Goal: Task Accomplishment & Management: Manage account settings

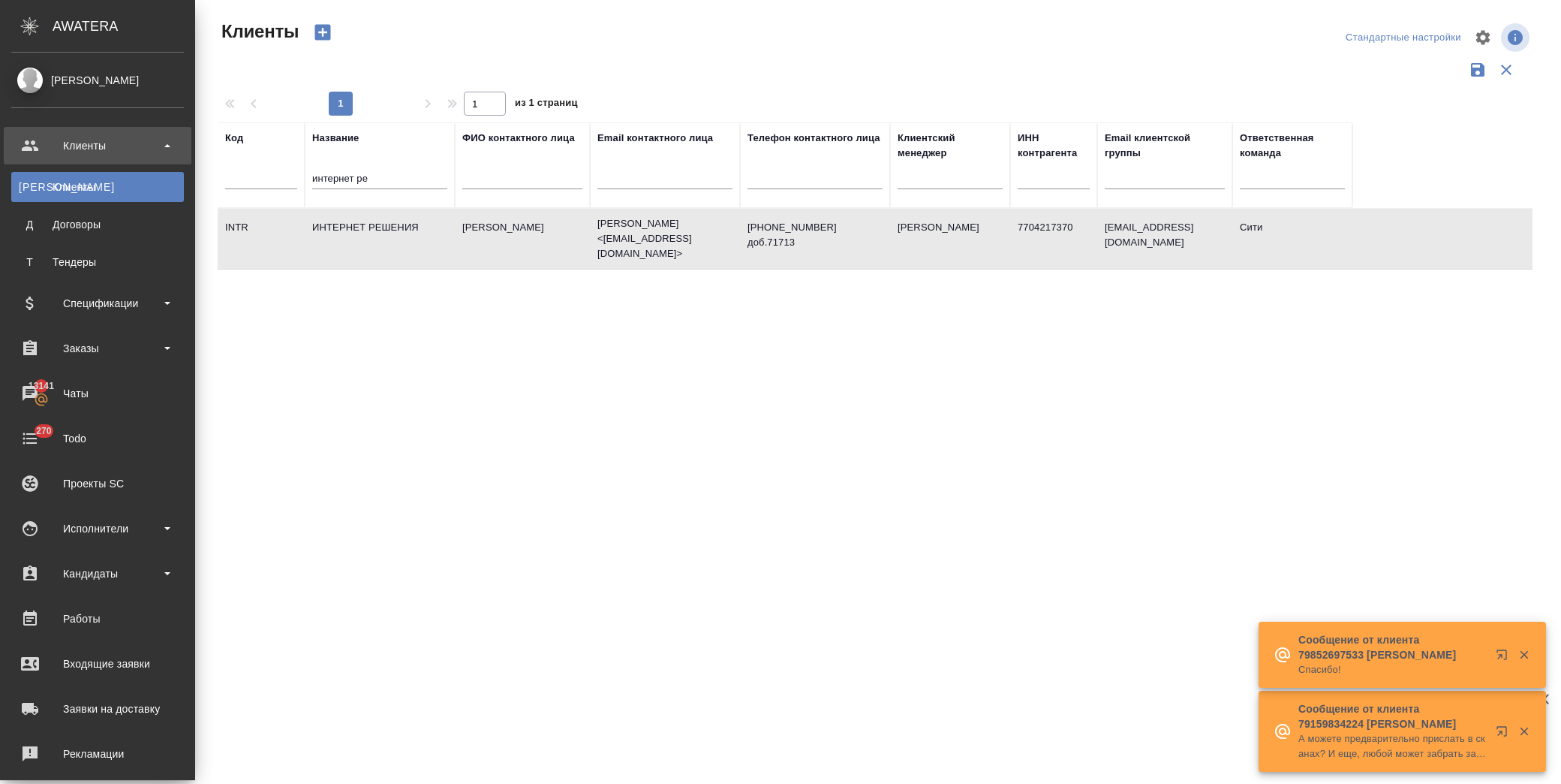
select select "RU"
click at [88, 303] on div "Спецификации" at bounding box center [97, 303] width 173 height 23
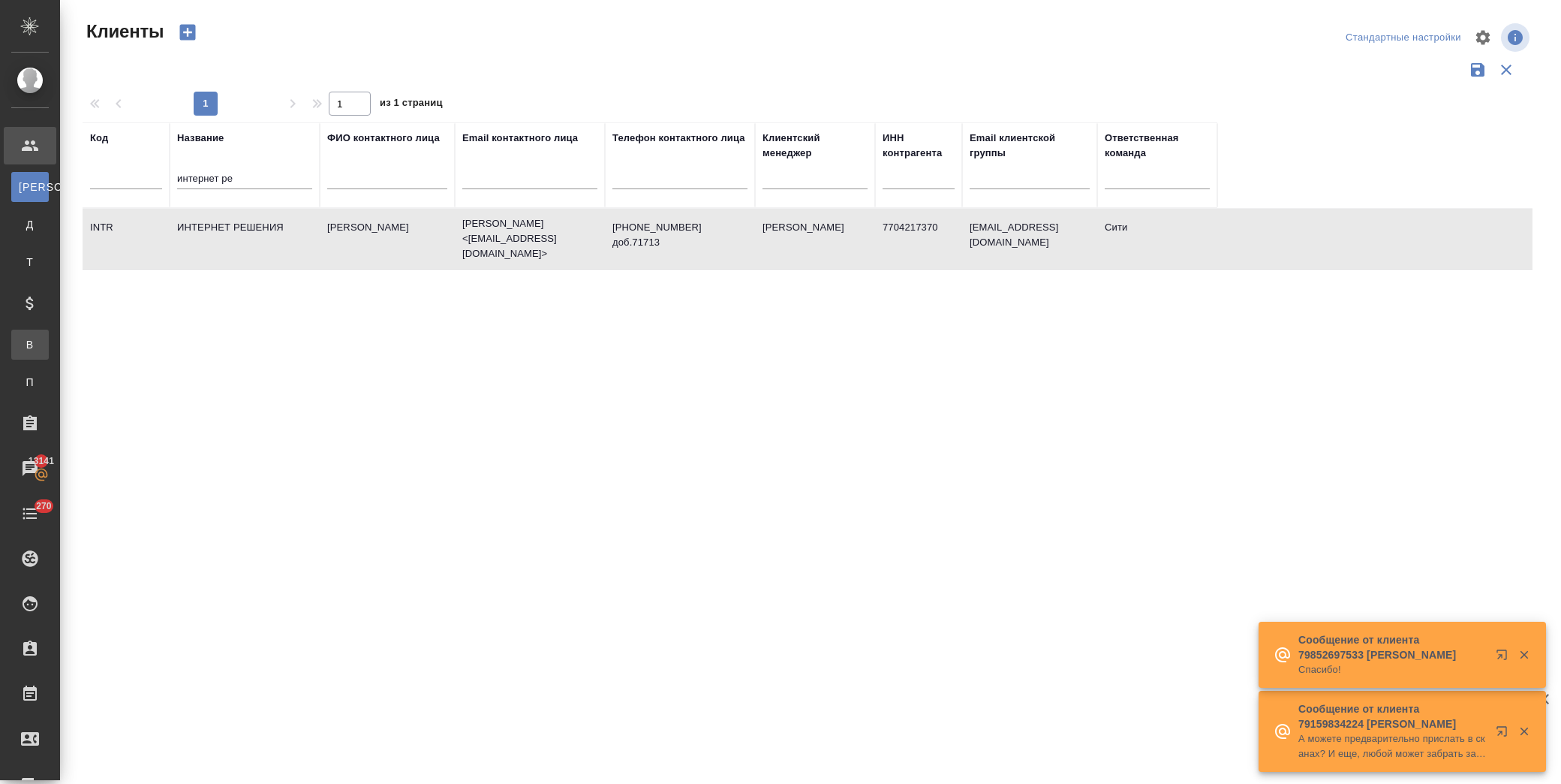
click at [23, 342] on div "Все спецификации" at bounding box center [11, 344] width 23 height 15
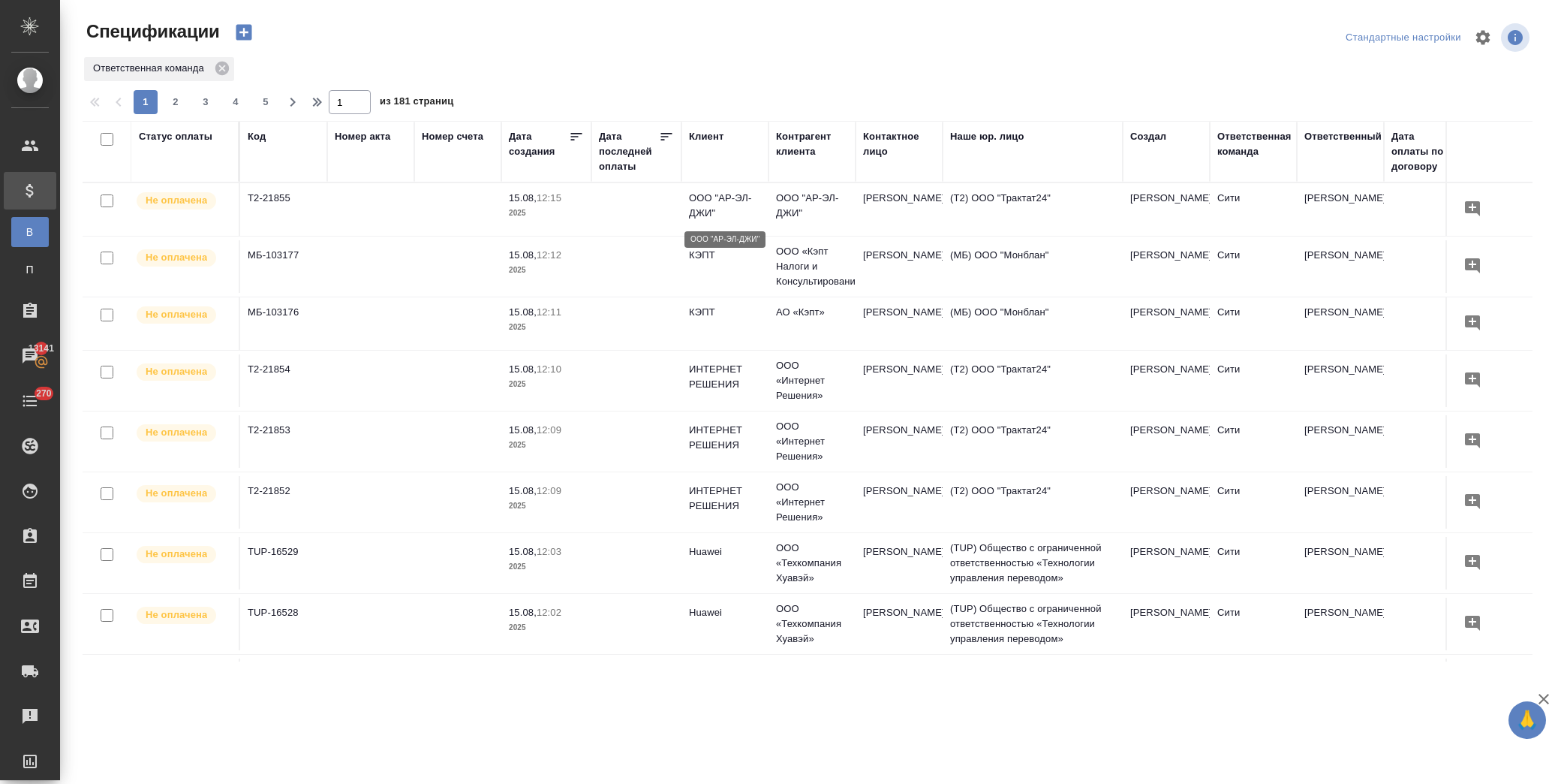
click at [738, 218] on p "ООО "АР-ЭЛ-ДЖИ"" at bounding box center [725, 206] width 72 height 30
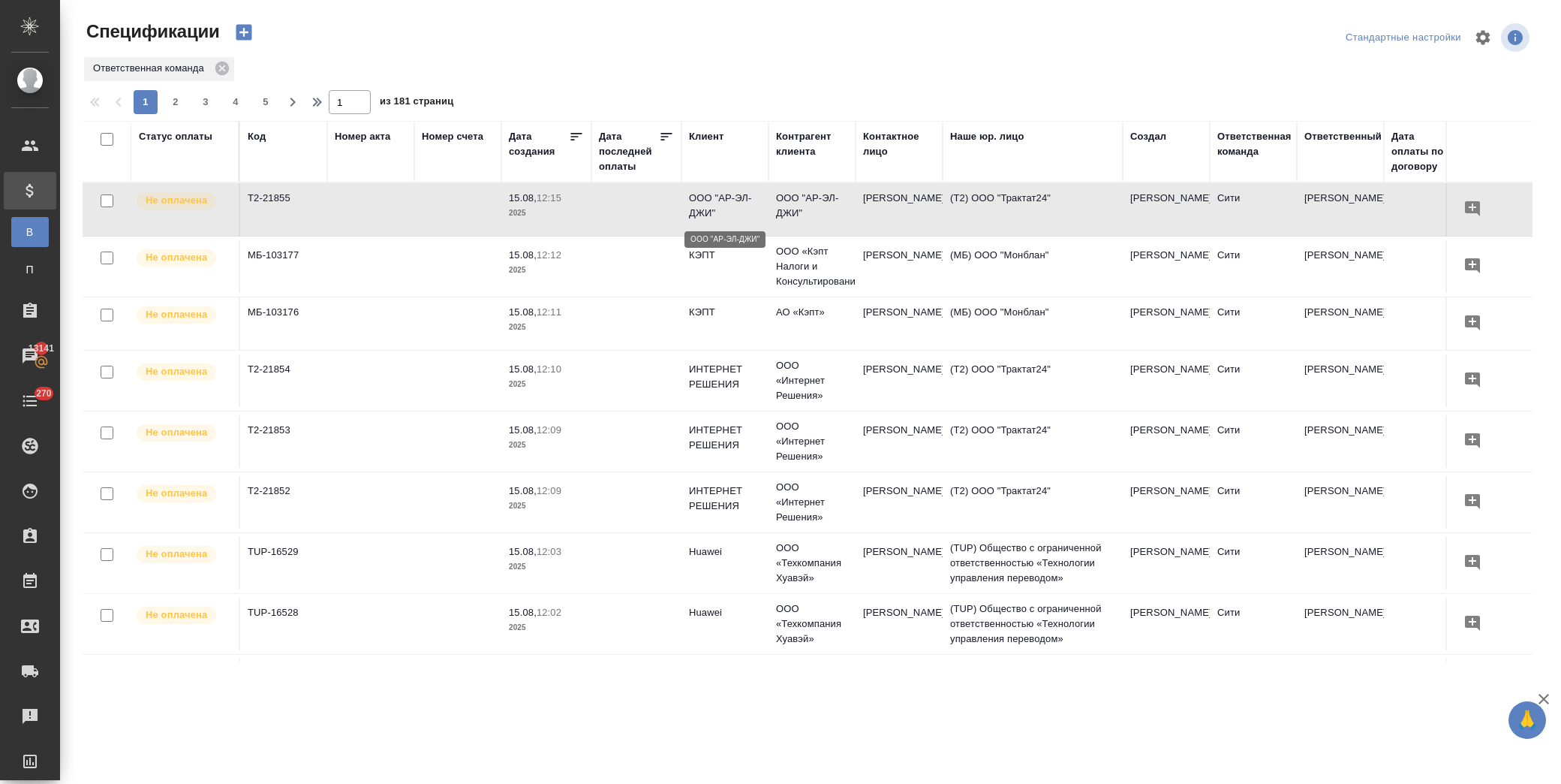
click at [733, 213] on p "ООО "АР-ЭЛ-ДЖИ"" at bounding box center [725, 206] width 72 height 30
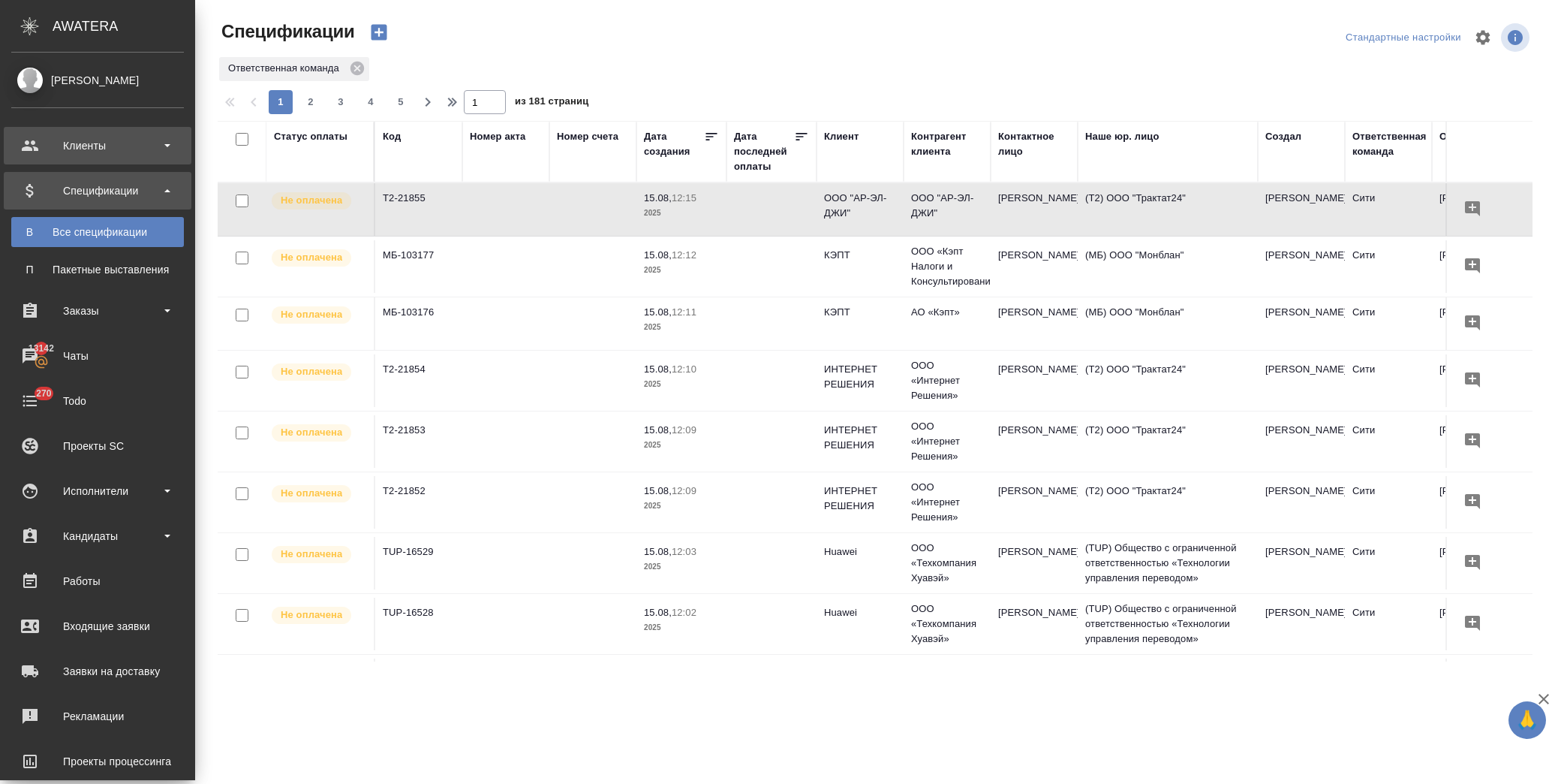
click at [61, 135] on div "Клиенты" at bounding box center [97, 146] width 173 height 23
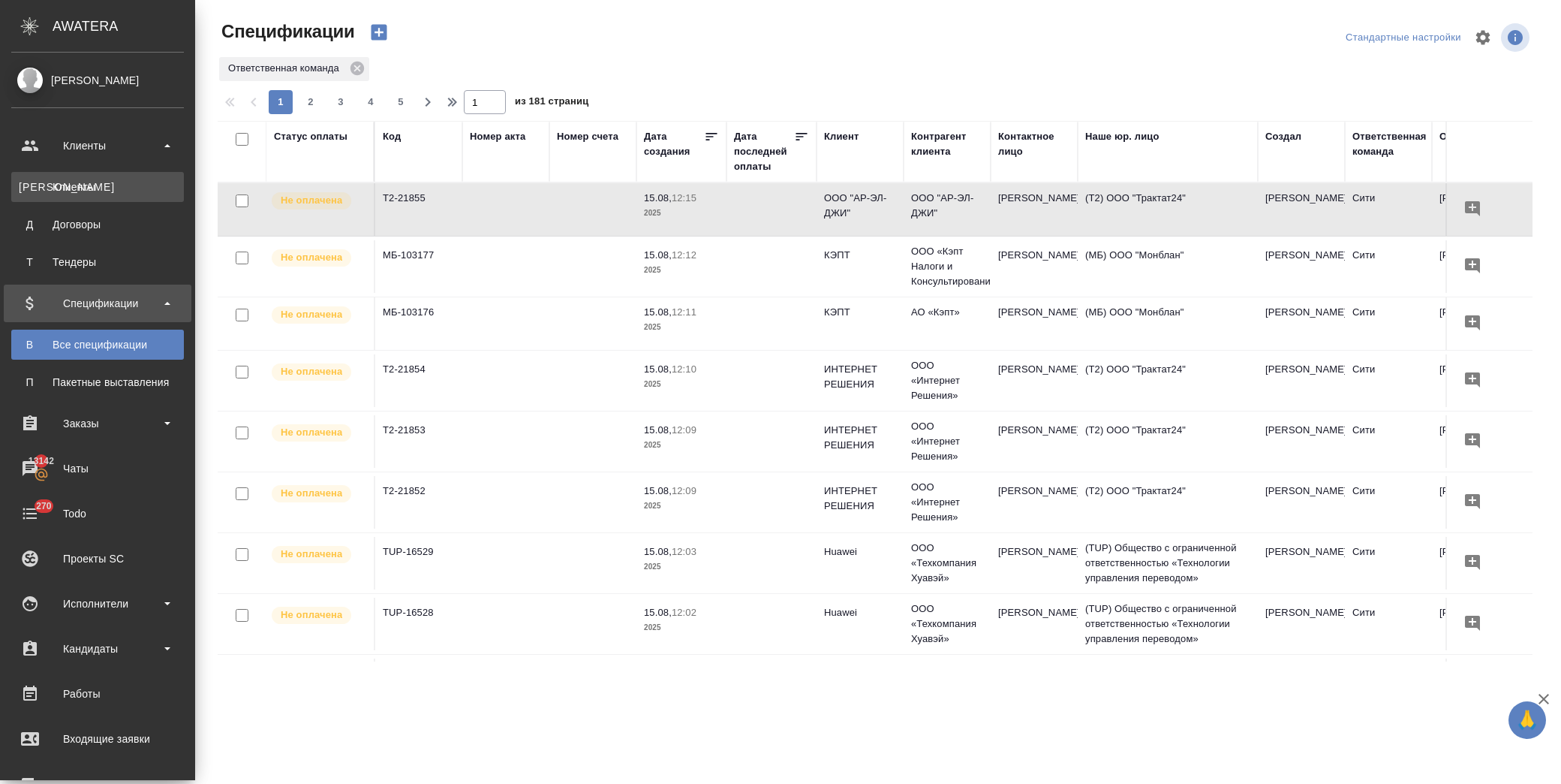
click at [79, 192] on div "Клиенты" at bounding box center [97, 186] width 157 height 15
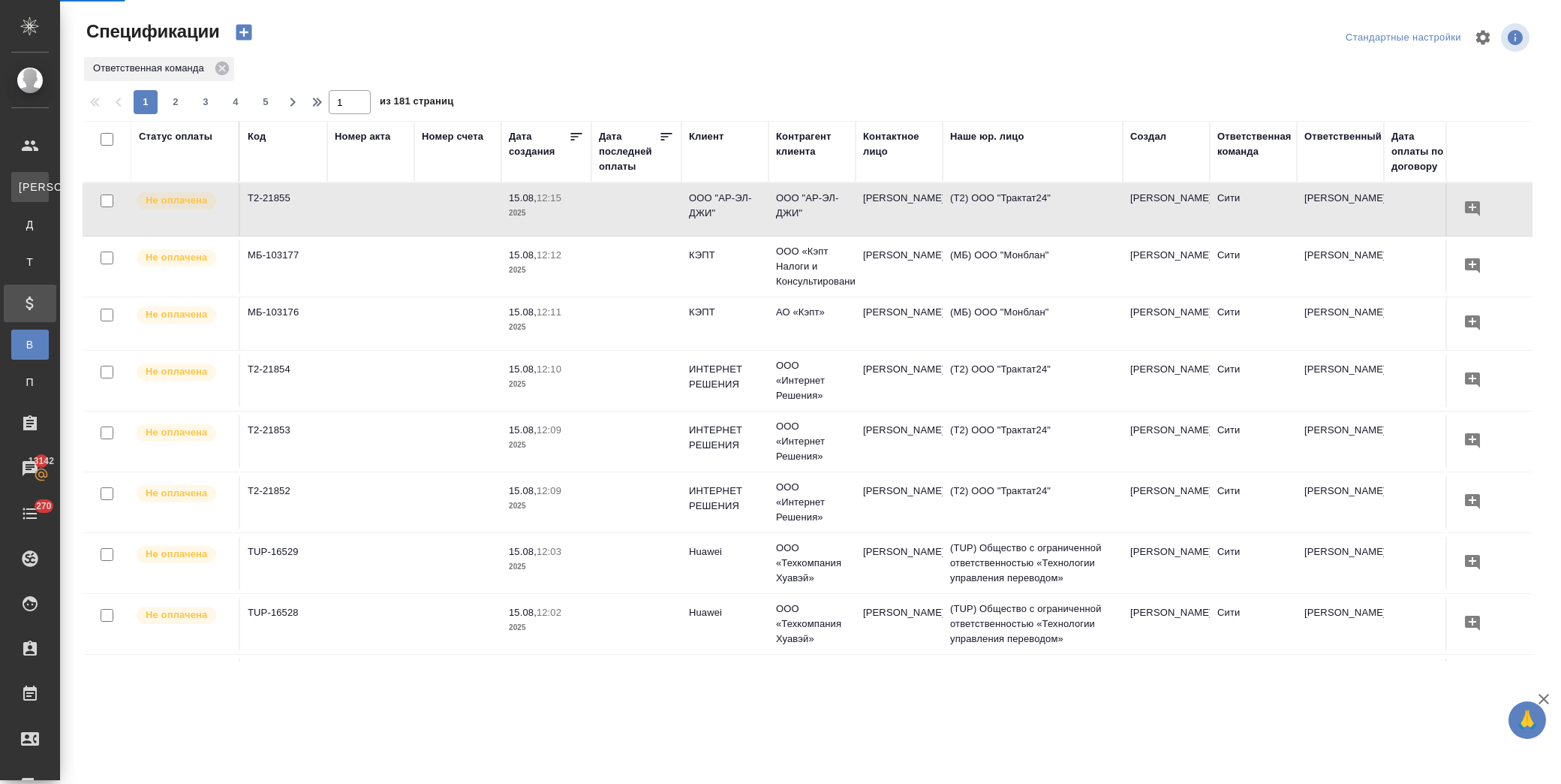
select select "RU"
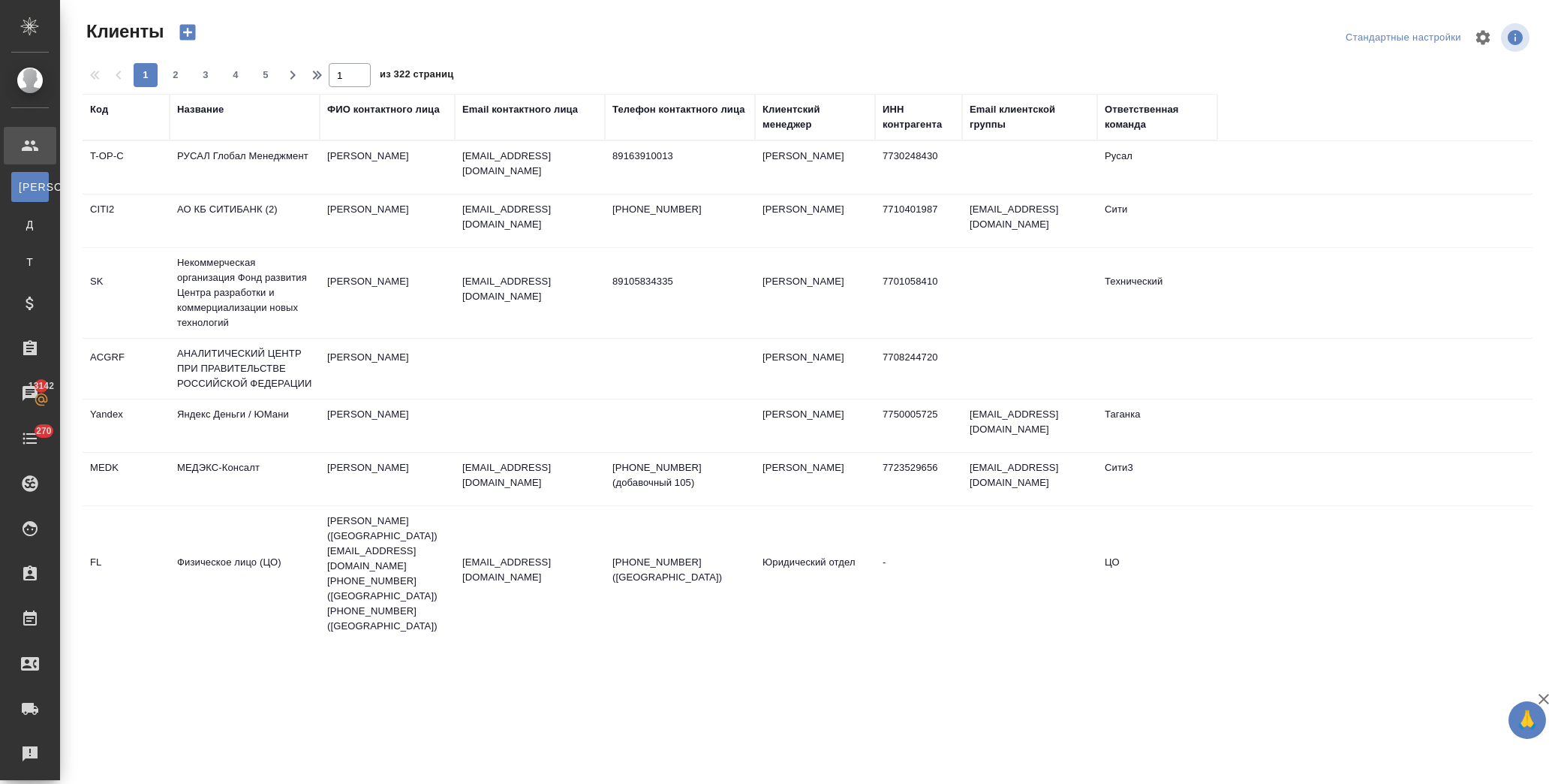
drag, startPoint x: 208, startPoint y: 106, endPoint x: 245, endPoint y: 126, distance: 42.1
click at [209, 105] on div "Название" at bounding box center [201, 109] width 47 height 15
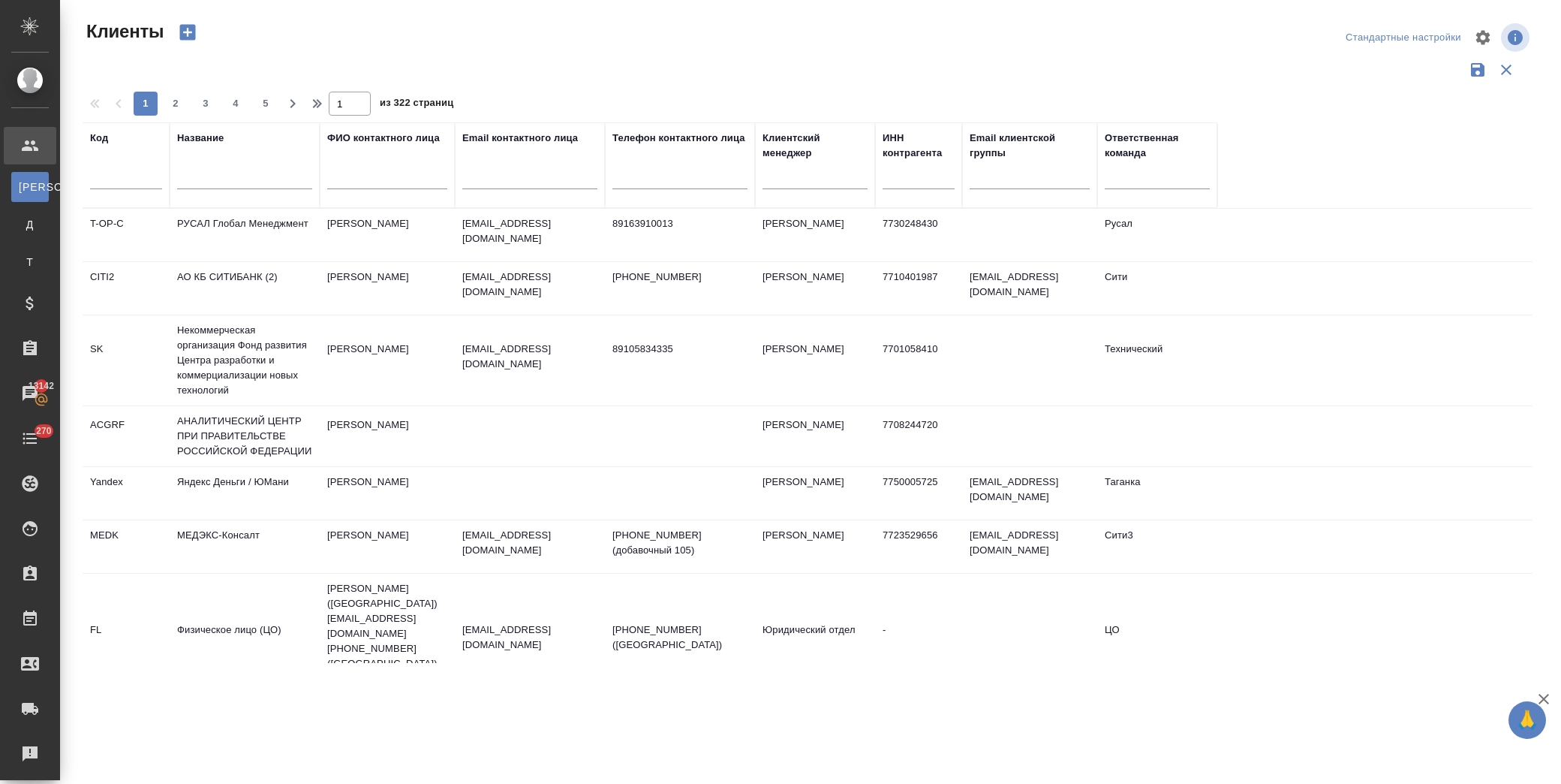
click at [258, 167] on div at bounding box center [245, 181] width 135 height 37
click at [250, 178] on input "text" at bounding box center [245, 180] width 135 height 19
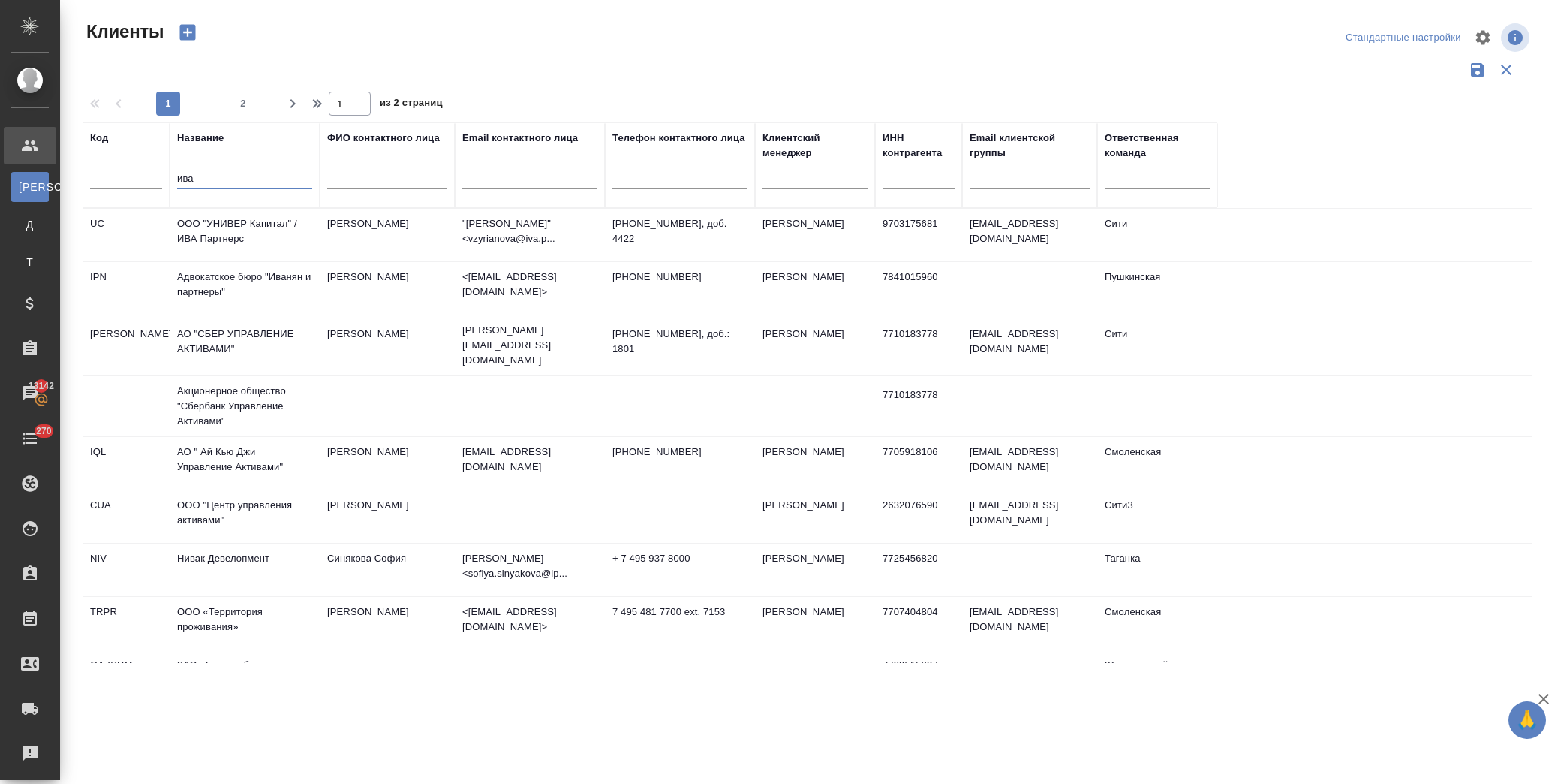
type input "ива"
click at [268, 244] on td "ООО "УНИВЕР Капитал" / ИВА Партнерс" at bounding box center [244, 234] width 150 height 52
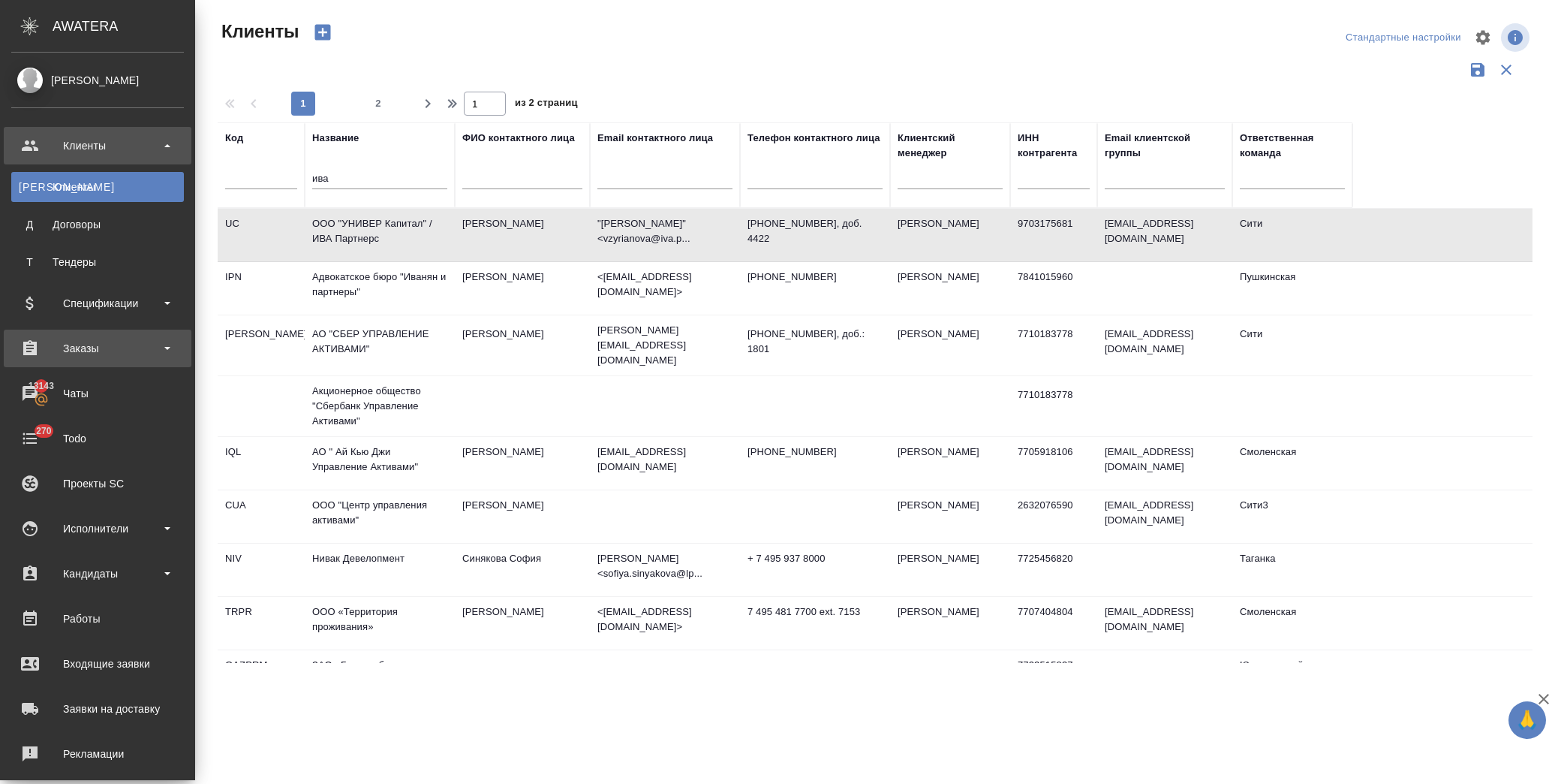
click at [92, 349] on div "Заказы" at bounding box center [97, 348] width 173 height 23
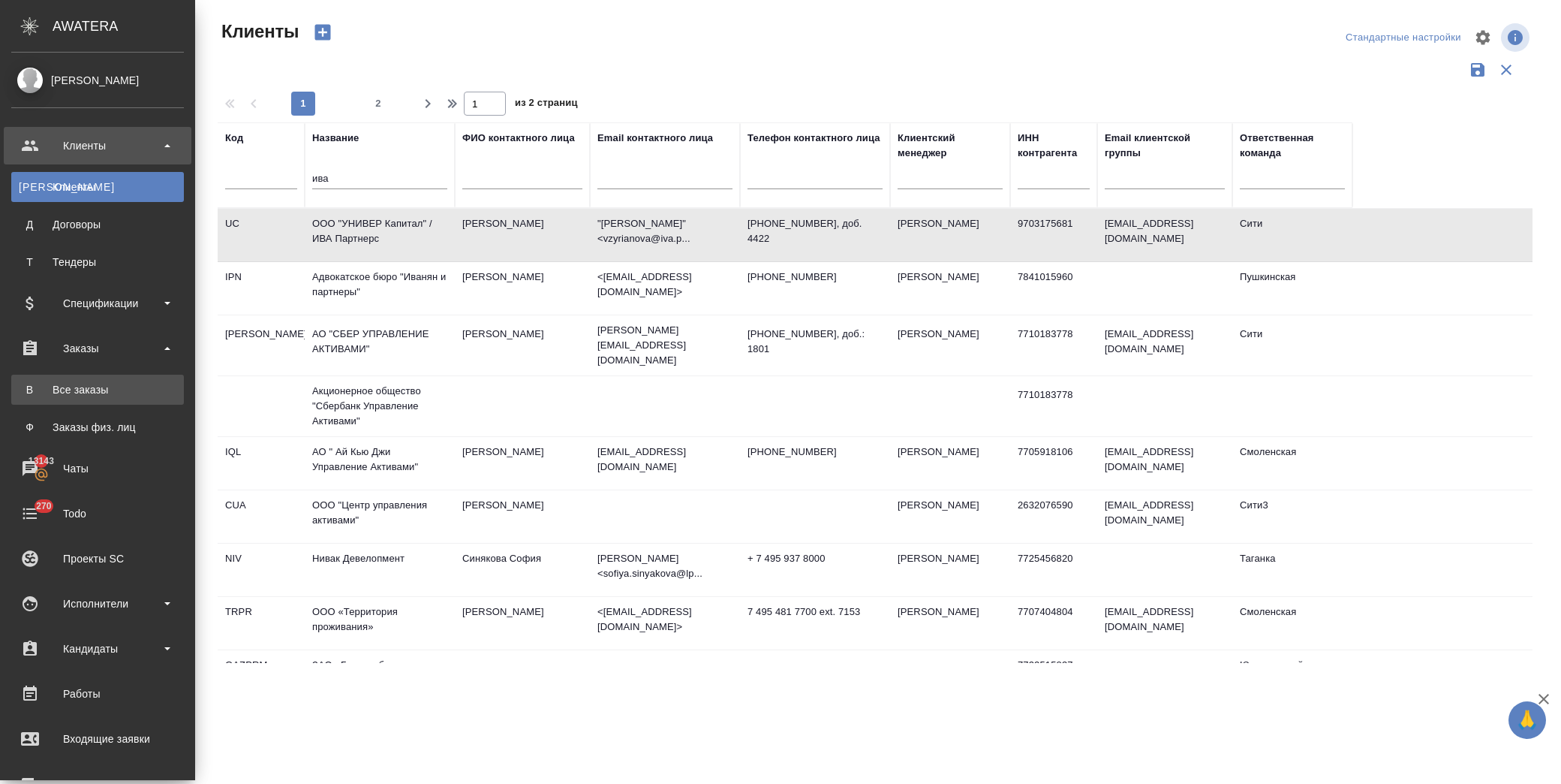
click at [114, 385] on div "Все заказы" at bounding box center [97, 389] width 157 height 15
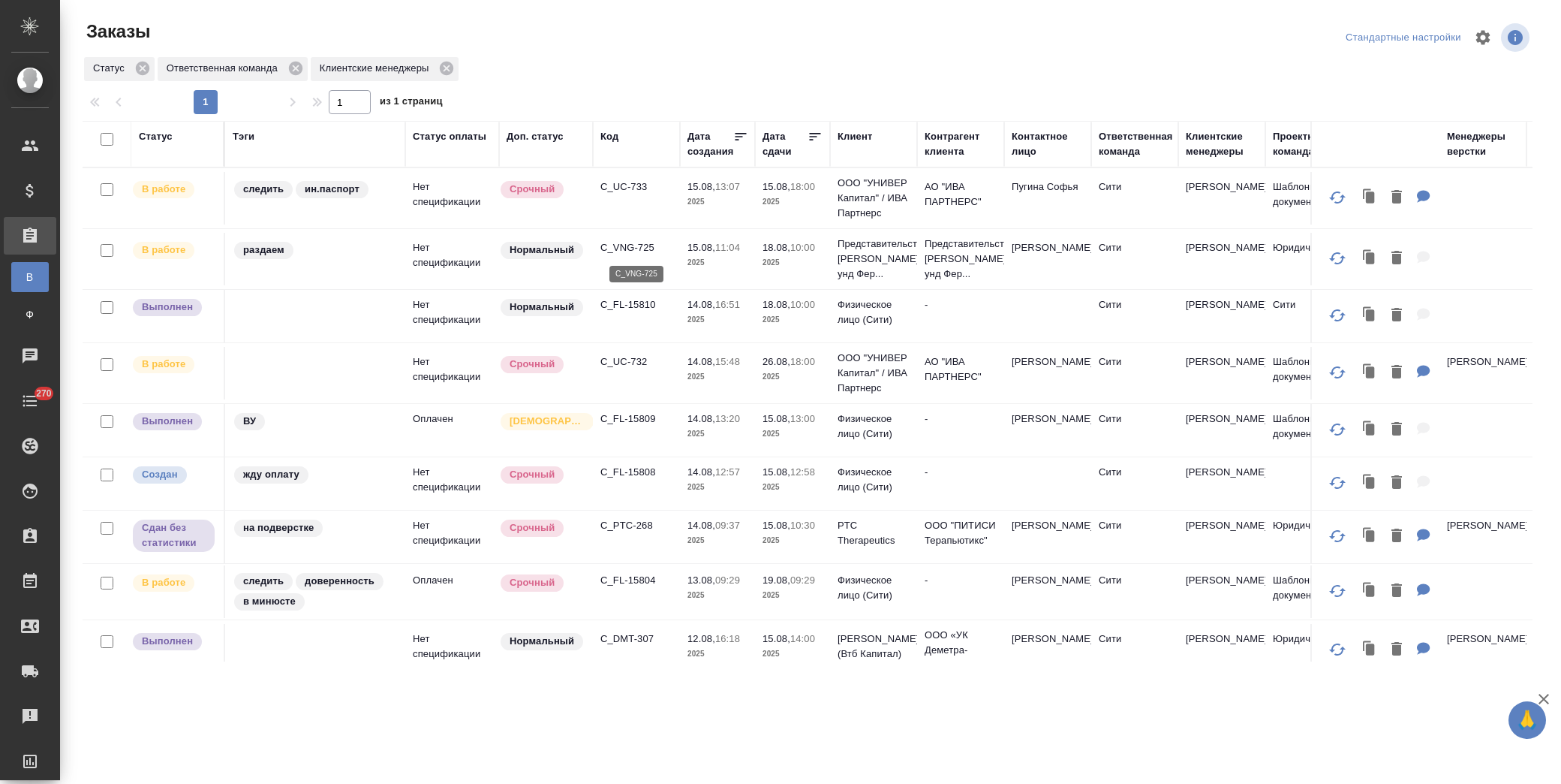
click at [619, 241] on p "C_VNG-725" at bounding box center [636, 248] width 72 height 15
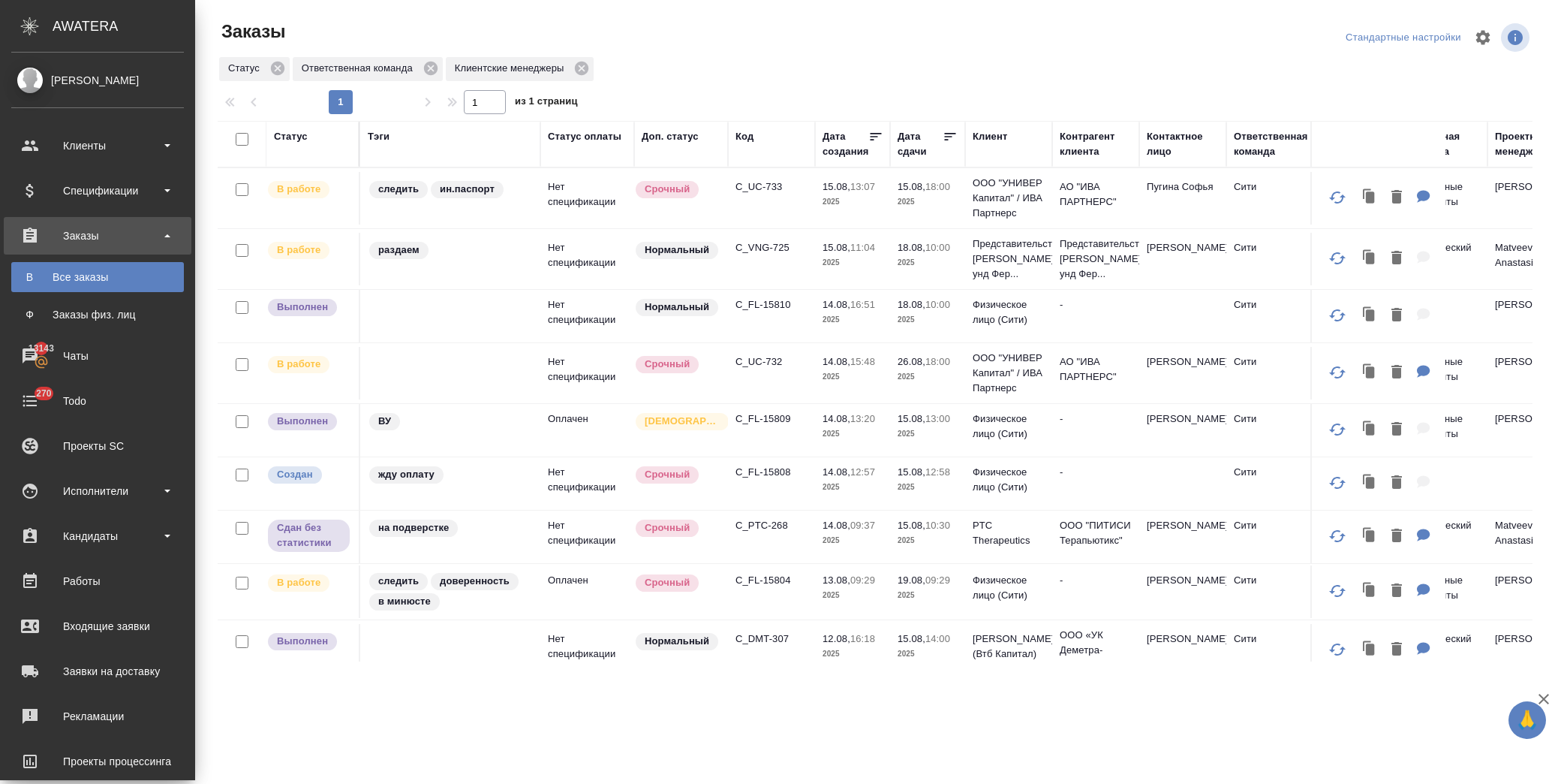
click at [94, 318] on div "Заказы физ. лиц" at bounding box center [97, 314] width 157 height 15
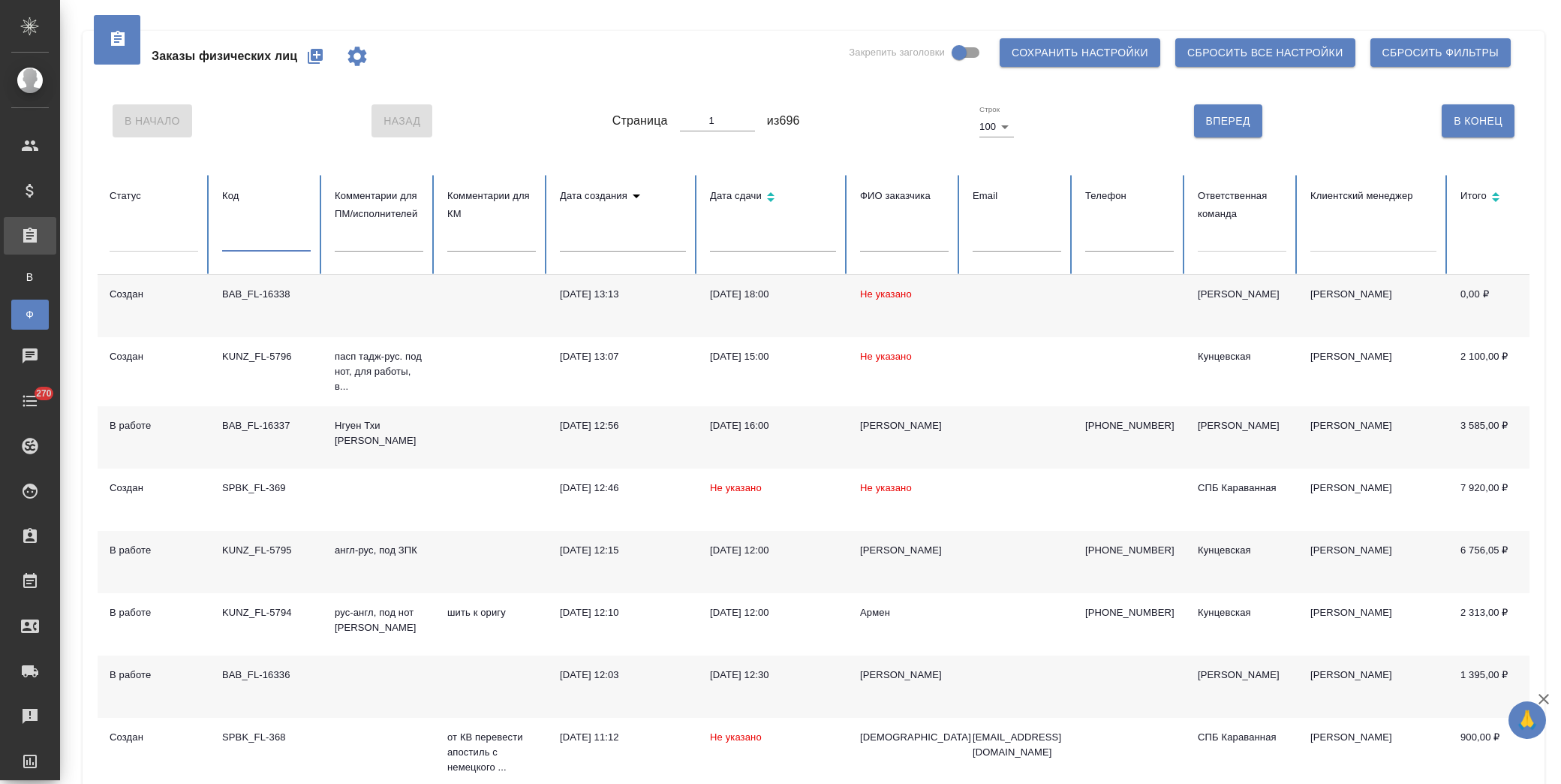
click at [260, 244] on input "text" at bounding box center [266, 241] width 89 height 21
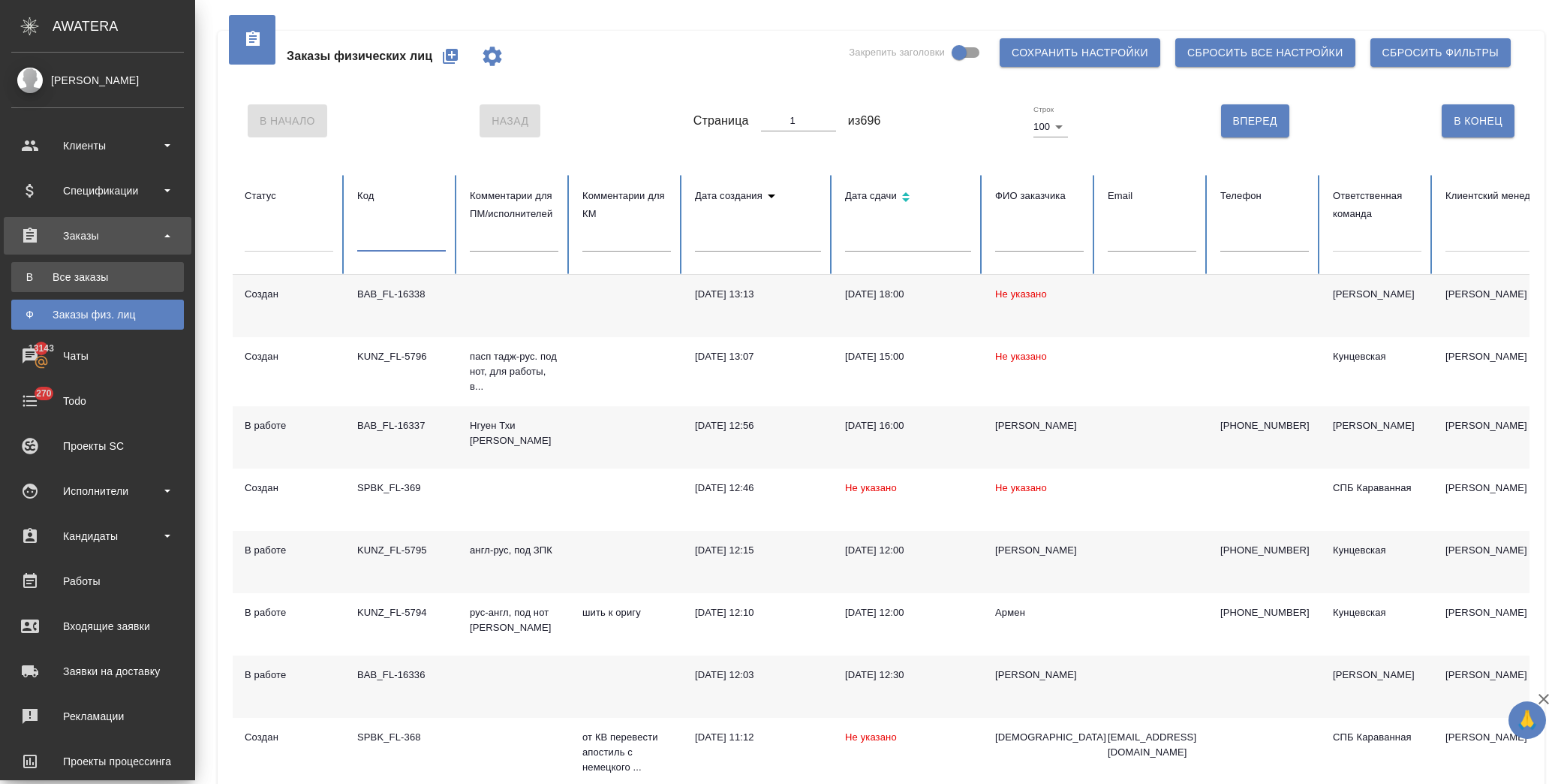
click at [107, 279] on div "Все заказы" at bounding box center [97, 276] width 157 height 15
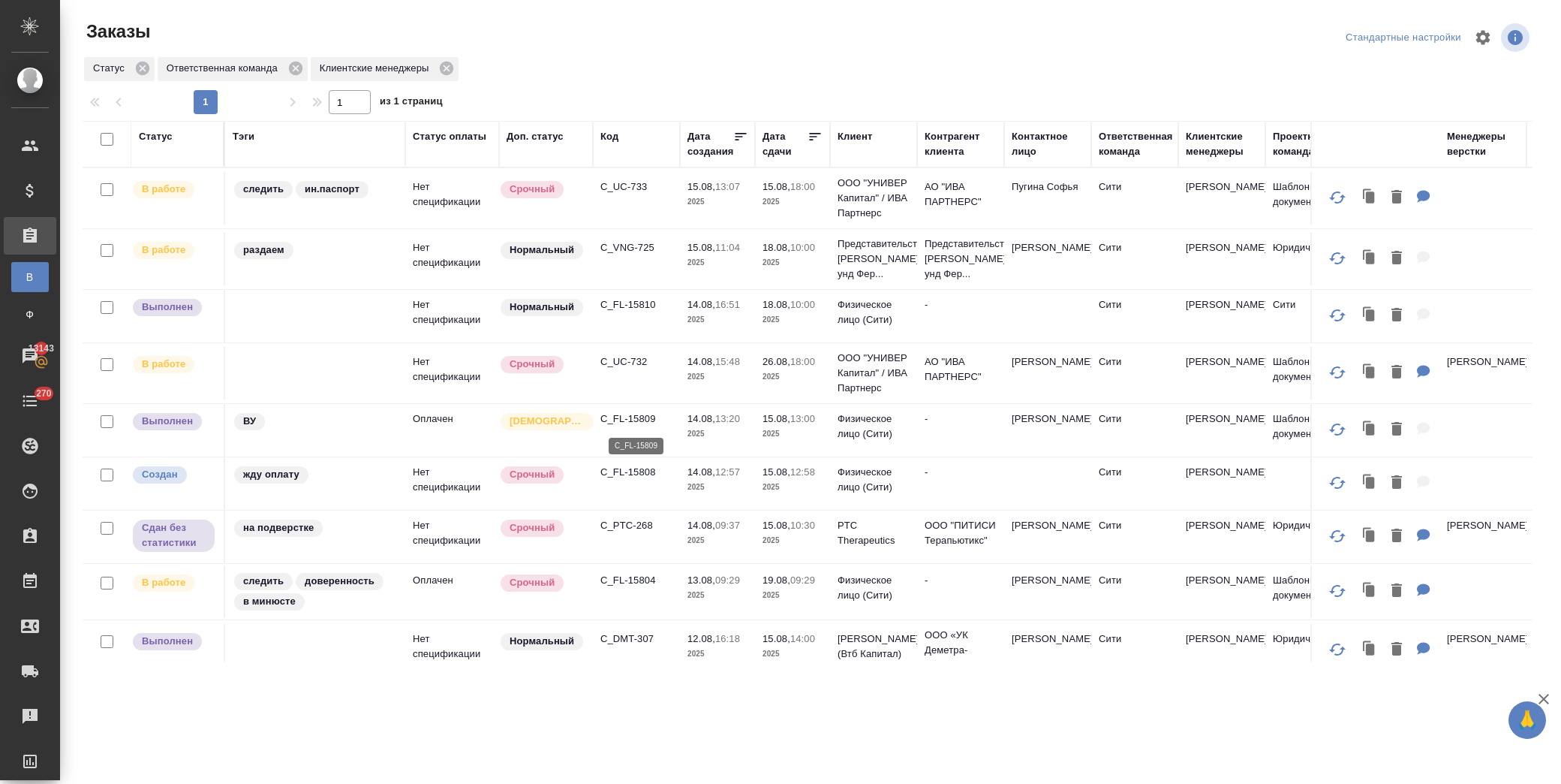
click at [621, 417] on p "C_FL-15809" at bounding box center [636, 418] width 72 height 15
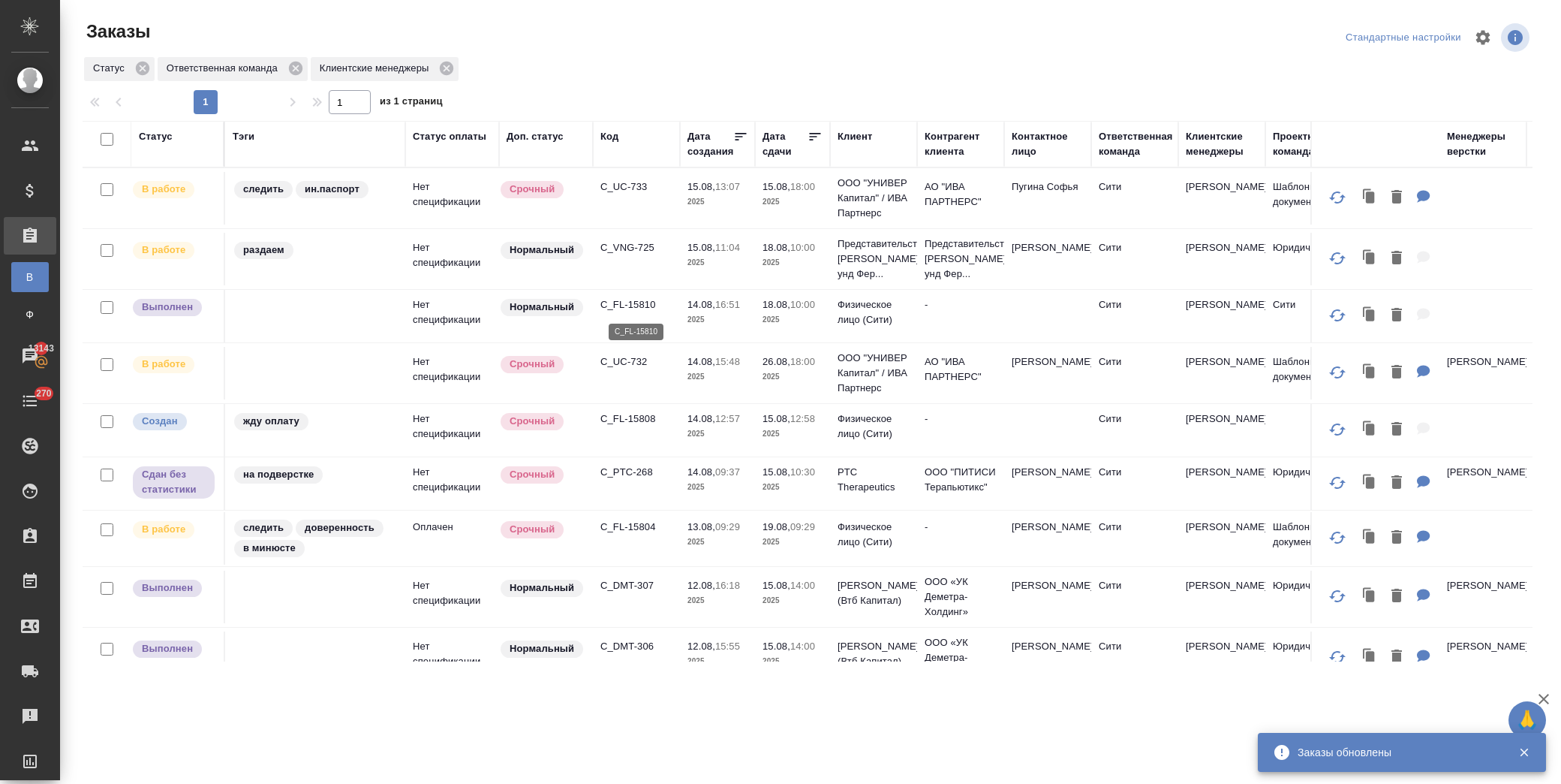
click at [646, 304] on p "C_FL-15810" at bounding box center [636, 304] width 72 height 15
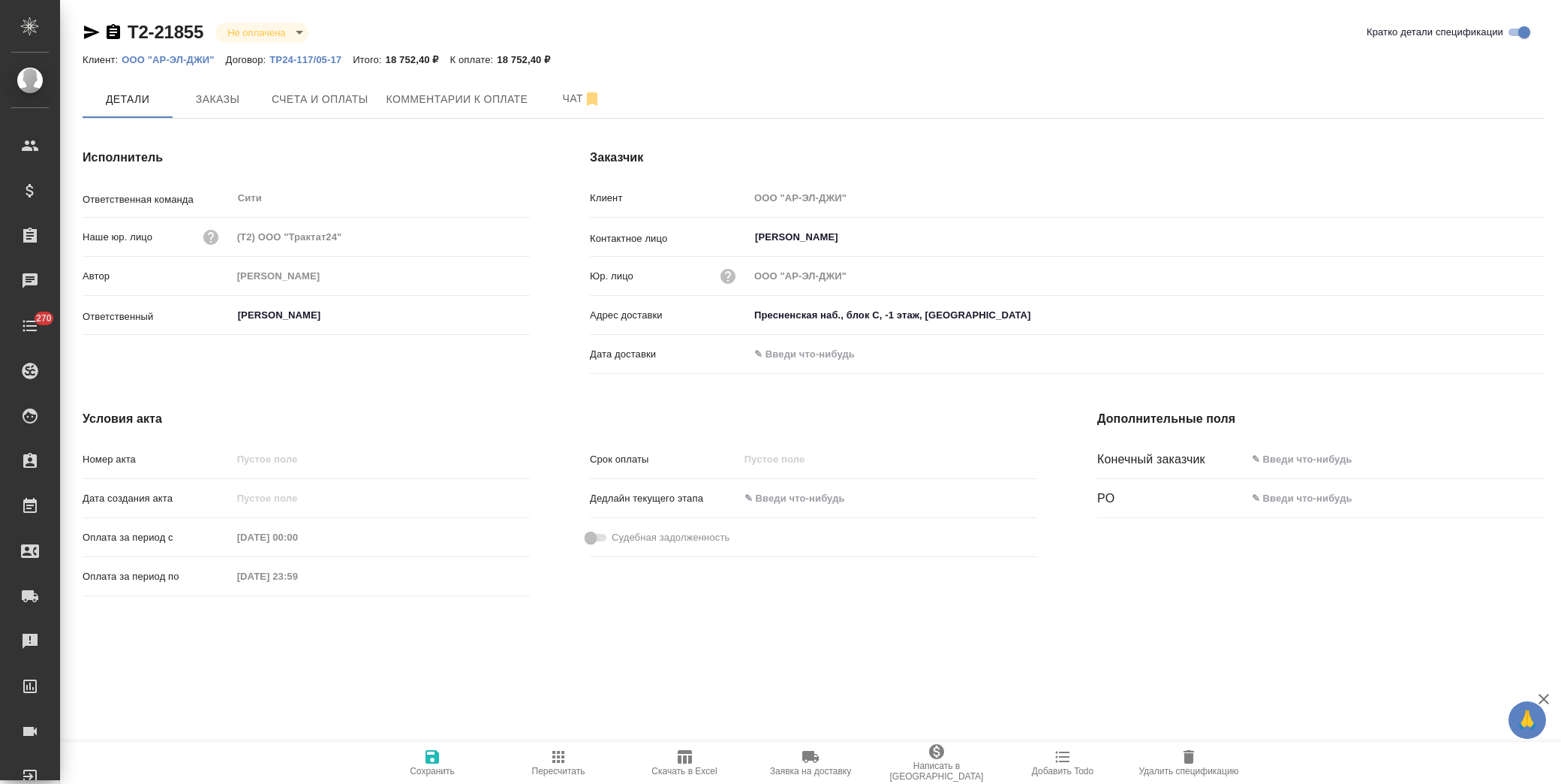
click at [276, 29] on body "🙏 .cls-1 fill:#fff; AWATERA [PERSON_NAME] Спецификации Заказы Чаты 270 Todo Про…" at bounding box center [780, 392] width 1561 height 784
click at [640, 55] on div at bounding box center [780, 392] width 1561 height 784
click at [332, 95] on span "Счета и оплаты" at bounding box center [320, 100] width 97 height 19
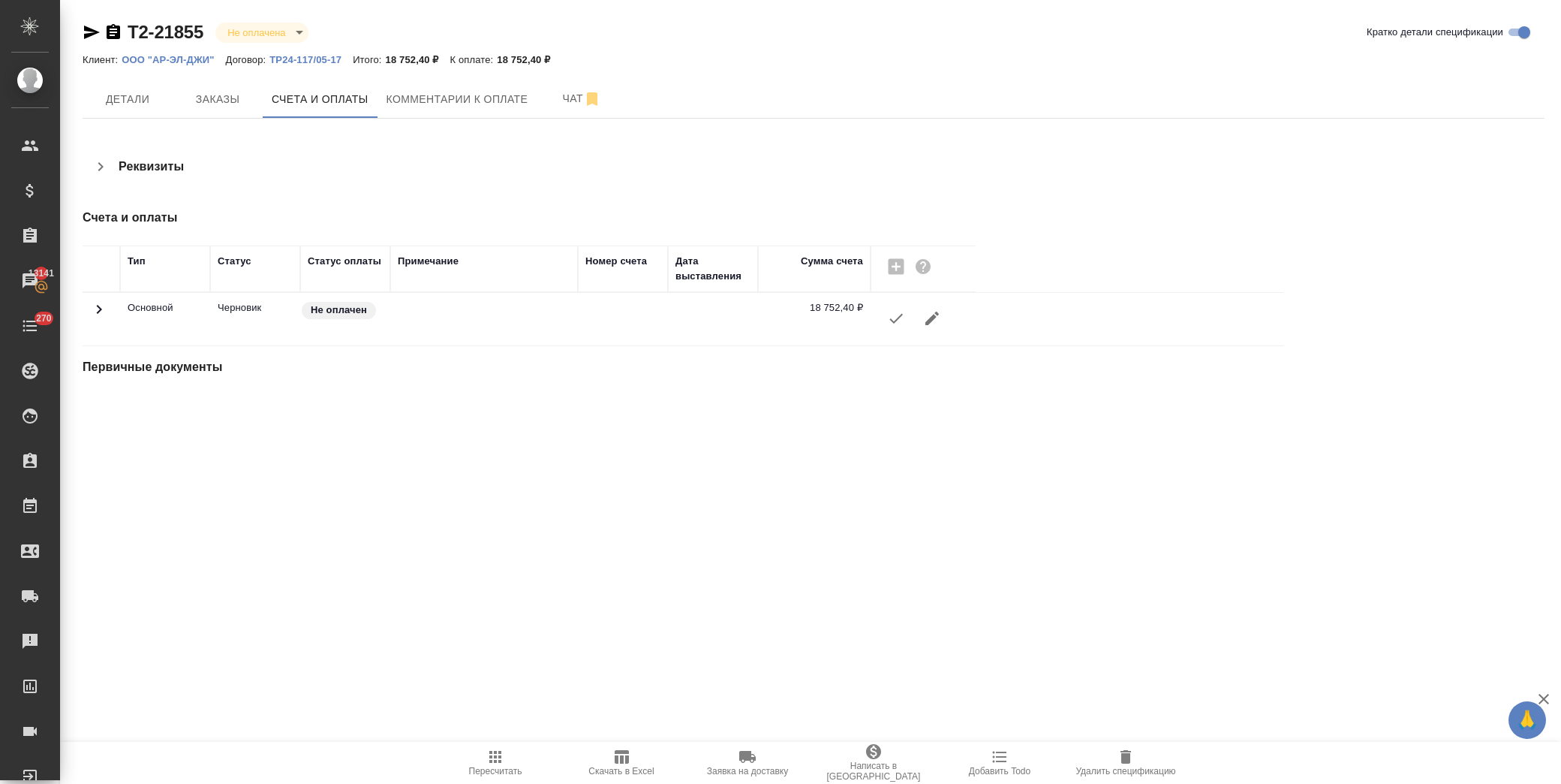
click at [895, 320] on icon "button" at bounding box center [896, 318] width 13 height 10
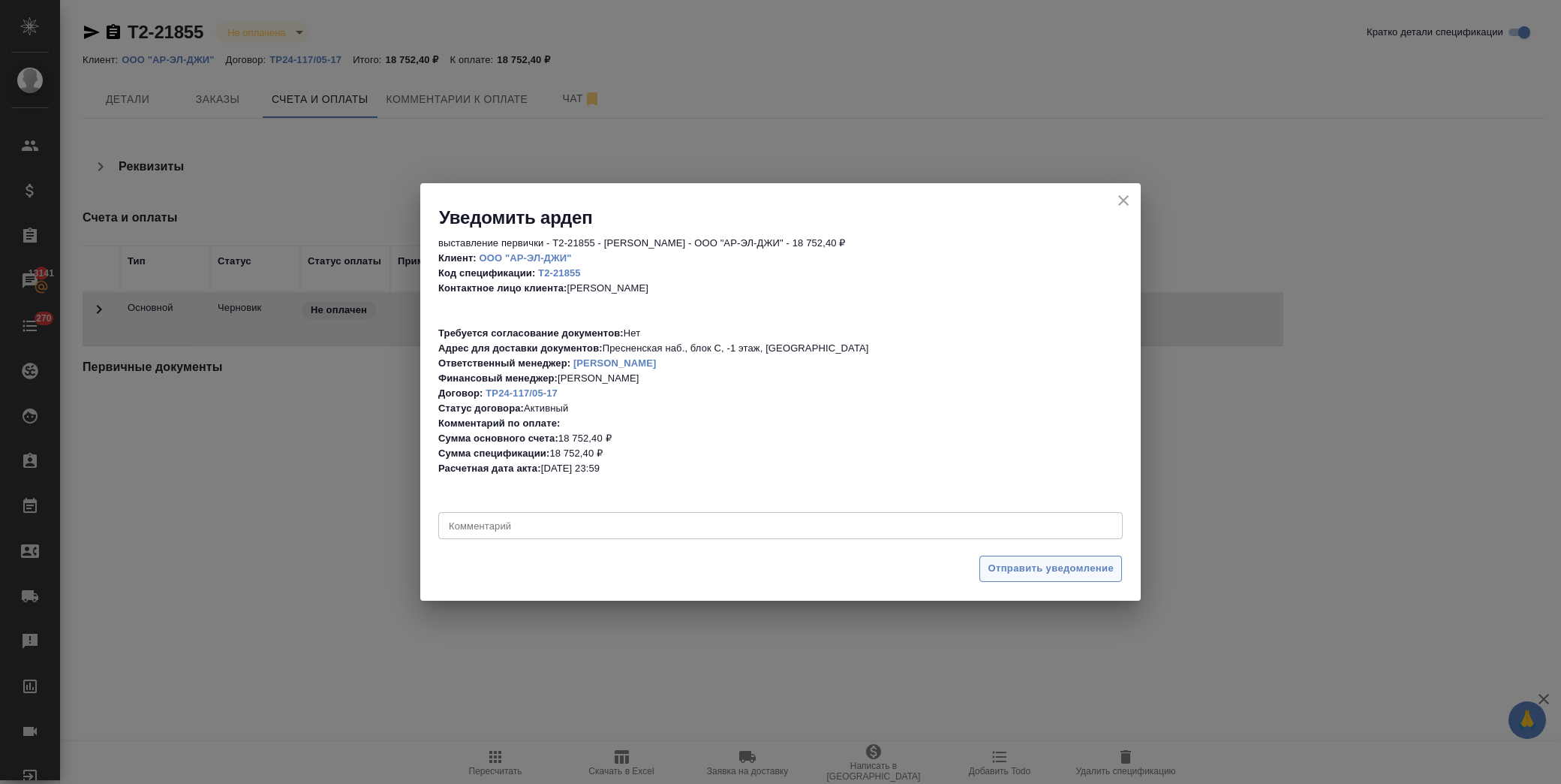
click at [1018, 568] on span "Отправить уведомление" at bounding box center [1051, 568] width 126 height 17
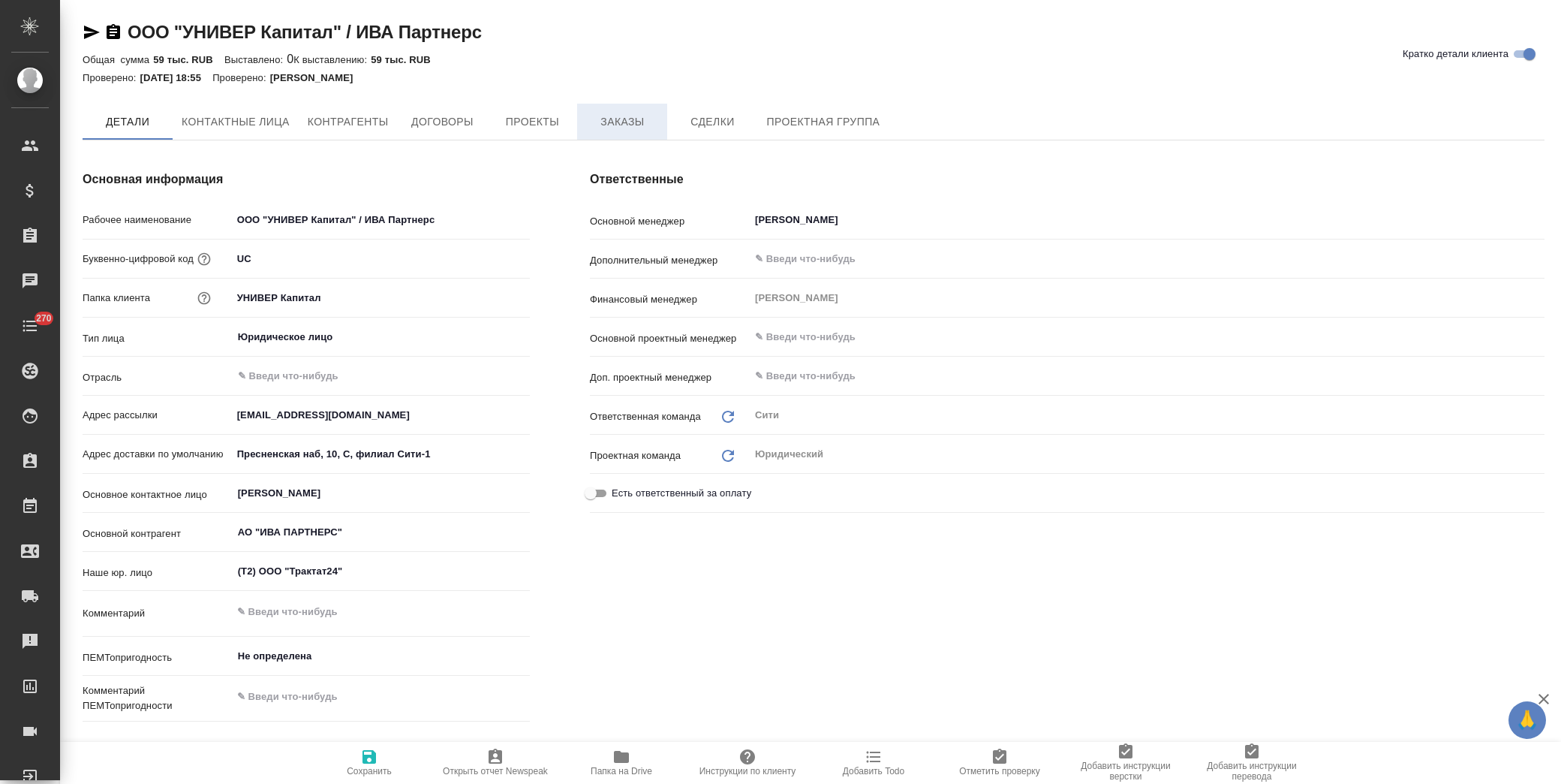
type textarea "x"
click at [648, 120] on span "Заказы" at bounding box center [622, 123] width 72 height 19
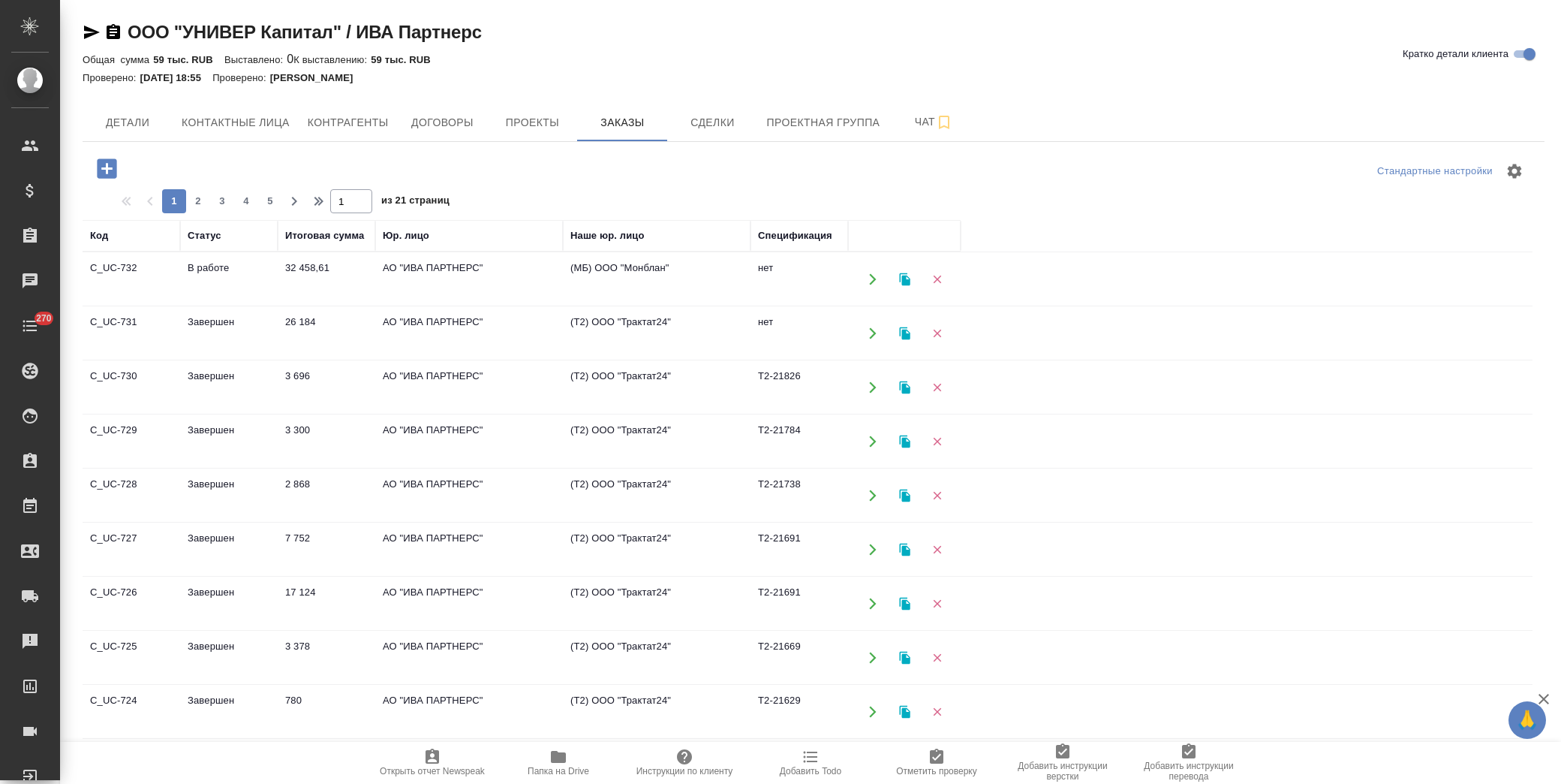
click at [113, 167] on icon "button" at bounding box center [106, 167] width 19 height 19
click at [635, 369] on body "🙏 .cls-1 fill:#fff; AWATERA Лофицкая Юлия Владимировна Клиенты Спецификации Зак…" at bounding box center [780, 392] width 1561 height 784
click at [113, 168] on icon "button" at bounding box center [106, 167] width 19 height 19
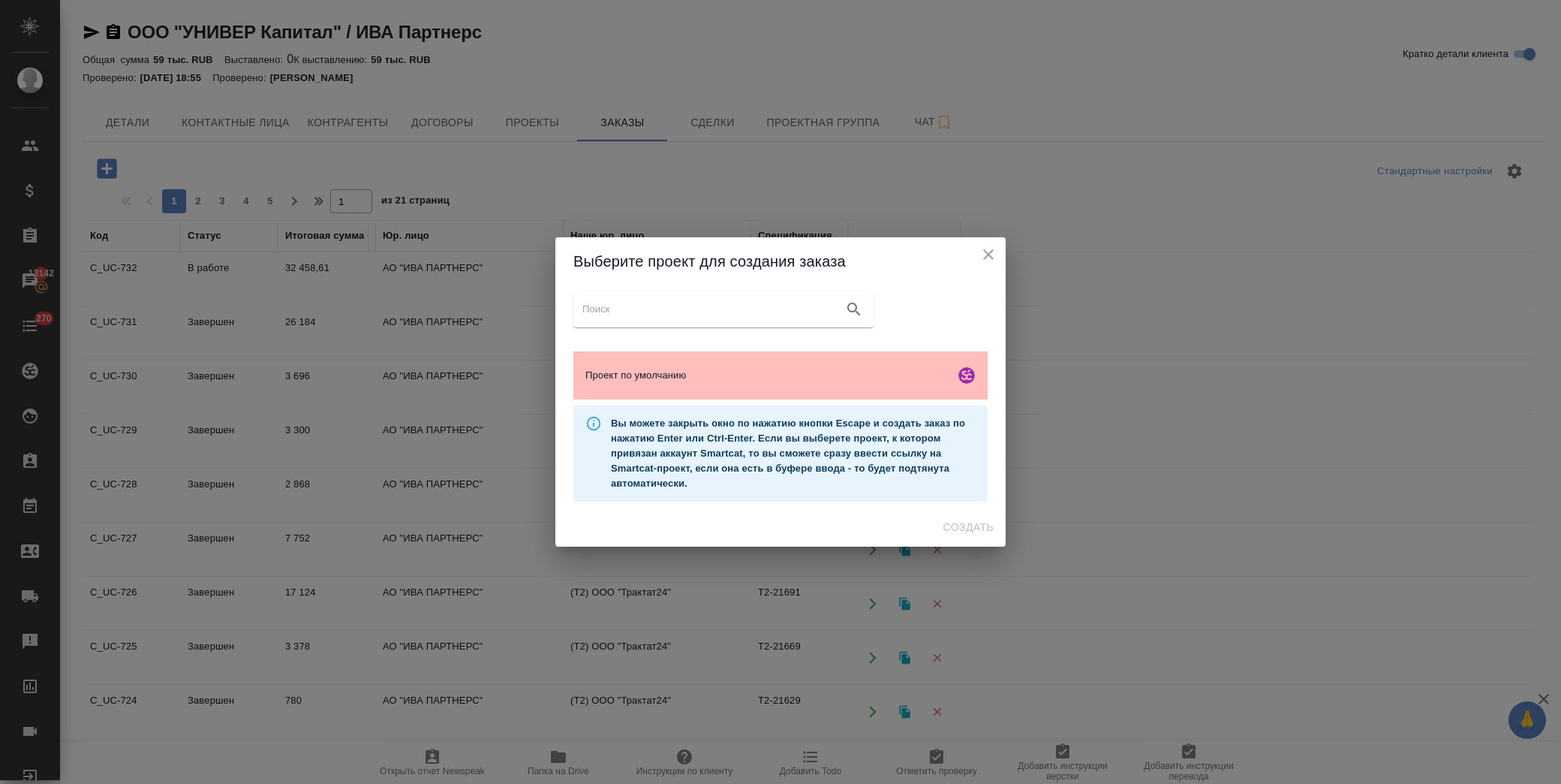
click at [614, 366] on div "Проект по умолчанию" at bounding box center [781, 375] width 414 height 48
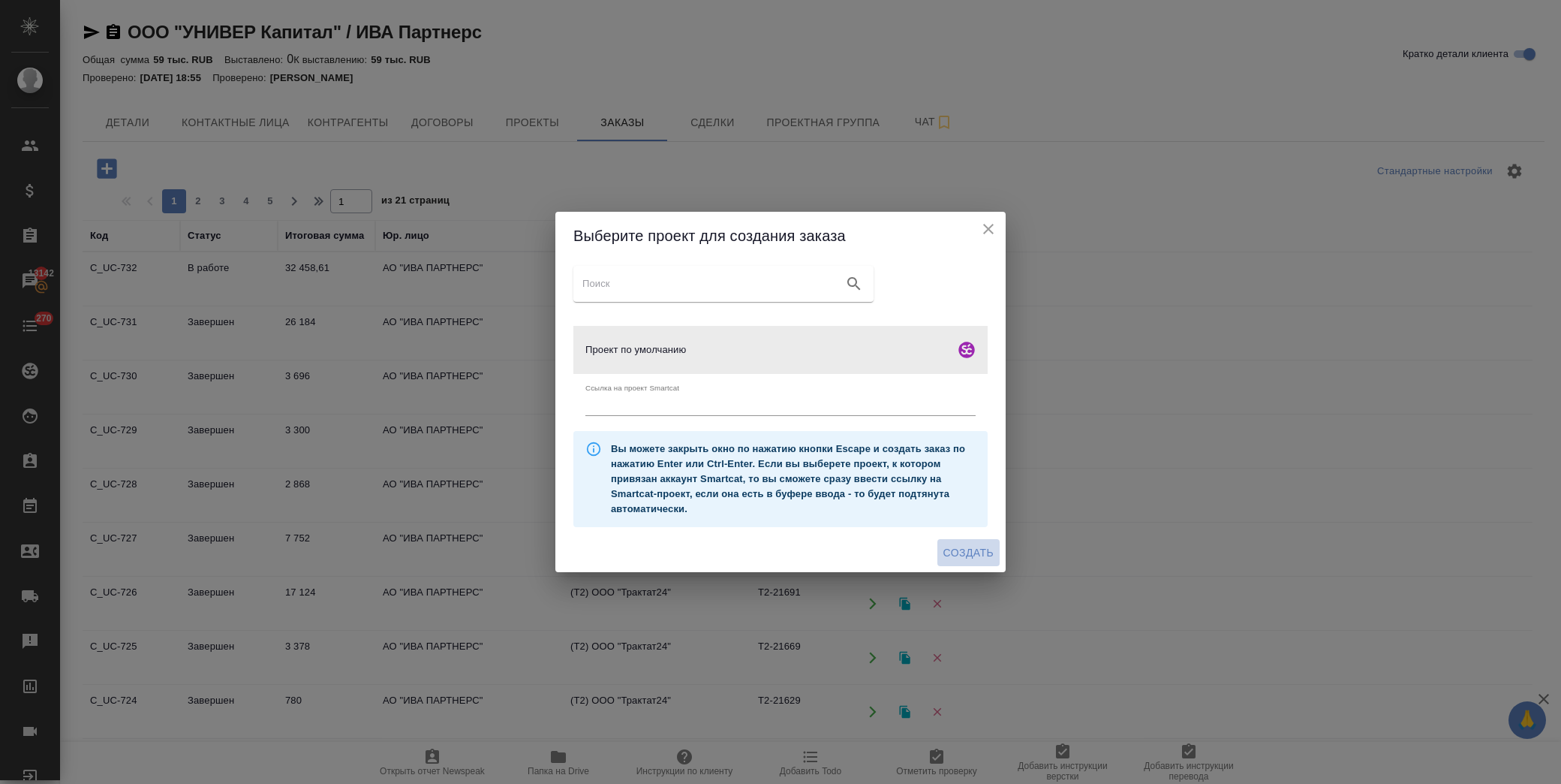
drag, startPoint x: 951, startPoint y: 544, endPoint x: 994, endPoint y: 537, distance: 43.6
click at [955, 544] on span "Создать" at bounding box center [969, 553] width 51 height 19
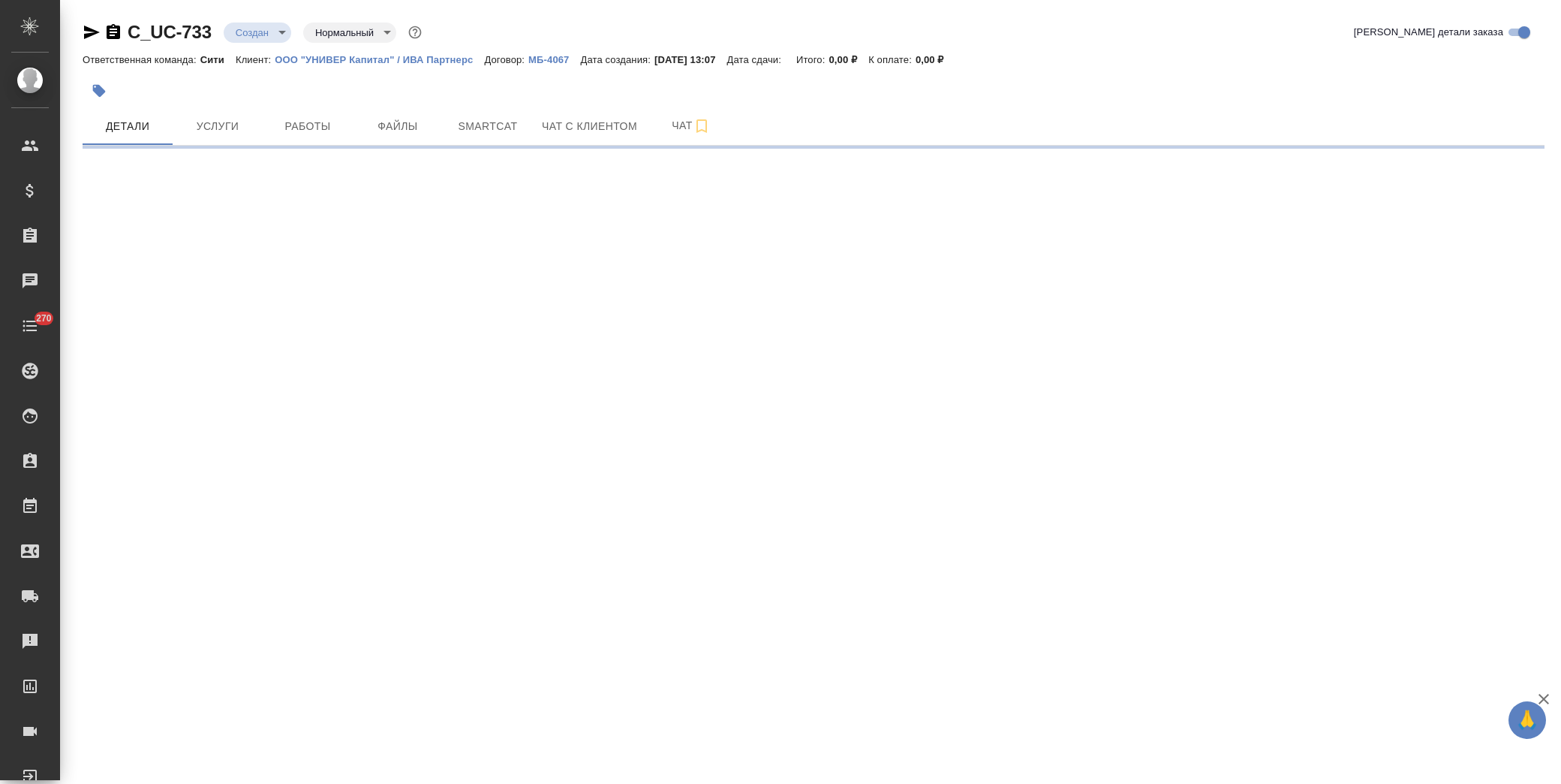
select select "RU"
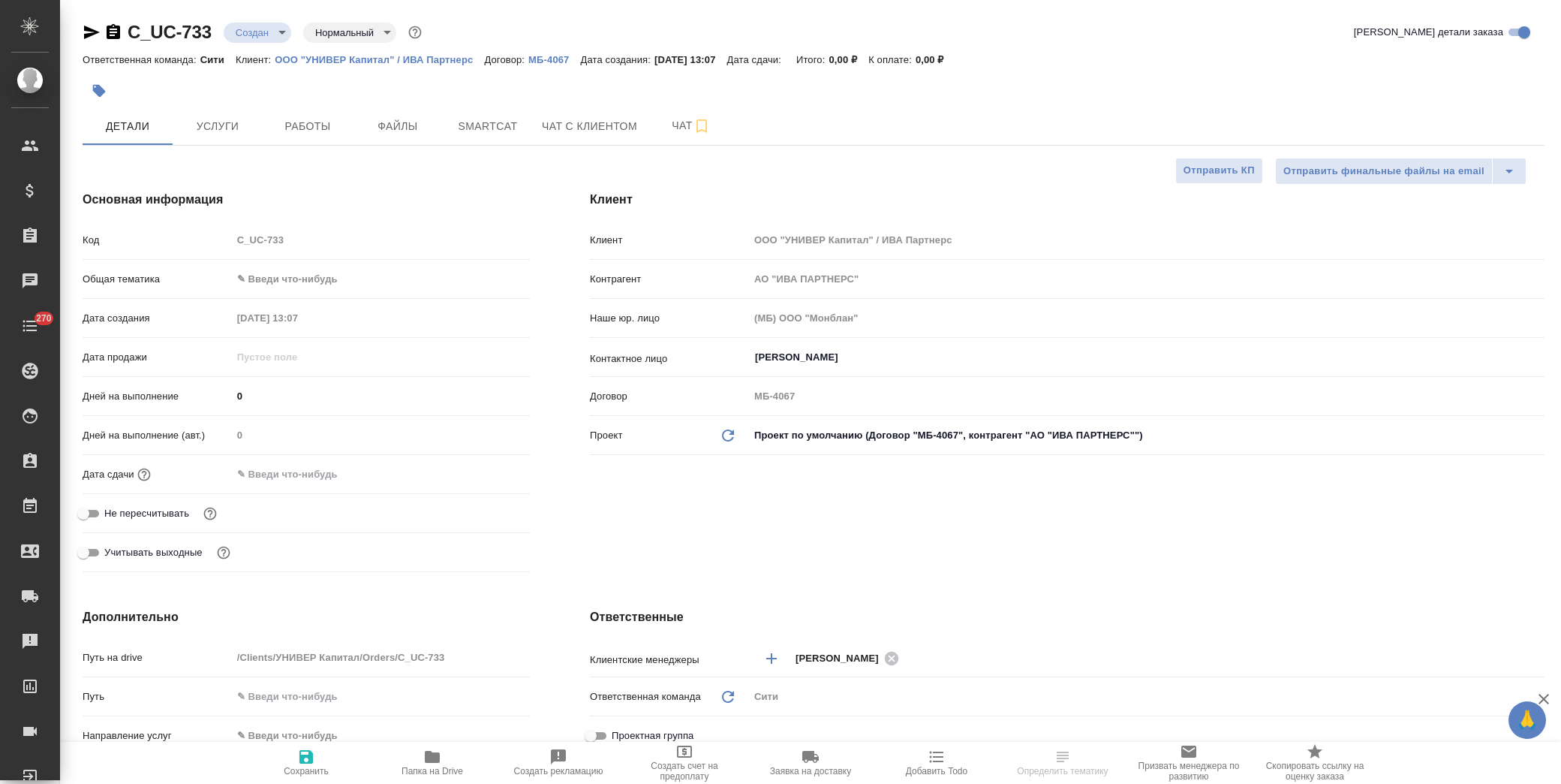
type textarea "x"
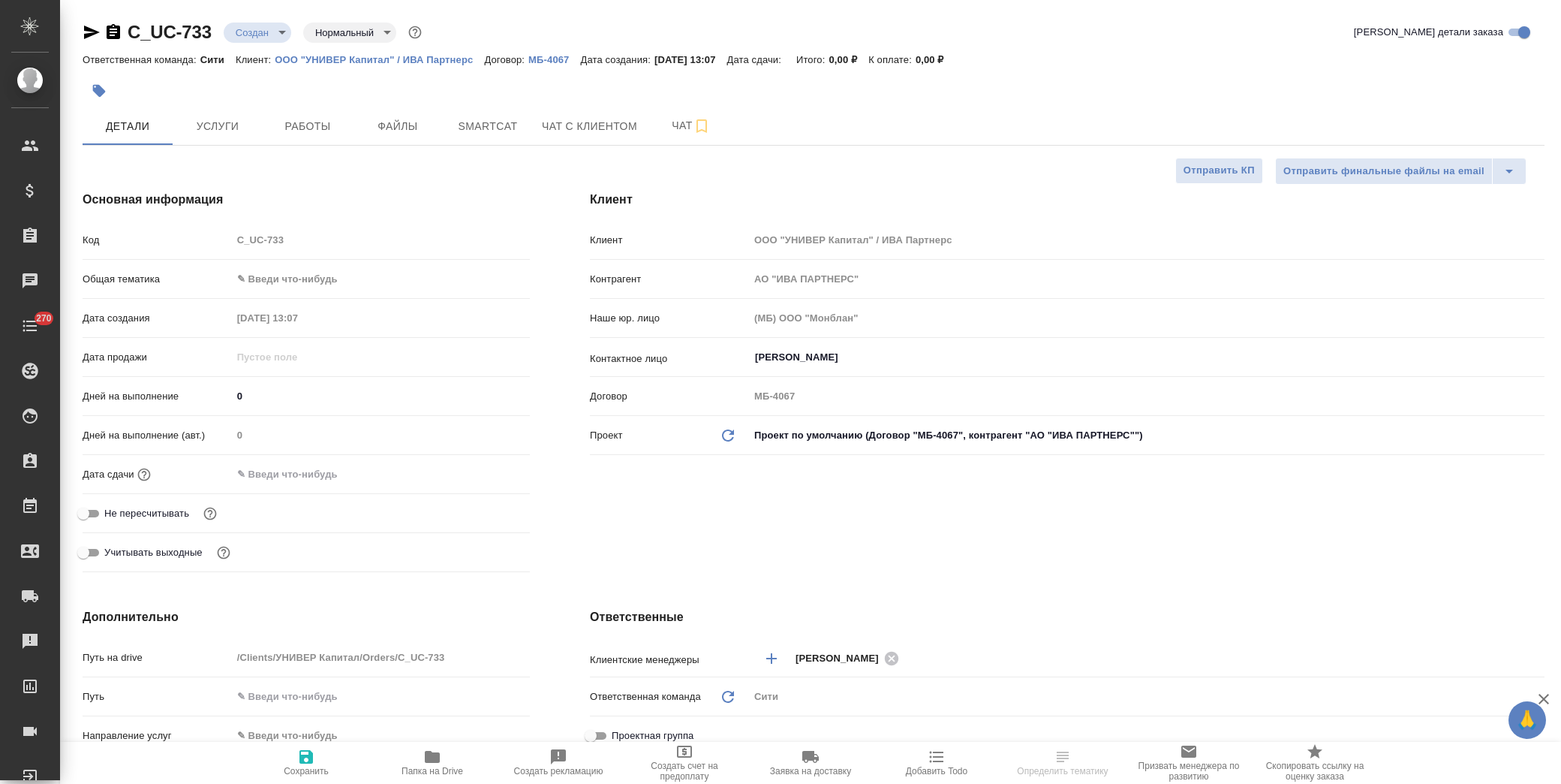
type textarea "x"
click at [396, 128] on span "Файлы" at bounding box center [398, 126] width 72 height 19
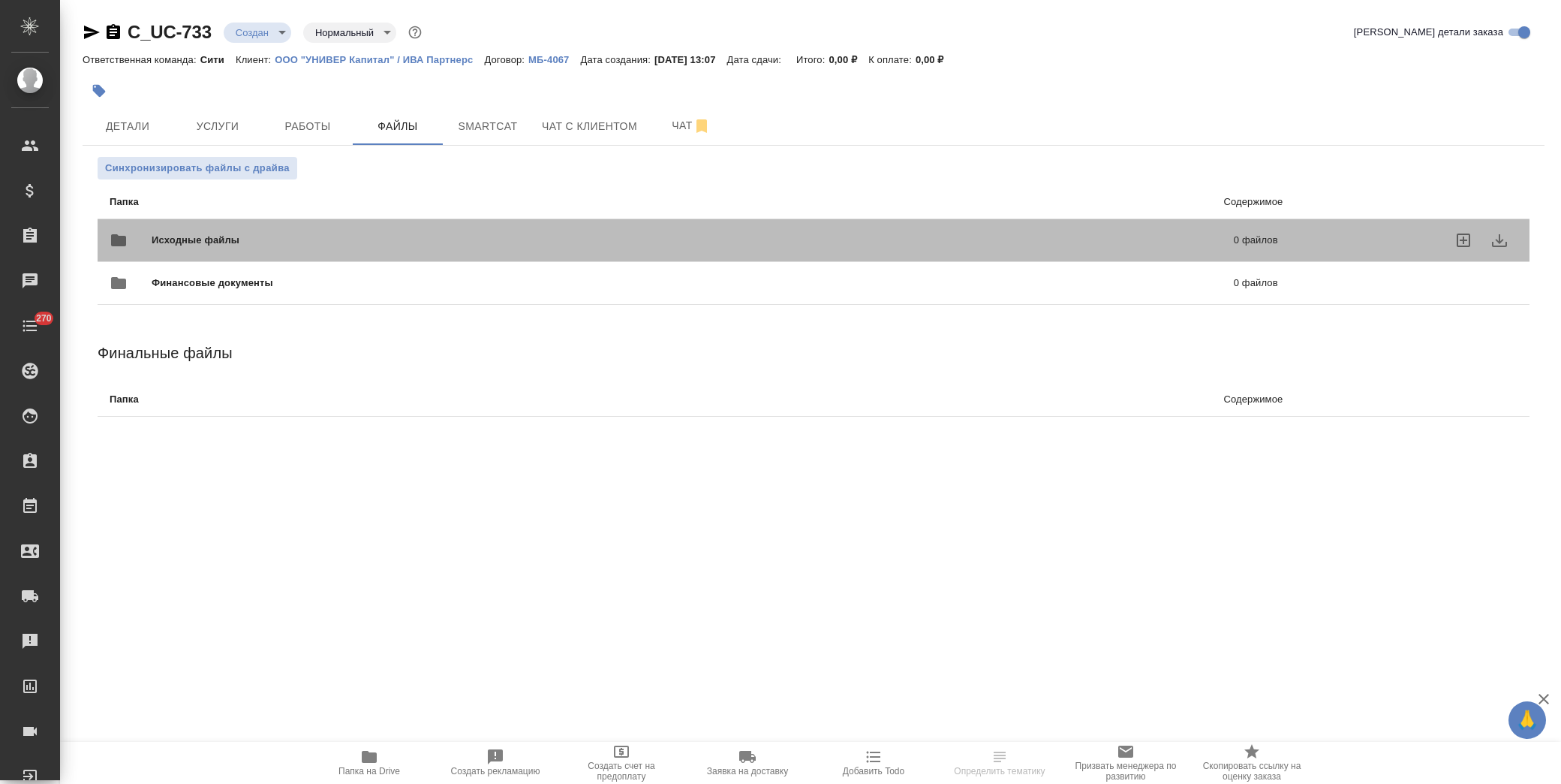
click at [230, 230] on div "Исходные файлы 0 файлов" at bounding box center [694, 240] width 1169 height 36
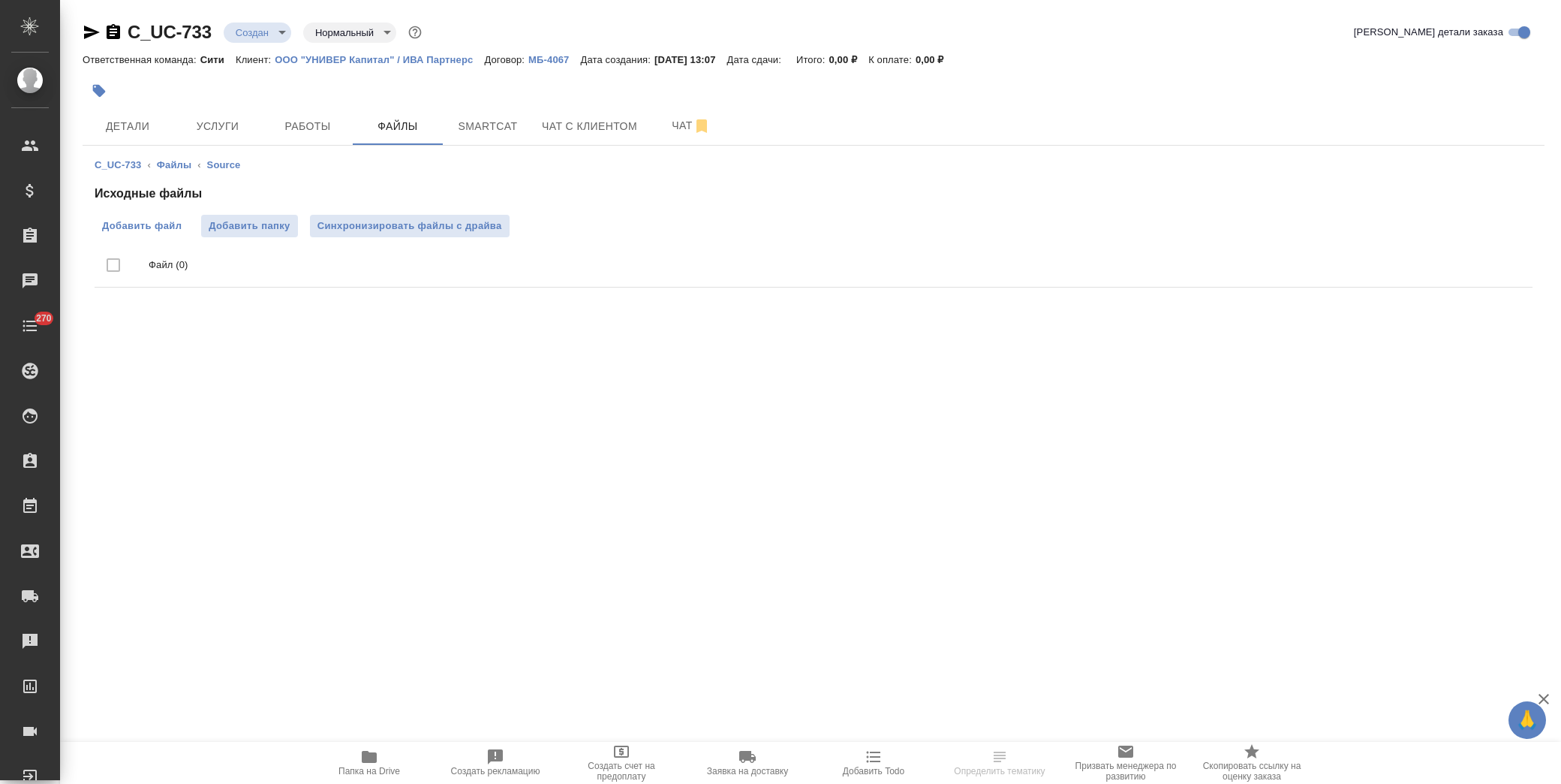
click at [160, 220] on span "Добавить файл" at bounding box center [142, 226] width 79 height 15
click at [0, 0] on input "Добавить файл" at bounding box center [0, 0] width 0 height 0
click at [160, 225] on span "Добавить файл" at bounding box center [142, 226] width 79 height 15
click at [0, 0] on input "Добавить файл" at bounding box center [0, 0] width 0 height 0
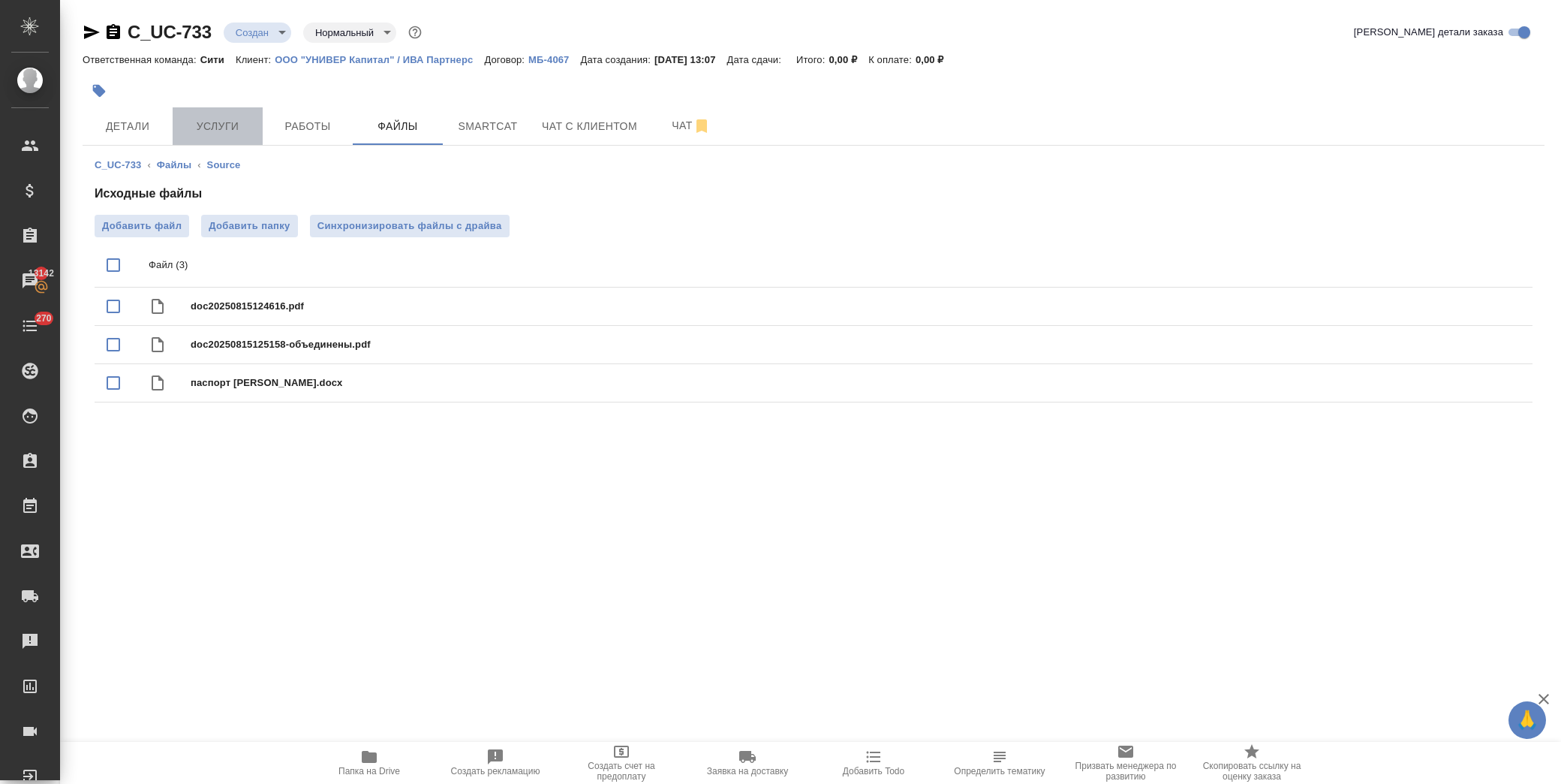
click at [211, 130] on span "Услуги" at bounding box center [217, 126] width 72 height 19
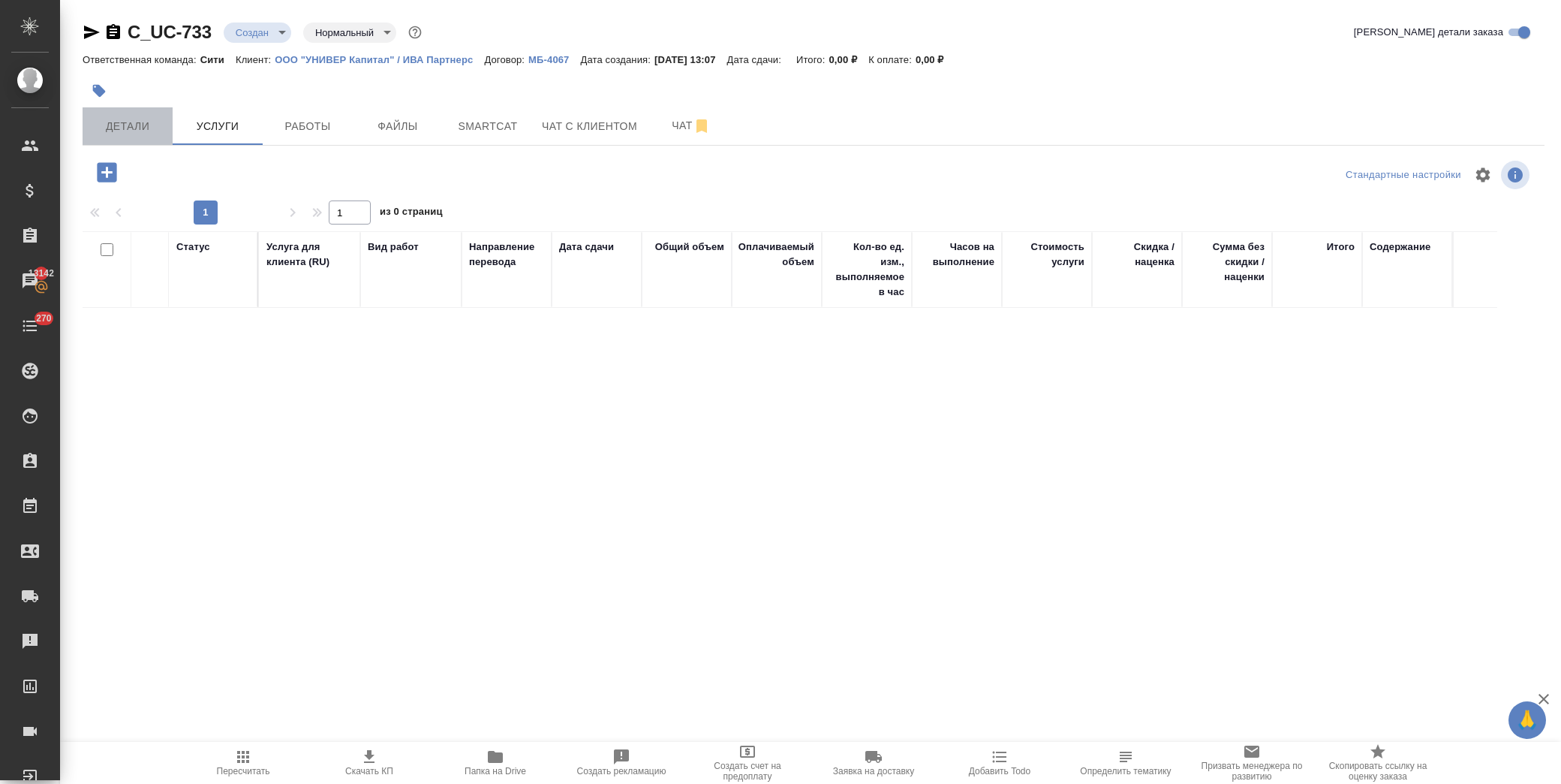
click at [131, 125] on span "Детали" at bounding box center [128, 126] width 72 height 19
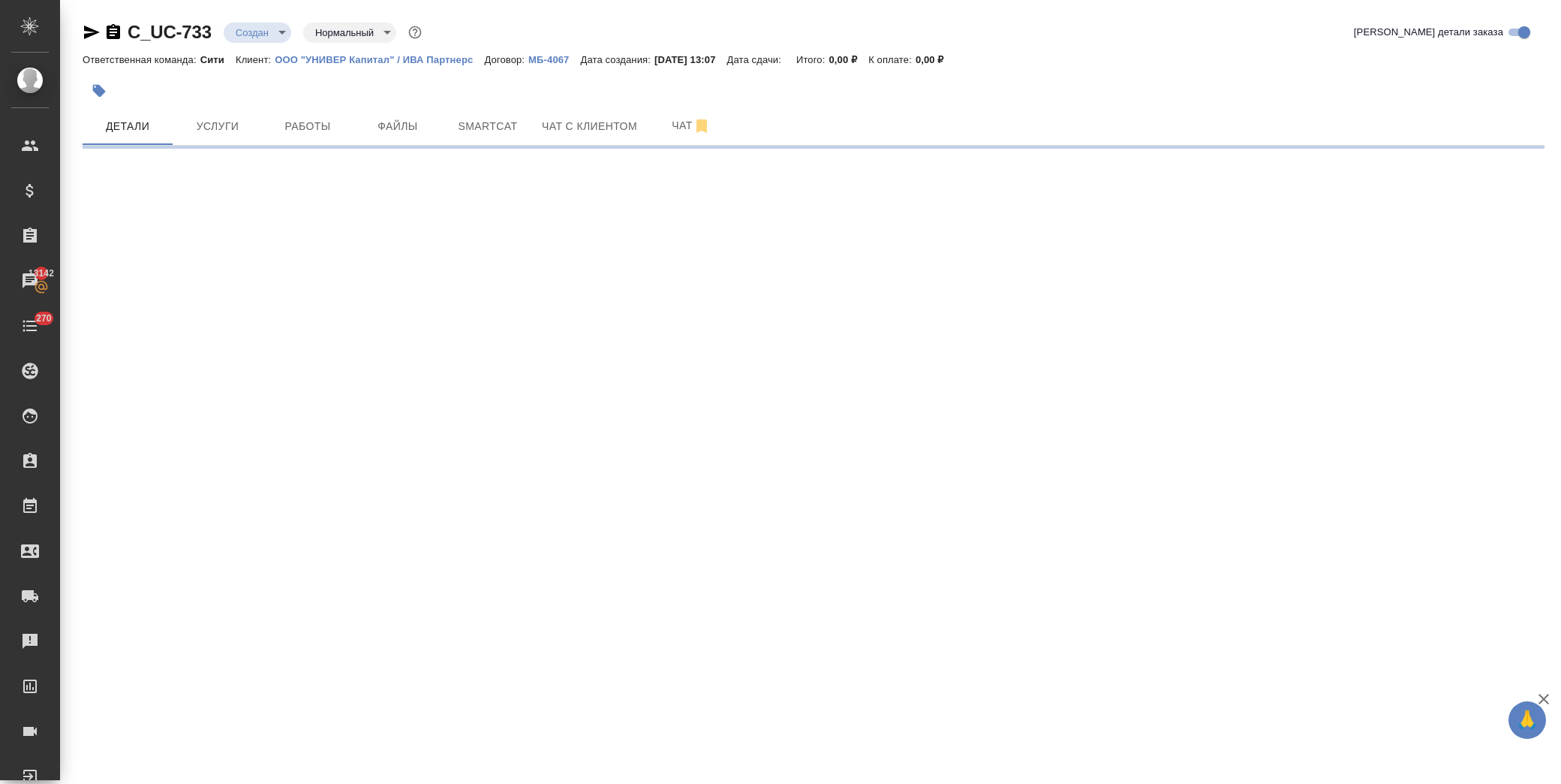
select select "RU"
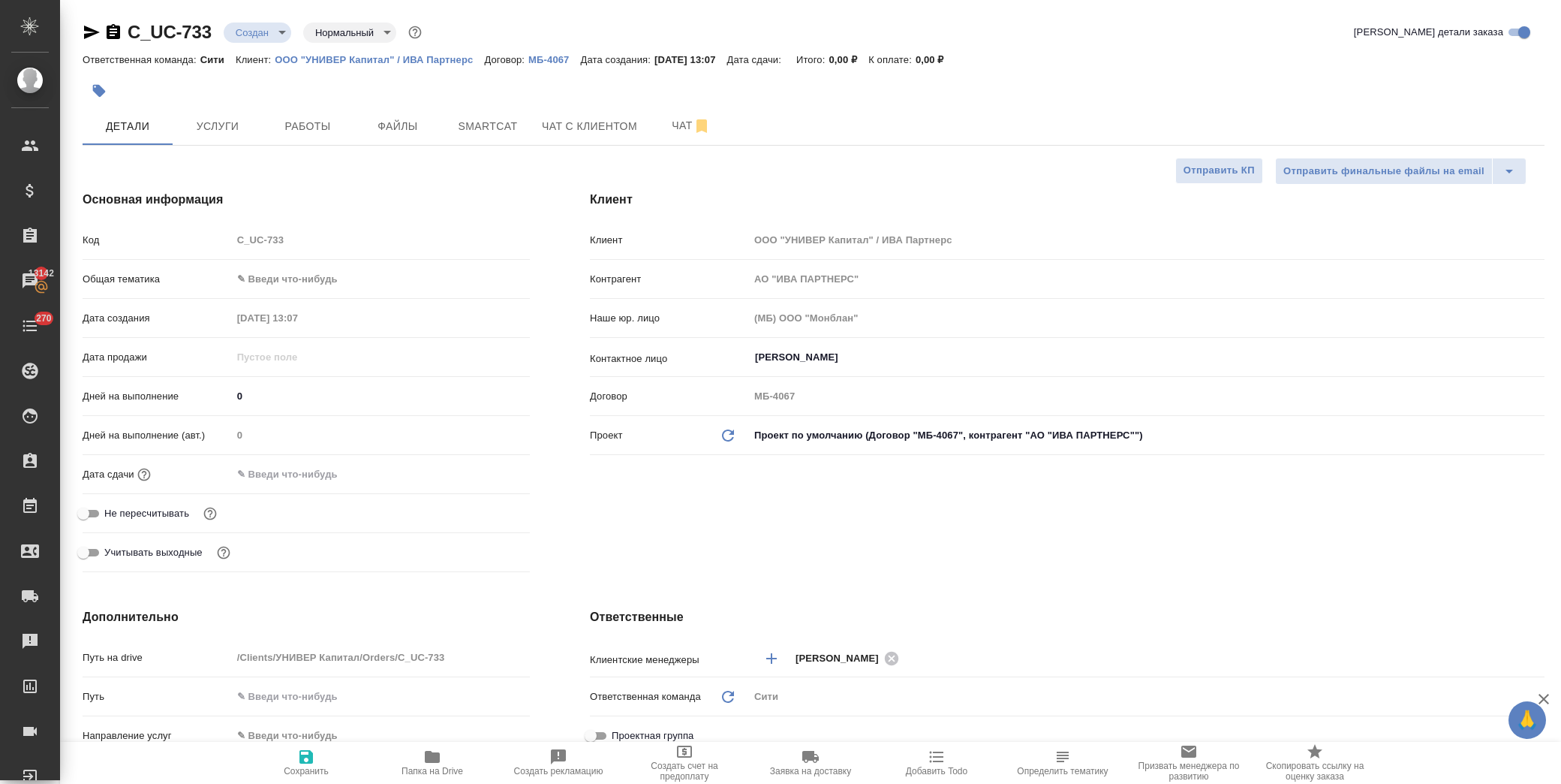
type textarea "x"
click at [276, 479] on input "text" at bounding box center [297, 474] width 132 height 22
click at [480, 473] on icon "button" at bounding box center [486, 472] width 13 height 15
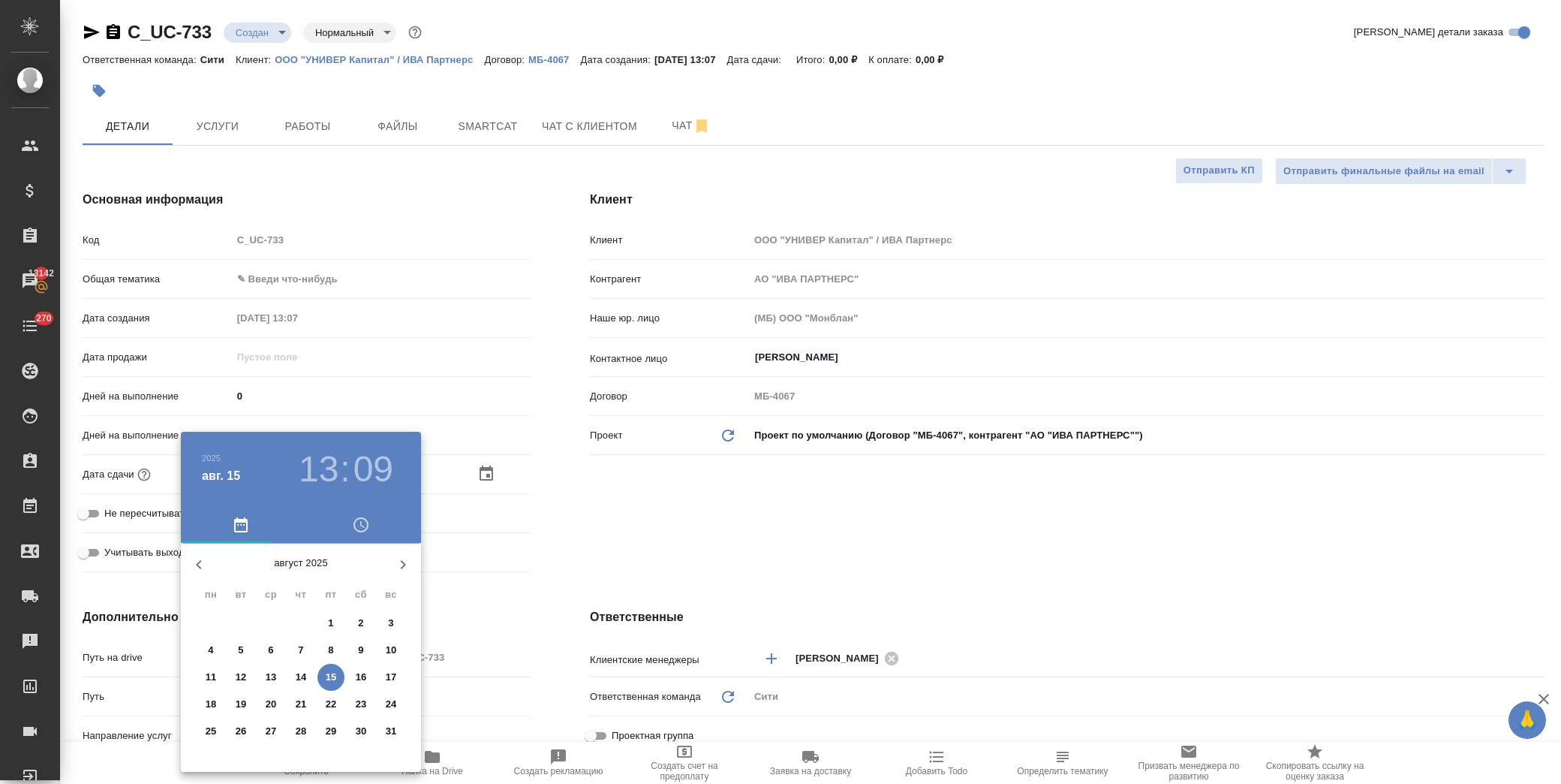
click at [332, 676] on p "15" at bounding box center [331, 677] width 11 height 15
type input "15.08.2025 13:09"
type textarea "x"
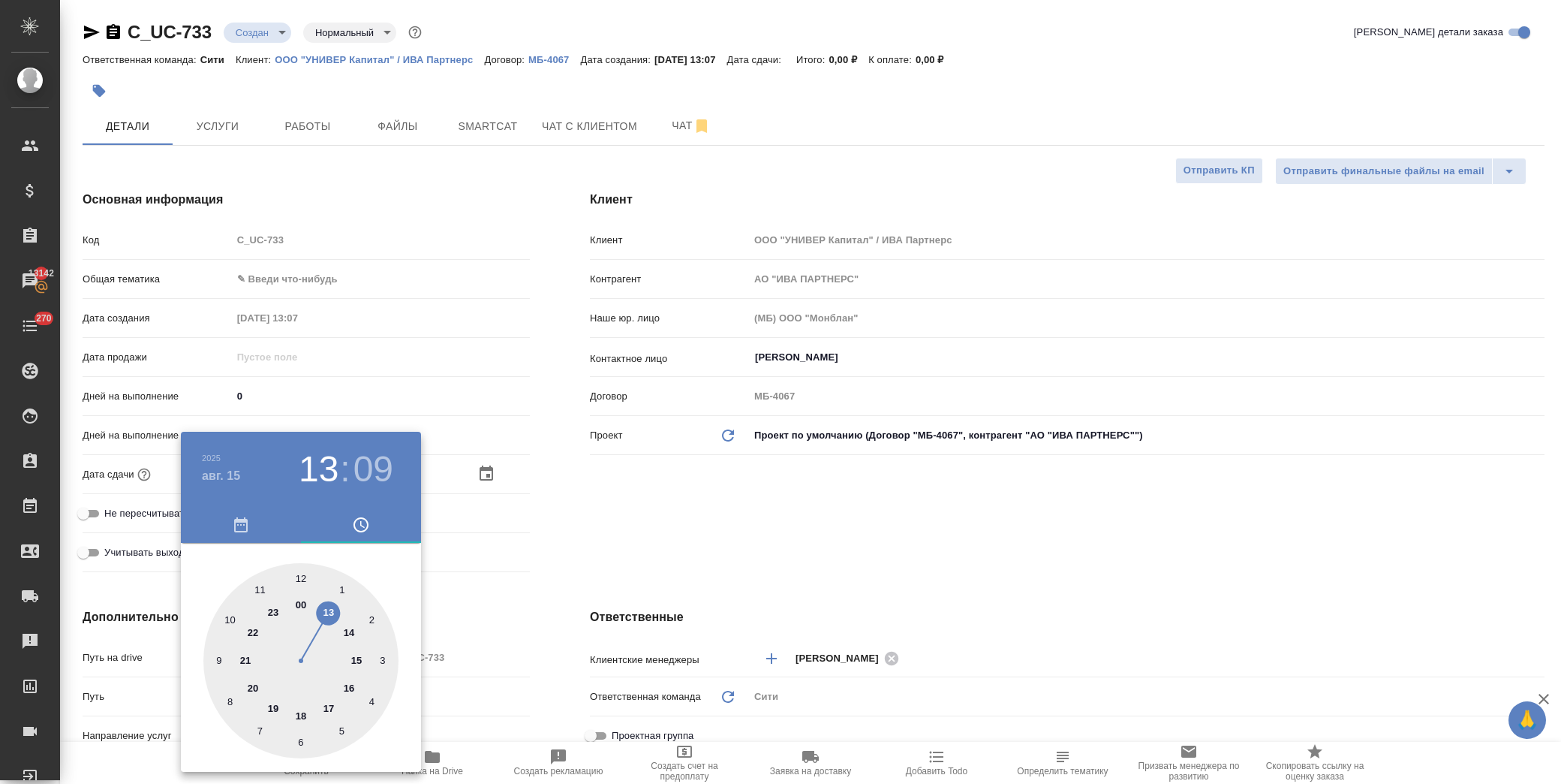
click at [302, 708] on div at bounding box center [301, 660] width 195 height 195
type input "15.08.2025 18:09"
type textarea "x"
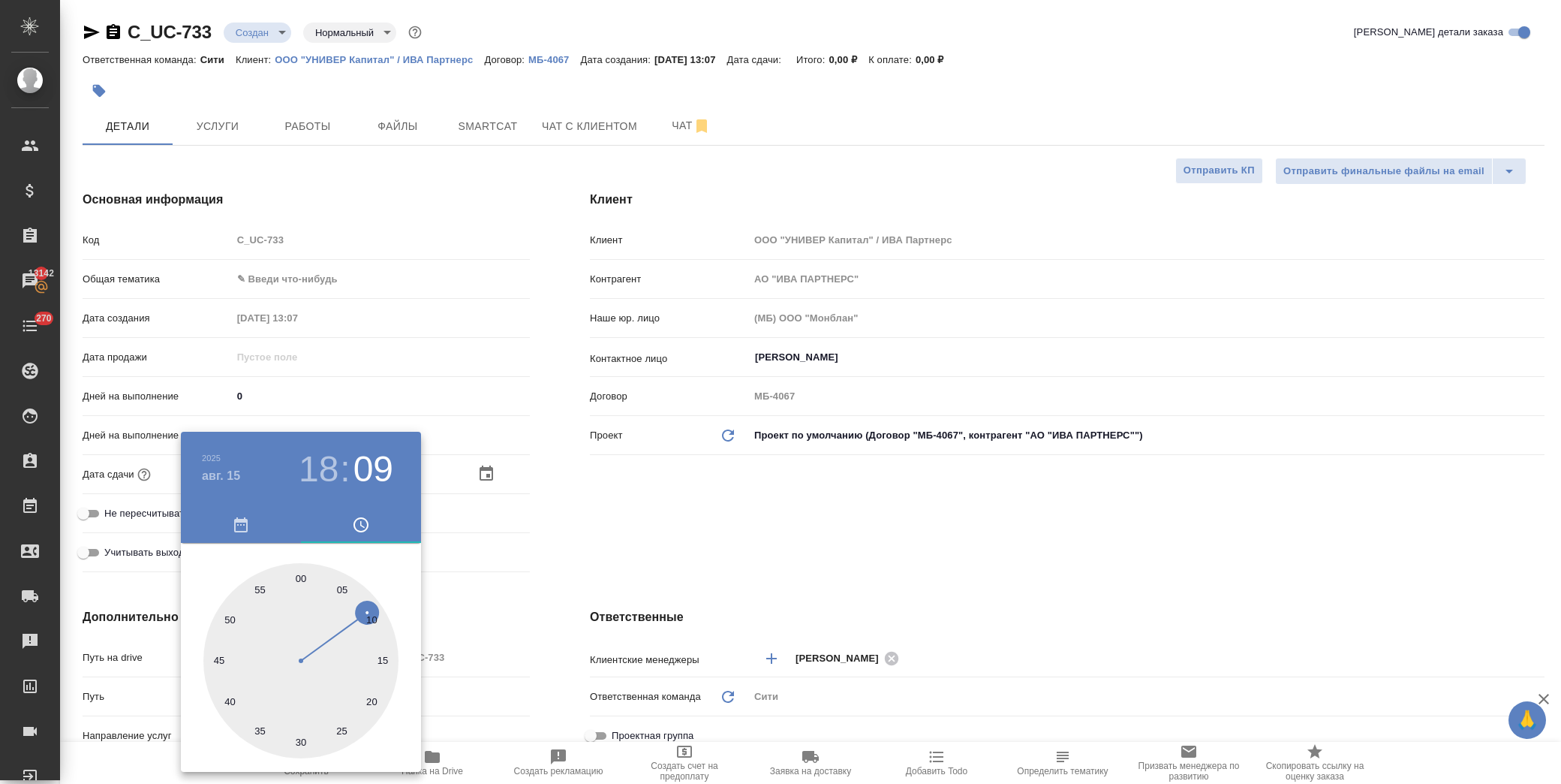
click at [301, 580] on div at bounding box center [301, 660] width 195 height 195
type input "15.08.2025 18:00"
type textarea "x"
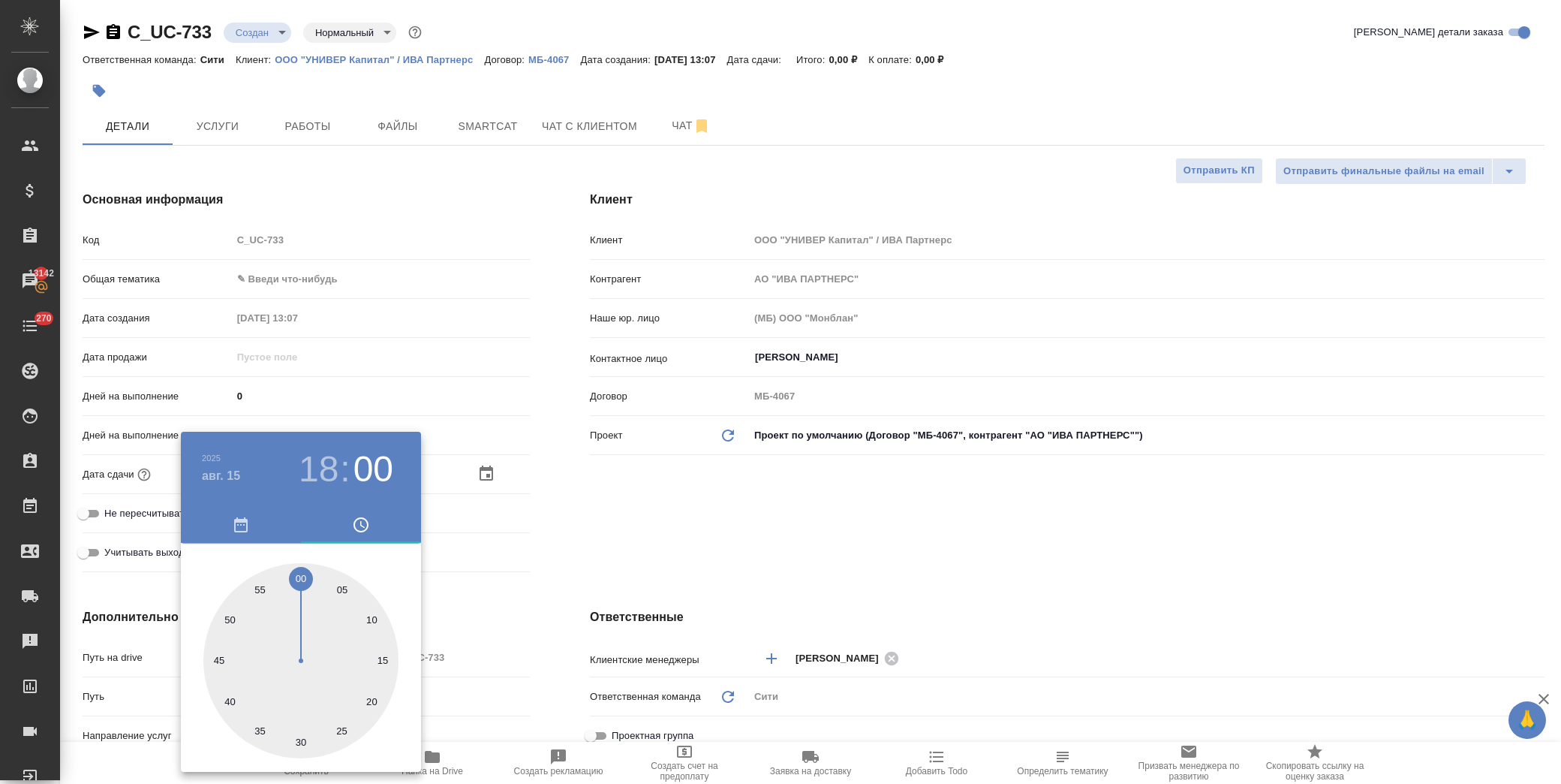
click at [588, 523] on div at bounding box center [780, 392] width 1561 height 784
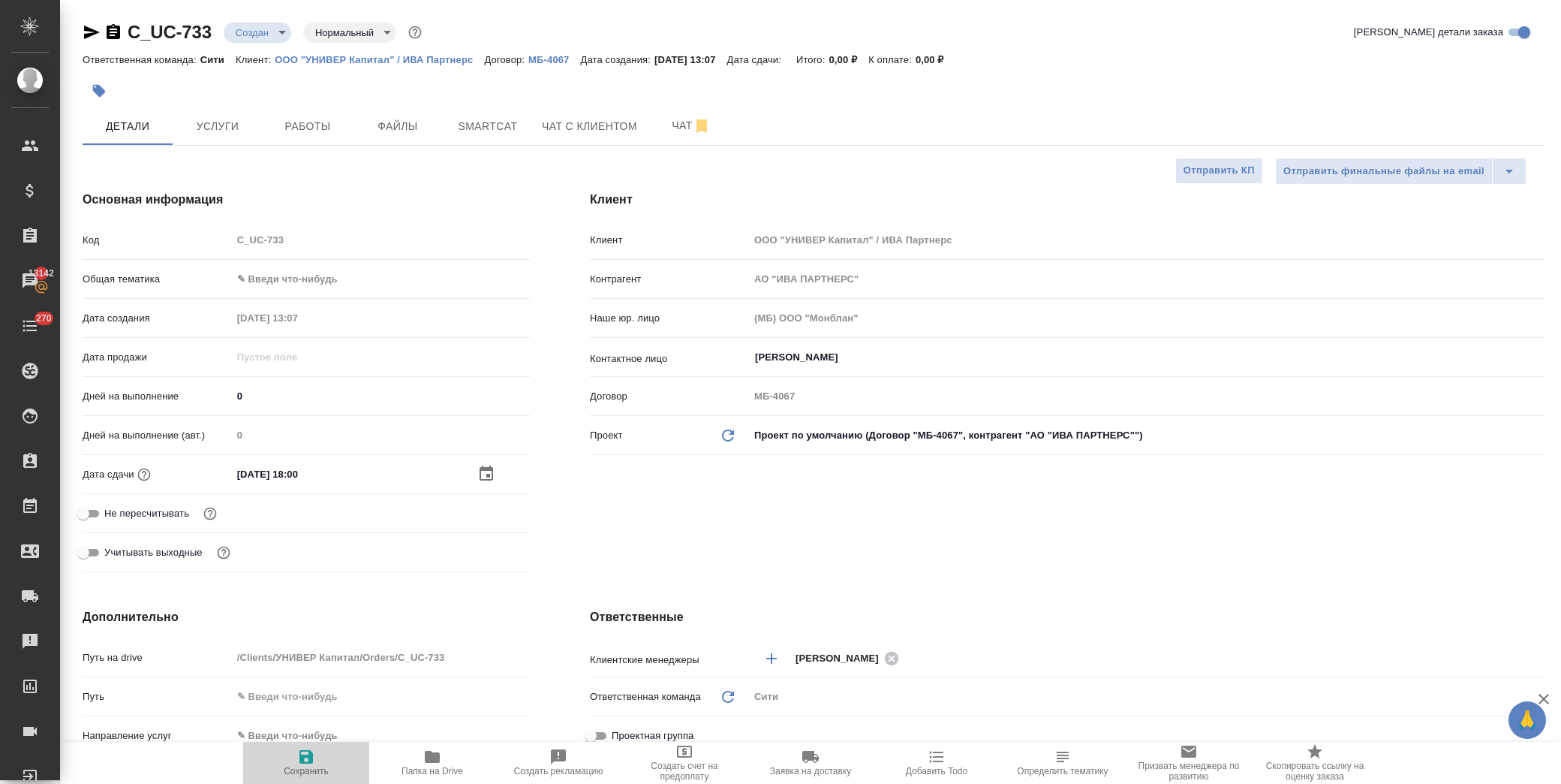
click at [306, 754] on icon "button" at bounding box center [306, 756] width 18 height 18
type textarea "x"
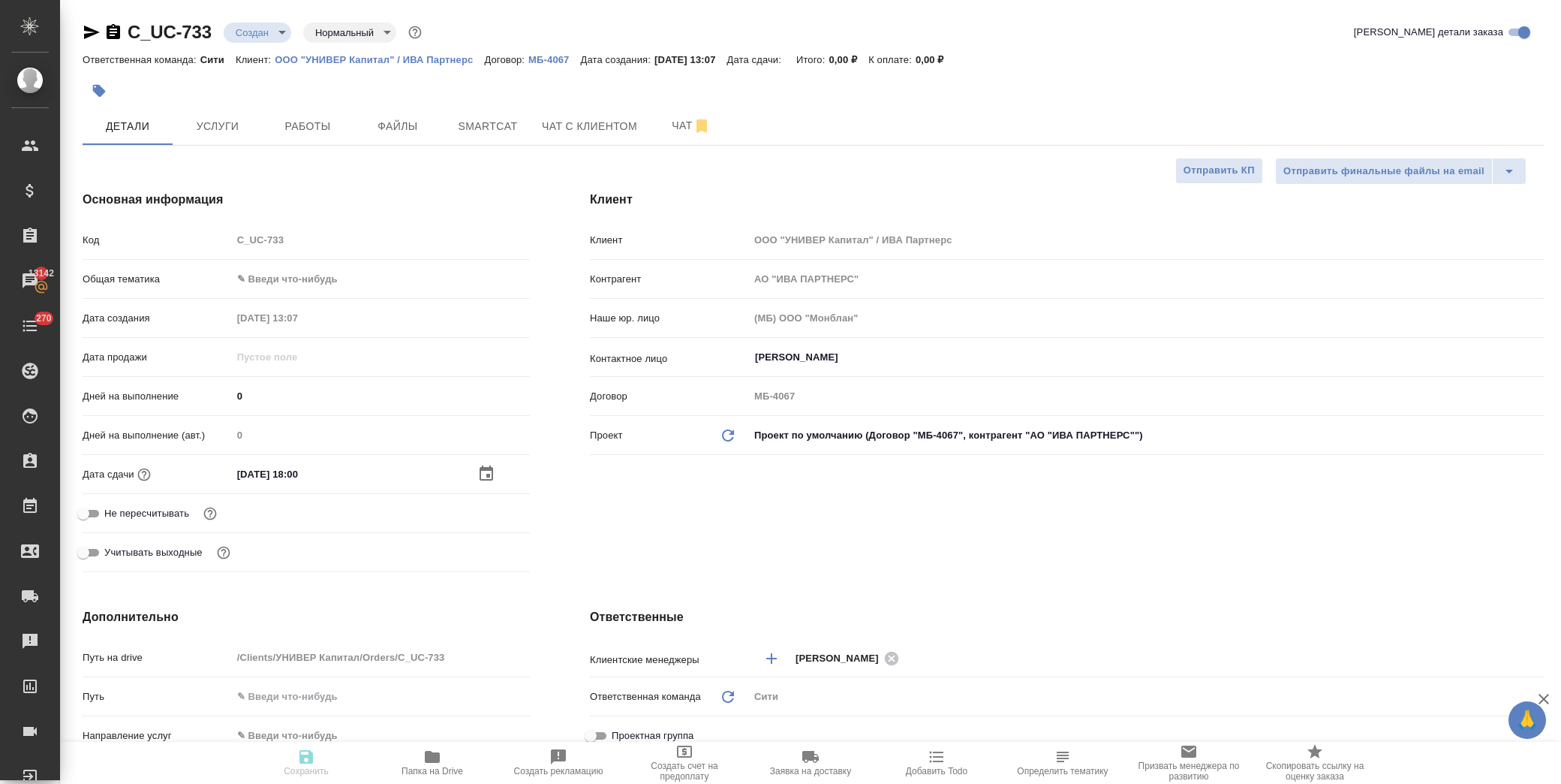
type textarea "x"
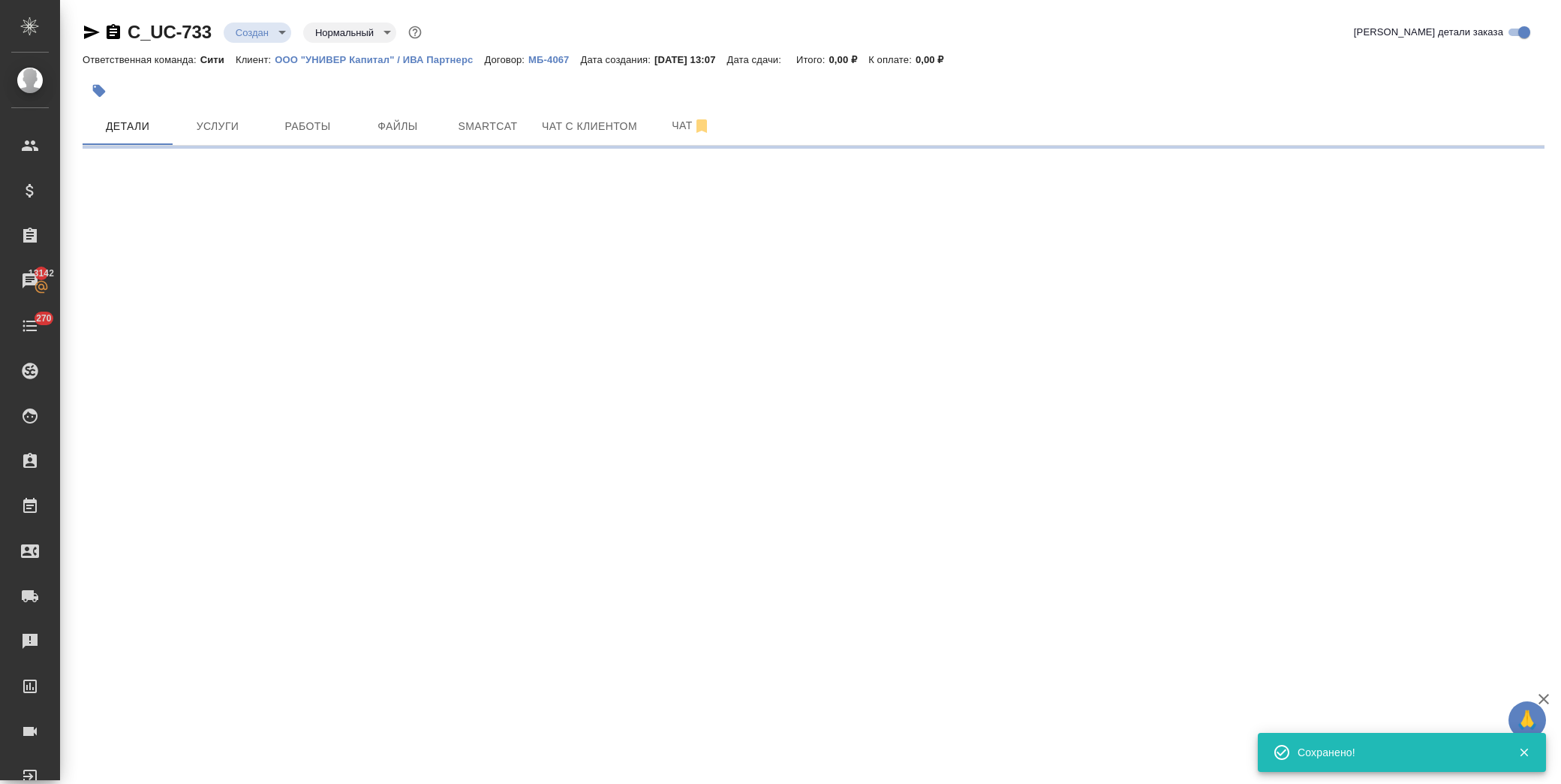
select select "RU"
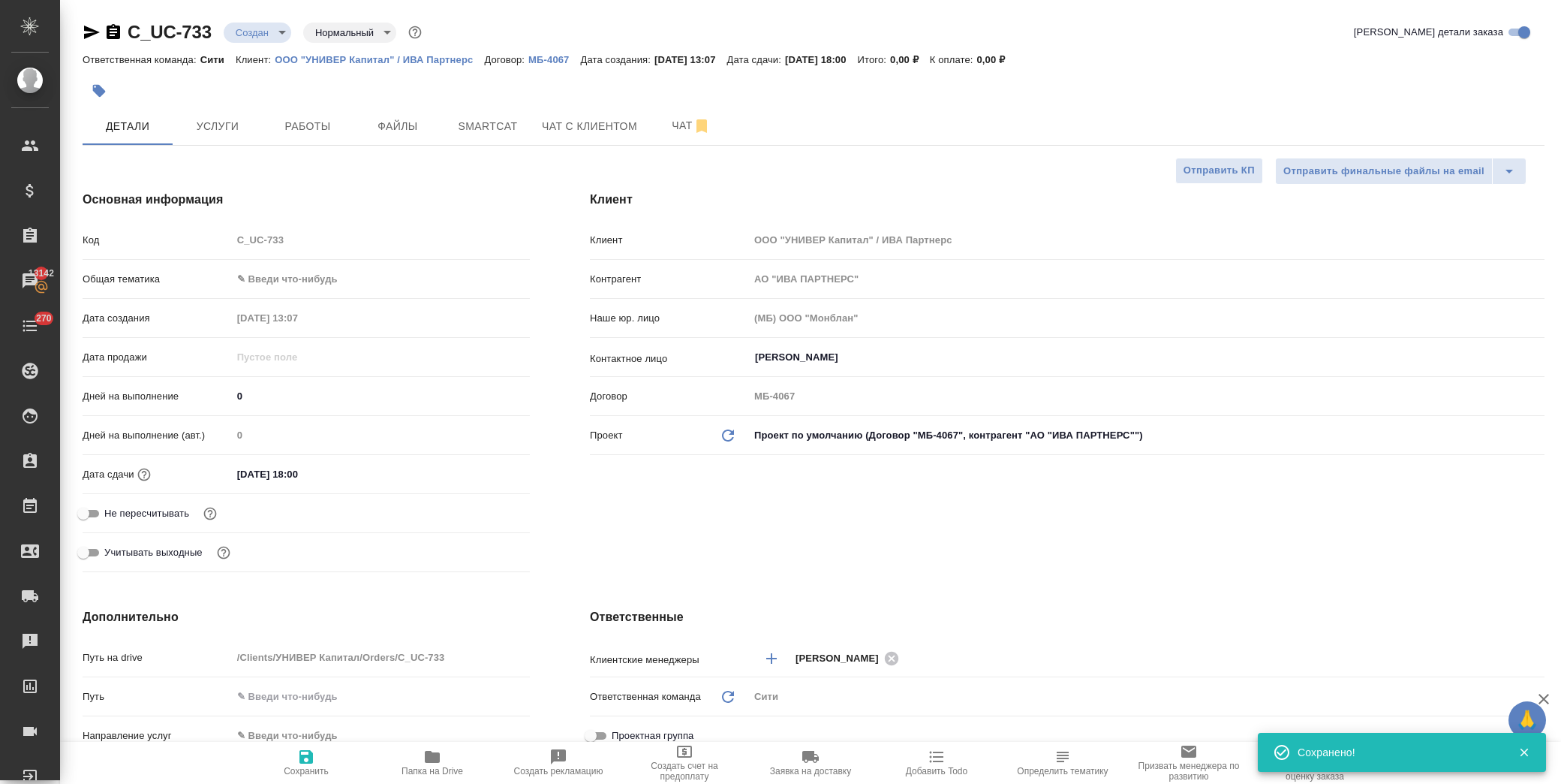
type textarea "x"
click at [283, 287] on body "🙏 .cls-1 fill:#fff; AWATERA Лофицкая Юлия Владимировна Клиенты Спецификации Зак…" at bounding box center [780, 392] width 1561 height 784
click at [336, 425] on li "Юридическая/Финансовая" at bounding box center [378, 423] width 296 height 24
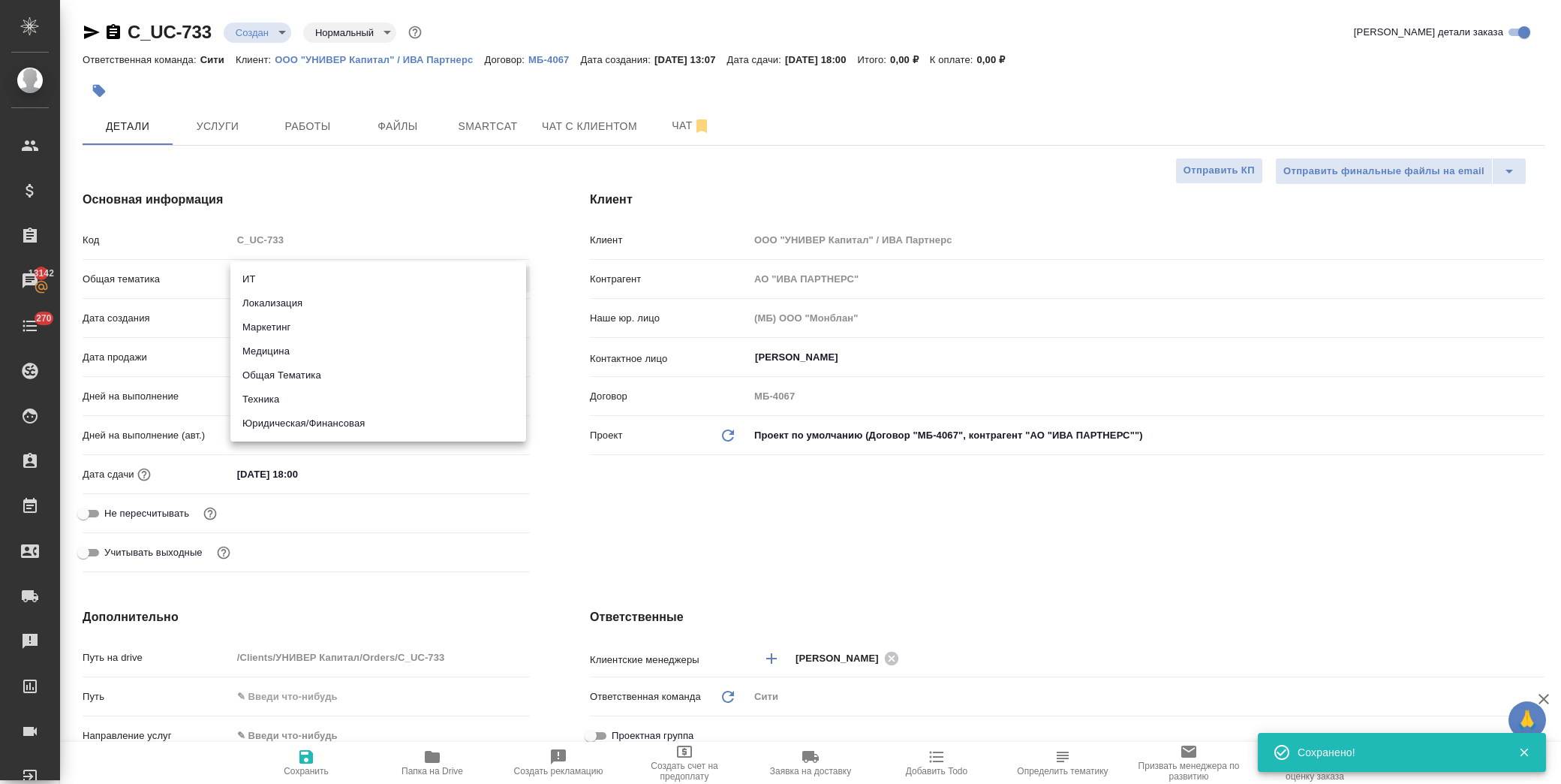
type input "yr-fn"
type textarea "x"
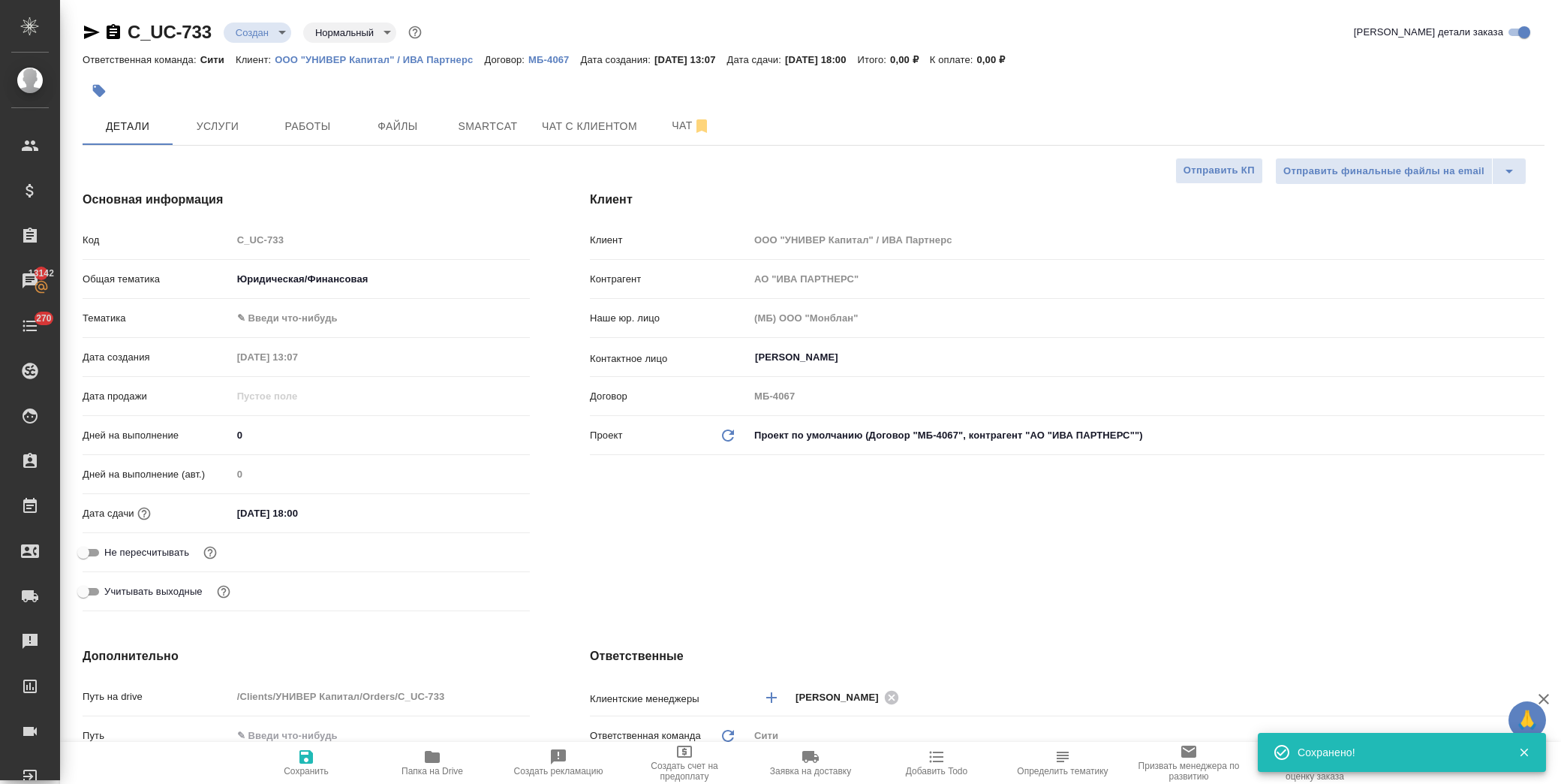
click at [304, 323] on body "🙏 .cls-1 fill:#fff; AWATERA Лофицкая Юлия Владимировна Клиенты Спецификации Зак…" at bounding box center [780, 392] width 1561 height 784
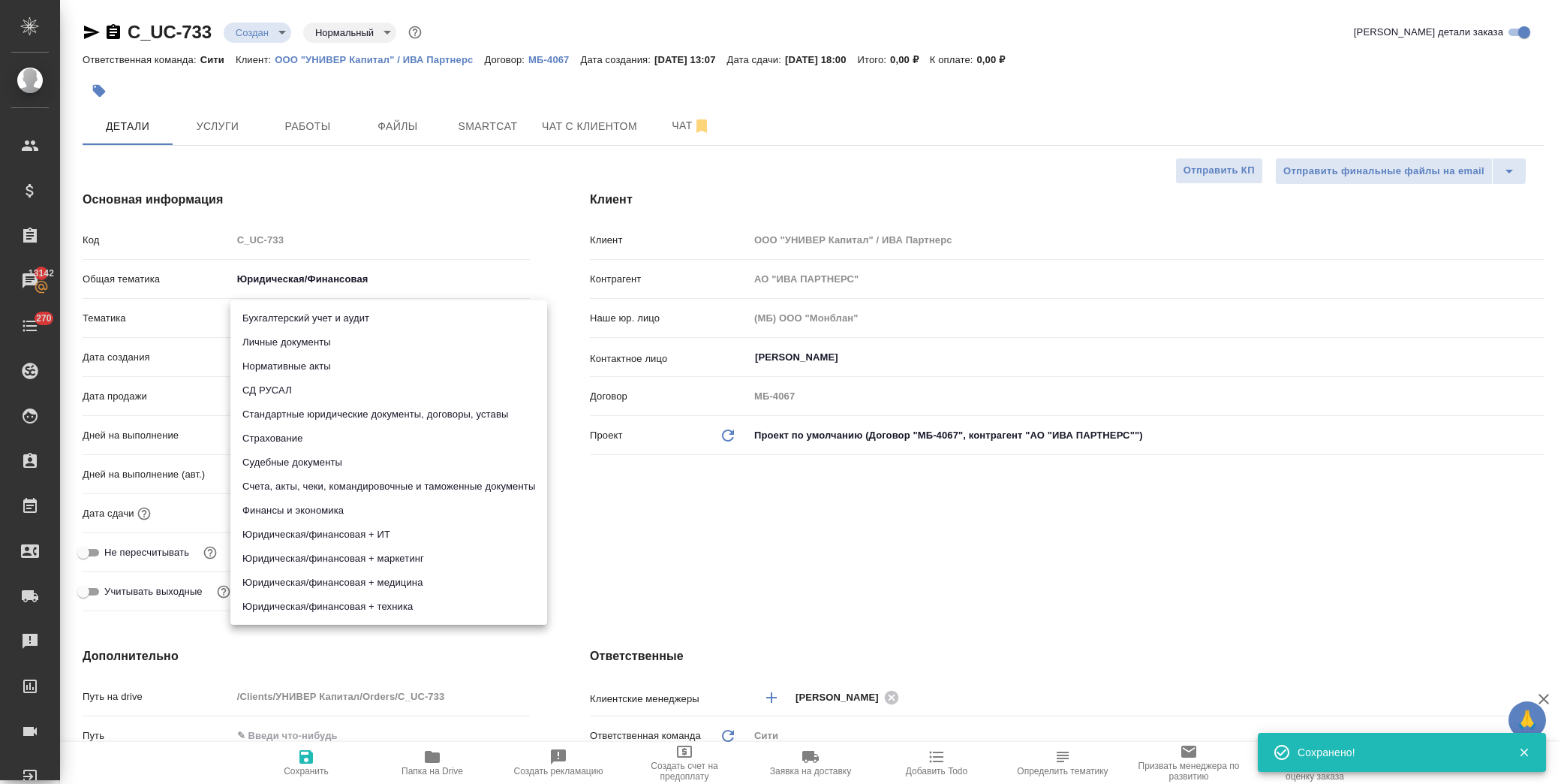
click at [313, 346] on li "Личные документы" at bounding box center [388, 342] width 317 height 24
type textarea "x"
type input "5a8b8b956a9677013d343cfe"
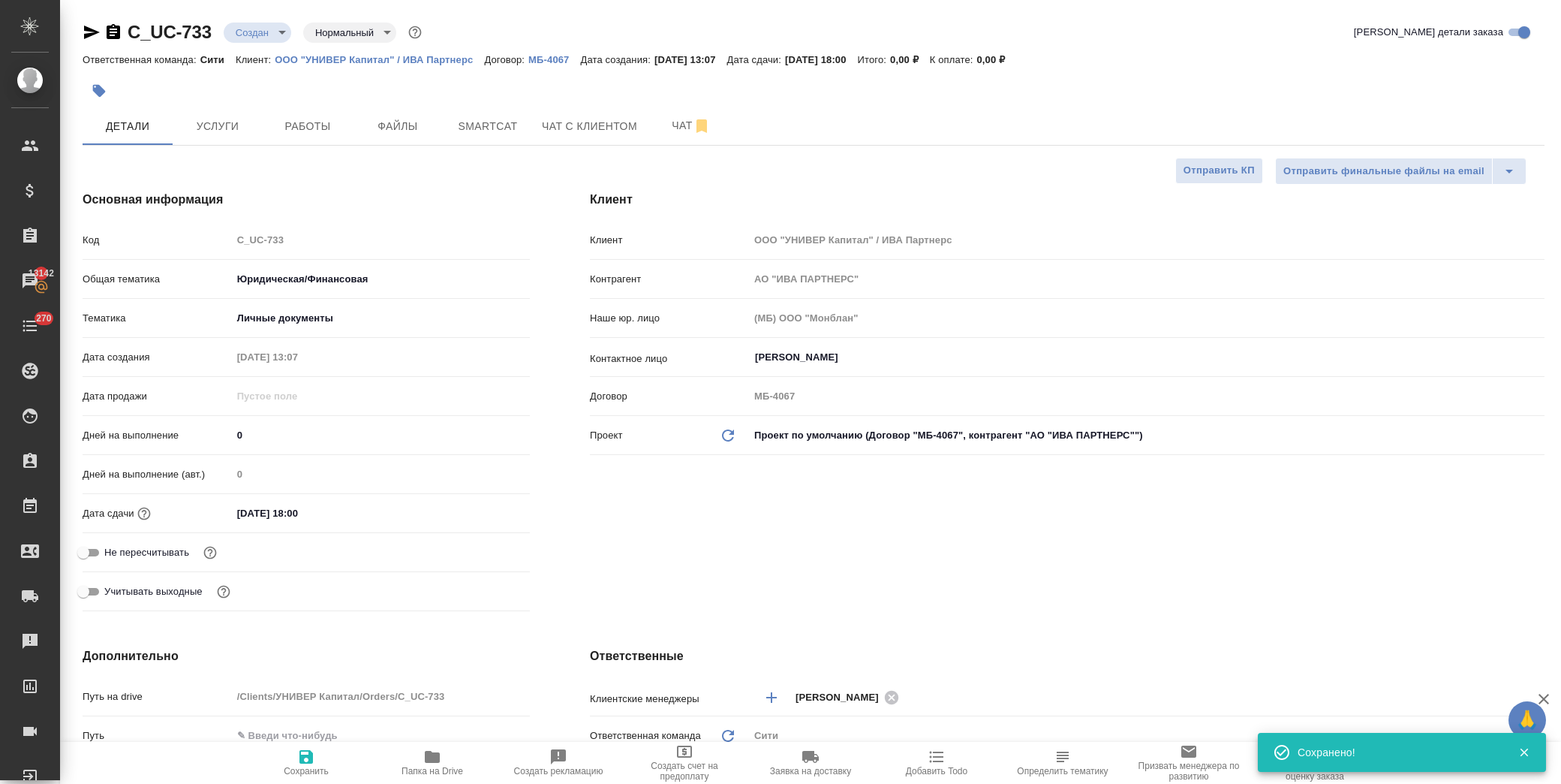
click at [302, 762] on icon "button" at bounding box center [306, 756] width 13 height 13
type textarea "x"
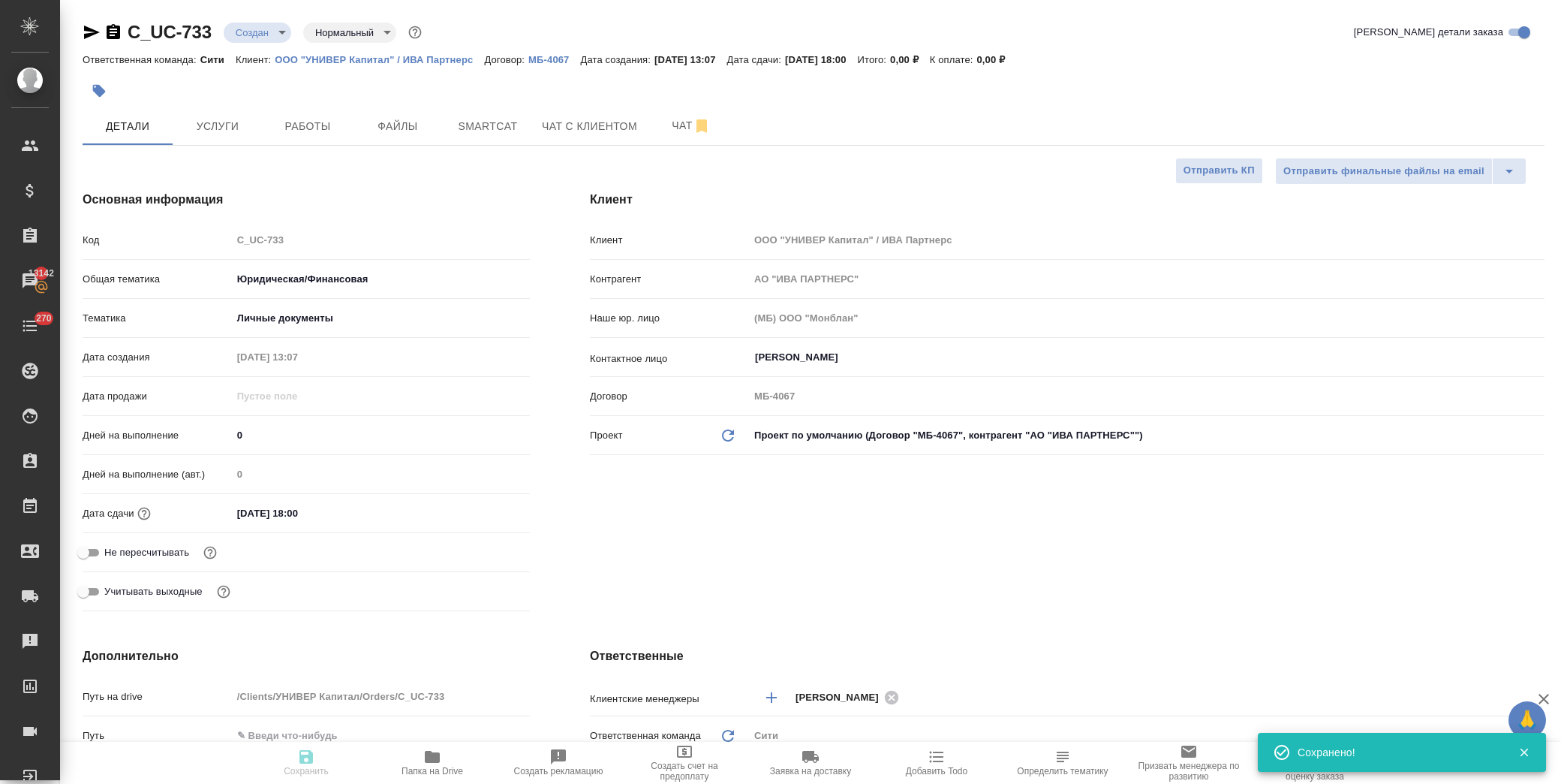
type textarea "x"
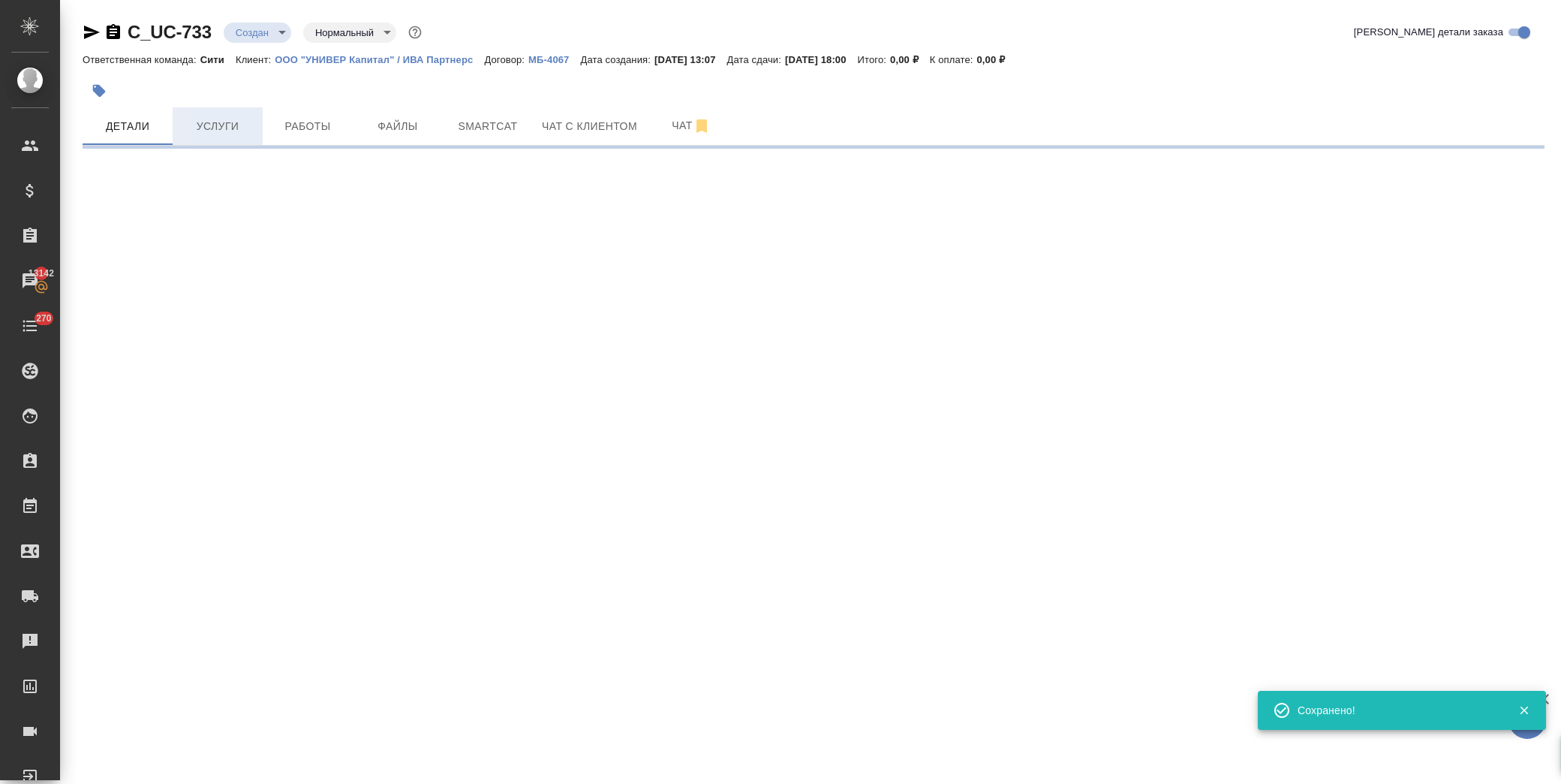
select select "RU"
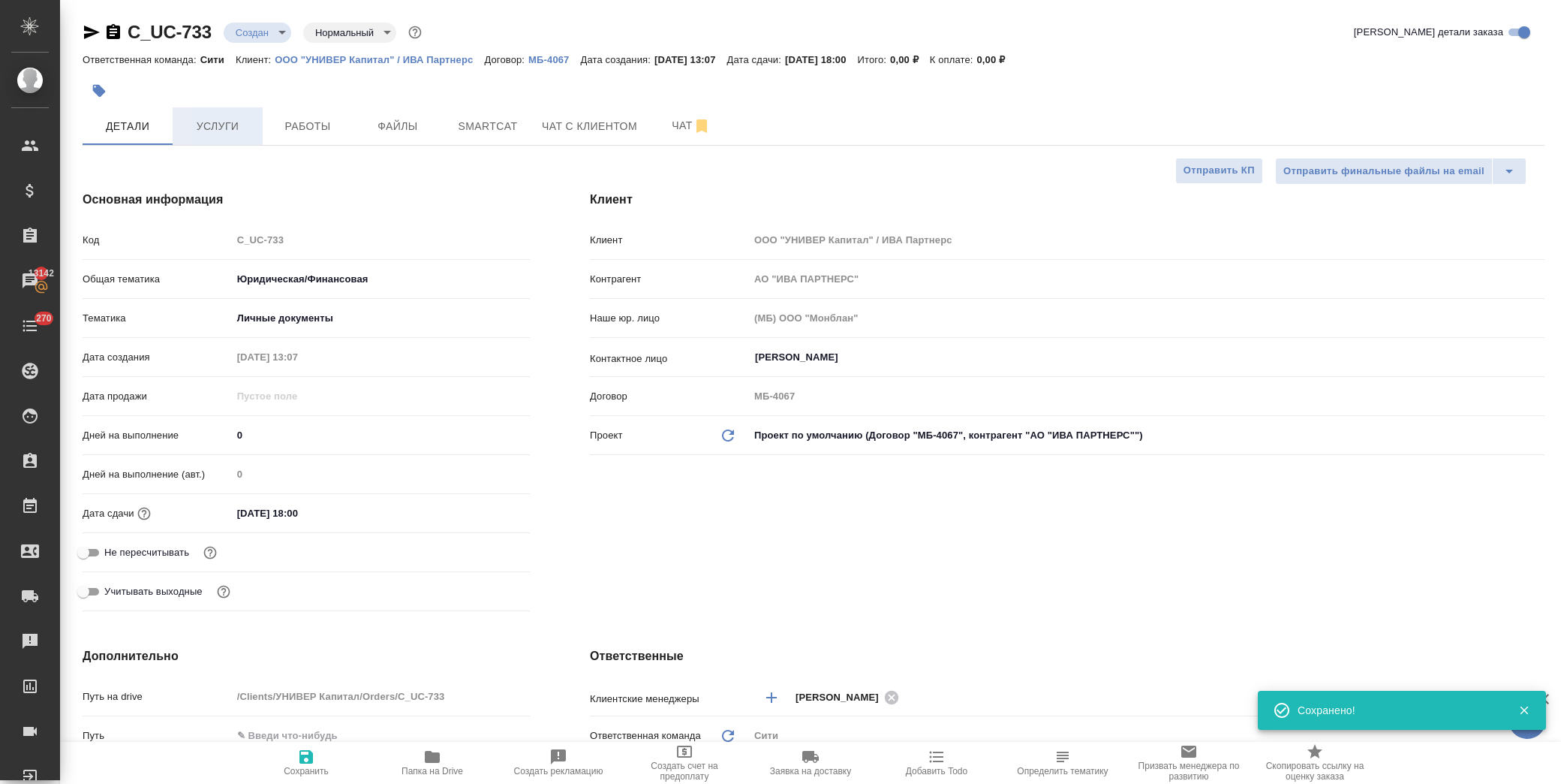
type textarea "x"
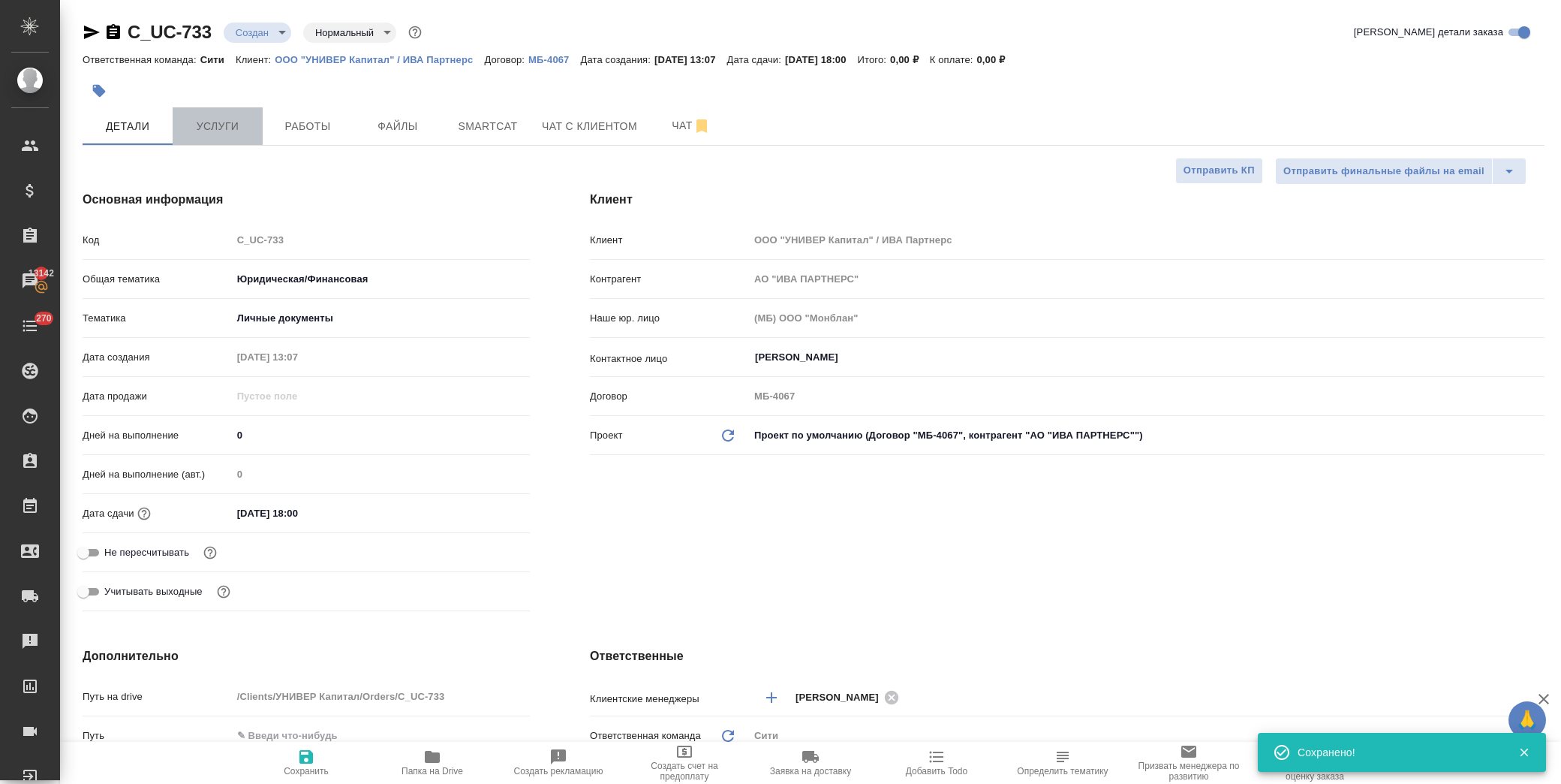
click at [233, 131] on span "Услуги" at bounding box center [217, 126] width 72 height 19
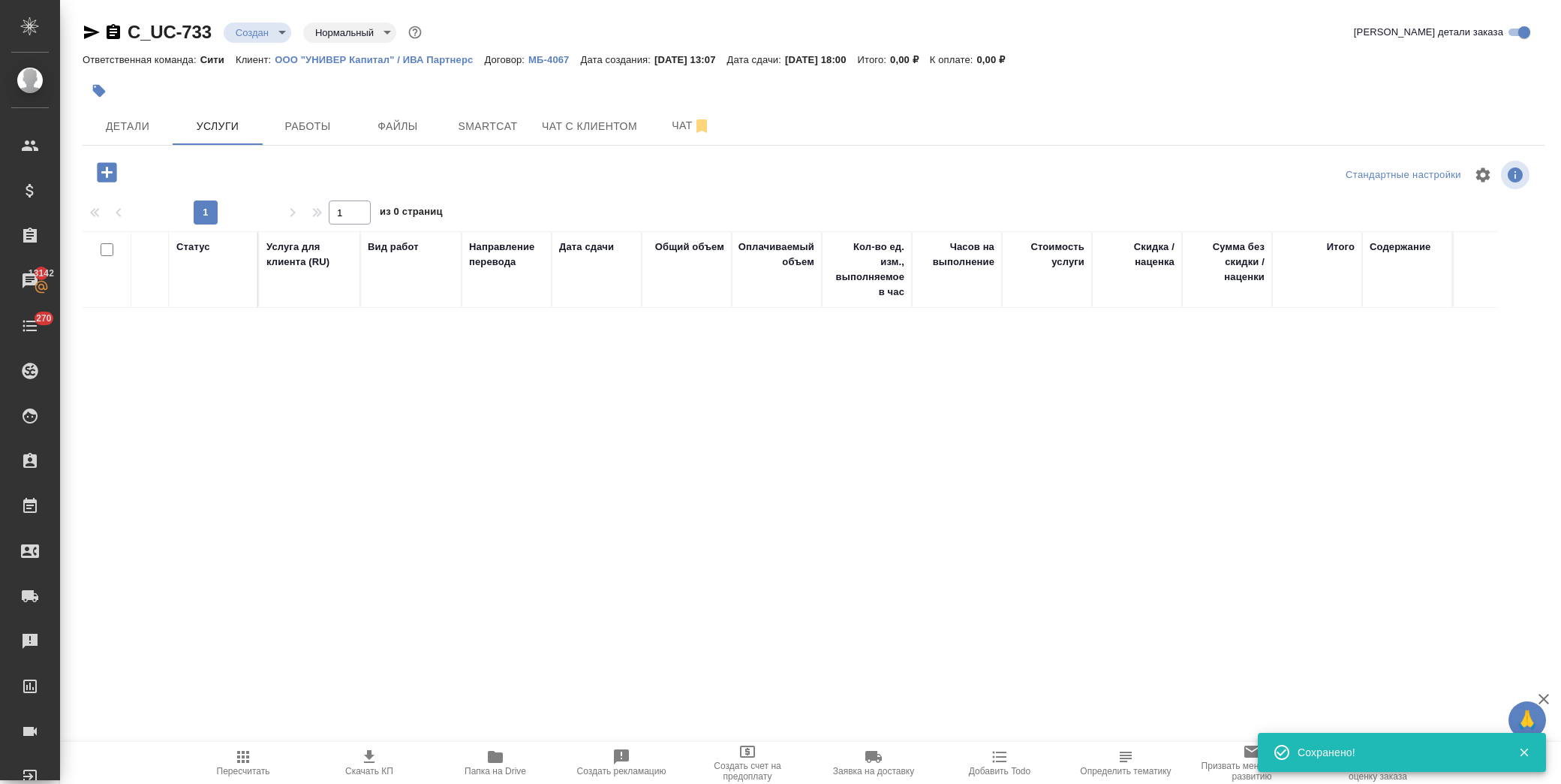
click at [100, 168] on icon "button" at bounding box center [106, 171] width 19 height 19
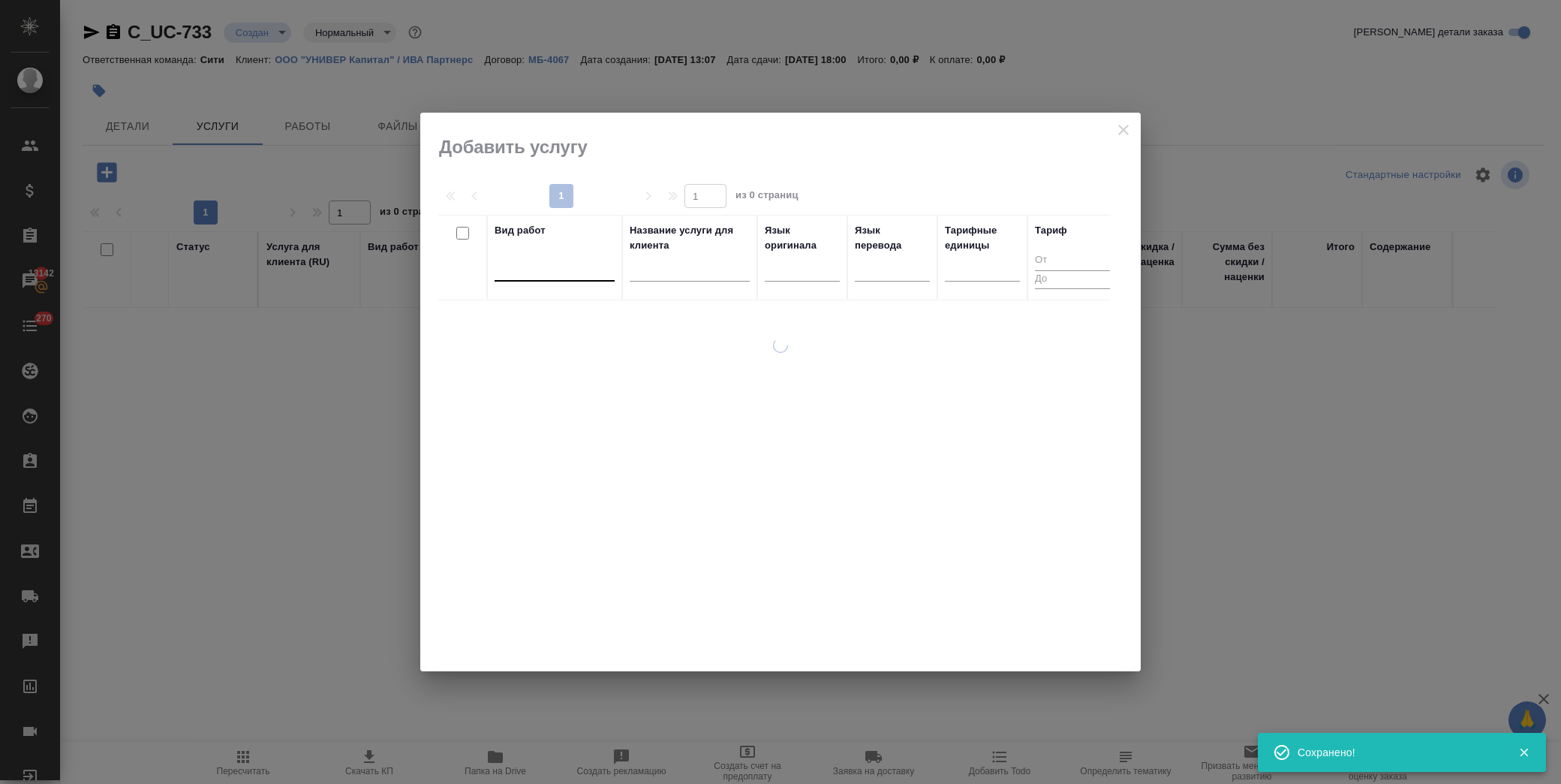
click at [518, 272] on div at bounding box center [554, 266] width 120 height 22
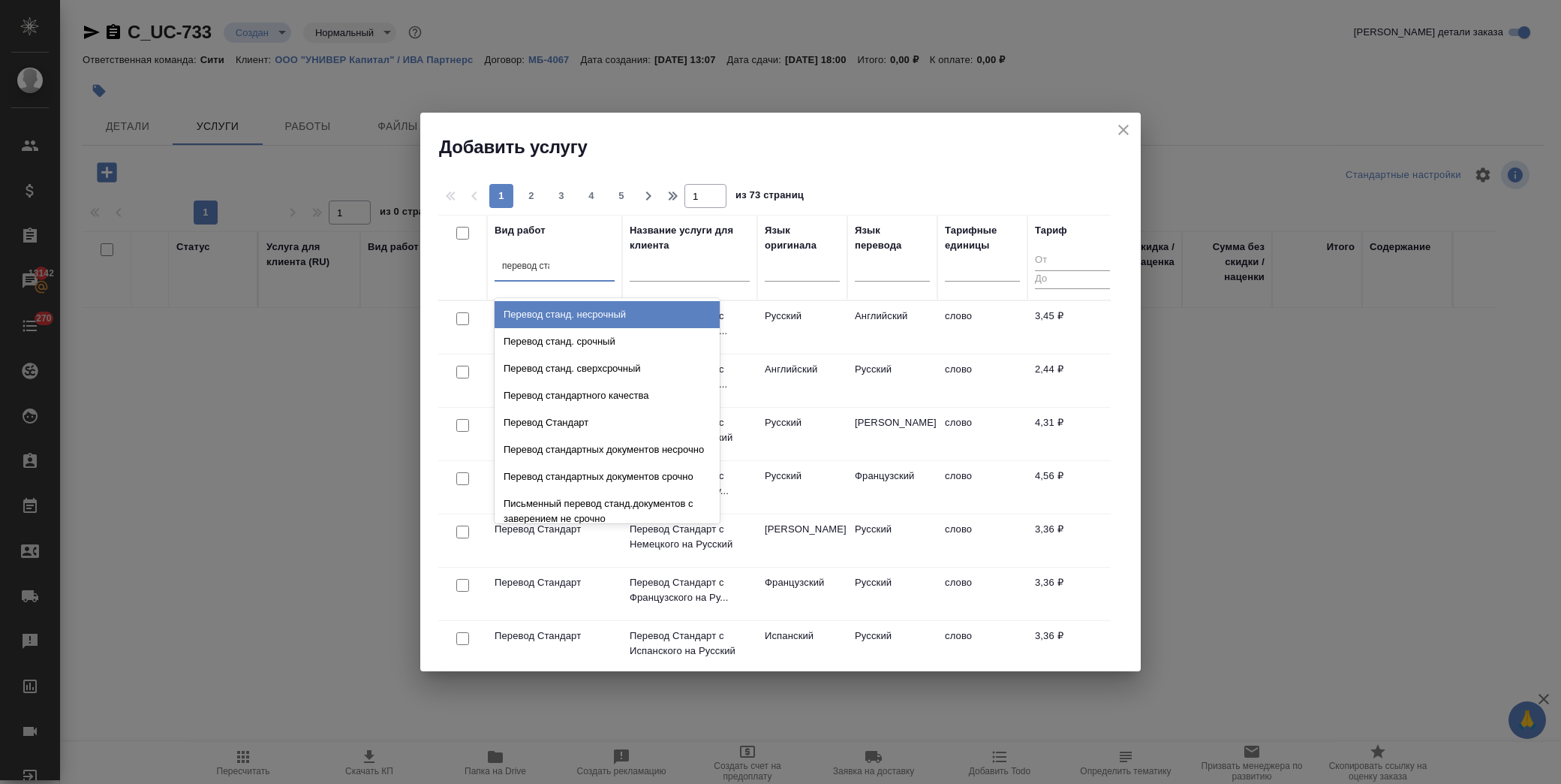
type input "перевод стан"
click at [559, 339] on div "Перевод станд. срочный" at bounding box center [606, 341] width 225 height 27
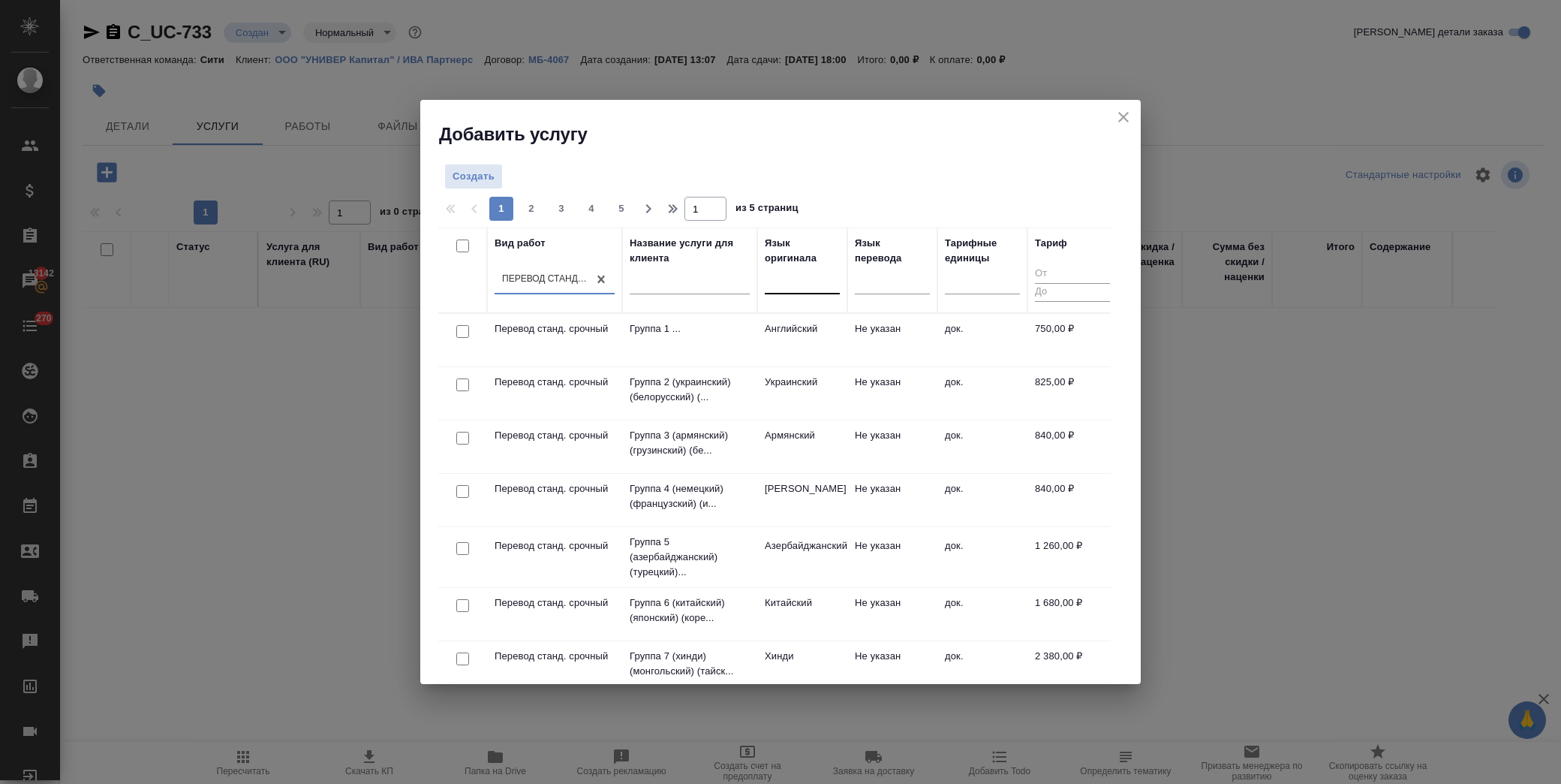
click at [782, 280] on div at bounding box center [802, 279] width 75 height 22
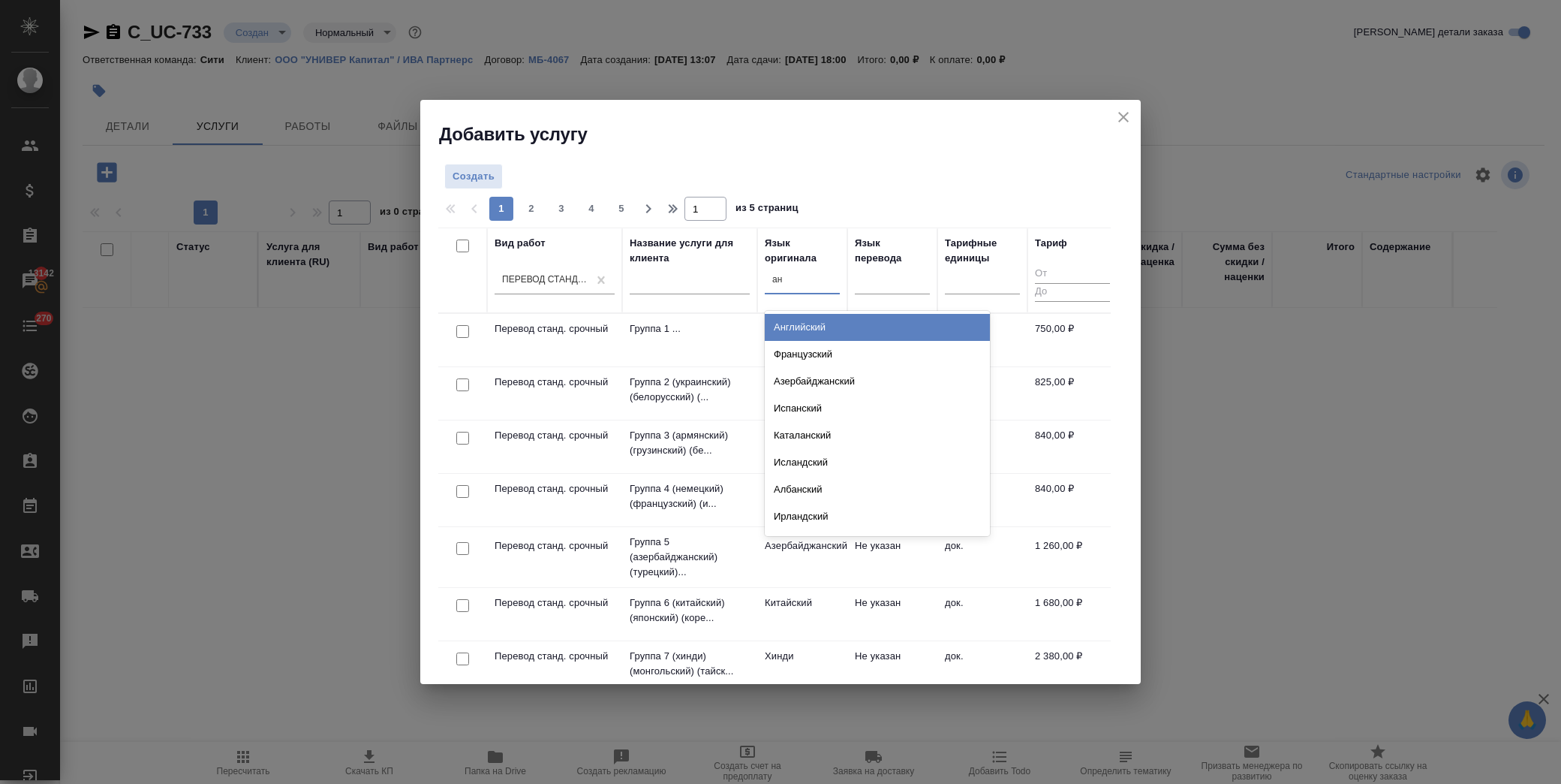
type input "анг"
click at [808, 326] on div "Английский" at bounding box center [877, 327] width 225 height 27
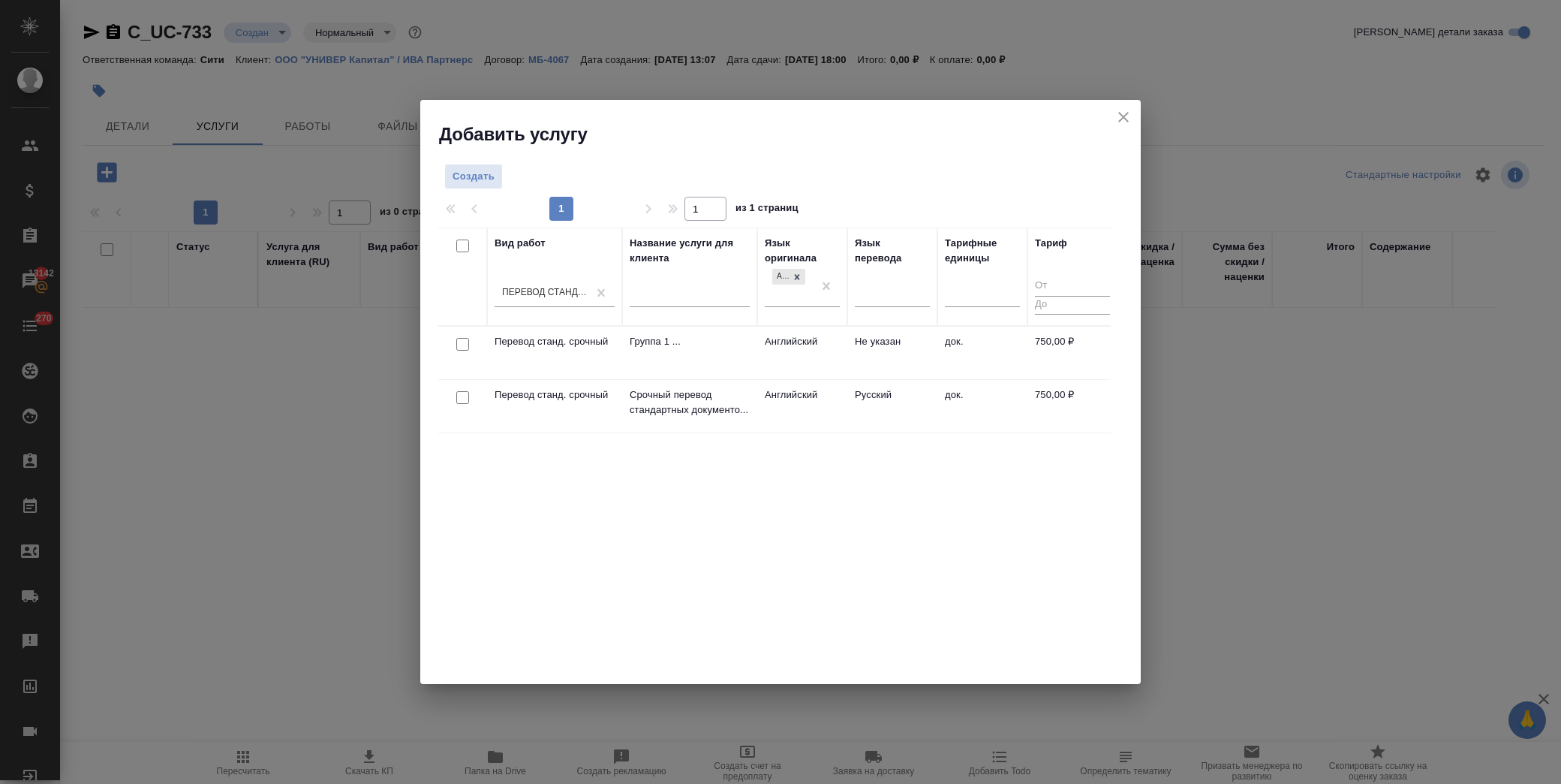
click at [462, 396] on input "checkbox" at bounding box center [462, 397] width 12 height 12
checkbox input "true"
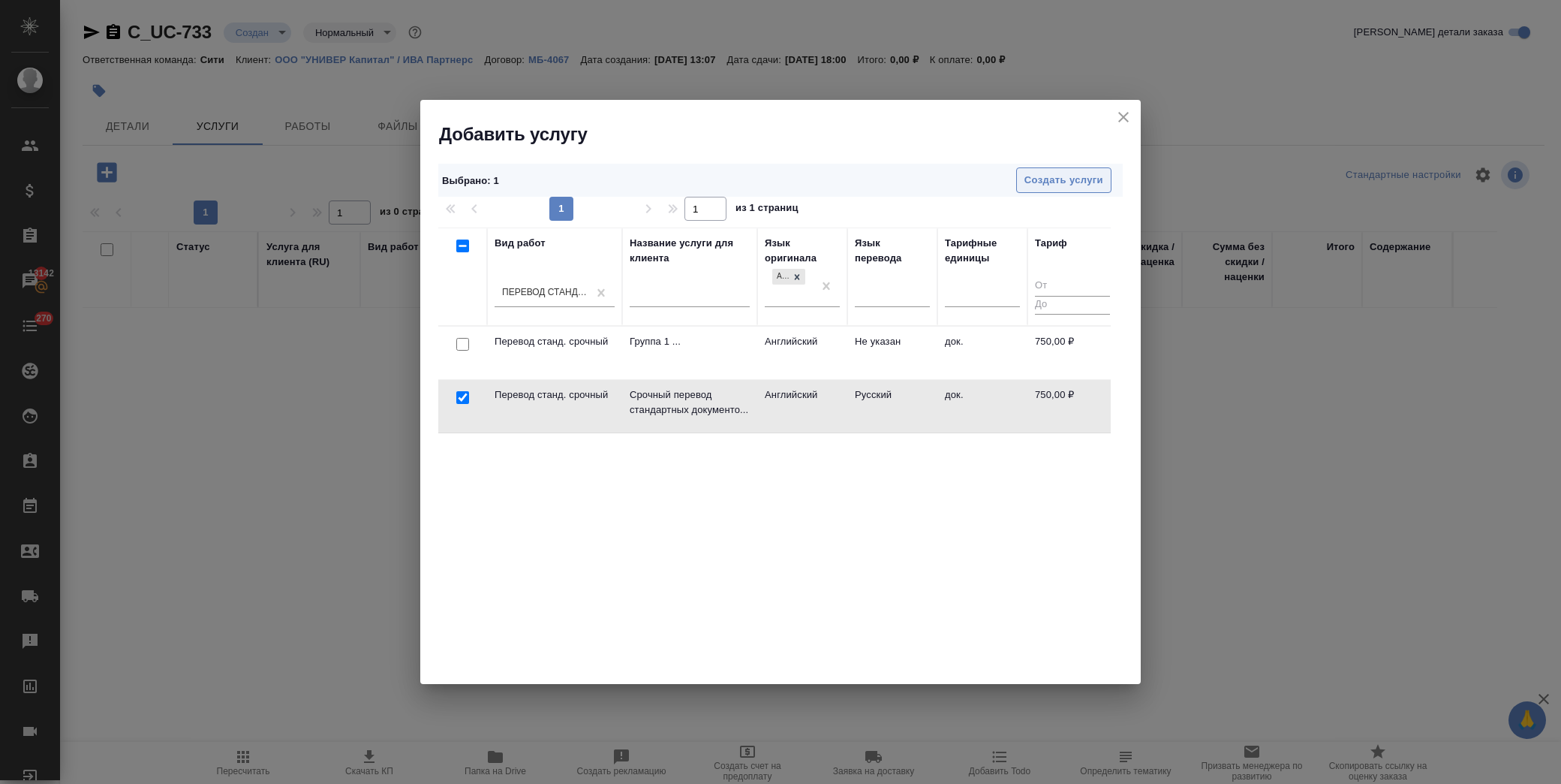
click at [1078, 167] on button "Создать услуги" at bounding box center [1064, 181] width 95 height 26
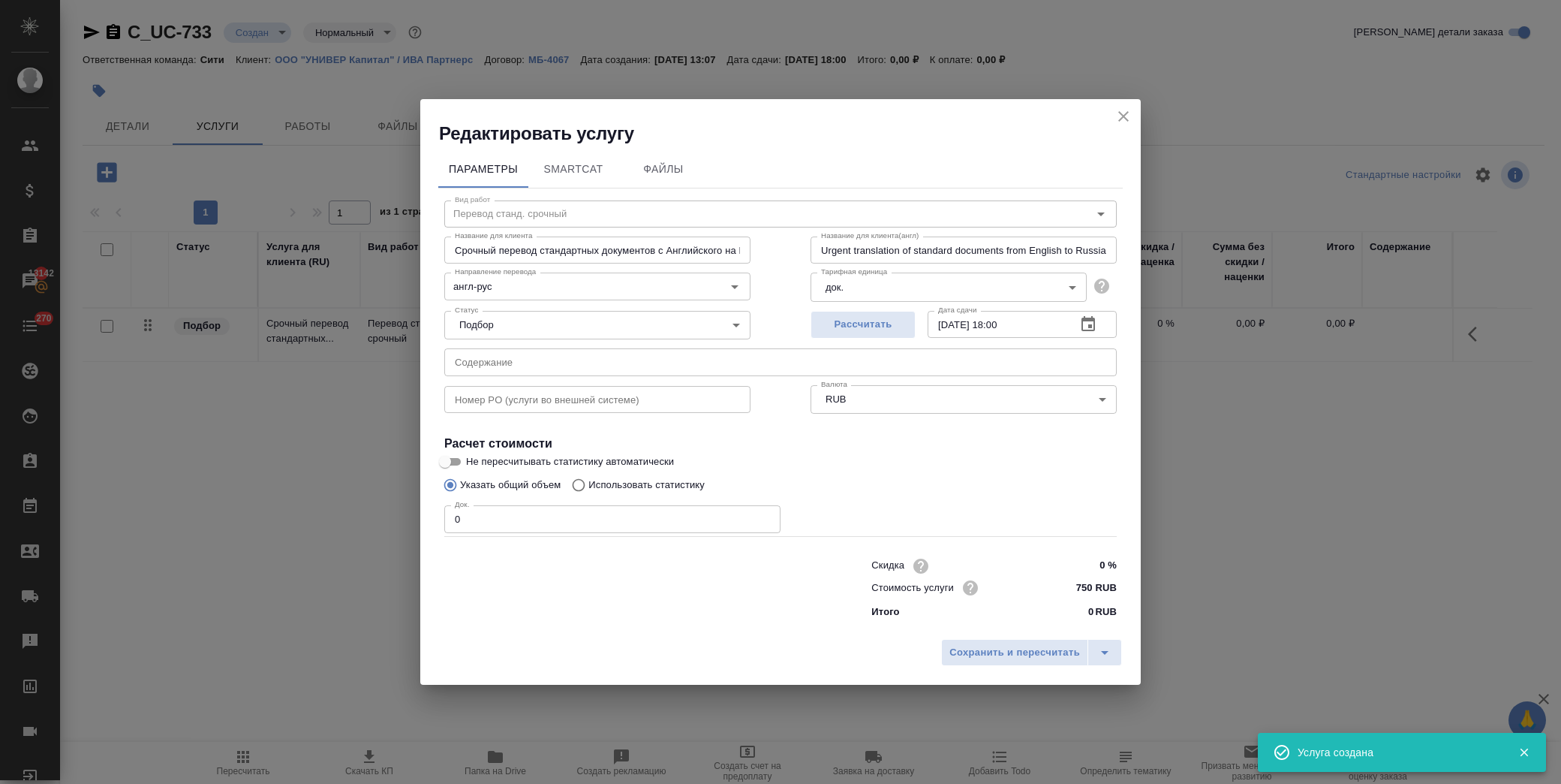
click at [557, 362] on input "text" at bounding box center [781, 361] width 673 height 27
paste input "паспорт Дарина Назарова"
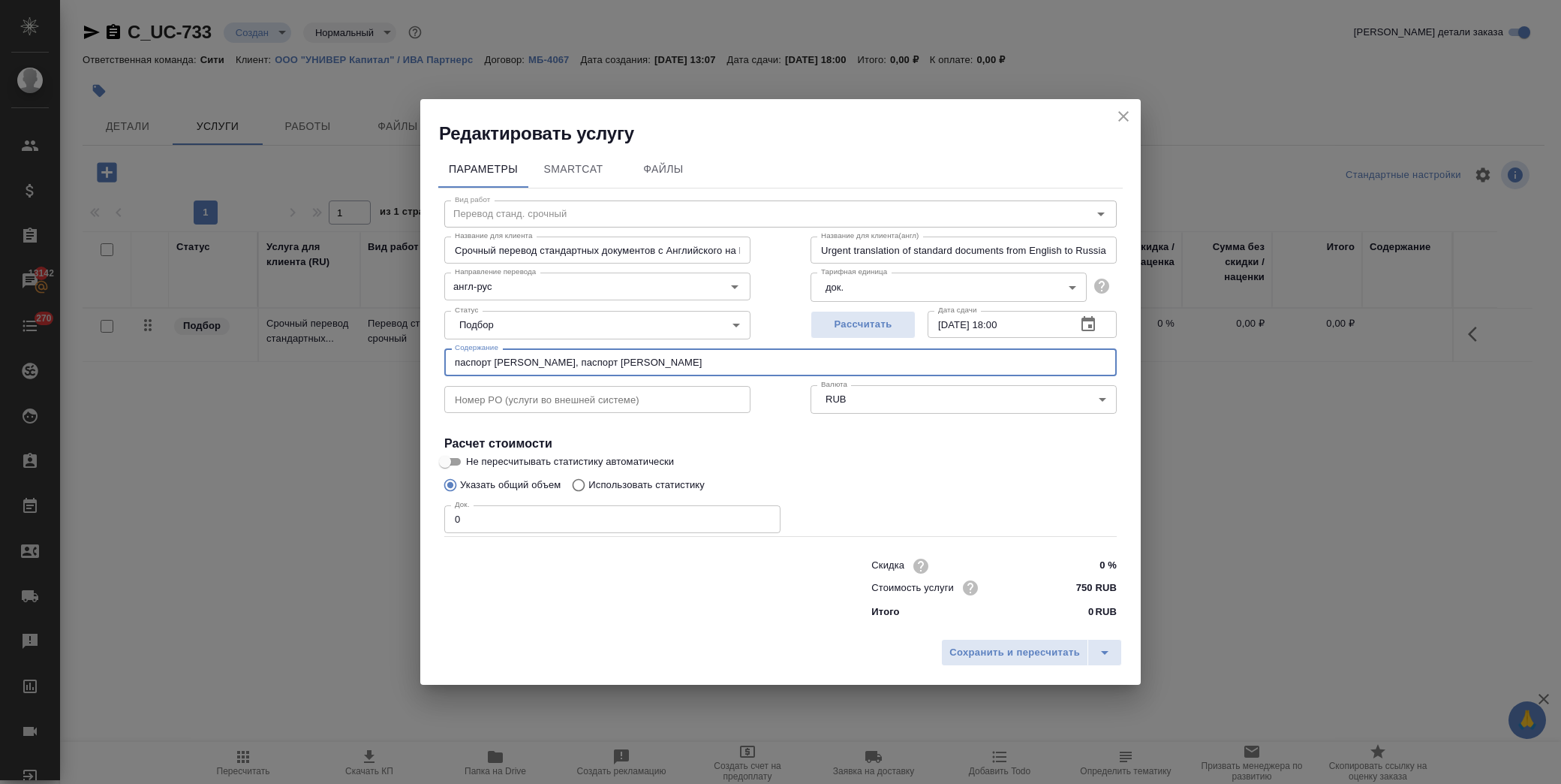
click at [638, 361] on input "паспорт Дарина Назарова, паспорт Дарина Назарова" at bounding box center [781, 361] width 673 height 27
click at [638, 360] on input "паспорт Дарина Назарова, паспорт Дарина Назарова" at bounding box center [781, 361] width 673 height 27
click at [709, 360] on input "паспорт Дарина Назарова, паспорт Дмитрий Назарова" at bounding box center [781, 361] width 673 height 27
type input "паспорт Дарина Назарова, паспорт Дмитрий Назаров"
drag, startPoint x: 466, startPoint y: 512, endPoint x: 403, endPoint y: 521, distance: 63.6
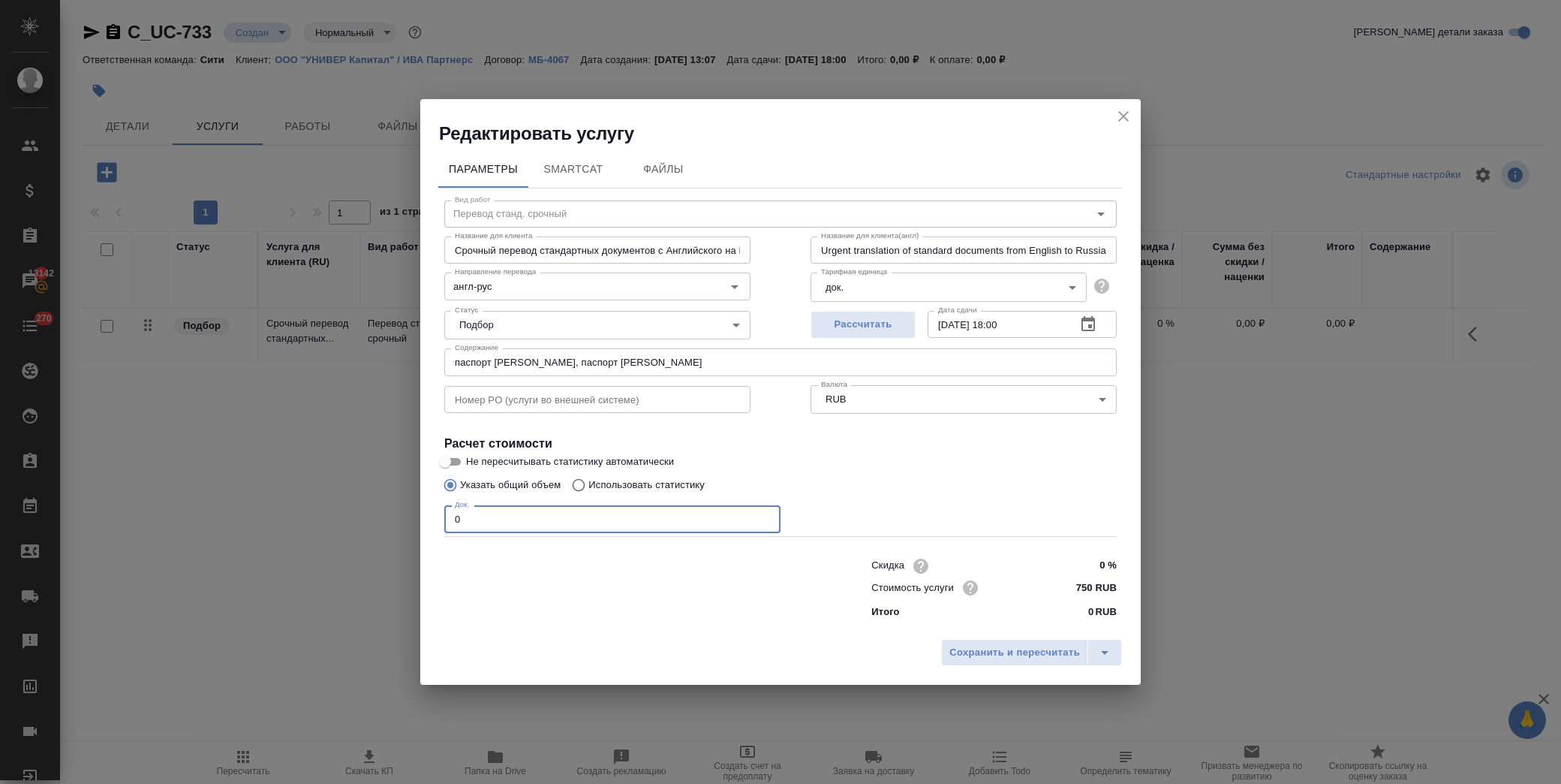
click at [403, 521] on div "Редактировать услугу Параметры SmartCat Файлы Вид работ Перевод станд. срочный …" at bounding box center [780, 392] width 1561 height 784
type input "2"
click at [1098, 319] on button "button" at bounding box center [1088, 324] width 36 height 36
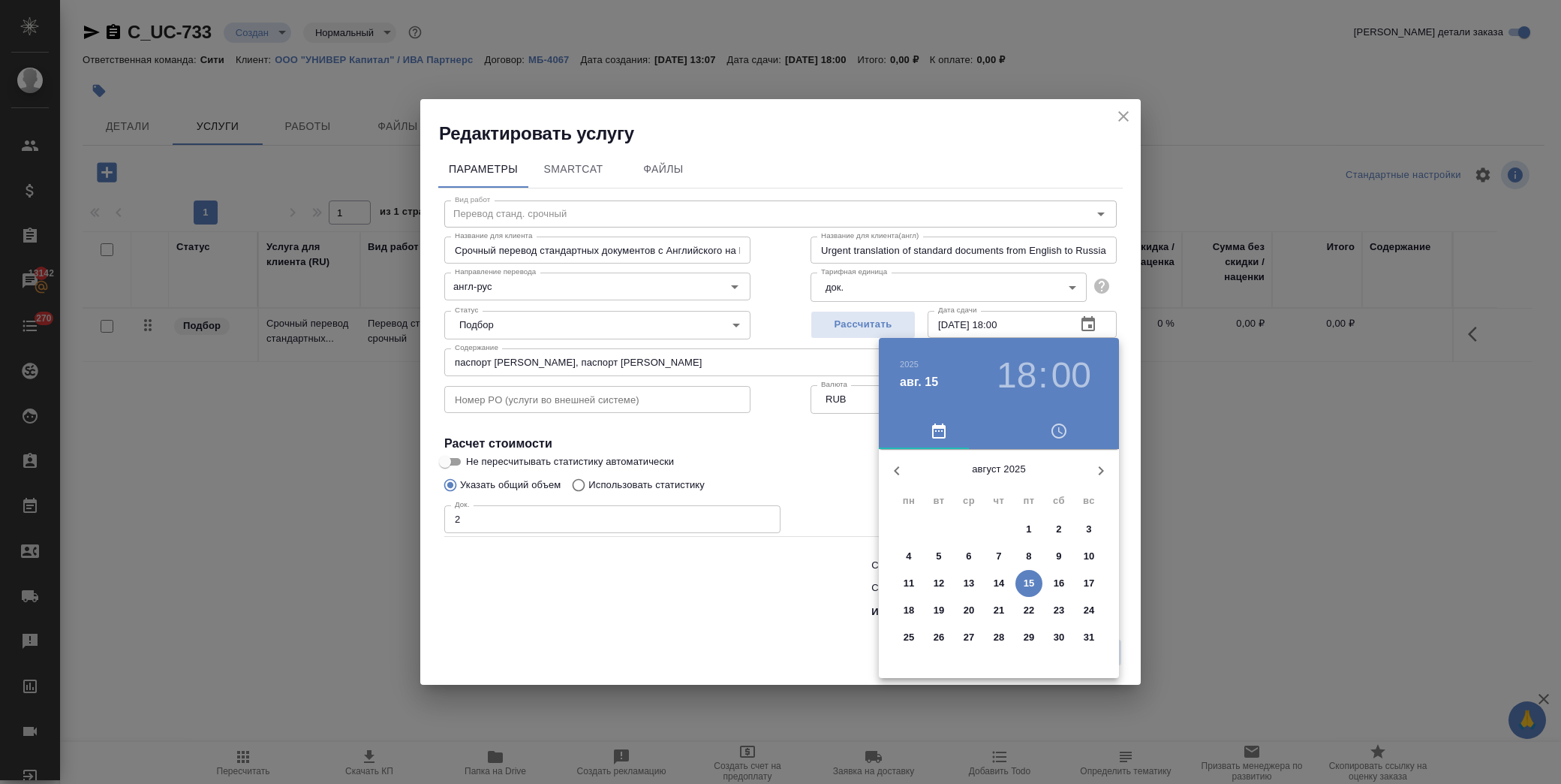
click at [1031, 584] on p "15" at bounding box center [1029, 582] width 11 height 15
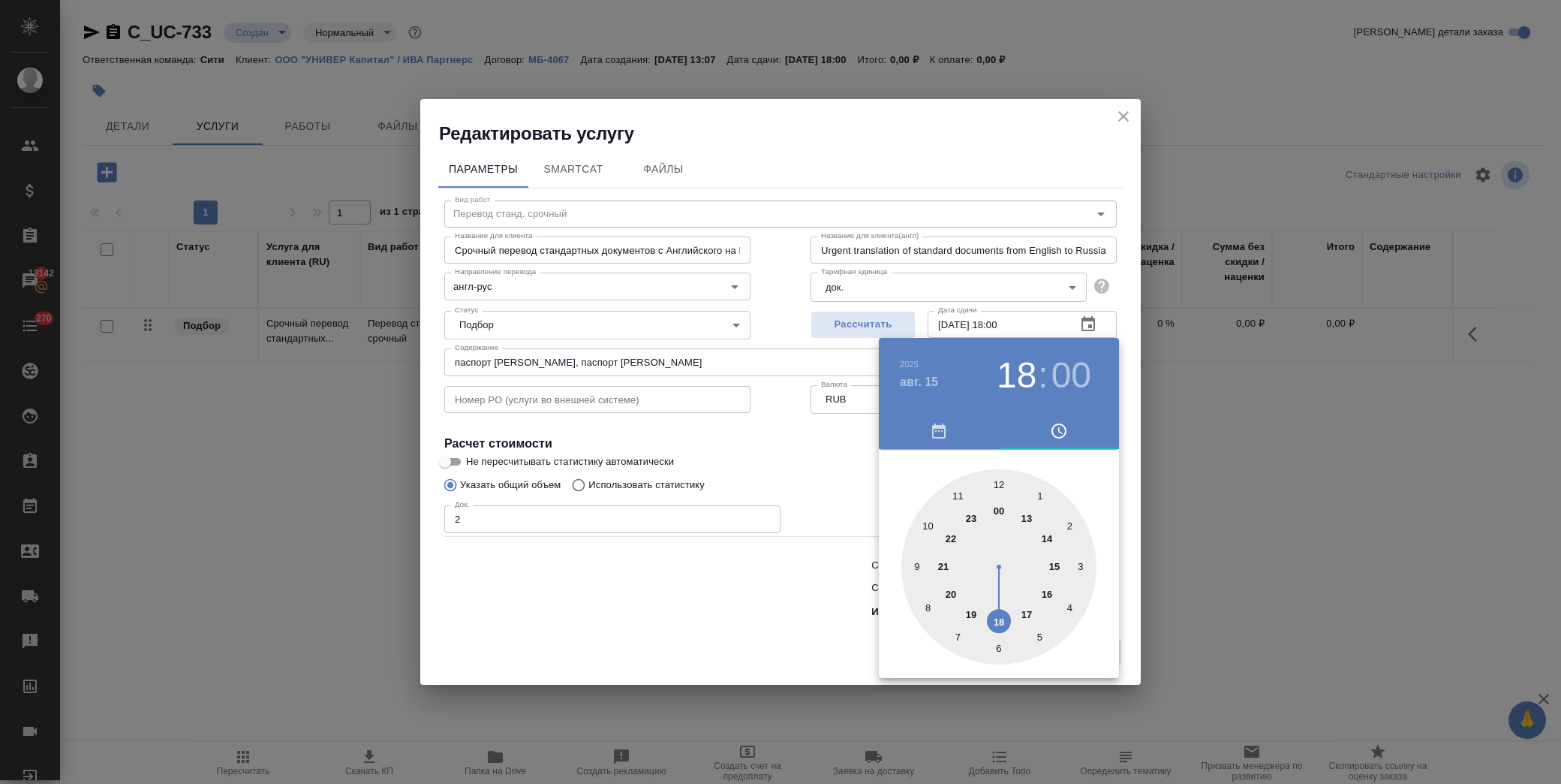
click at [1056, 564] on div at bounding box center [999, 567] width 195 height 195
type input "15.08.2025 15:00"
click at [775, 467] on div at bounding box center [780, 392] width 1561 height 784
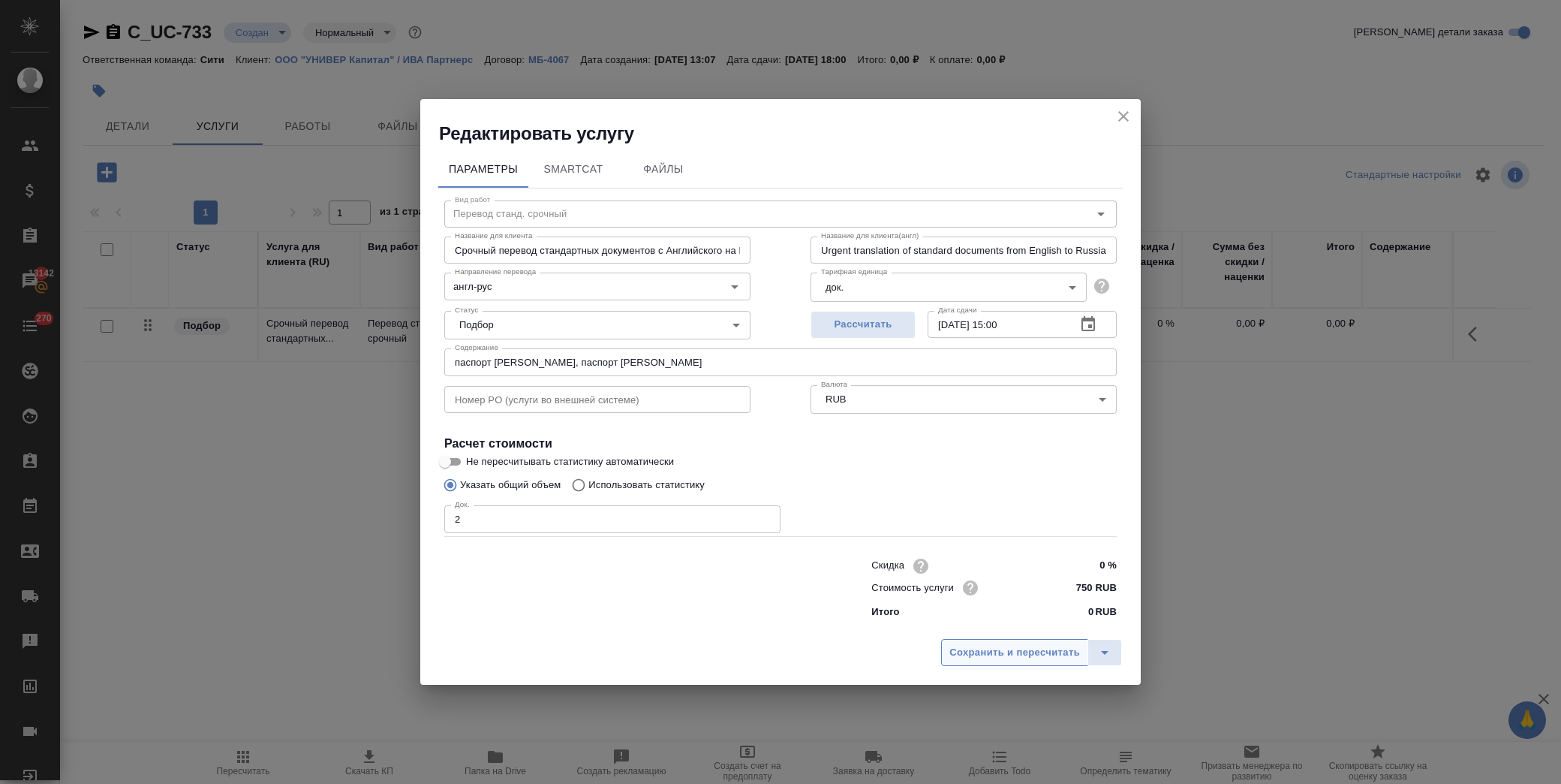
click at [1021, 650] on span "Сохранить и пересчитать" at bounding box center [1015, 652] width 131 height 17
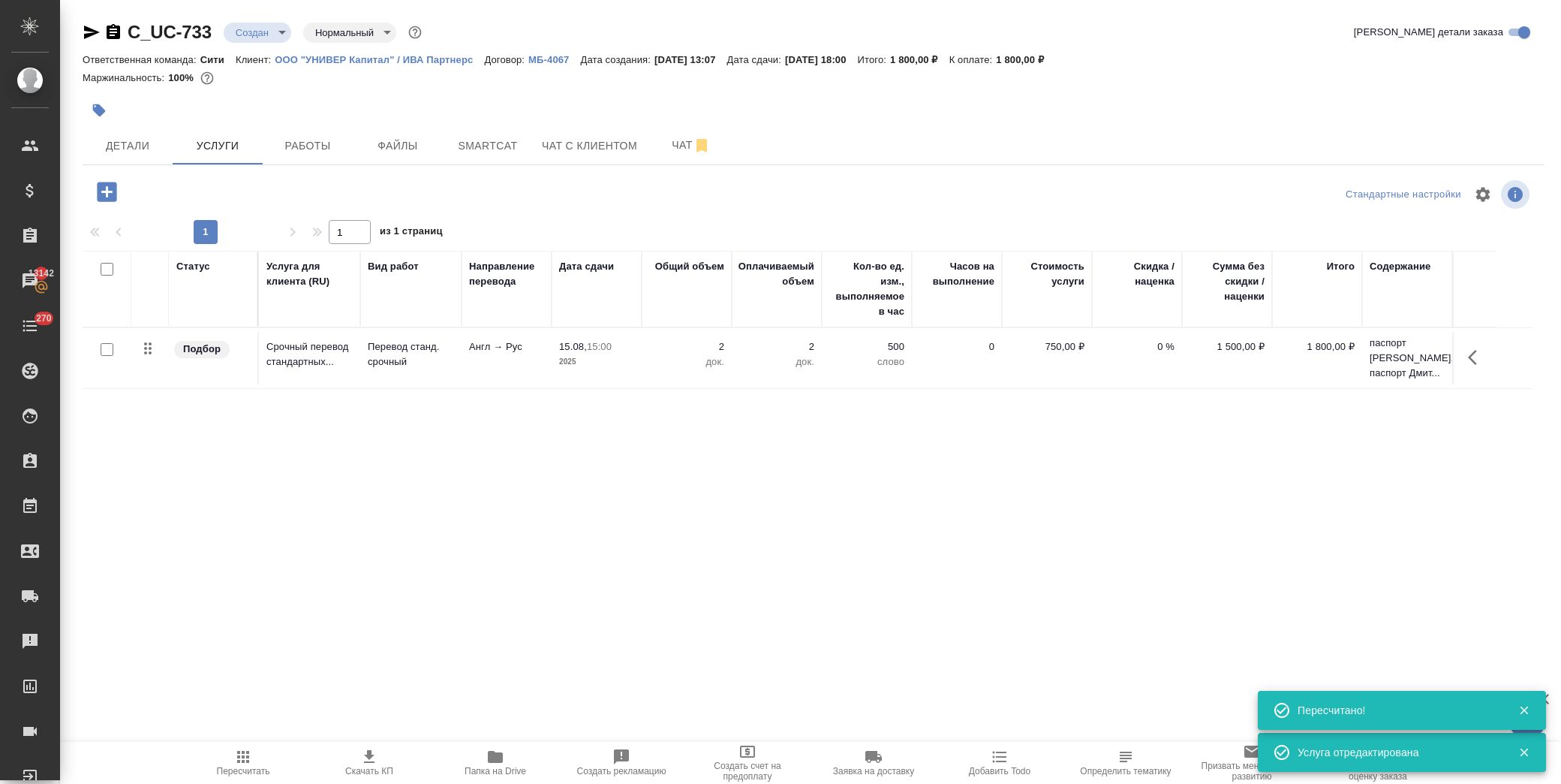
click at [120, 186] on button "button" at bounding box center [107, 192] width 41 height 31
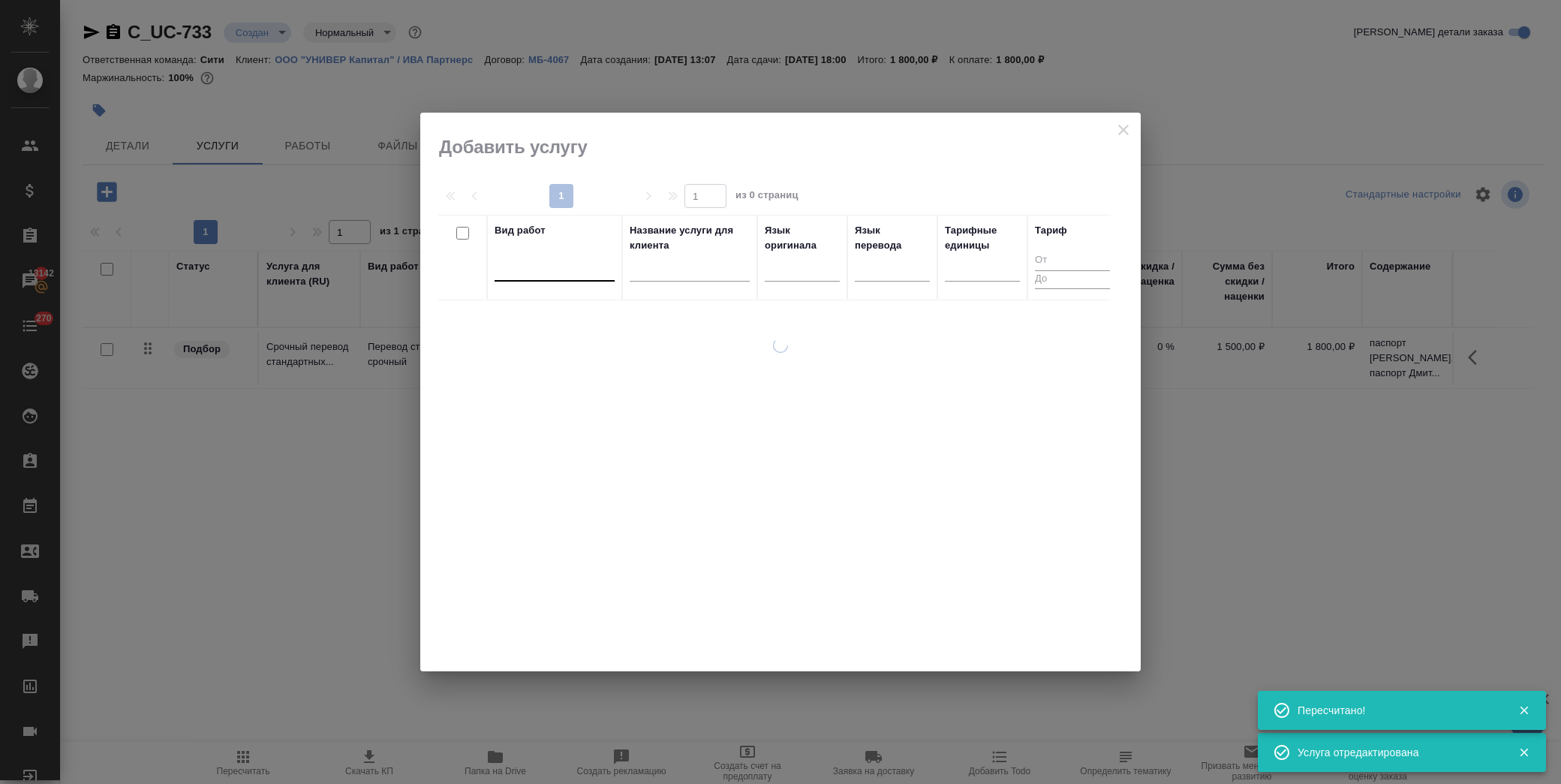
click at [521, 275] on div at bounding box center [554, 266] width 120 height 22
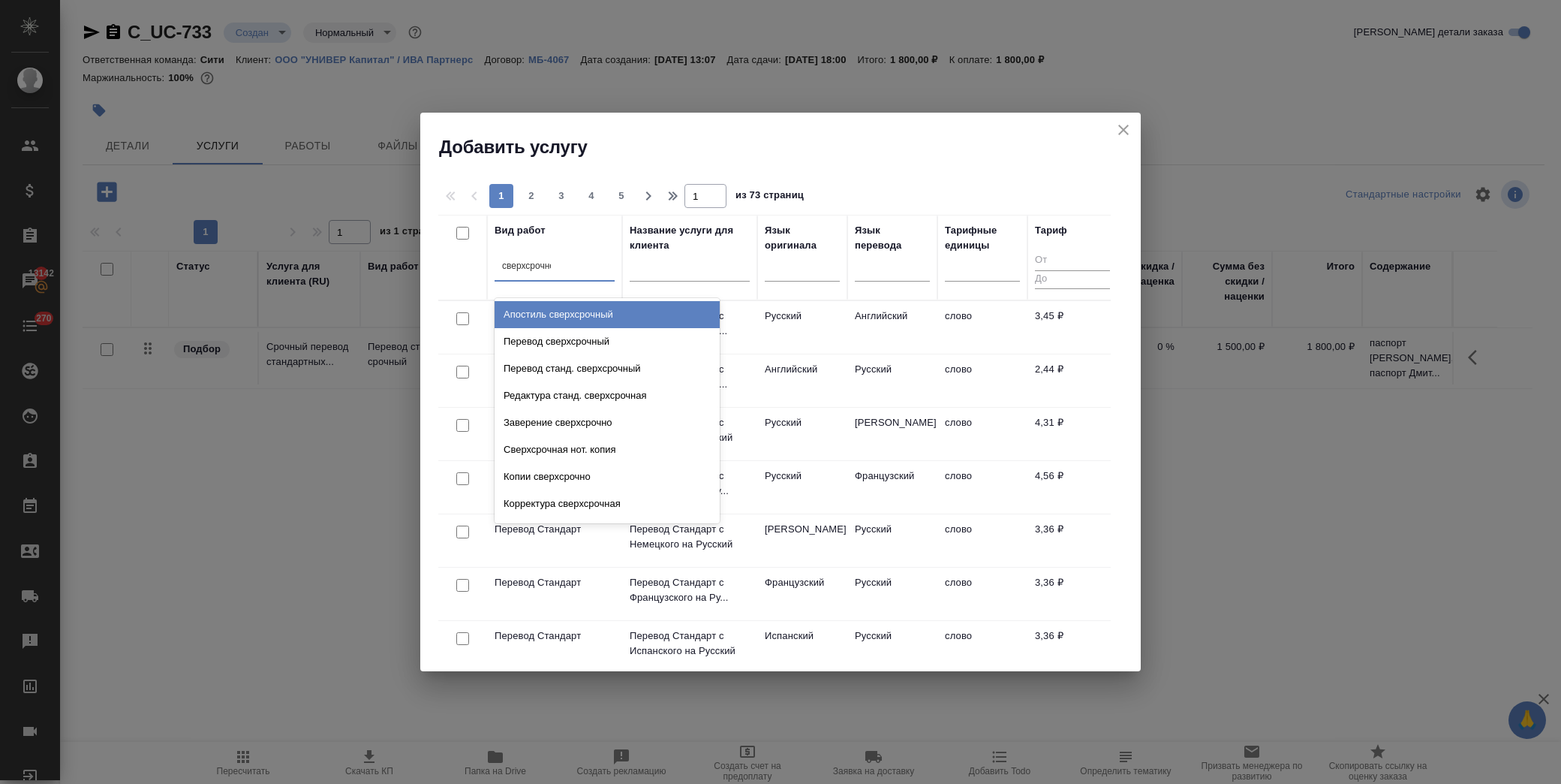
type input "сверхсрочное"
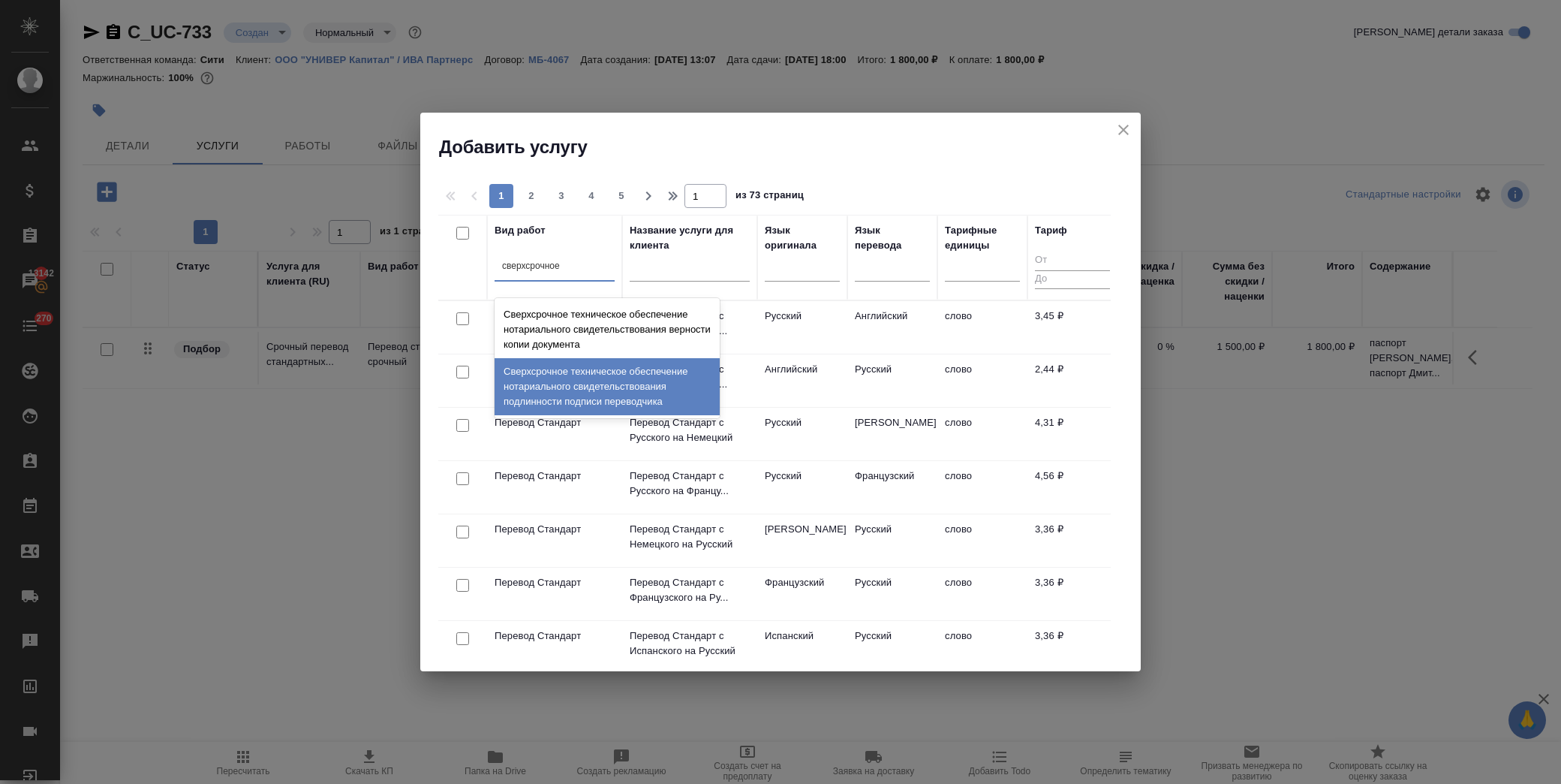
click at [575, 383] on div "Сверхсрочное техническое обеспечение нотариального свидетельствования подлиннос…" at bounding box center [606, 386] width 225 height 57
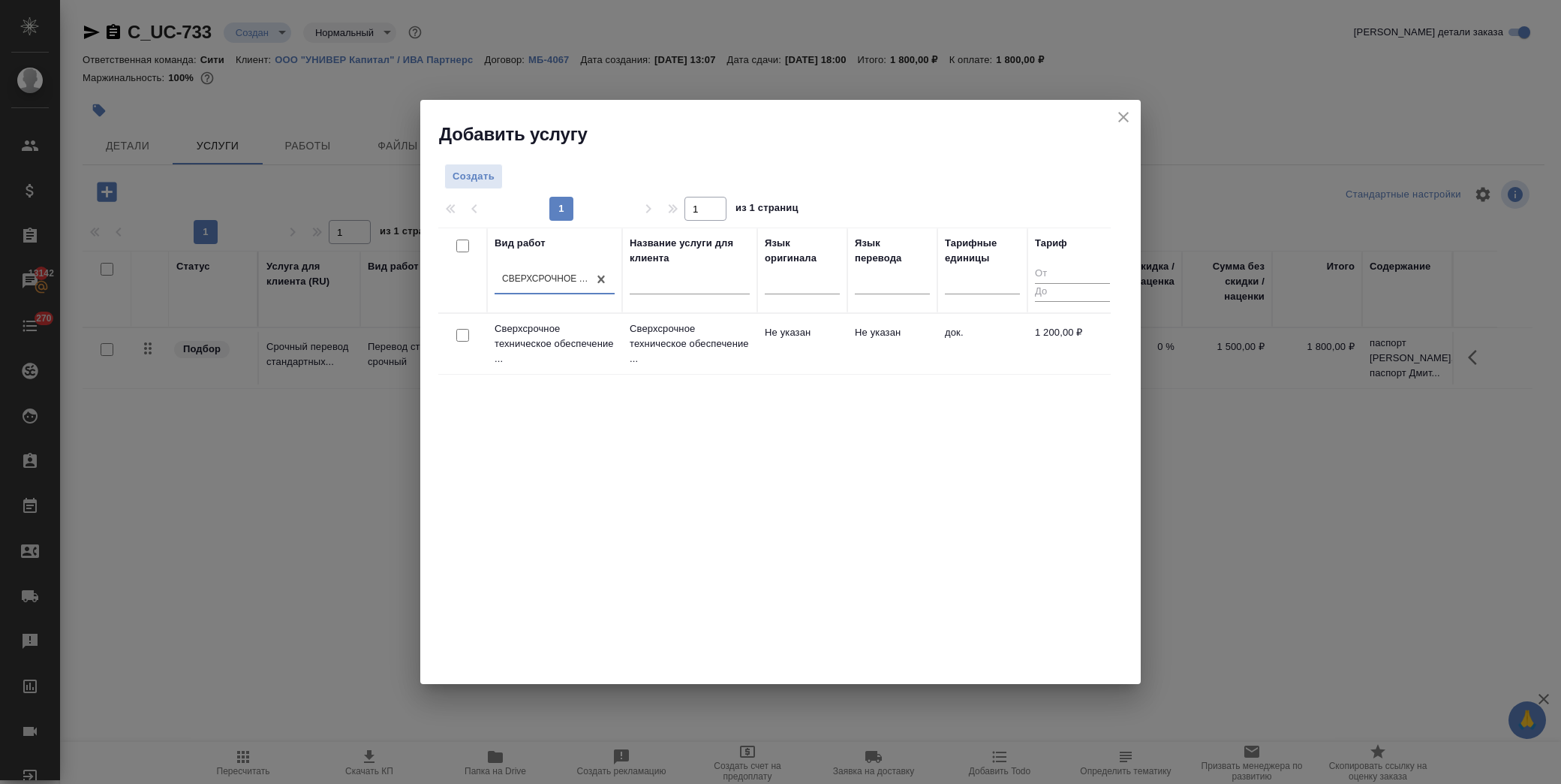
click at [462, 332] on input "checkbox" at bounding box center [462, 335] width 12 height 12
checkbox input "true"
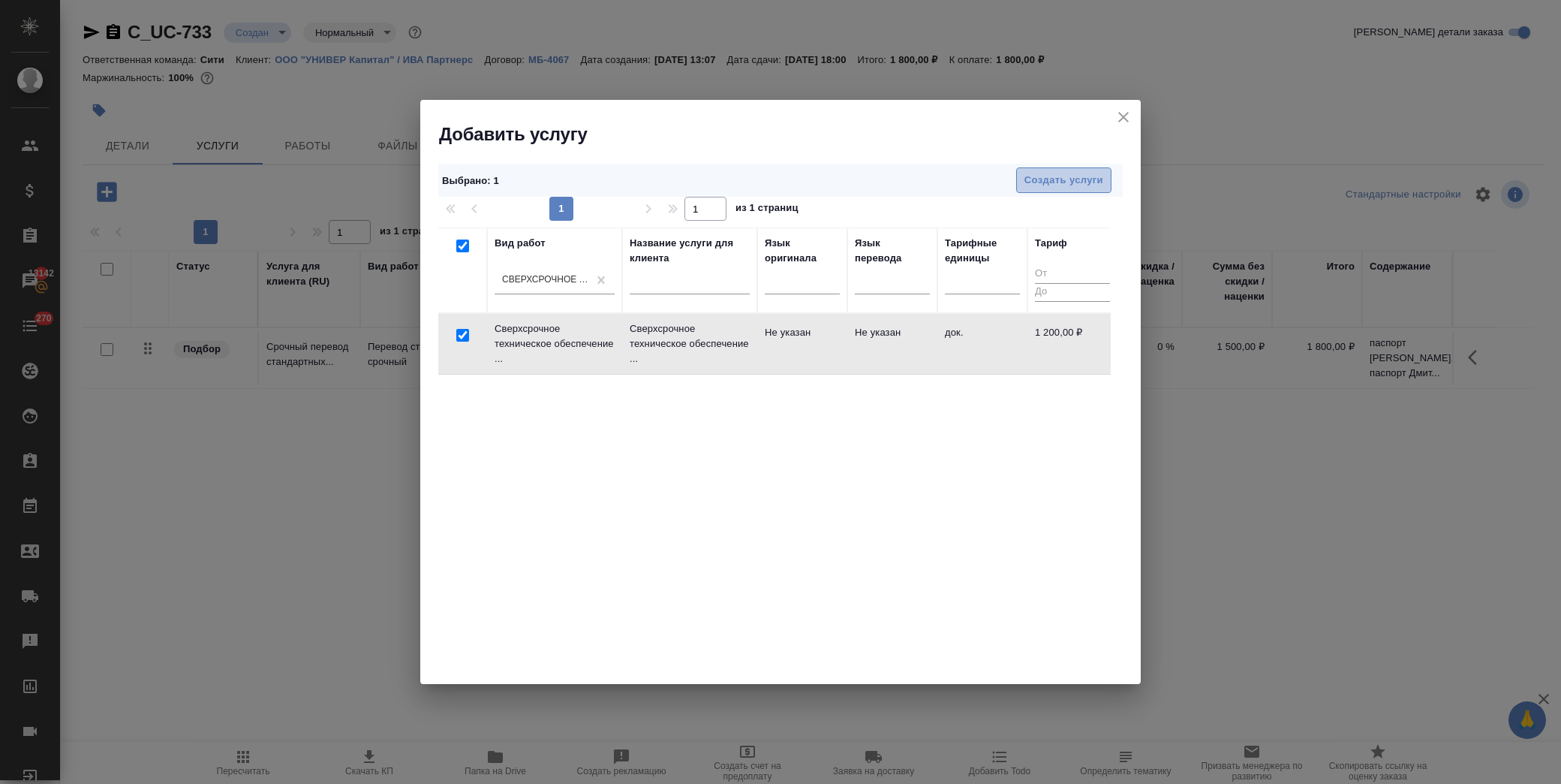
click at [1053, 169] on button "Создать услуги" at bounding box center [1064, 181] width 95 height 26
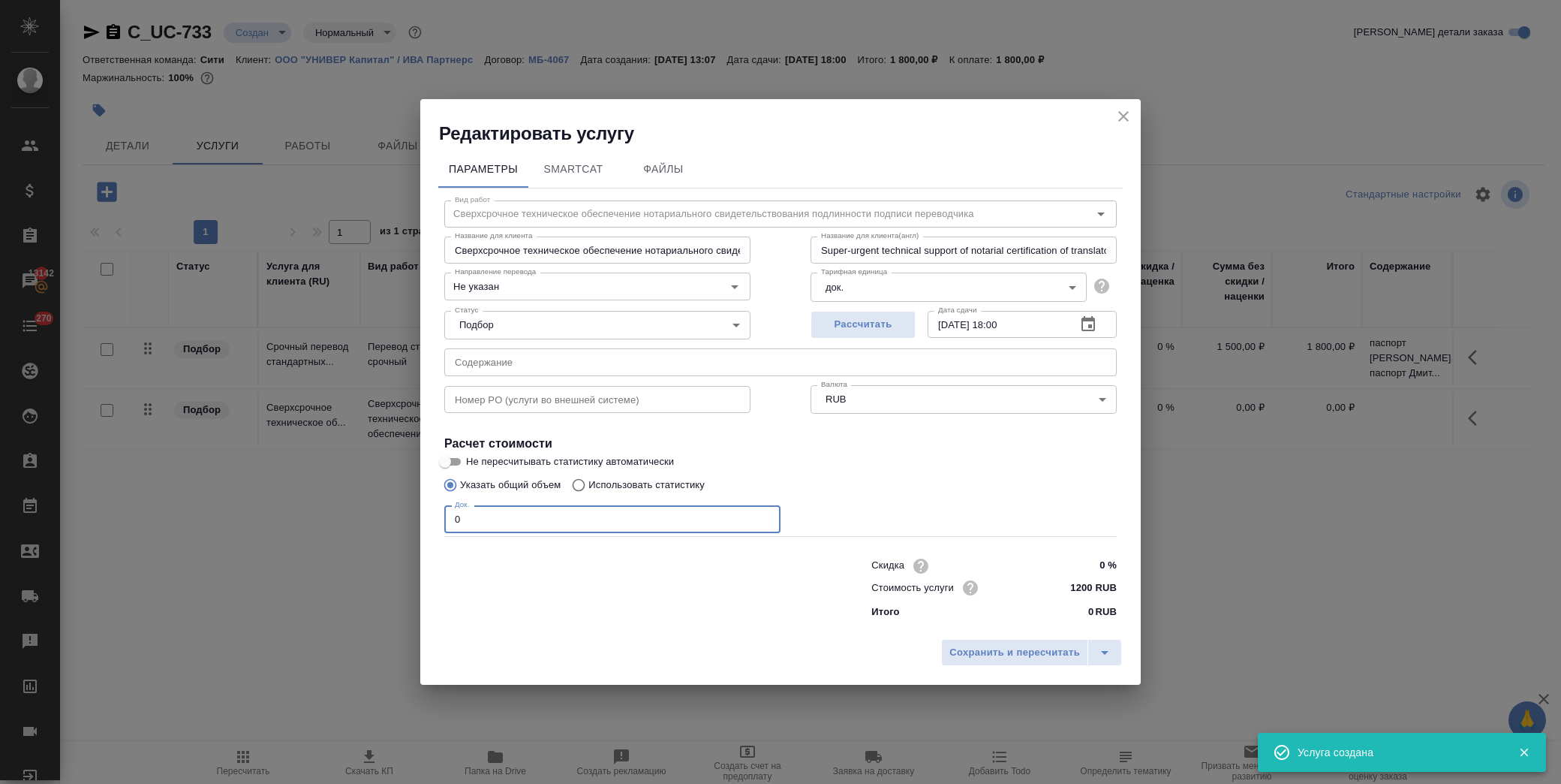
drag, startPoint x: 499, startPoint y: 520, endPoint x: 401, endPoint y: 478, distance: 106.6
click at [362, 516] on div "Редактировать услугу Параметры SmartCat Файлы Вид работ Сверхсрочное техническо…" at bounding box center [780, 392] width 1561 height 784
type input "4"
click at [1007, 653] on span "Сохранить и пересчитать" at bounding box center [1015, 652] width 131 height 17
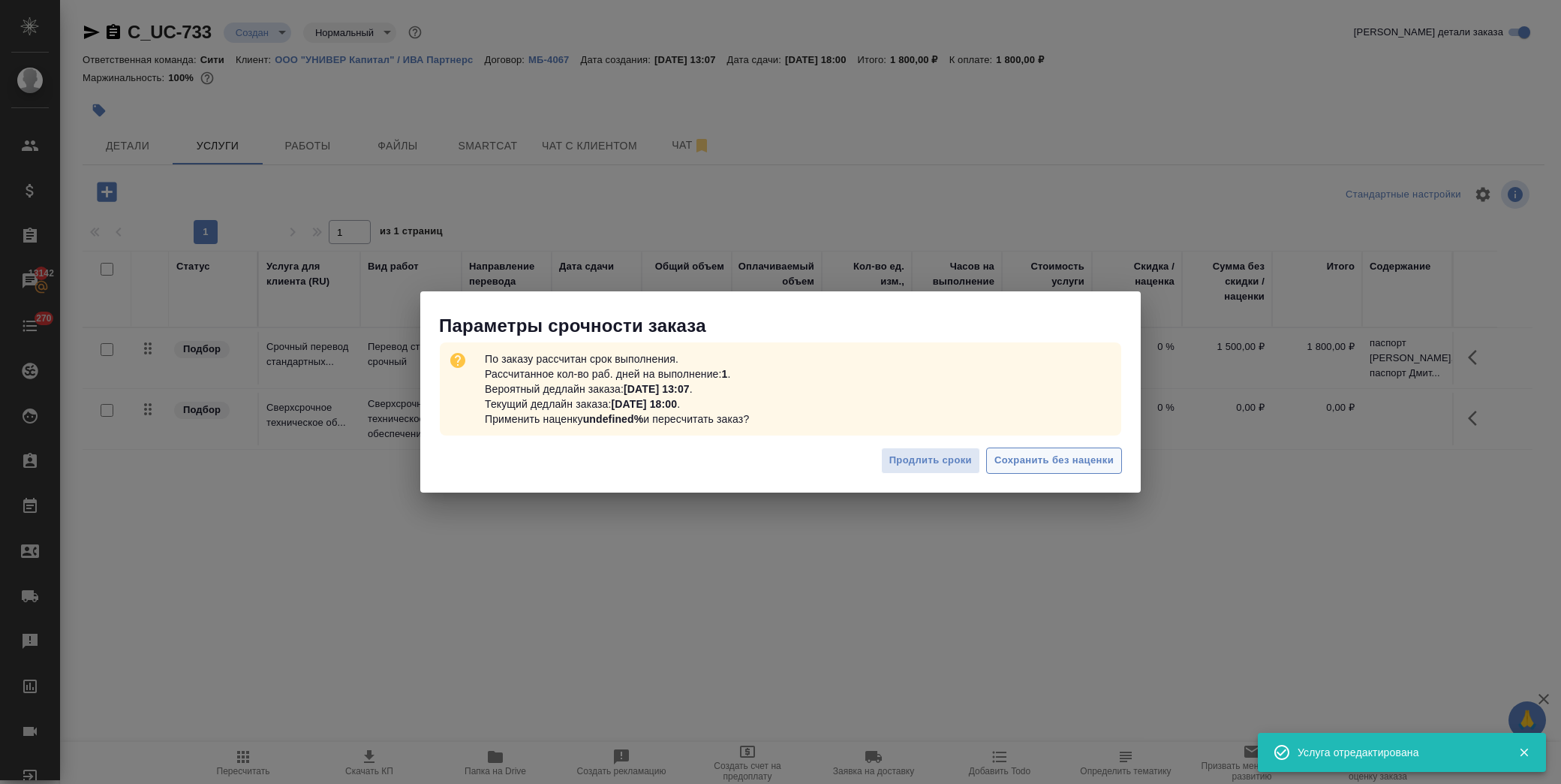
click at [1031, 459] on span "Сохранить без наценки" at bounding box center [1053, 460] width 119 height 17
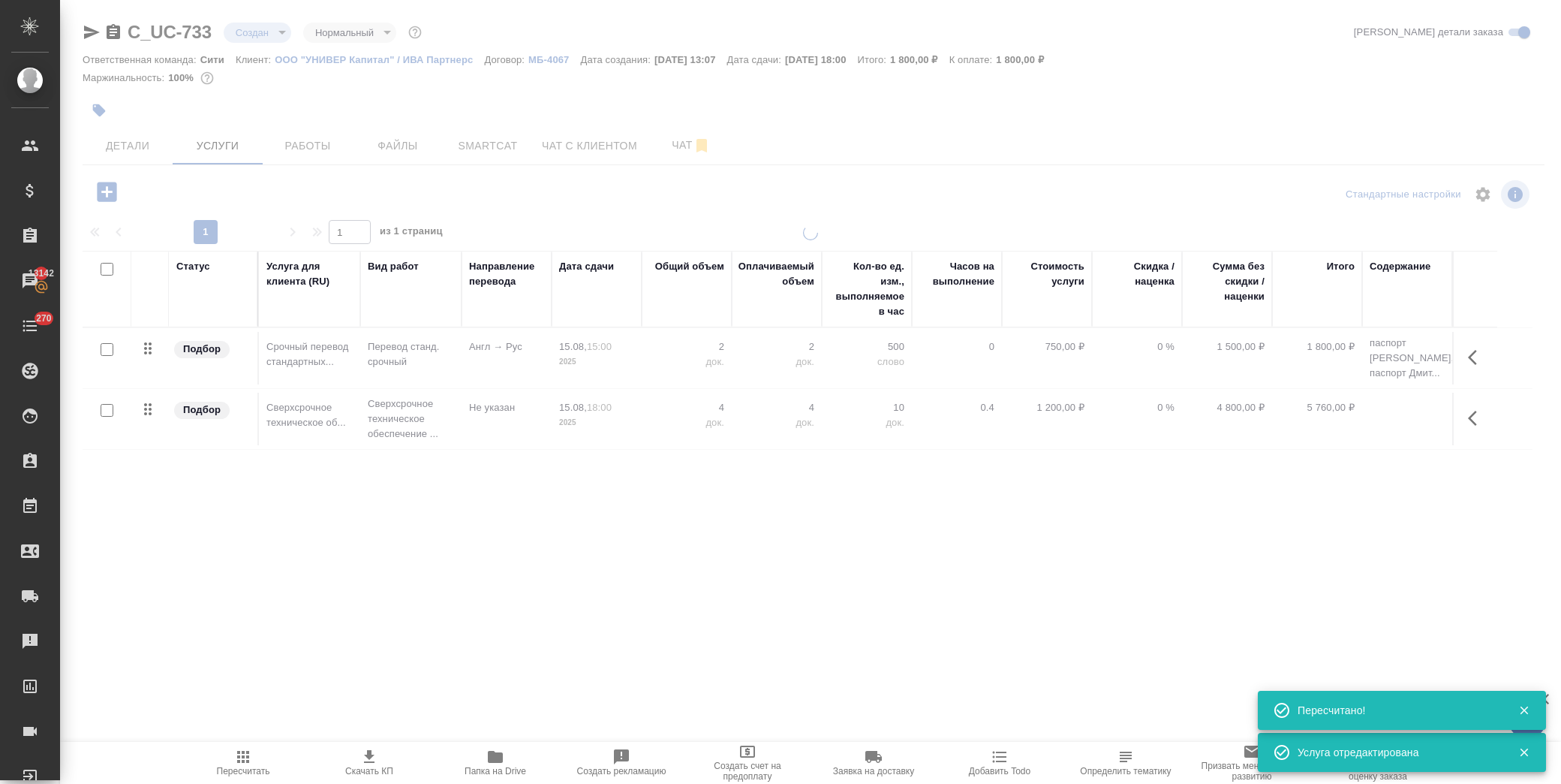
type input "urgent"
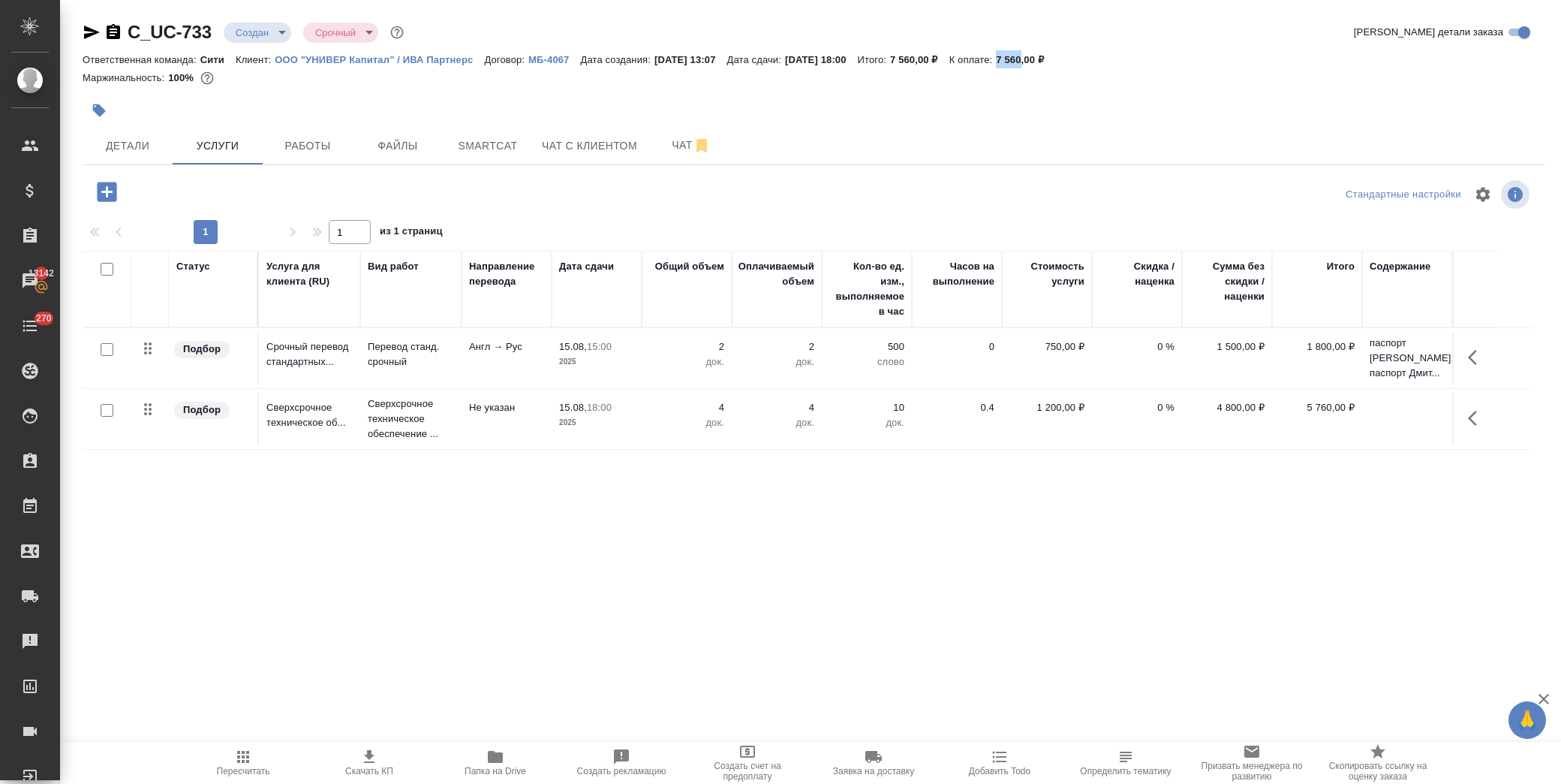
drag, startPoint x: 1032, startPoint y: 56, endPoint x: 1058, endPoint y: 61, distance: 26.5
click at [1058, 61] on div "Ответственная команда: Сити Клиент: ООО "УНИВЕР Капитал" / ИВА Партнерс Договор…" at bounding box center [814, 59] width 1462 height 18
copy p "7 560"
click at [1412, 357] on p "паспорт Дарина Назарова, паспорт Дмит..." at bounding box center [1408, 358] width 75 height 45
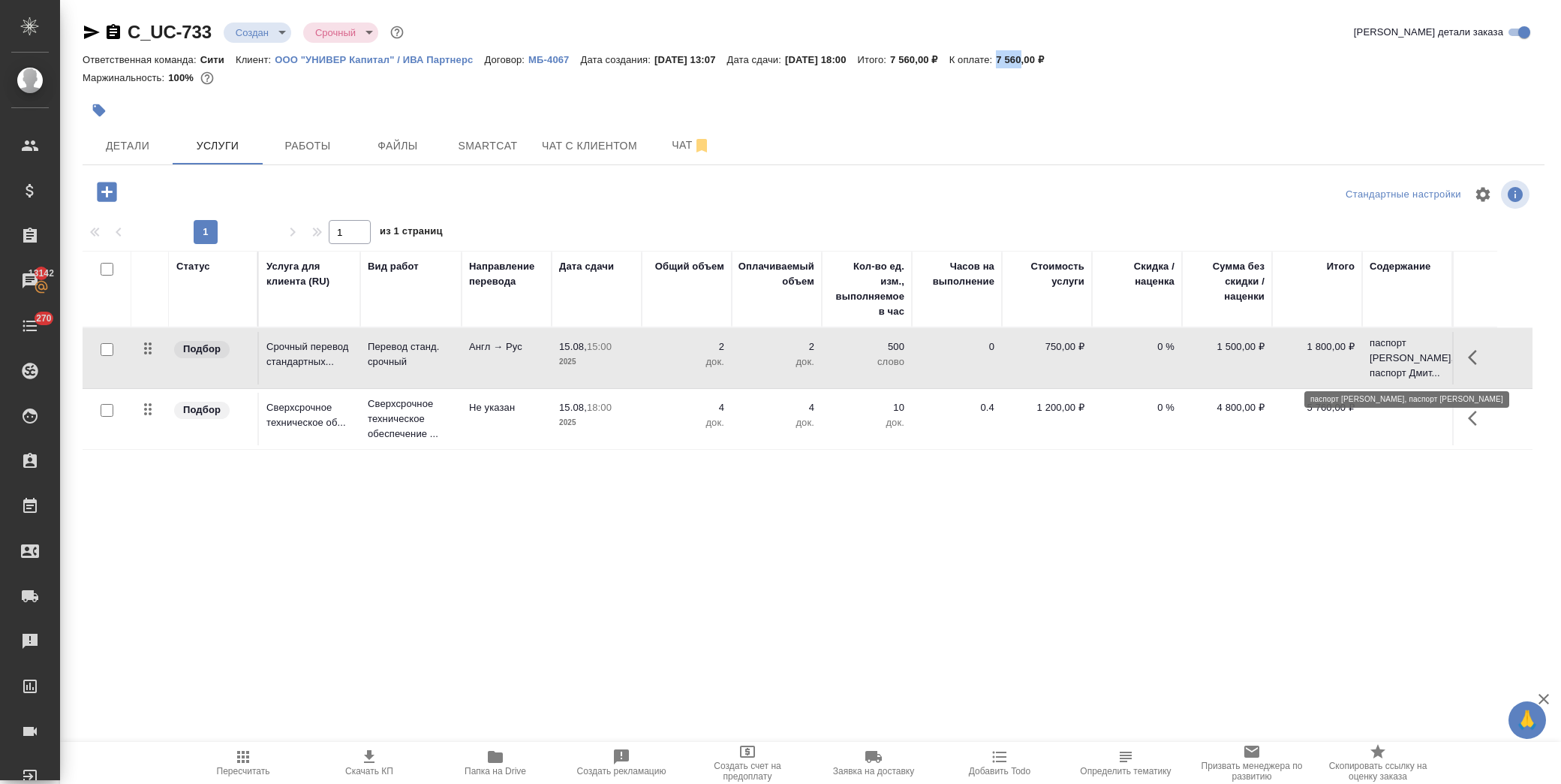
click at [1412, 357] on p "паспорт Дарина Назарова, паспорт Дмит..." at bounding box center [1408, 358] width 75 height 45
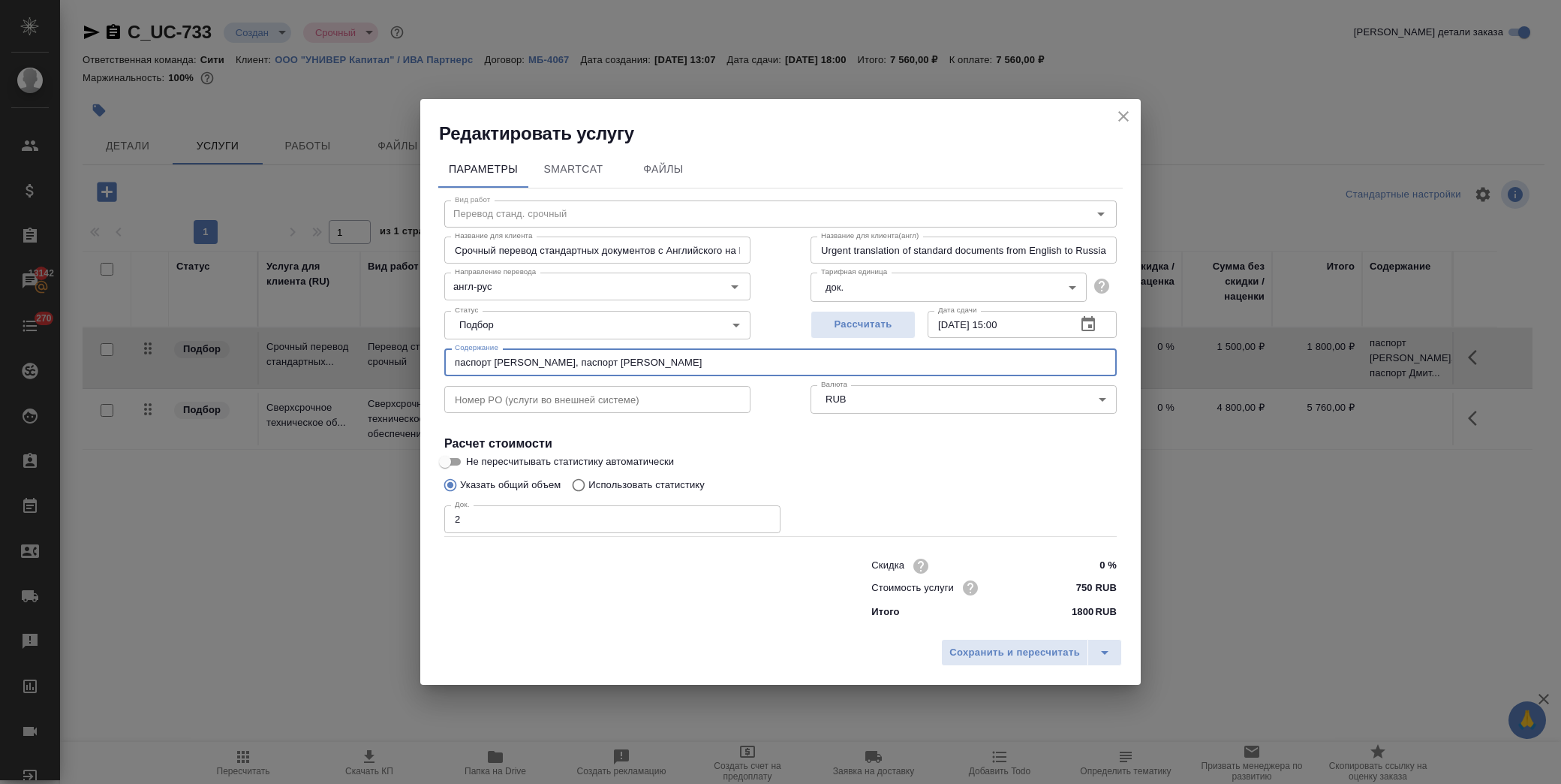
drag, startPoint x: 728, startPoint y: 364, endPoint x: 398, endPoint y: 358, distance: 330.1
click at [398, 358] on div "Редактировать услугу Параметры SmartCat Файлы Вид работ Перевод станд. срочный …" at bounding box center [780, 392] width 1561 height 784
drag, startPoint x: 1120, startPoint y: 114, endPoint x: 1156, endPoint y: 153, distance: 53.1
click at [1120, 114] on icon "close" at bounding box center [1123, 116] width 10 height 10
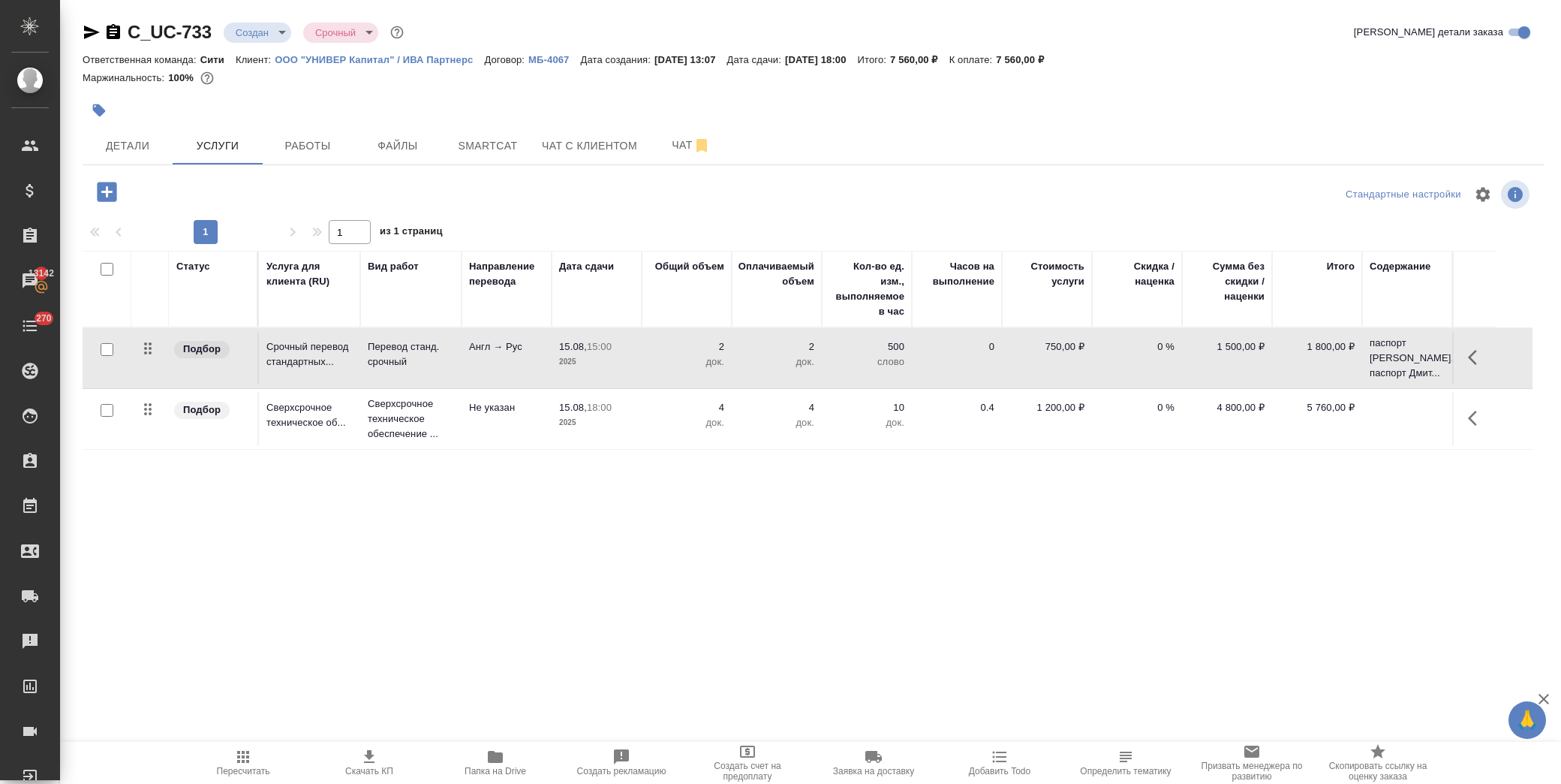
click at [1387, 388] on td at bounding box center [1408, 357] width 90 height 60
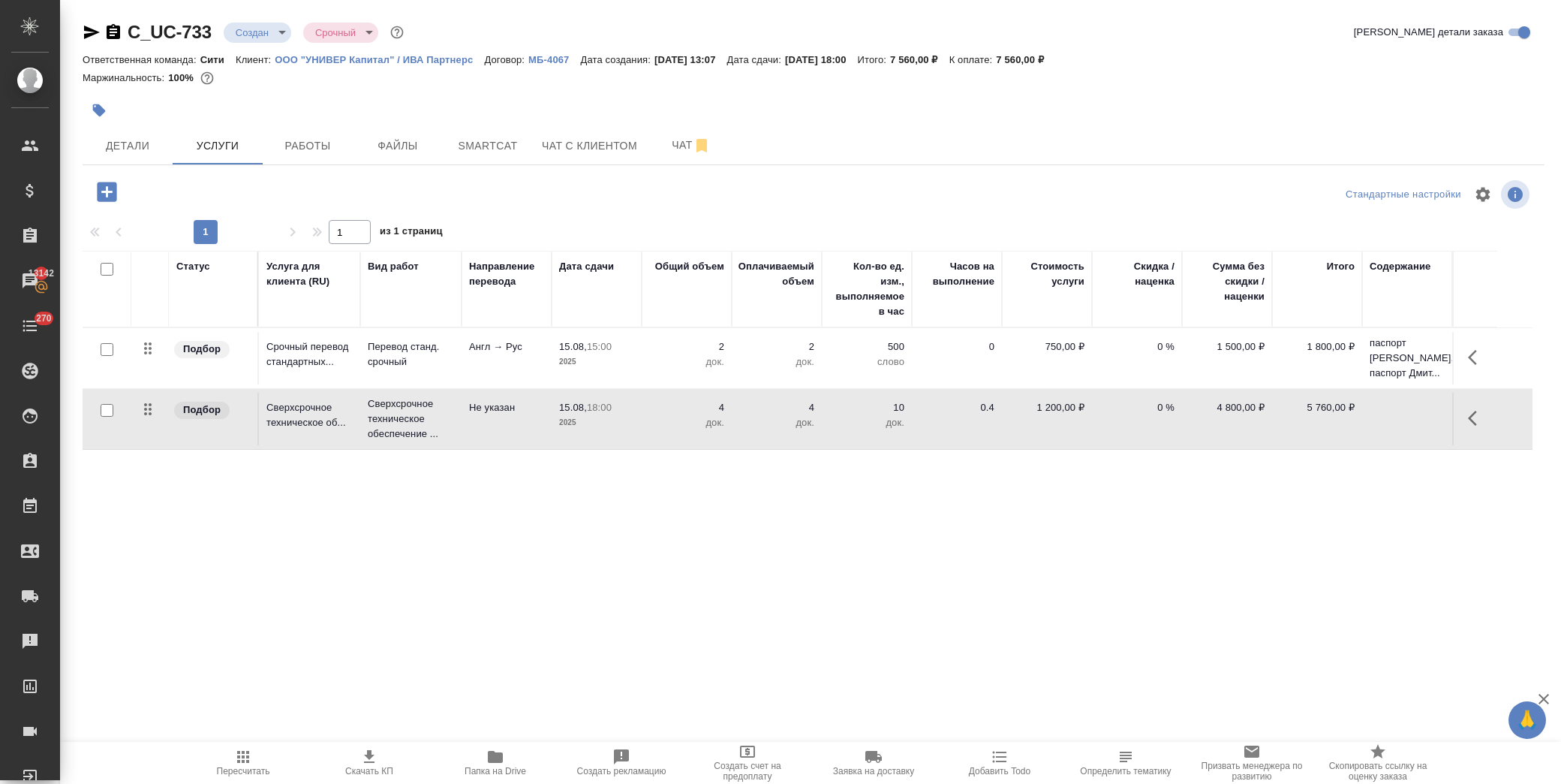
click at [1385, 388] on td at bounding box center [1408, 357] width 90 height 60
click at [1394, 388] on td at bounding box center [1408, 357] width 90 height 60
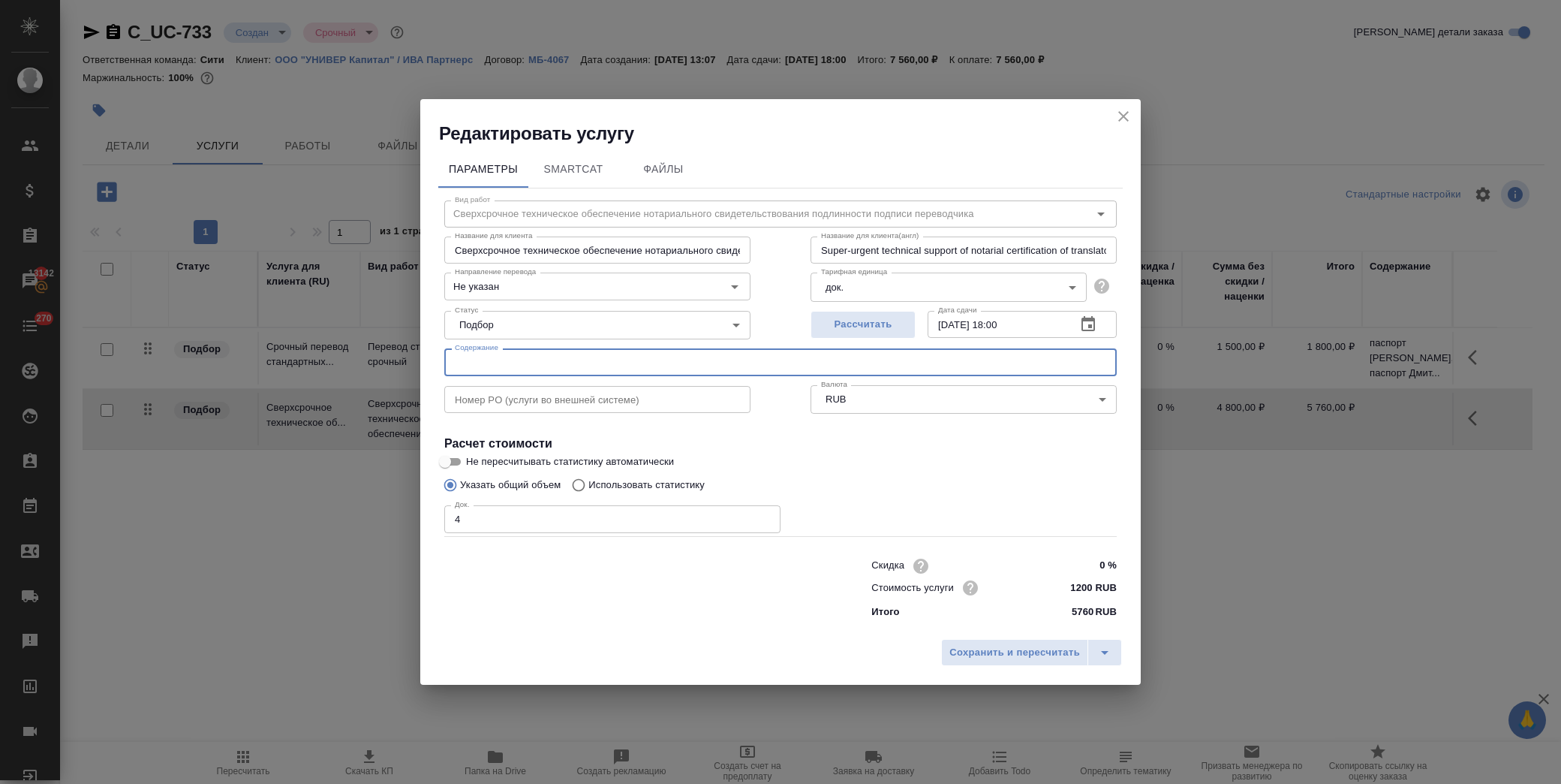
click at [613, 369] on input "text" at bounding box center [781, 361] width 673 height 27
paste input "паспорт Дарина Назарова, паспорт Дмитрий Назаров"
type input "паспорт Дарина Назарова, паспорт Дмитрий Назаров"
click at [1031, 417] on div "Вид работ Сверхсрочное техническое обеспечение нотариального свидетельствования…" at bounding box center [780, 407] width 684 height 438
click at [1018, 653] on span "Сохранить и пересчитать" at bounding box center [1015, 652] width 131 height 17
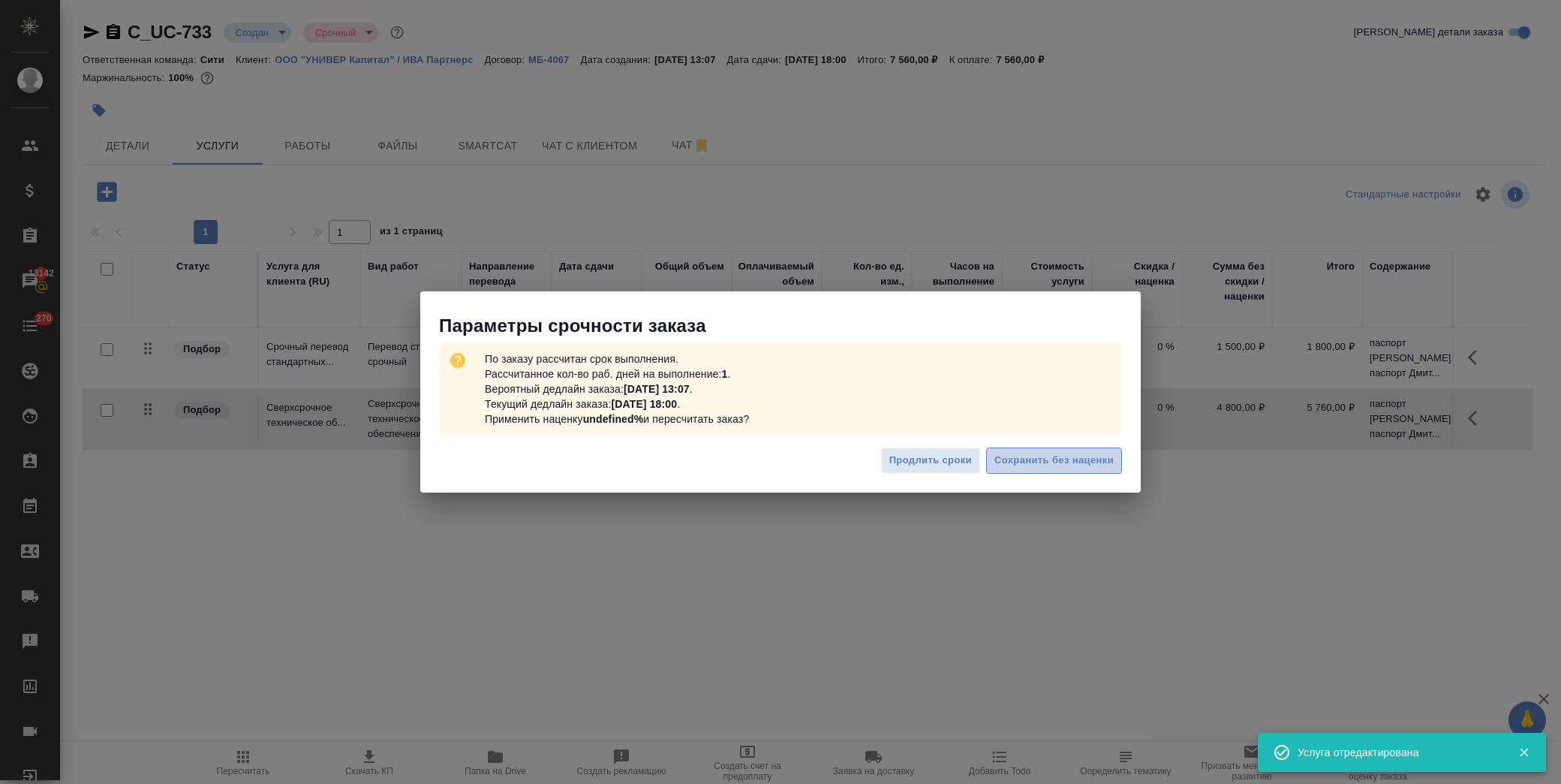
click at [1063, 461] on span "Сохранить без наценки" at bounding box center [1053, 460] width 119 height 17
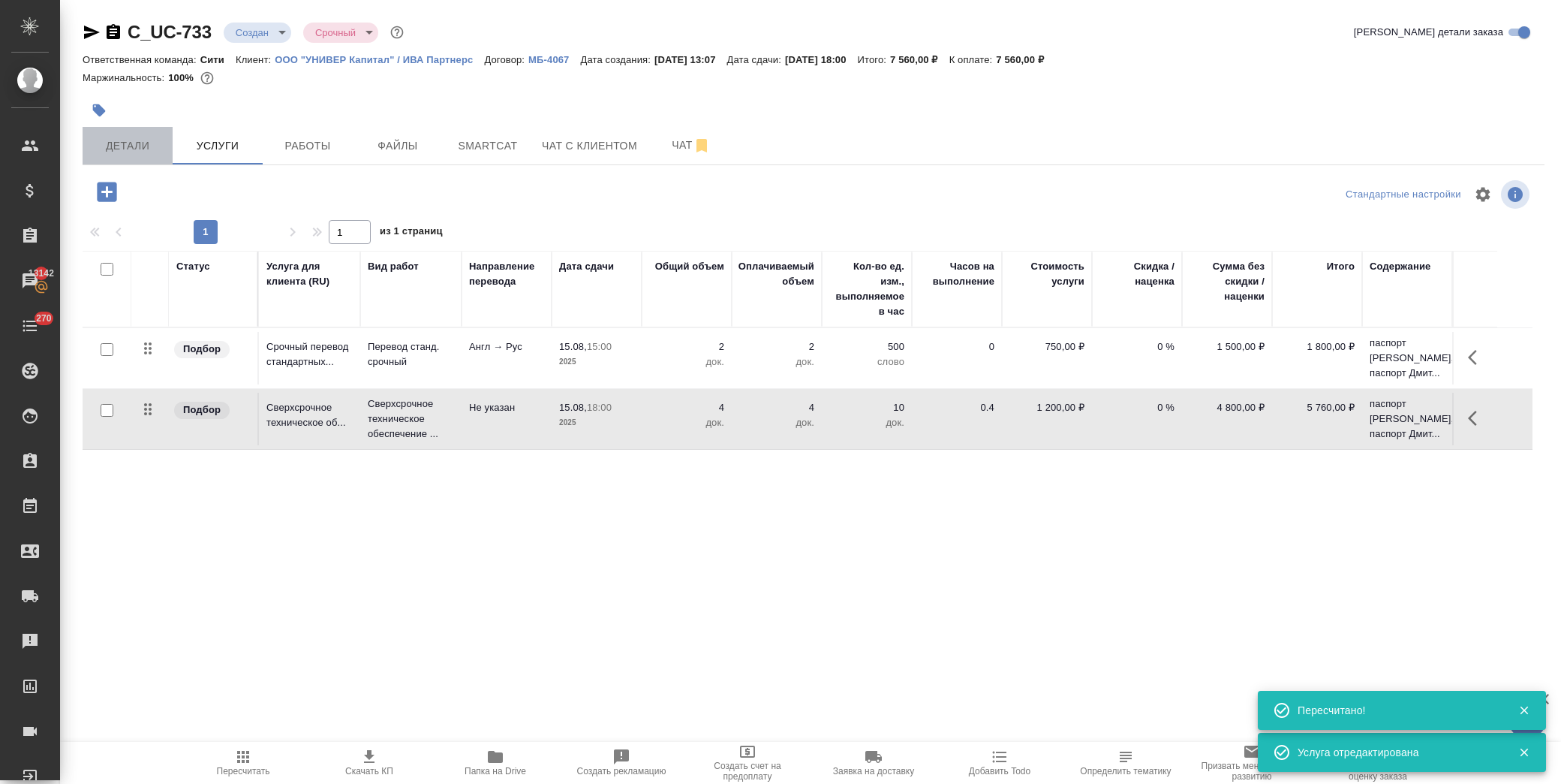
click at [133, 151] on span "Детали" at bounding box center [128, 146] width 72 height 19
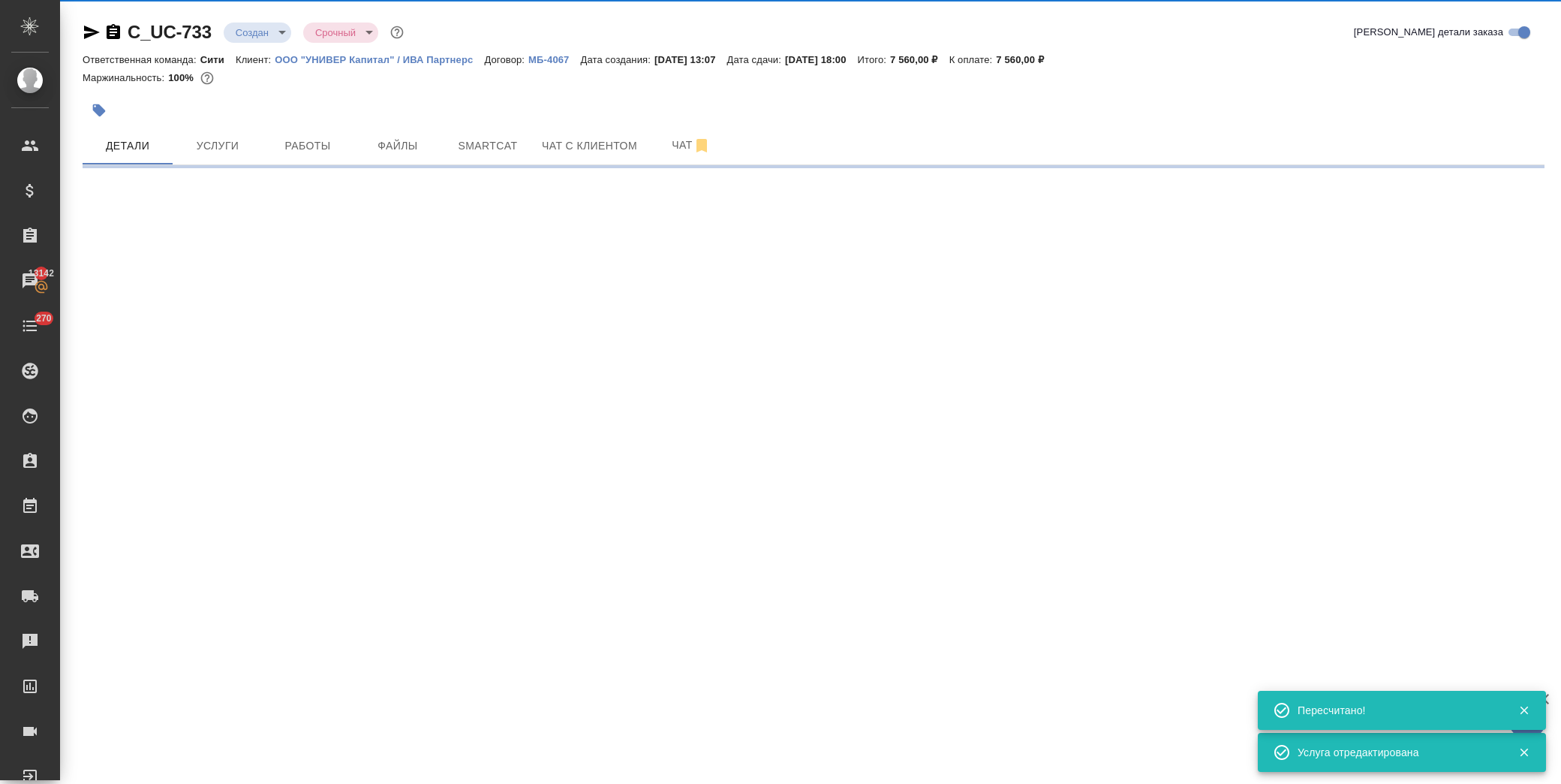
select select "RU"
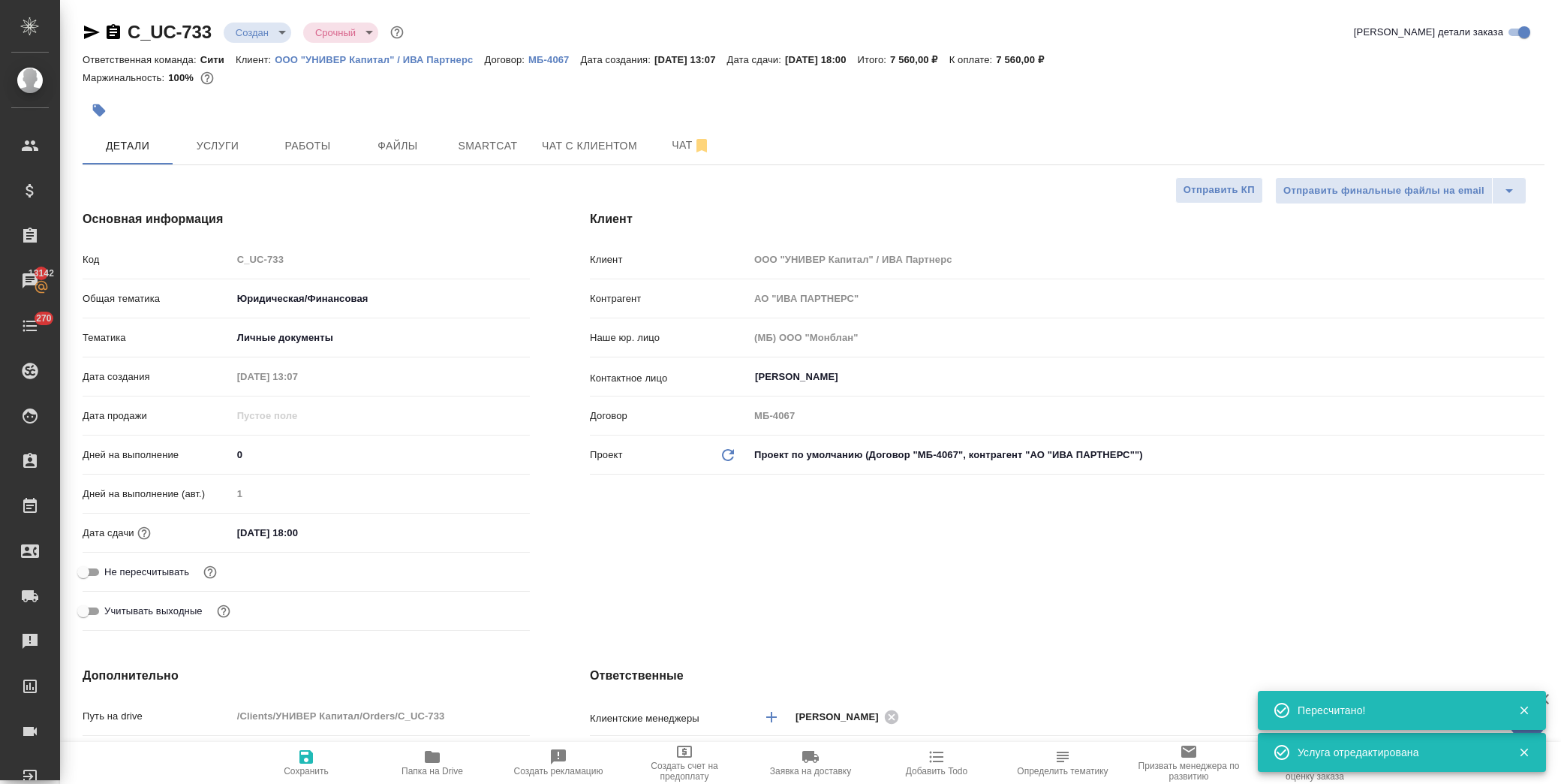
type textarea "x"
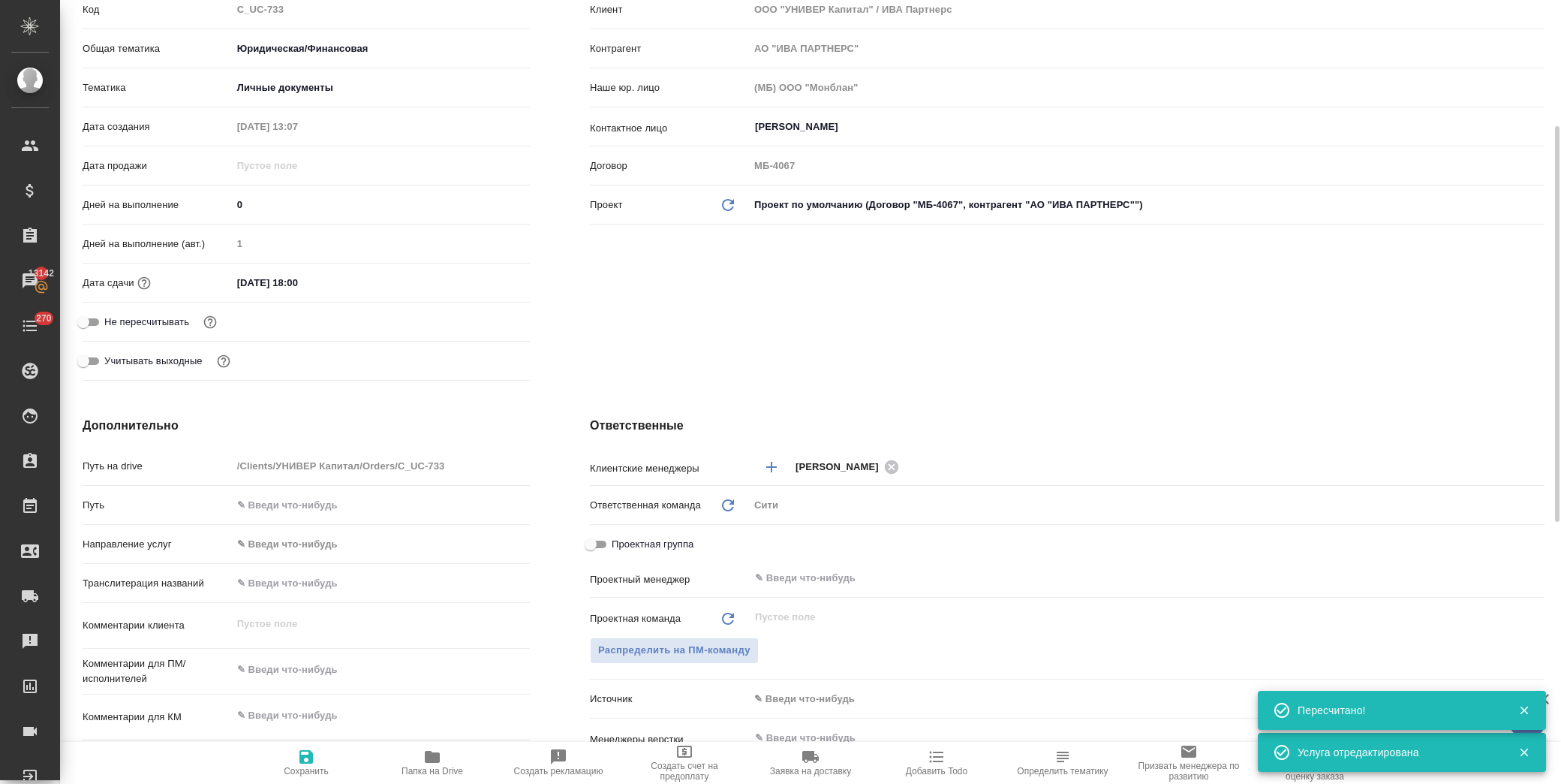
type textarea "x"
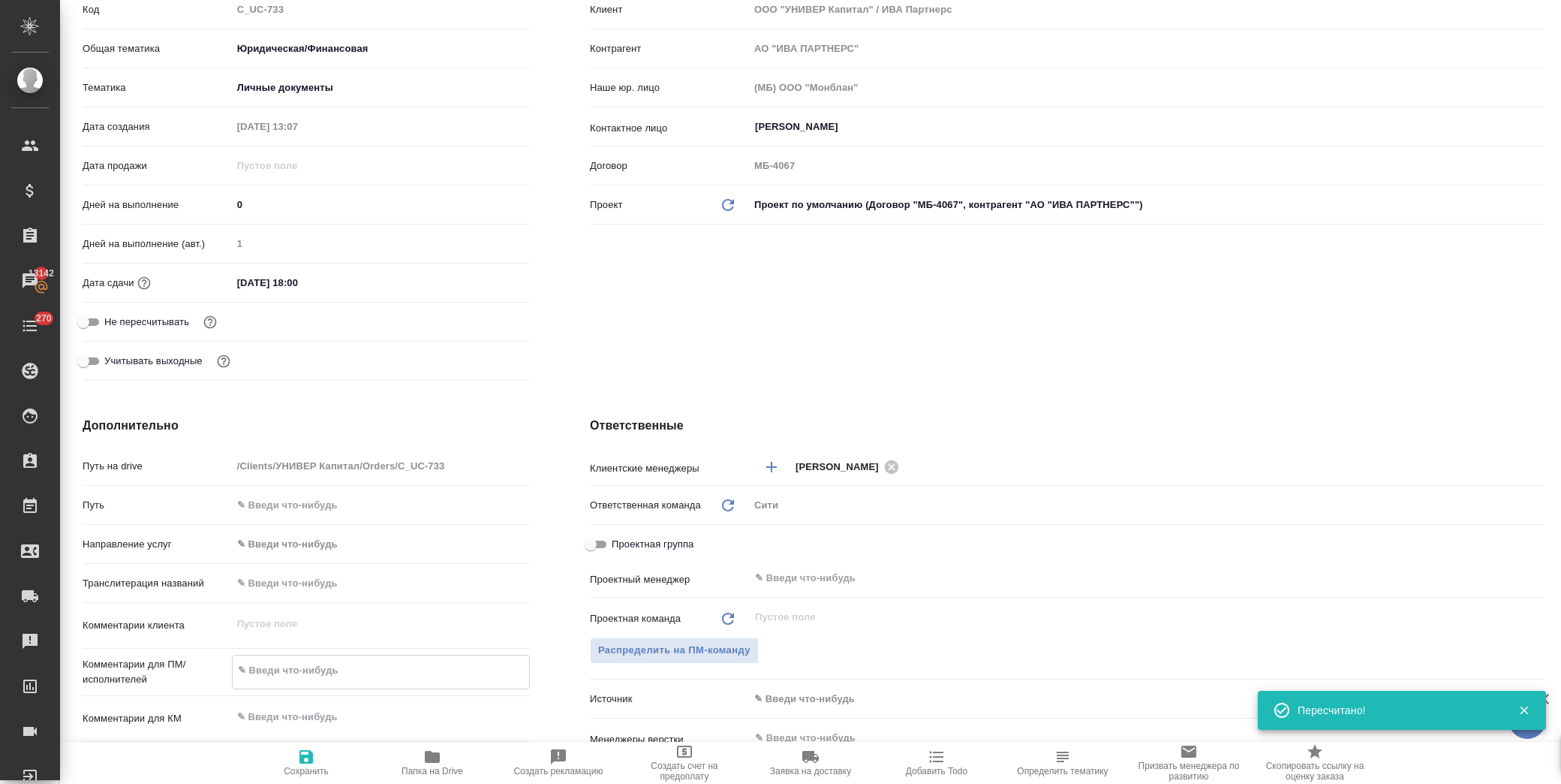
click at [308, 678] on textarea at bounding box center [381, 670] width 297 height 26
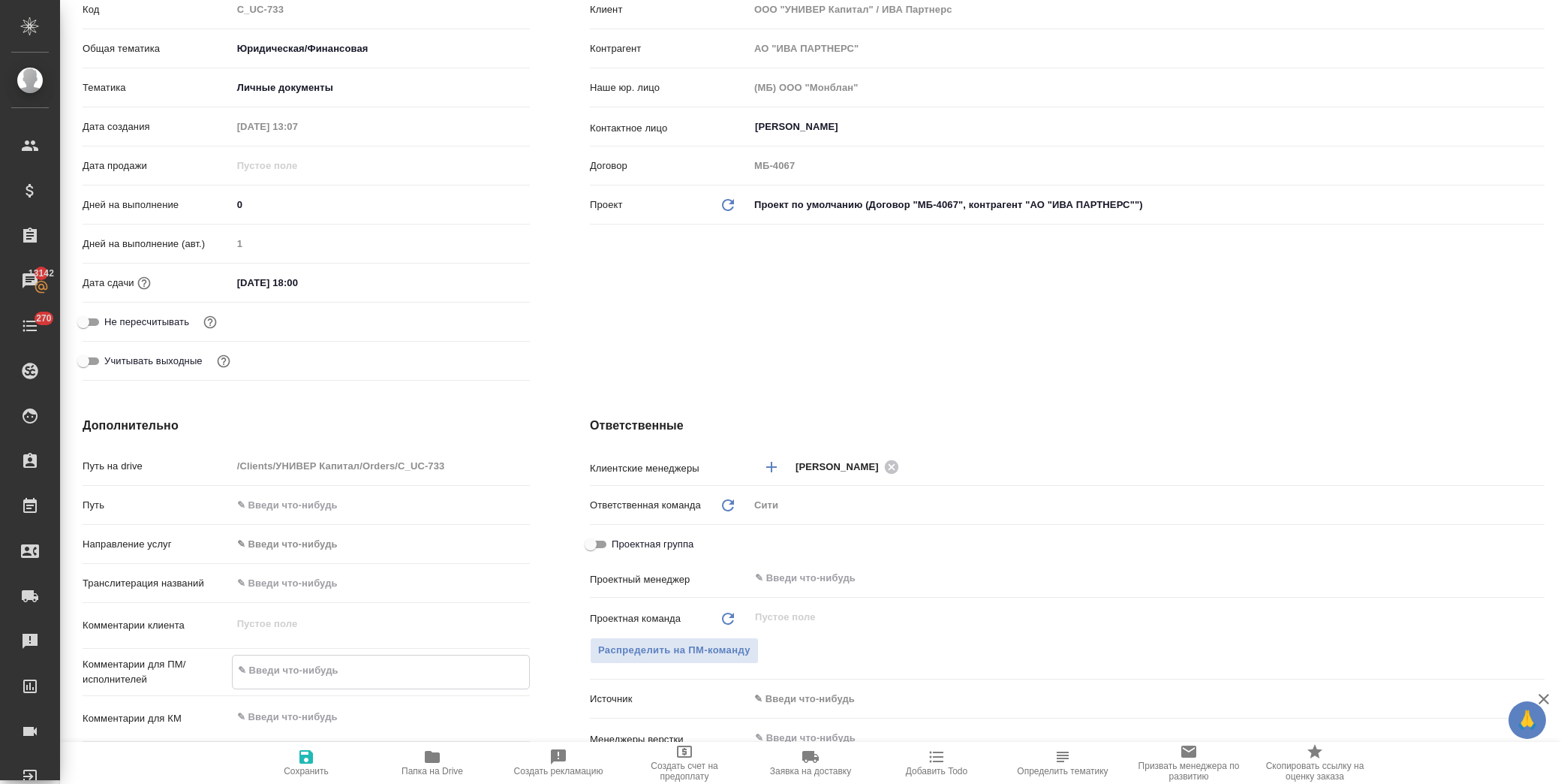
type textarea "x"
type textarea "П"
type textarea "x"
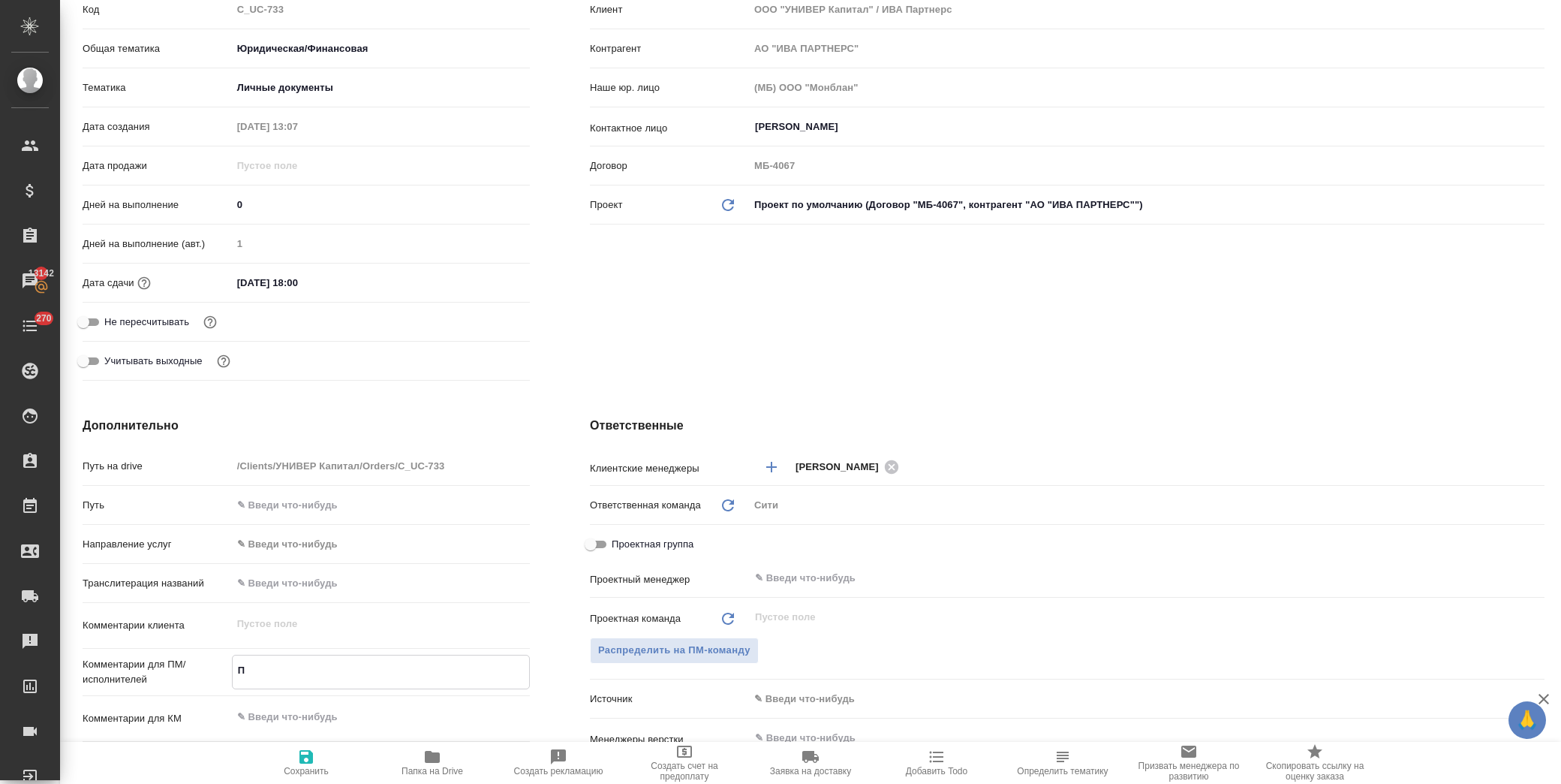
type textarea "Па"
type textarea "x"
type textarea "Пас"
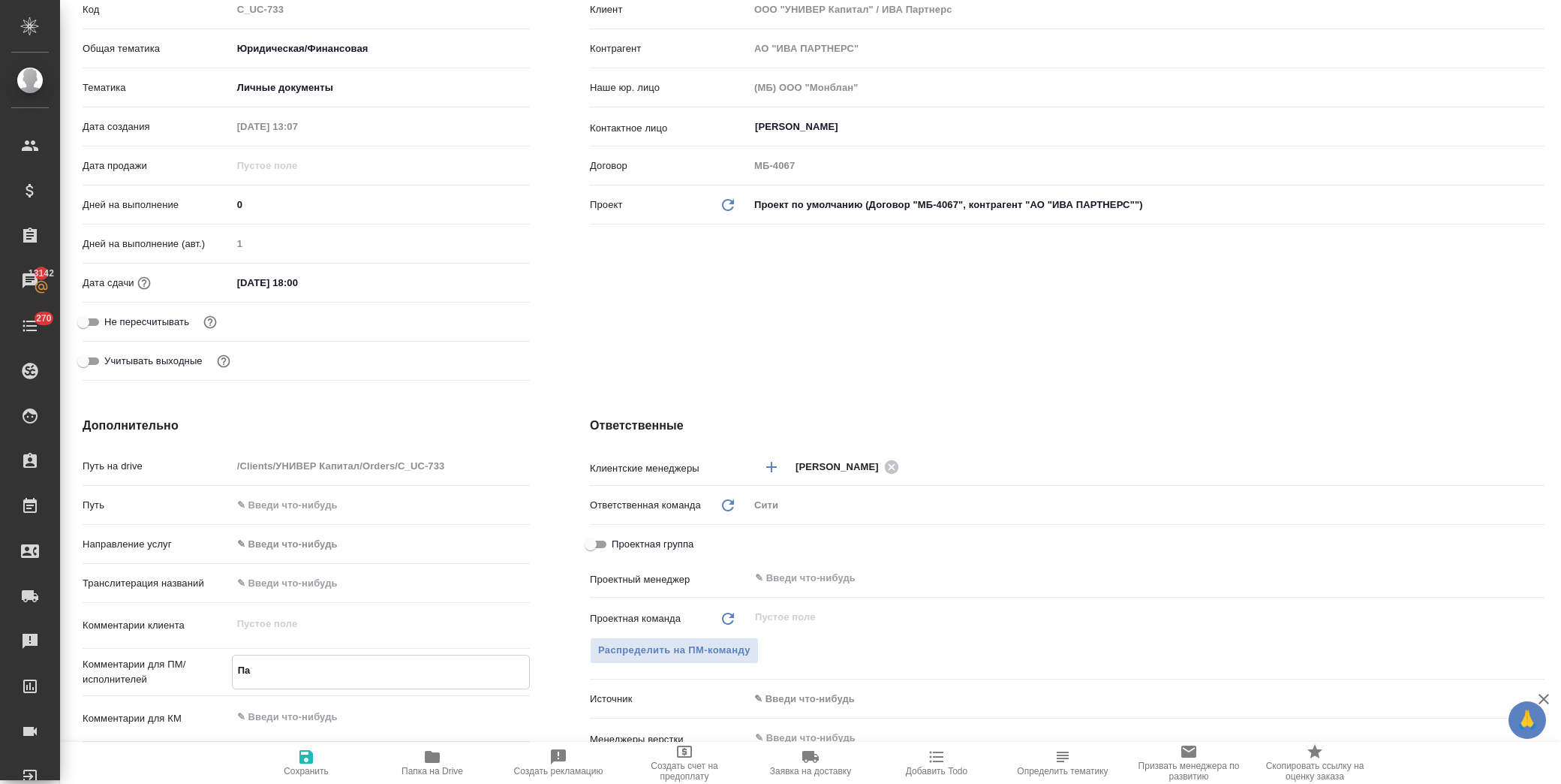
type textarea "x"
type textarea "Пасп"
type textarea "x"
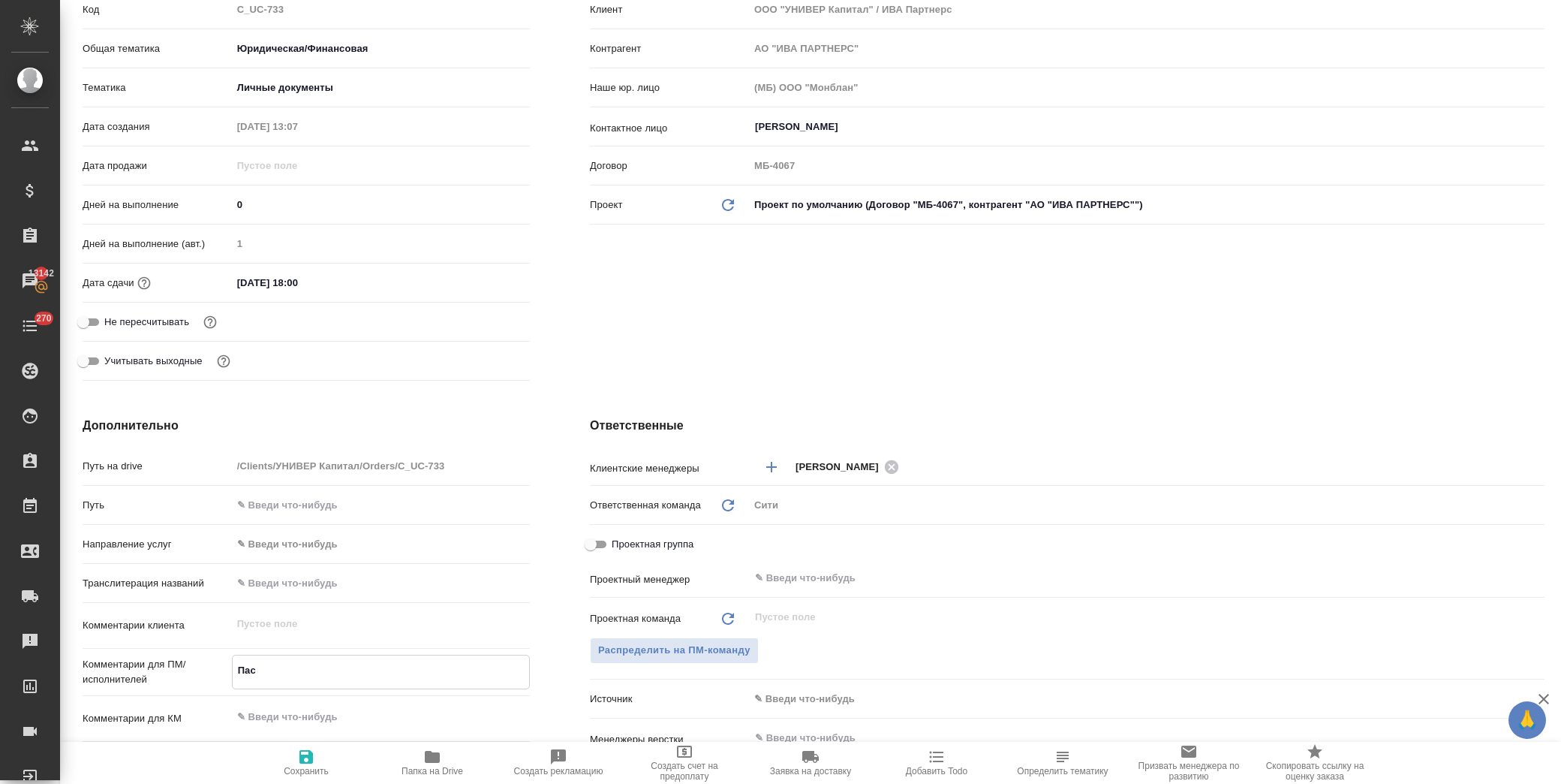
type textarea "x"
type textarea "Паспо"
type textarea "x"
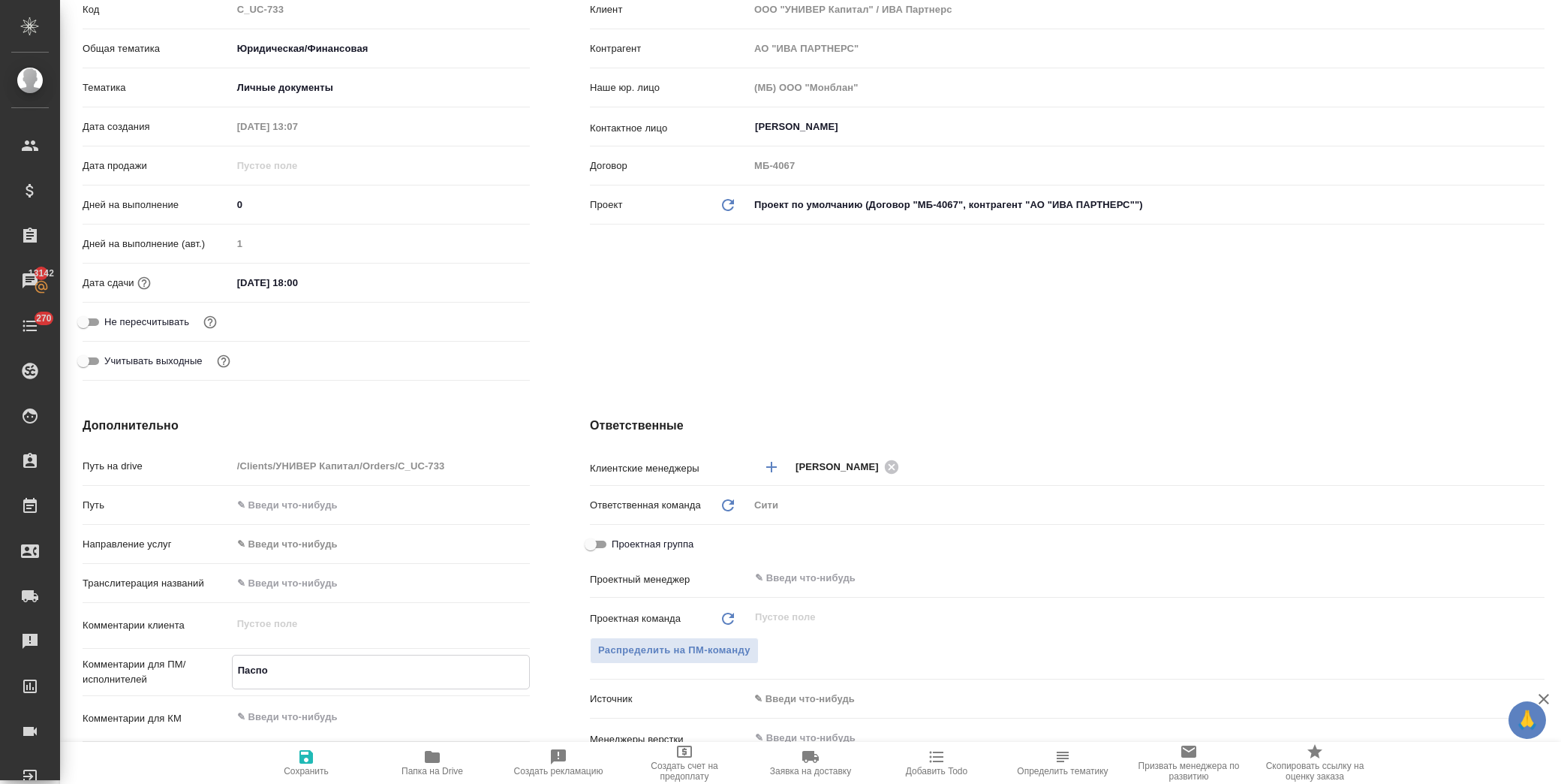
type textarea "x"
type textarea "Паспор"
type textarea "x"
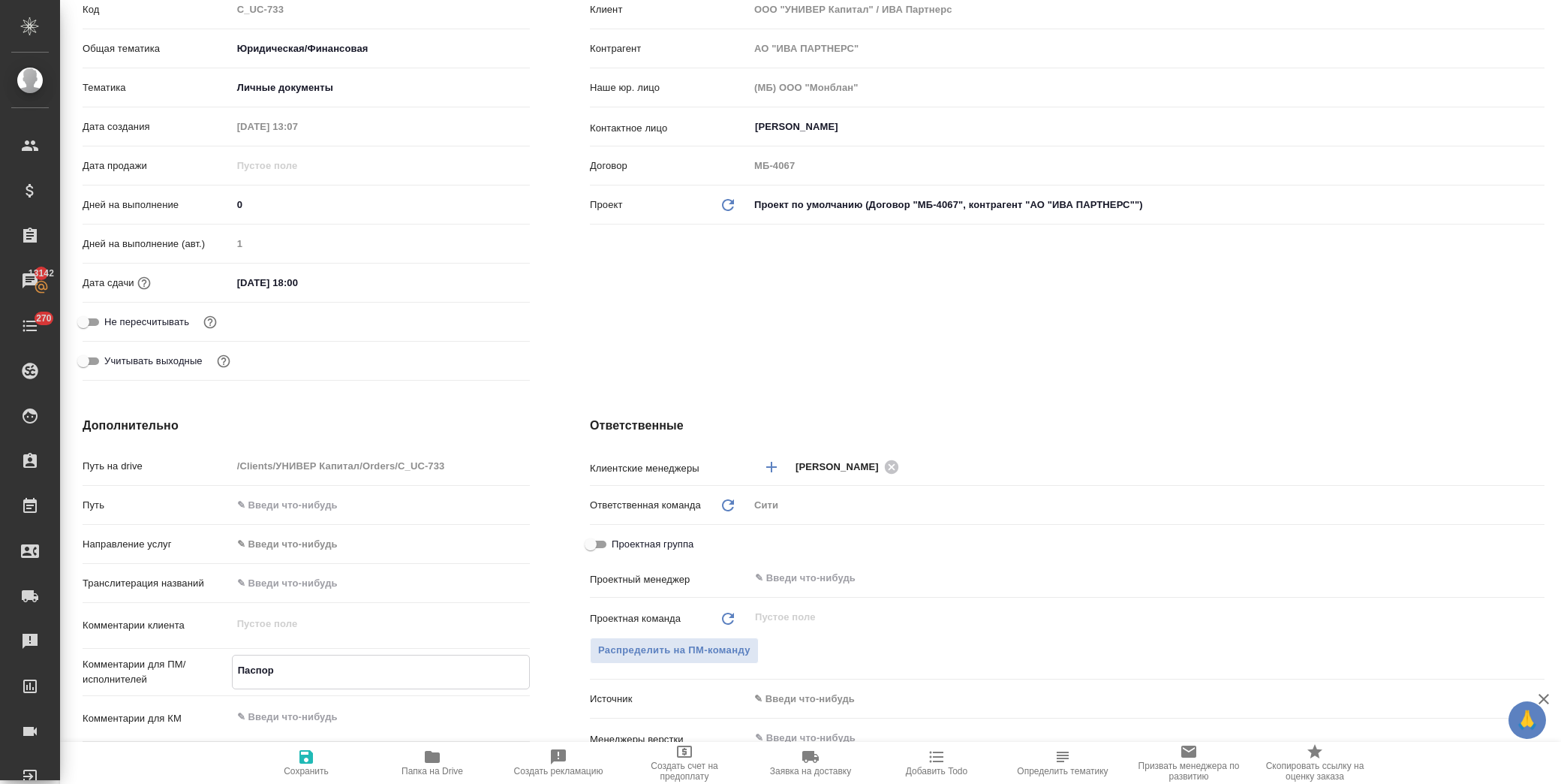
type textarea "Паспорт"
type textarea "x"
type textarea "Паспорт"
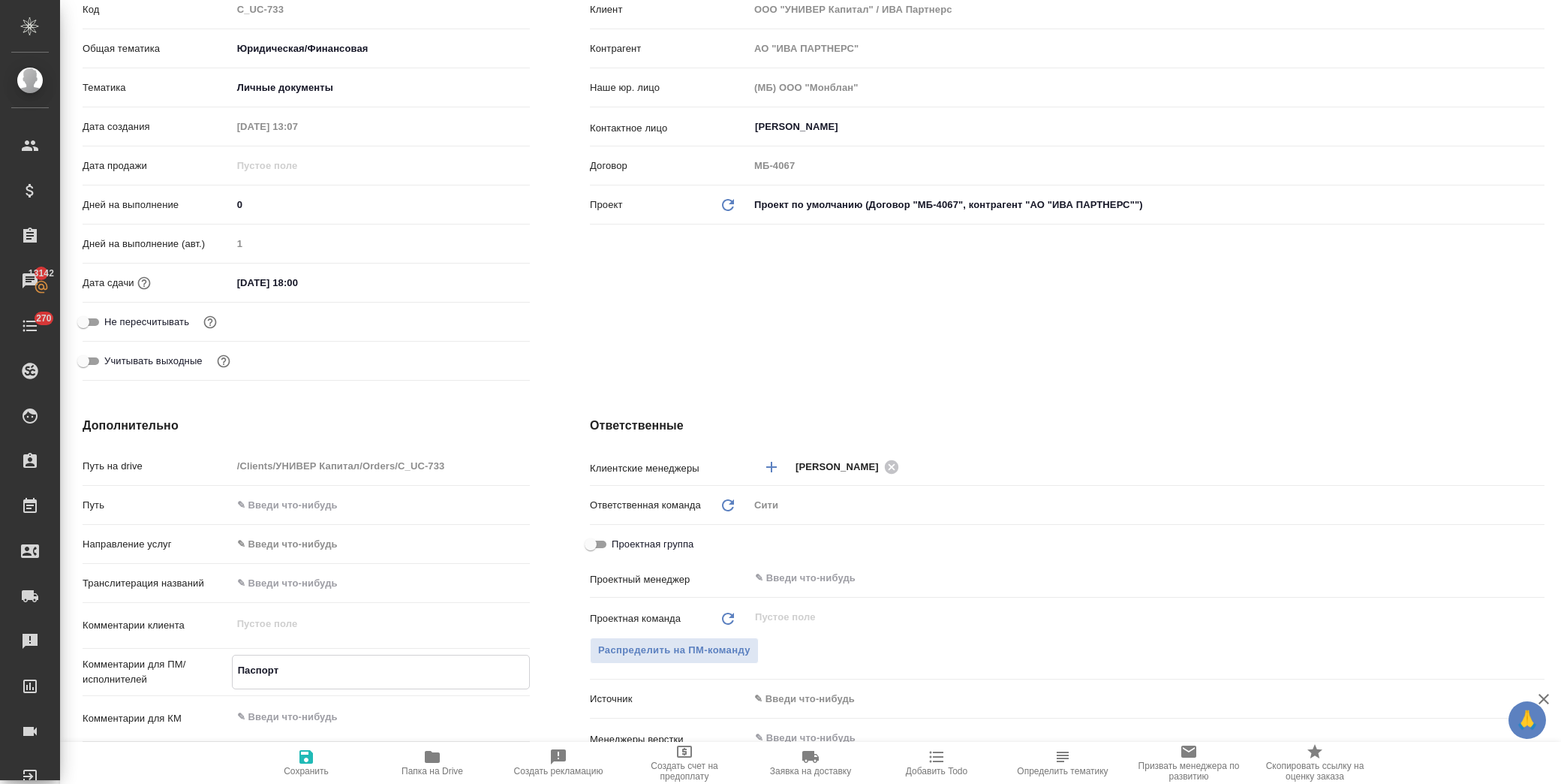
type textarea "x"
type textarea "Паспорт Н"
type textarea "x"
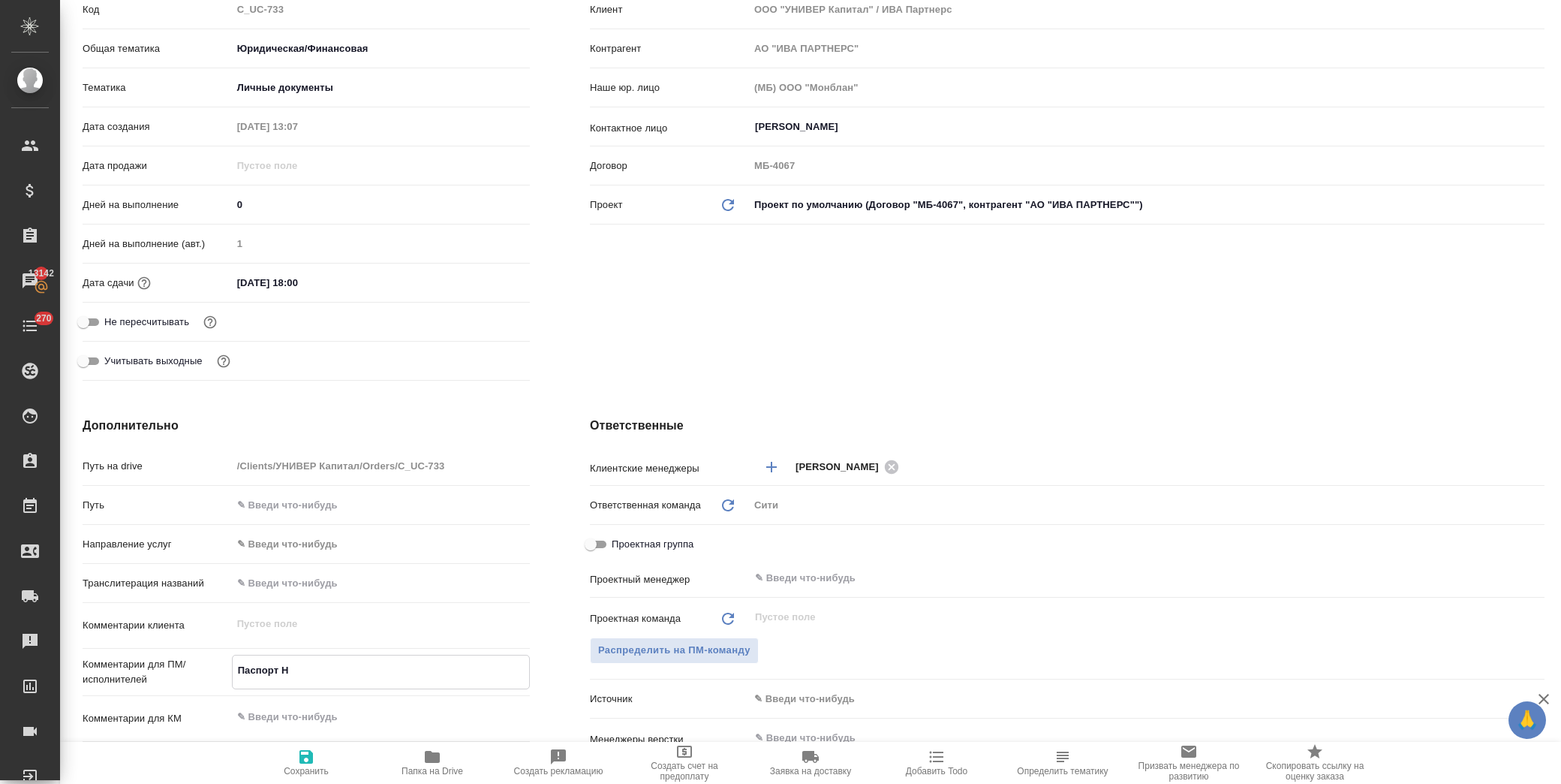
type textarea "x"
type textarea "Паспорт На"
type textarea "x"
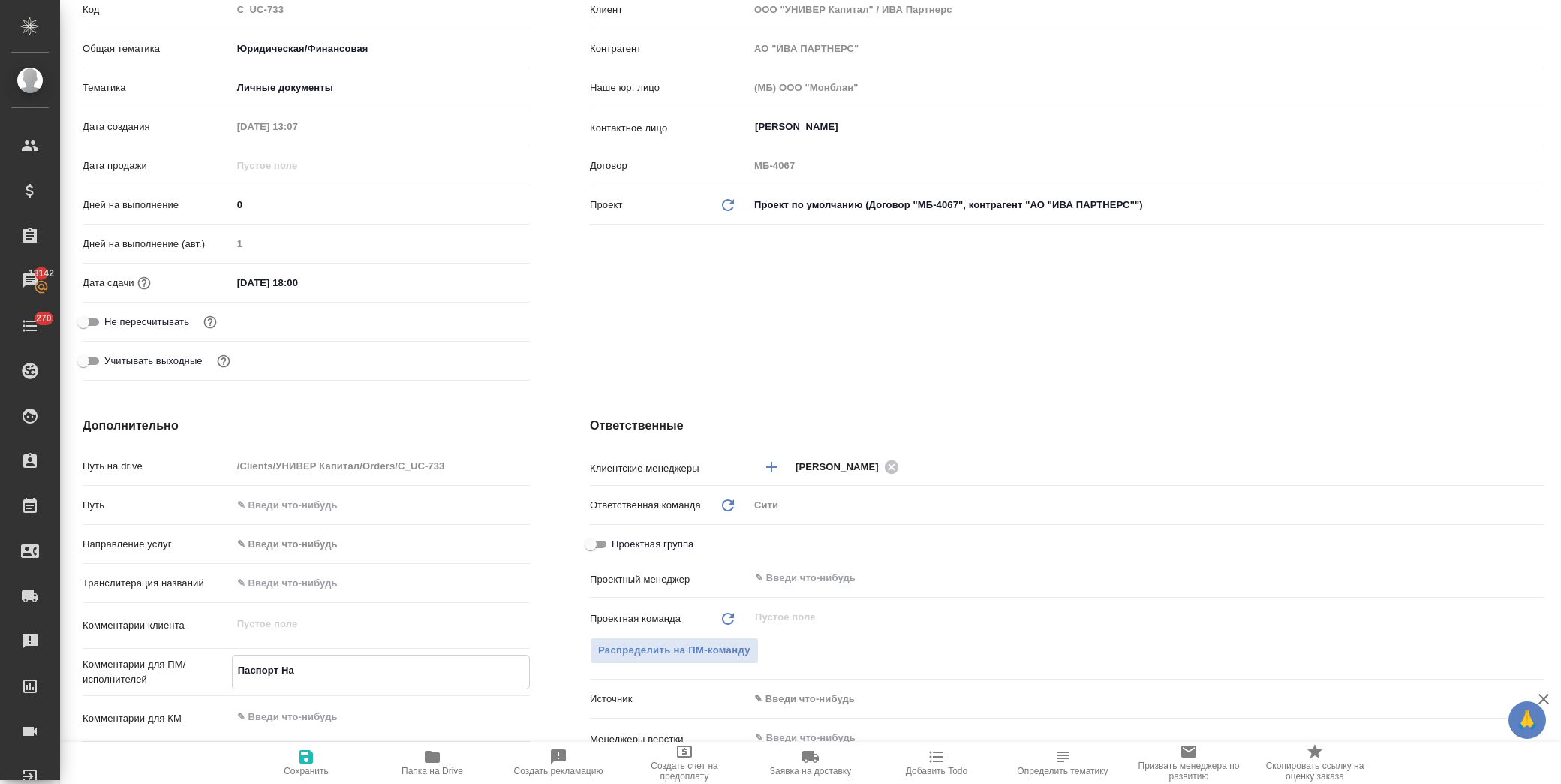
type textarea "x"
type textarea "Паспорт Наз"
type textarea "x"
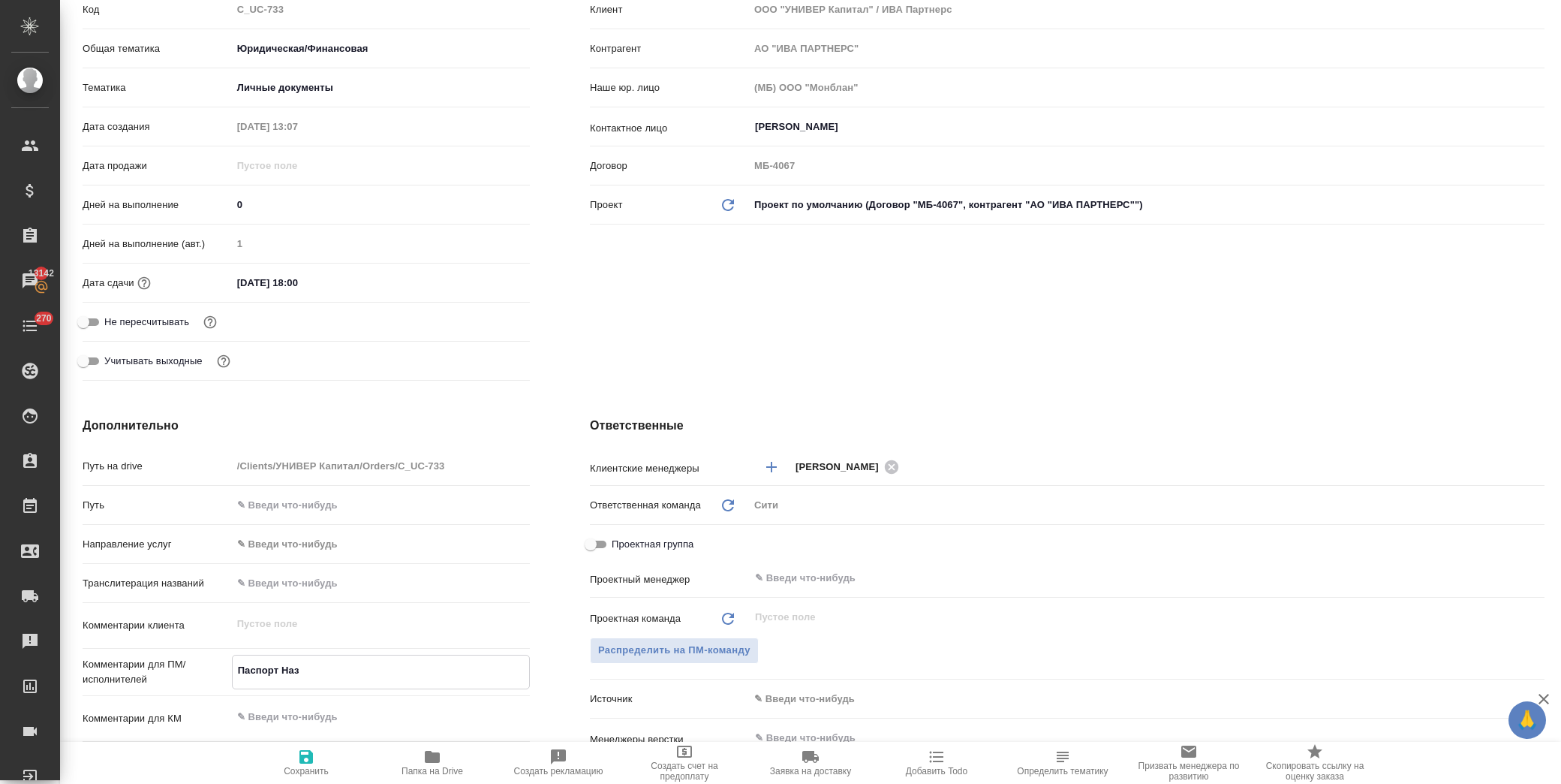
type textarea "Паспорт Наза"
type textarea "x"
type textarea "Паспорт Назар"
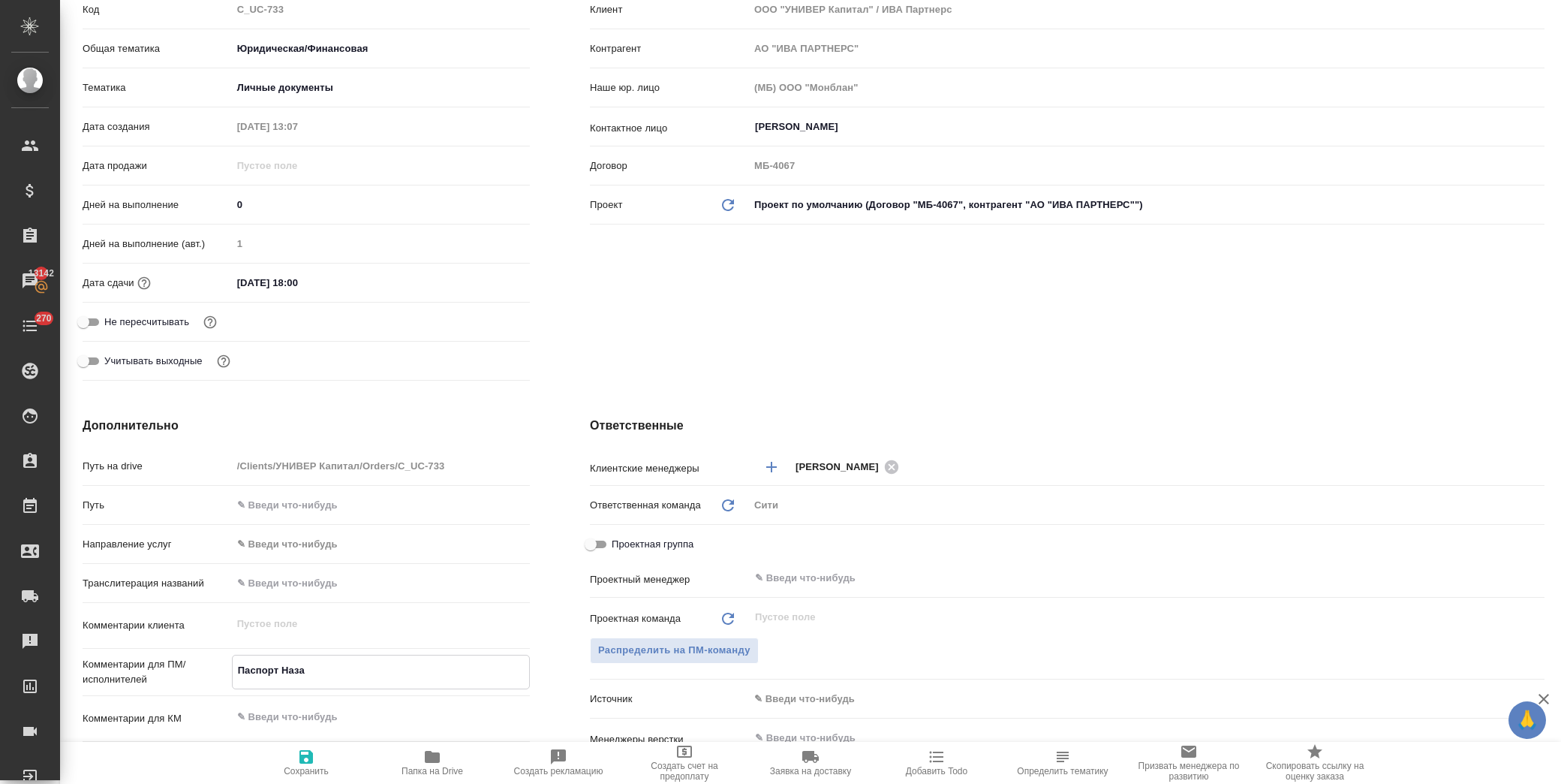
type textarea "x"
type textarea "Паспорт Назаро"
type textarea "x"
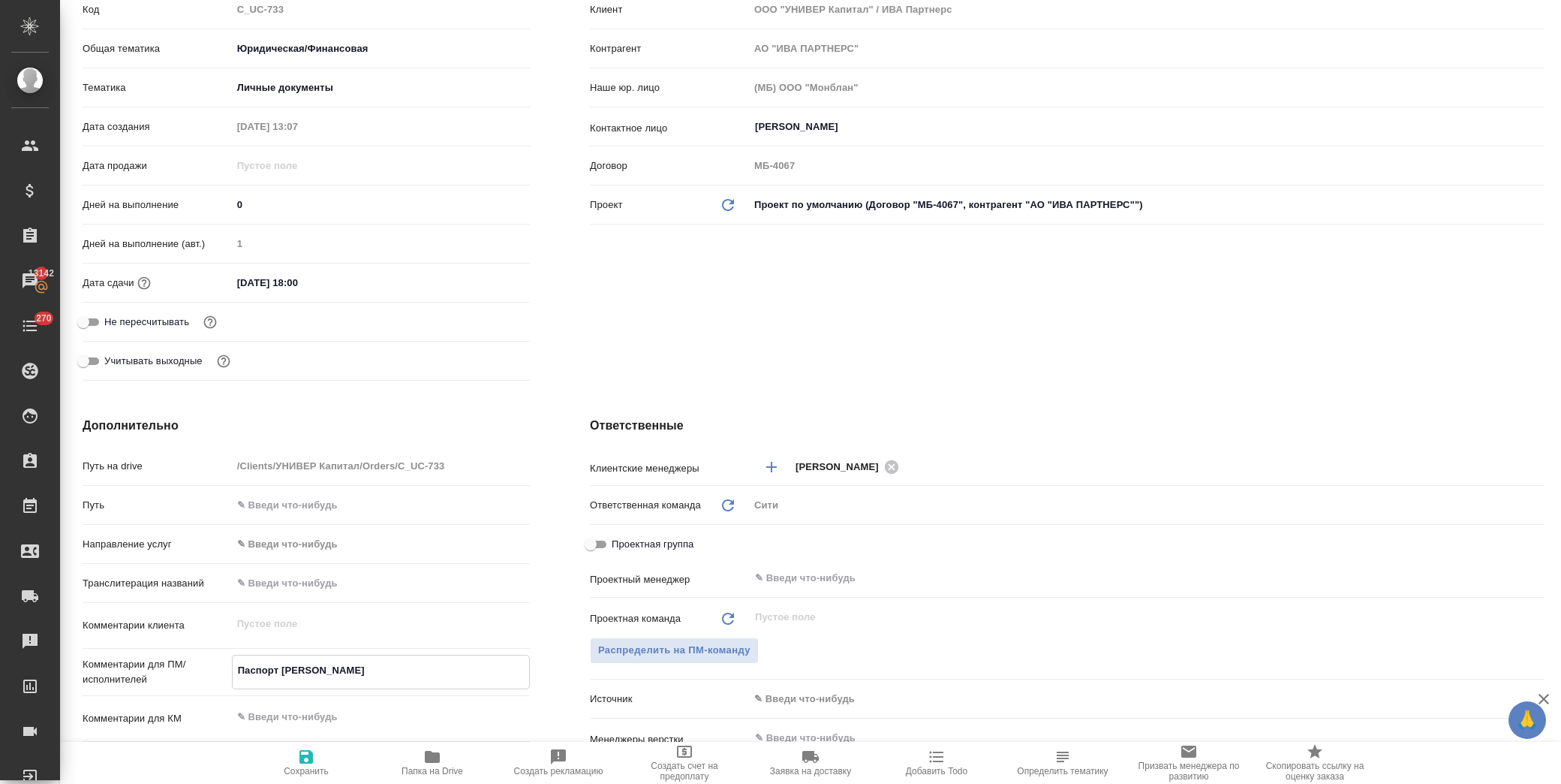
type textarea "x"
type textarea "Паспорт Назаров"
type textarea "x"
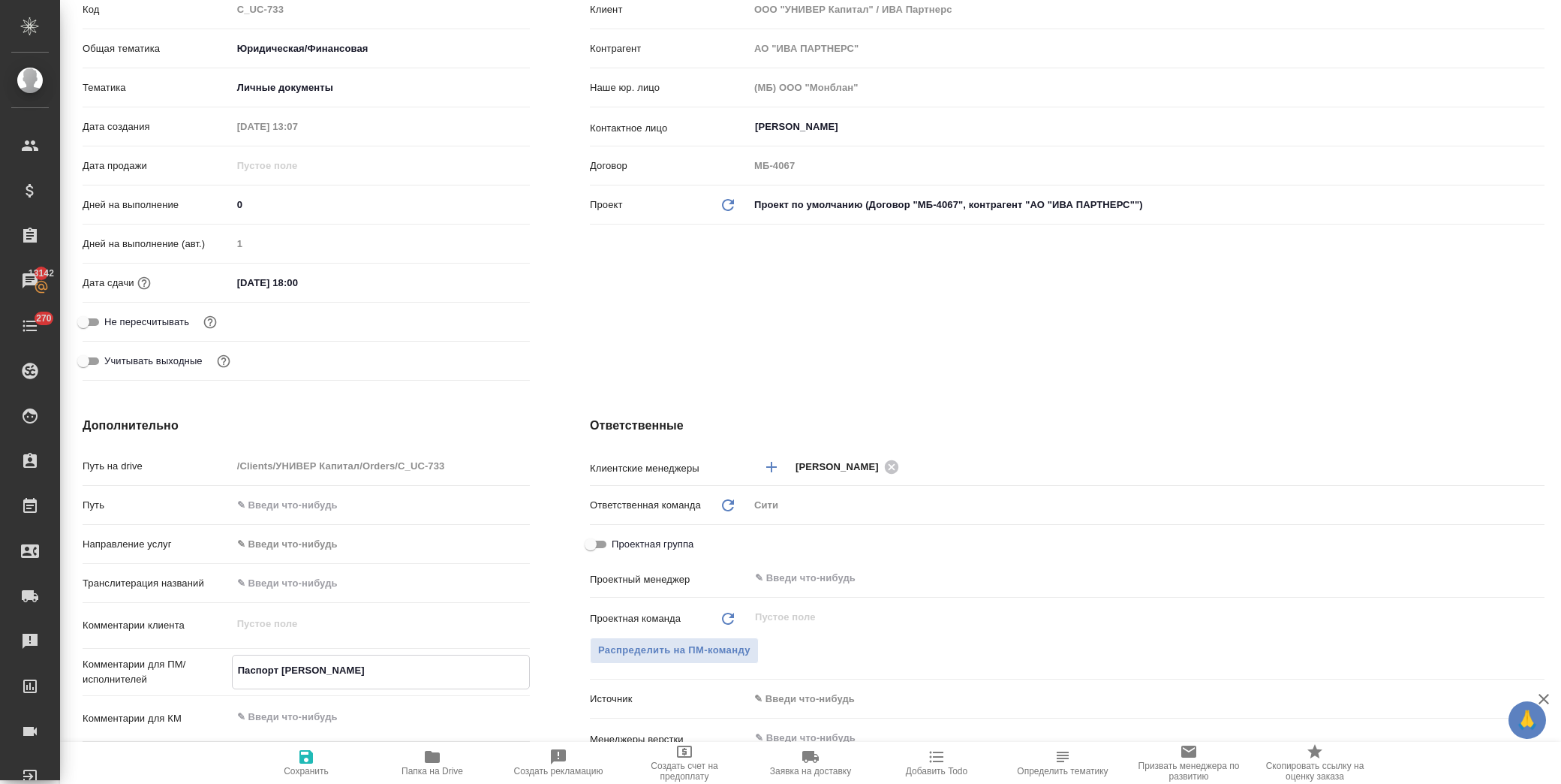
type textarea "x"
type textarea "Паспорт Назарово"
type textarea "x"
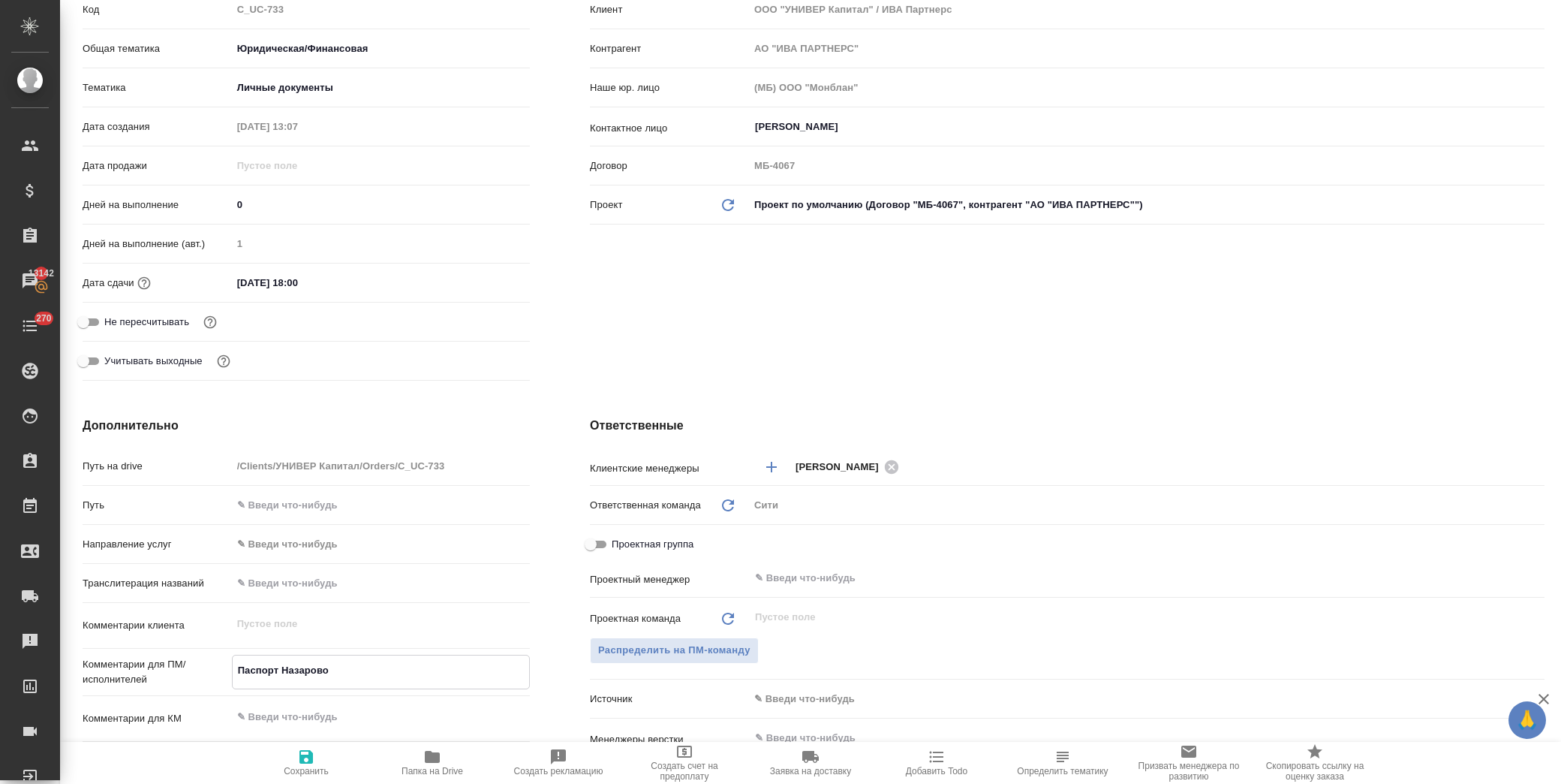
type textarea "Паспорт Назаровой"
type textarea "x"
type textarea "Паспорт Назаровой"
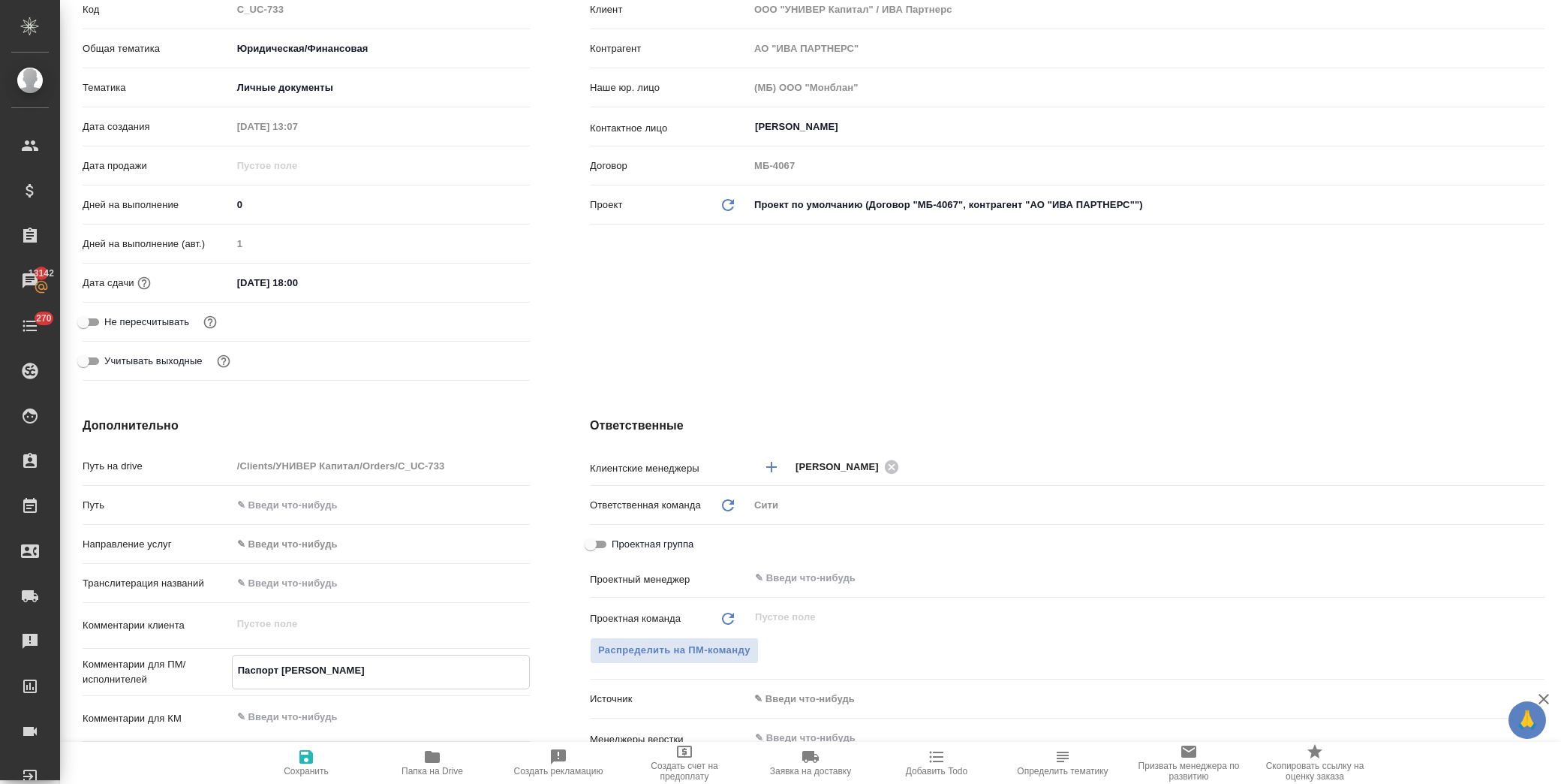
type textarea "x"
type textarea "Паспорт Назаровой д"
type textarea "x"
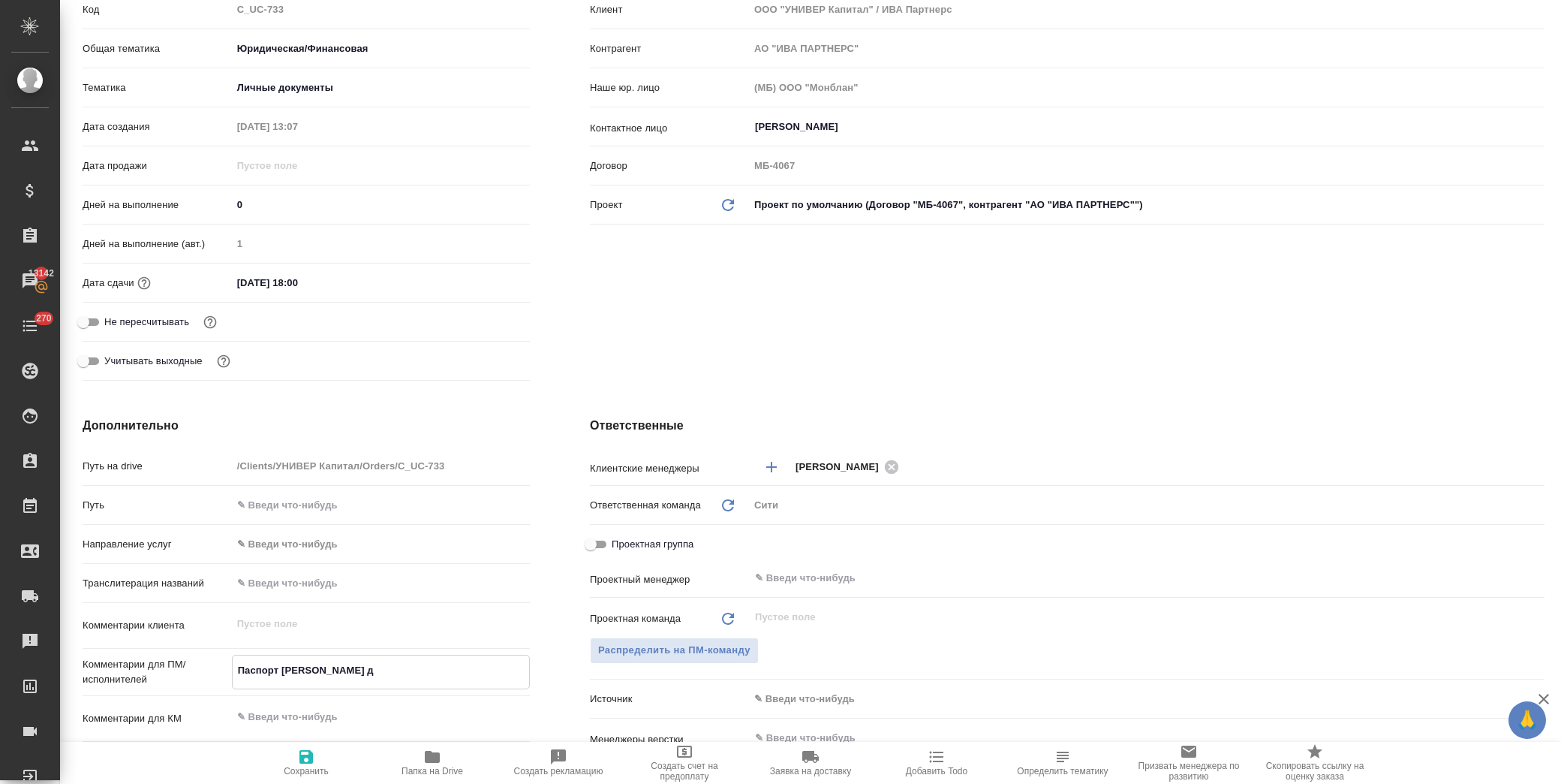
type textarea "x"
type textarea "Паспорт Назаровой дм"
type textarea "x"
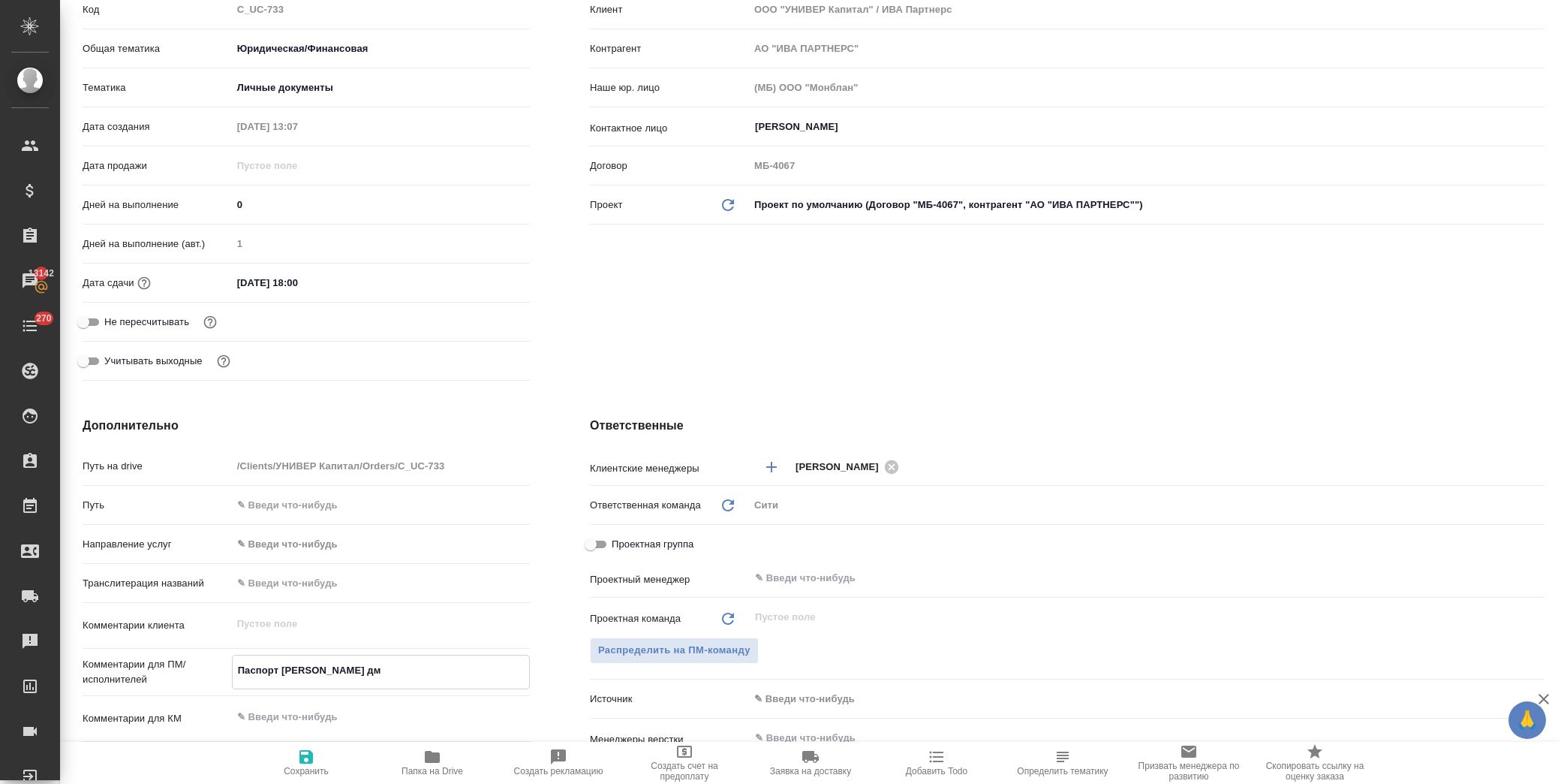
type textarea "x"
type textarea "Паспорт Назаровой д"
type textarea "x"
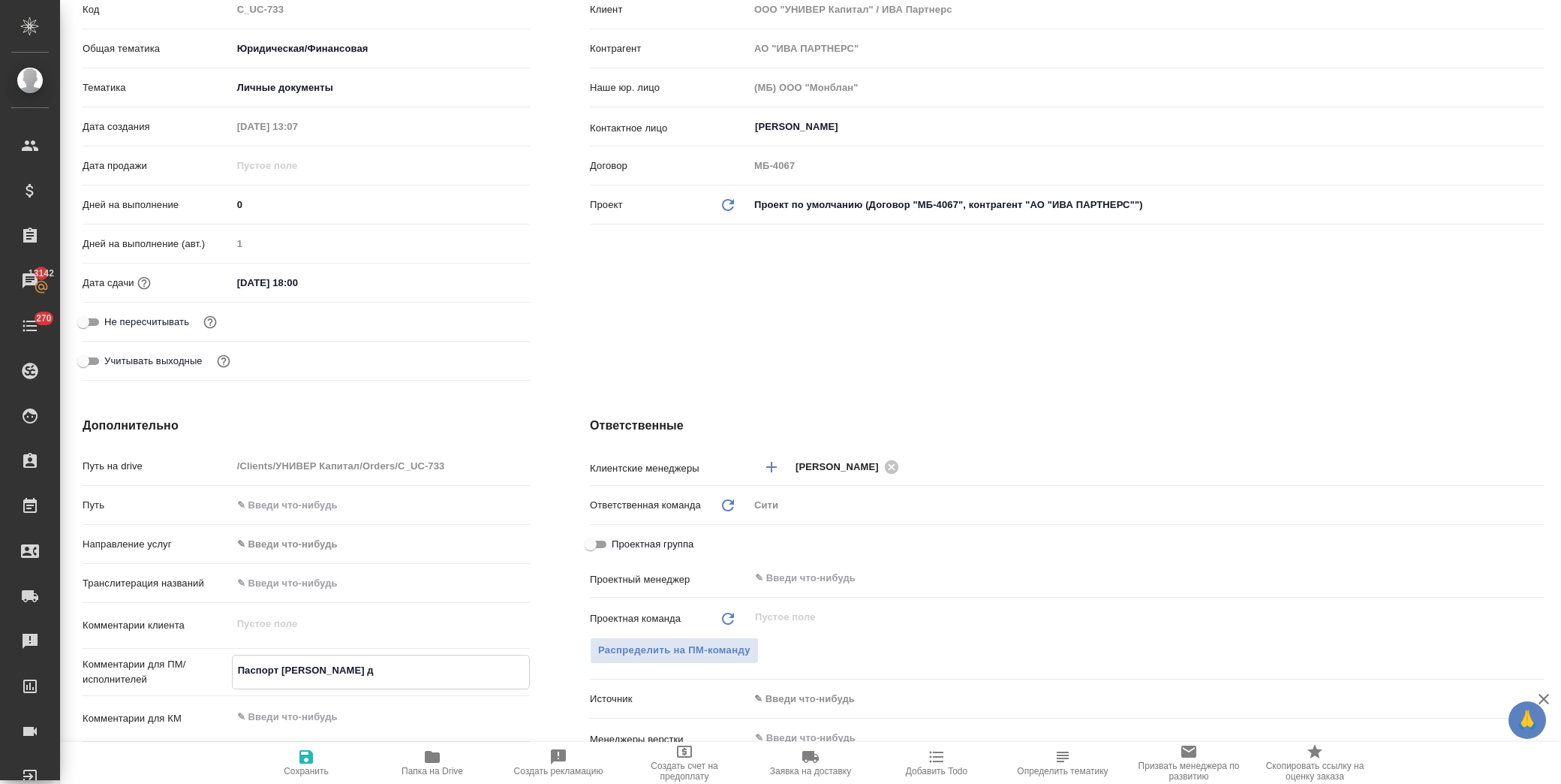
type textarea "Паспорт Назаровой"
type textarea "x"
type textarea "Паспорт Назаровой Д"
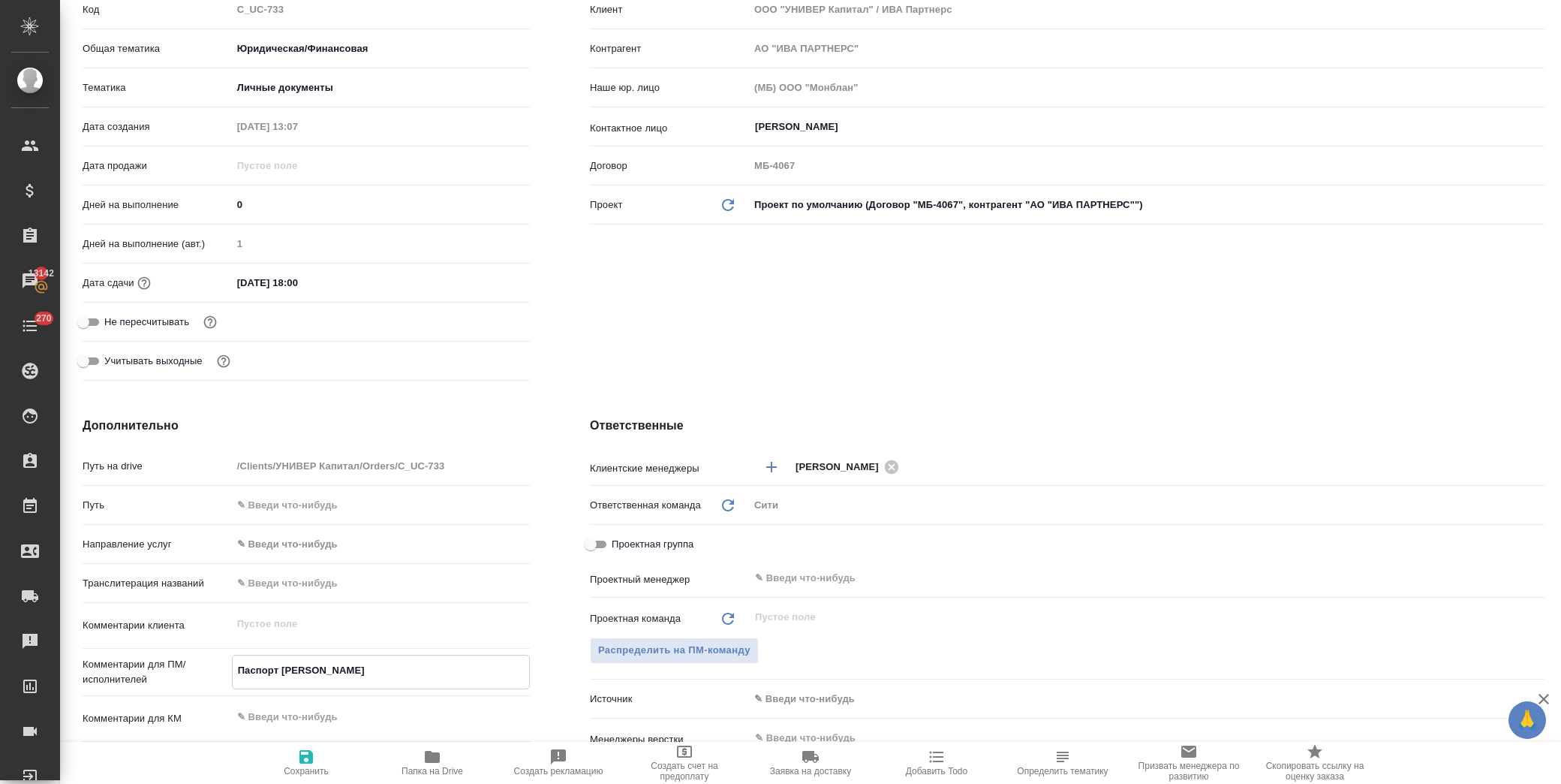
type textarea "x"
type textarea "Паспорт Назаровой Ди"
type textarea "x"
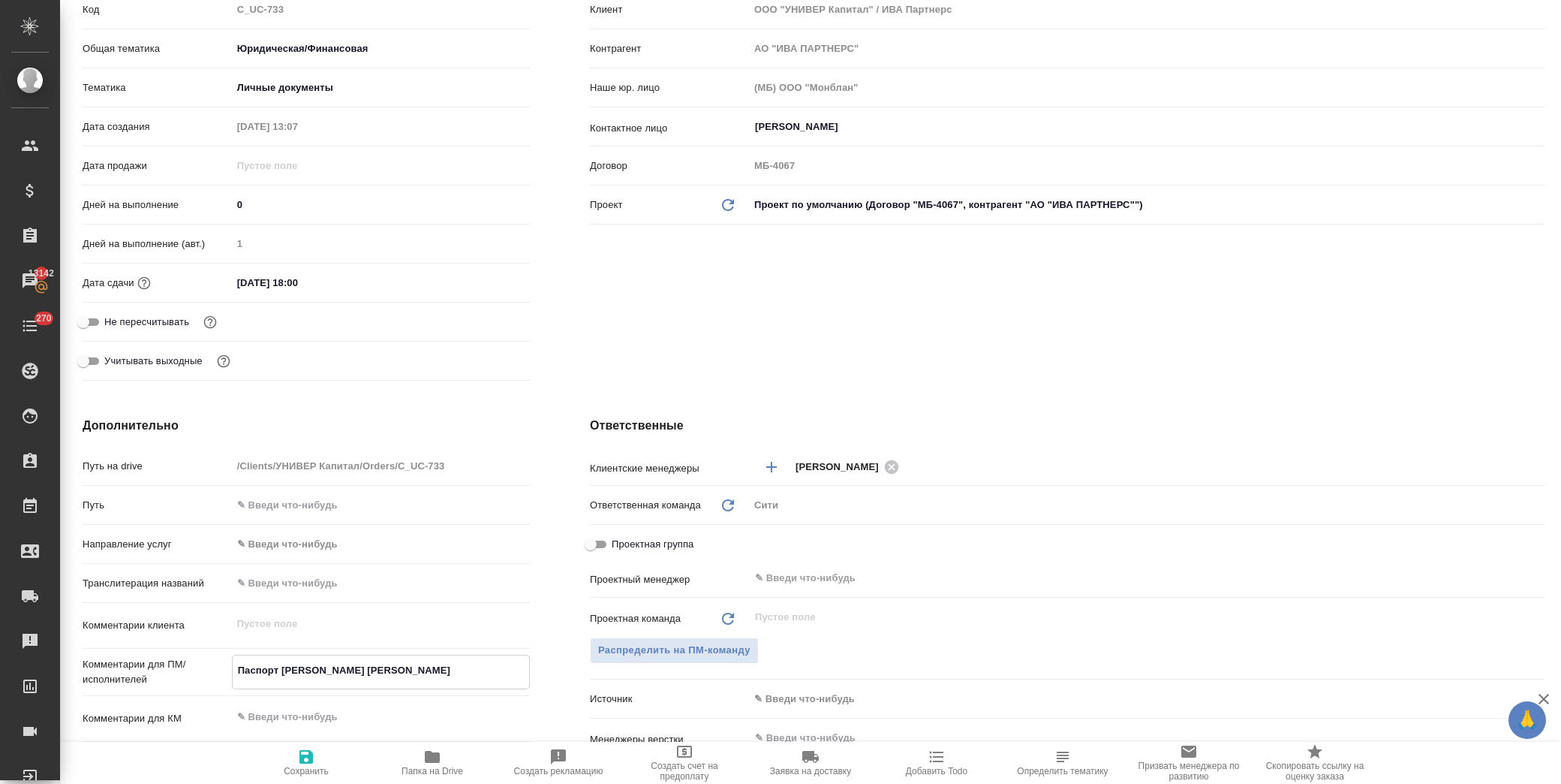
type textarea "x"
type textarea "Паспорт Назаровой Диа"
type textarea "x"
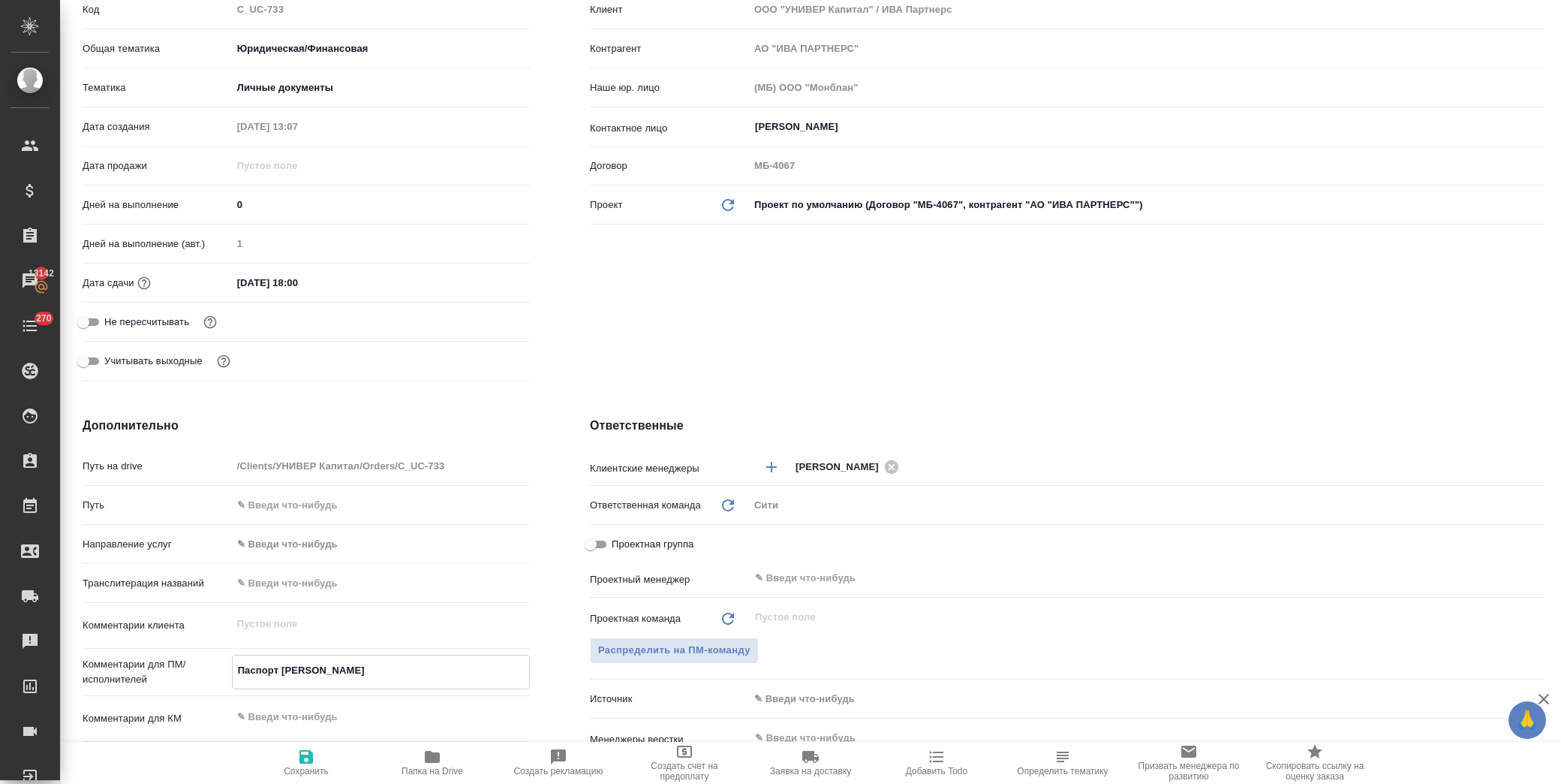
type textarea "x"
type textarea "Паспорт Назаровой Диан"
type textarea "x"
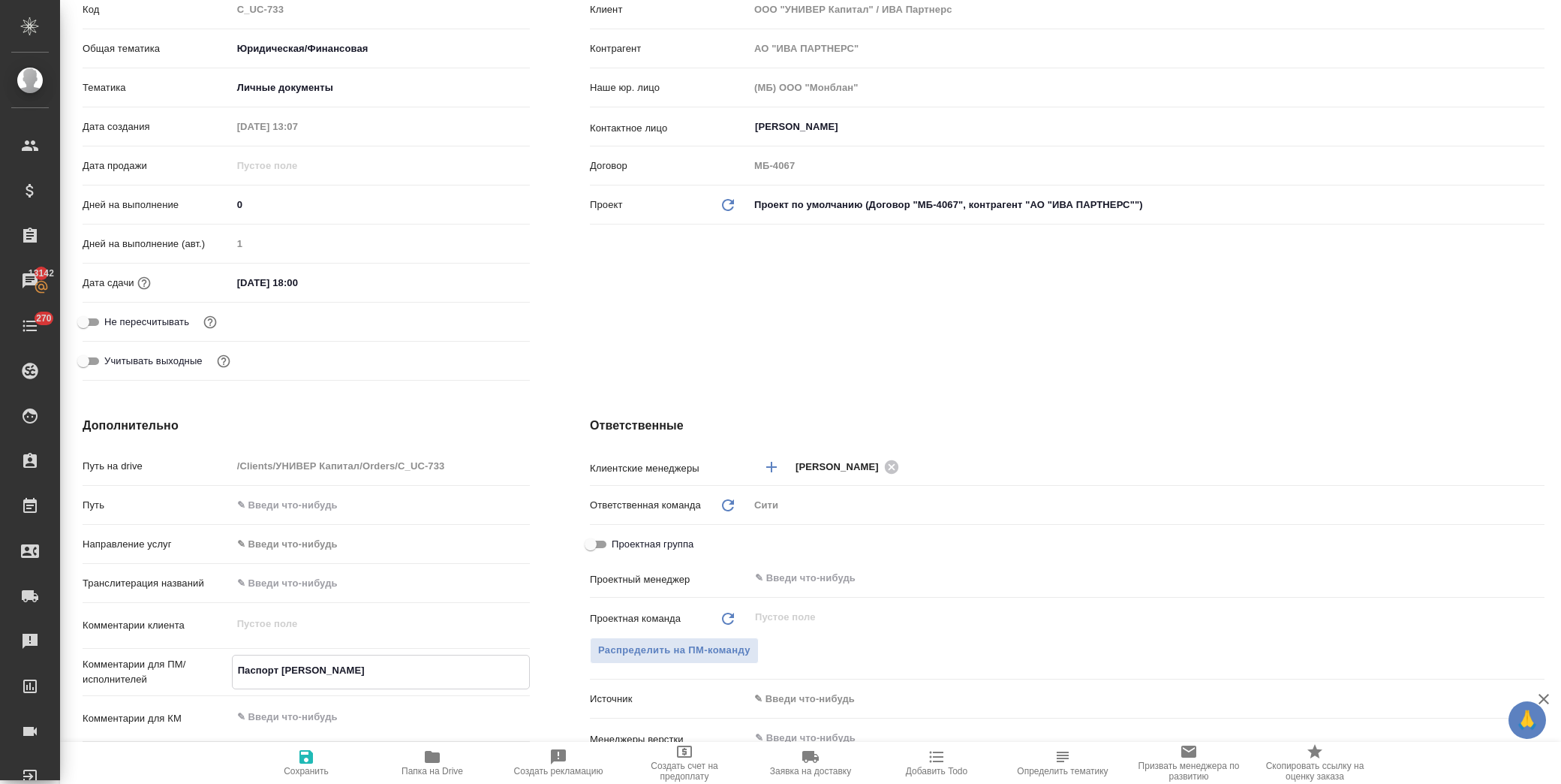
type textarea "Паспорт Назаровой Дианы"
type textarea "x"
type textarea "Паспорт Назаровой Дианы"
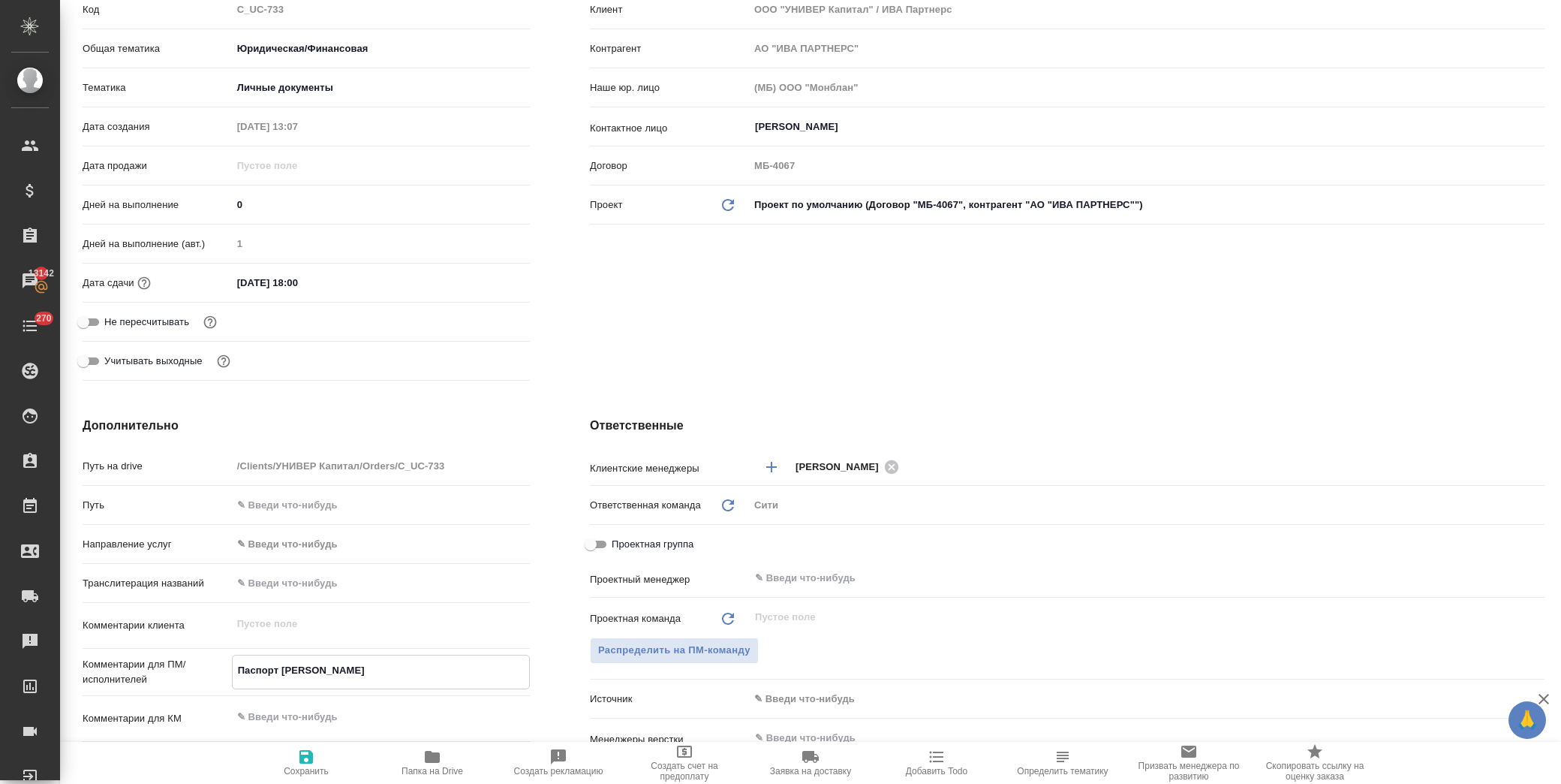
type textarea "x"
type textarea "Паспорт Назаровой Дианы п"
type textarea "x"
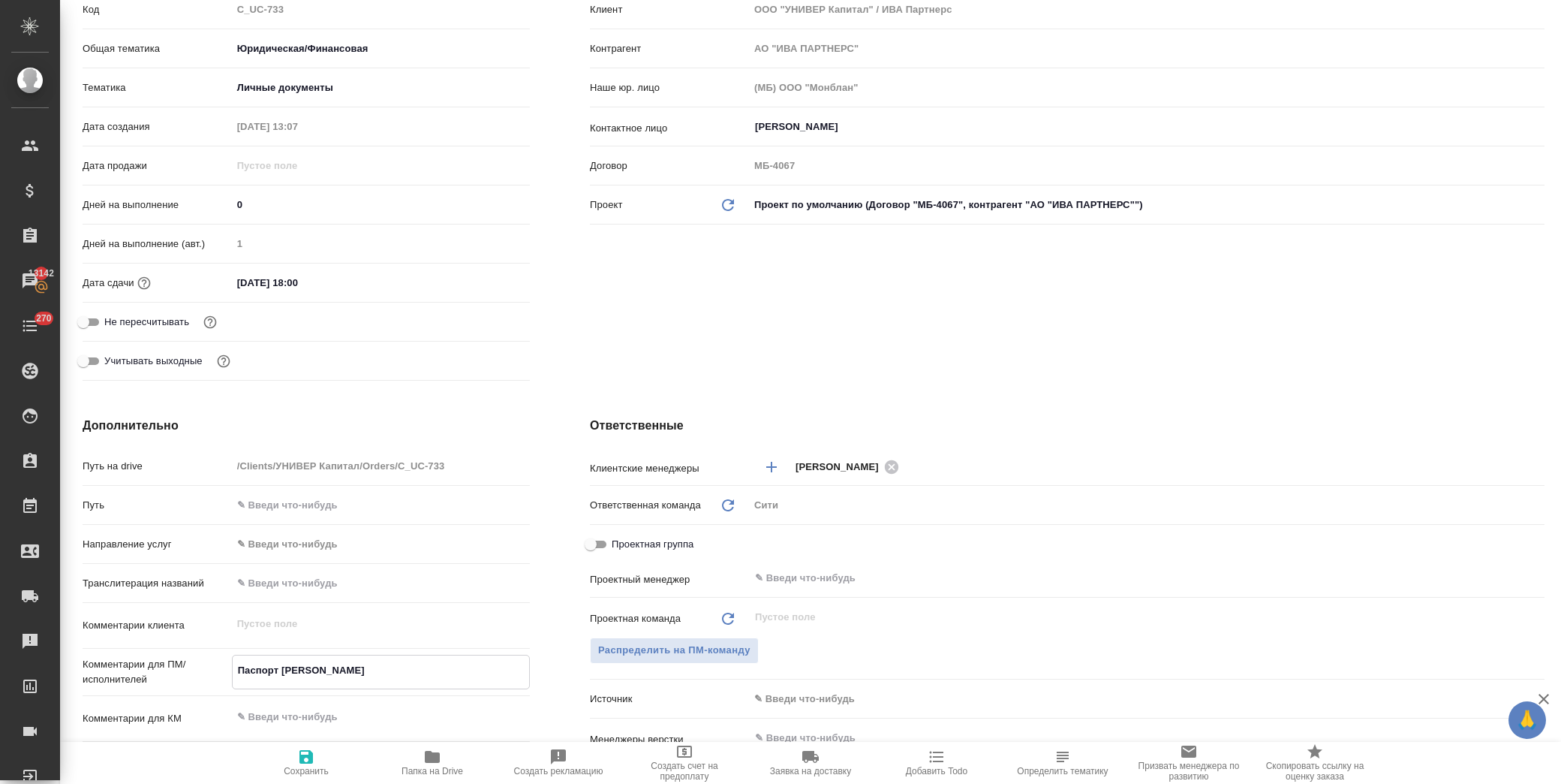
type textarea "x"
type textarea "Паспорт Назаровой Дианы пе"
type textarea "x"
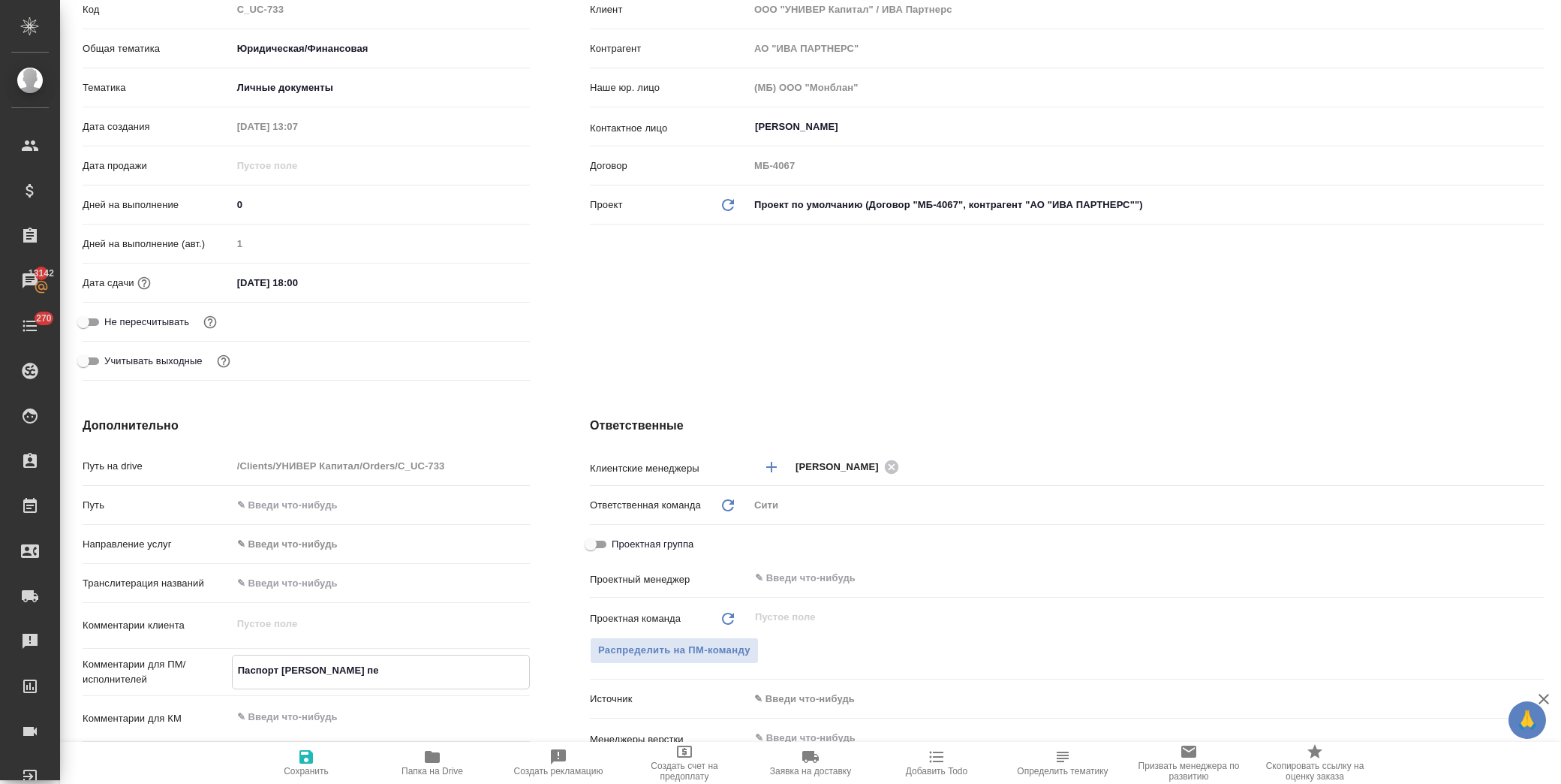
type textarea "Паспорт Назаровой Дианы пер"
type textarea "x"
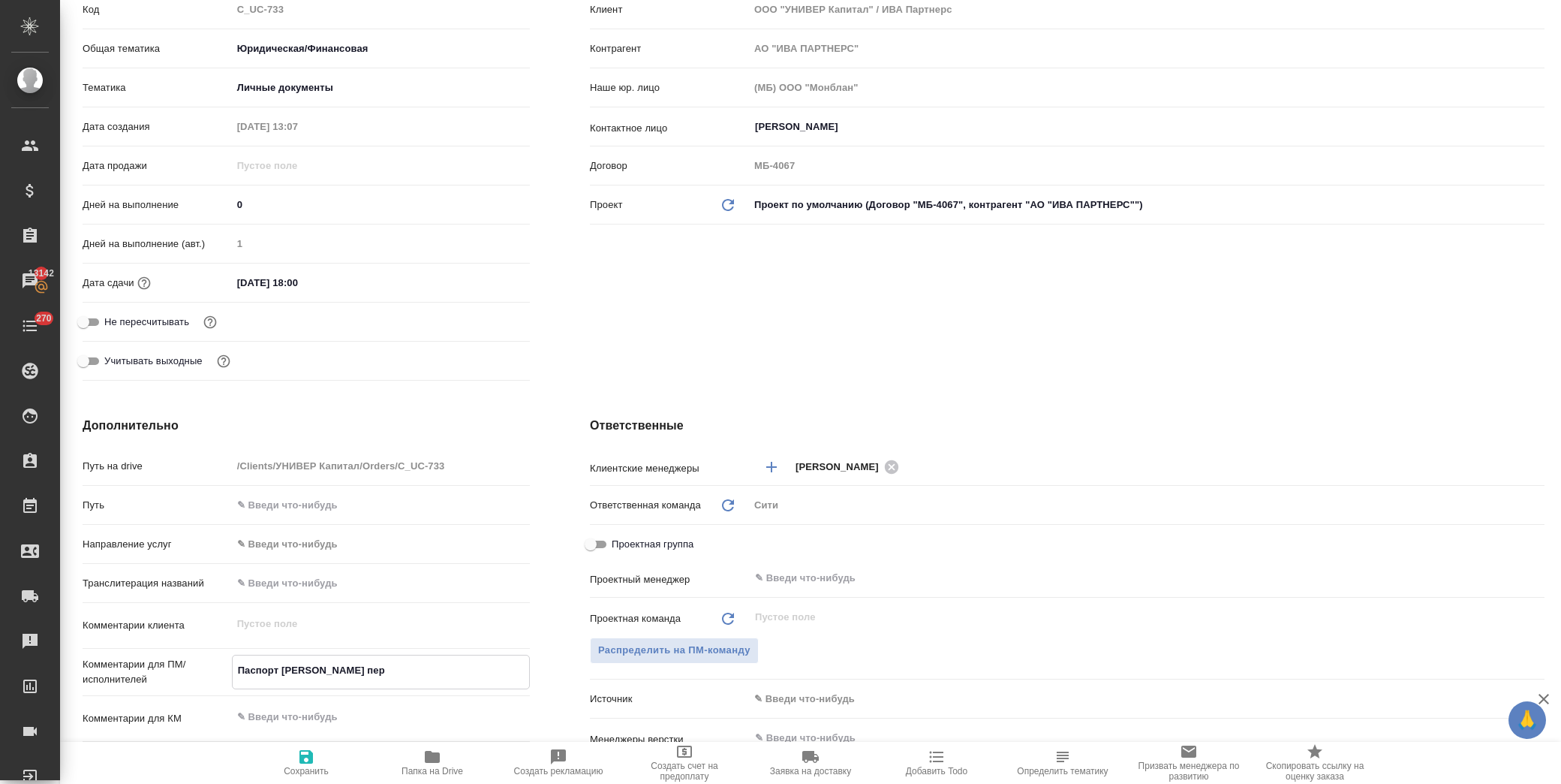
type textarea "Паспорт Назаровой Дианы пере"
click at [323, 761] on span "Сохранить" at bounding box center [306, 761] width 108 height 29
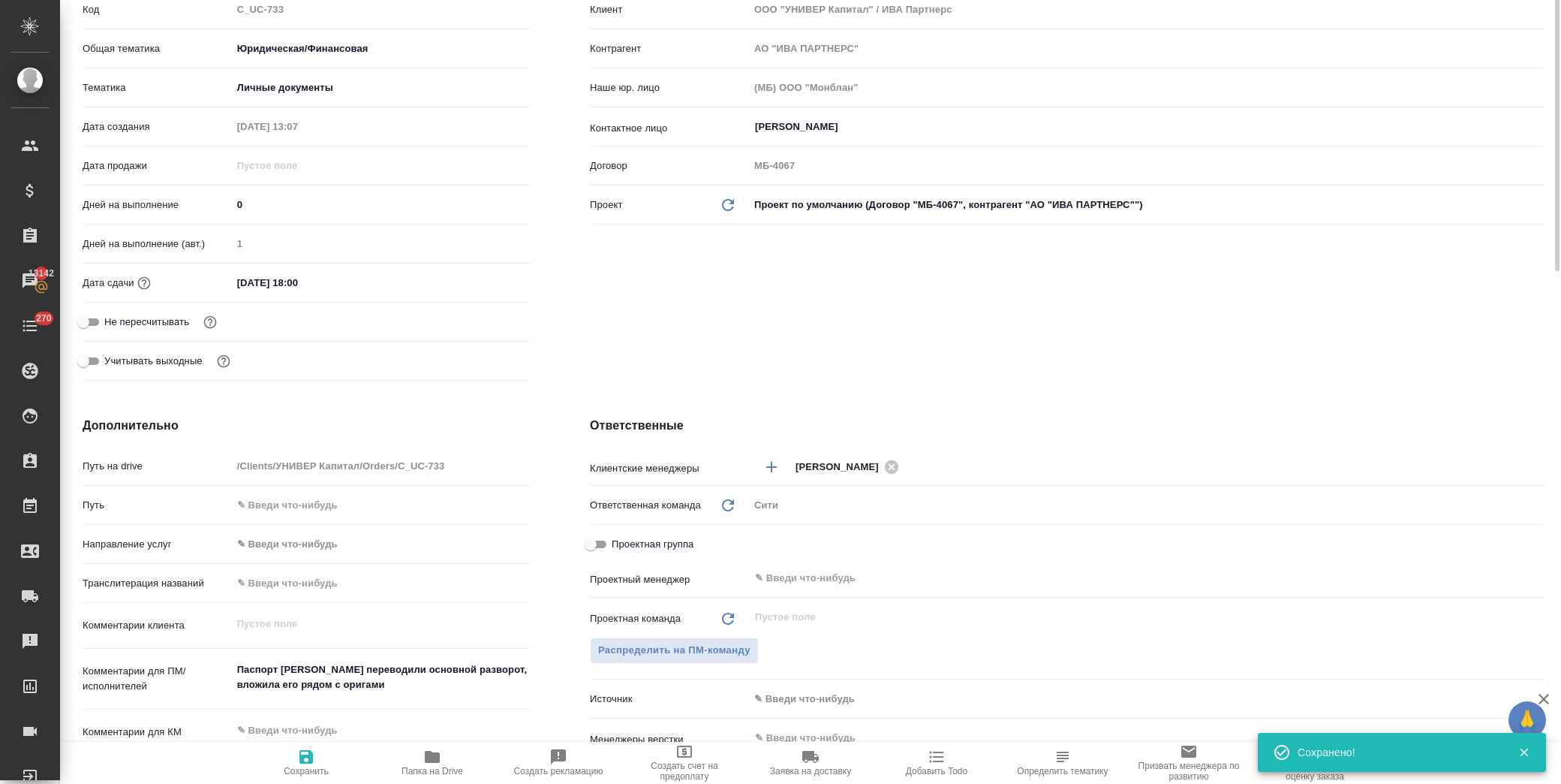
scroll to position [0, 0]
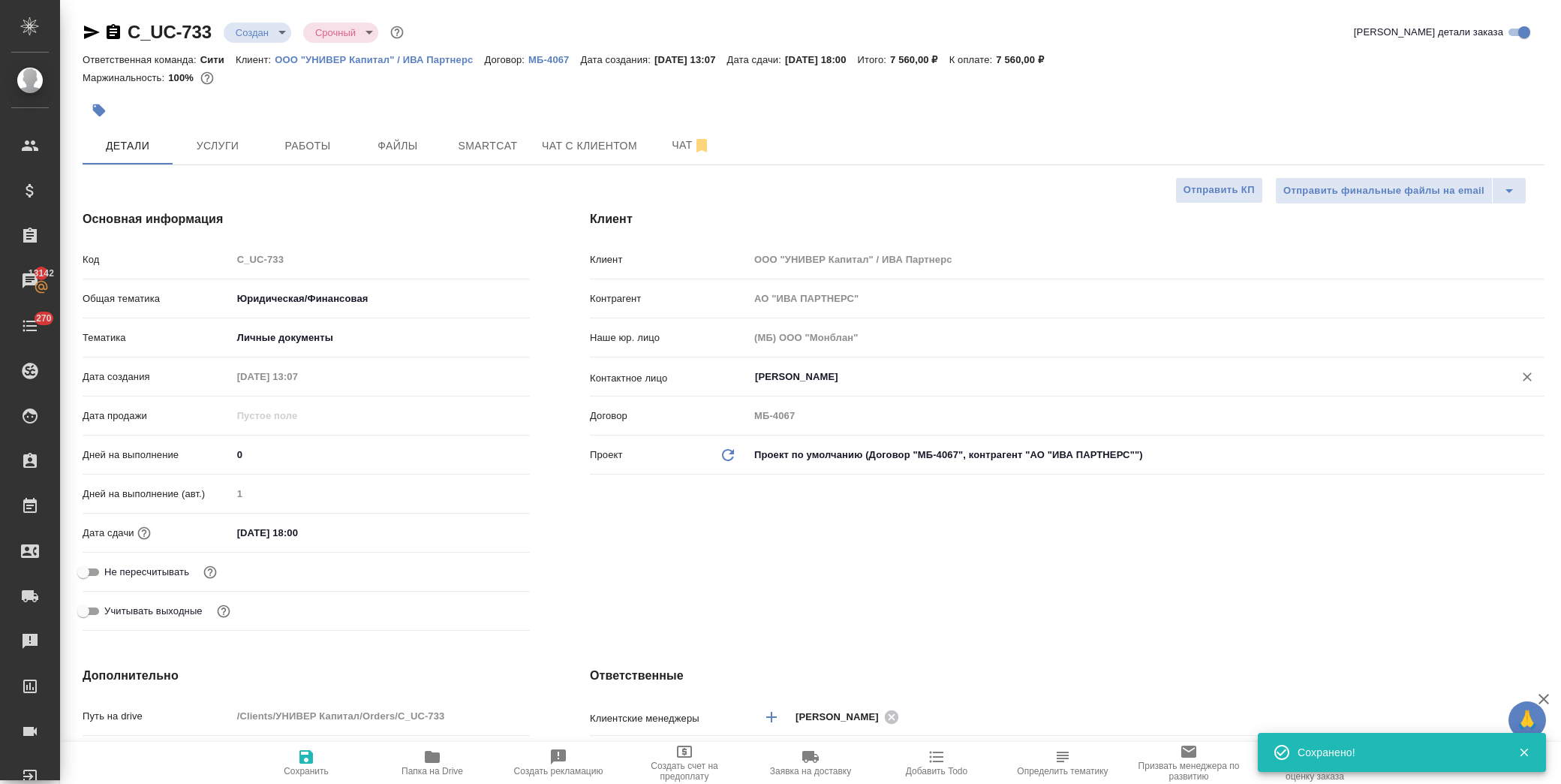
click at [768, 379] on input "Вишняков Александр" at bounding box center [1122, 376] width 737 height 18
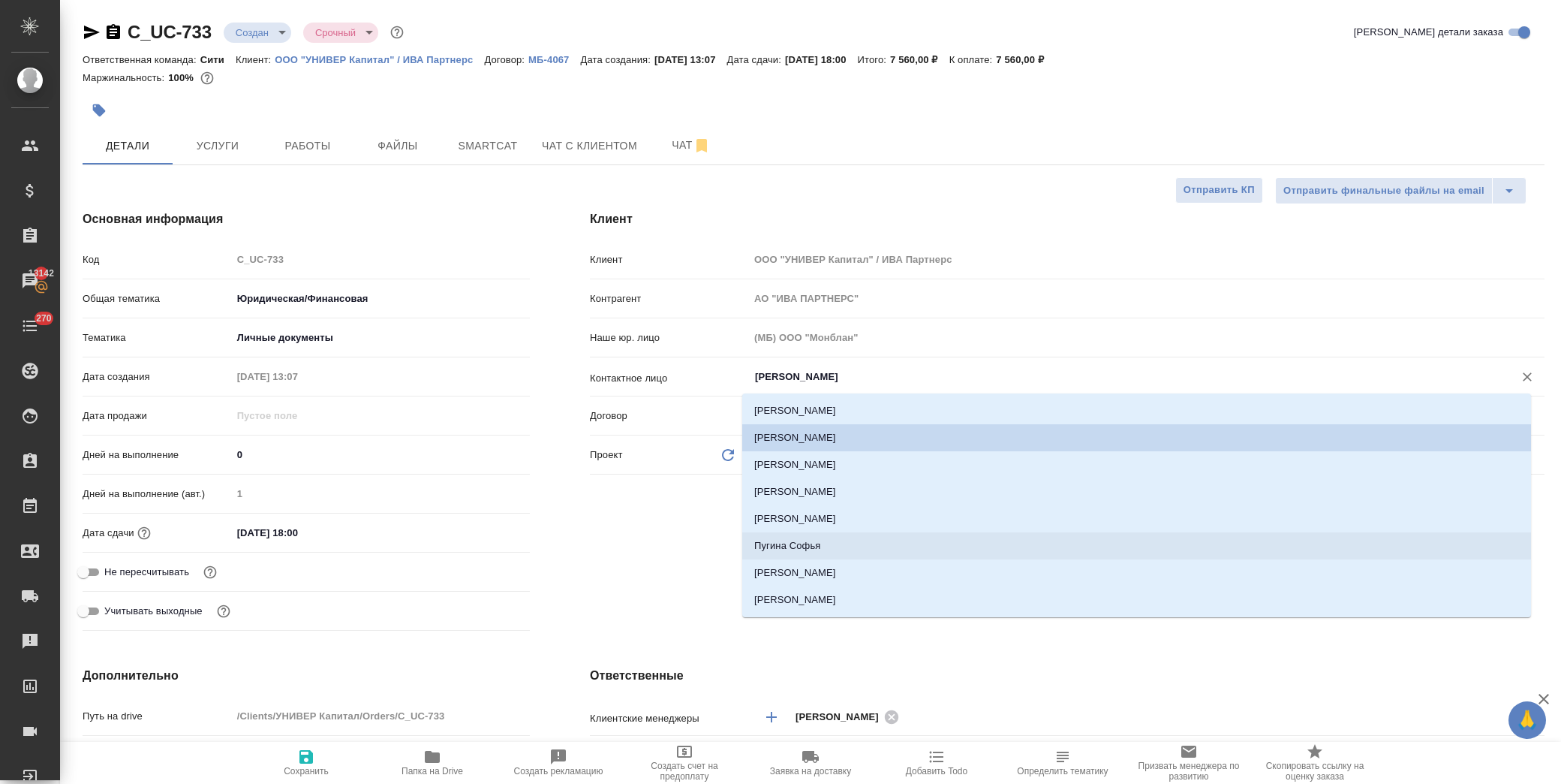
click at [828, 549] on li "Пугина Софья" at bounding box center [1137, 546] width 789 height 27
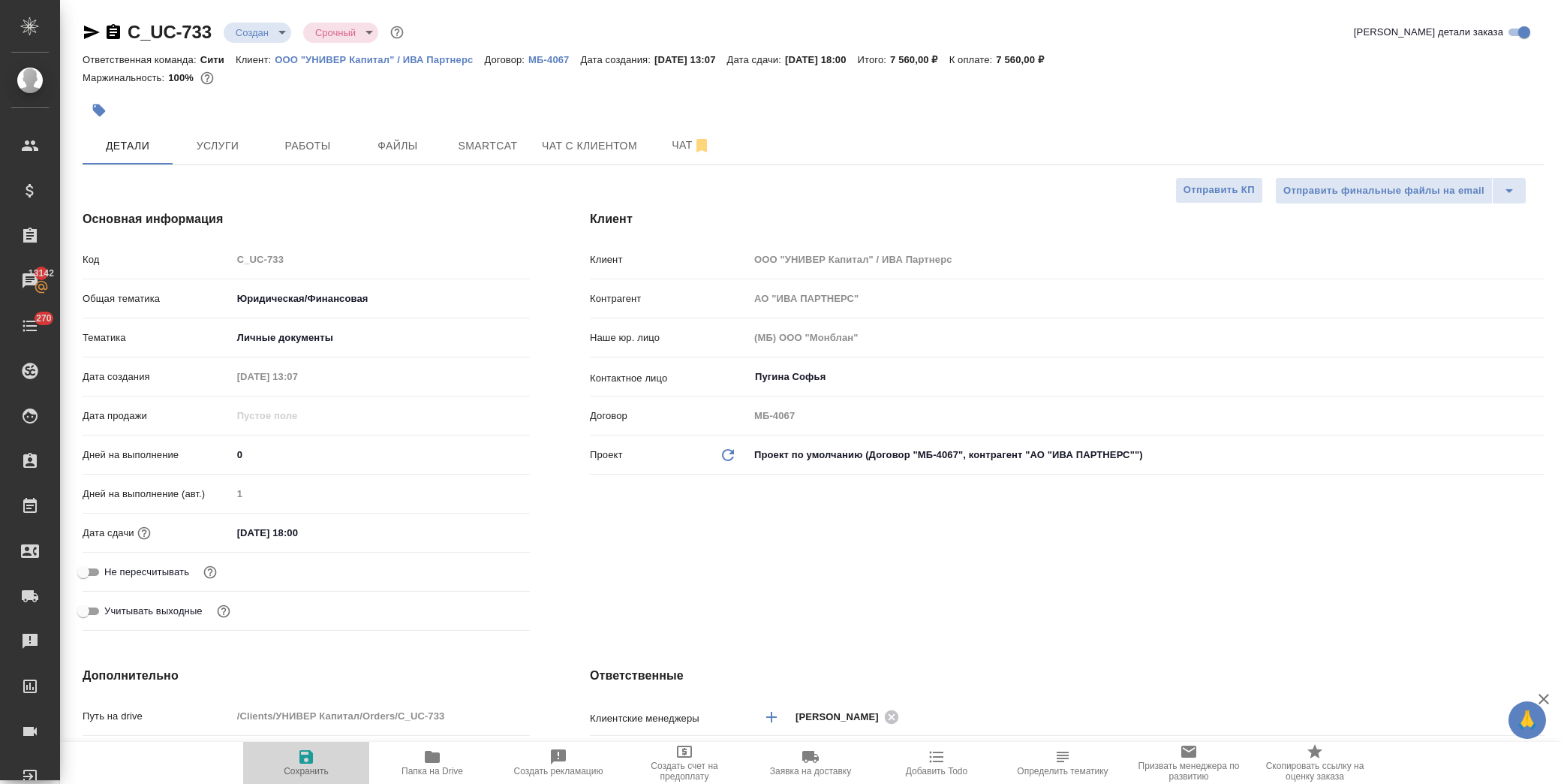
click at [298, 779] on button "Сохранить" at bounding box center [306, 763] width 126 height 42
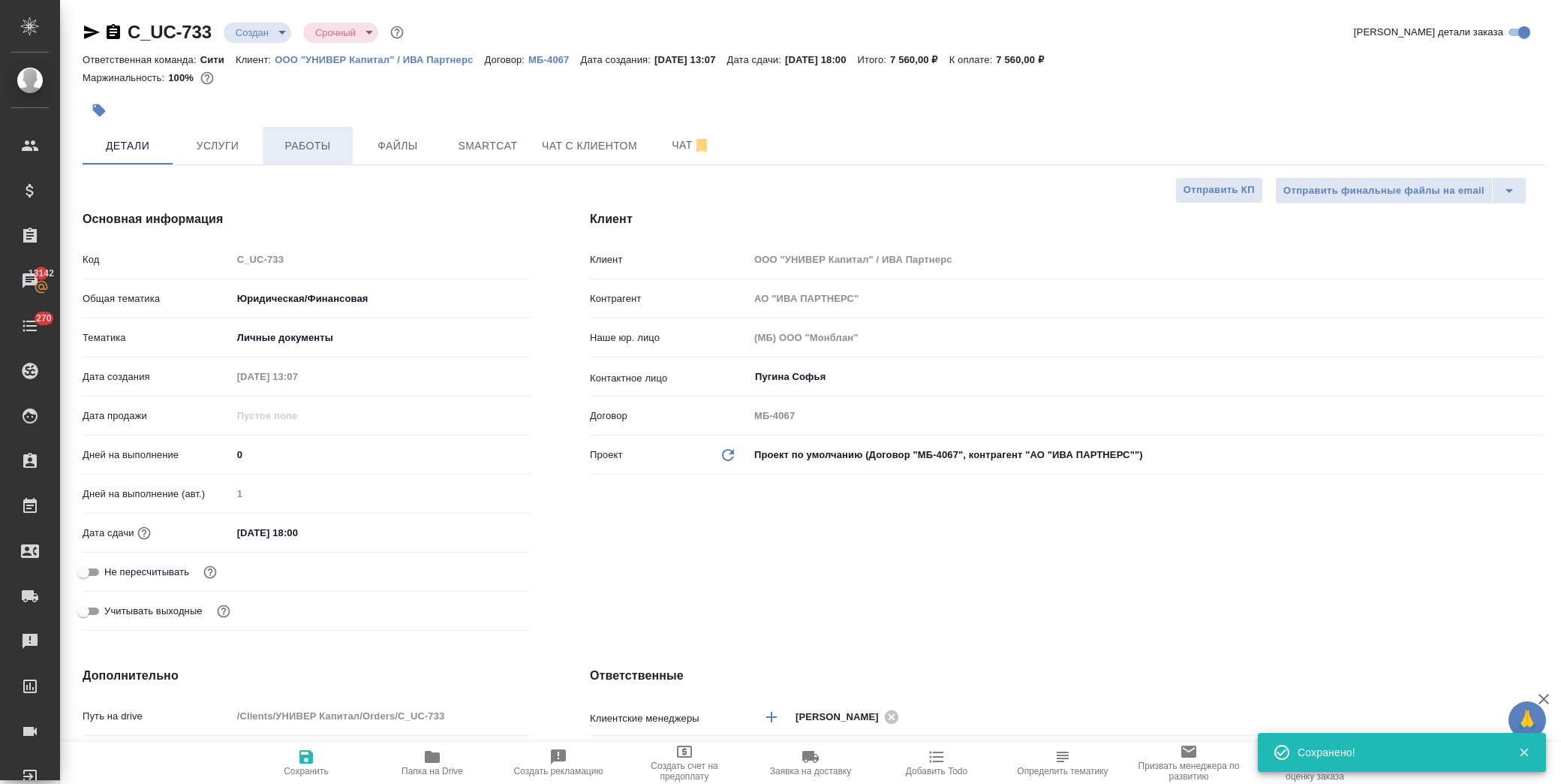
click at [304, 144] on span "Работы" at bounding box center [308, 146] width 72 height 19
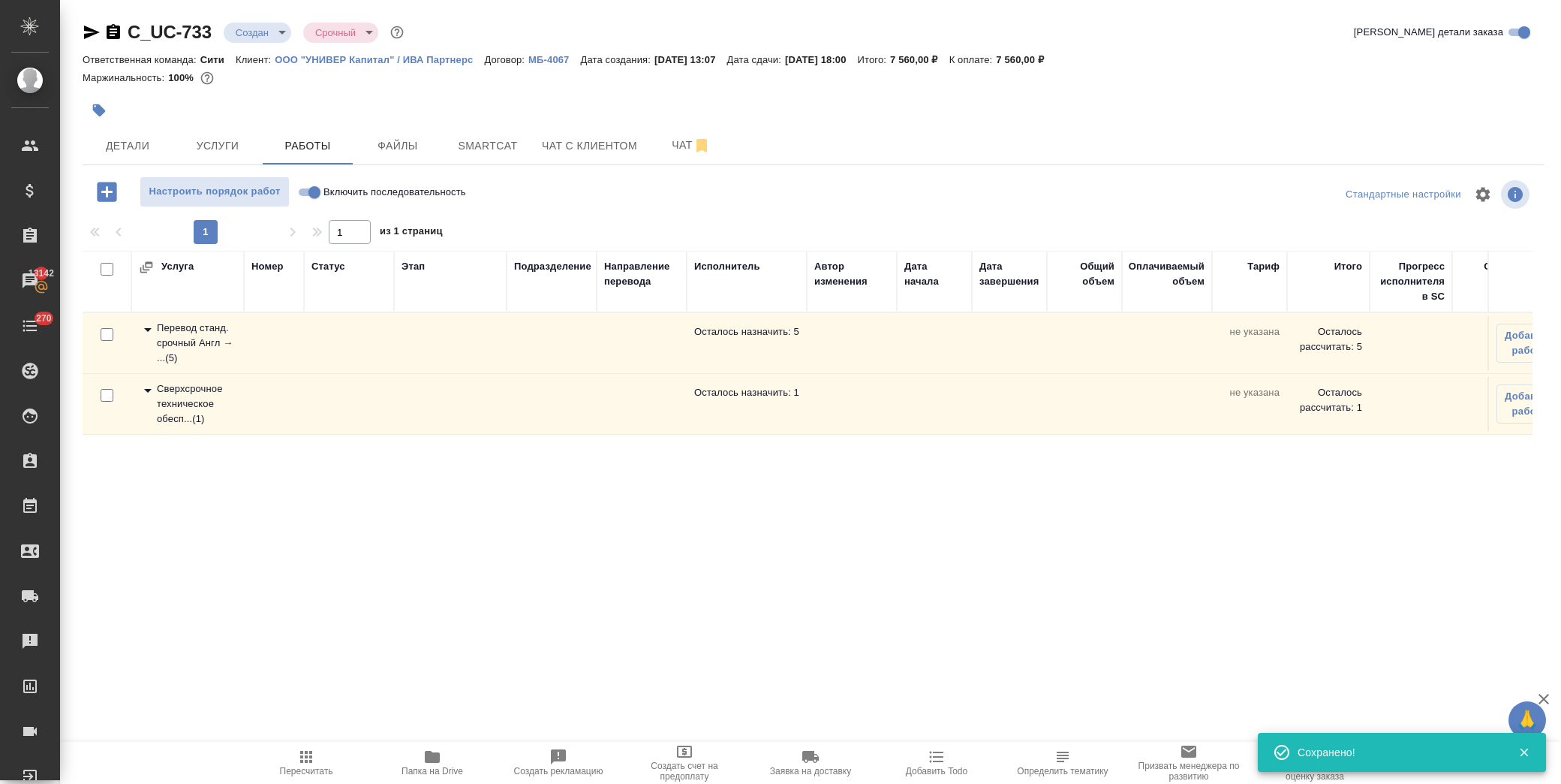
click at [147, 330] on icon at bounding box center [147, 329] width 18 height 18
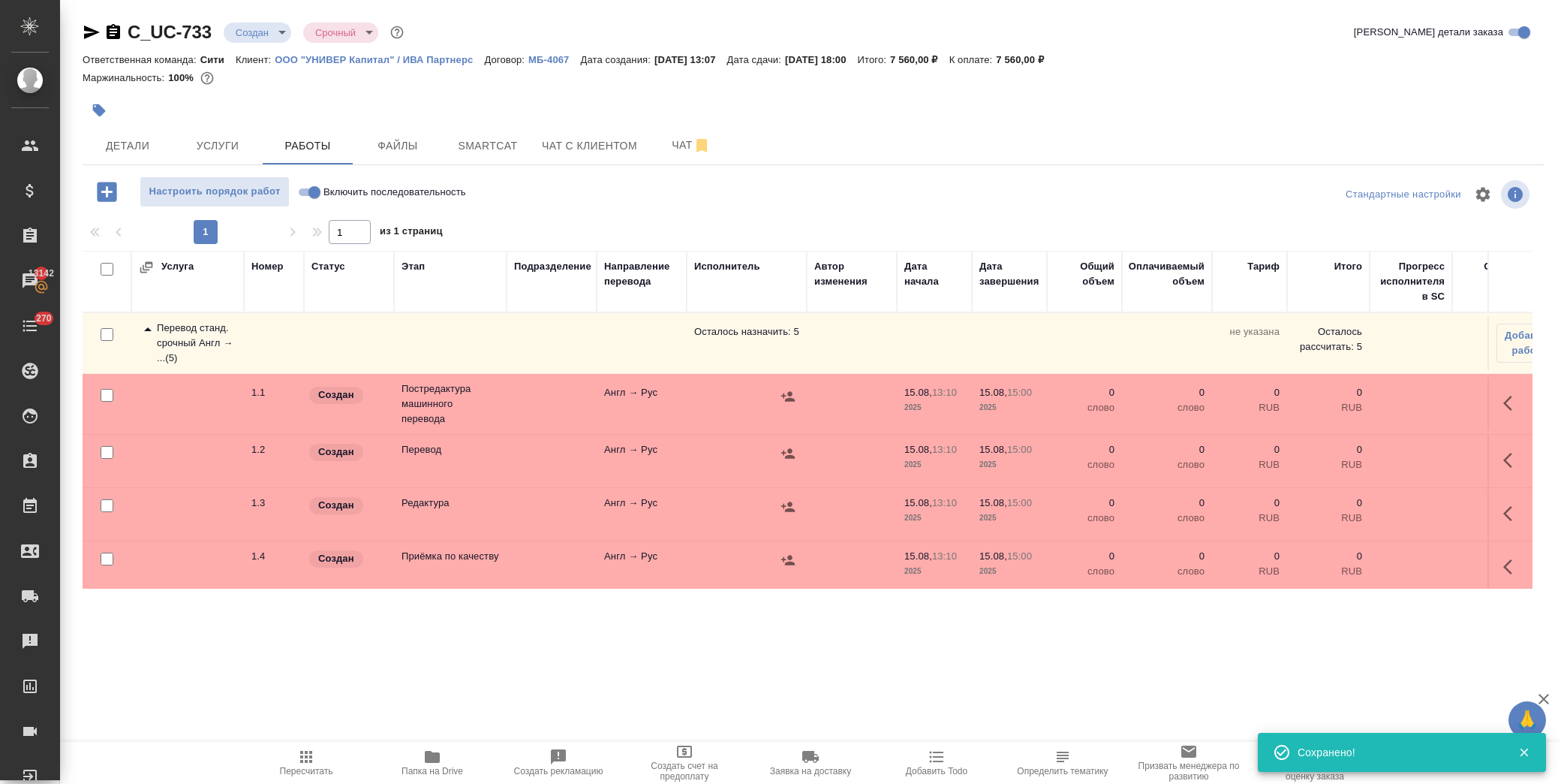
click at [108, 392] on input "checkbox" at bounding box center [107, 395] width 12 height 12
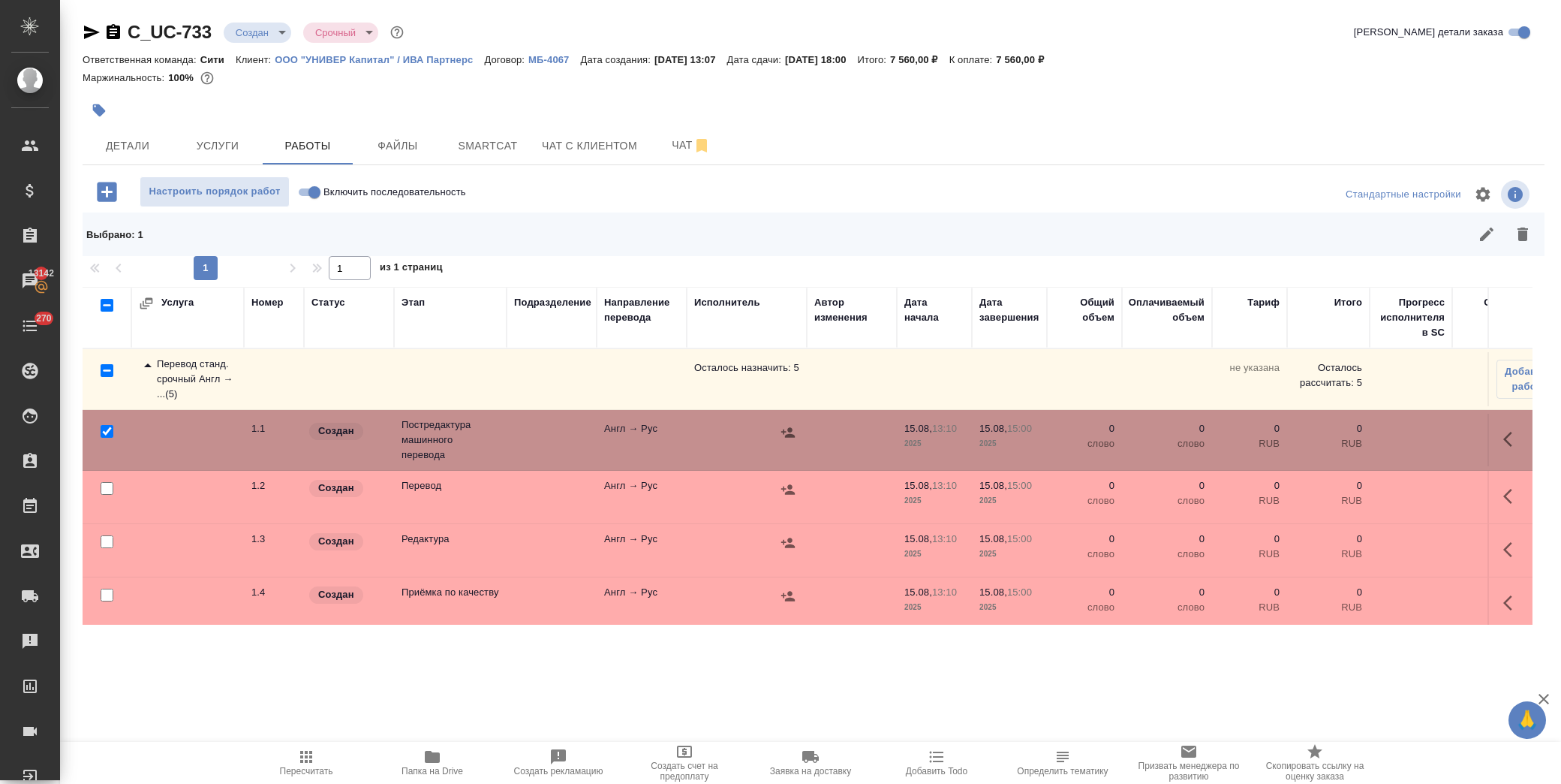
click at [106, 543] on input "checkbox" at bounding box center [107, 541] width 12 height 12
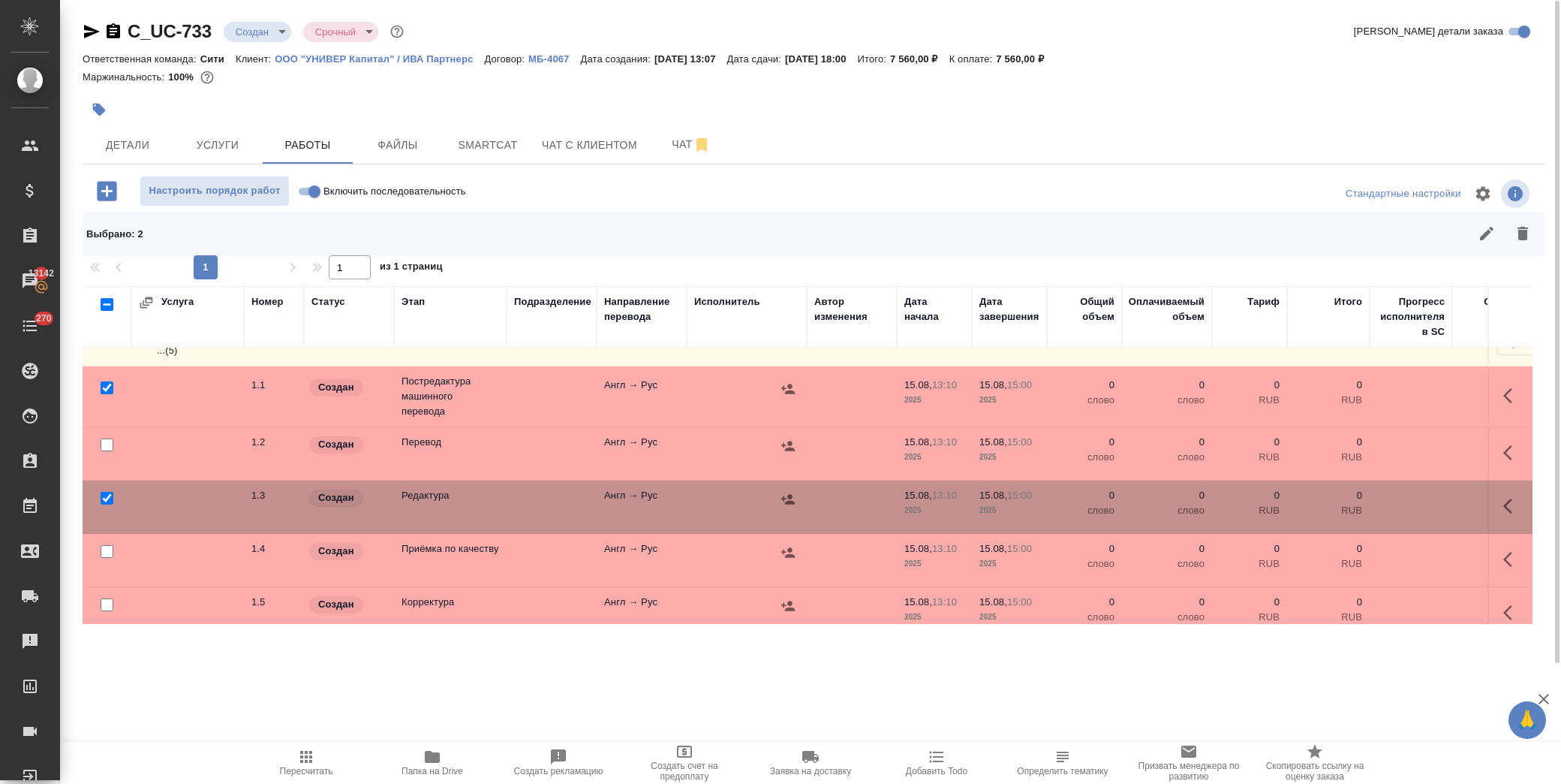
scroll to position [83, 0]
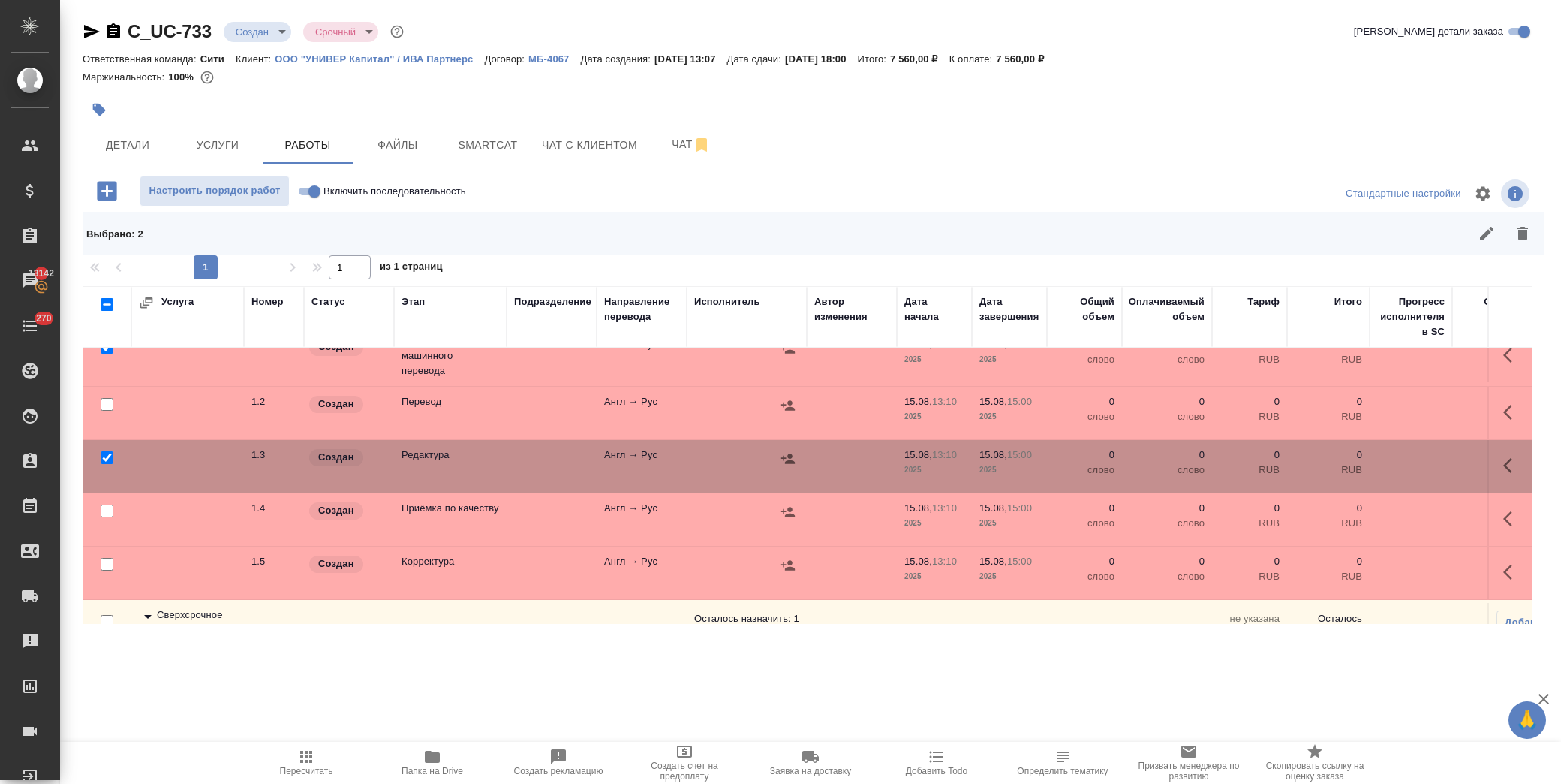
click at [103, 511] on input "checkbox" at bounding box center [107, 511] width 12 height 12
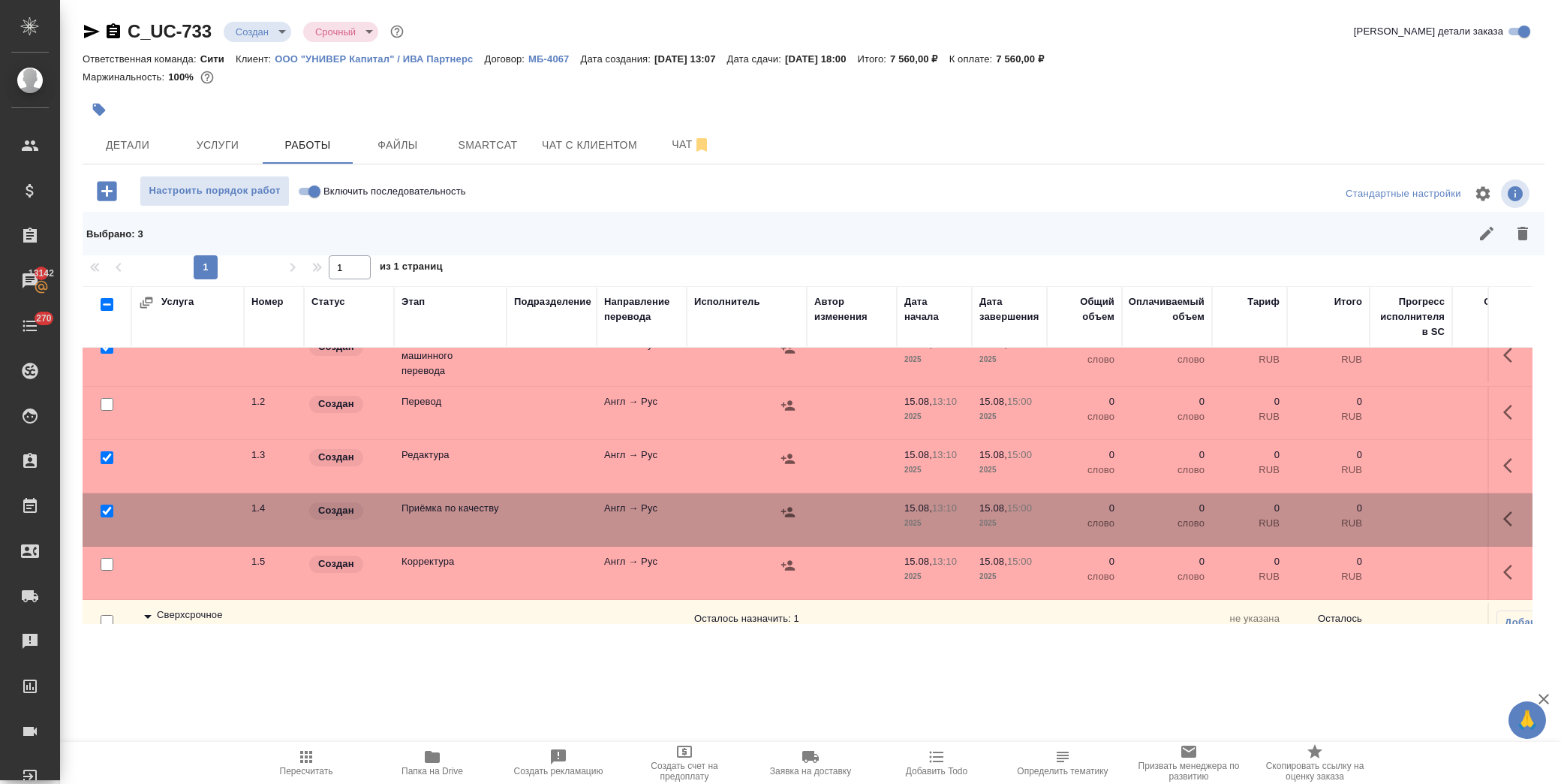
click at [107, 561] on input "checkbox" at bounding box center [107, 564] width 12 height 12
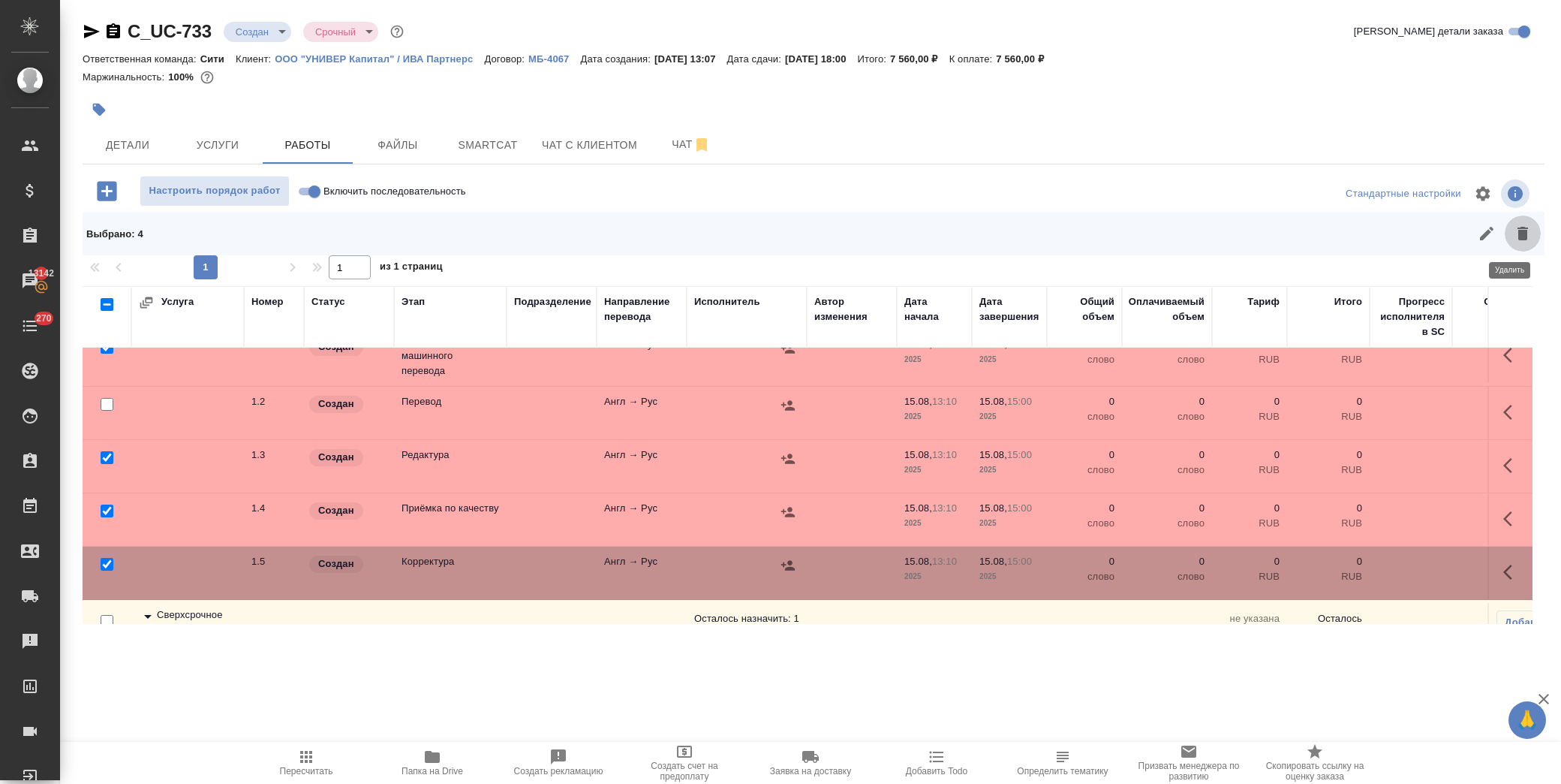
click at [1514, 227] on icon "button" at bounding box center [1523, 233] width 18 height 18
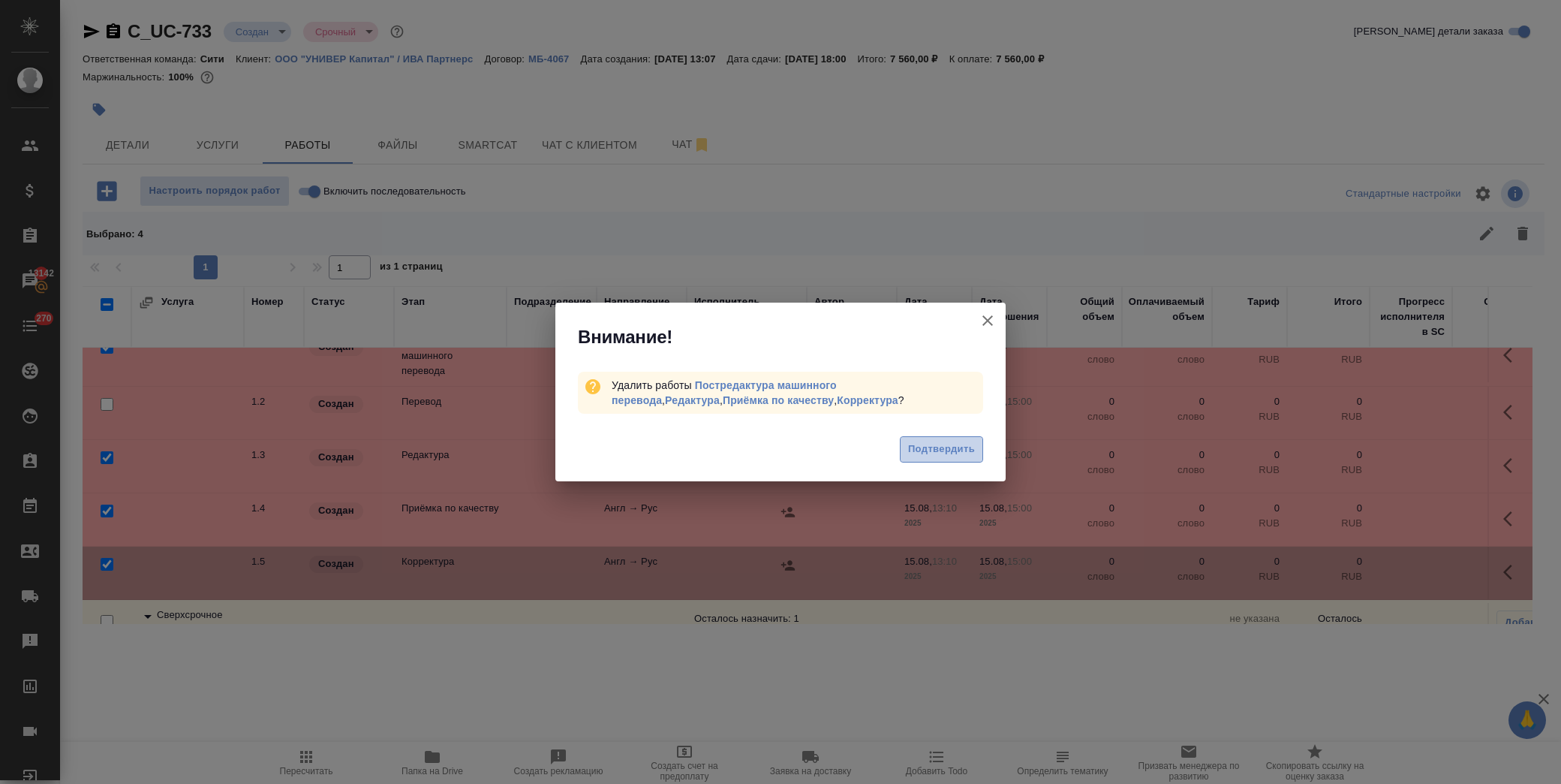
click at [925, 448] on span "Подтвердить" at bounding box center [942, 449] width 67 height 17
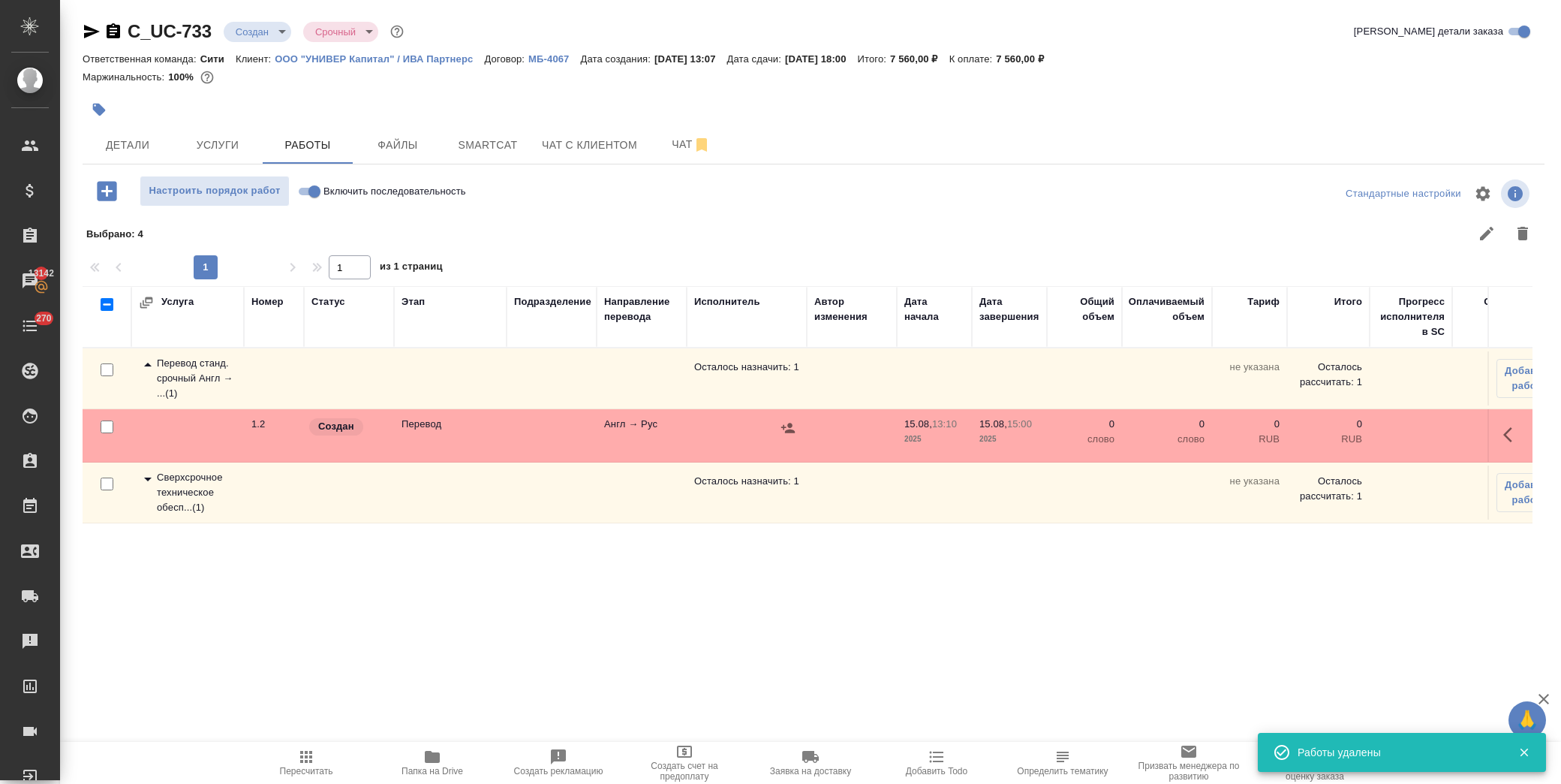
scroll to position [0, 0]
click at [136, 143] on span "Детали" at bounding box center [128, 146] width 72 height 19
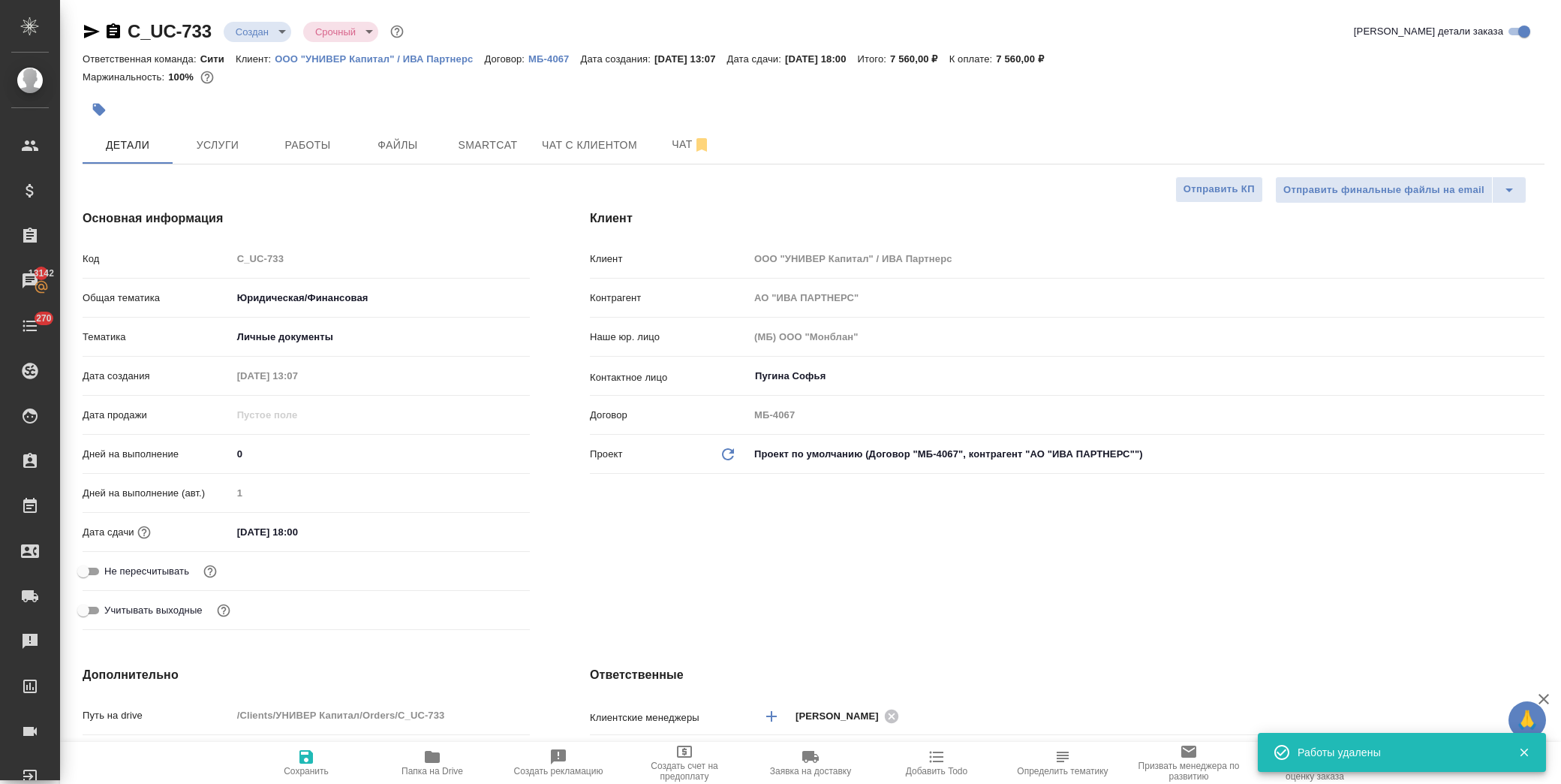
scroll to position [251, 0]
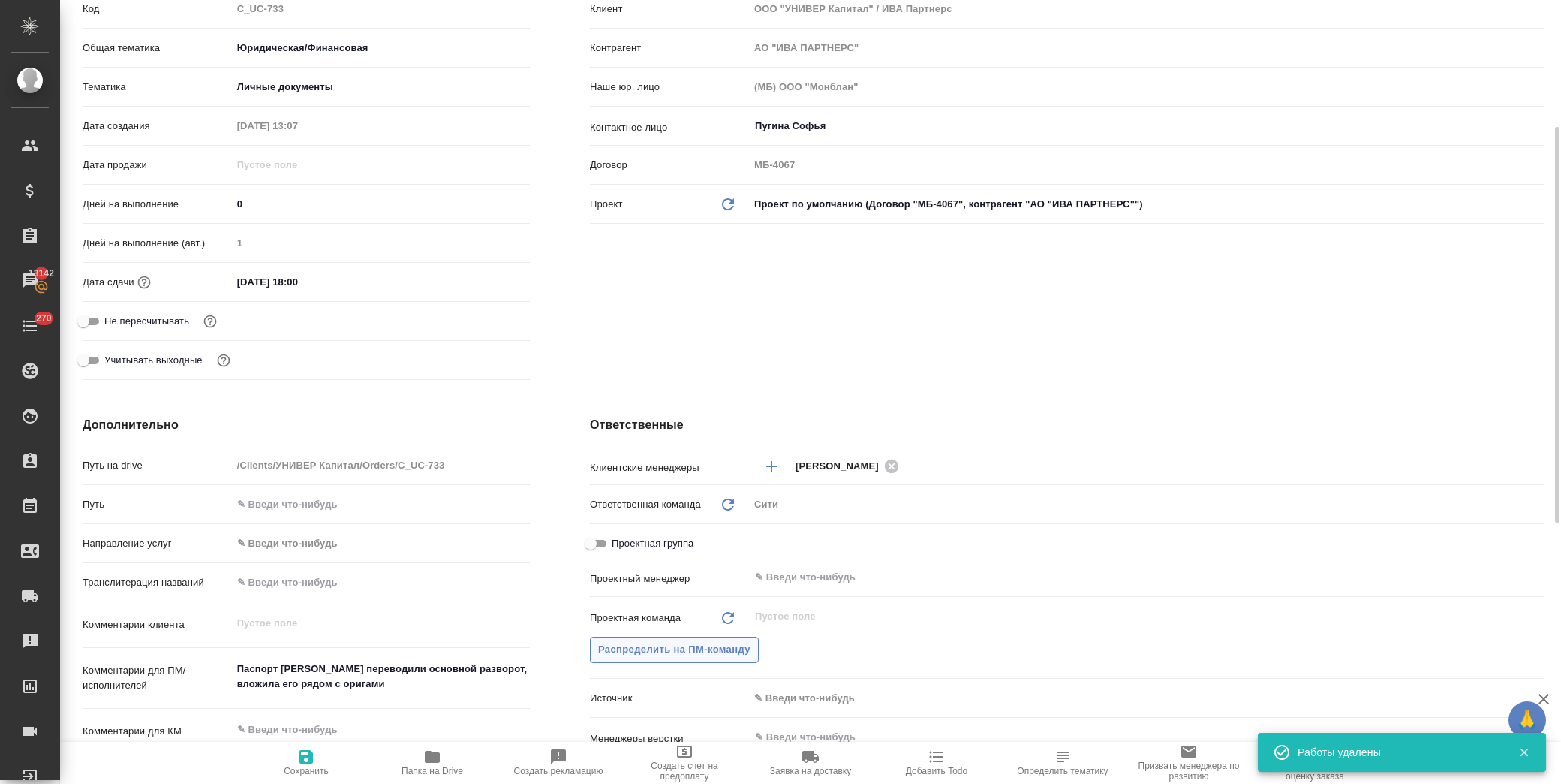
click at [703, 656] on span "Распределить на ПМ-команду" at bounding box center [674, 649] width 153 height 17
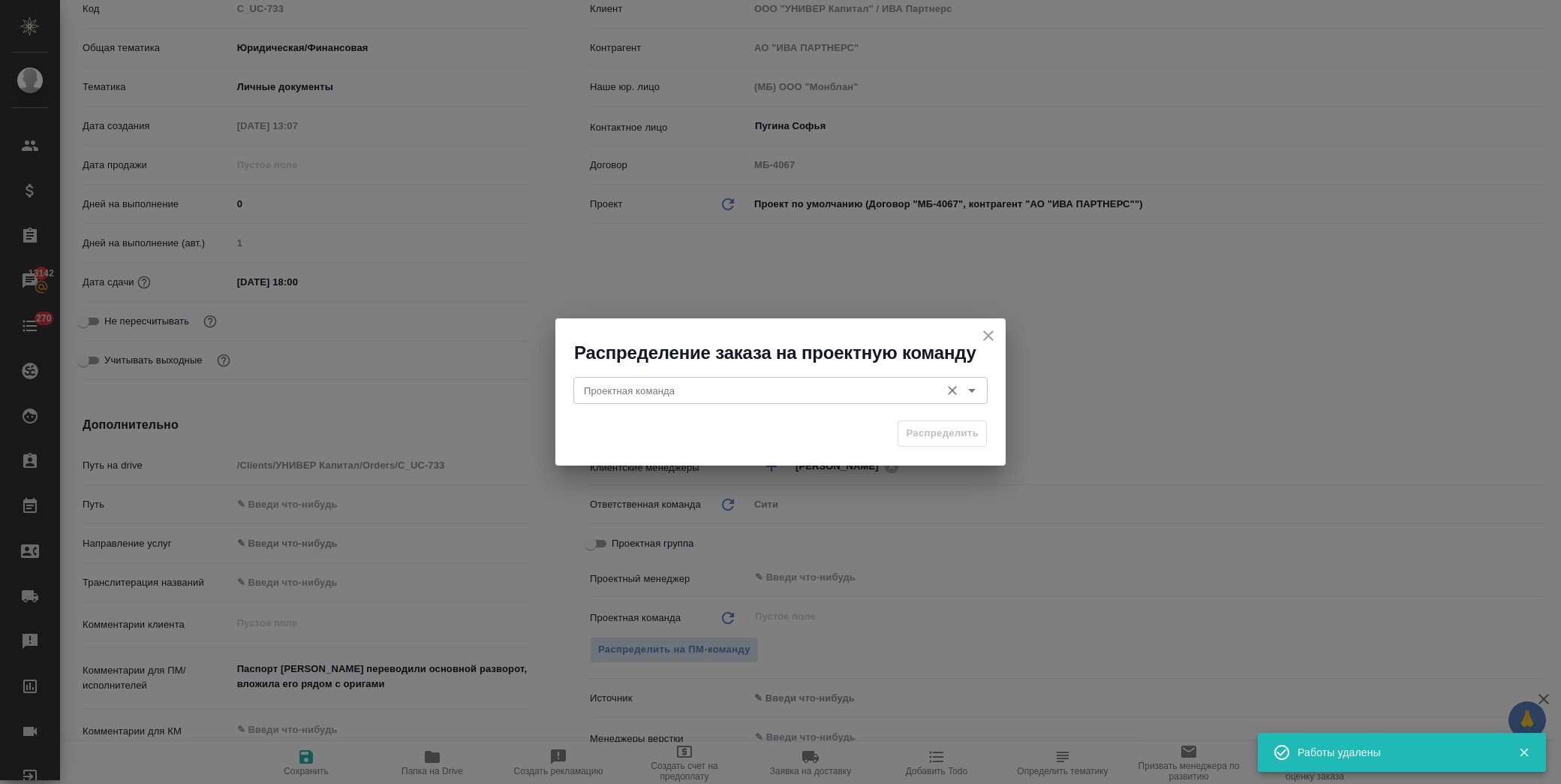
click at [686, 392] on input "Проектная команда" at bounding box center [755, 390] width 355 height 18
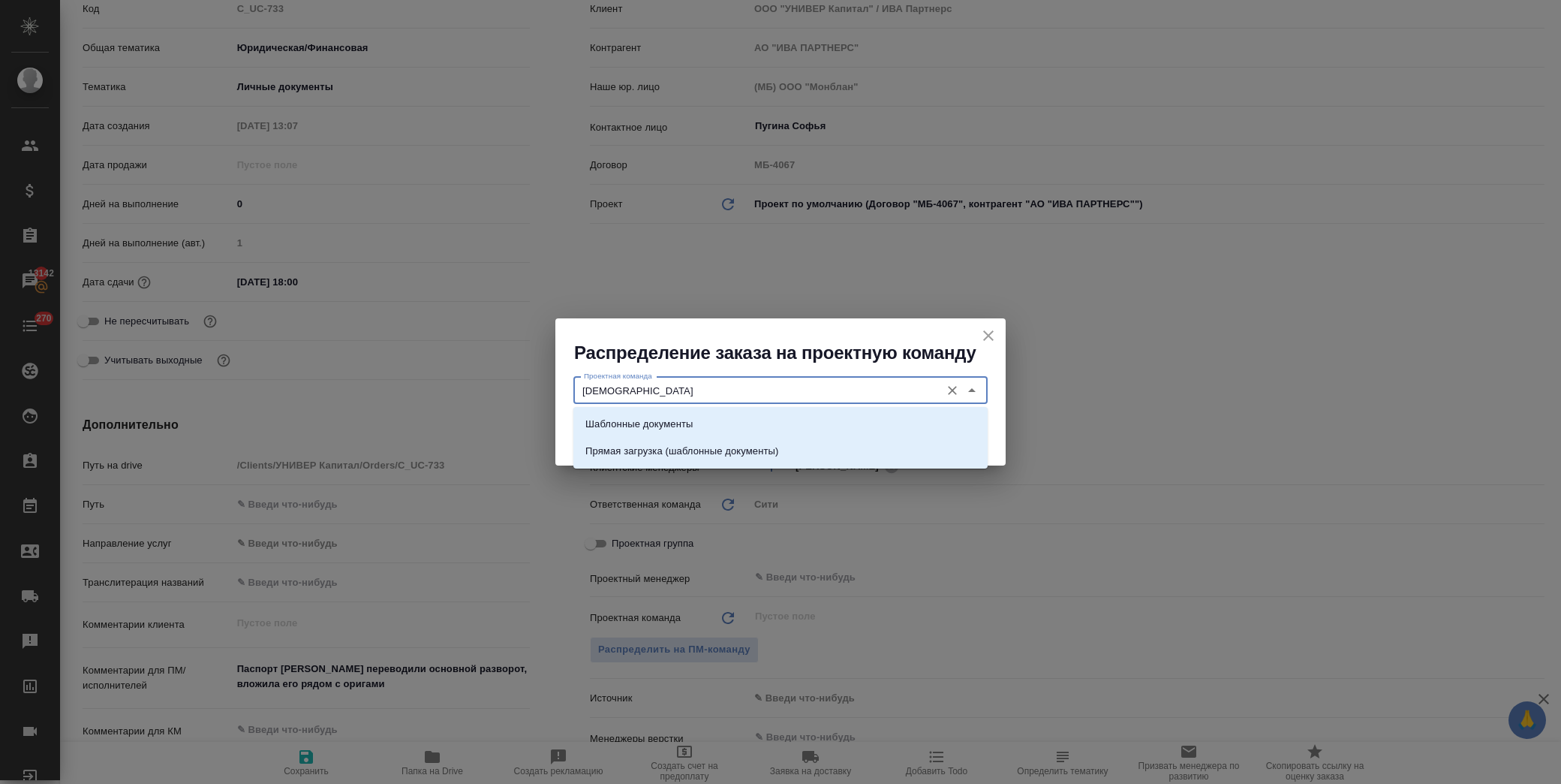
click at [715, 410] on li "Шаблонные документы" at bounding box center [781, 424] width 414 height 27
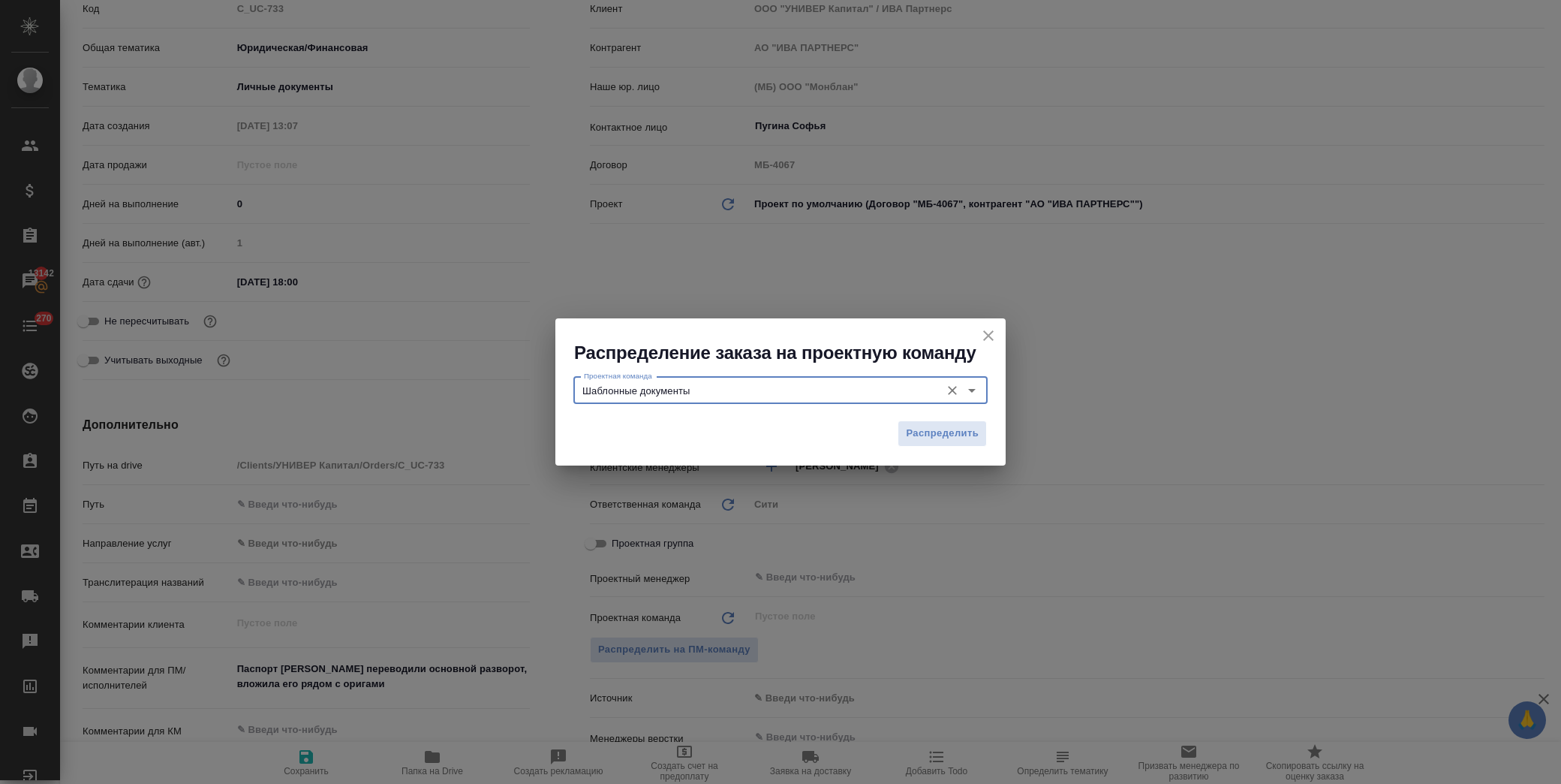
click at [948, 433] on span "Распределить" at bounding box center [943, 434] width 73 height 17
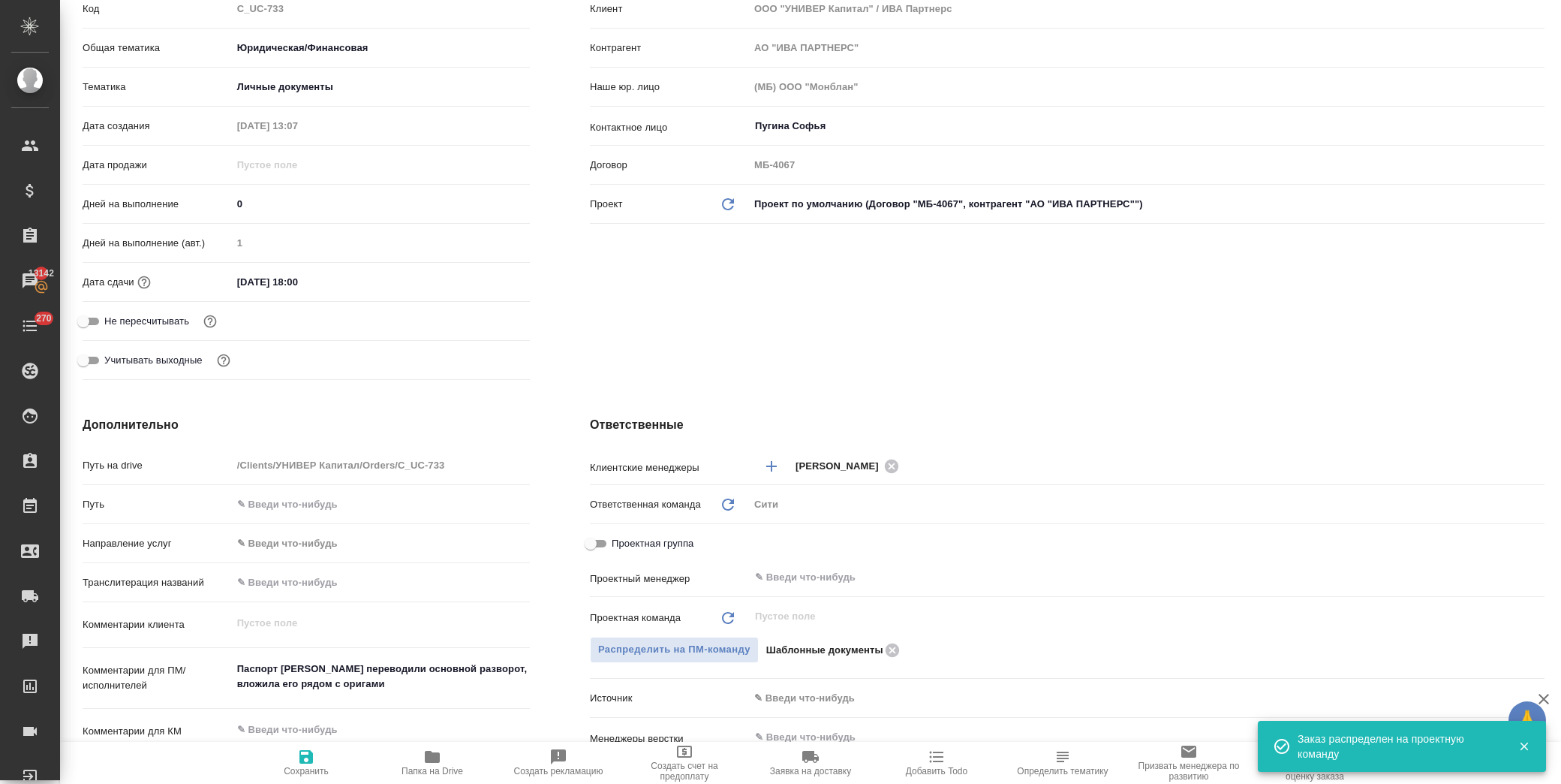
click at [312, 755] on icon "button" at bounding box center [306, 756] width 13 height 13
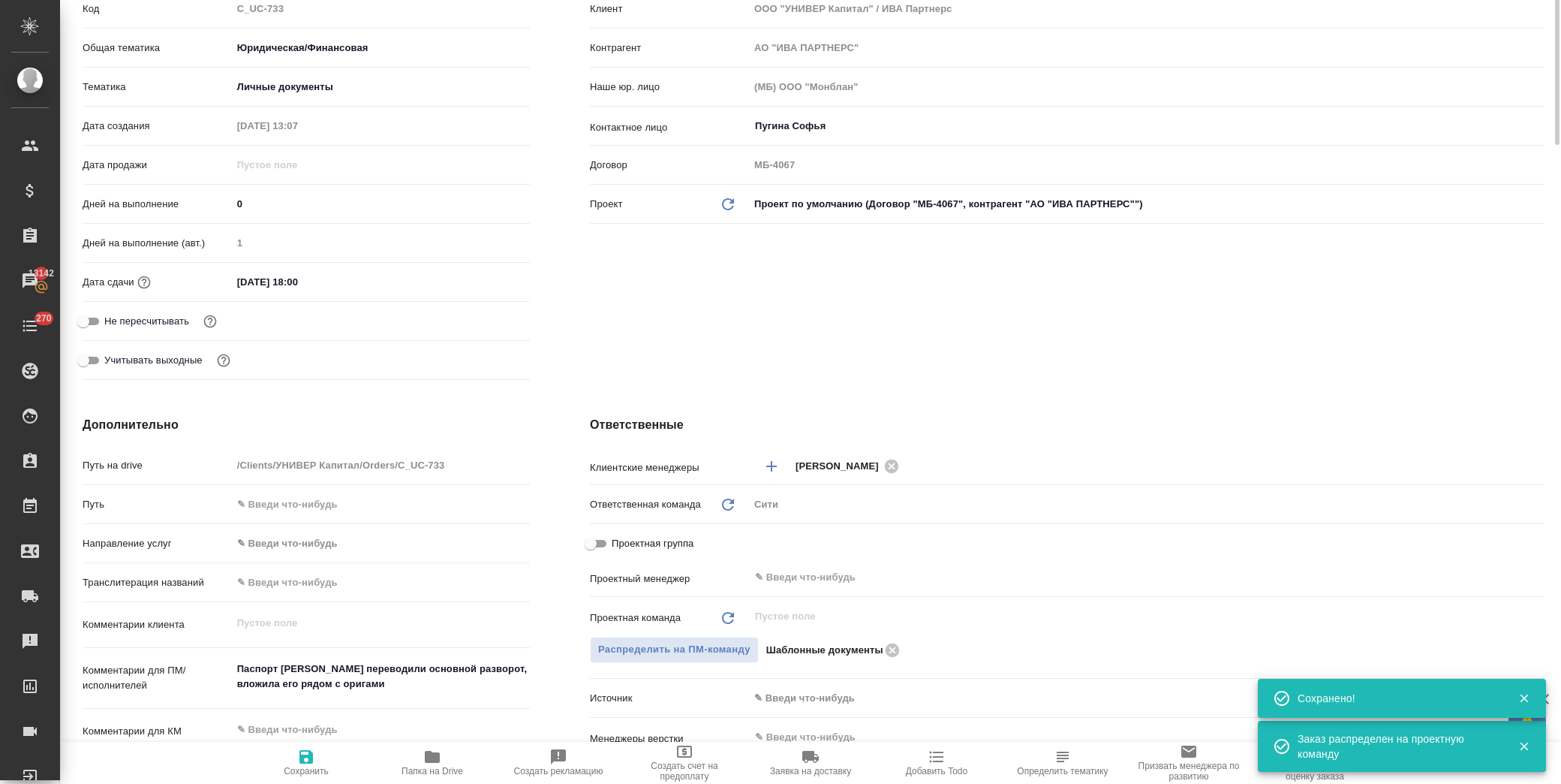
scroll to position [0, 0]
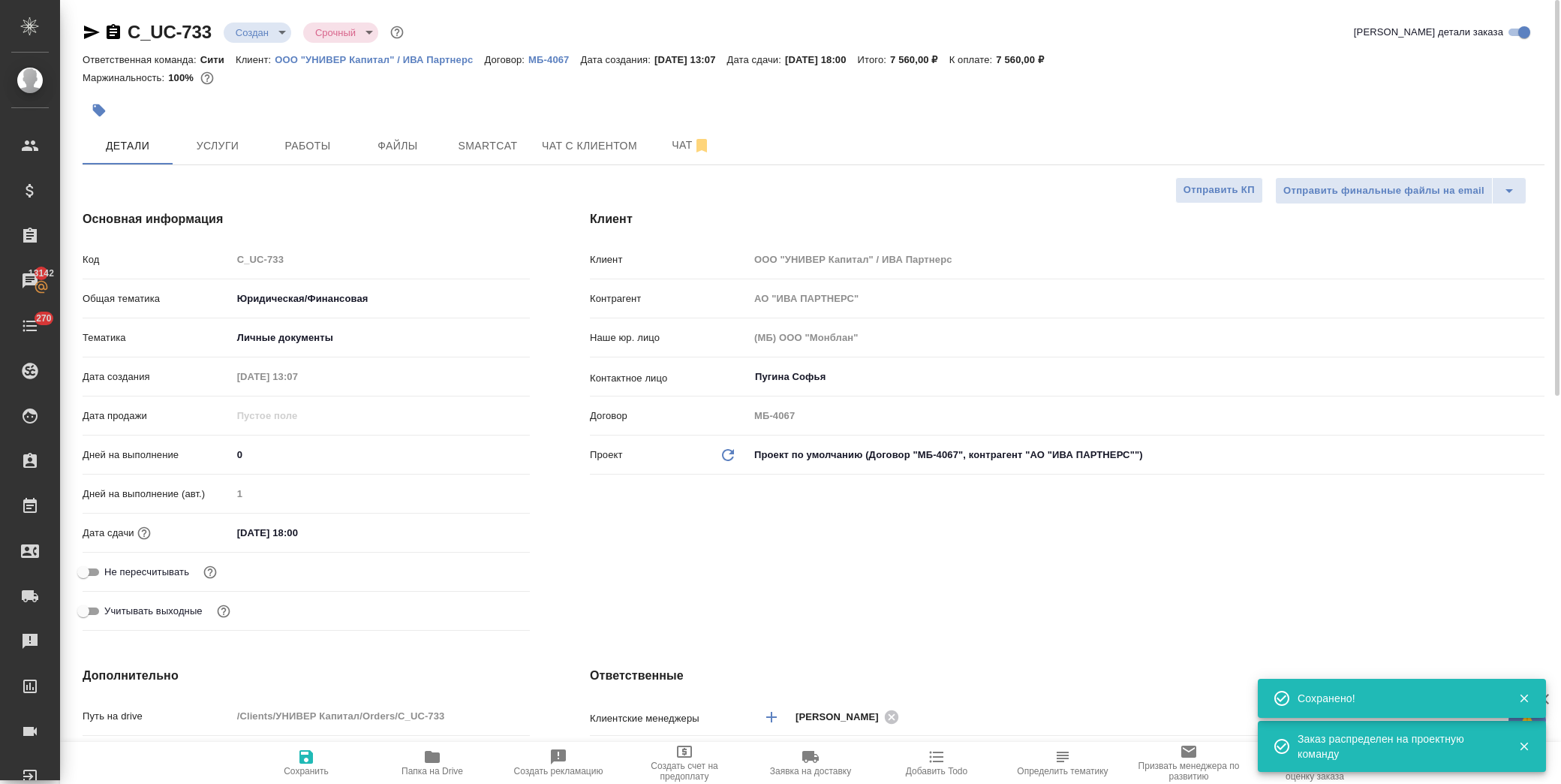
click at [261, 33] on body "🙏 .cls-1 fill:#fff; AWATERA Лофицкая Юлия Владимировна Клиенты Спецификации Зак…" at bounding box center [780, 392] width 1561 height 784
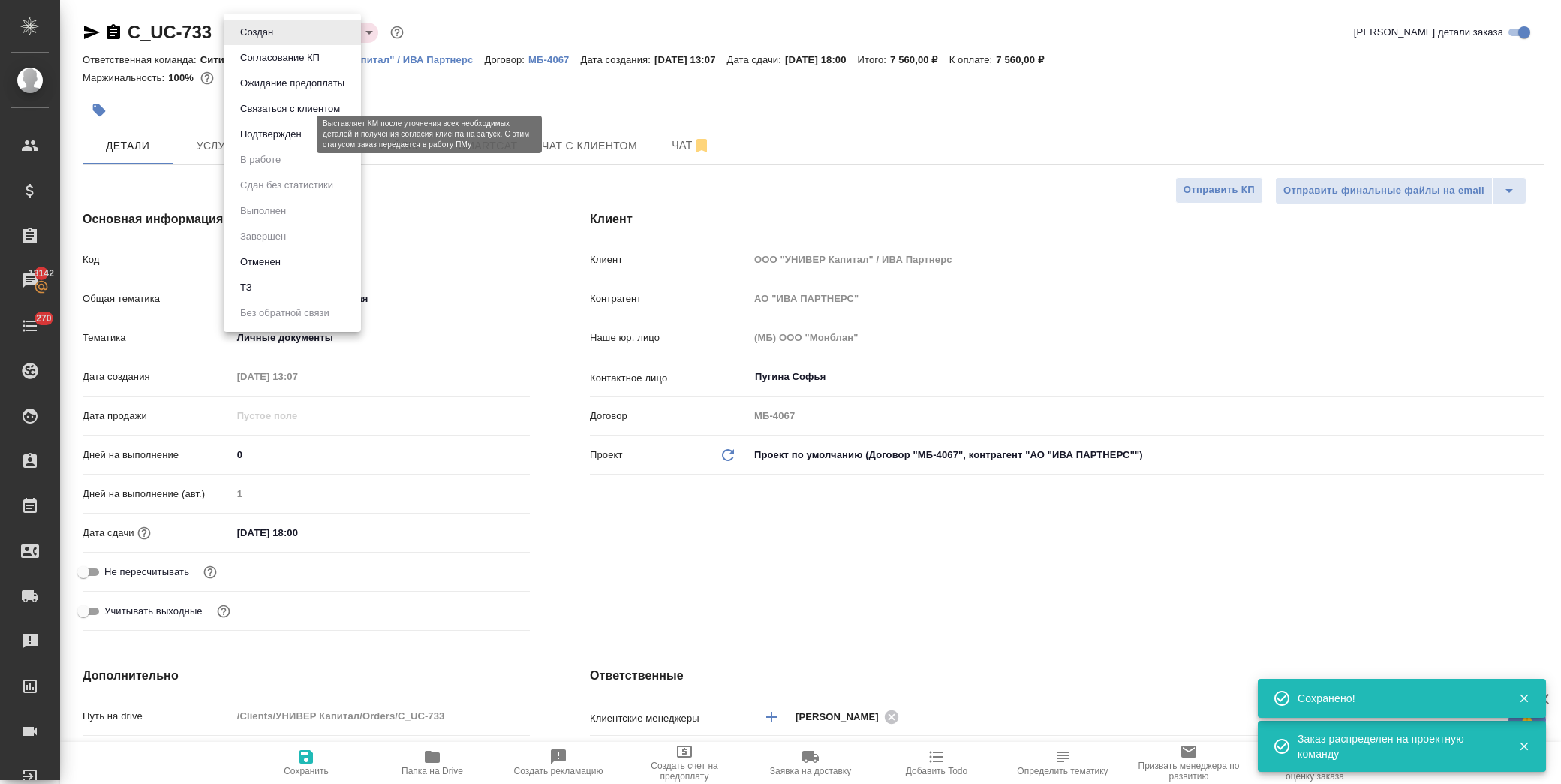
click at [297, 139] on button "Подтвержден" at bounding box center [271, 134] width 71 height 16
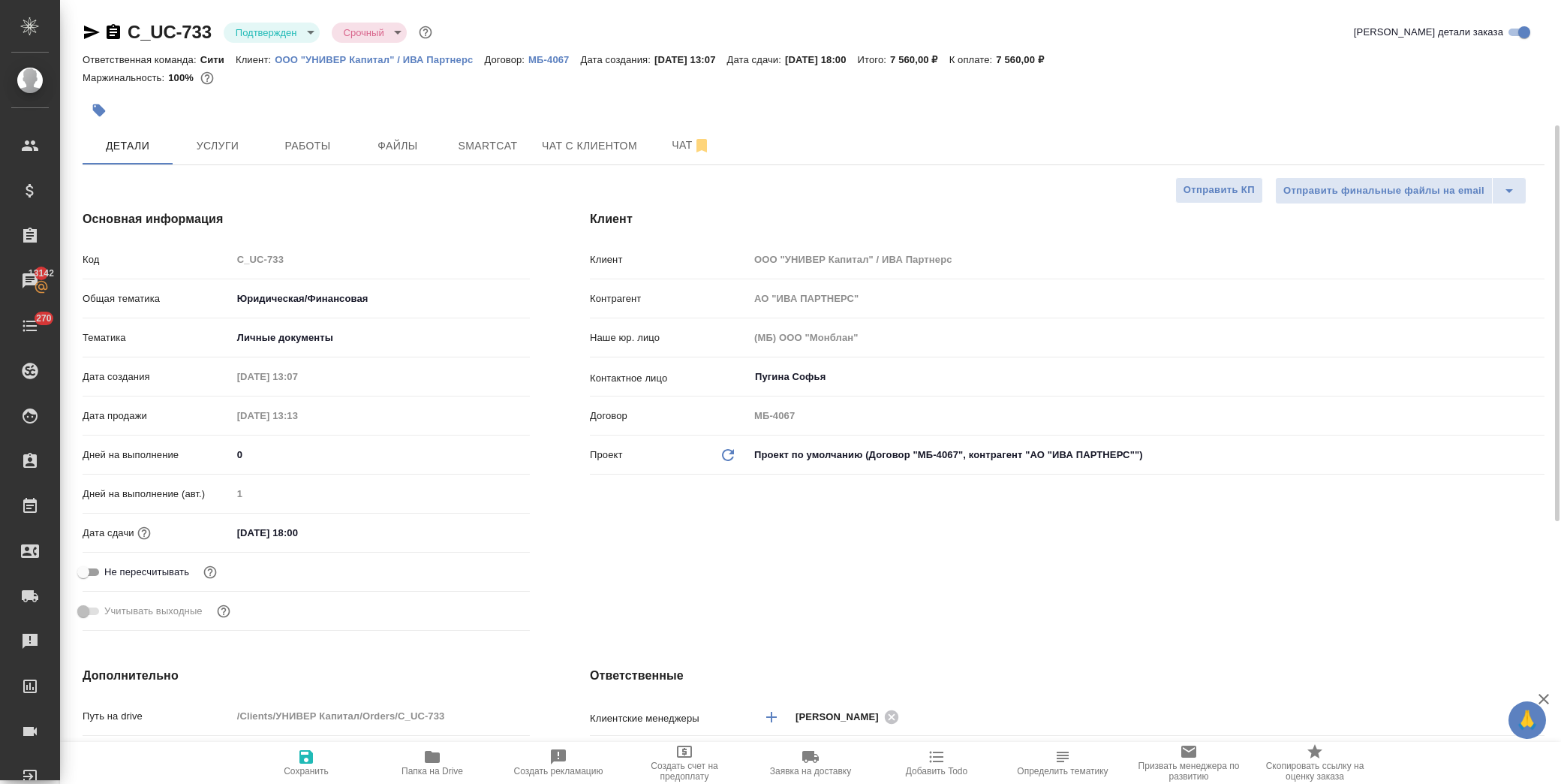
scroll to position [250, 0]
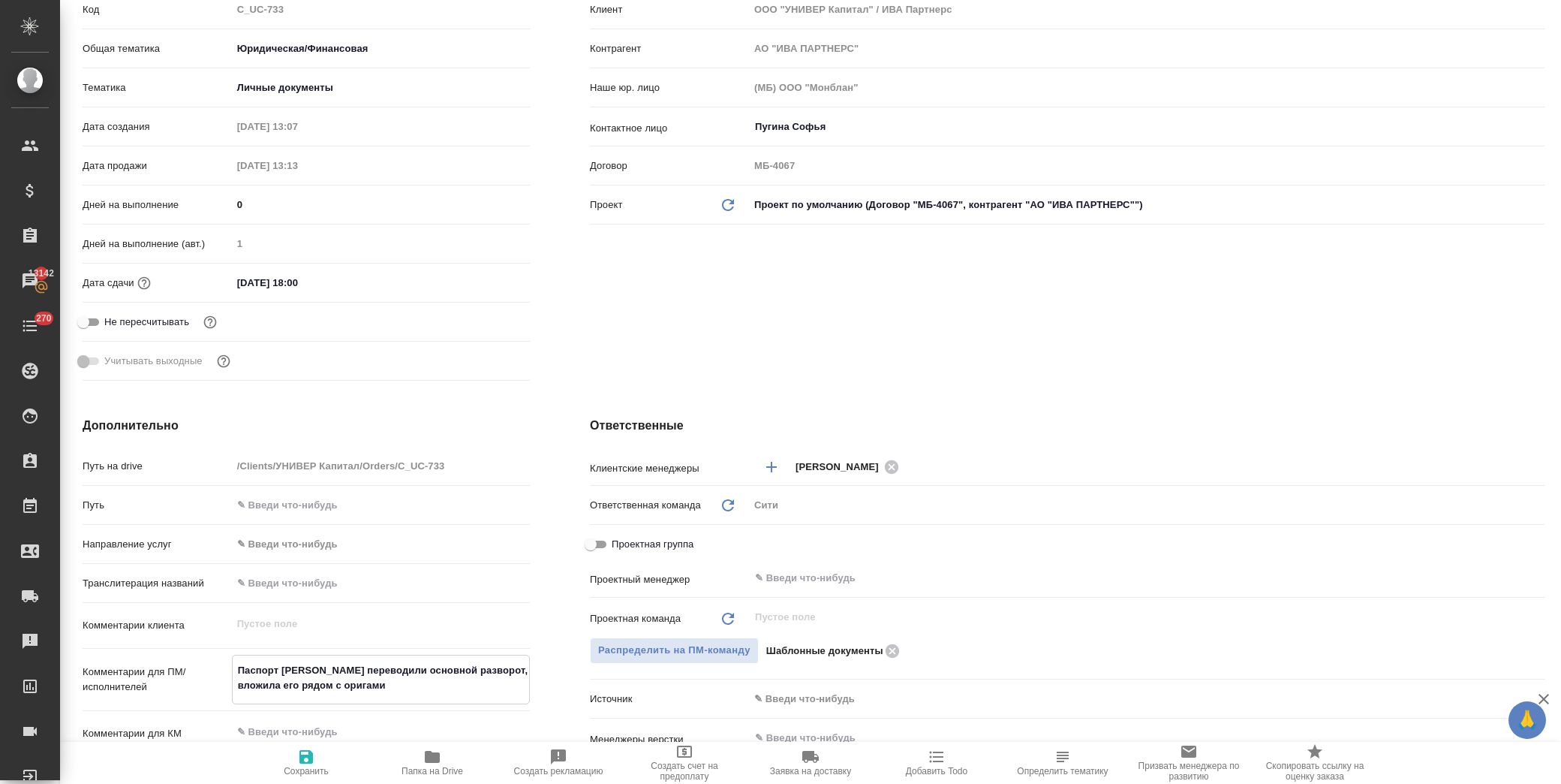
drag, startPoint x: 453, startPoint y: 680, endPoint x: 236, endPoint y: 666, distance: 217.5
click at [236, 666] on textarea "Паспорт Назаровой Дианы переводили основной разворот, вложила его рядом с орига…" at bounding box center [381, 678] width 297 height 40
click at [747, 335] on div "Клиент Клиент ООО "УНИВЕР Капитал" / ИВА Партнерс Контрагент АО "ИВА ПАРТНЕРС" …" at bounding box center [1067, 173] width 1015 height 487
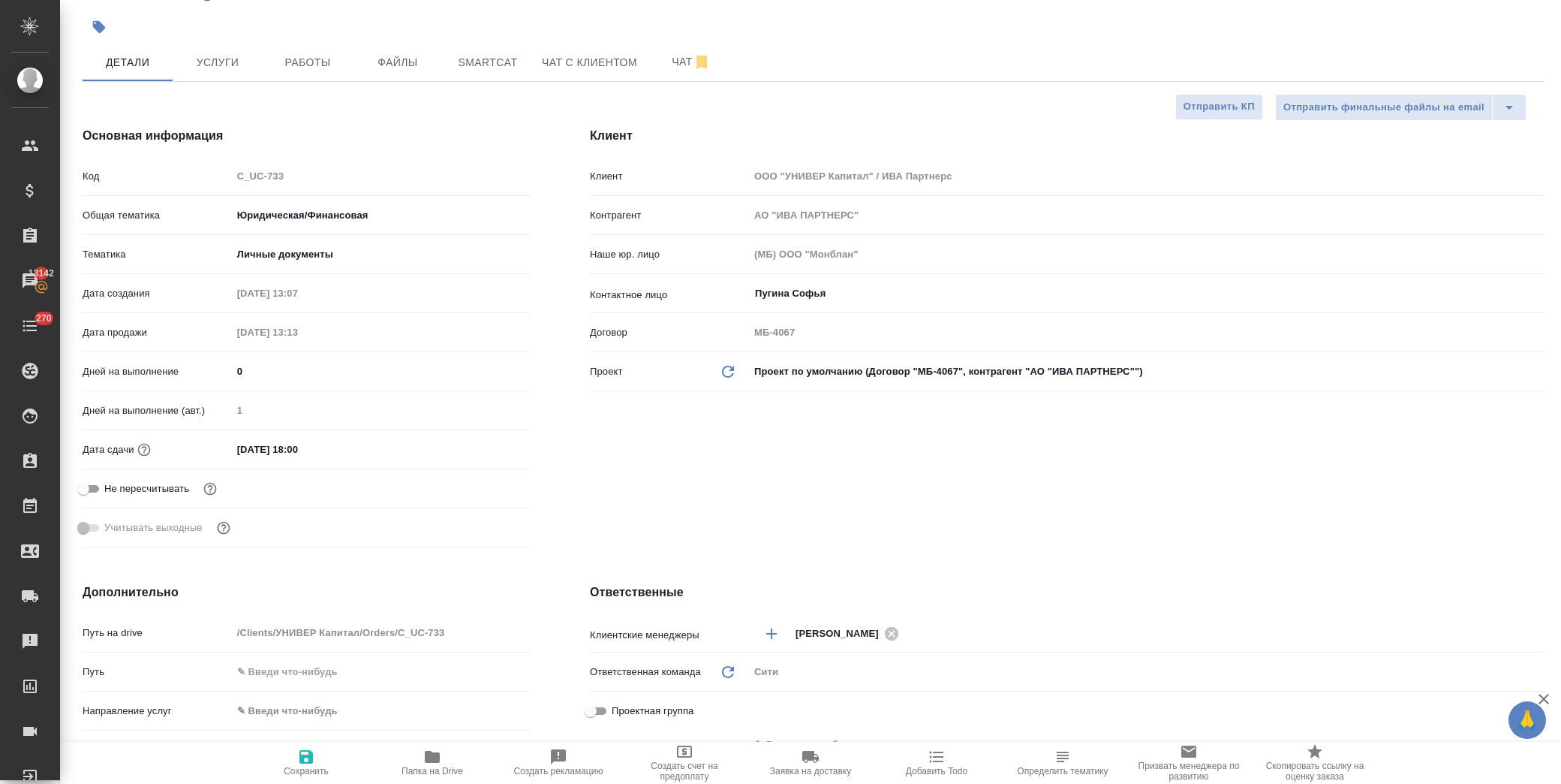
scroll to position [417, 0]
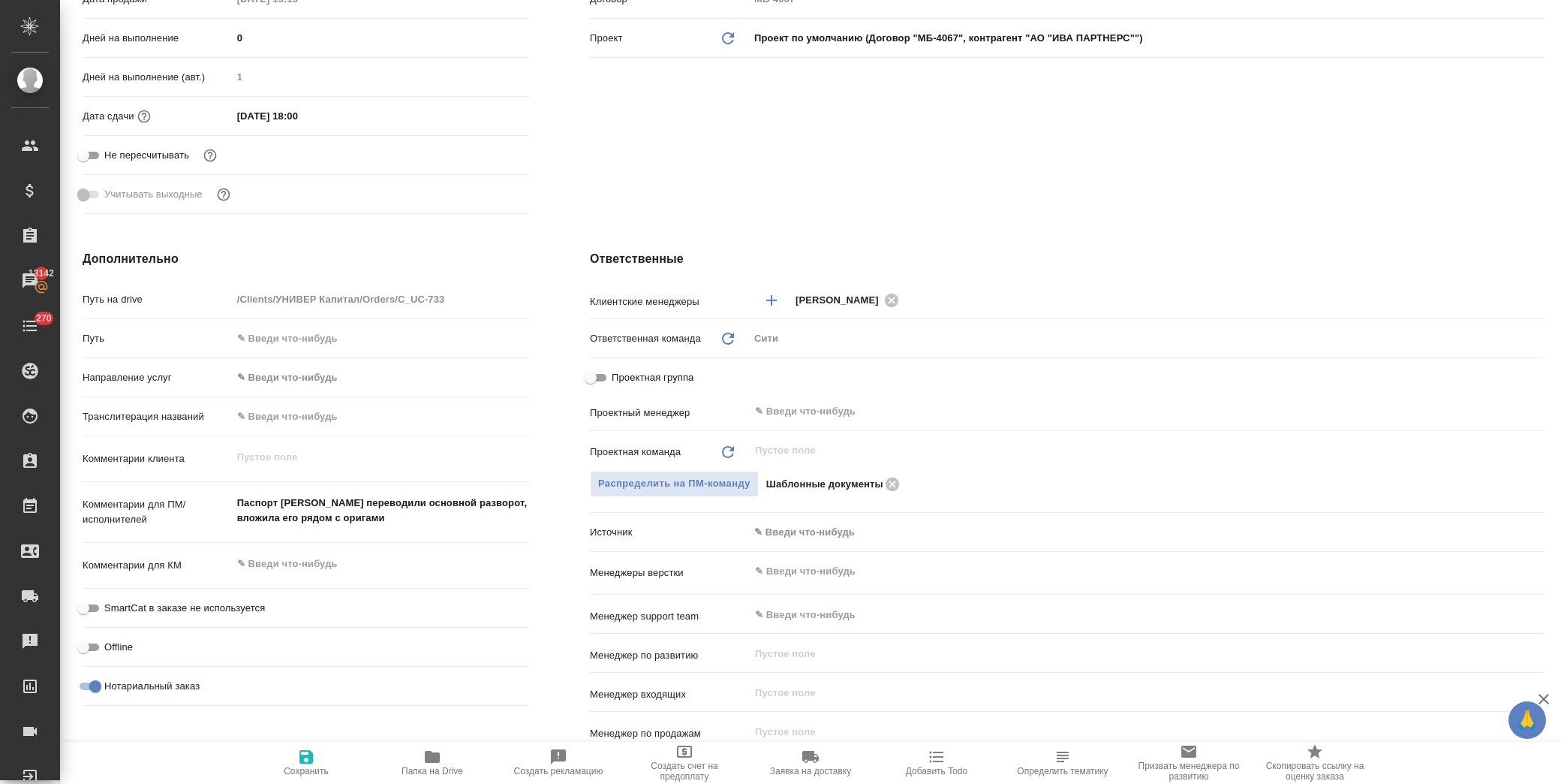
click at [458, 526] on textarea "Паспорт Назаровой Дианы переводили основной разворот, вложила его рядом с орига…" at bounding box center [381, 511] width 298 height 40
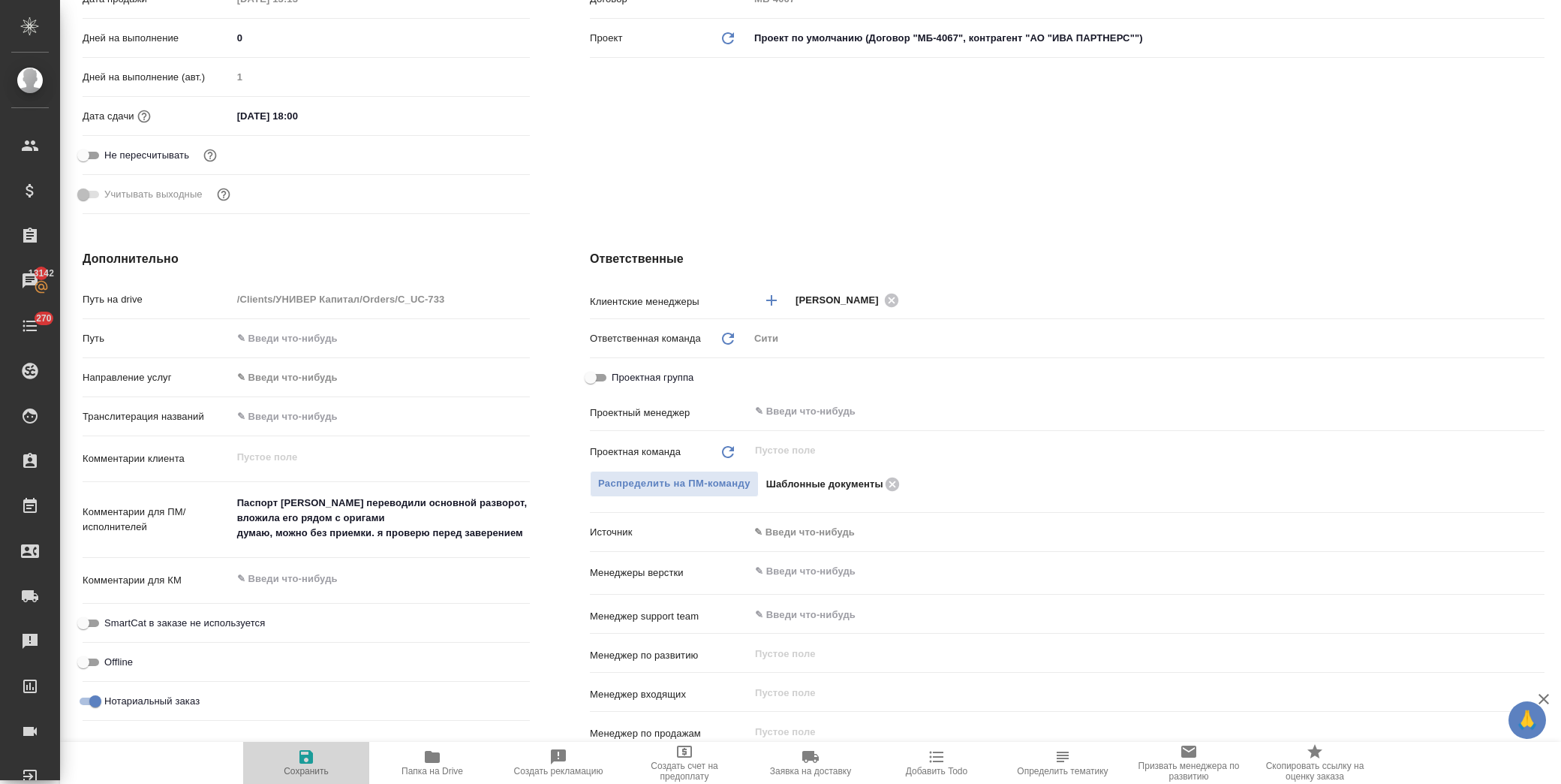
click at [314, 754] on icon "button" at bounding box center [306, 756] width 18 height 18
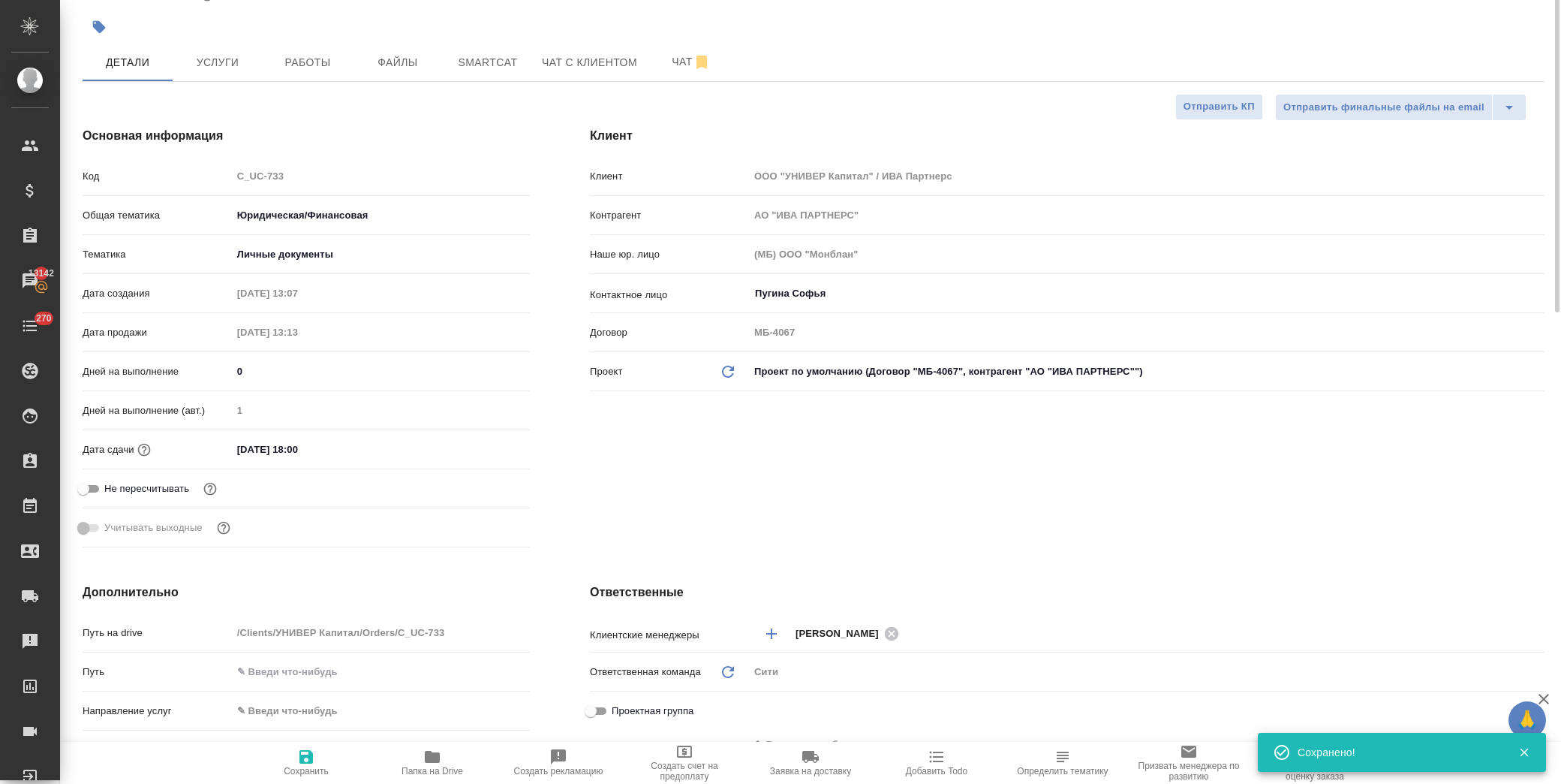
scroll to position [0, 0]
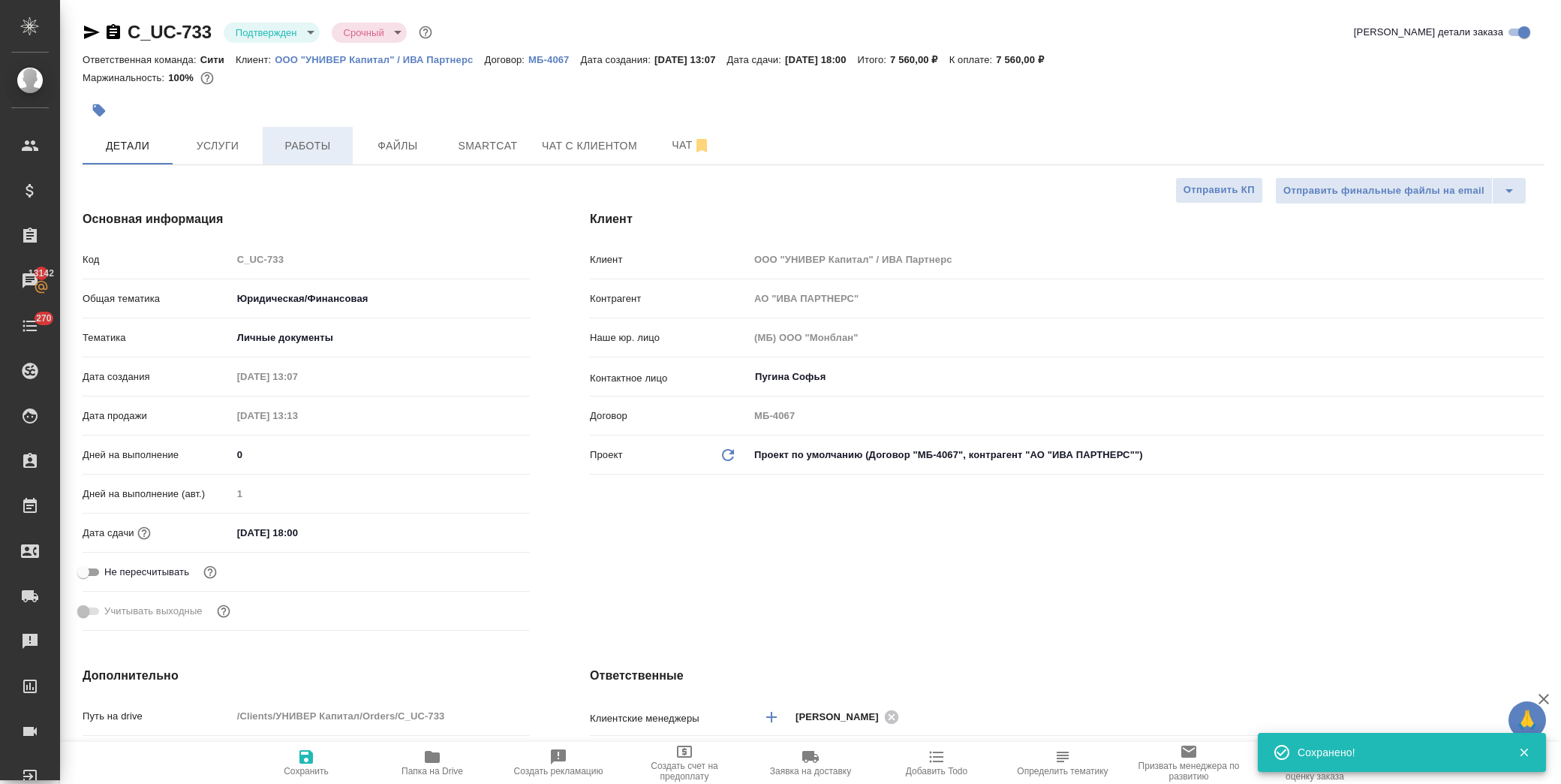
click at [283, 136] on span "Работы" at bounding box center [308, 146] width 72 height 19
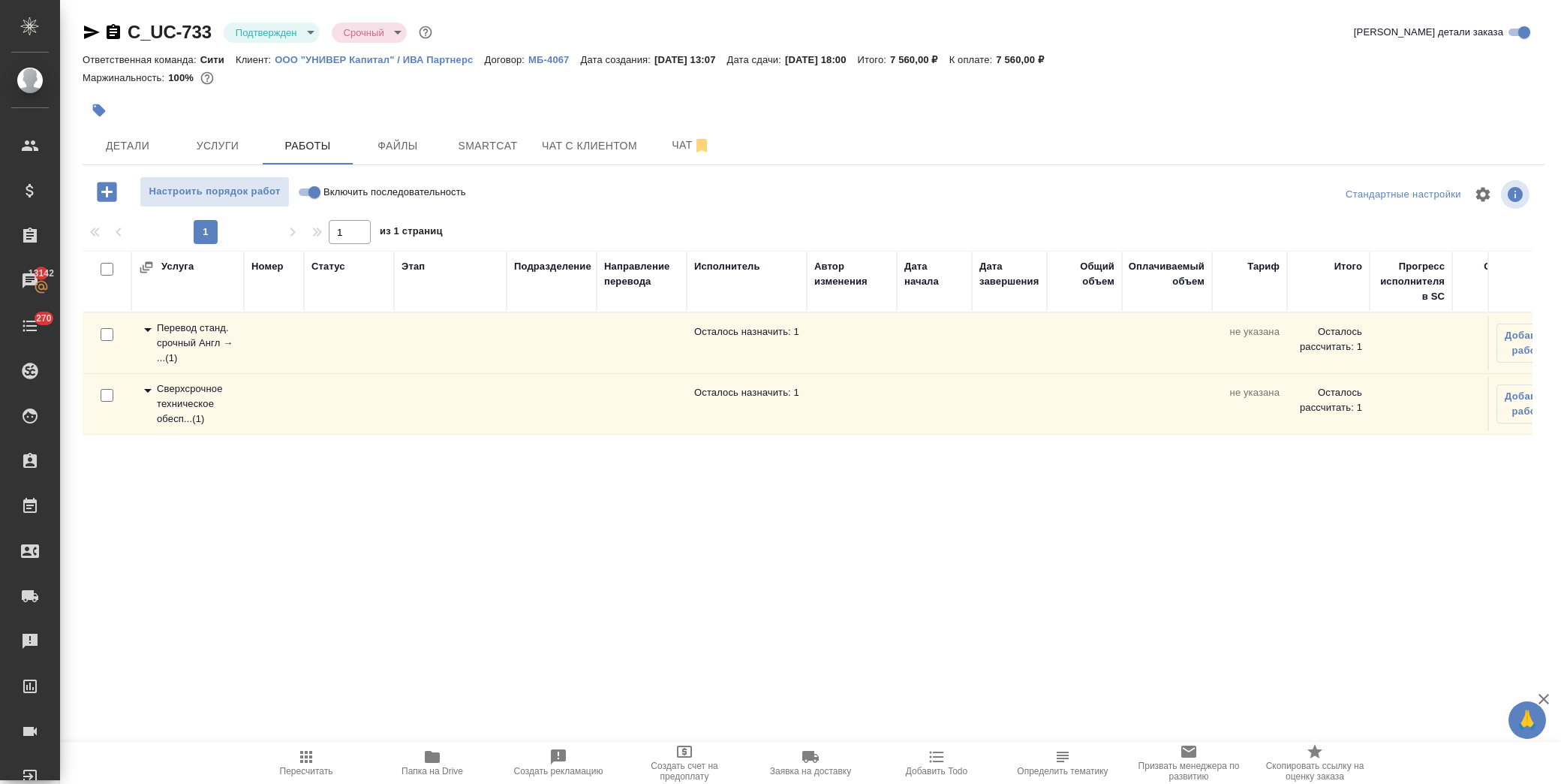
click at [148, 328] on icon at bounding box center [148, 329] width 8 height 4
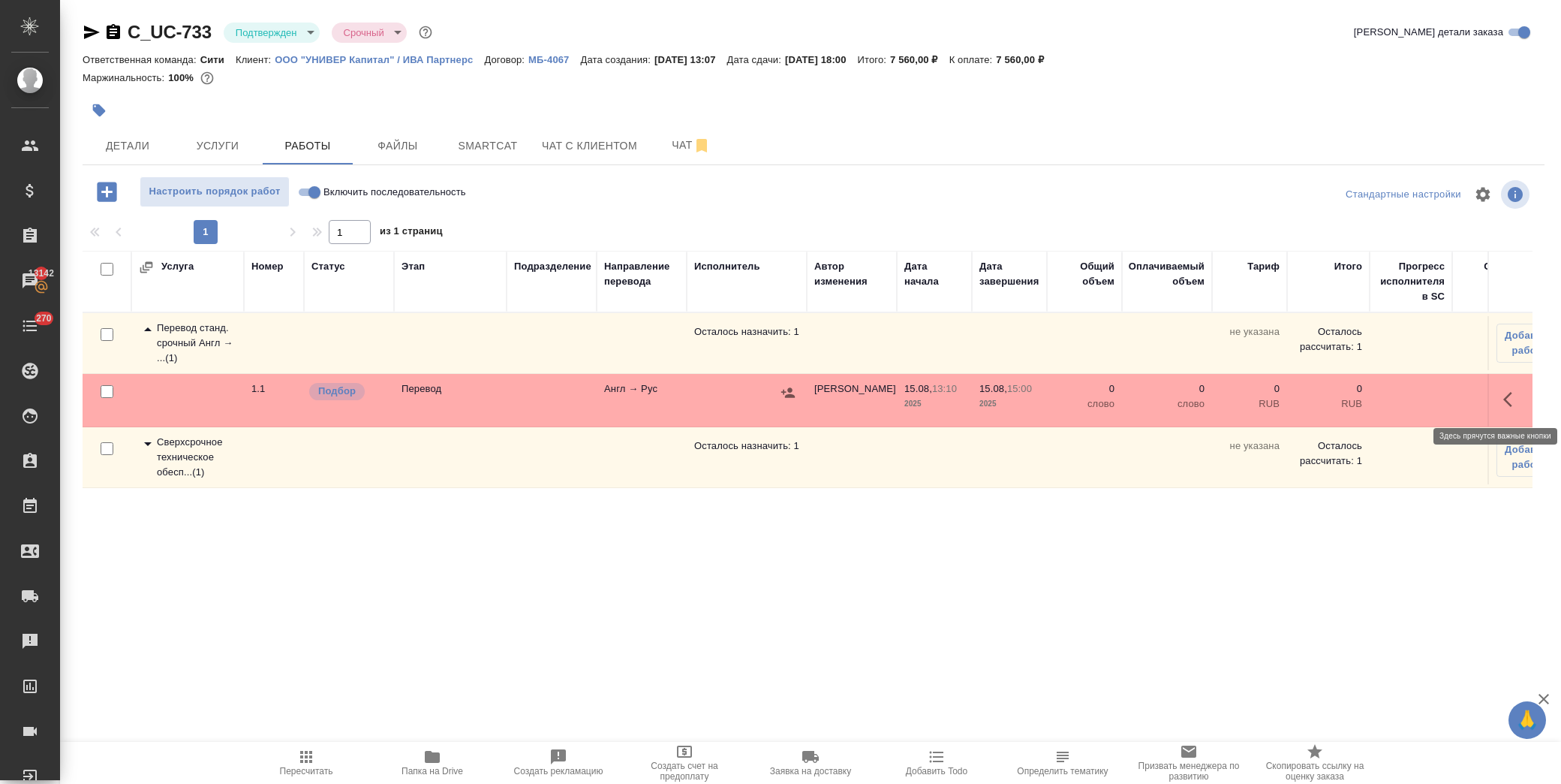
click at [1514, 401] on icon "button" at bounding box center [1512, 399] width 18 height 18
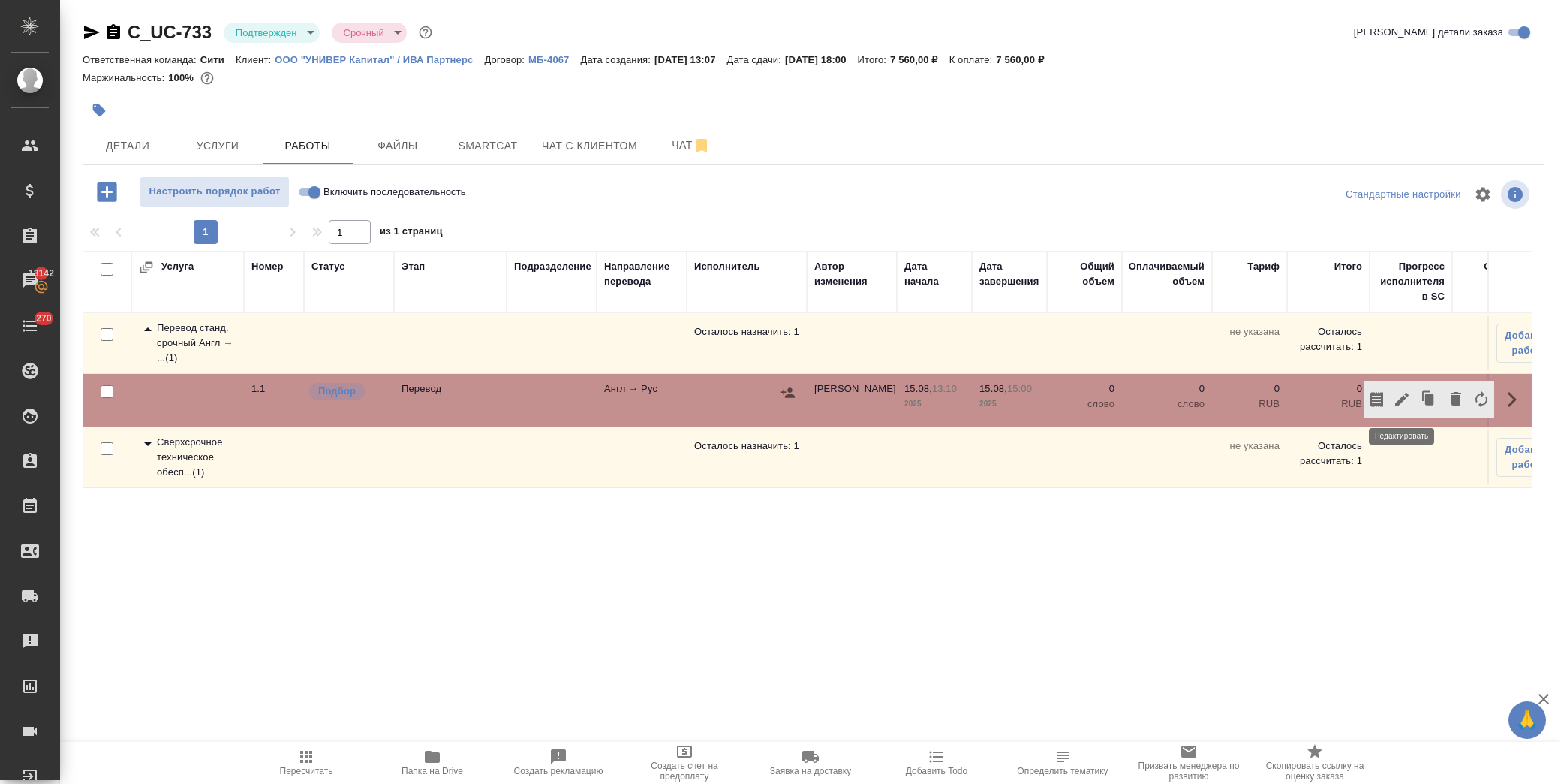
click at [1406, 392] on icon "button" at bounding box center [1401, 399] width 18 height 18
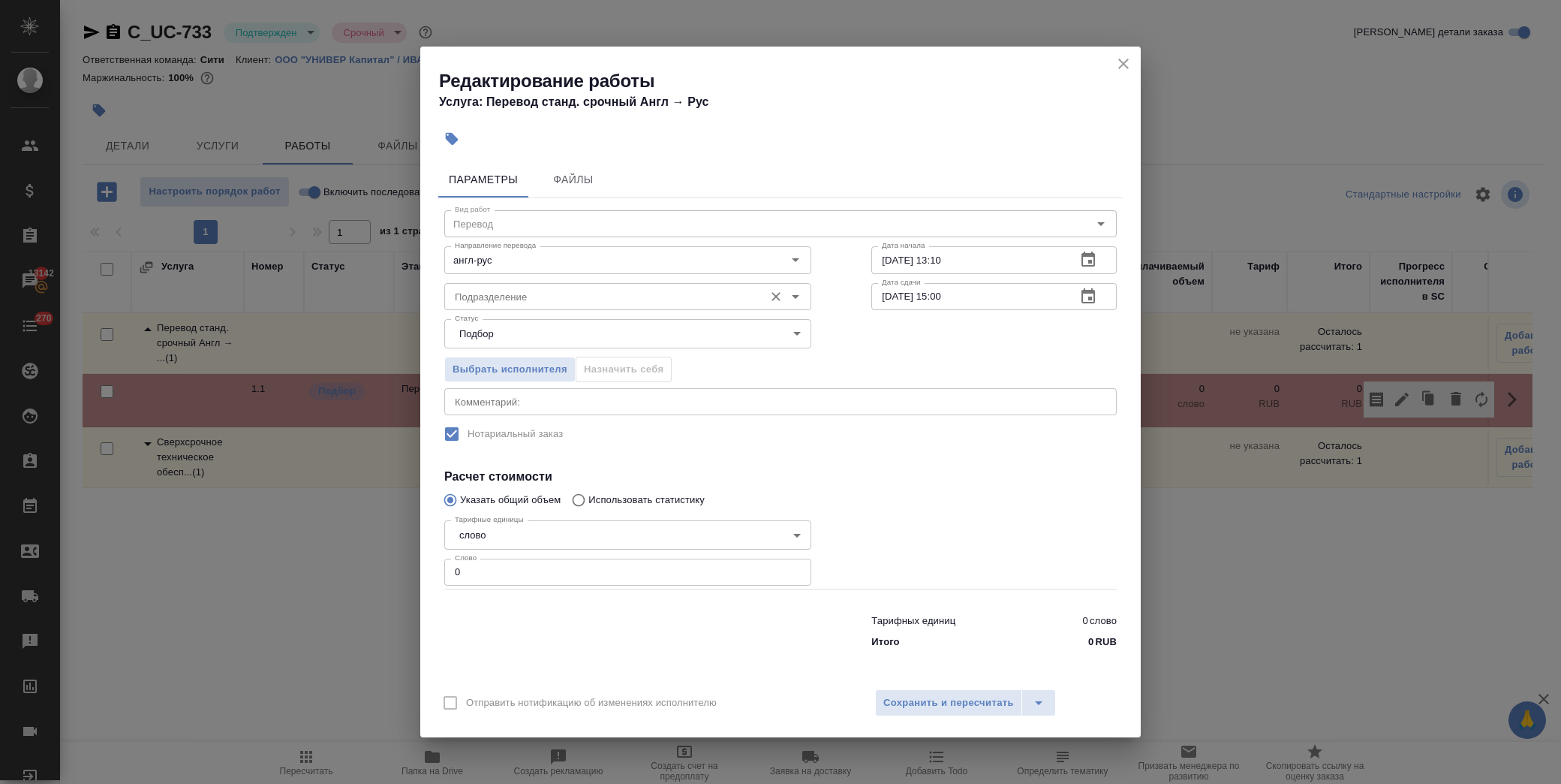
click at [554, 301] on input "Подразделение" at bounding box center [603, 296] width 308 height 18
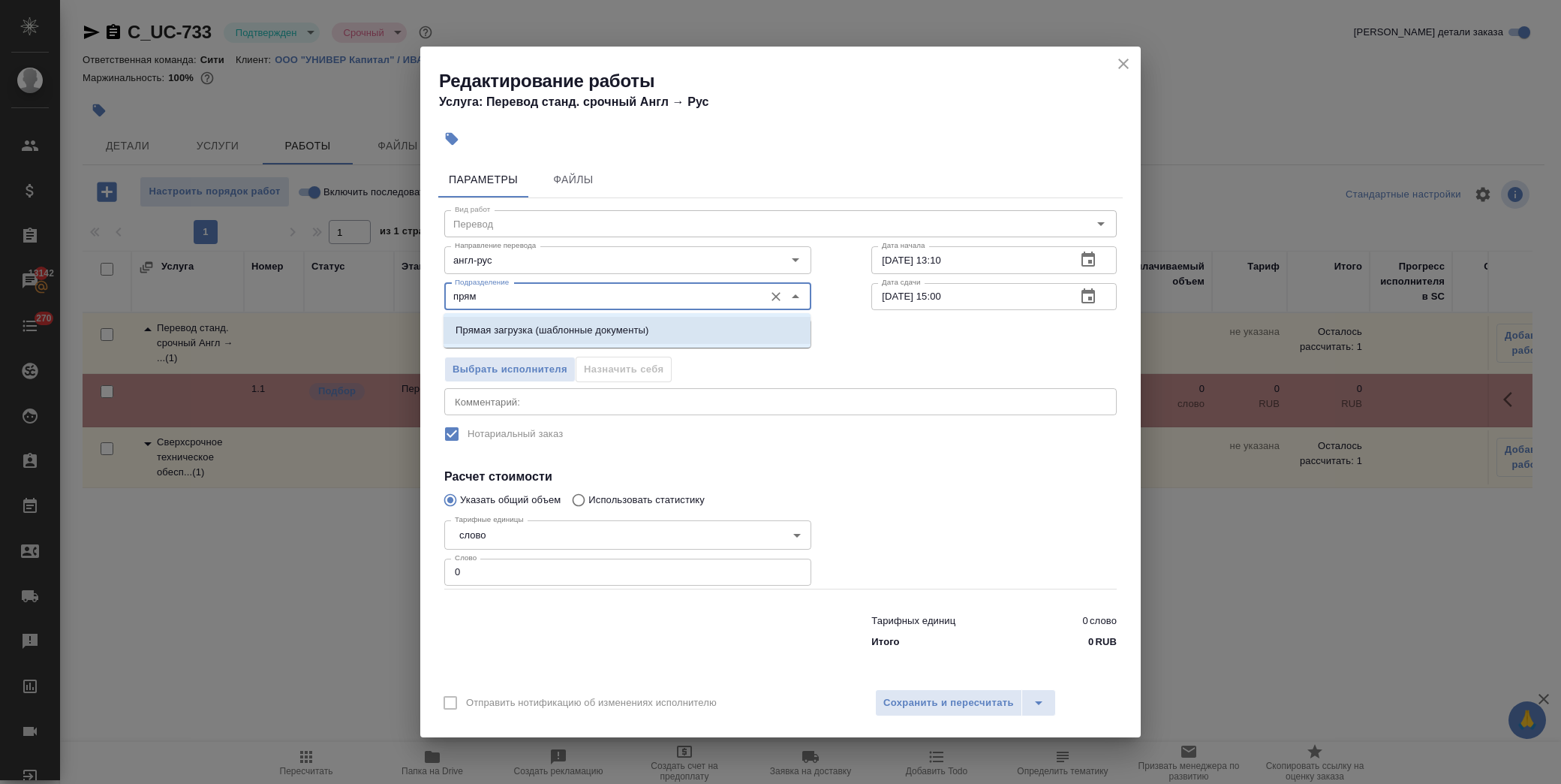
click at [560, 336] on p "Прямая загрузка (шаблонные документы)" at bounding box center [552, 330] width 193 height 15
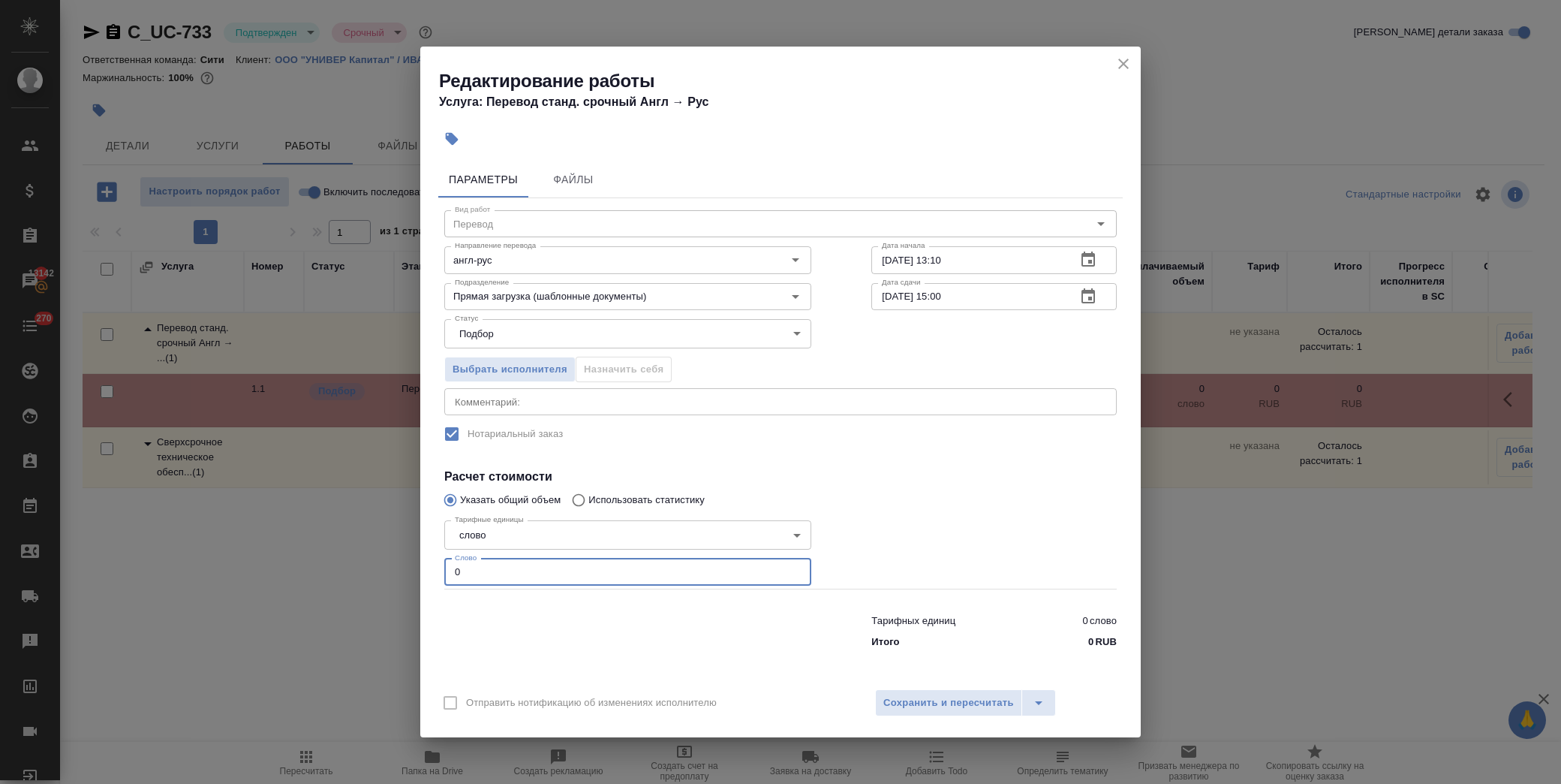
drag, startPoint x: 418, startPoint y: 579, endPoint x: 344, endPoint y: 579, distance: 74.0
click at [344, 581] on div "Редактирование работы Услуга: Перевод станд. срочный Англ → Рус Параметры Файлы…" at bounding box center [780, 392] width 1561 height 784
click at [971, 712] on button "Сохранить и пересчитать" at bounding box center [948, 702] width 147 height 27
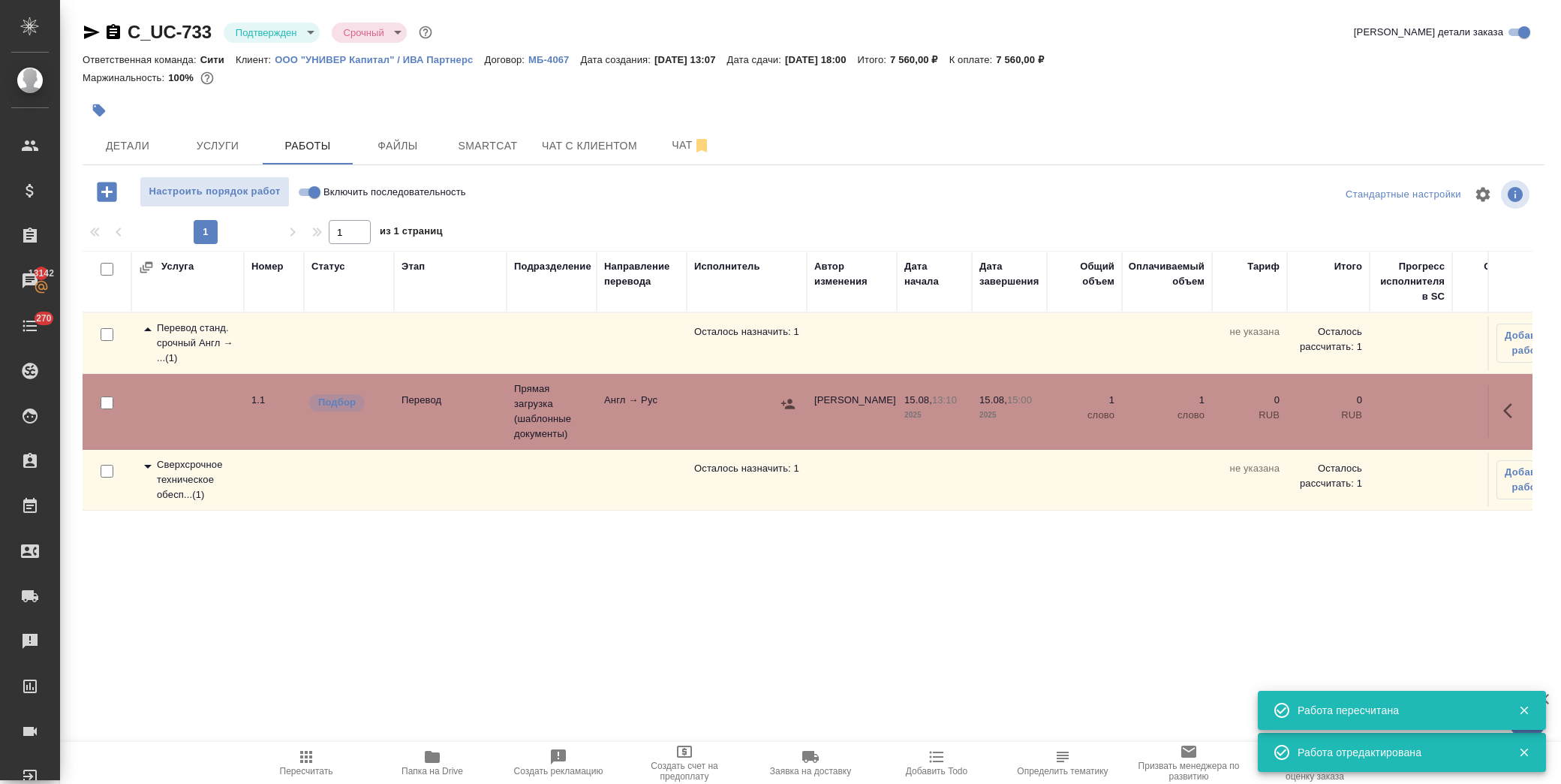
click at [759, 125] on div at bounding box center [570, 111] width 975 height 33
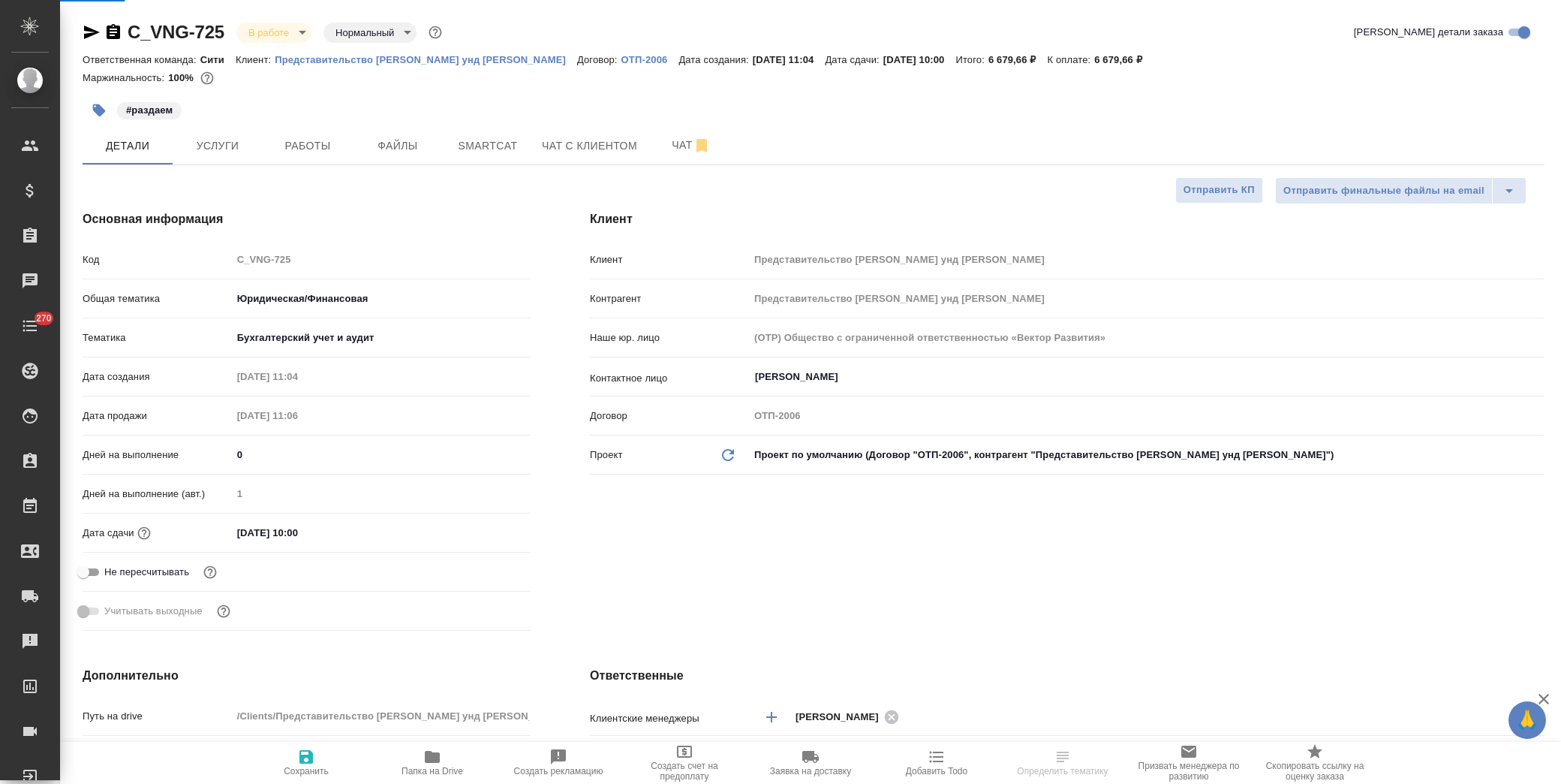
select select "RU"
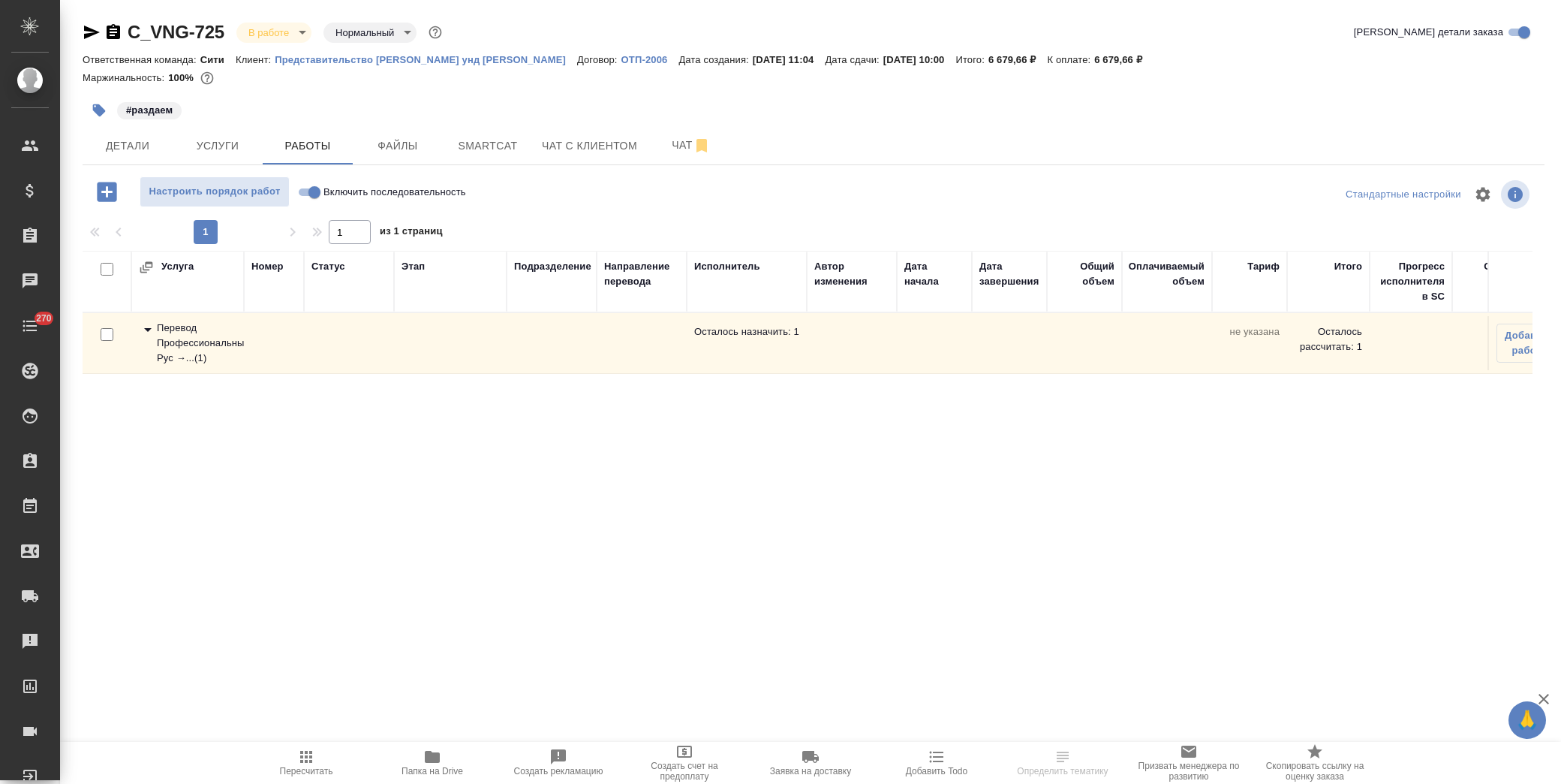
click at [146, 330] on icon at bounding box center [148, 329] width 8 height 4
click at [150, 139] on span "Детали" at bounding box center [128, 146] width 72 height 19
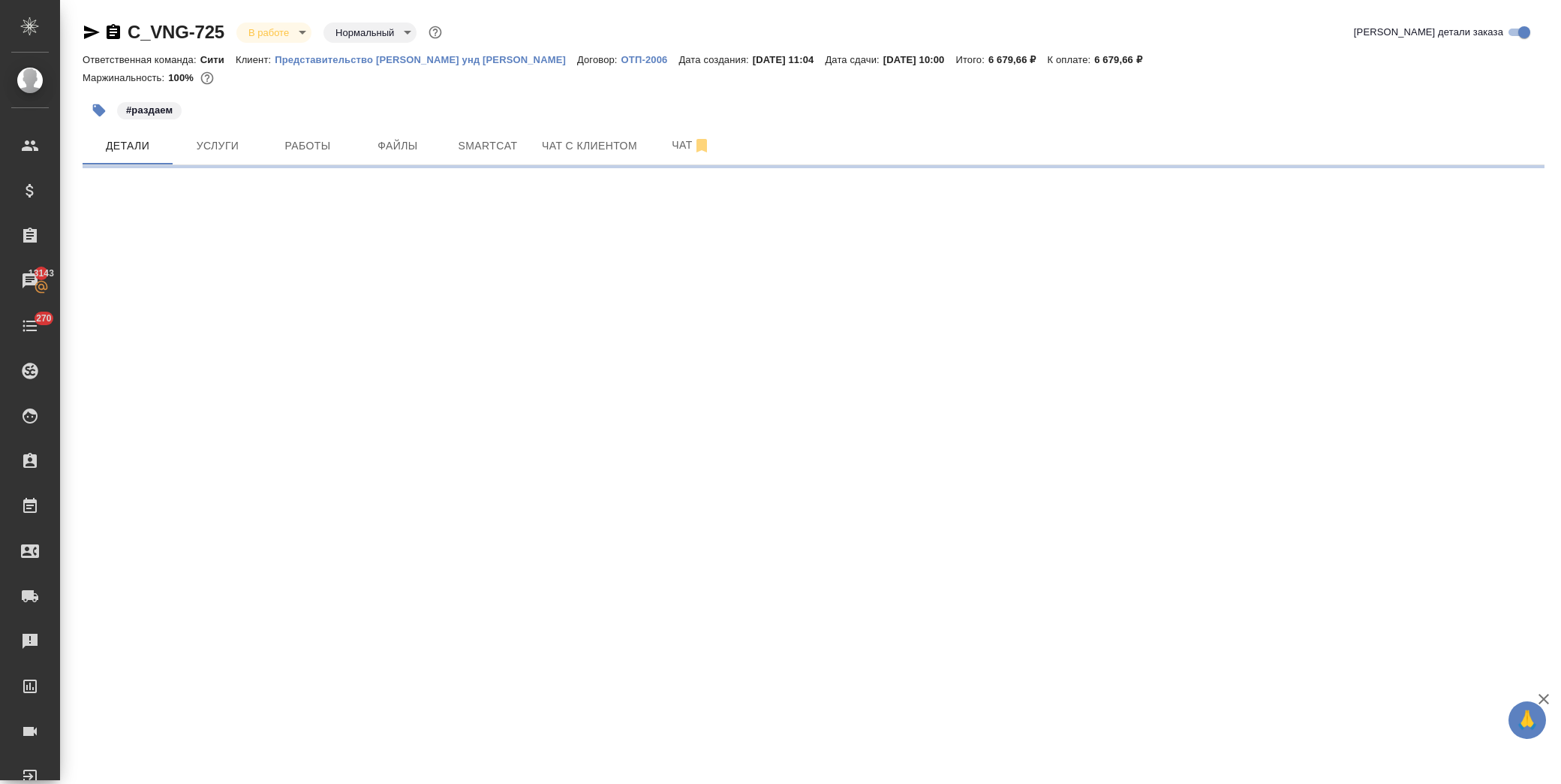
select select "RU"
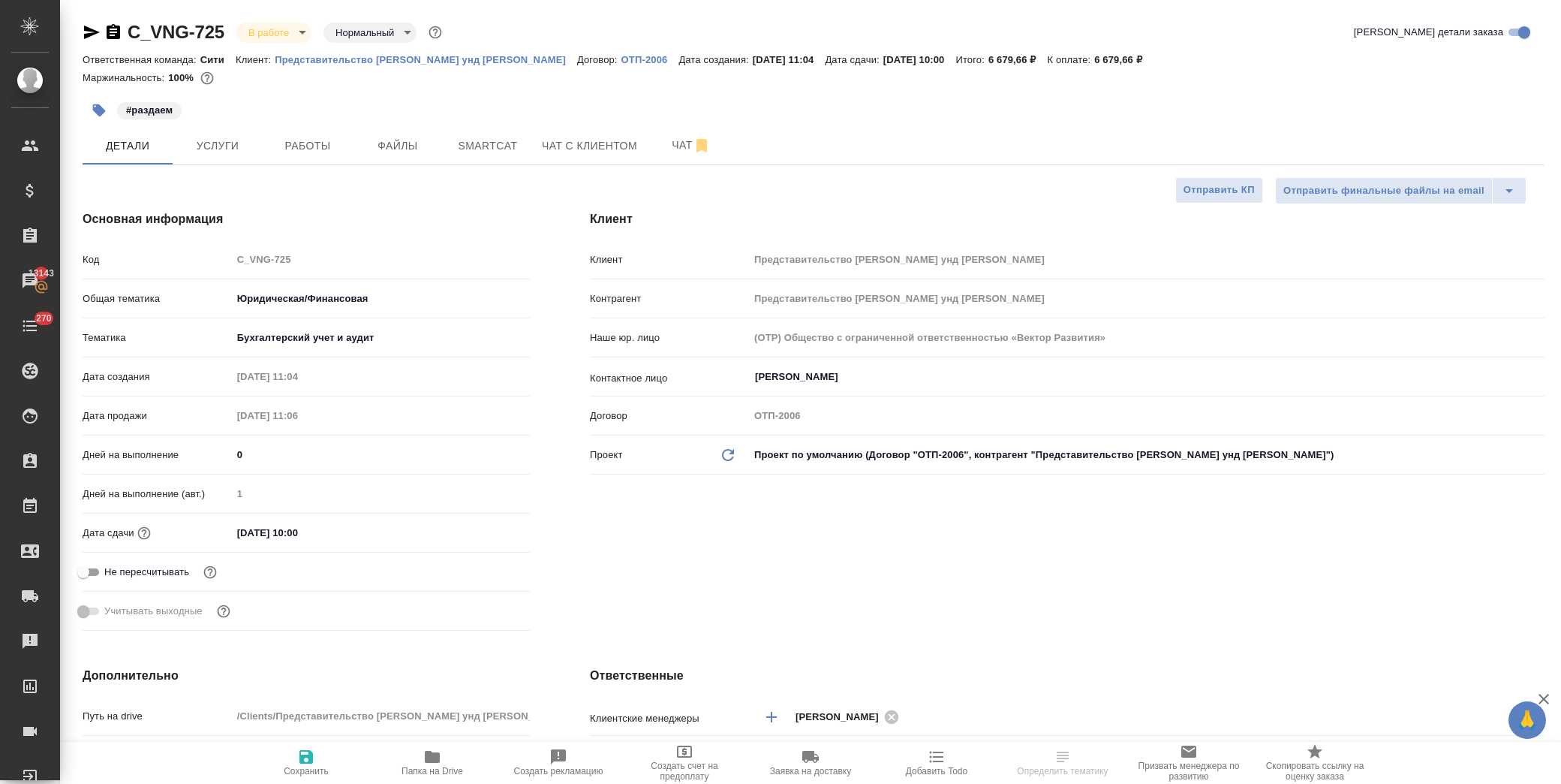
type textarea "x"
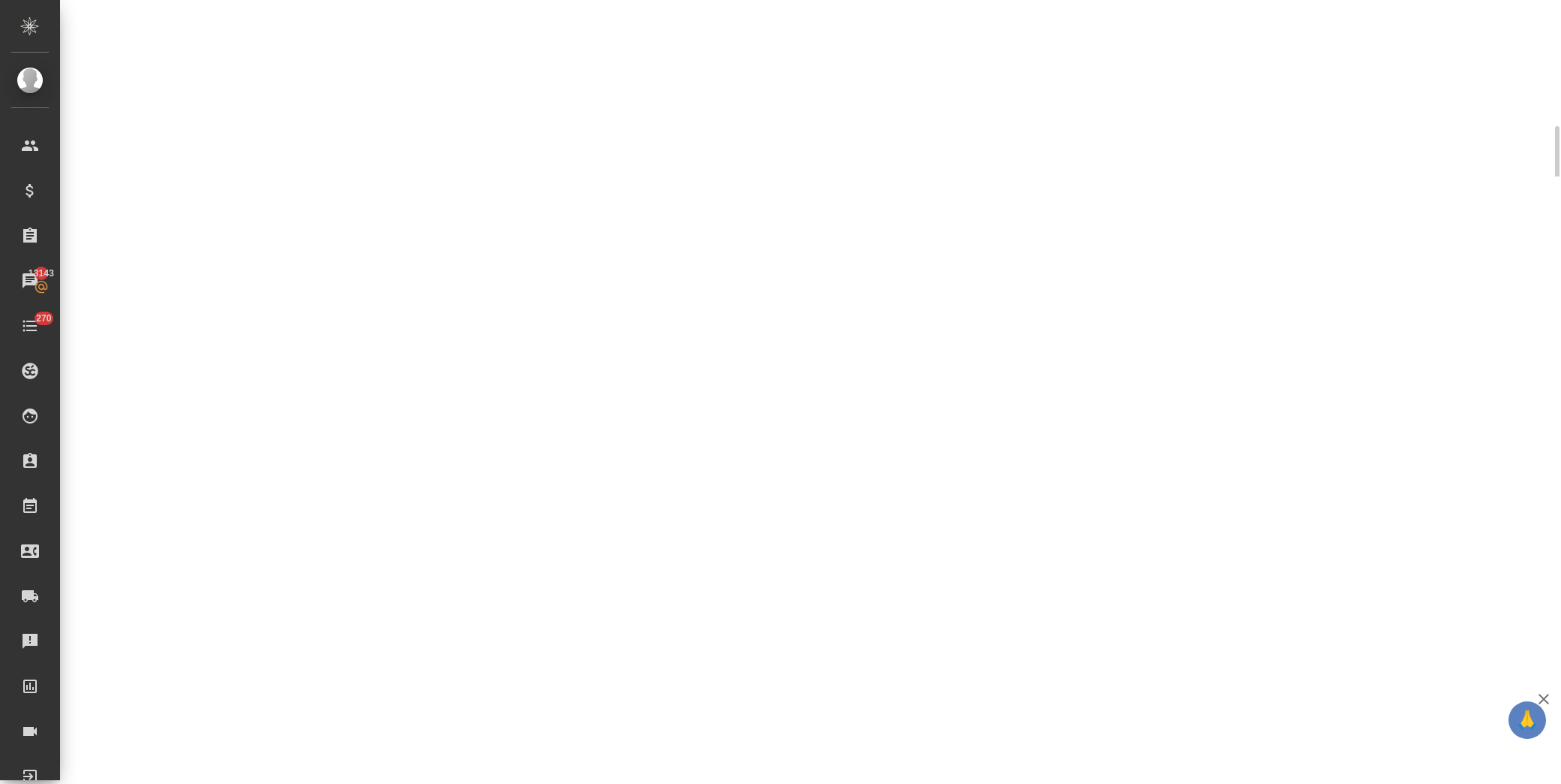
select select "RU"
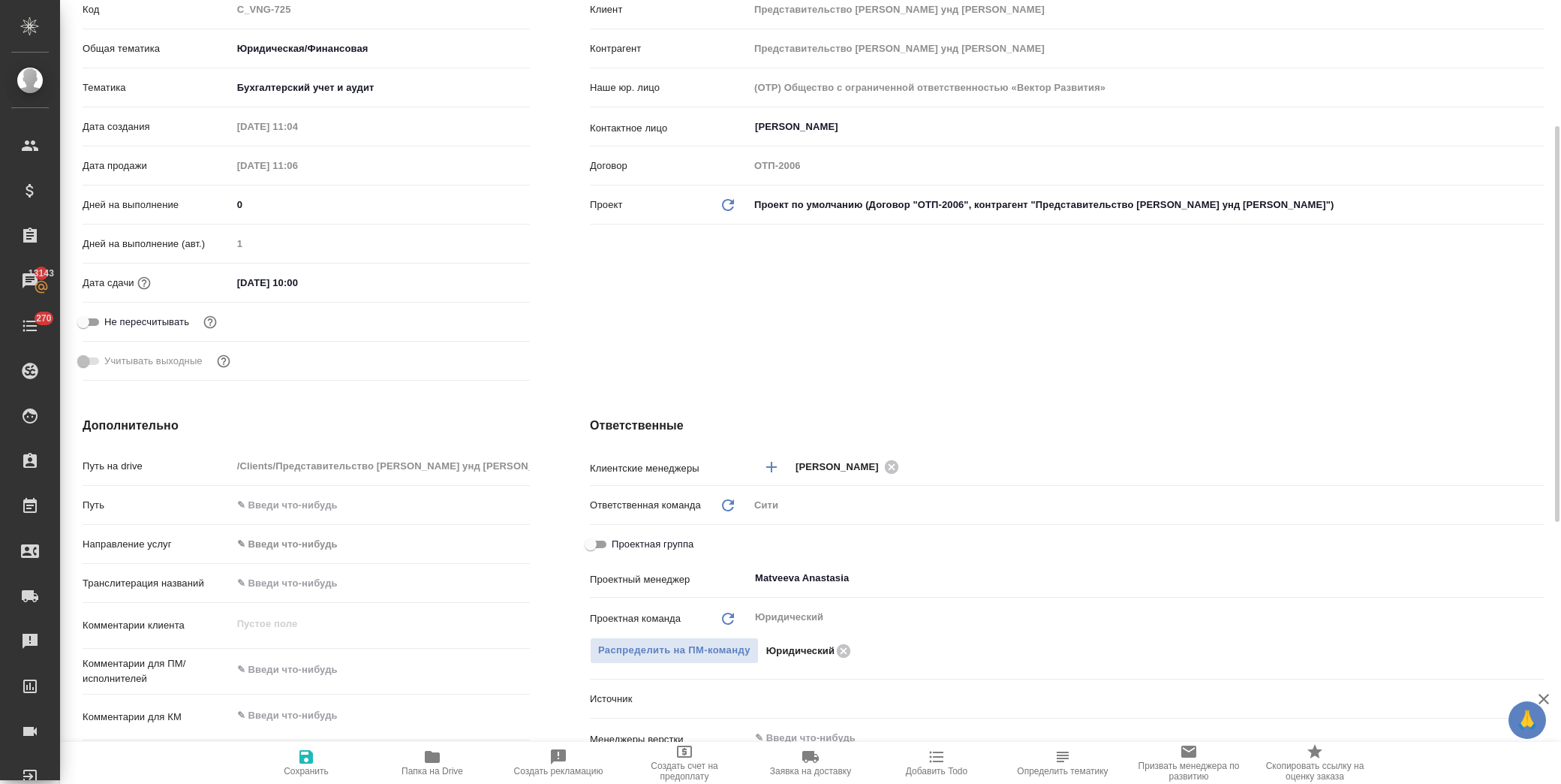
type textarea "x"
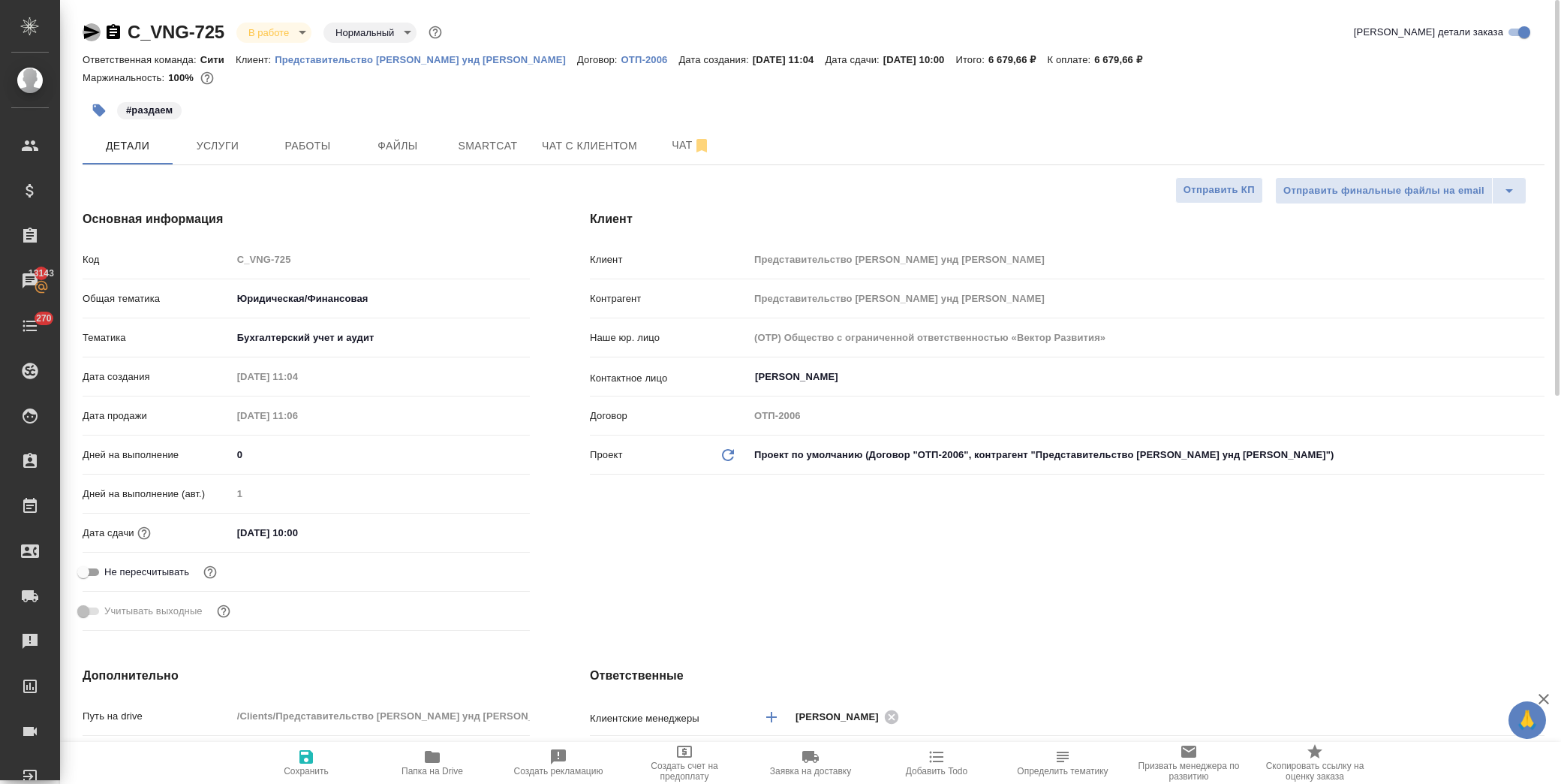
click at [93, 31] on icon "button" at bounding box center [92, 32] width 16 height 13
type textarea "x"
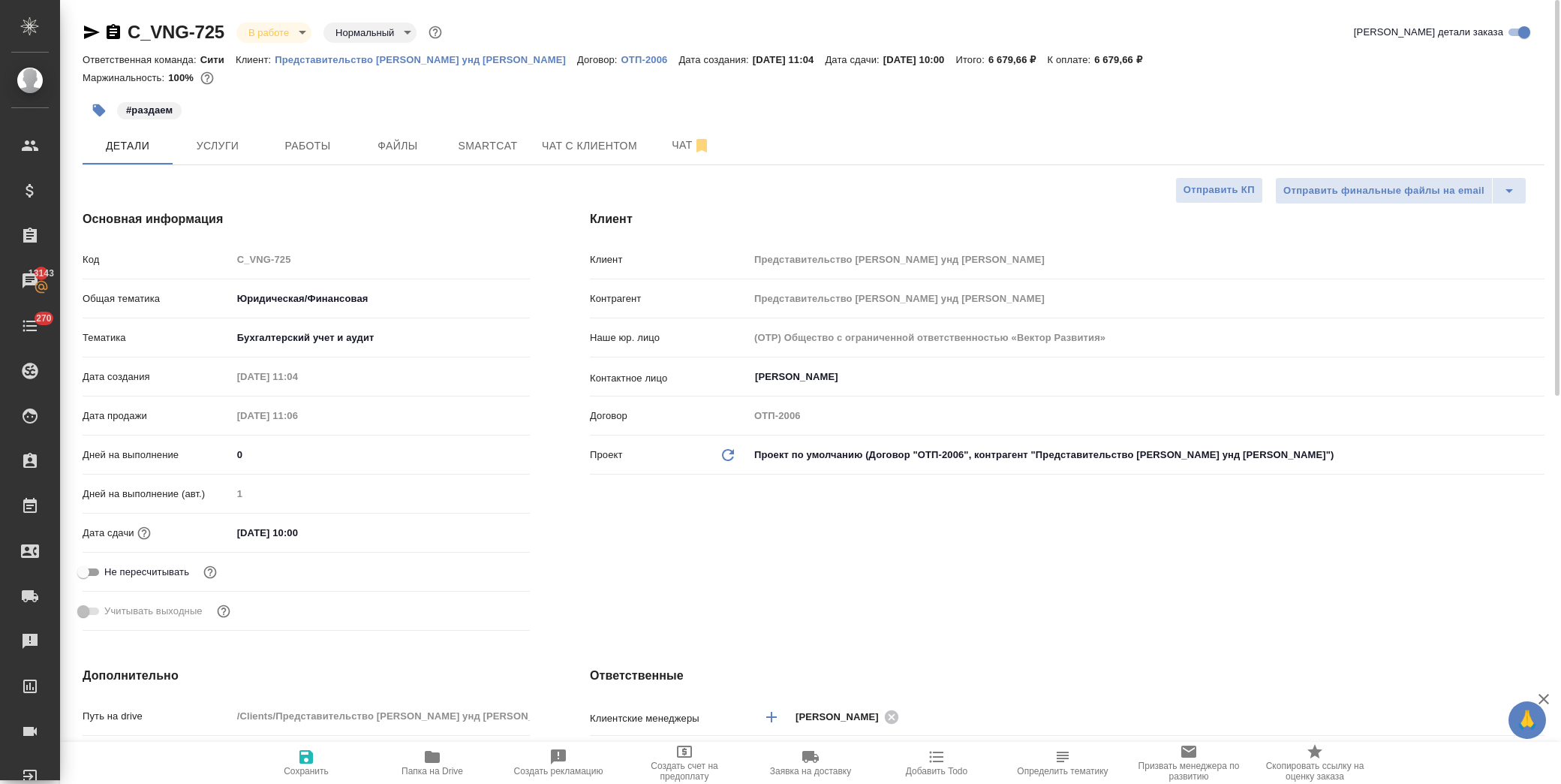
type textarea "x"
click at [332, 153] on span "Работы" at bounding box center [308, 146] width 72 height 19
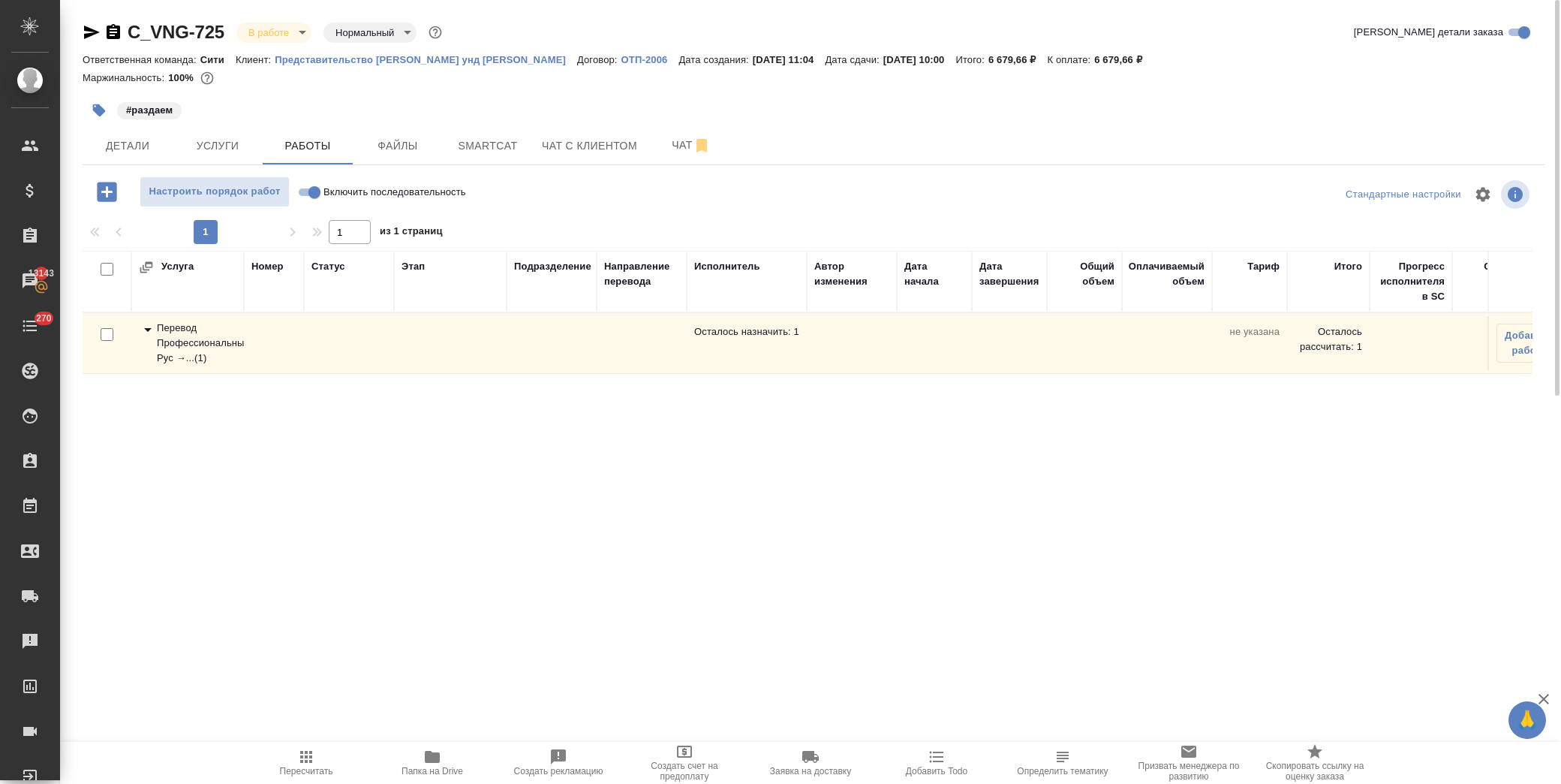
click at [147, 331] on icon at bounding box center [148, 329] width 8 height 4
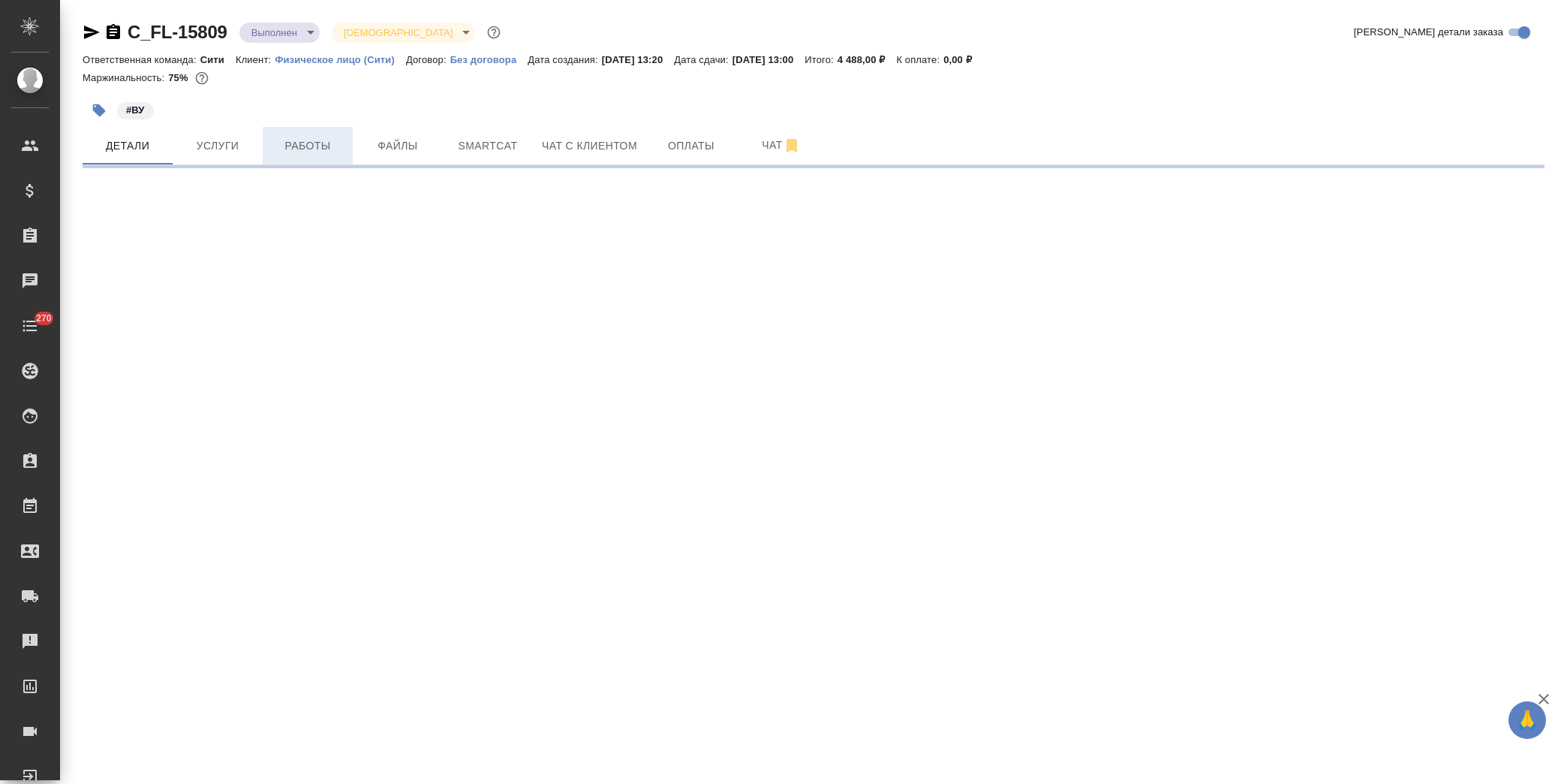
click at [304, 155] on button "Работы" at bounding box center [308, 146] width 90 height 37
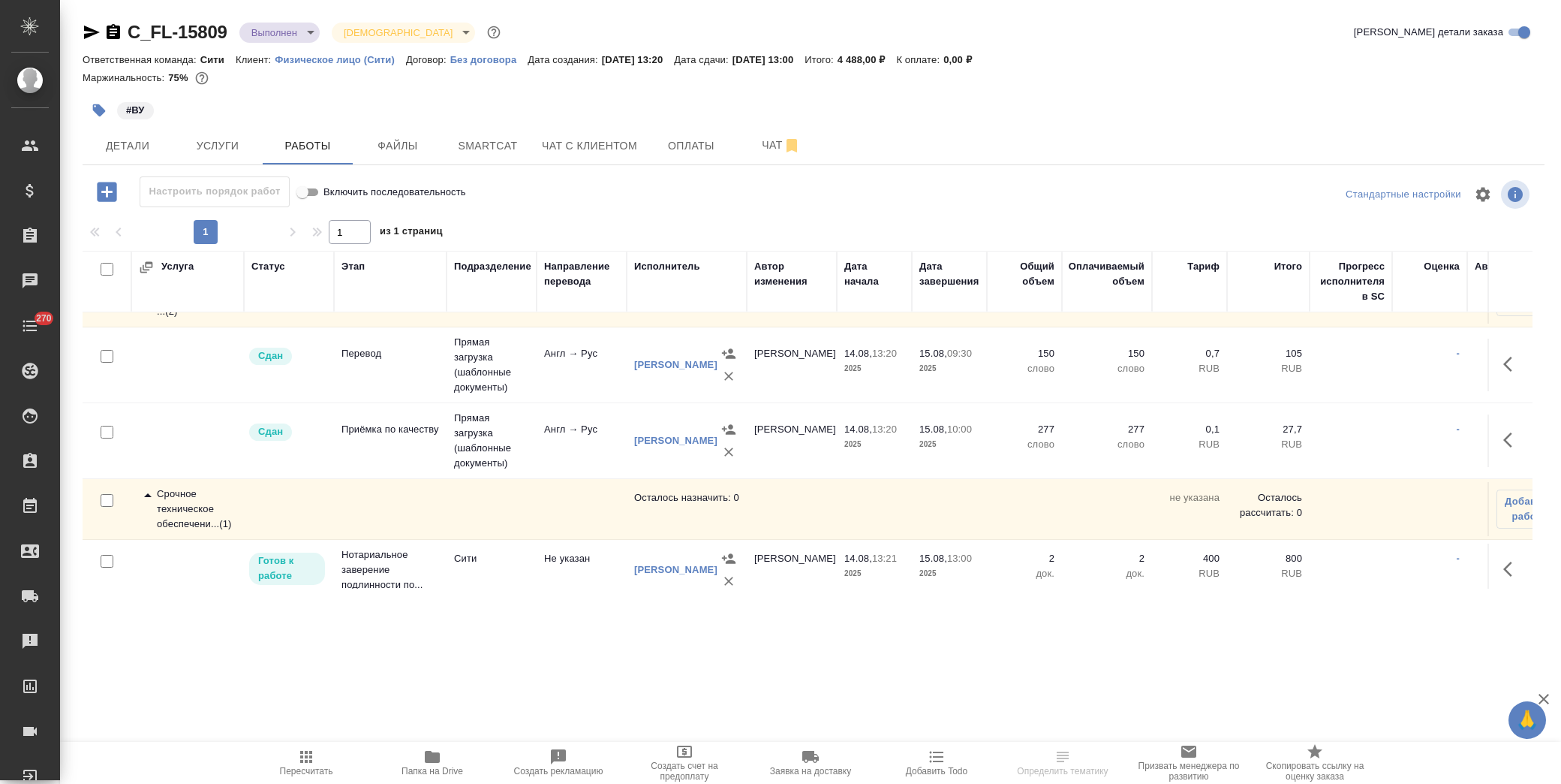
scroll to position [72, 0]
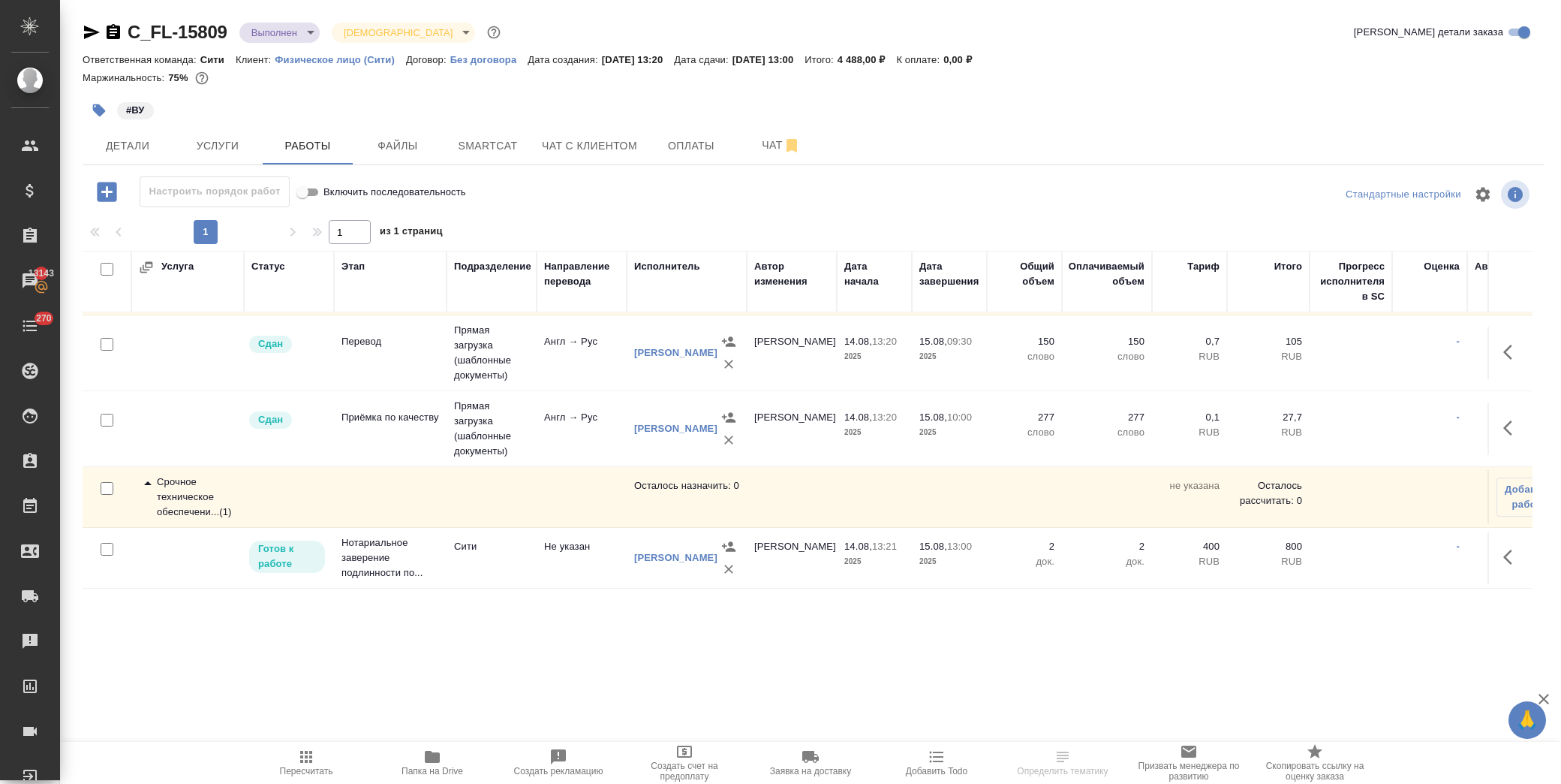
click at [1505, 548] on icon "button" at bounding box center [1512, 557] width 18 height 18
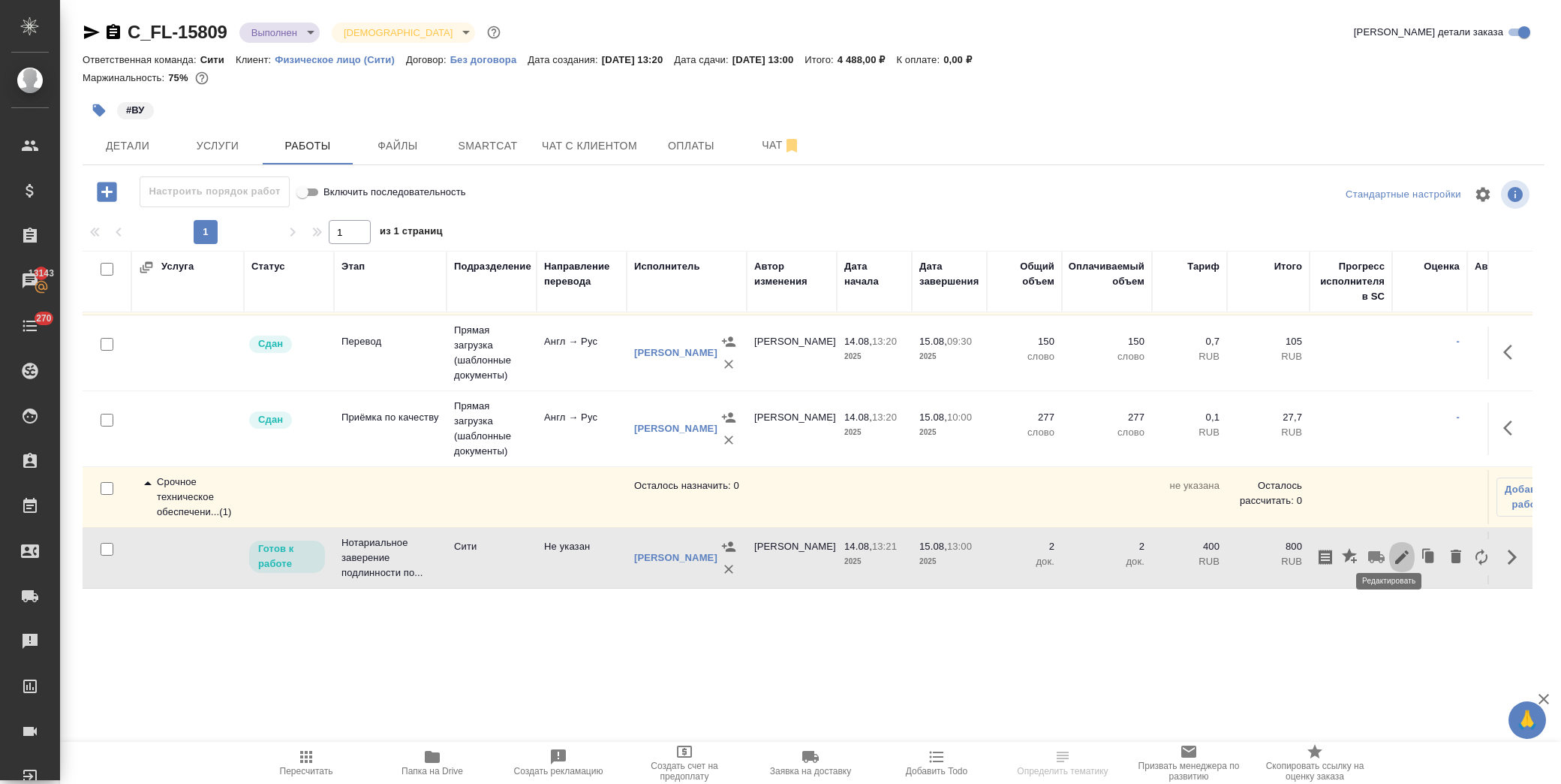
click at [1395, 550] on icon "button" at bounding box center [1401, 557] width 13 height 13
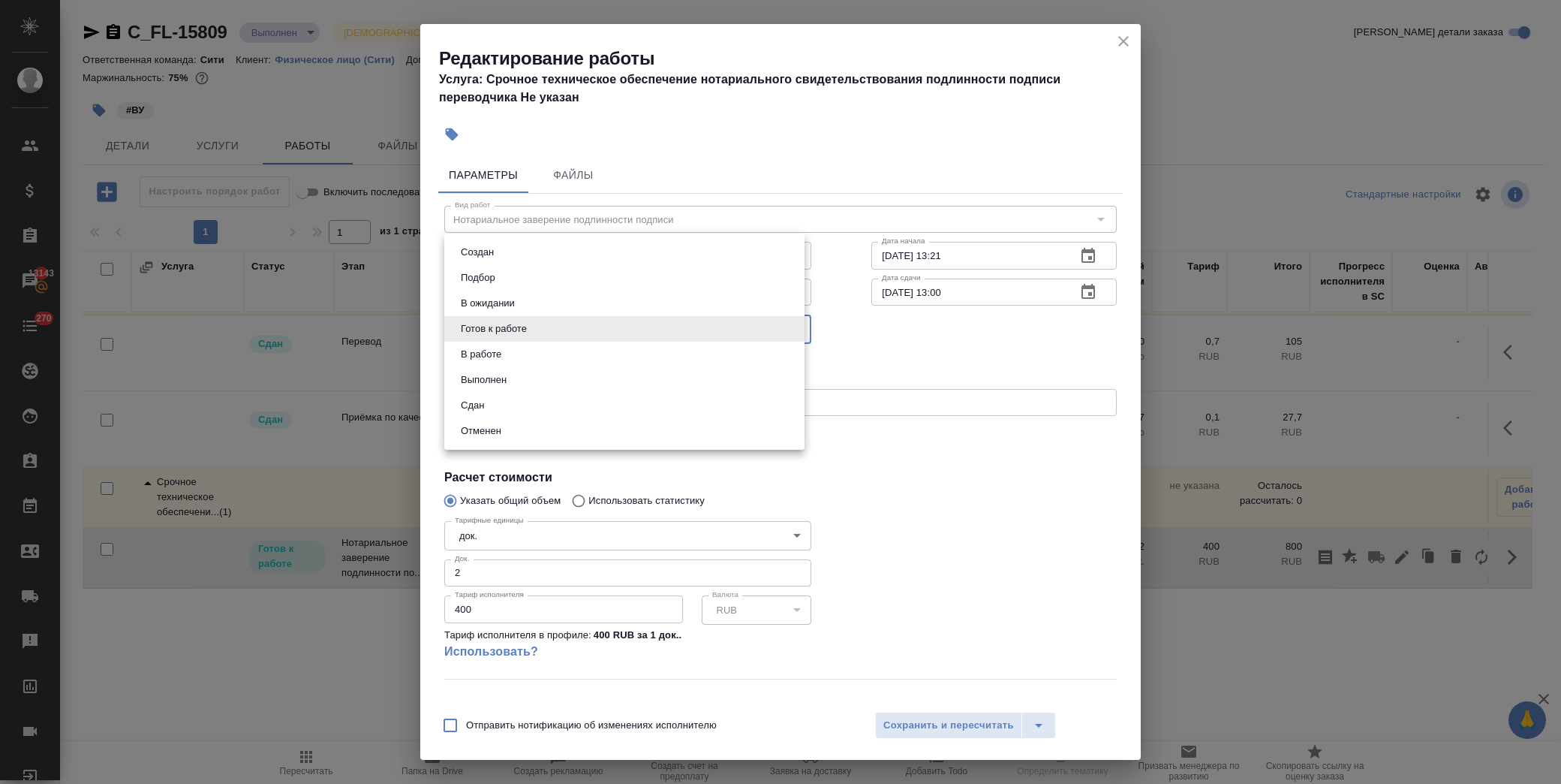
click at [520, 328] on body "🙏 .cls-1 fill:#fff; AWATERA [PERSON_NAME] Спецификации Заказы 13143 Чаты 270 To…" at bounding box center [780, 392] width 1561 height 784
click at [512, 398] on li "Сдан" at bounding box center [624, 405] width 360 height 26
type input "closed"
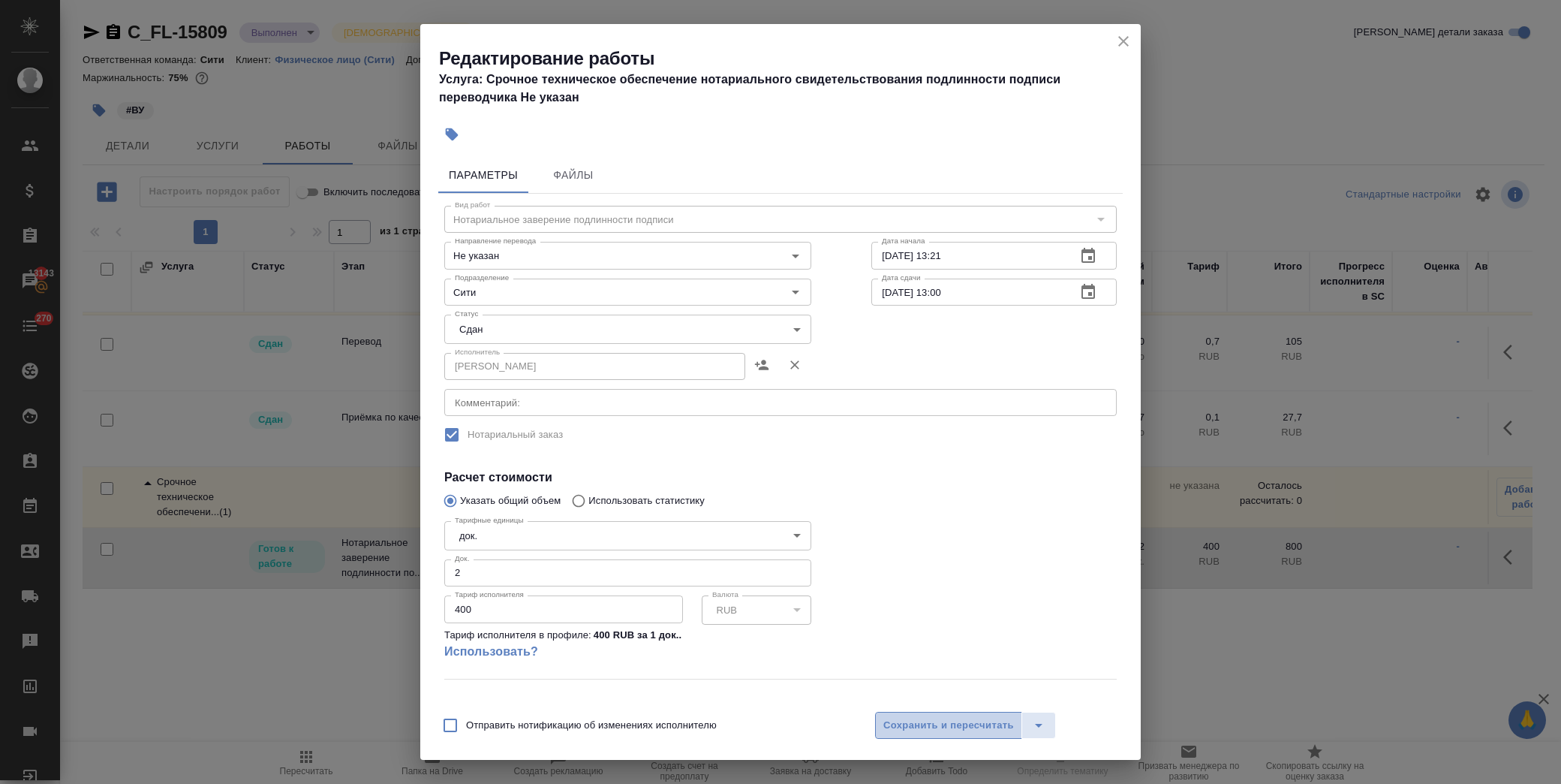
click at [940, 725] on span "Сохранить и пересчитать" at bounding box center [949, 726] width 131 height 17
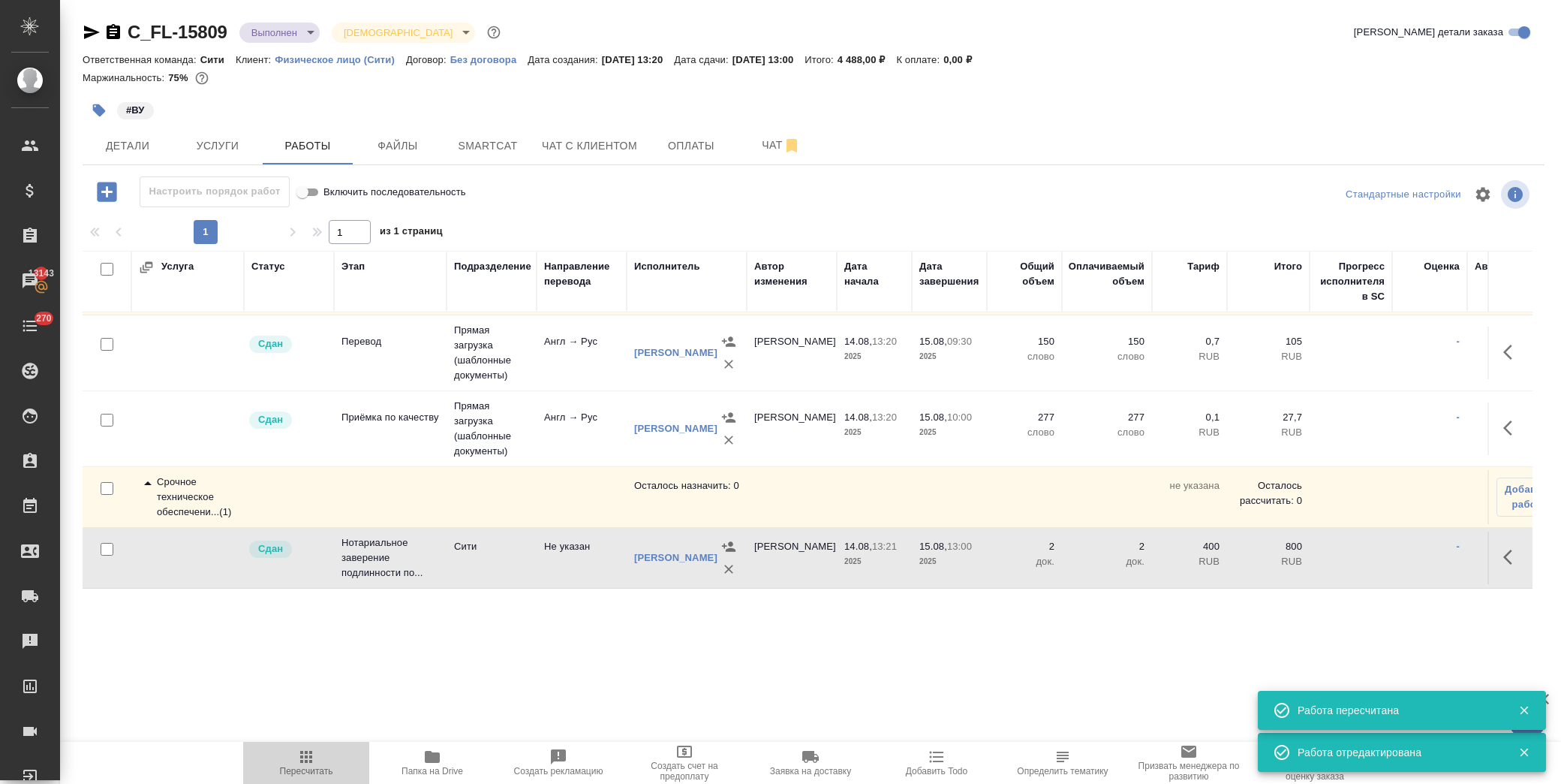
click at [313, 758] on icon "button" at bounding box center [306, 756] width 18 height 18
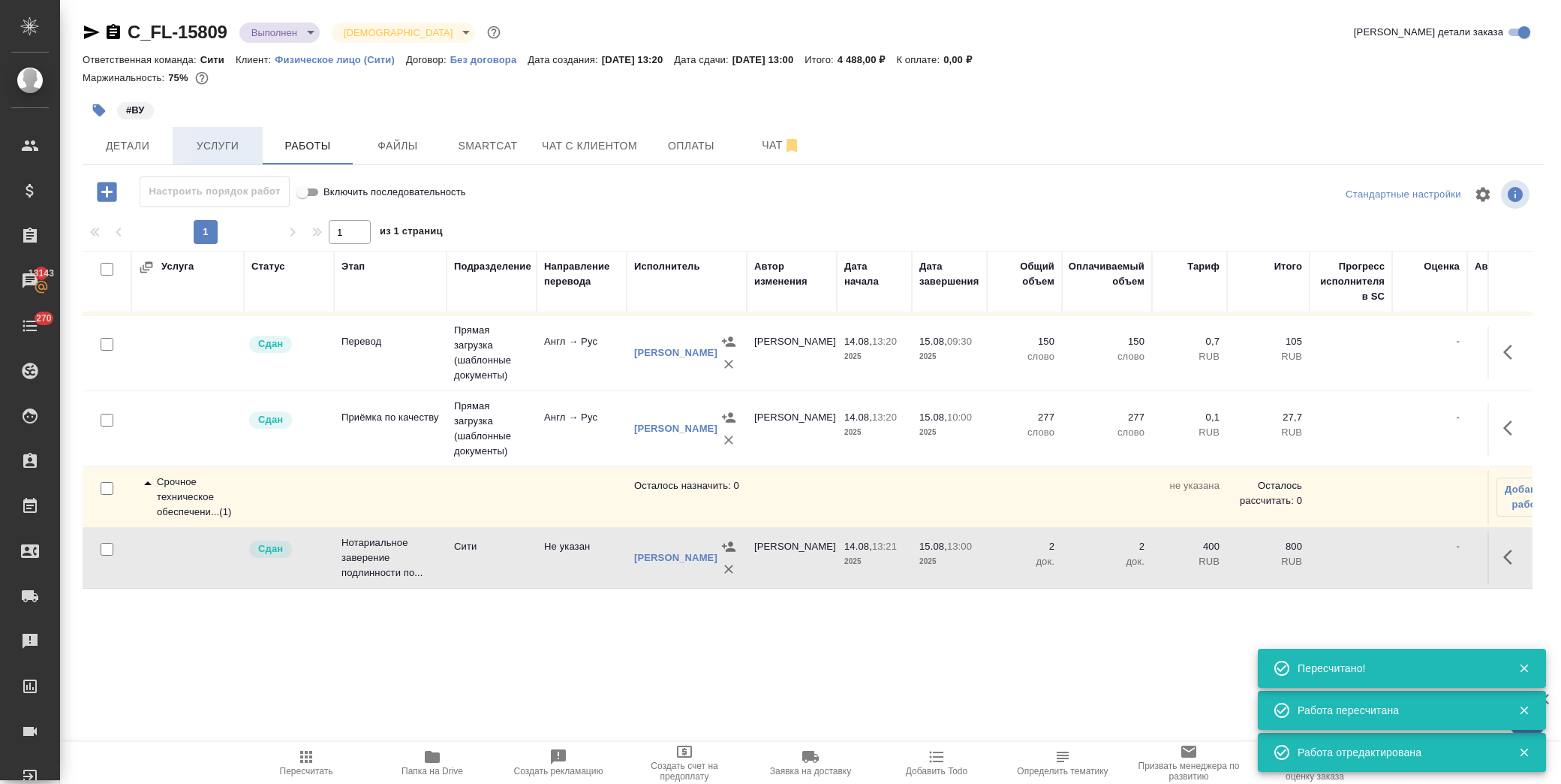
click at [227, 146] on span "Услуги" at bounding box center [217, 146] width 72 height 19
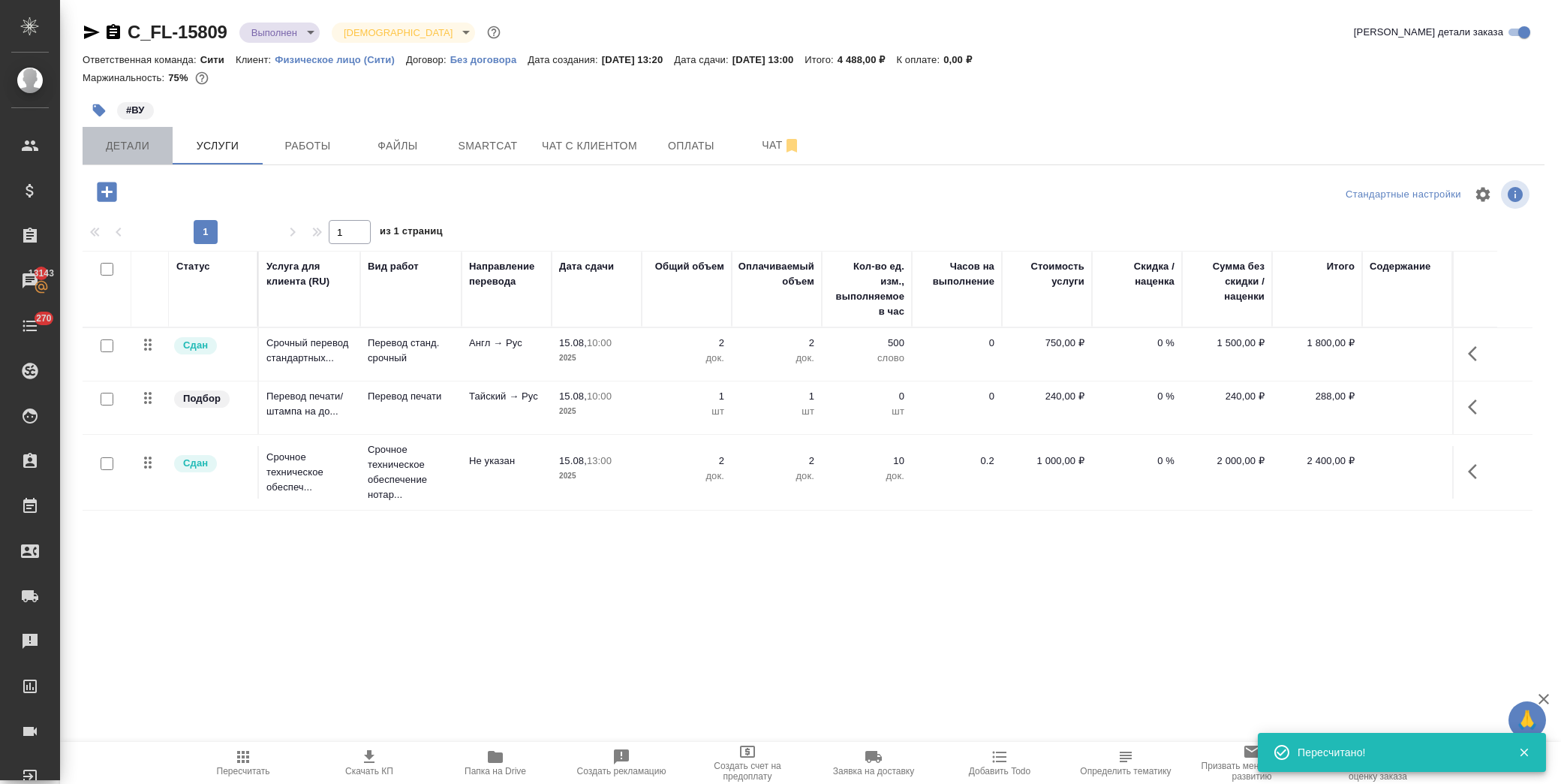
click at [138, 145] on span "Детали" at bounding box center [128, 146] width 72 height 19
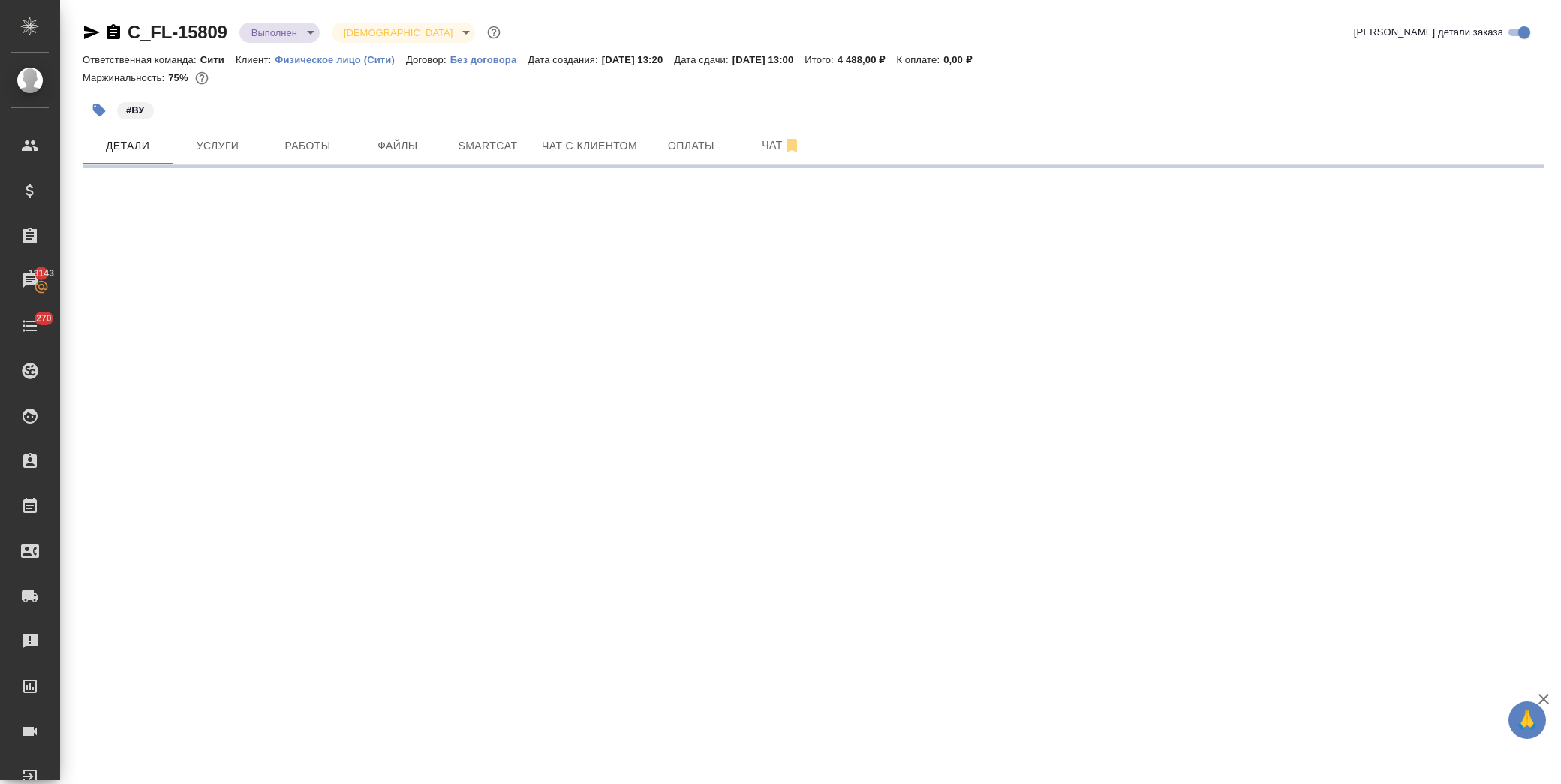
select select "RU"
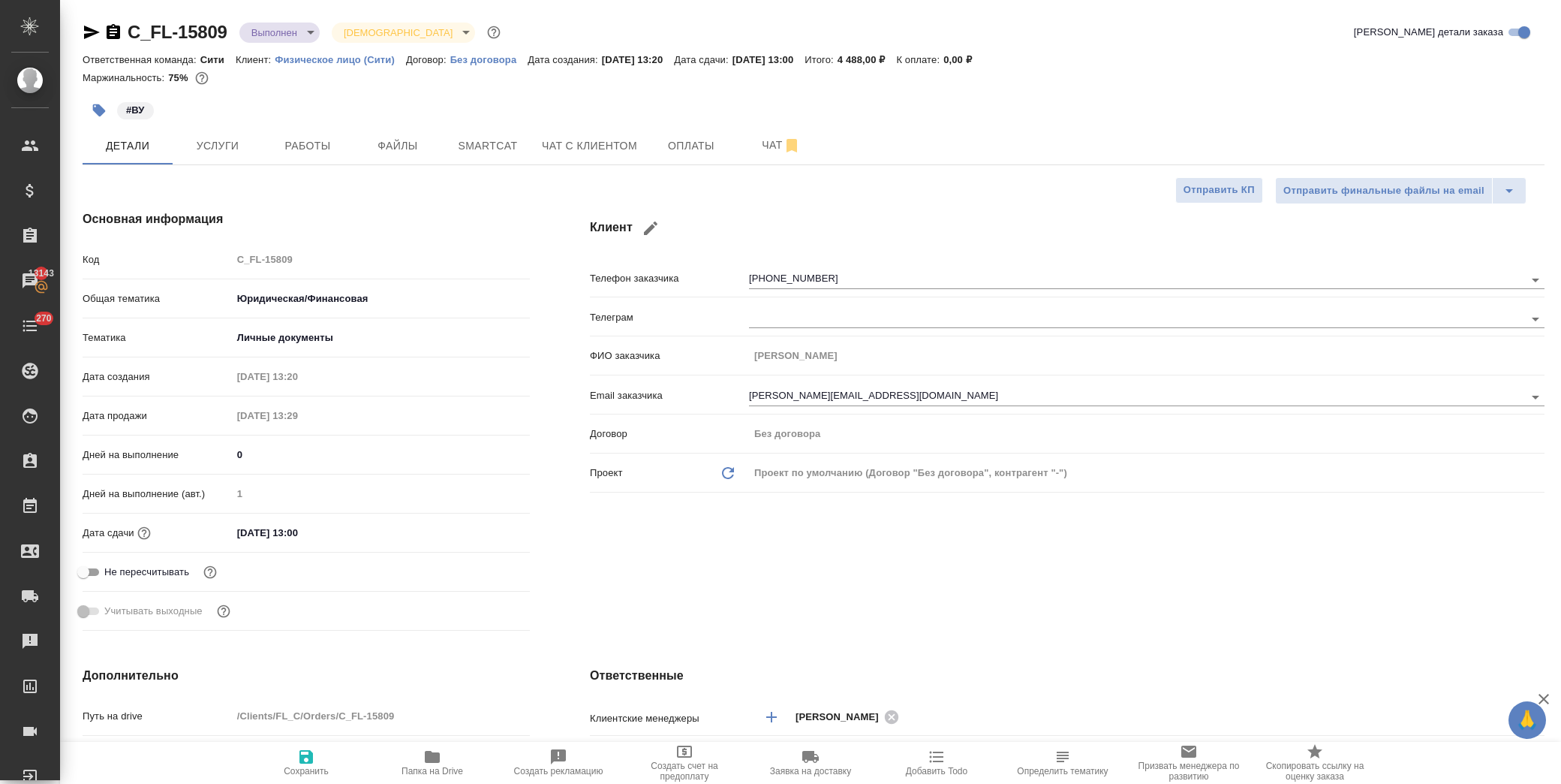
type textarea "x"
click at [214, 142] on span "Услуги" at bounding box center [217, 146] width 72 height 19
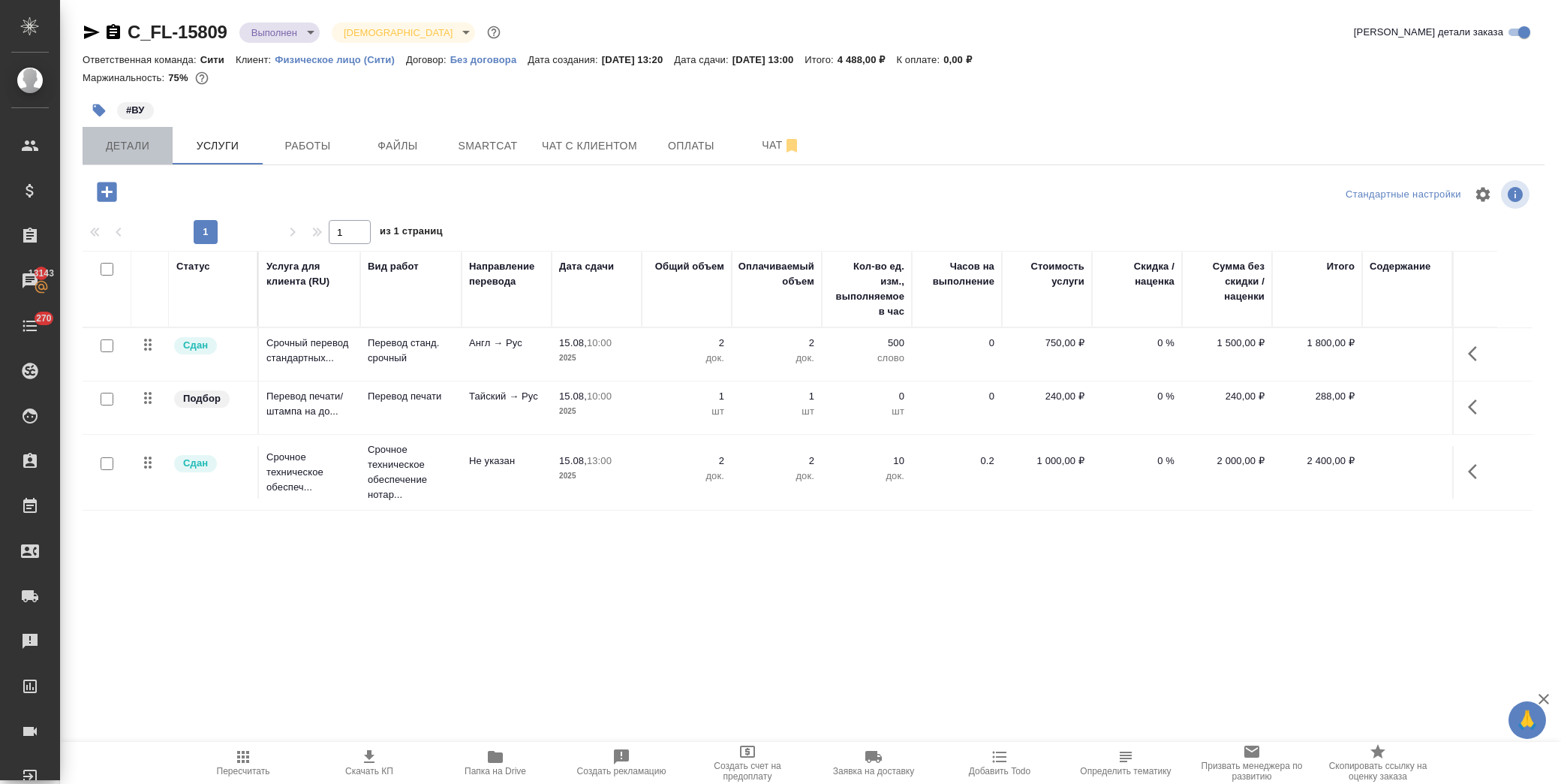
click at [151, 141] on span "Детали" at bounding box center [128, 146] width 72 height 19
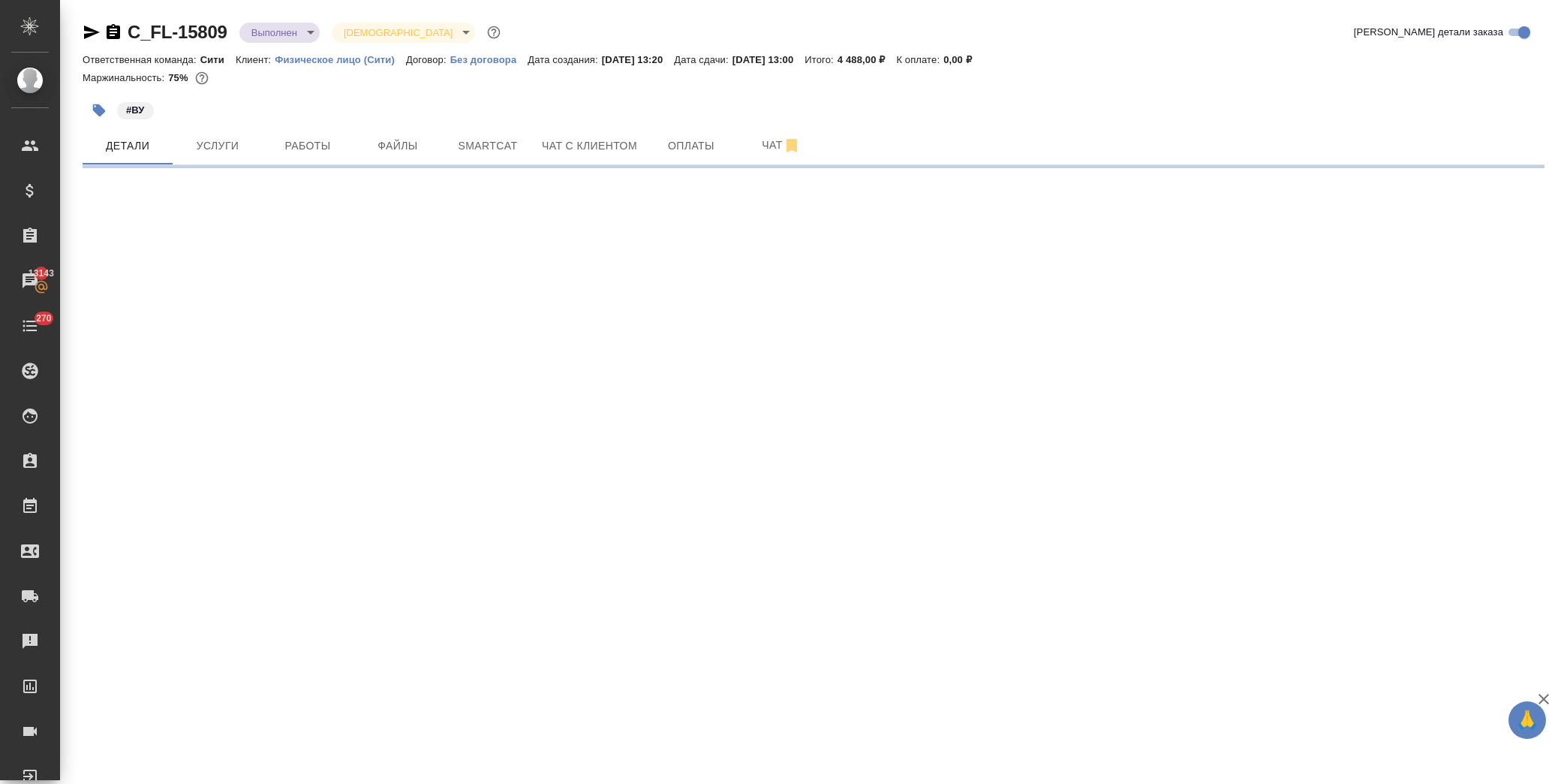
select select "RU"
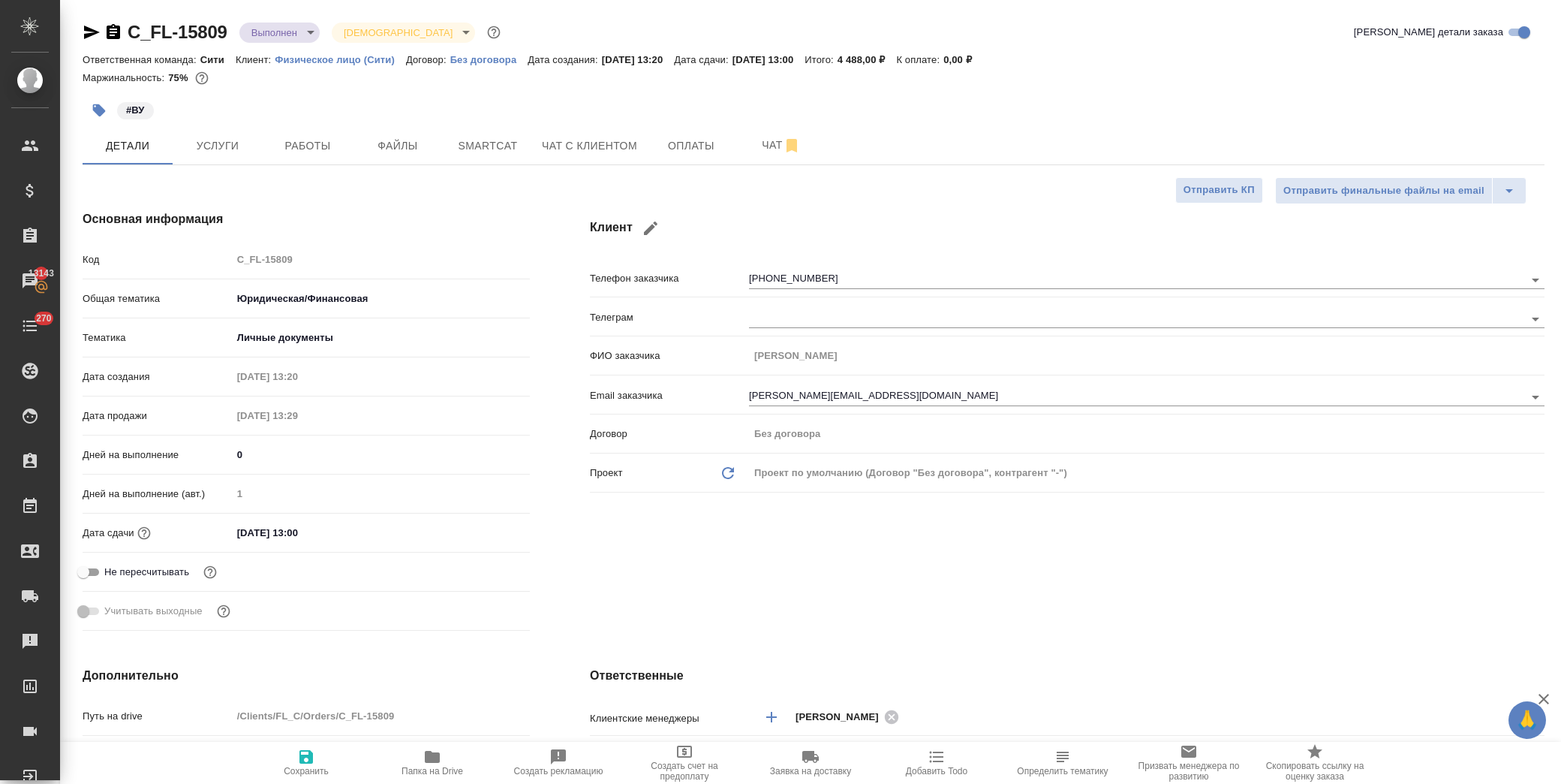
type textarea "x"
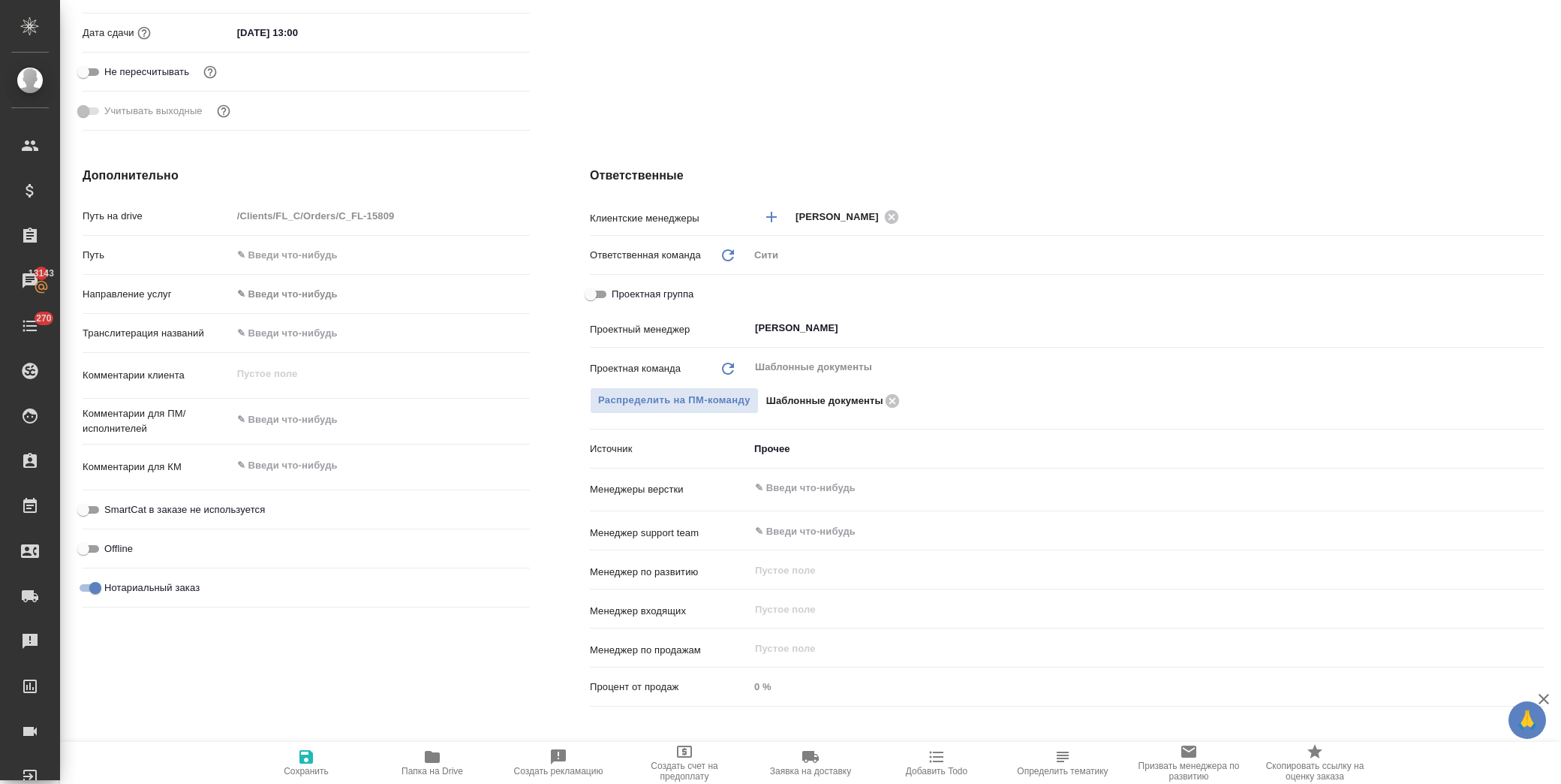
click at [590, 296] on input "Проектная группа" at bounding box center [590, 294] width 54 height 18
checkbox input "true"
type textarea "x"
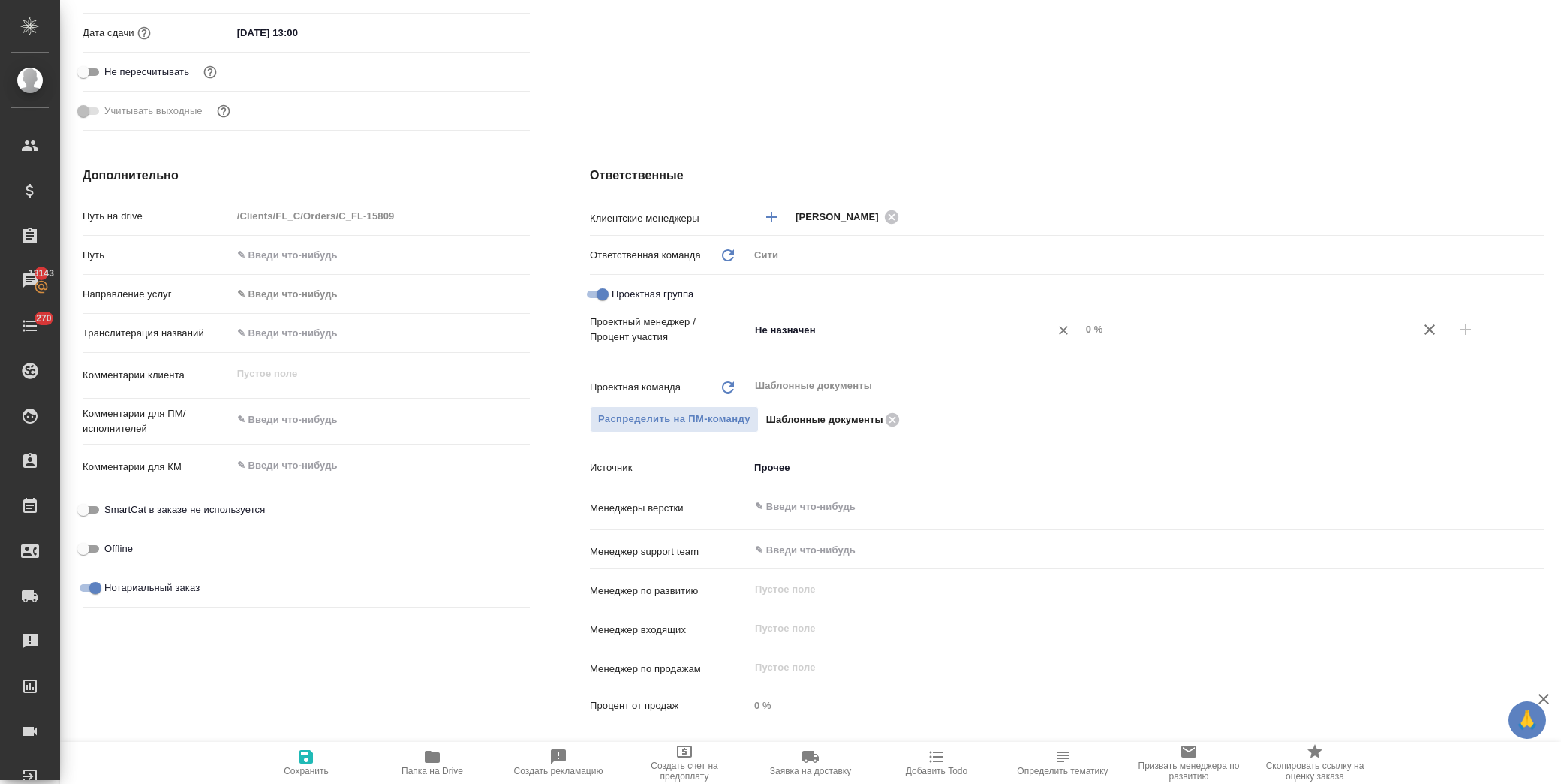
click at [779, 331] on input "Не назначен" at bounding box center [890, 329] width 272 height 18
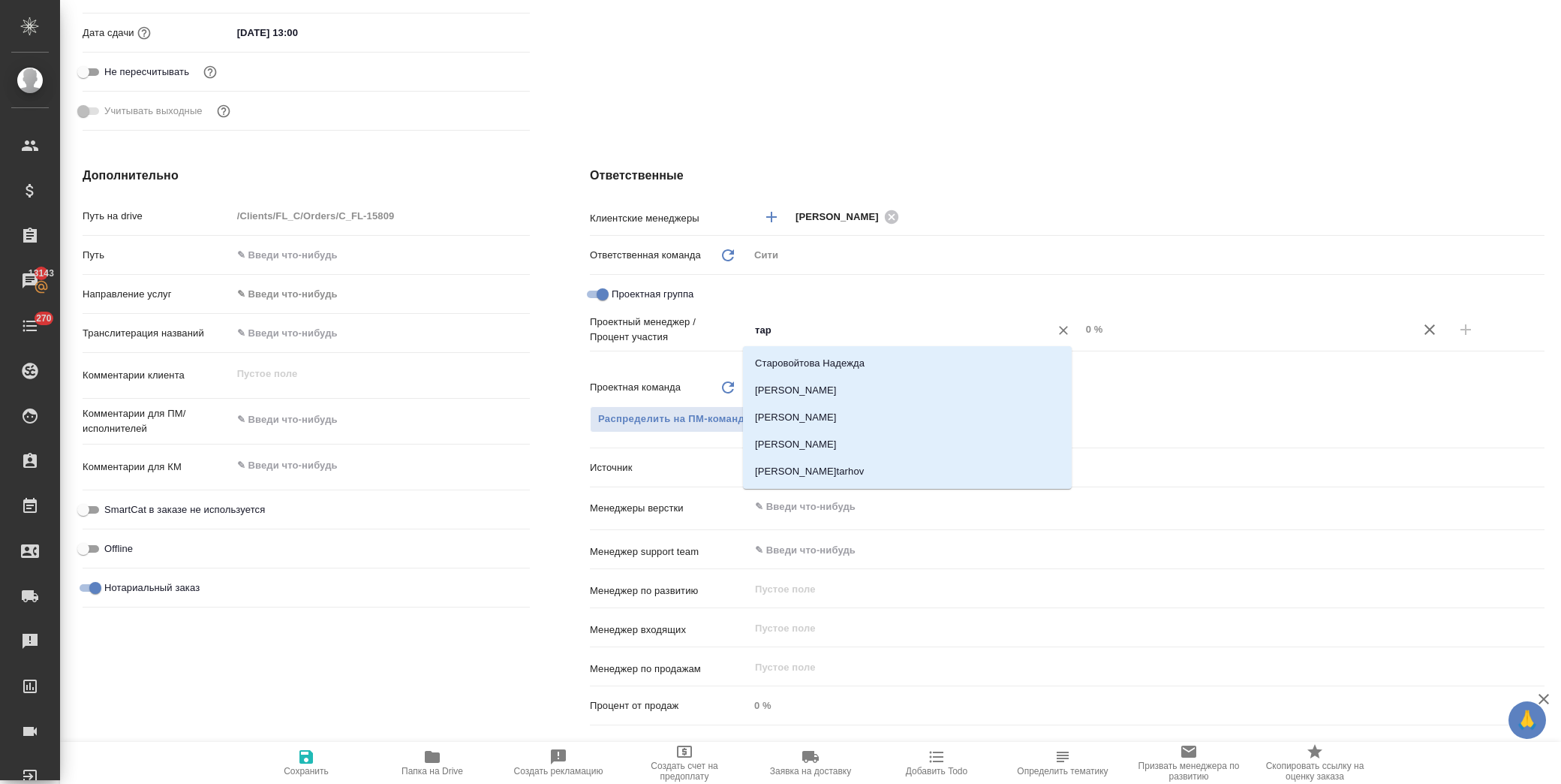
type input "тара"
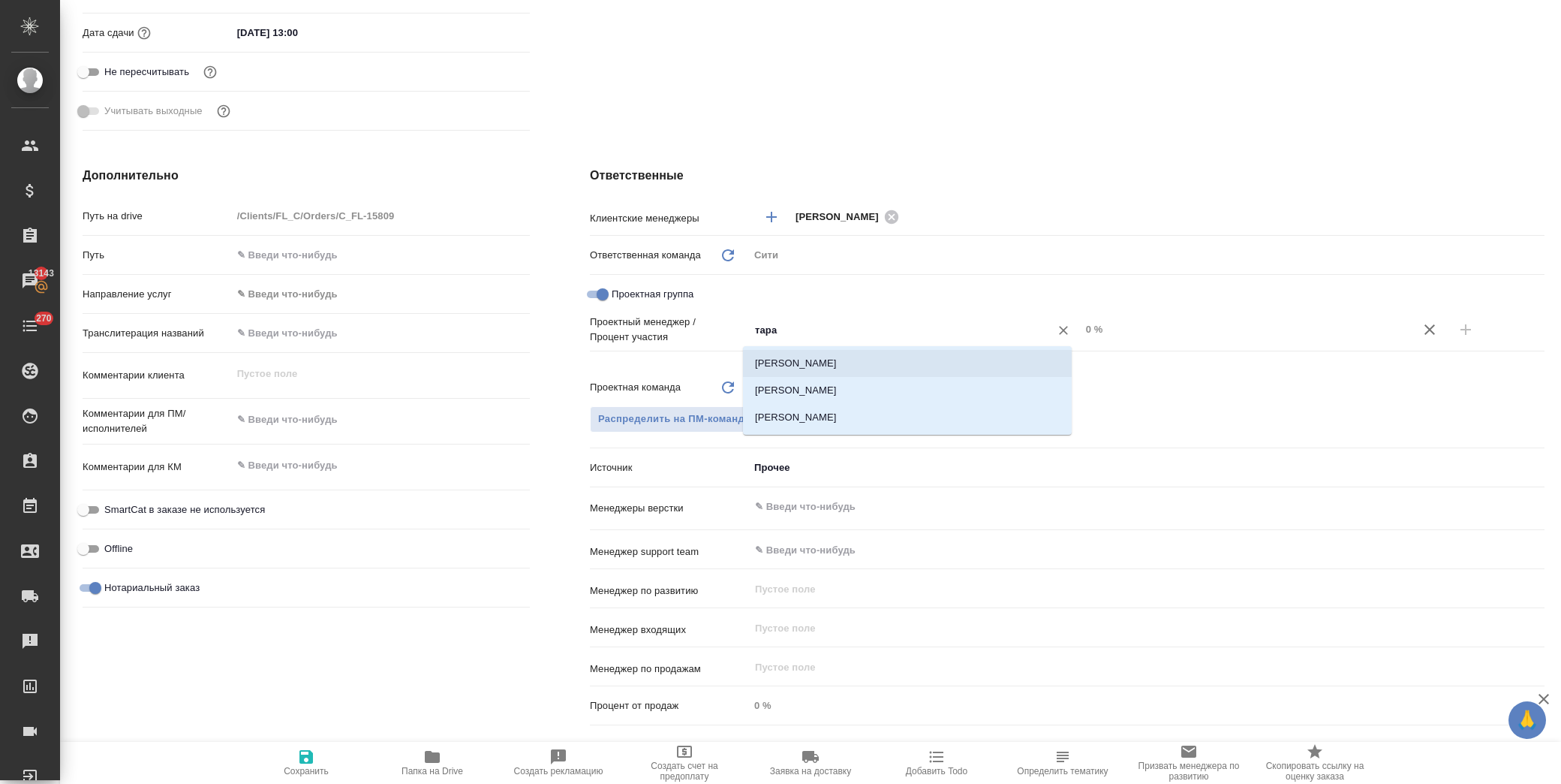
click at [889, 359] on li "Тарабановская Анастасия" at bounding box center [908, 363] width 329 height 27
type textarea "x"
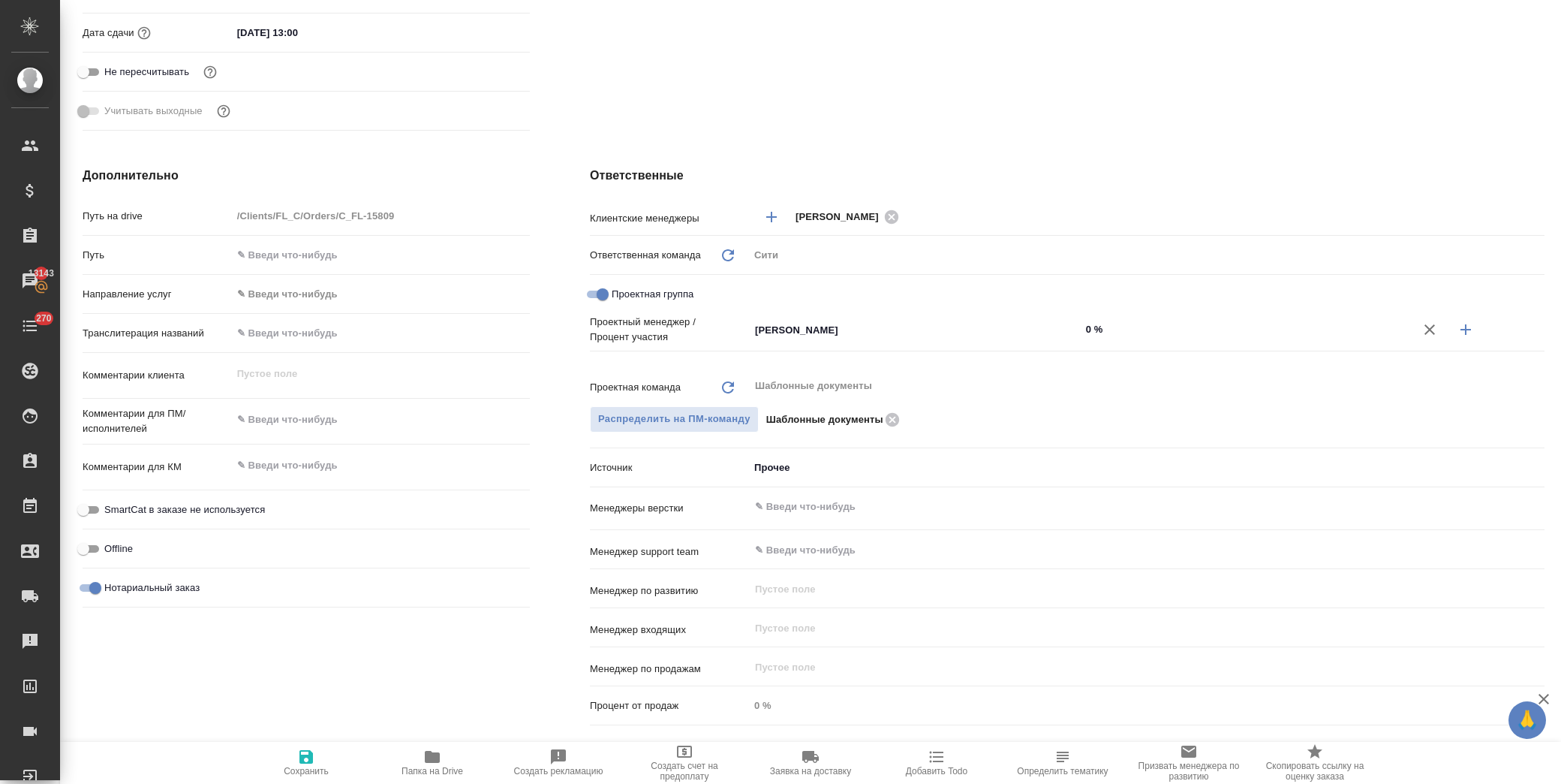
click at [1461, 325] on icon "button" at bounding box center [1465, 329] width 10 height 10
type textarea "x"
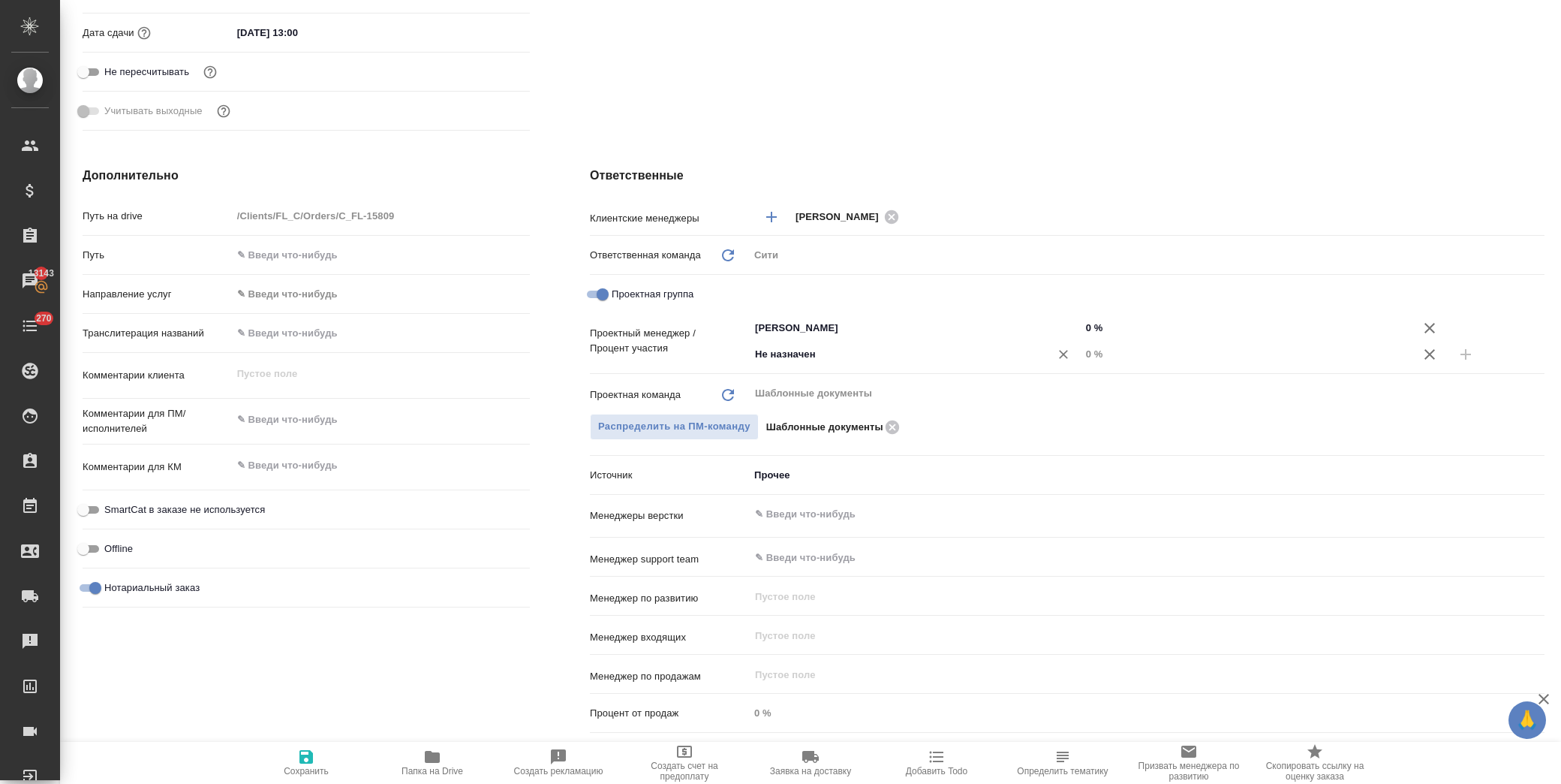
click at [797, 350] on input "Не назначен" at bounding box center [890, 354] width 272 height 18
type input "димитр"
click at [912, 376] on li "[PERSON_NAME]" at bounding box center [908, 387] width 329 height 27
type textarea "x"
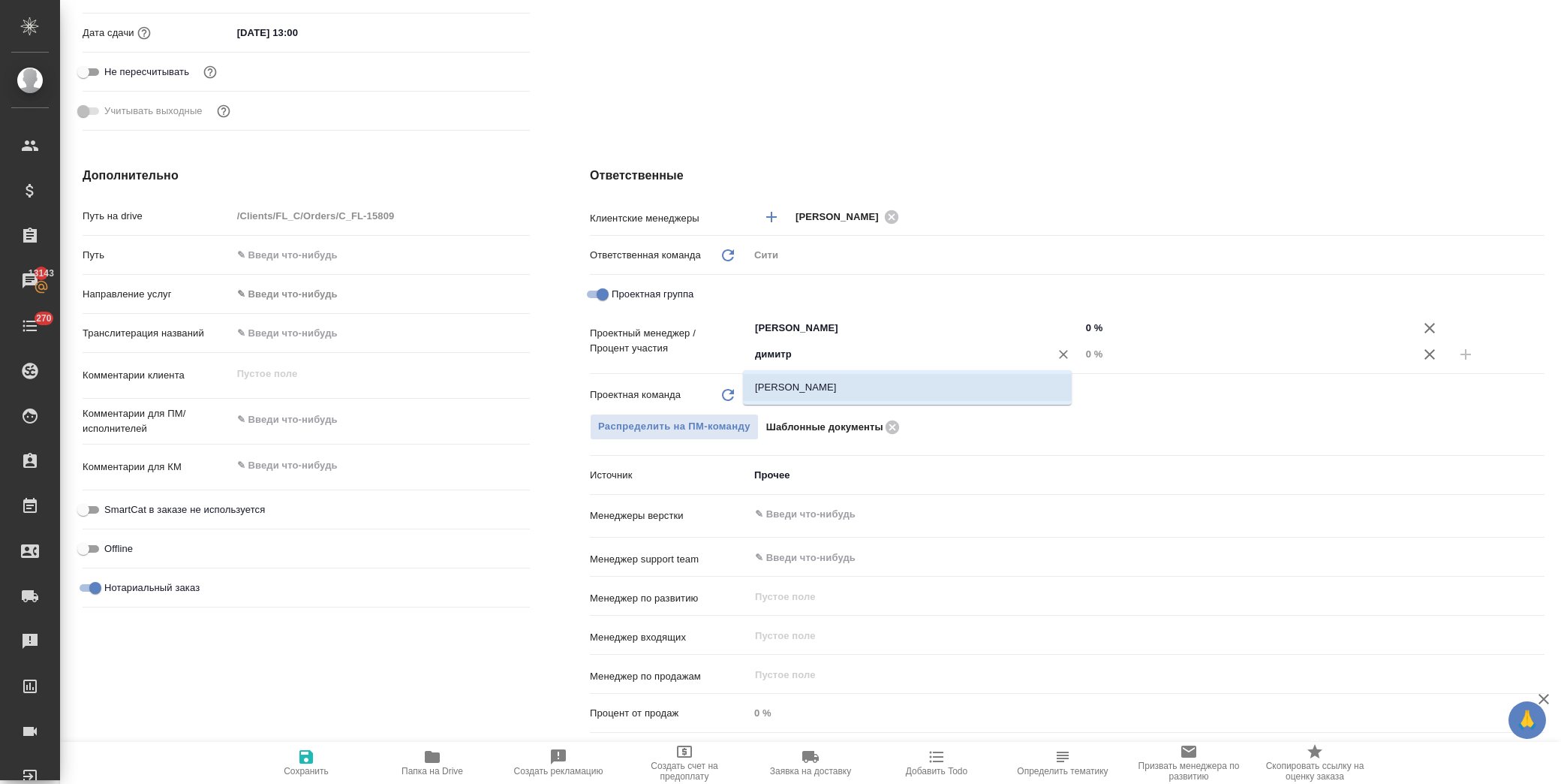
type textarea "x"
click at [1084, 353] on input "0 %" at bounding box center [1246, 354] width 330 height 22
type input "5 %"
type textarea "x"
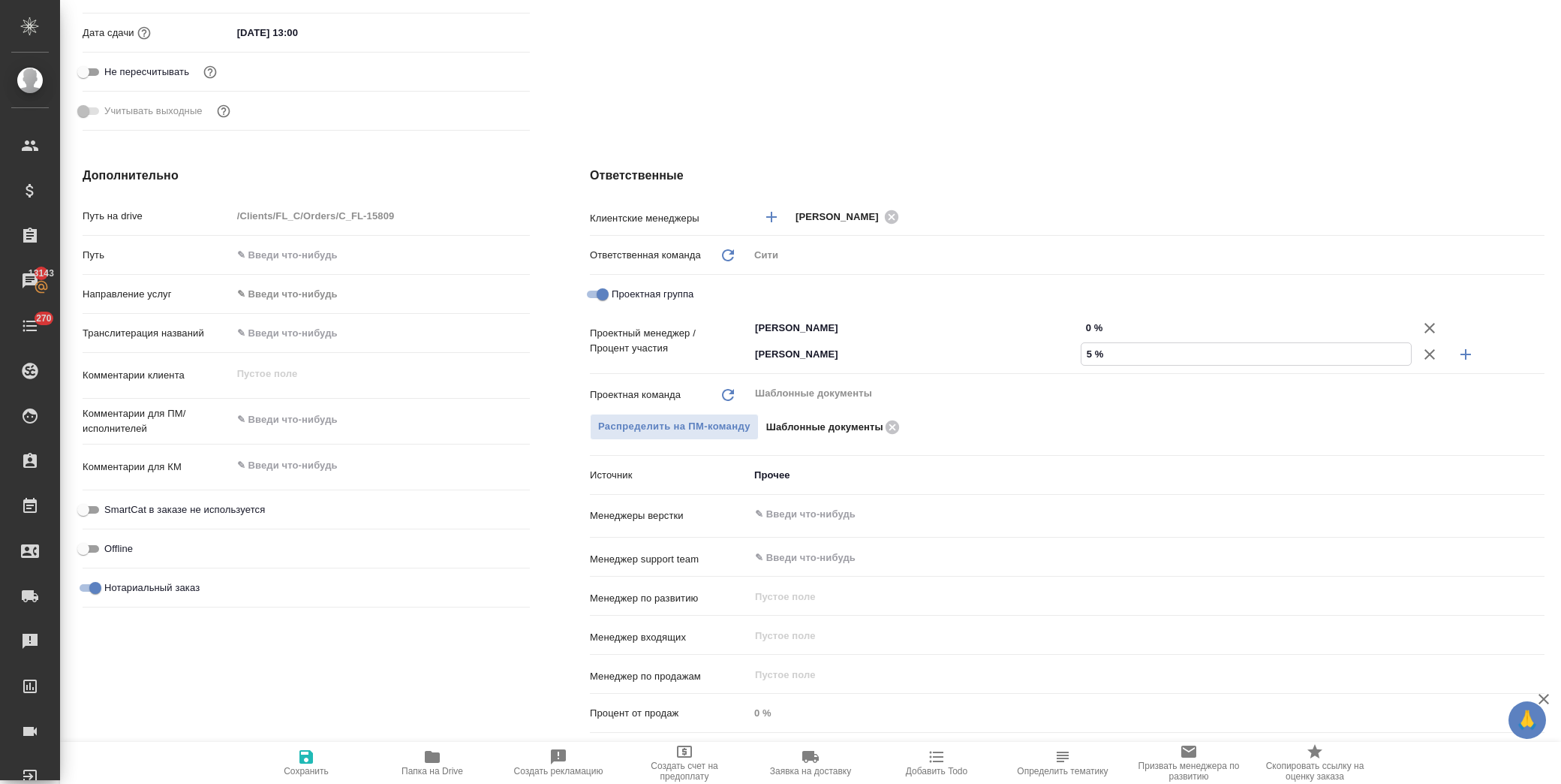
type textarea "x"
type input "54 %"
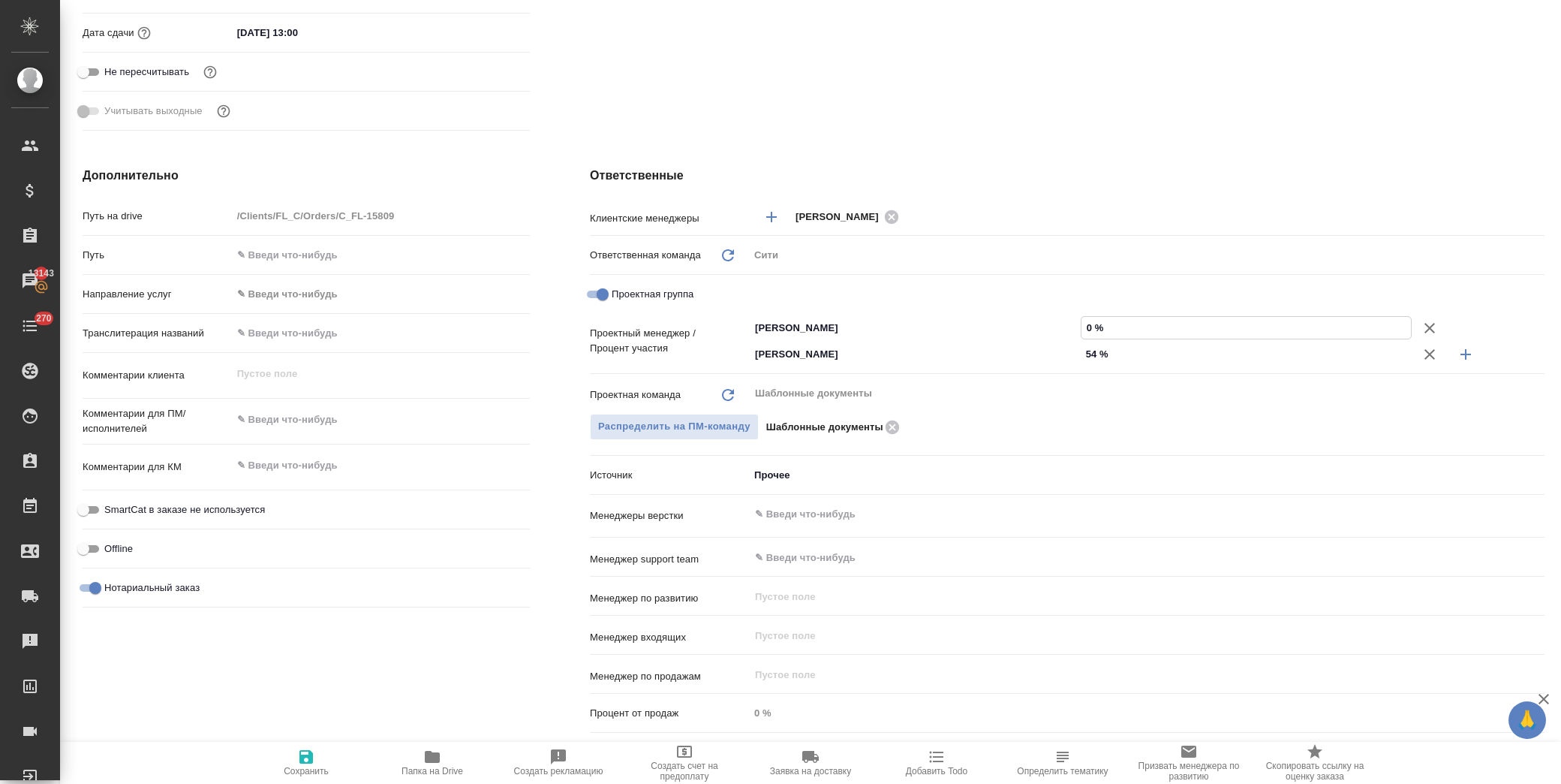
drag, startPoint x: 1085, startPoint y: 323, endPoint x: 1078, endPoint y: 320, distance: 7.6
click at [1081, 320] on input "0 %" at bounding box center [1246, 328] width 330 height 22
type input "3 %"
type textarea "x"
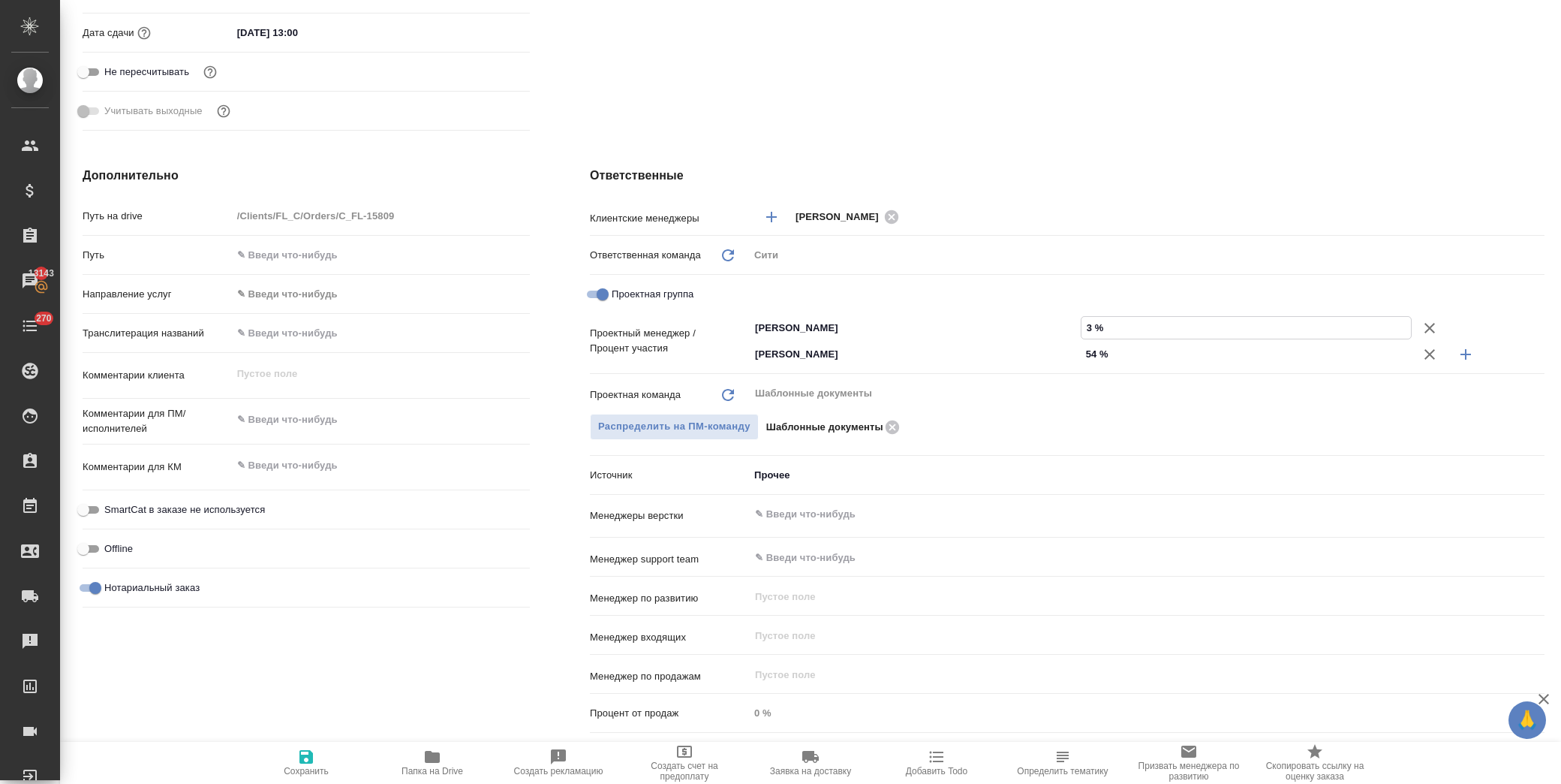
type textarea "x"
type input "36 %"
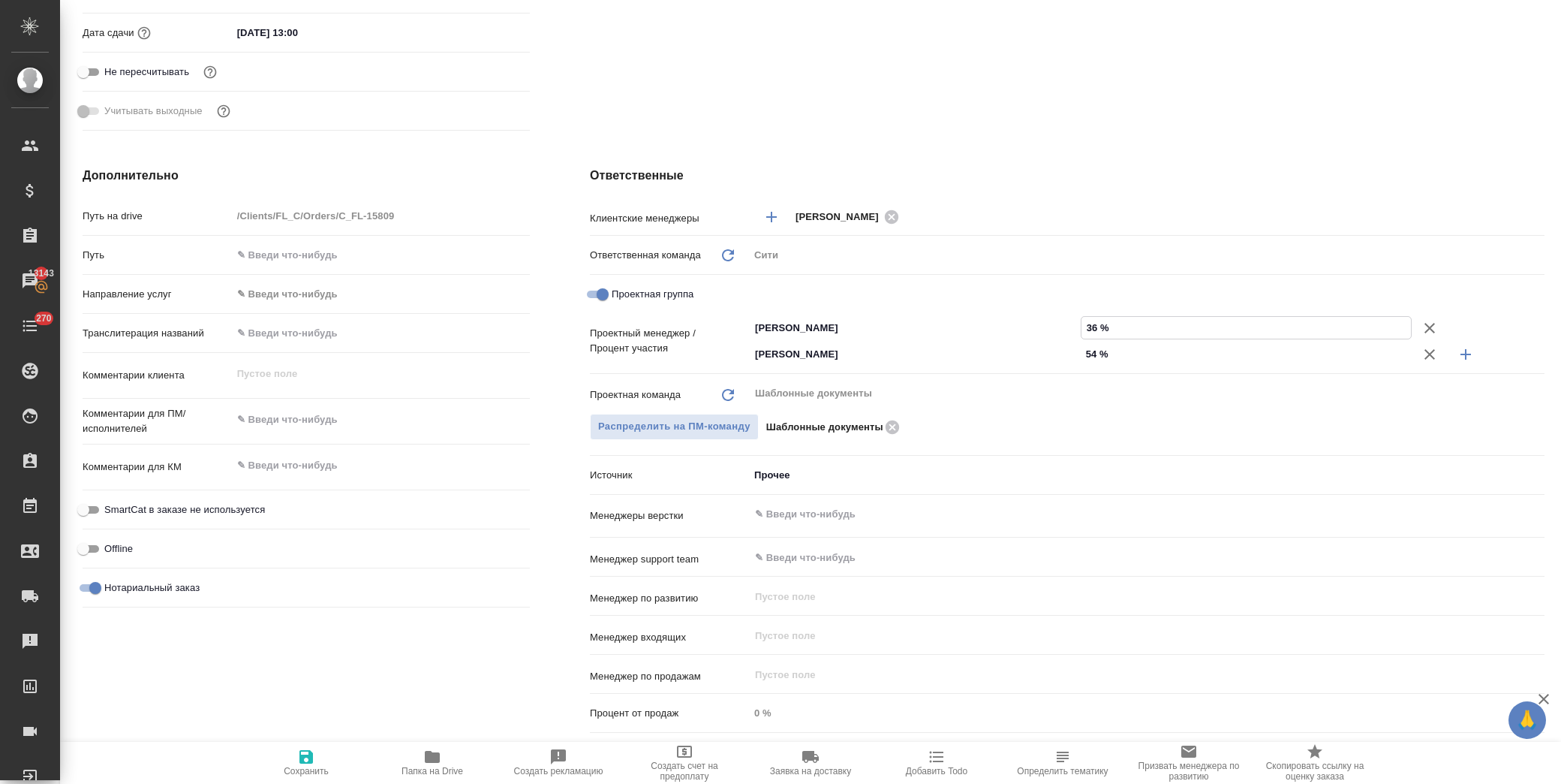
click at [316, 752] on span "Сохранить" at bounding box center [306, 761] width 108 height 29
type textarea "x"
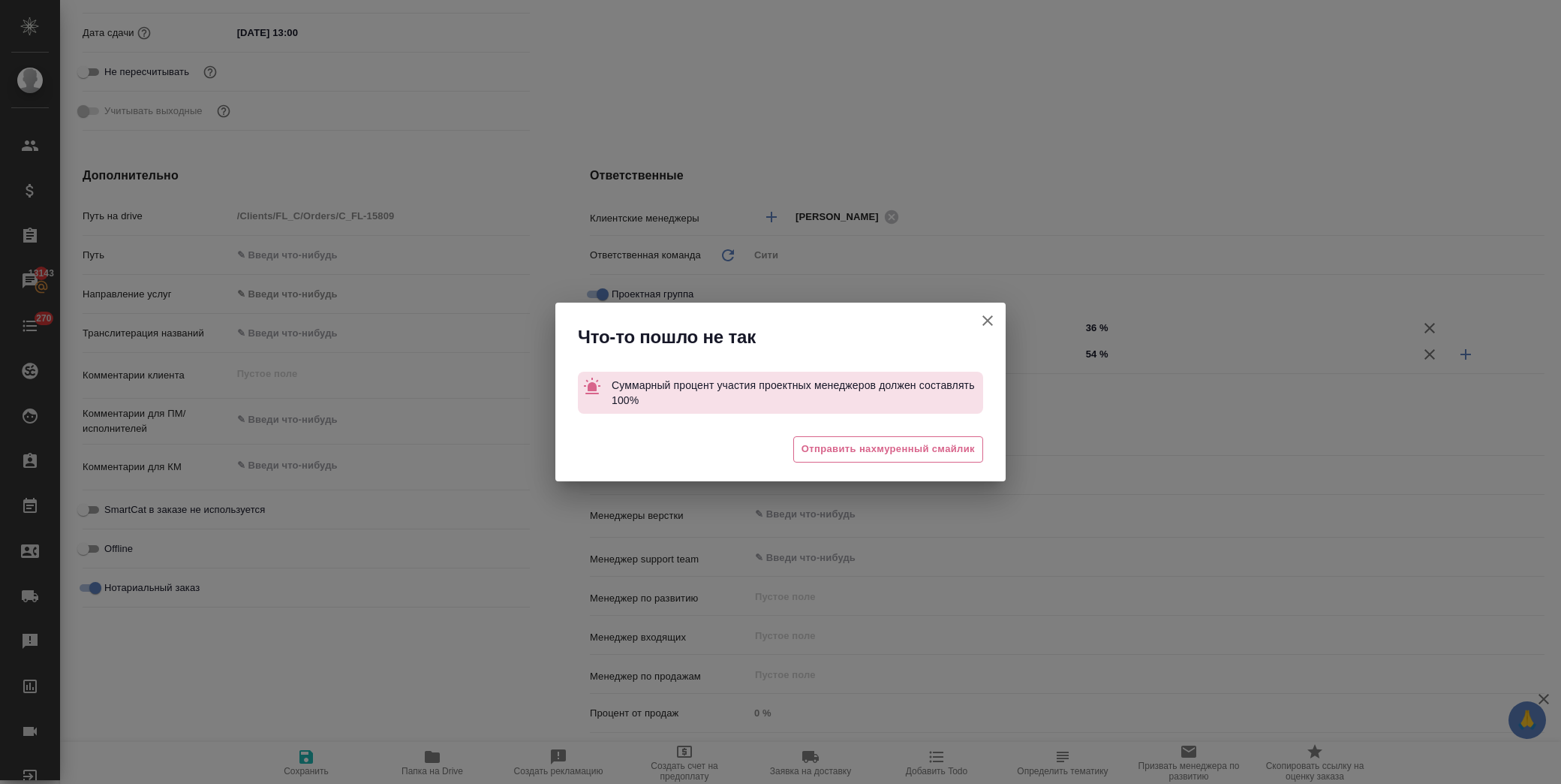
click at [992, 318] on icon "button" at bounding box center [987, 320] width 18 height 18
type textarea "x"
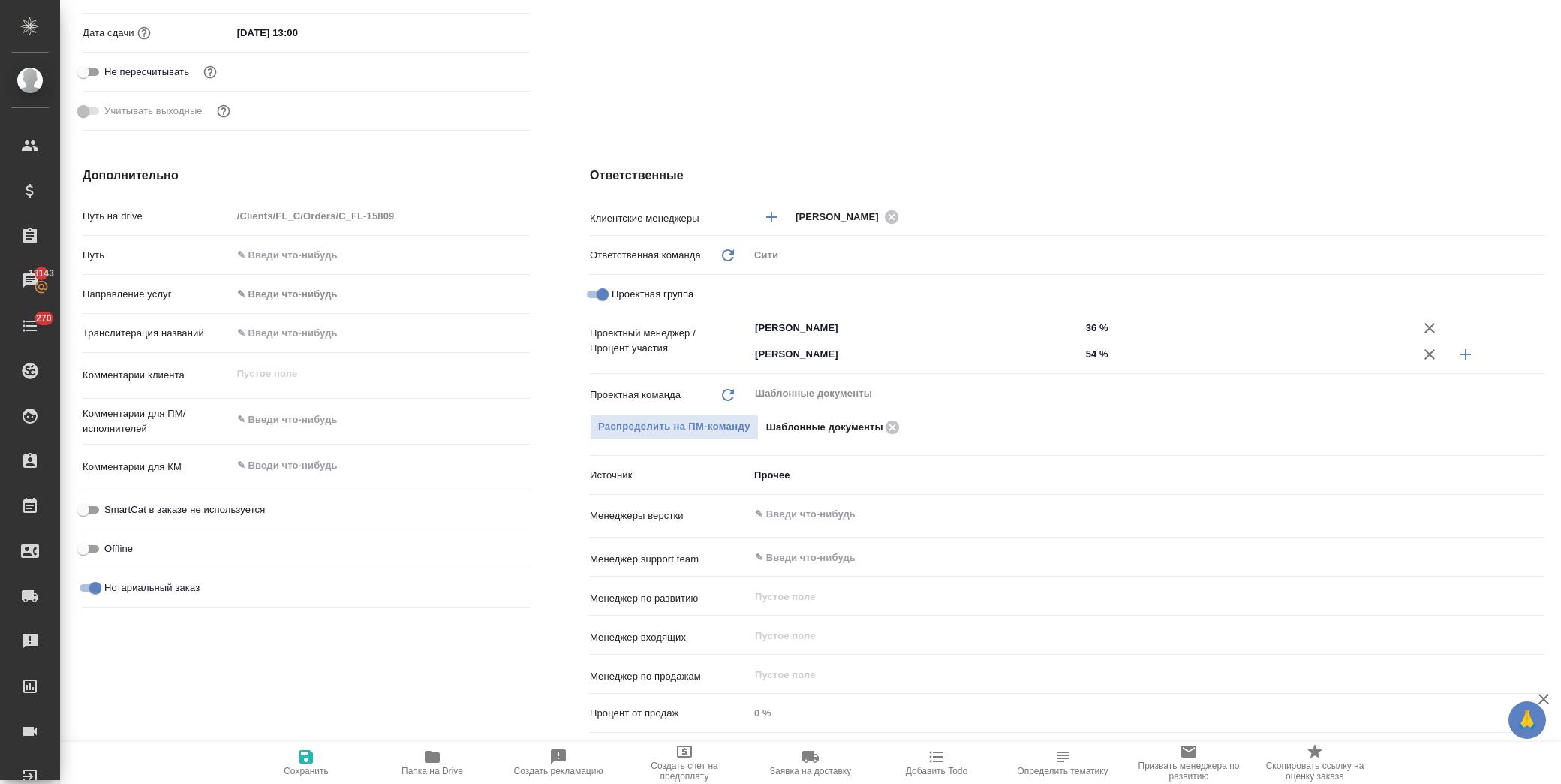
click at [1083, 325] on input "36 %" at bounding box center [1246, 328] width 332 height 22
type textarea "x"
type input "46 %"
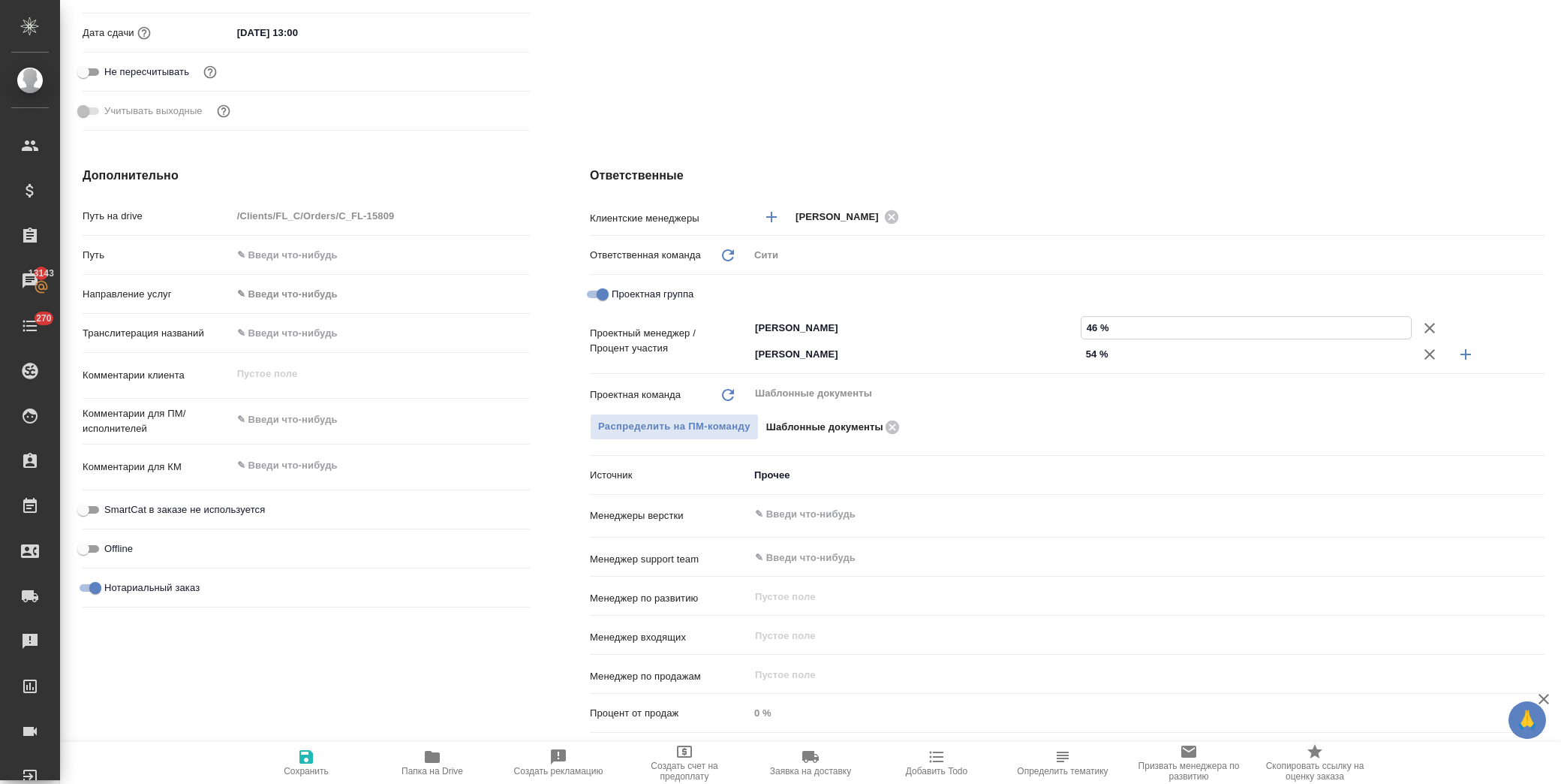
type textarea "x"
type input "46 %"
click at [310, 758] on icon "button" at bounding box center [306, 756] width 13 height 13
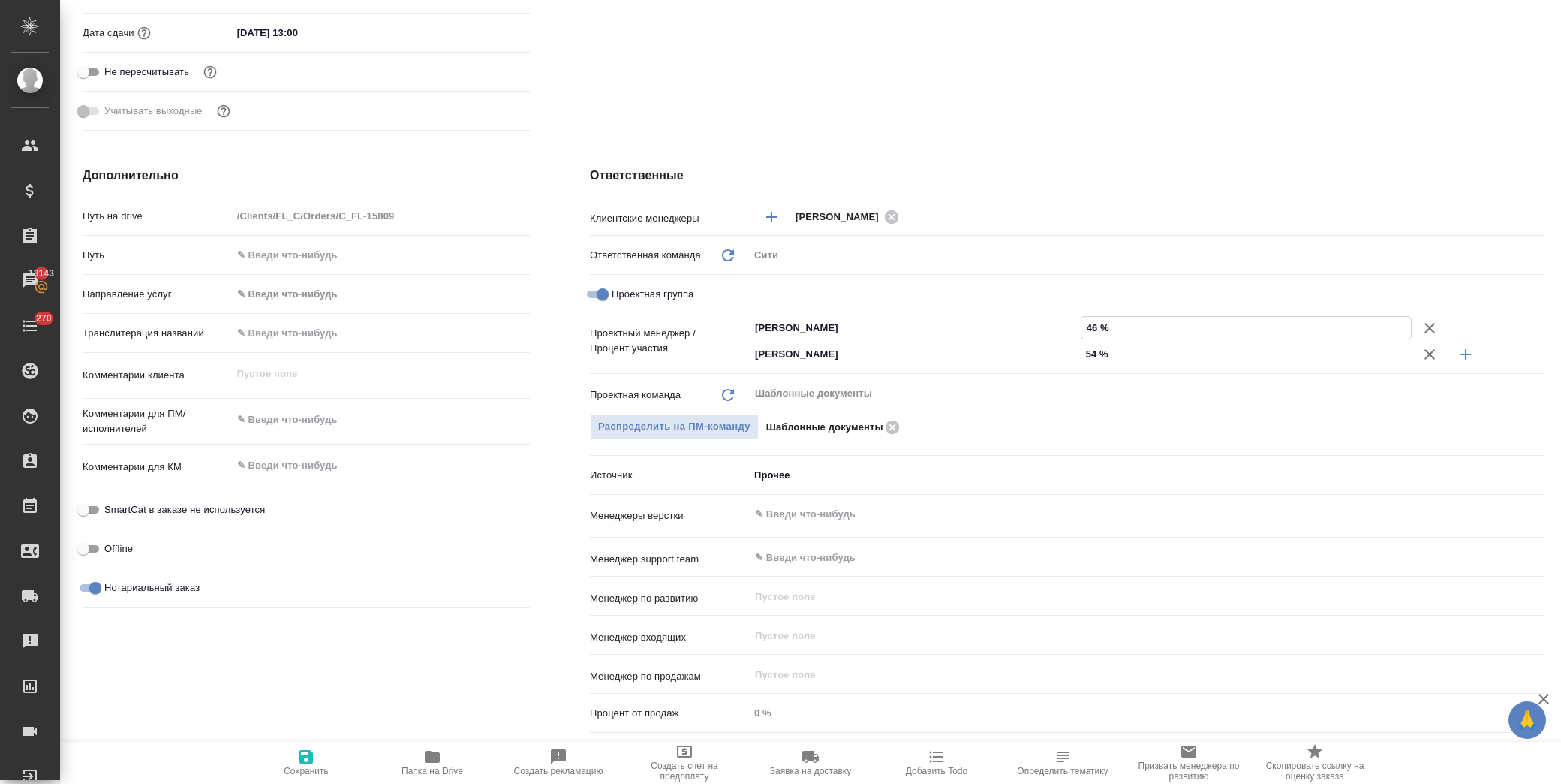
type textarea "x"
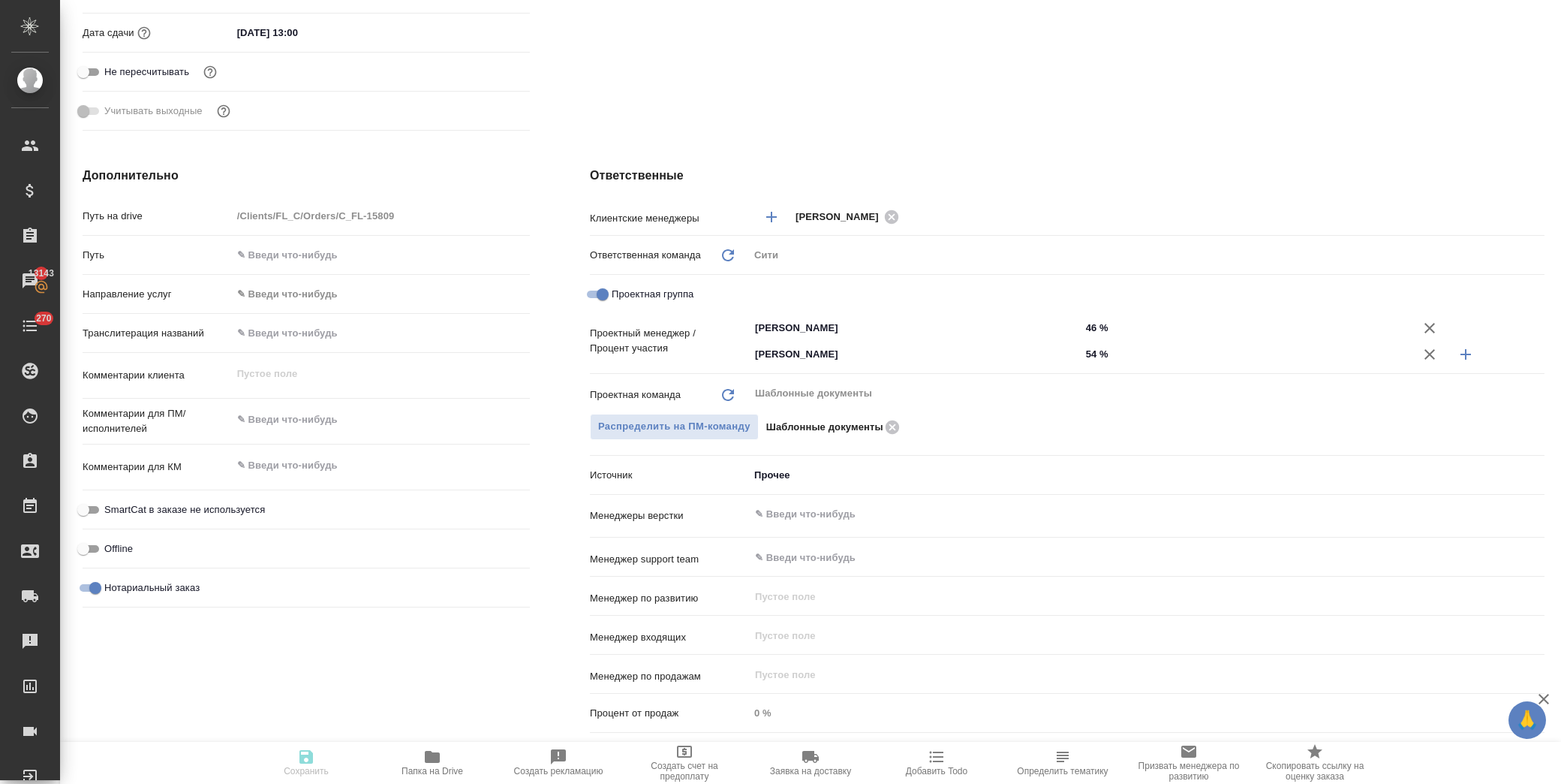
type textarea "x"
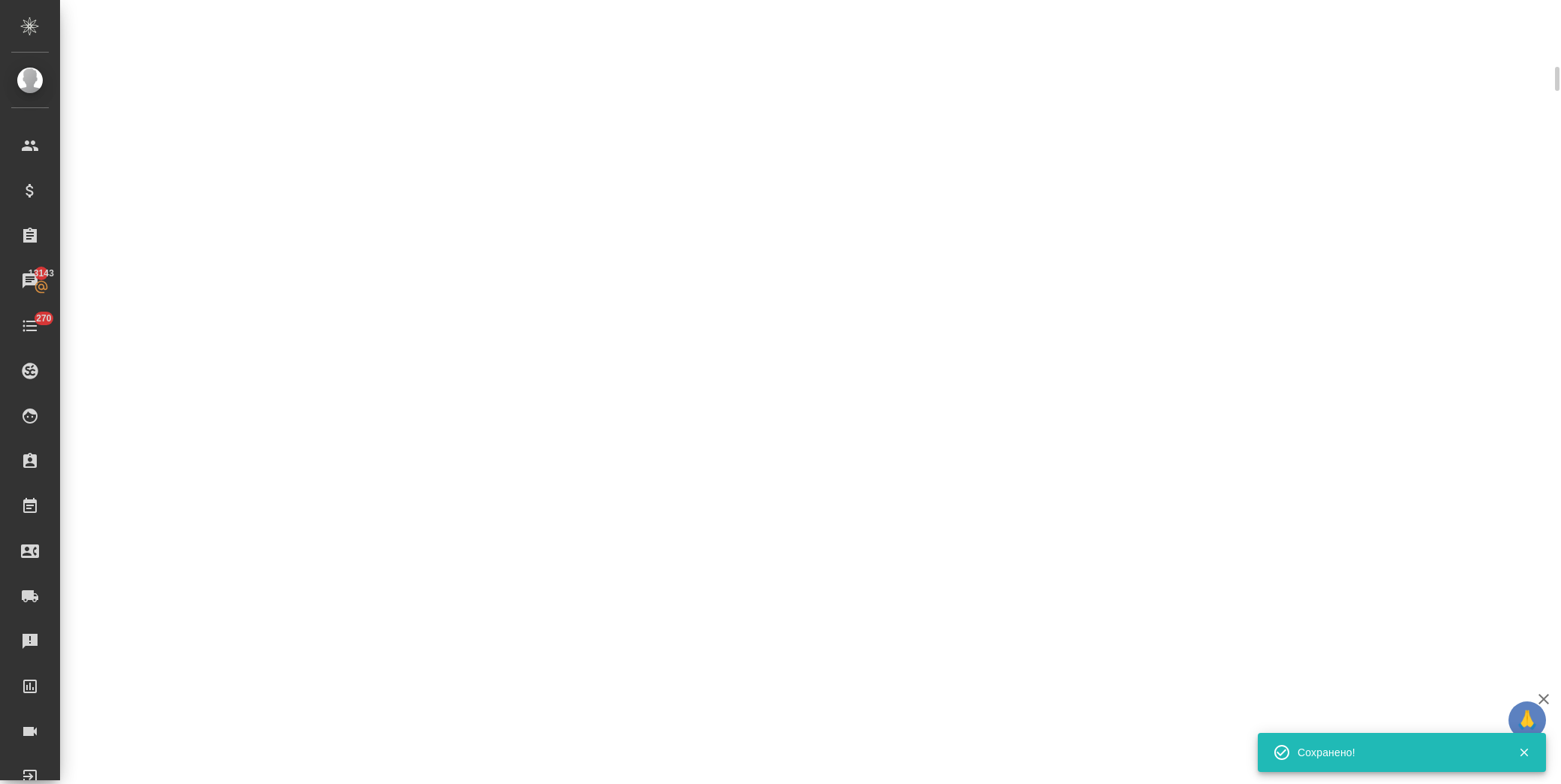
scroll to position [489, 0]
select select "RU"
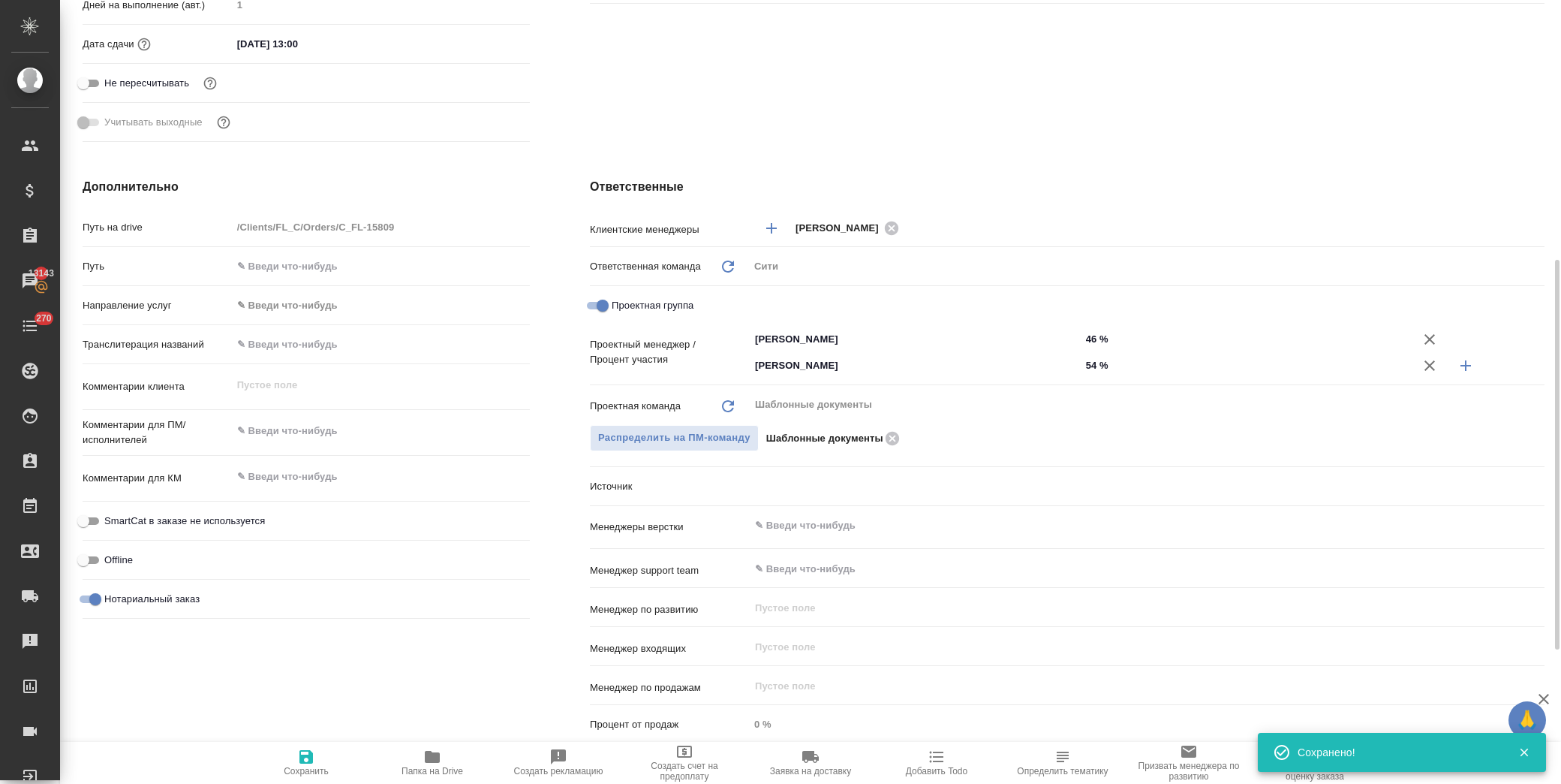
scroll to position [500, 0]
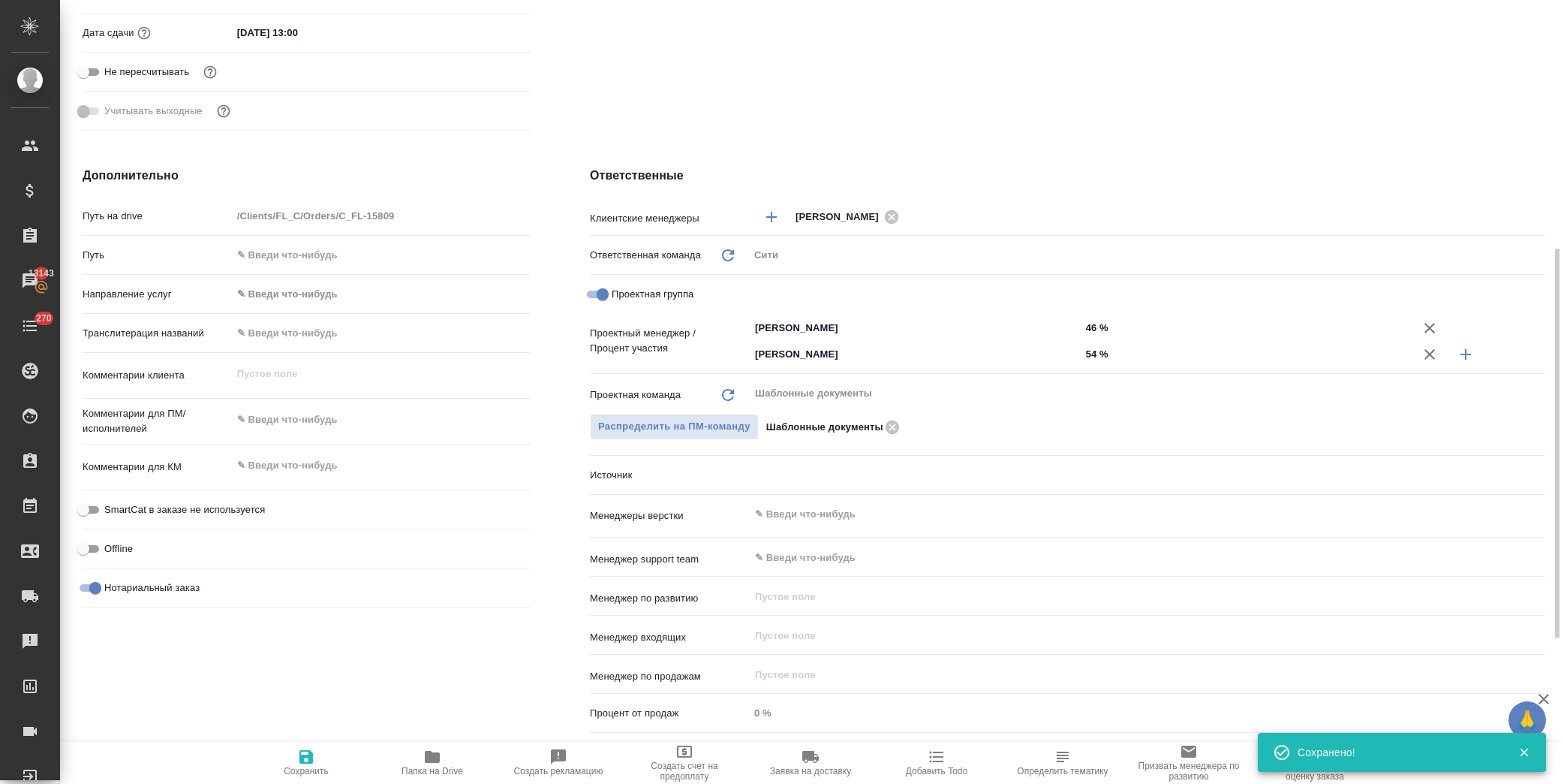
type textarea "x"
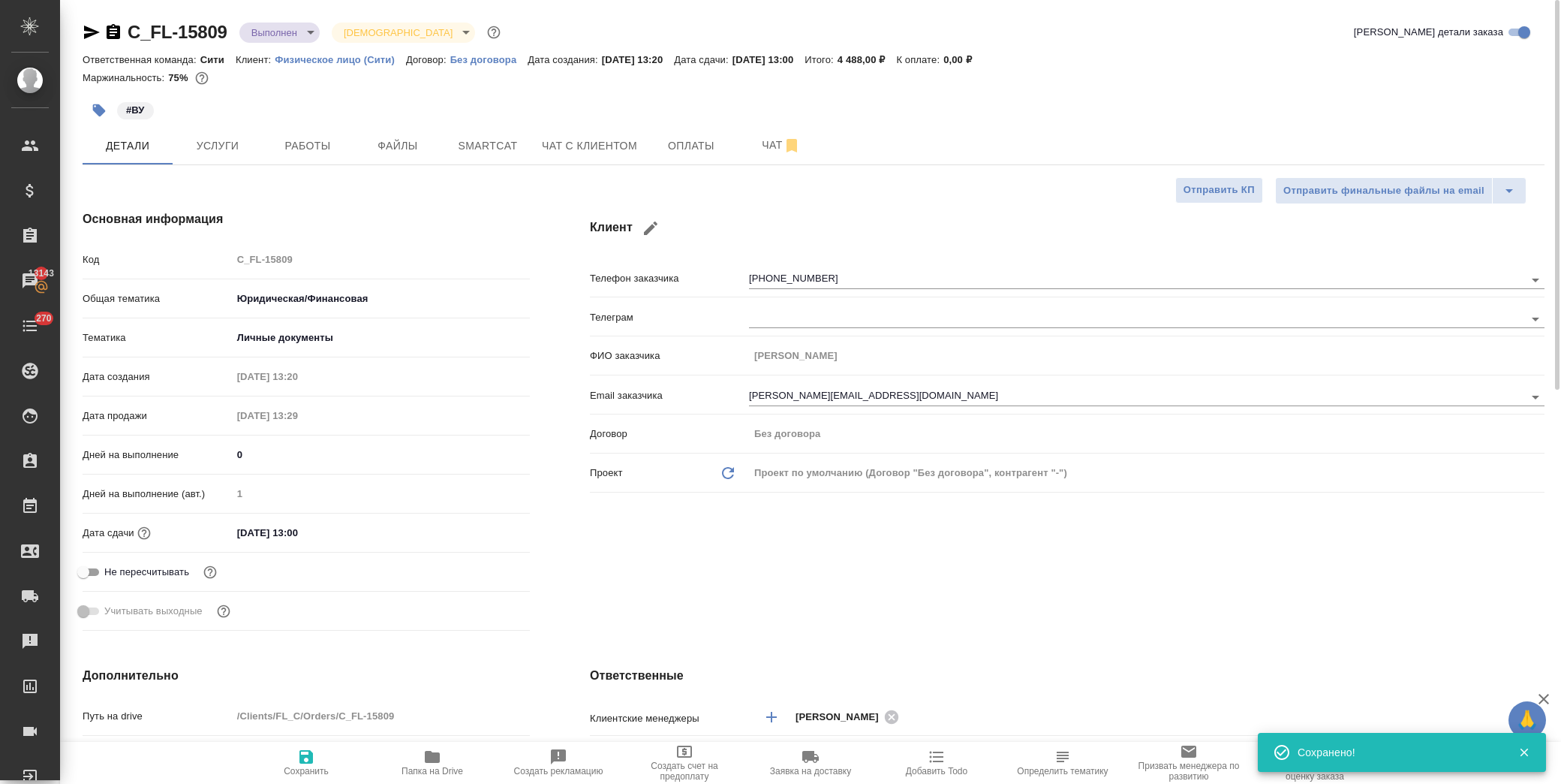
click at [299, 33] on body "🙏 .cls-1 fill:#fff; AWATERA Лофицкая Юлия Владимировна Клиенты Спецификации Зак…" at bounding box center [780, 392] width 1561 height 784
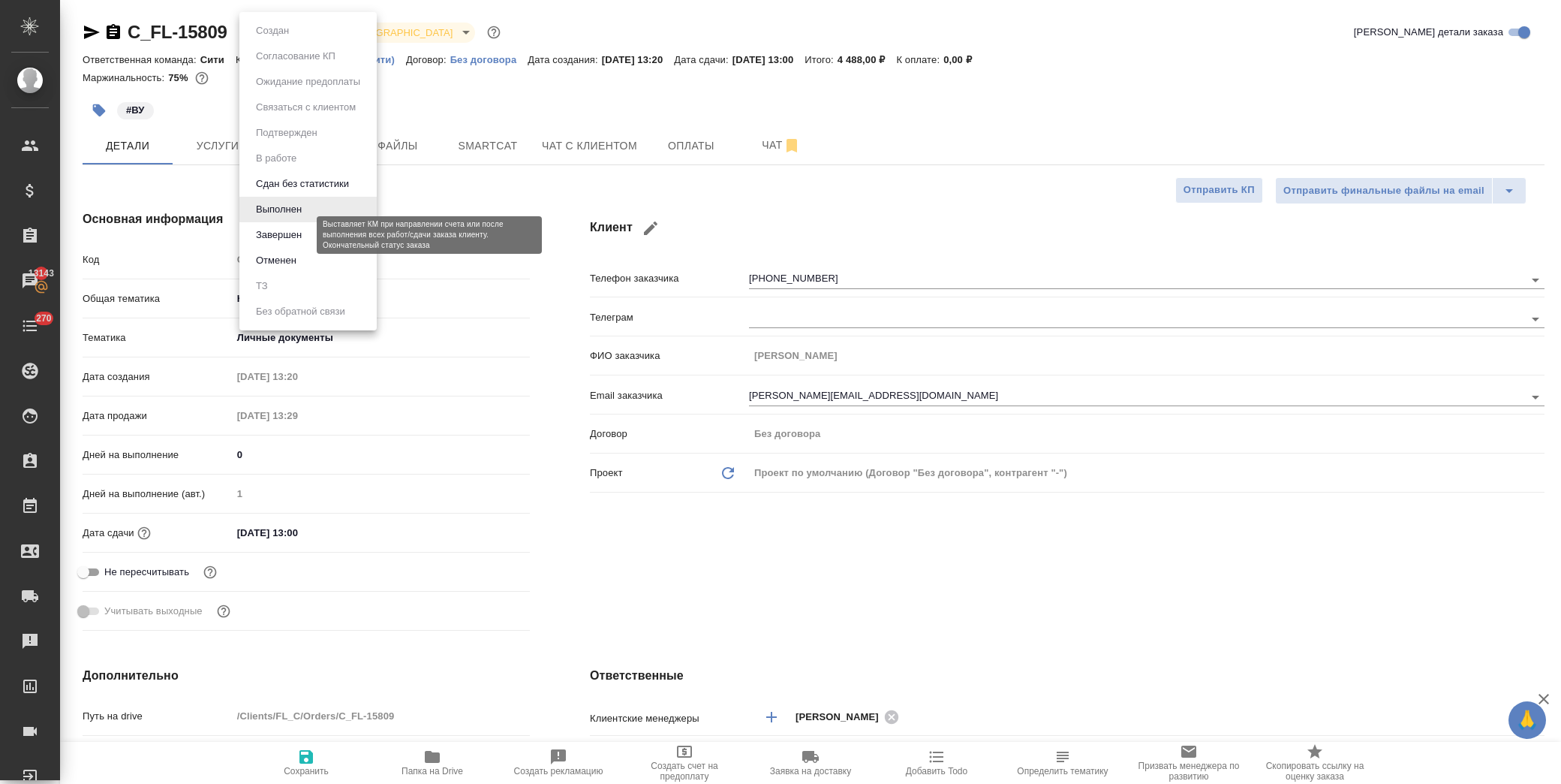
click at [303, 236] on button "Завершен" at bounding box center [279, 234] width 54 height 16
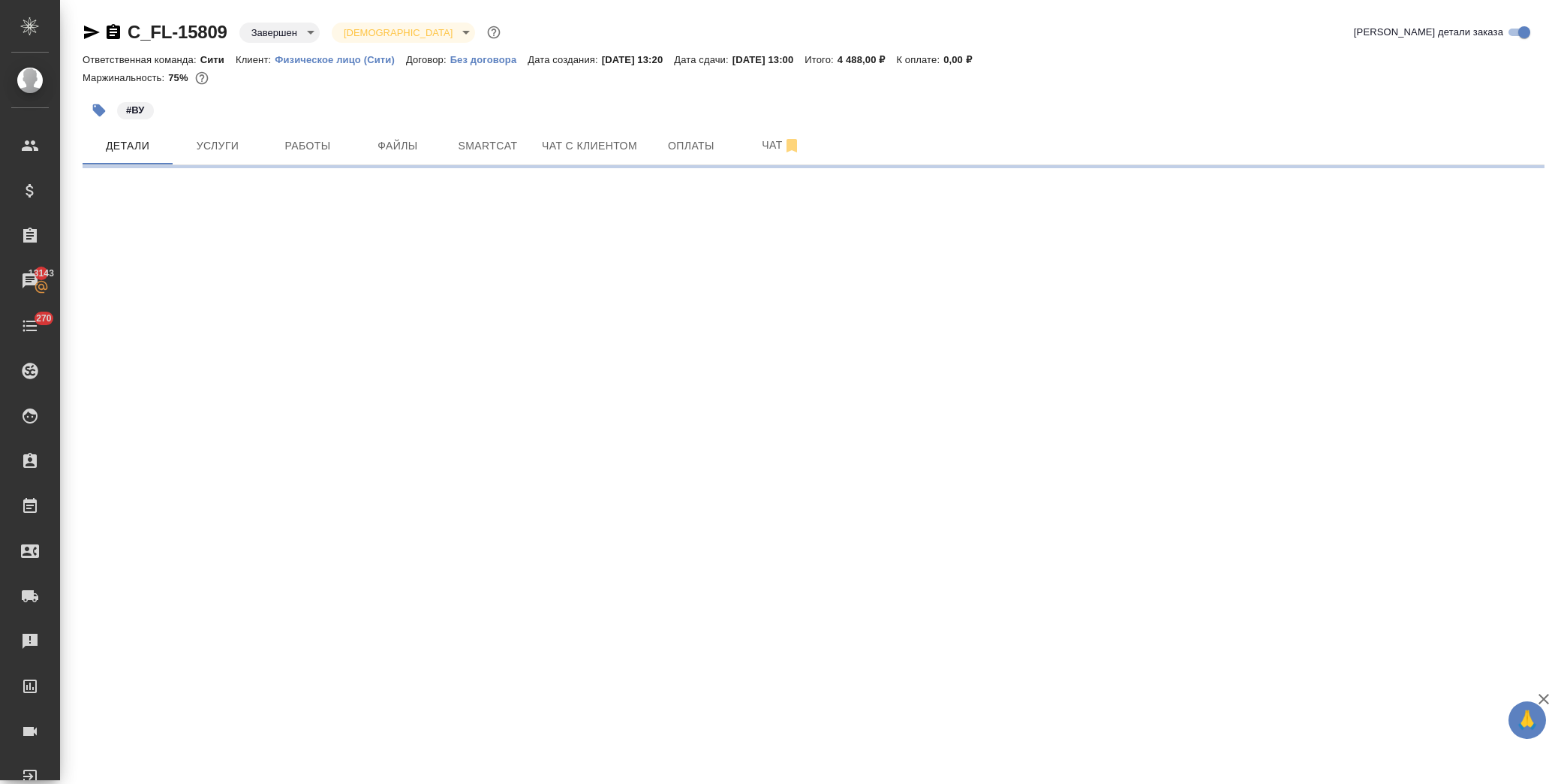
select select "RU"
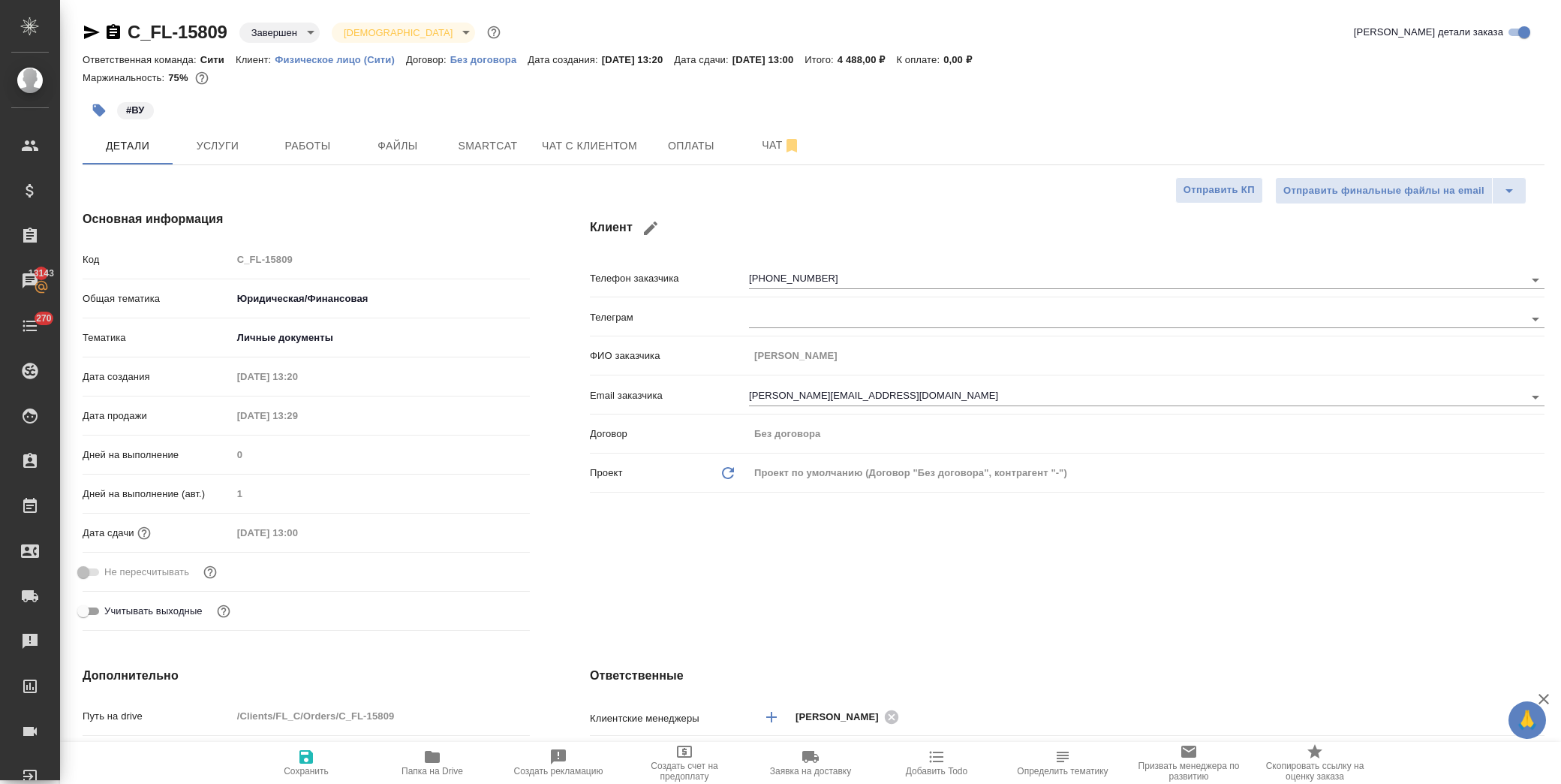
type textarea "x"
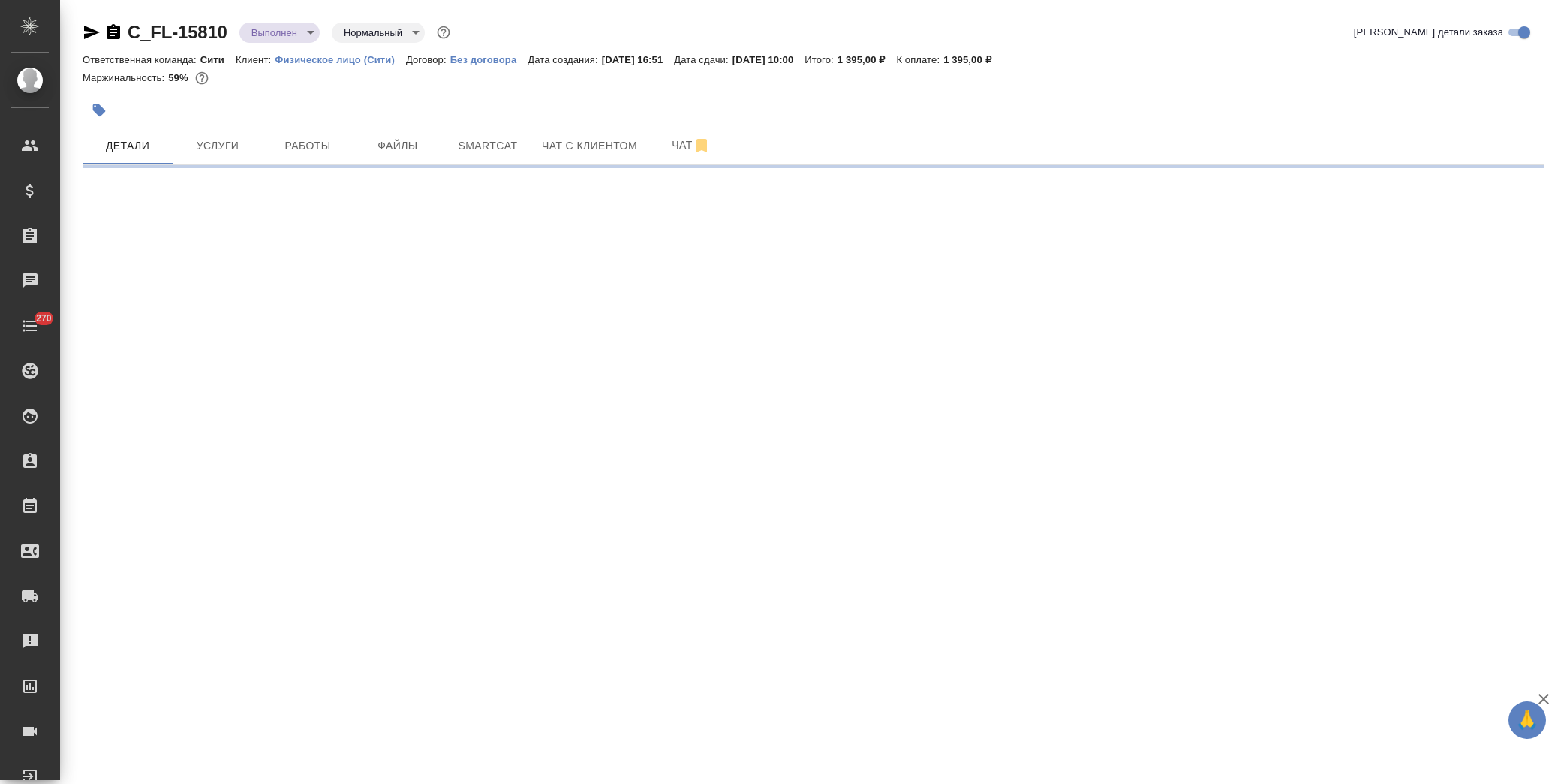
select select "RU"
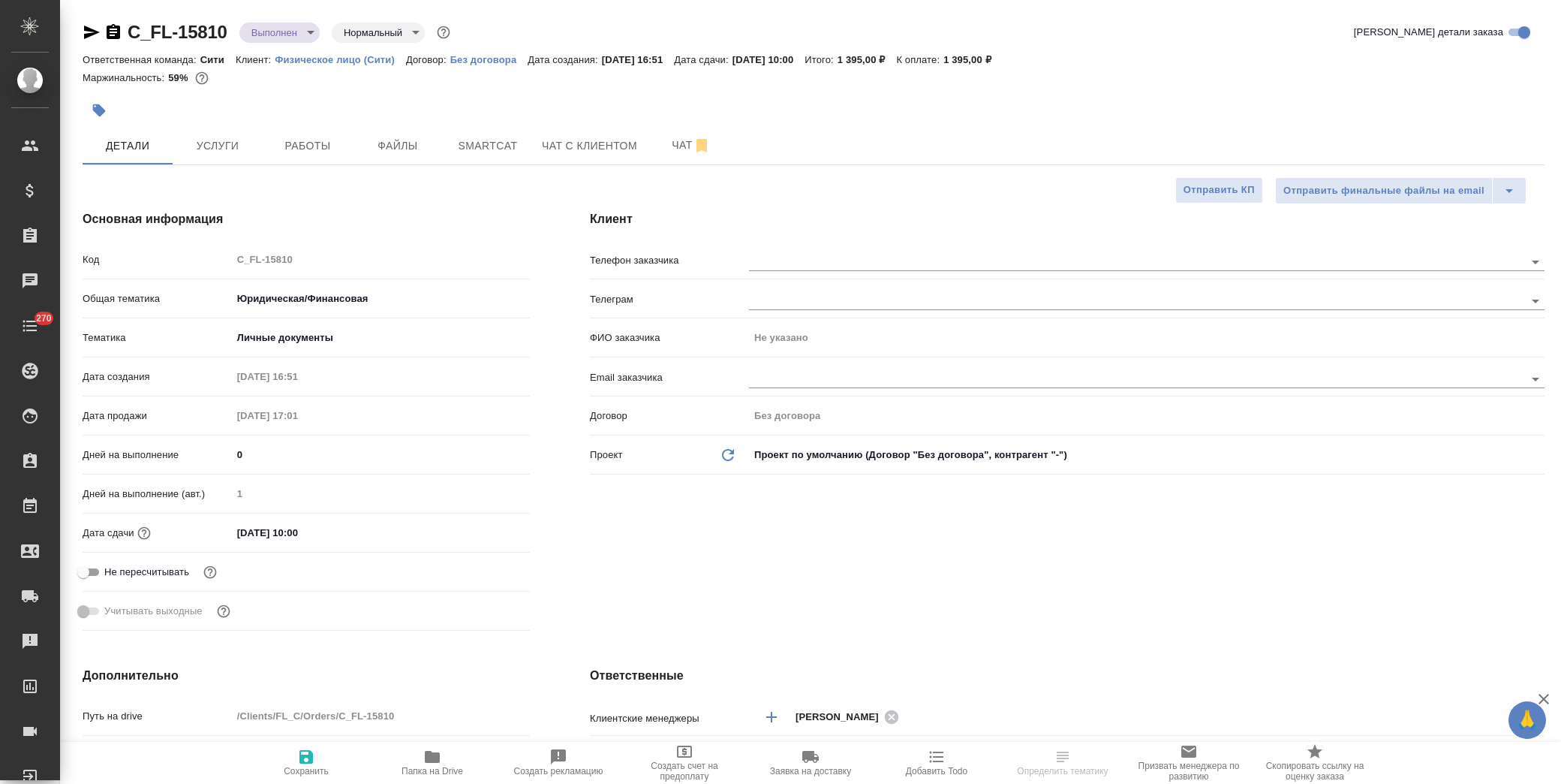
type textarea "x"
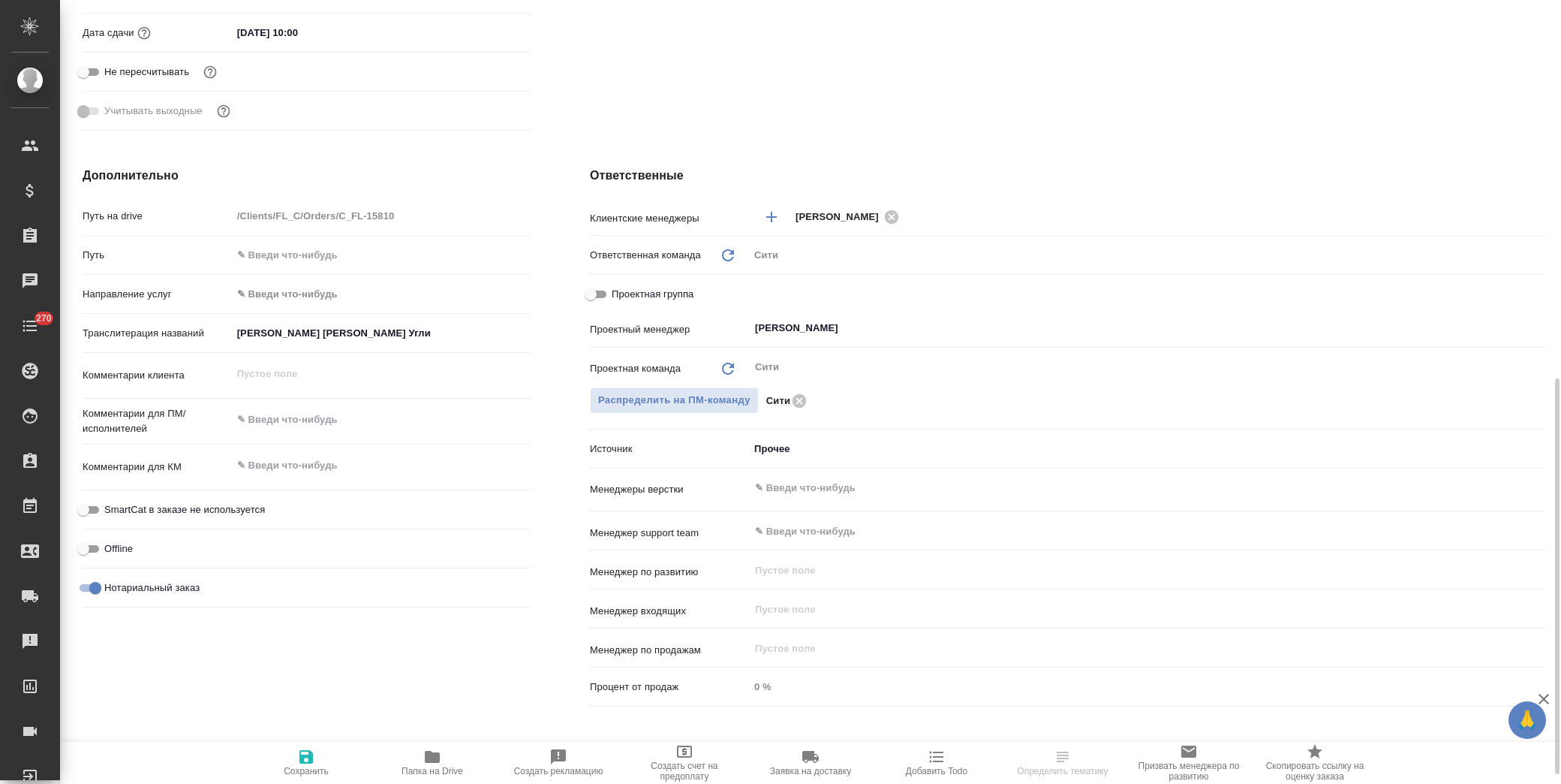
scroll to position [766, 0]
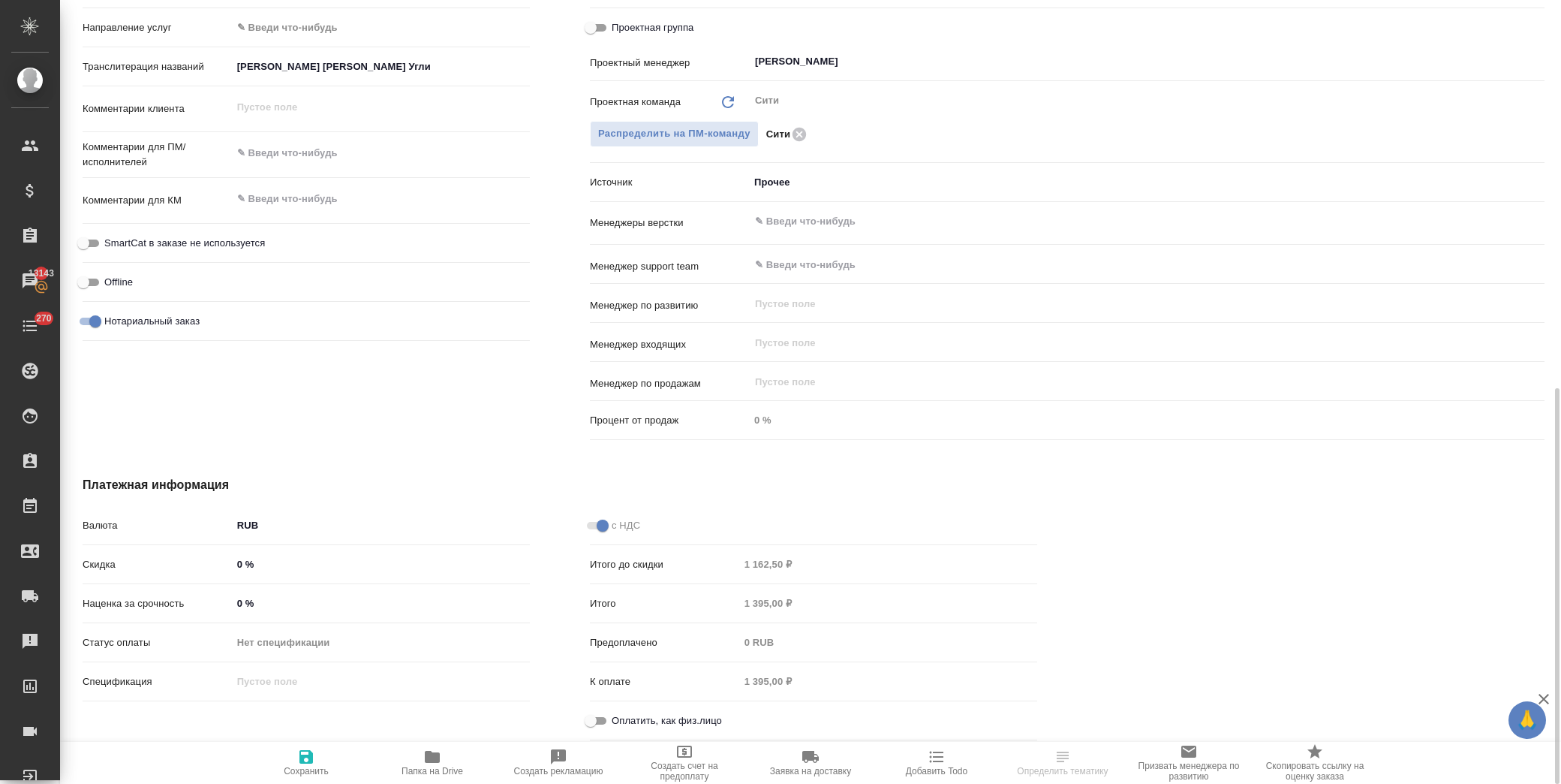
drag, startPoint x: 598, startPoint y: 717, endPoint x: 576, endPoint y: 716, distance: 22.0
click at [598, 716] on input "Оплатить, как физ.лицо" at bounding box center [590, 720] width 54 height 18
checkbox input "true"
type textarea "x"
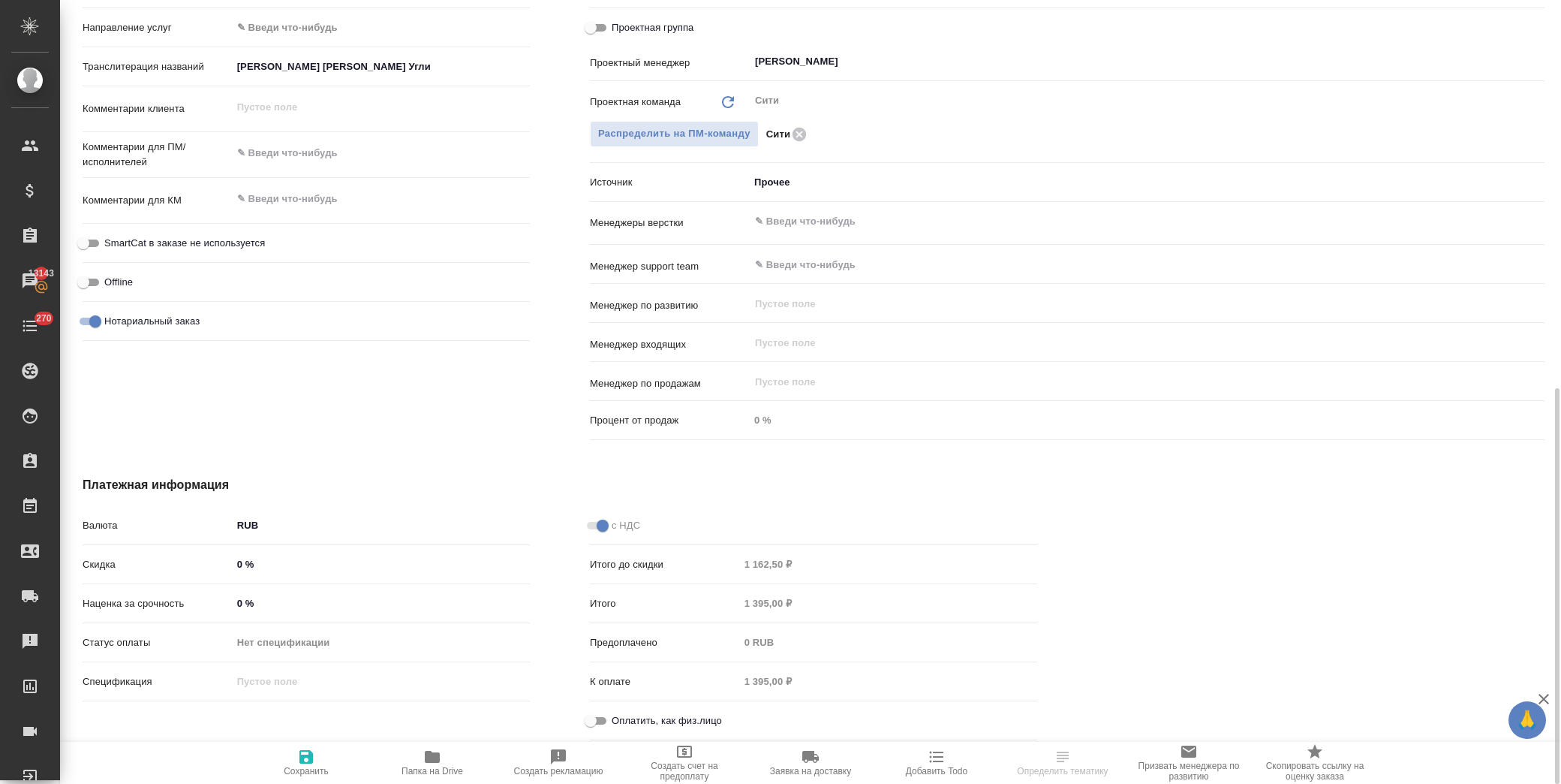
type textarea "x"
click at [311, 762] on icon "button" at bounding box center [306, 756] width 13 height 13
type textarea "x"
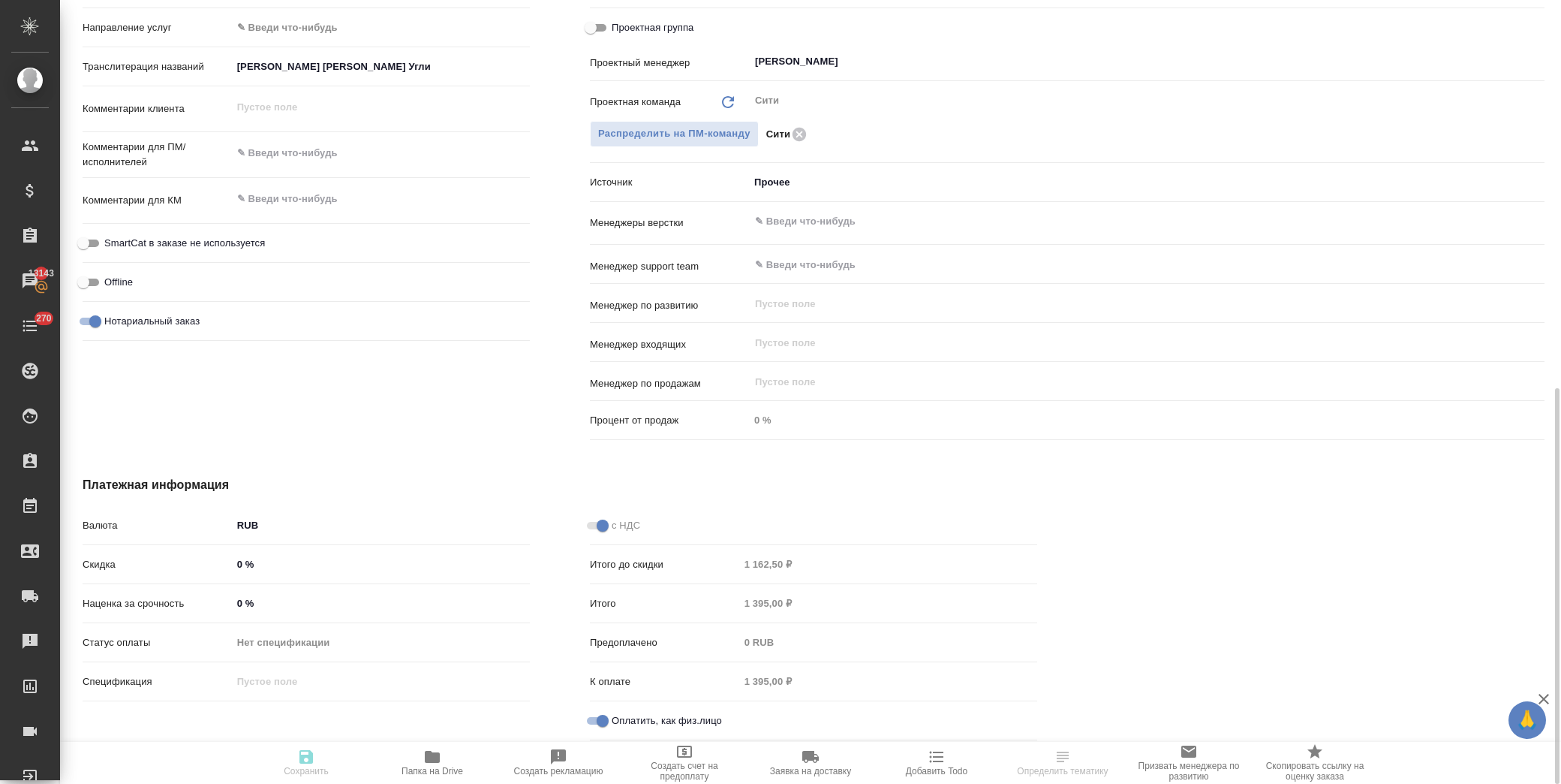
type textarea "x"
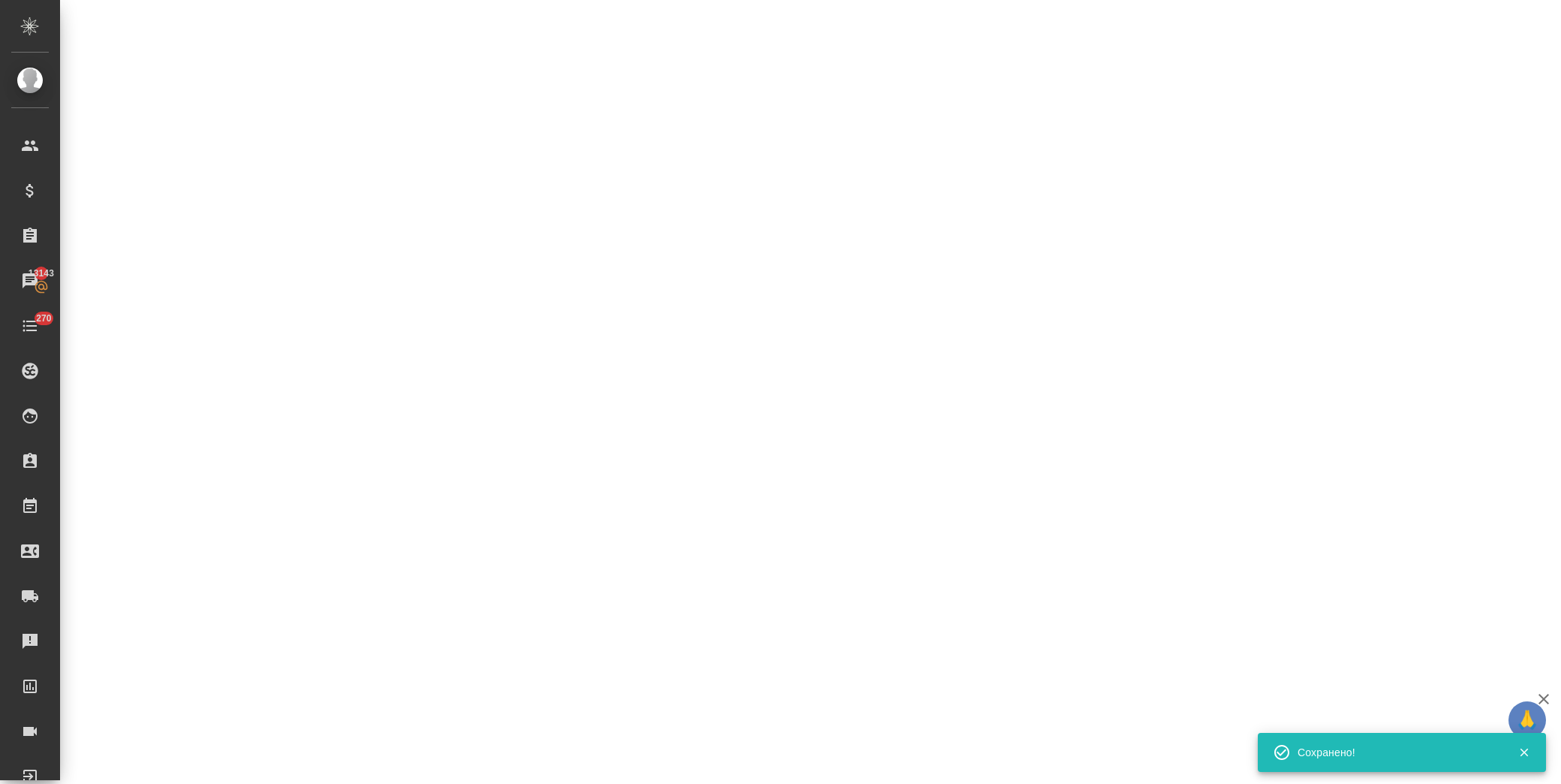
select select "RU"
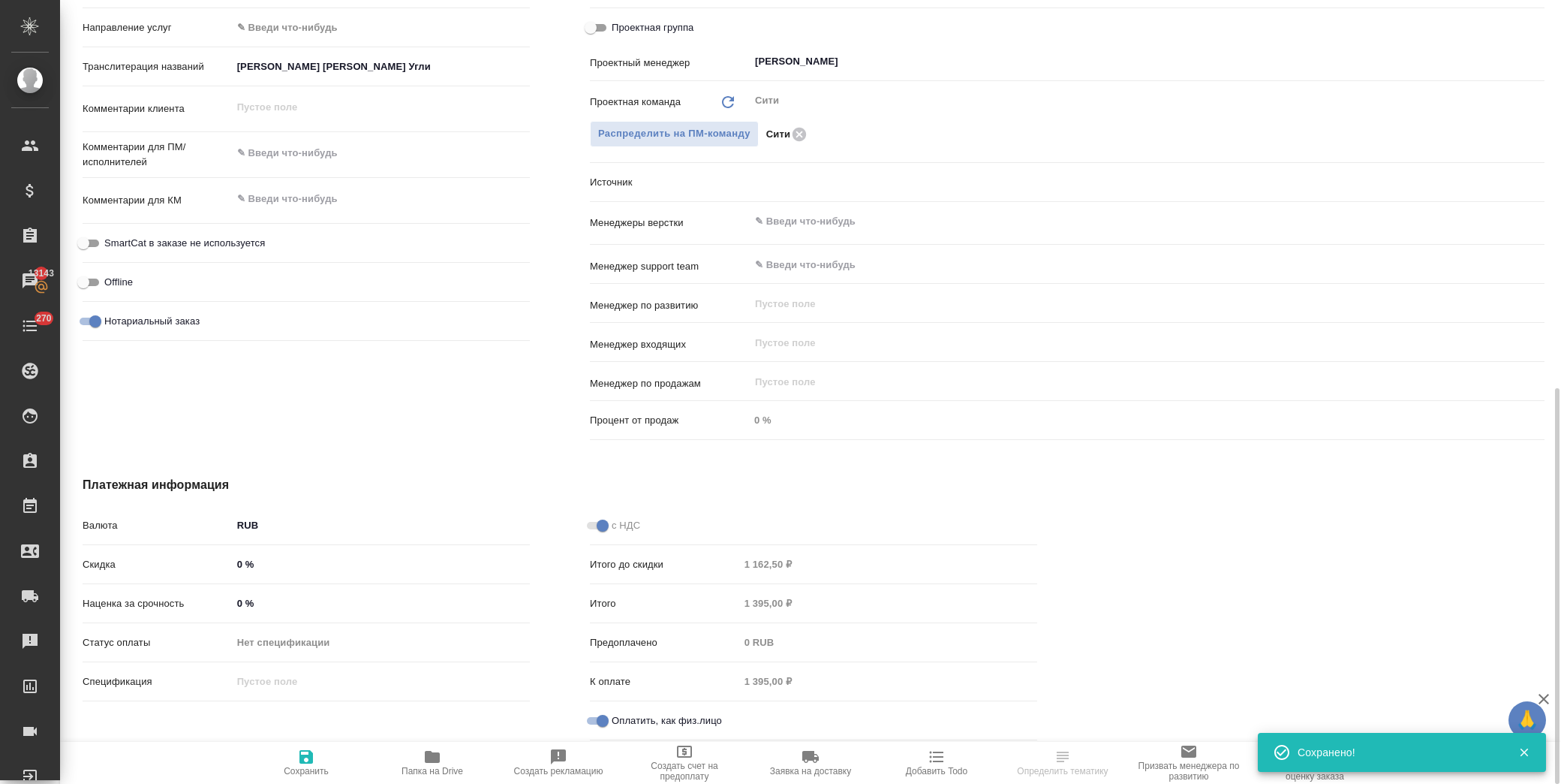
type textarea "x"
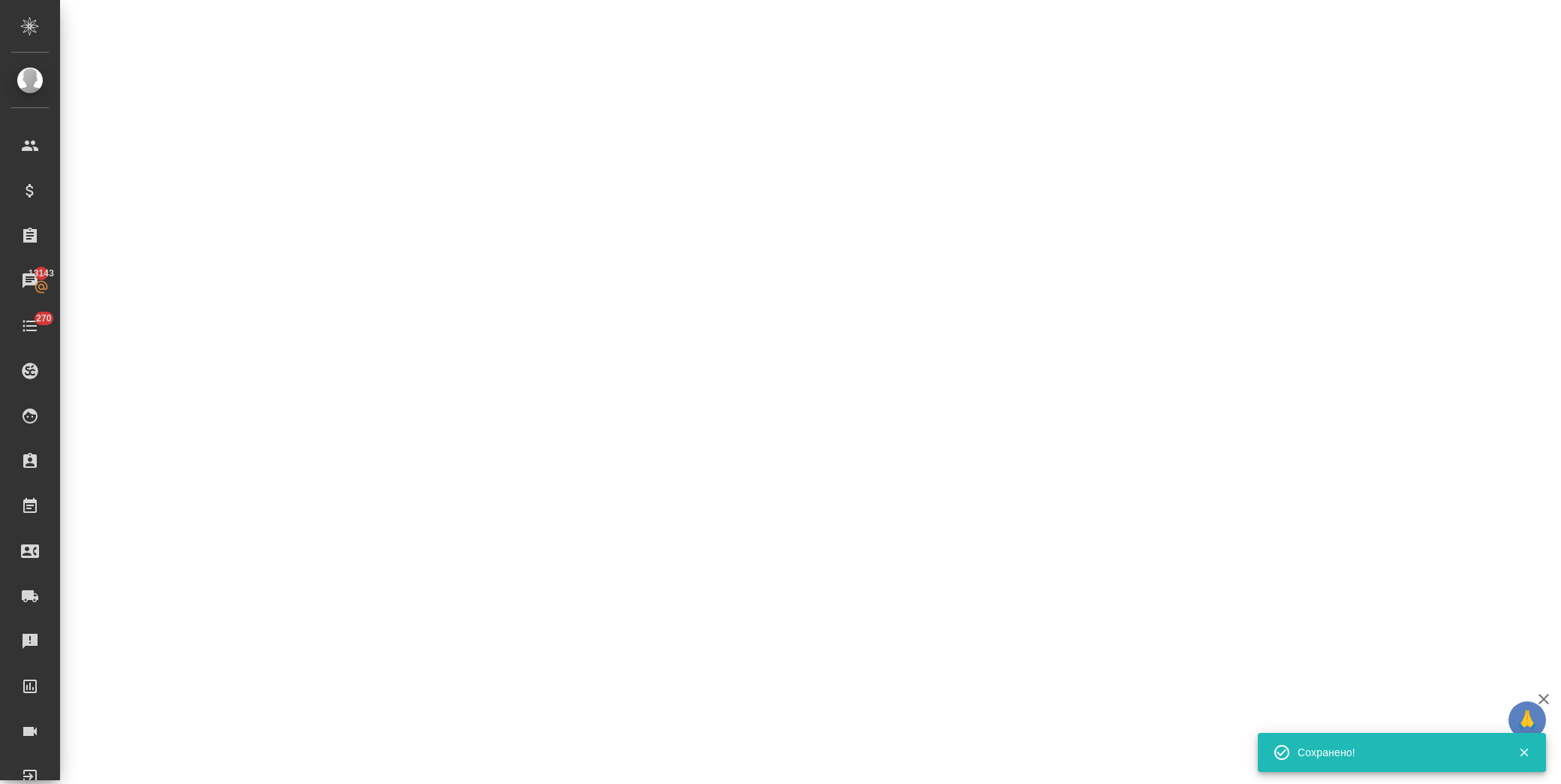
scroll to position [683, 0]
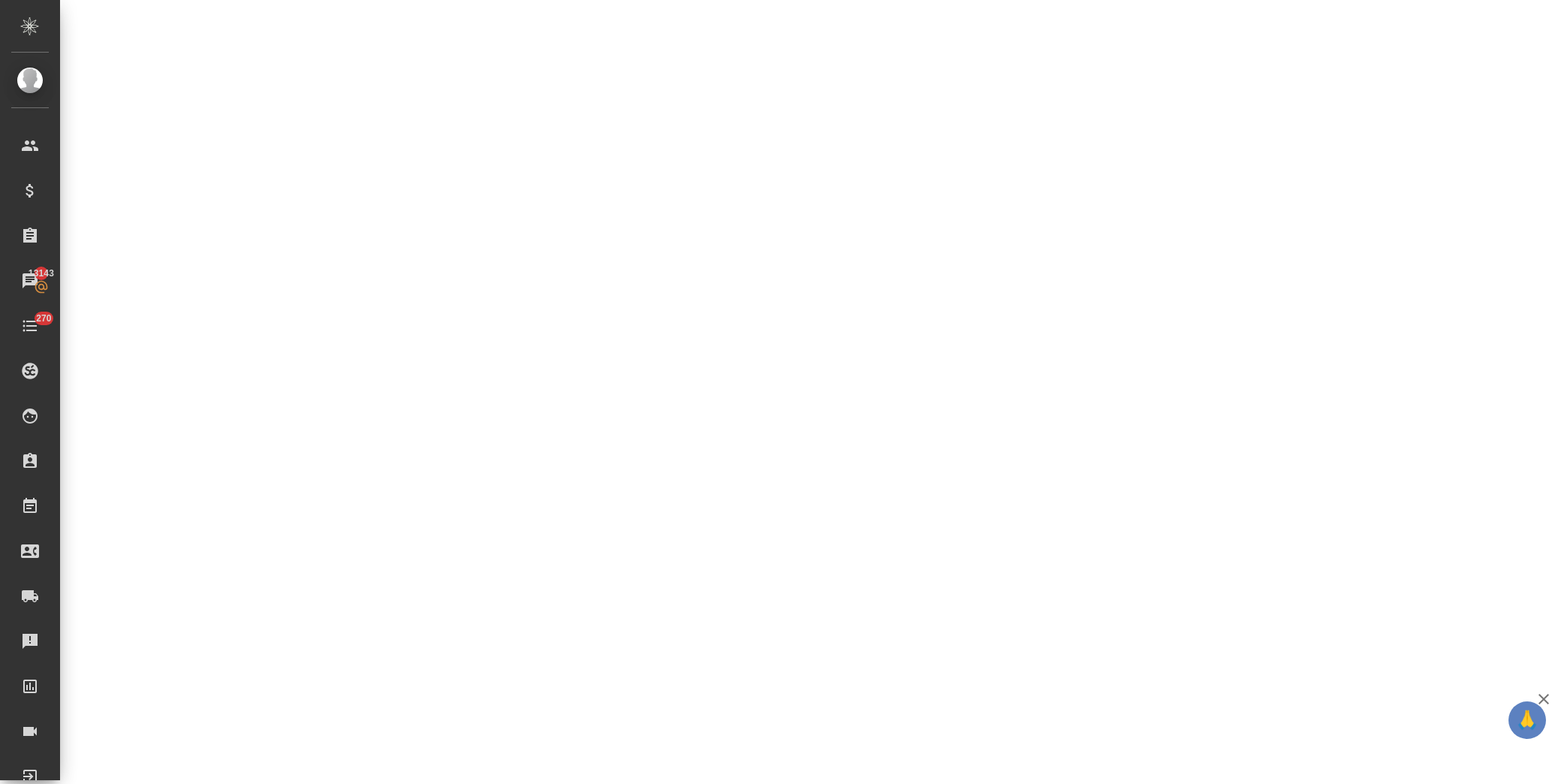
select select "RU"
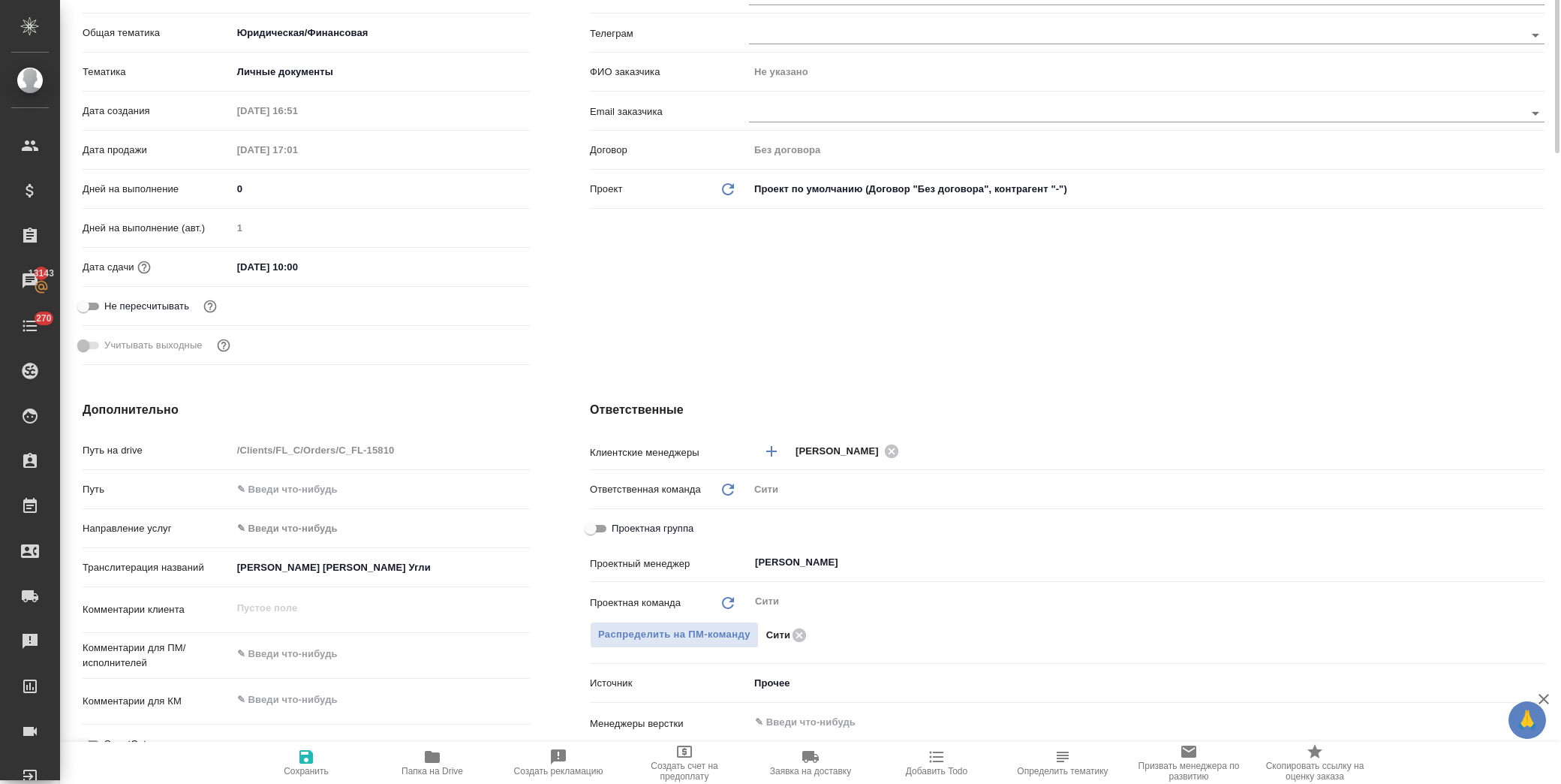
scroll to position [0, 0]
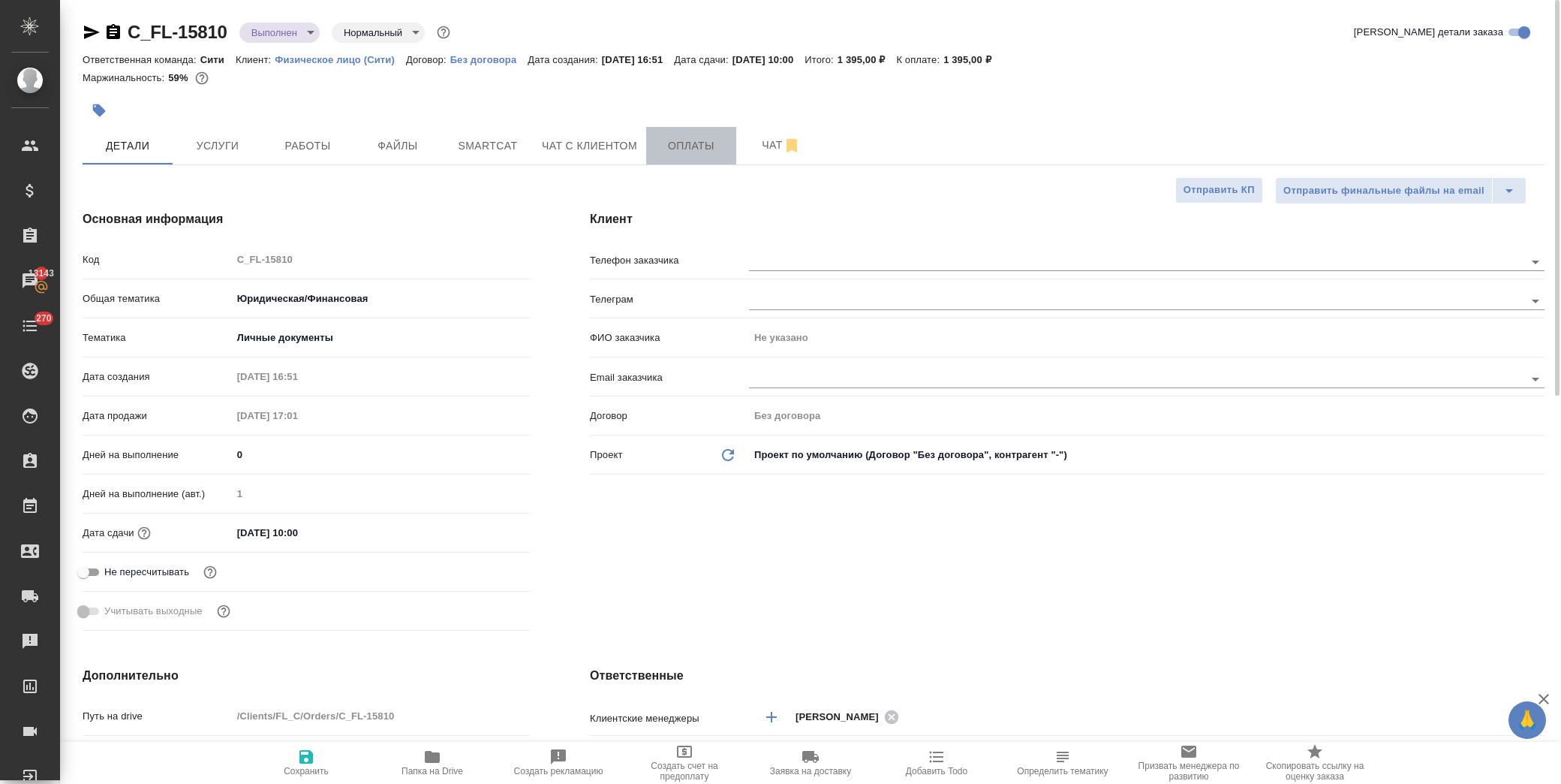
click at [678, 131] on button "Оплаты" at bounding box center [691, 146] width 90 height 37
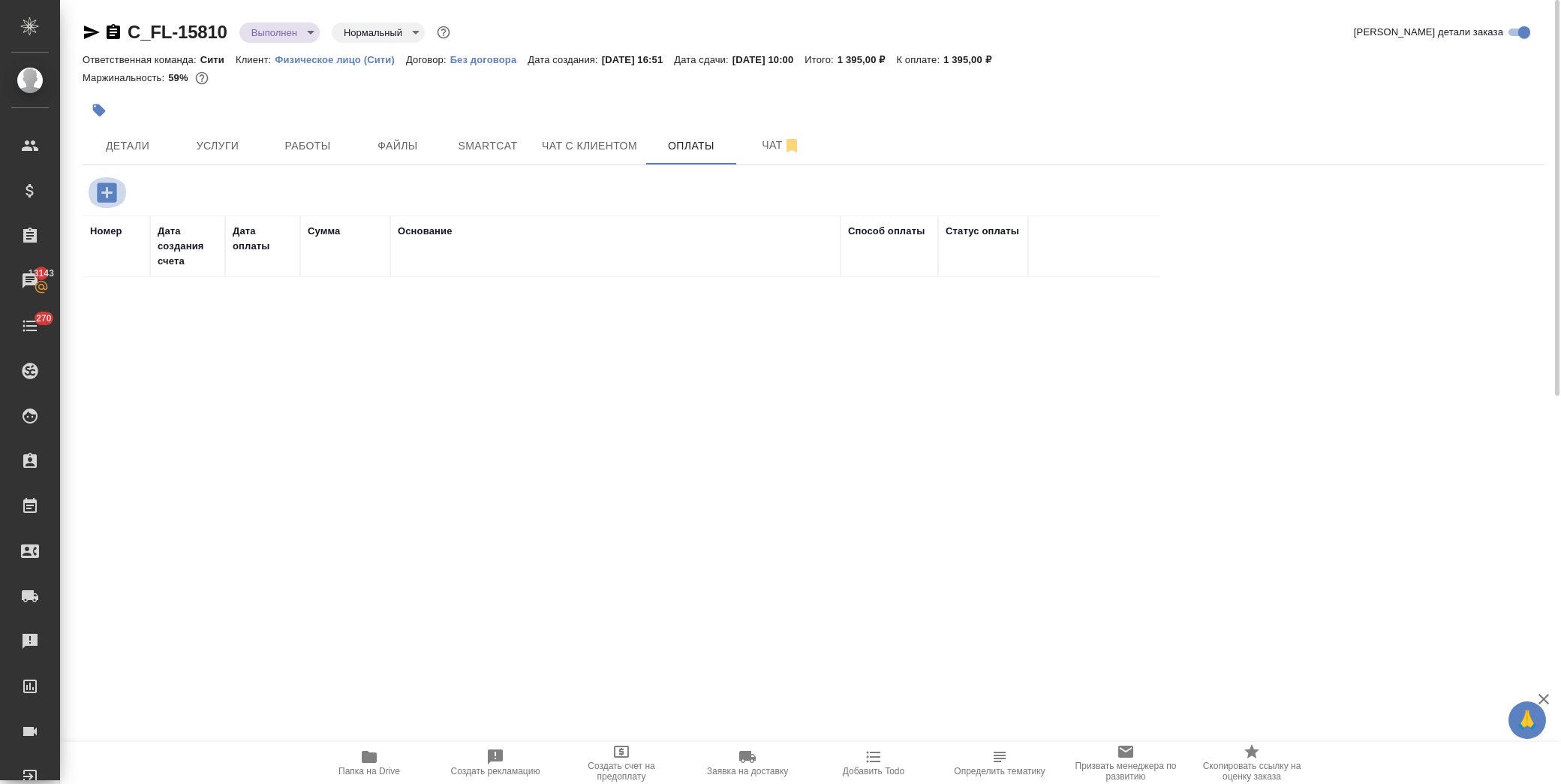
click at [103, 194] on icon "button" at bounding box center [106, 192] width 19 height 19
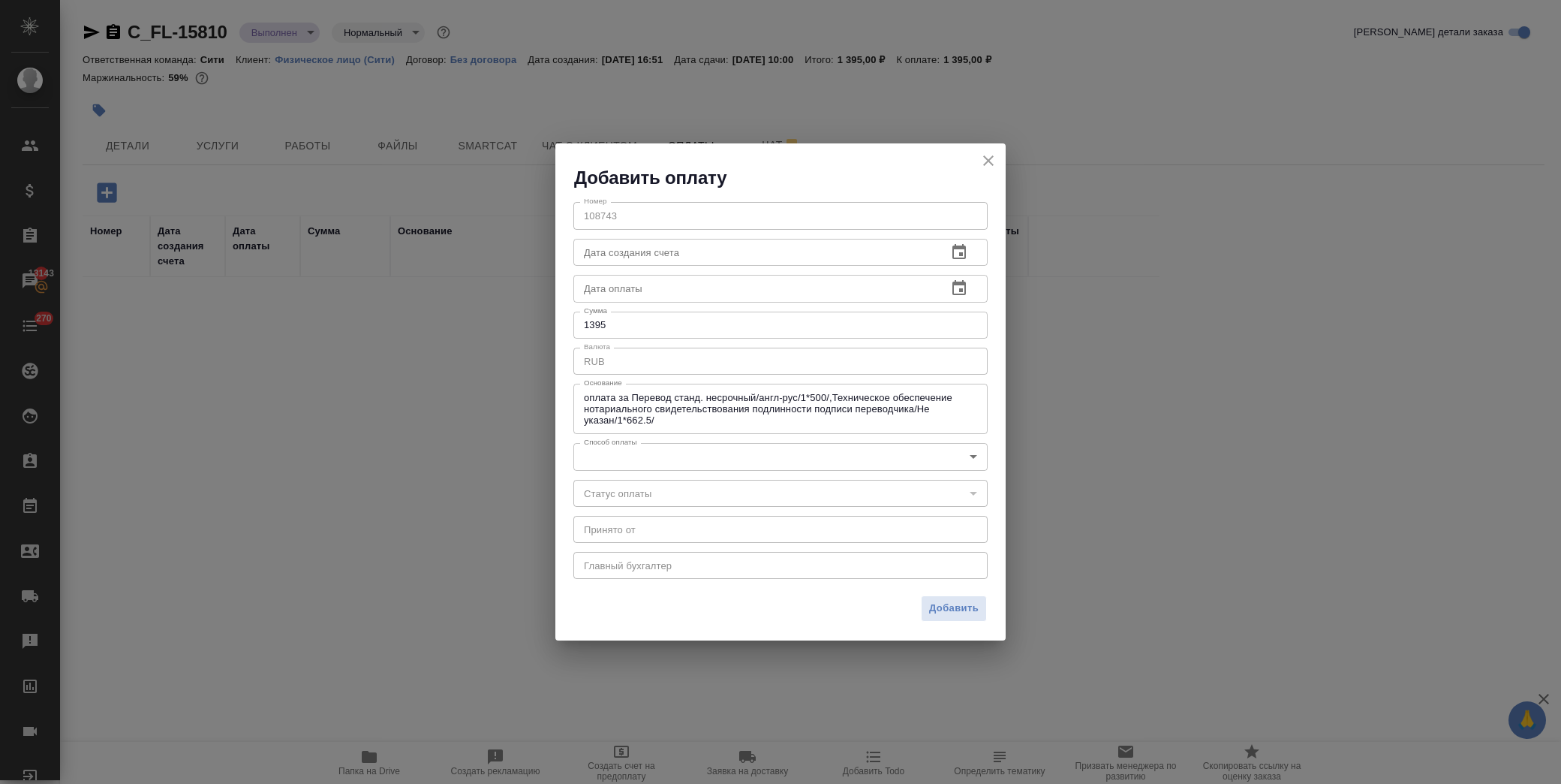
click at [721, 450] on body "🙏 .cls-1 fill:#fff; AWATERA [PERSON_NAME] Спецификации Заказы 13143 Чаты 270 To…" at bounding box center [780, 392] width 1561 height 784
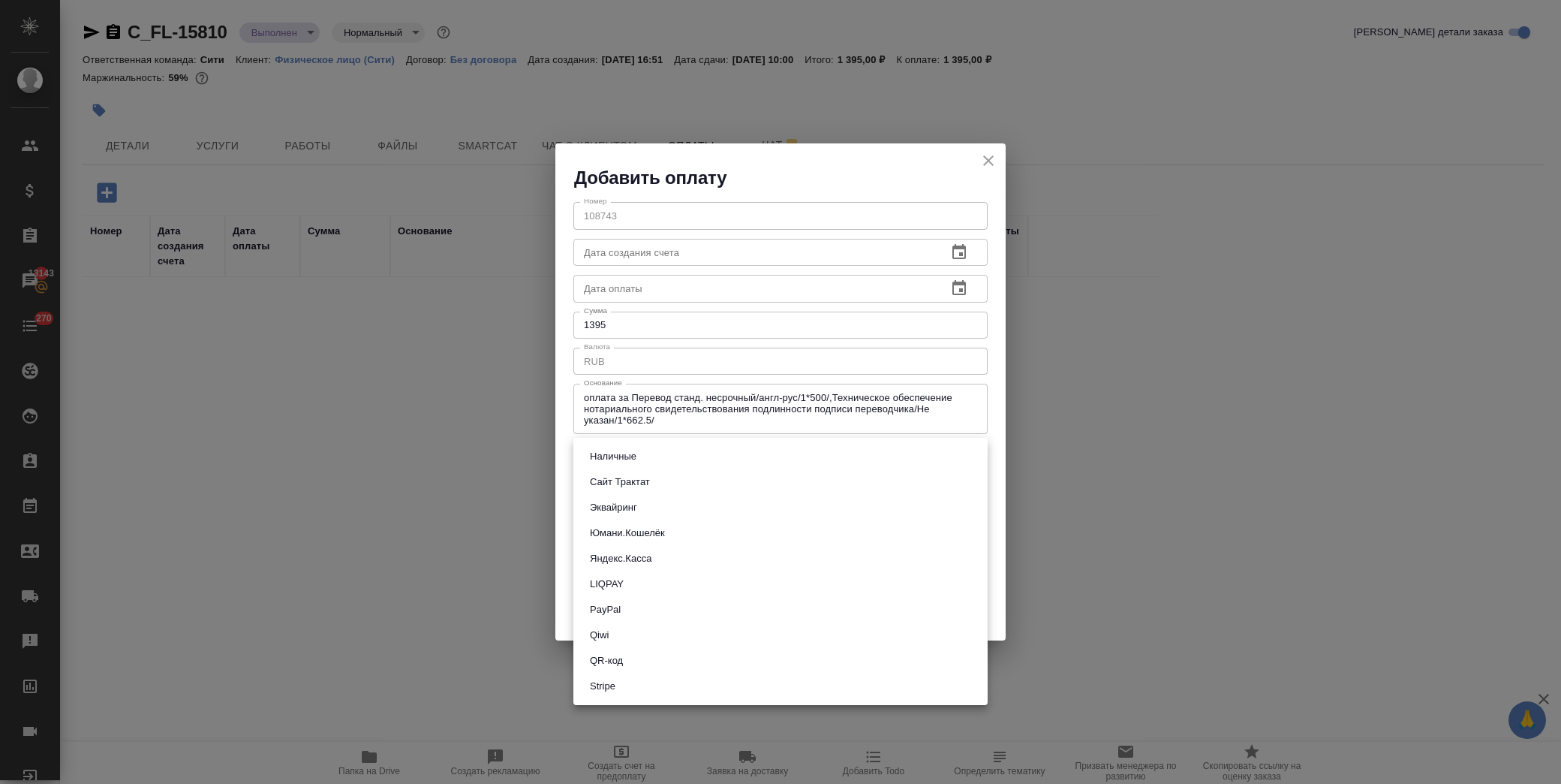
click at [652, 456] on li "Наличные" at bounding box center [781, 456] width 414 height 26
type input "cash"
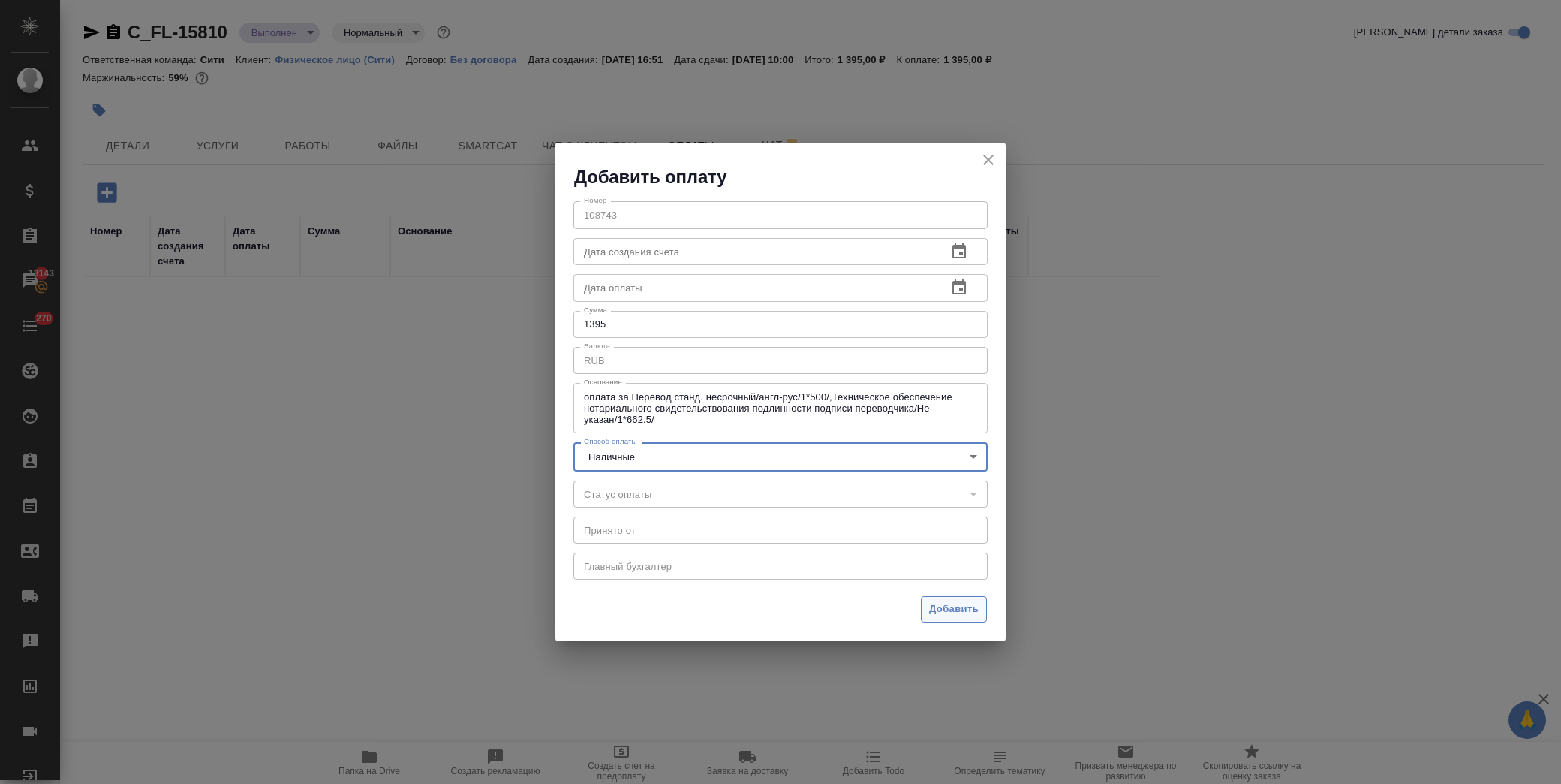
click at [958, 603] on span "Добавить" at bounding box center [955, 609] width 50 height 17
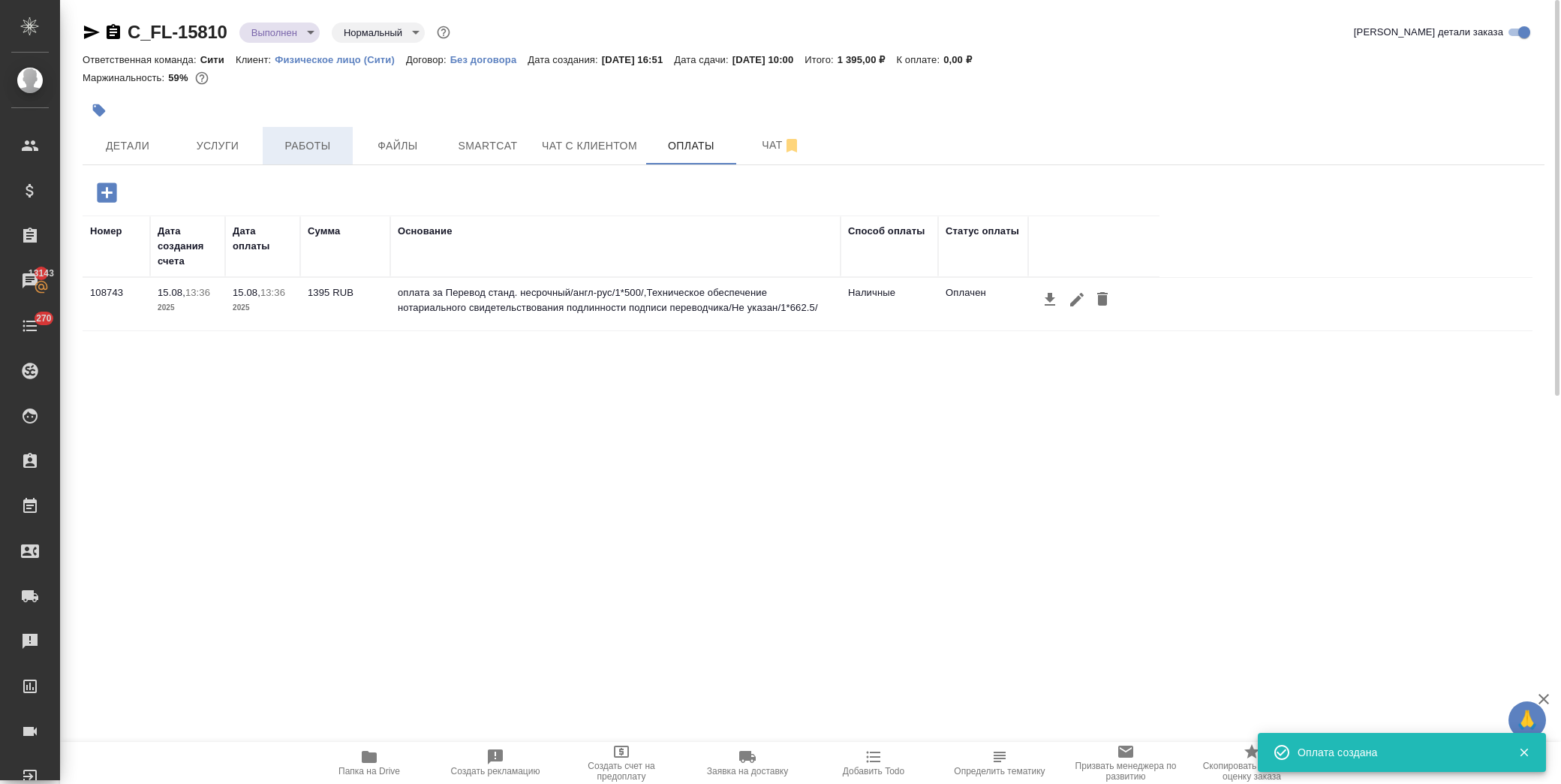
click at [324, 136] on span "Работы" at bounding box center [308, 146] width 72 height 19
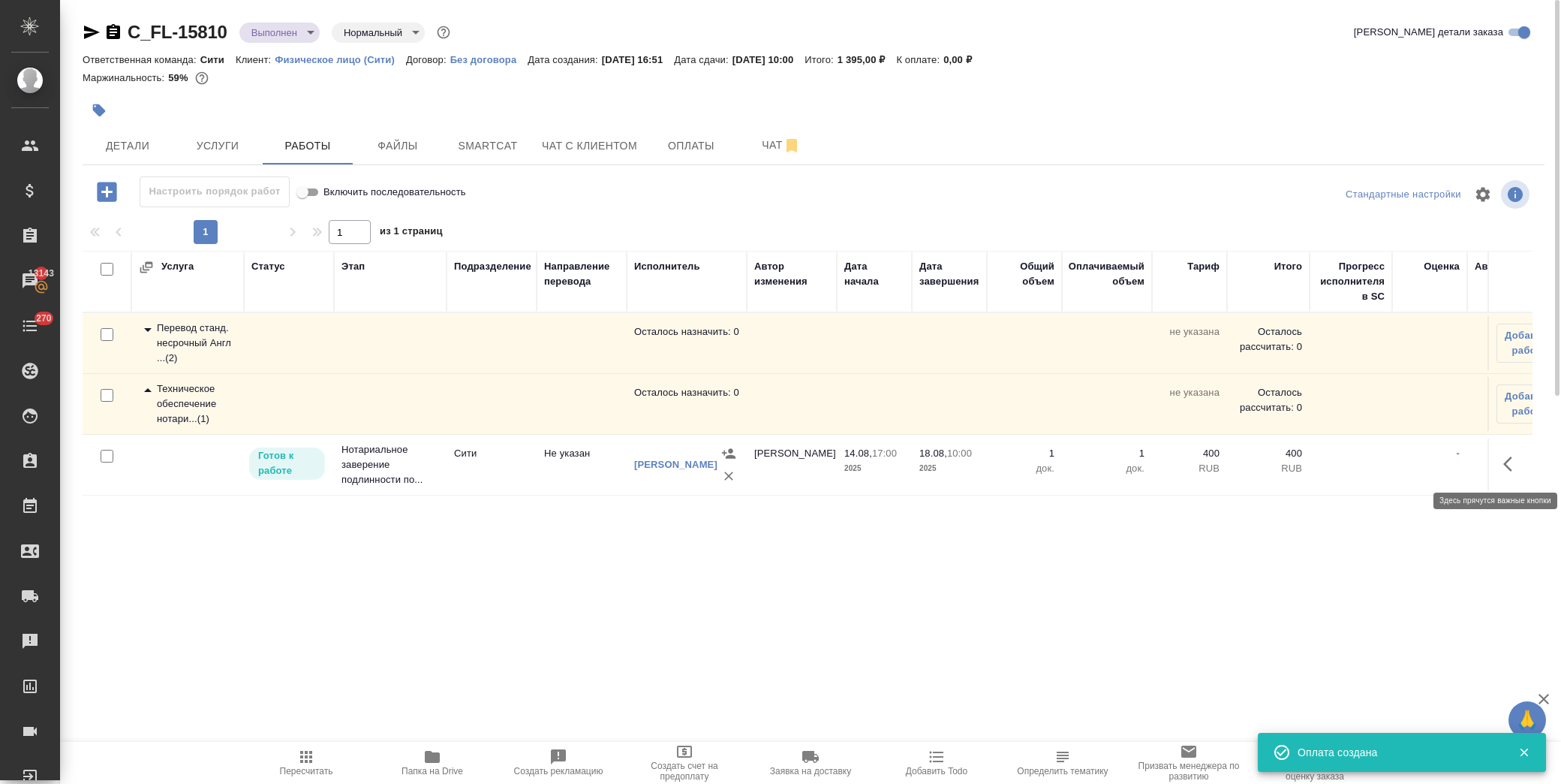
click at [1506, 471] on icon "button" at bounding box center [1512, 463] width 18 height 18
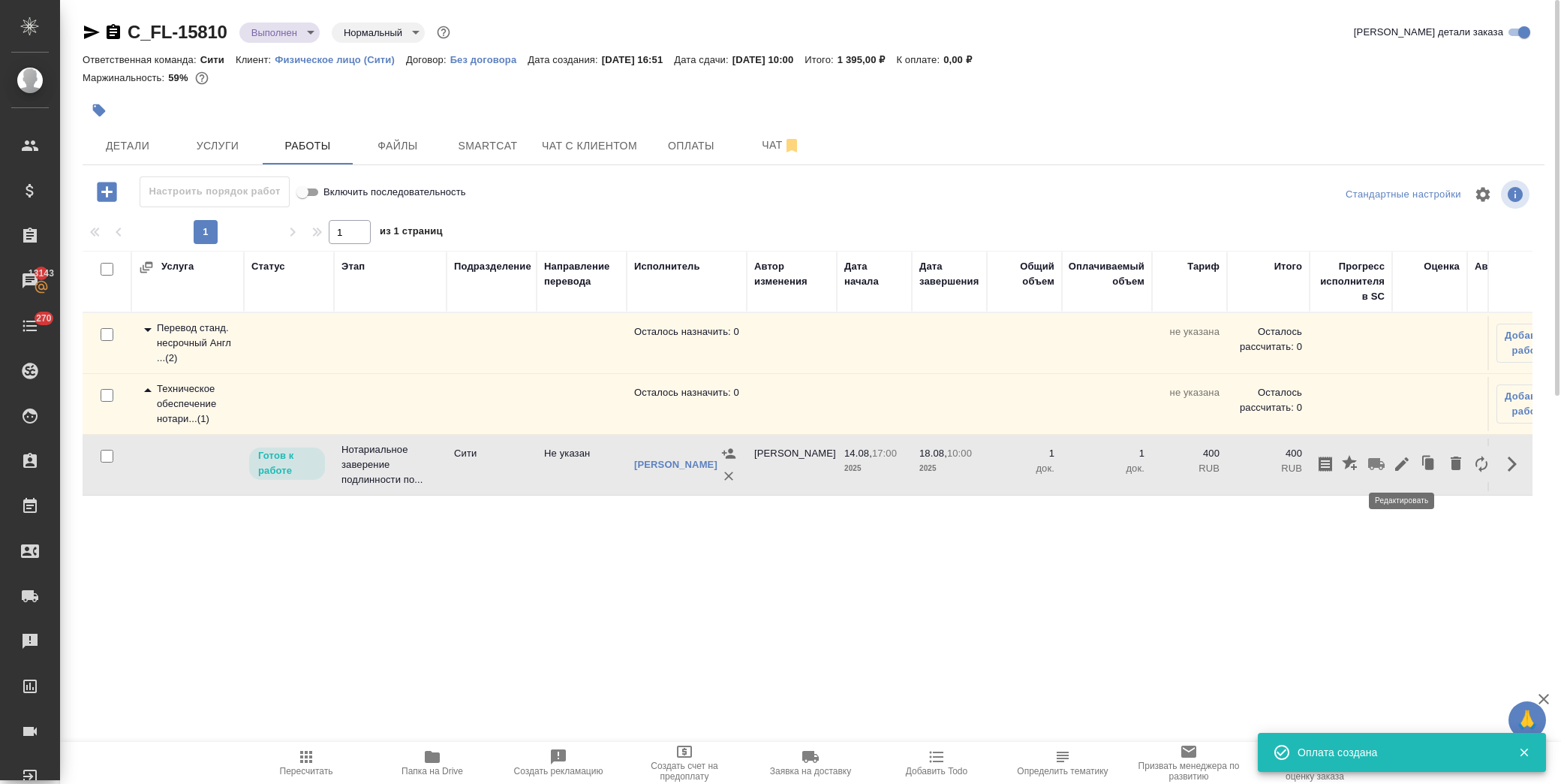
click at [1404, 463] on icon "button" at bounding box center [1401, 463] width 13 height 13
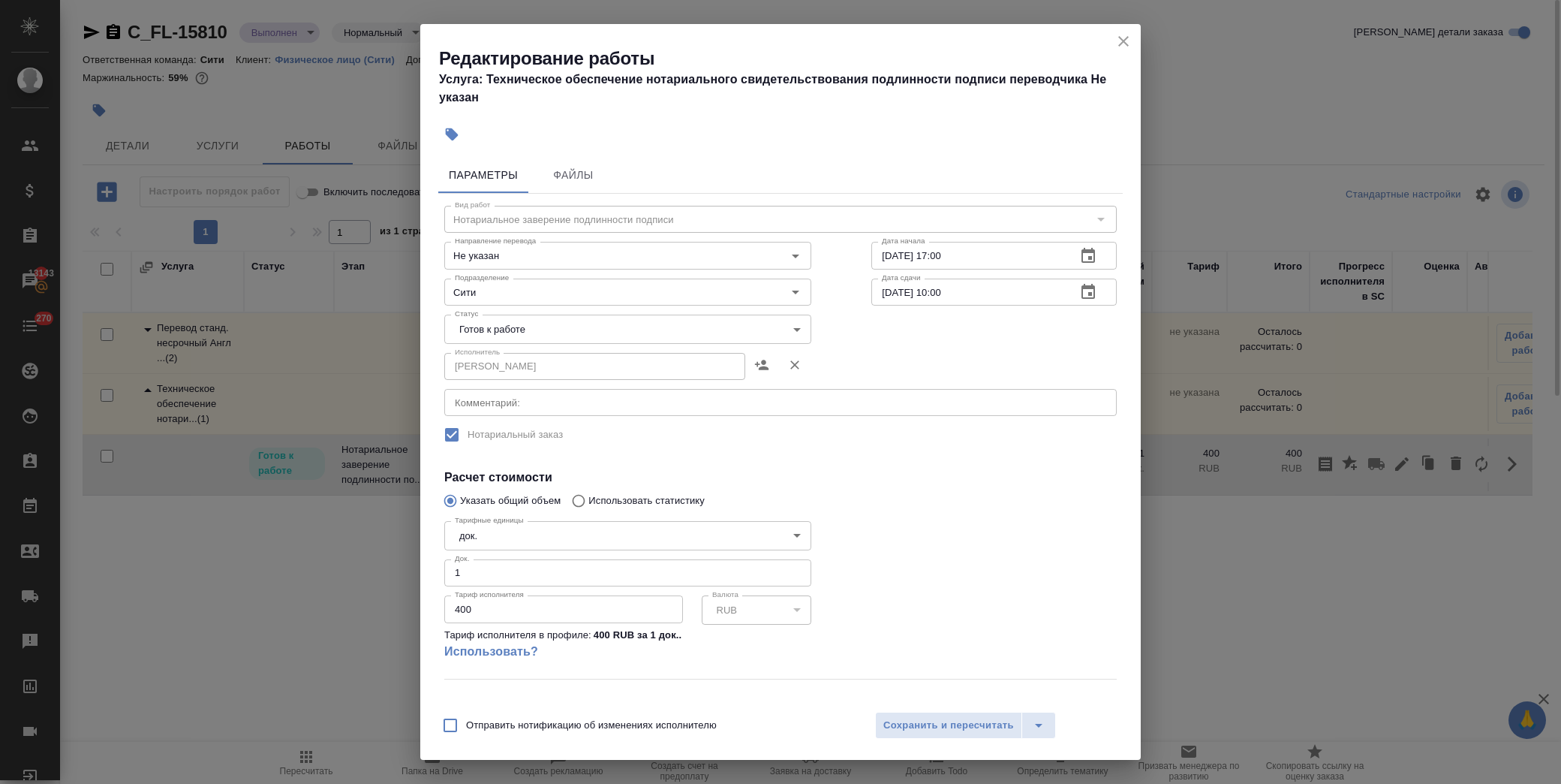
click at [533, 335] on body "🙏 .cls-1 fill:#fff; AWATERA [PERSON_NAME] Спецификации Заказы 13143 Чаты 270 To…" at bounding box center [780, 392] width 1561 height 784
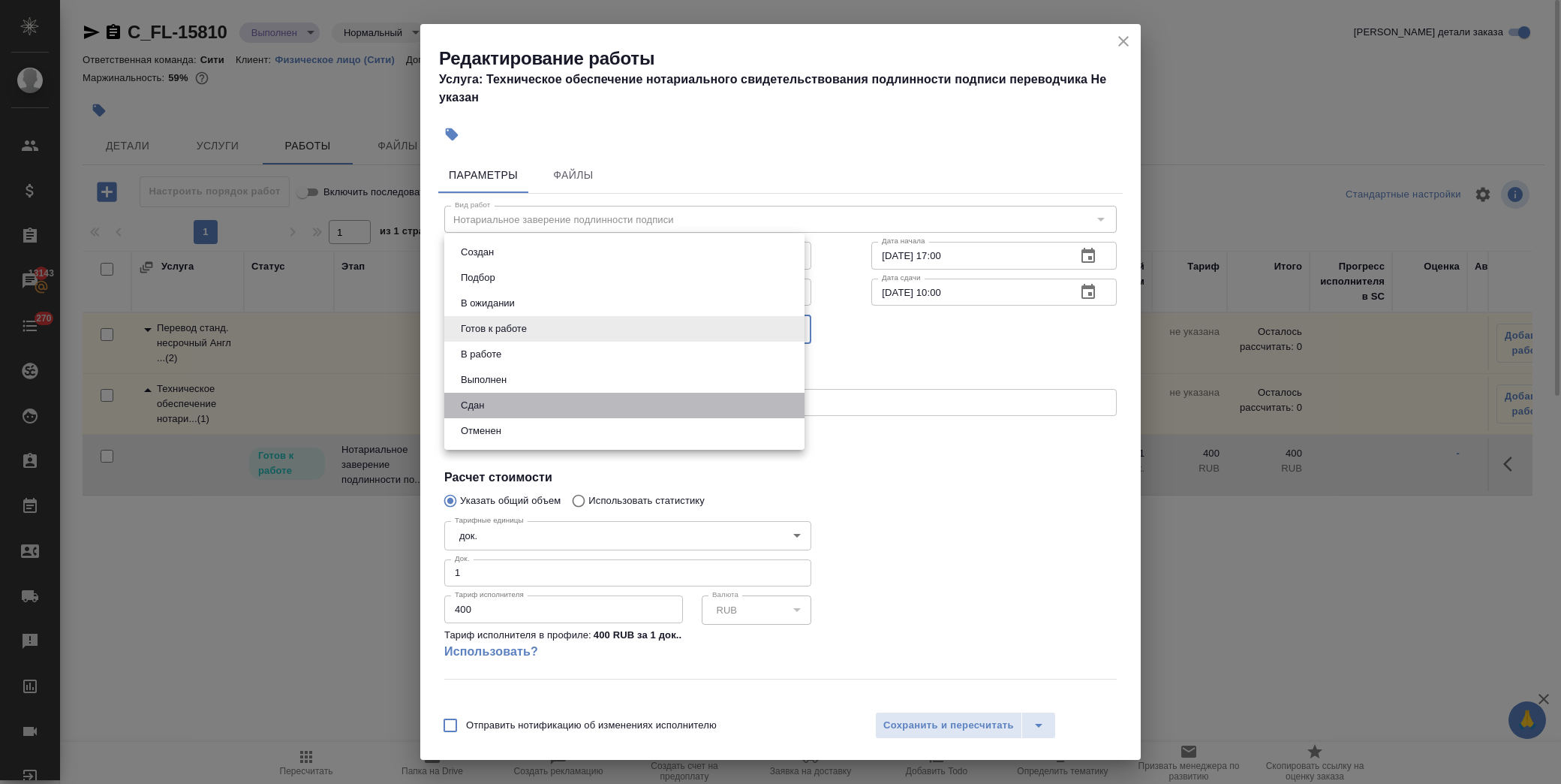
click at [514, 396] on li "Сдан" at bounding box center [624, 405] width 360 height 26
type input "closed"
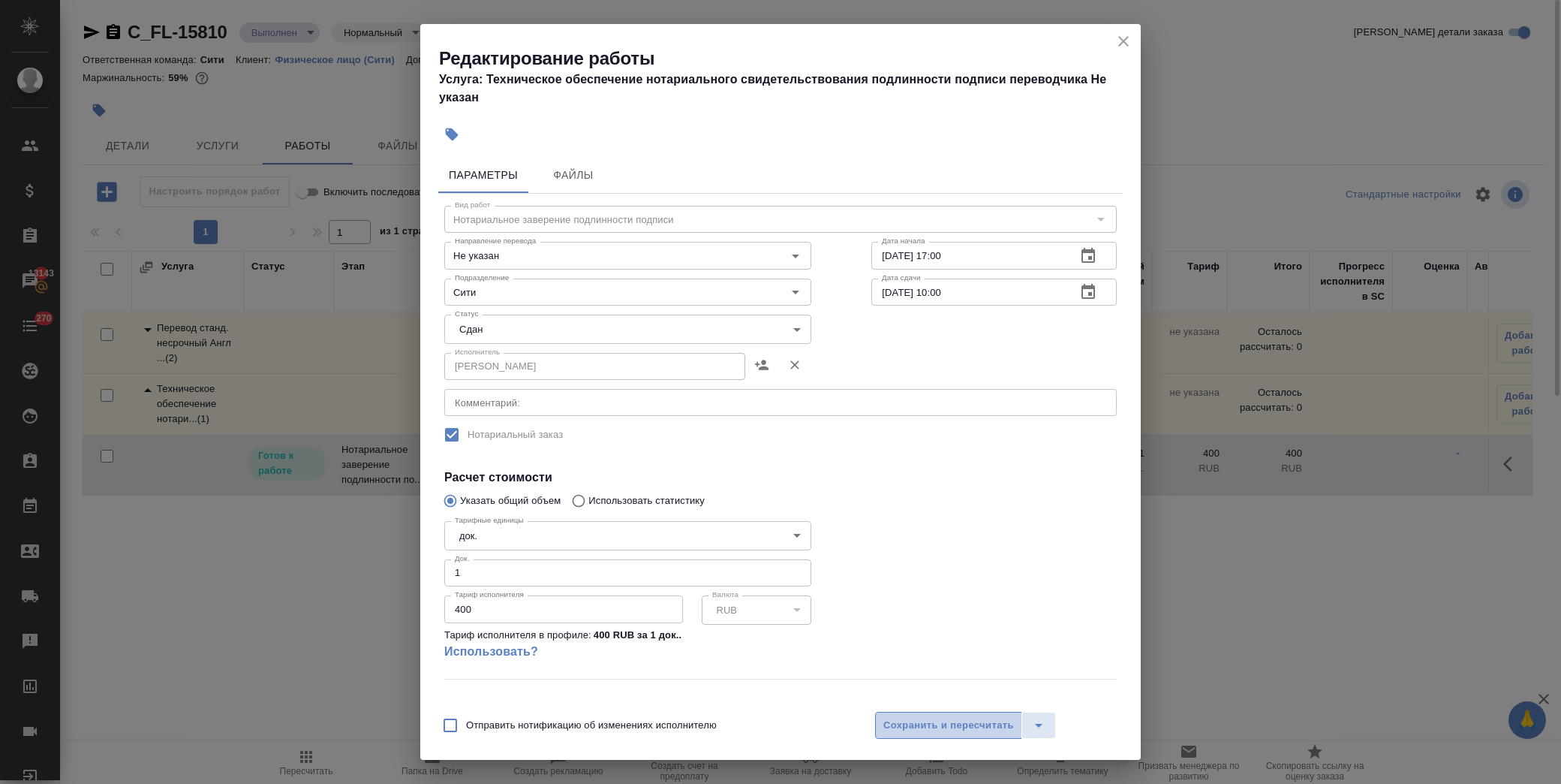
click at [936, 737] on button "Сохранить и пересчитать" at bounding box center [948, 725] width 147 height 27
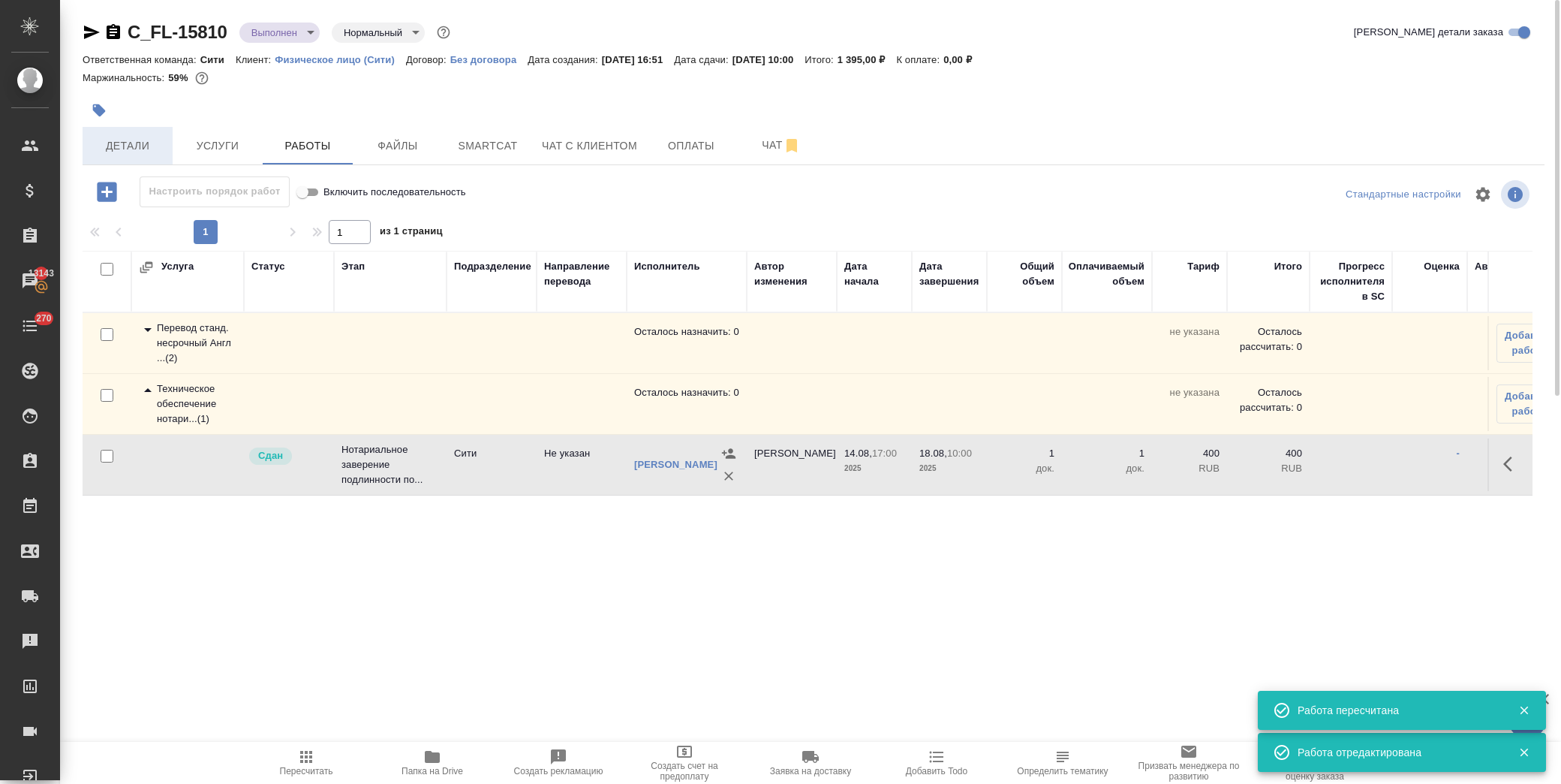
click at [146, 136] on span "Детали" at bounding box center [128, 146] width 72 height 19
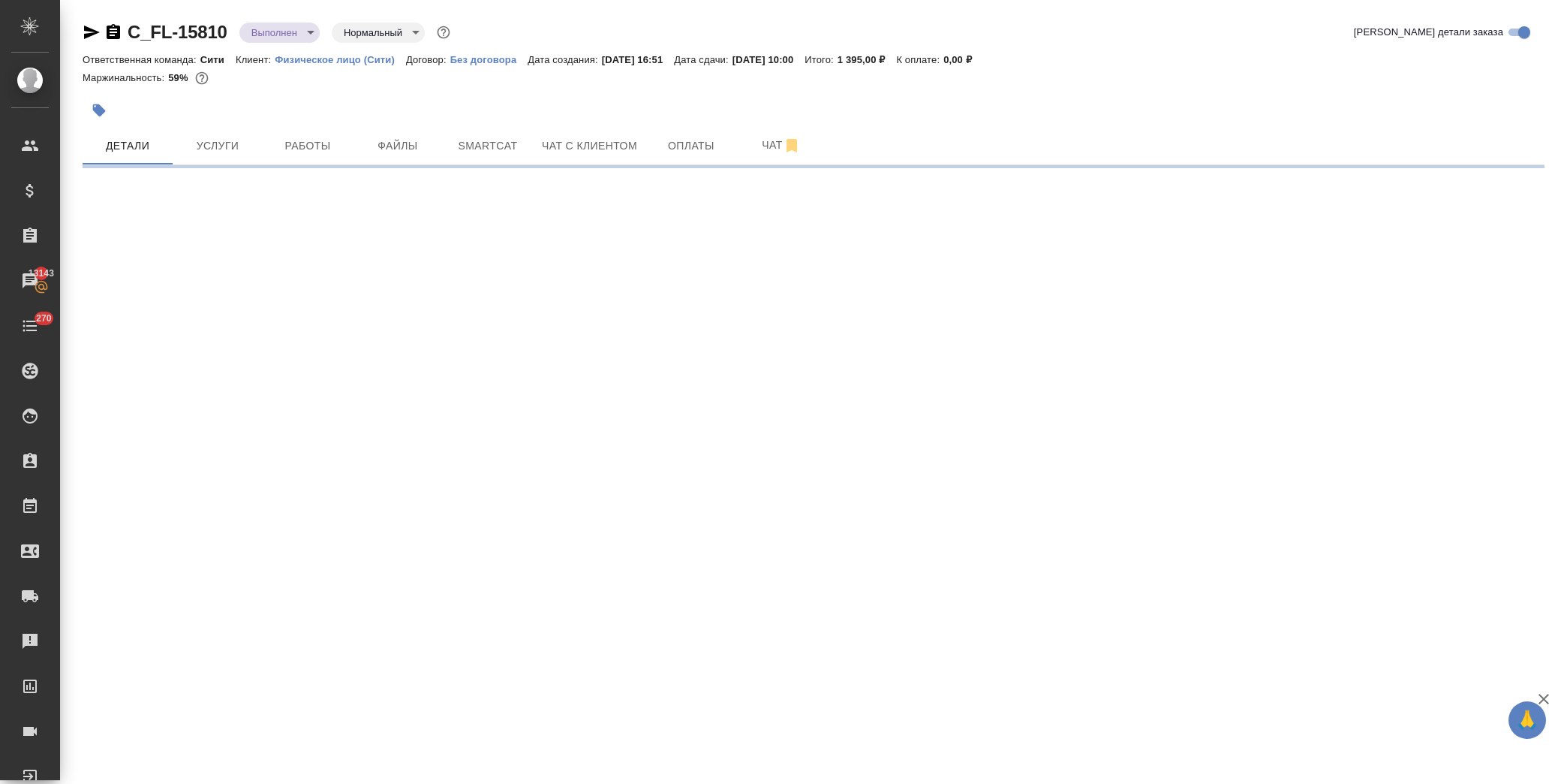
select select "RU"
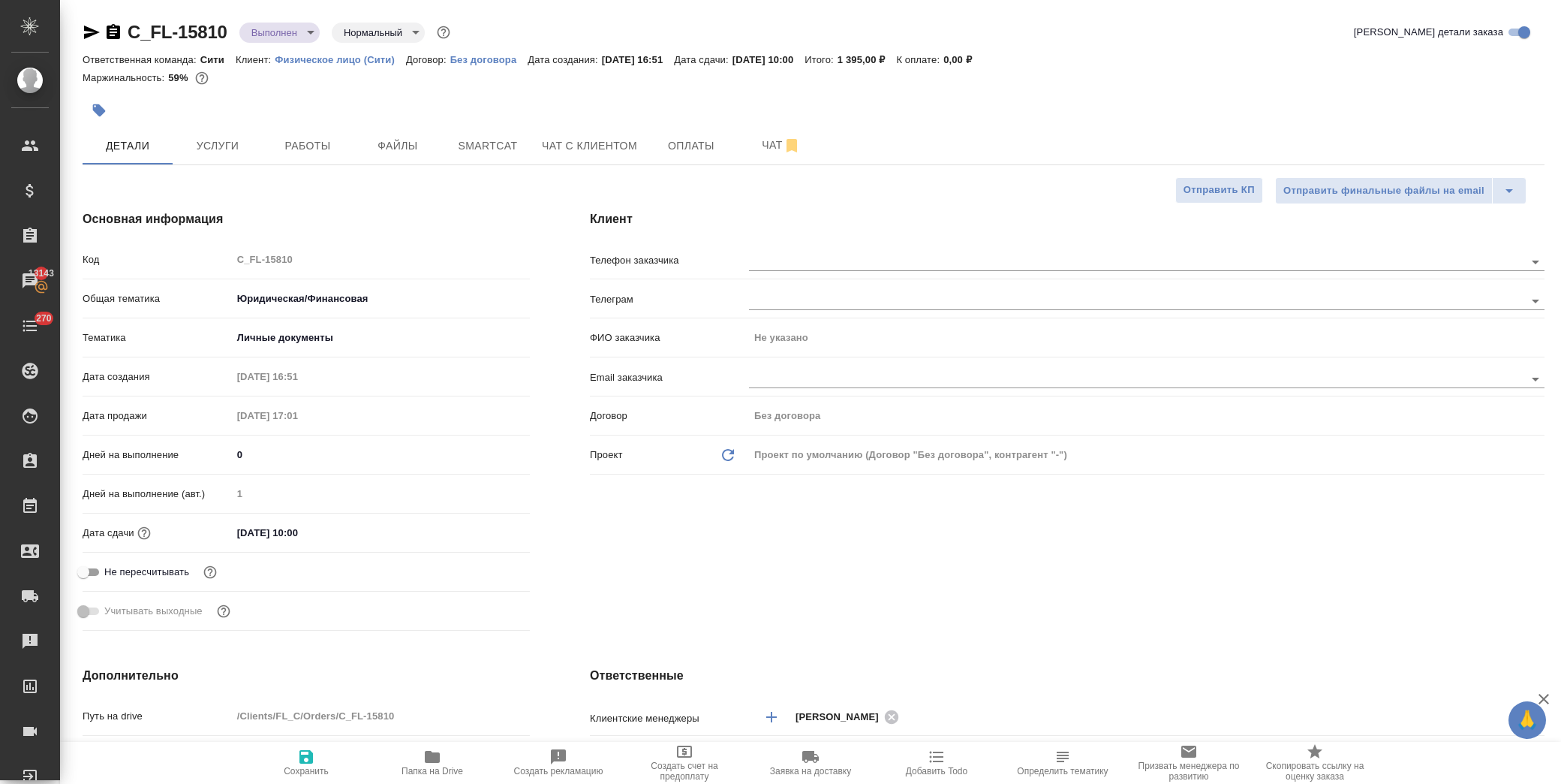
type textarea "x"
click at [316, 37] on body "🙏 .cls-1 fill:#fff; AWATERA [PERSON_NAME] Спецификации Заказы 13143 Чаты 270 To…" at bounding box center [780, 392] width 1561 height 784
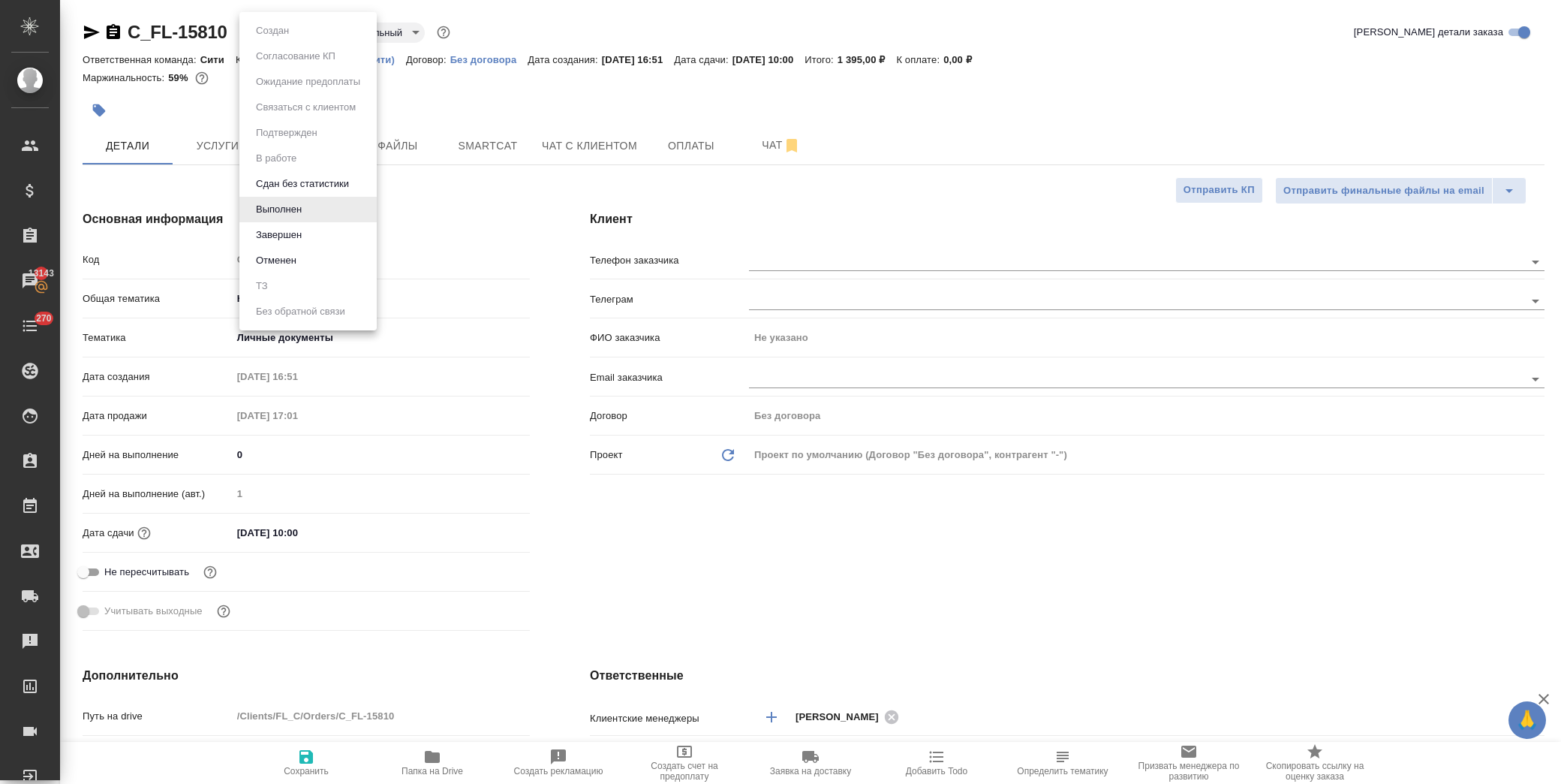
click at [294, 39] on button "Завершен" at bounding box center [272, 30] width 42 height 16
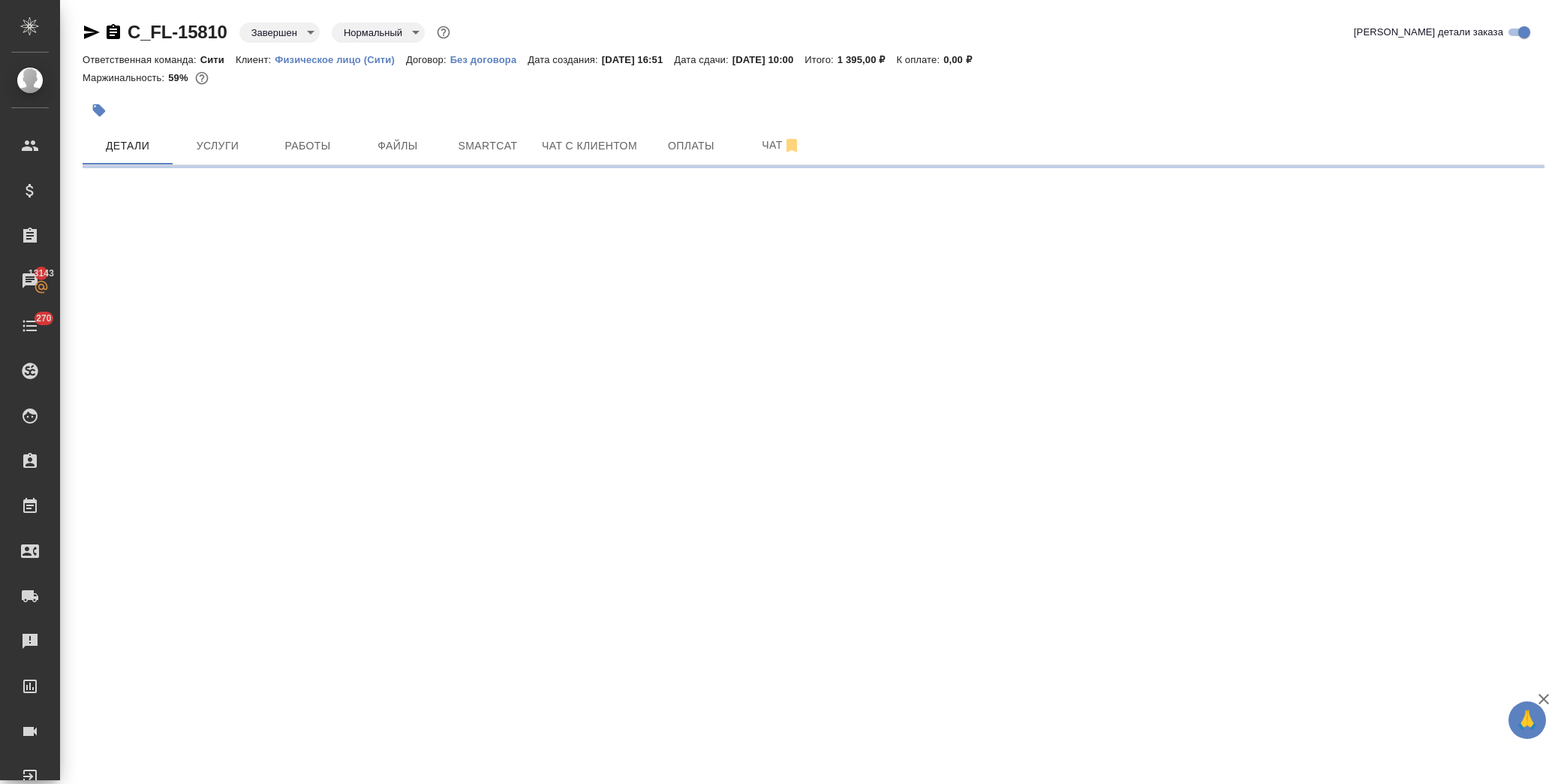
select select "RU"
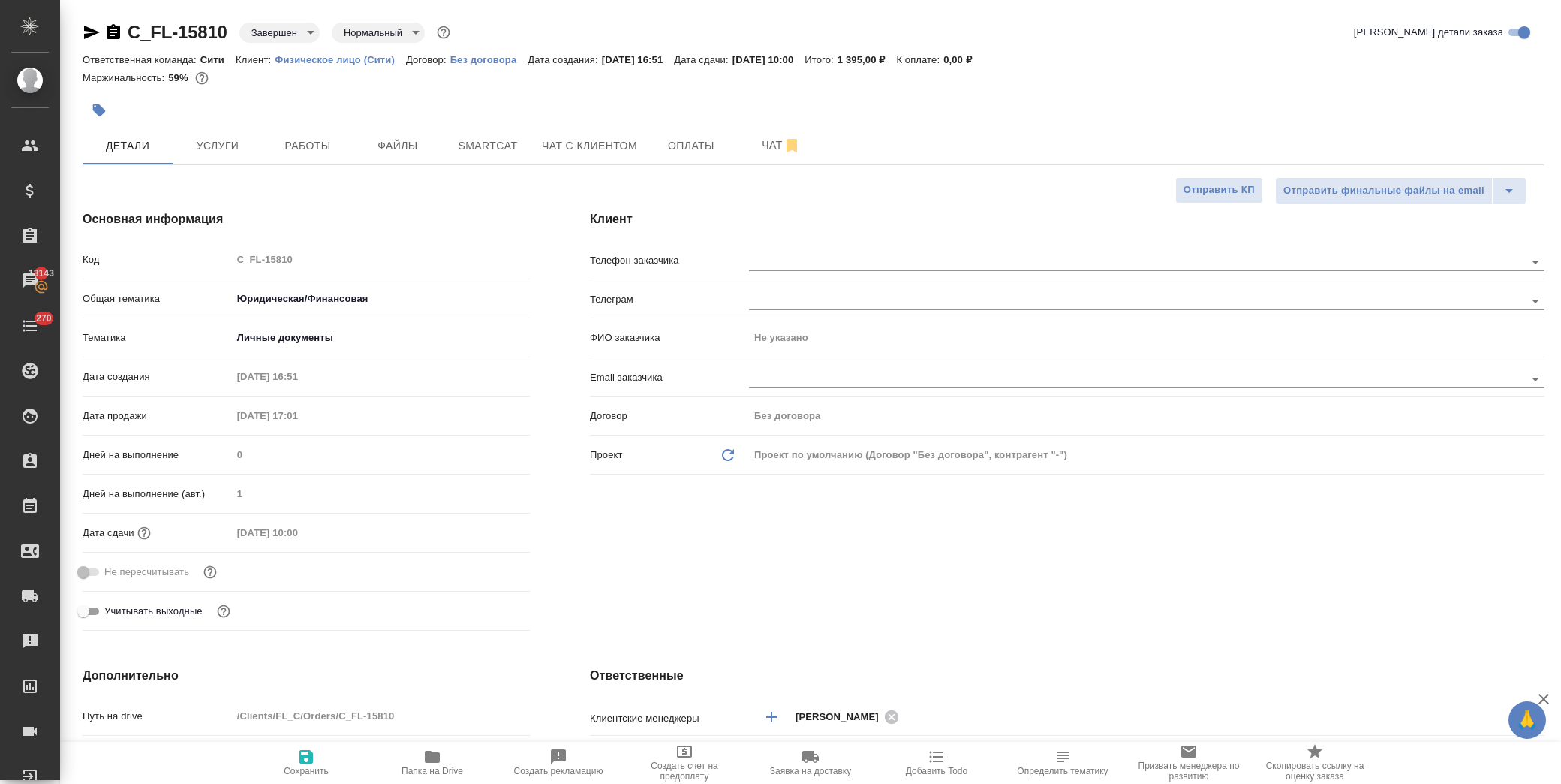
type textarea "x"
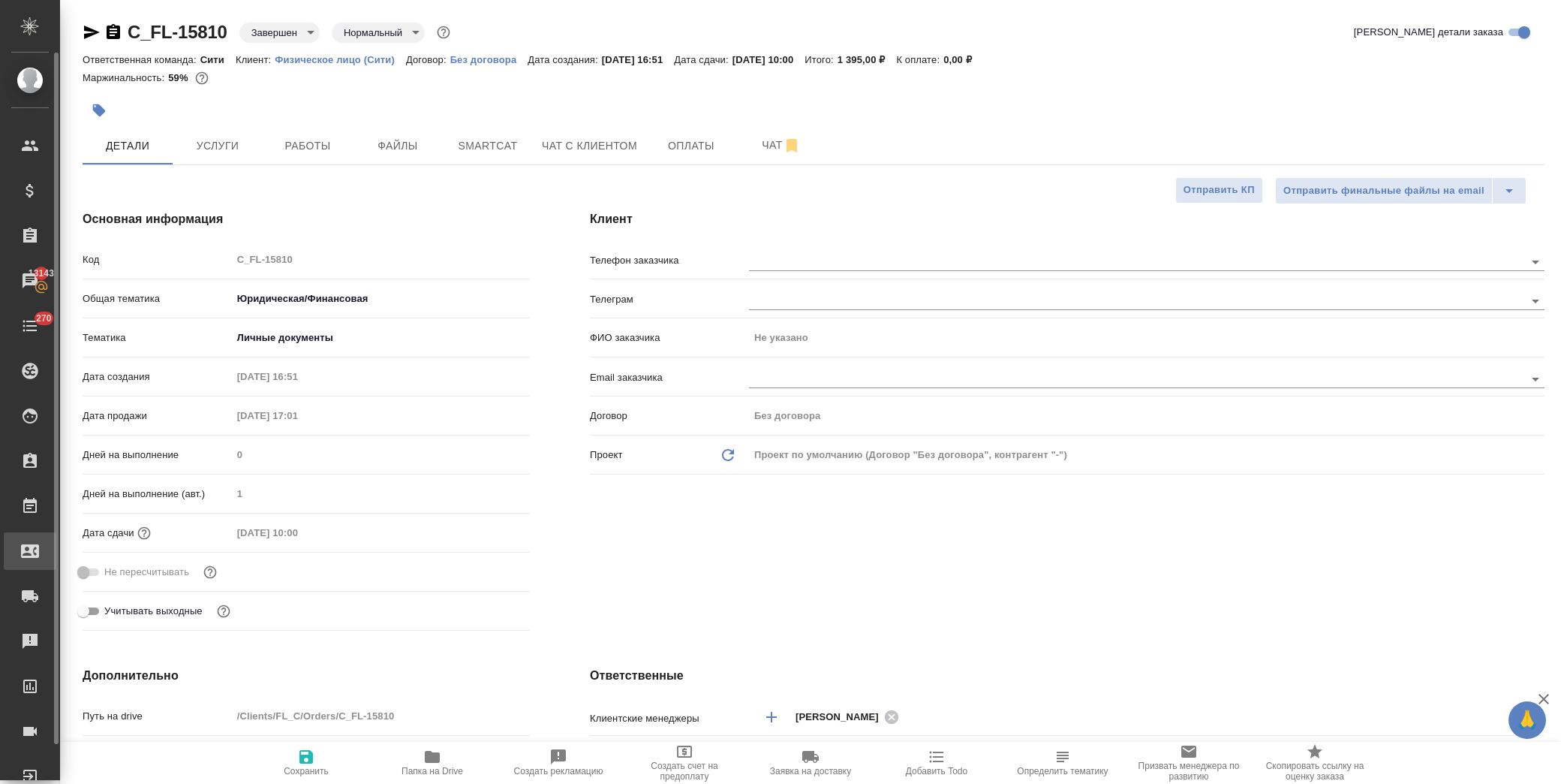
type textarea "x"
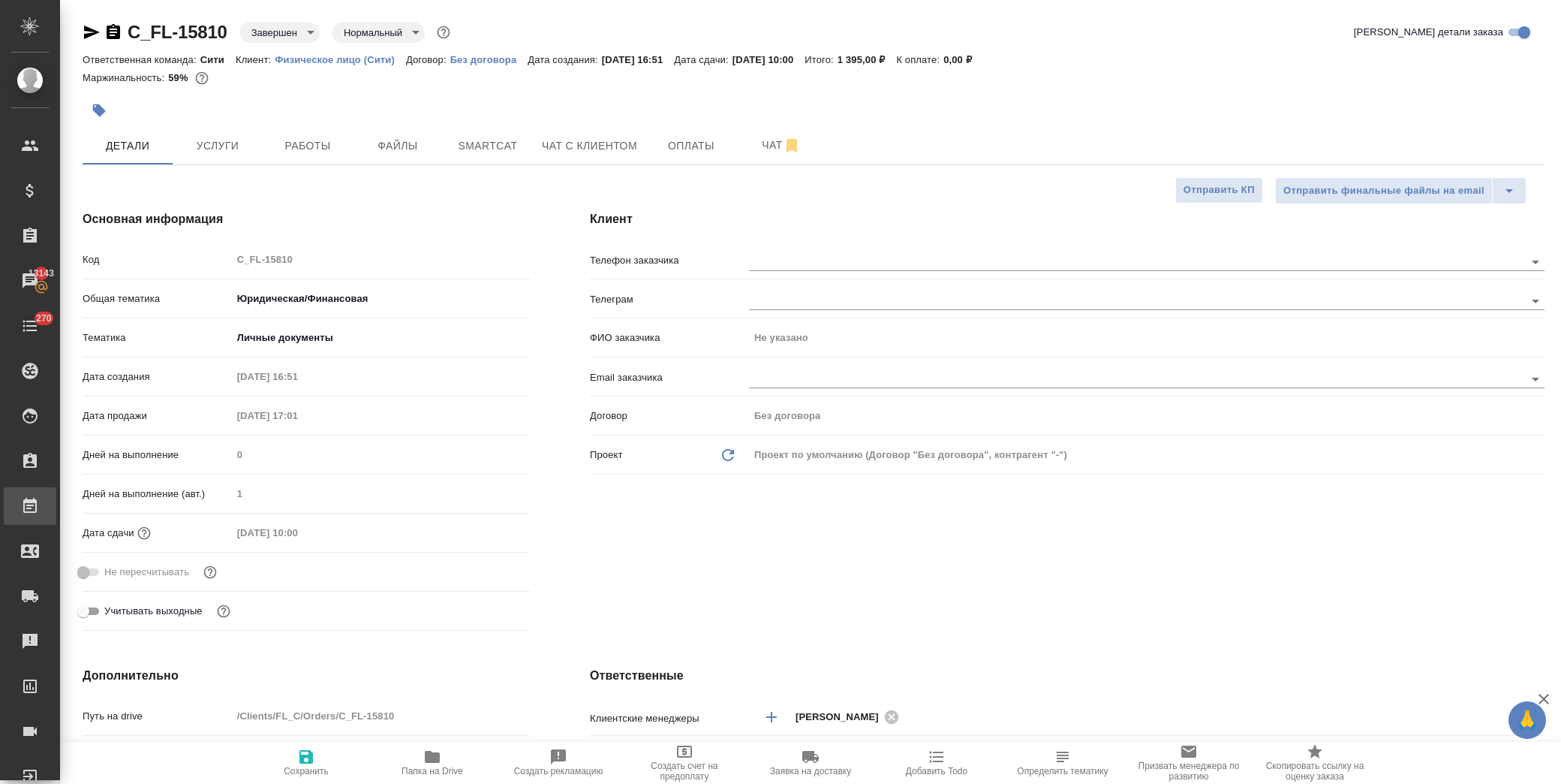
type textarea "x"
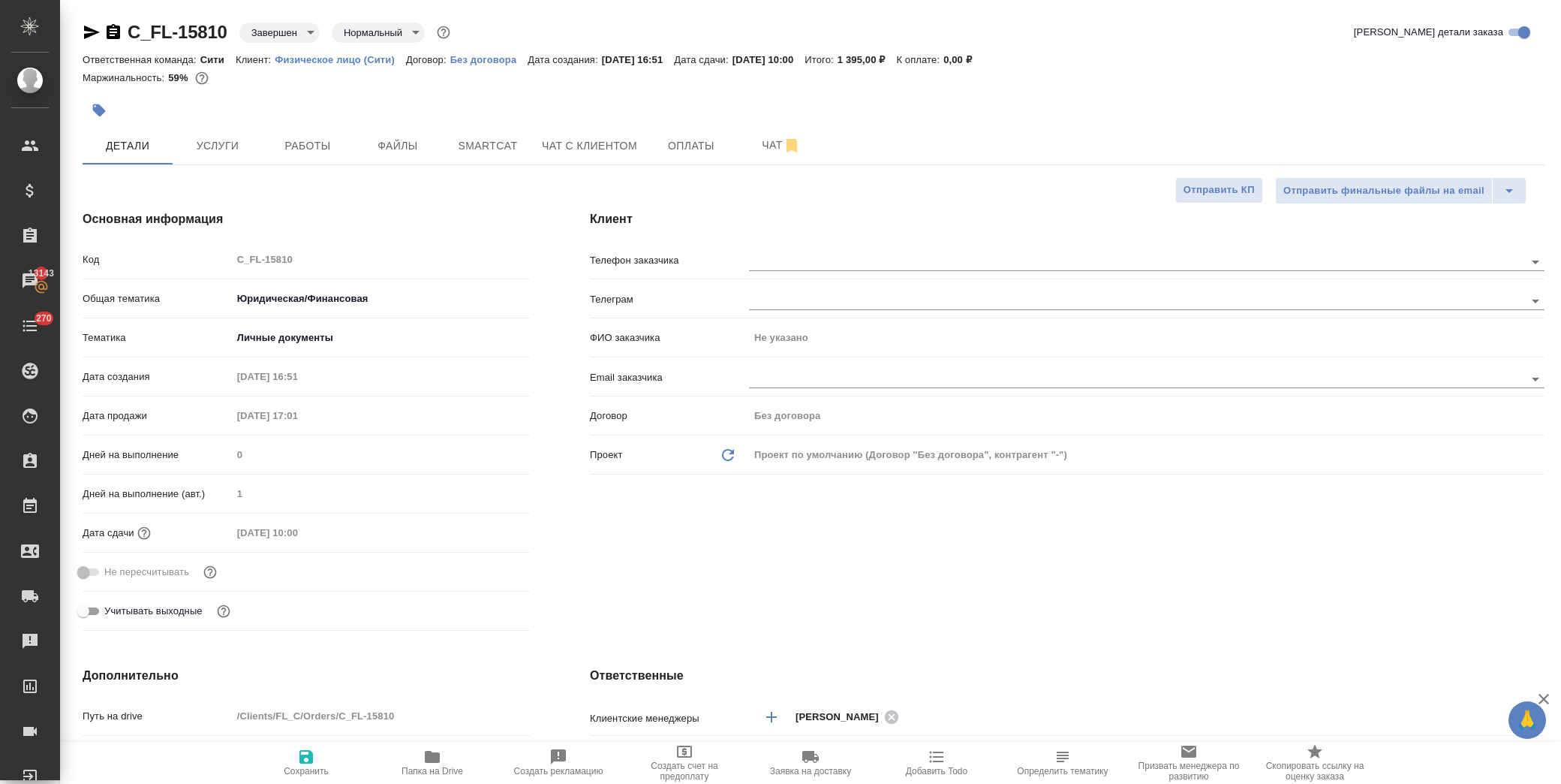
type textarea "x"
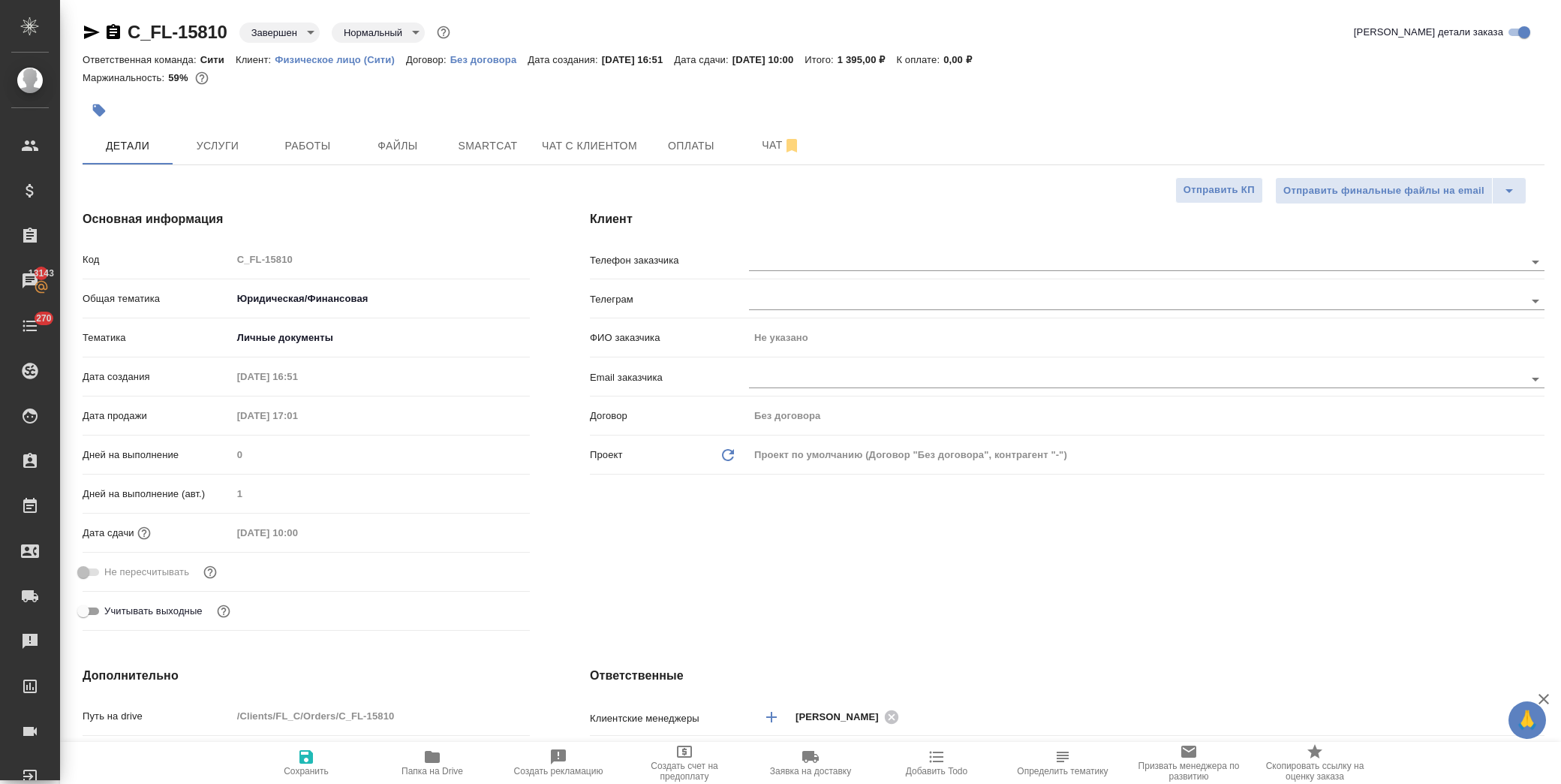
type textarea "x"
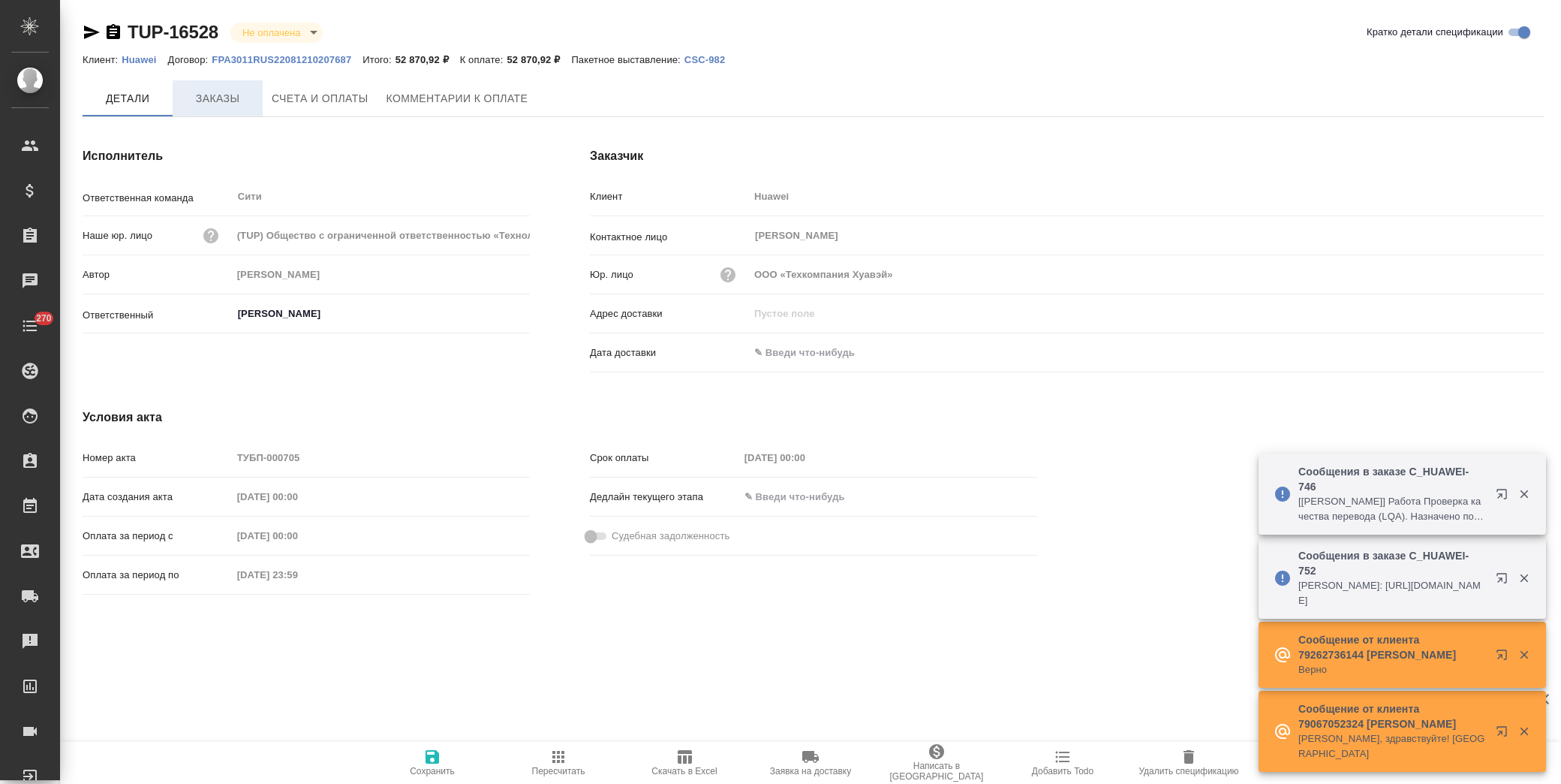
click at [228, 105] on span "Заказы" at bounding box center [217, 99] width 72 height 19
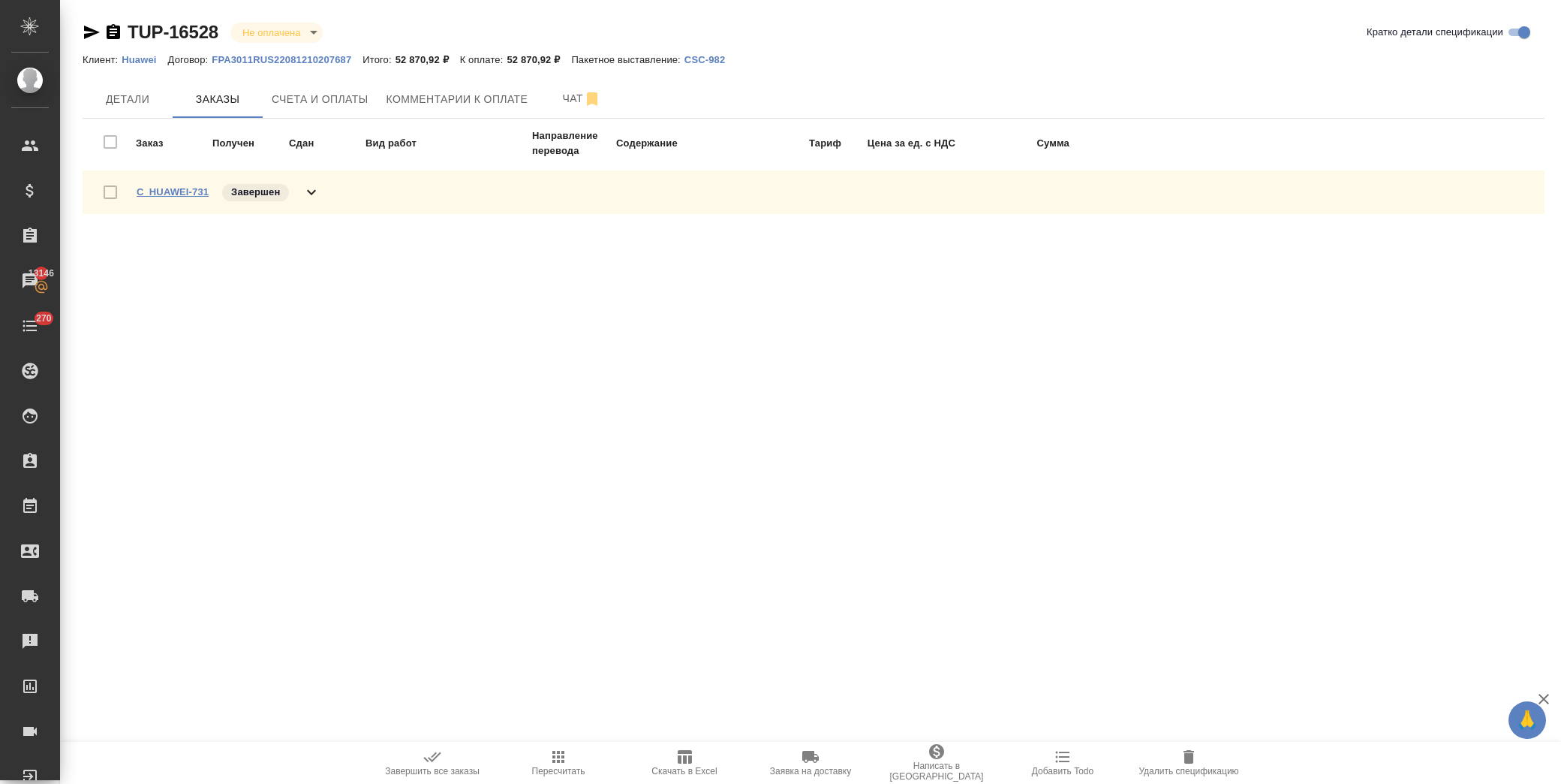
click at [181, 188] on link "C_HUAWEI-731" at bounding box center [172, 192] width 72 height 11
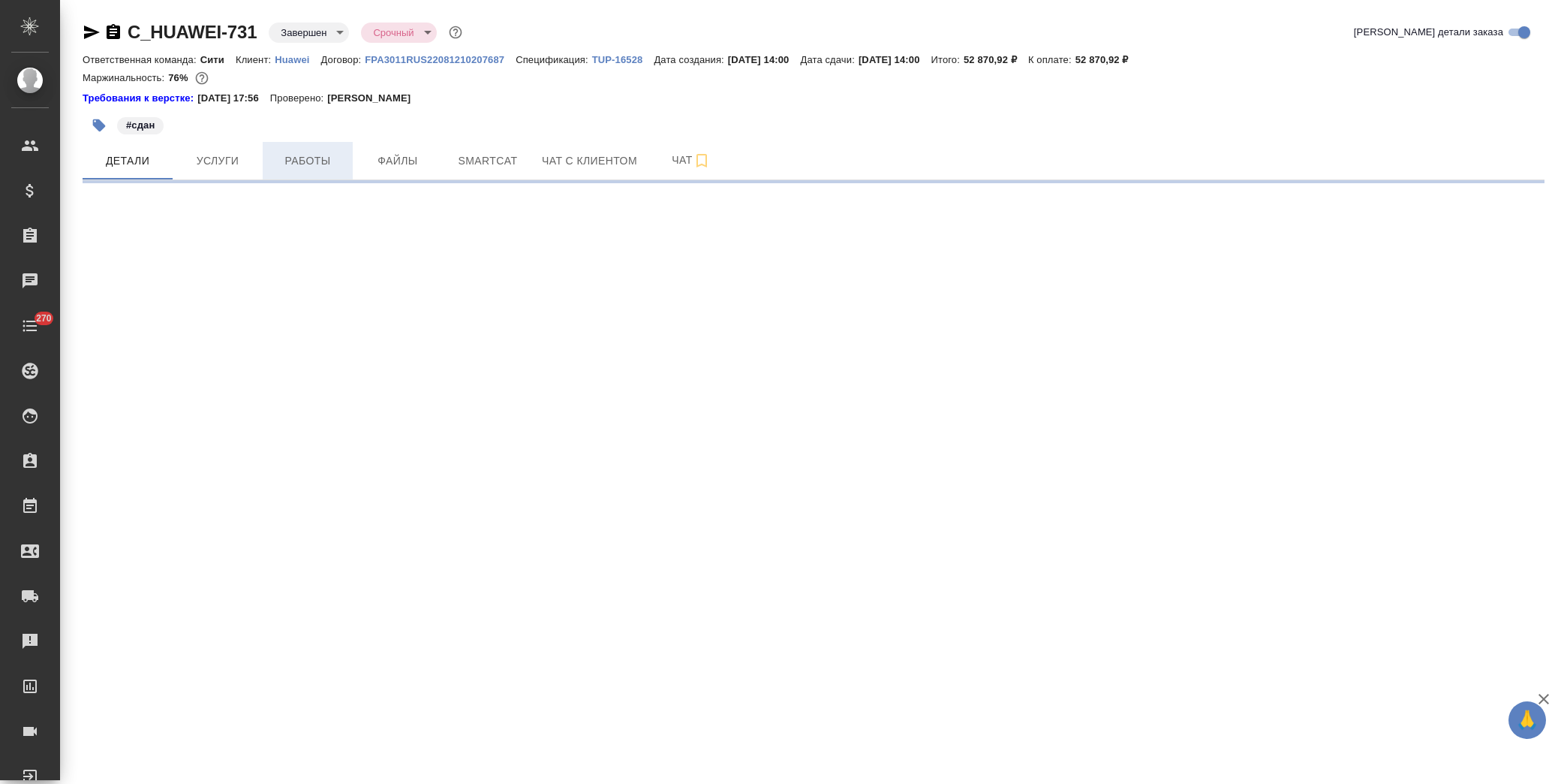
select select "RU"
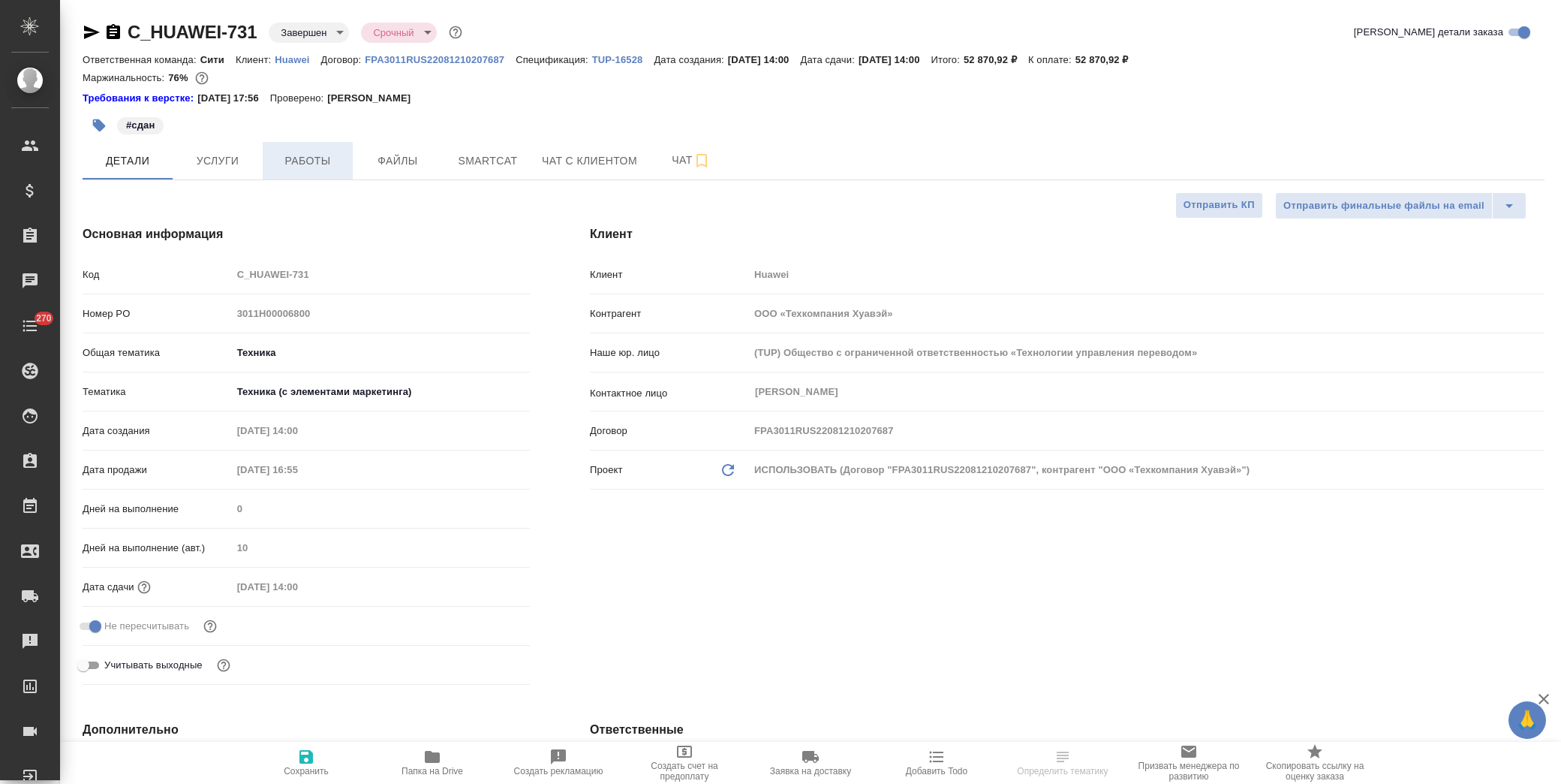
type textarea "x"
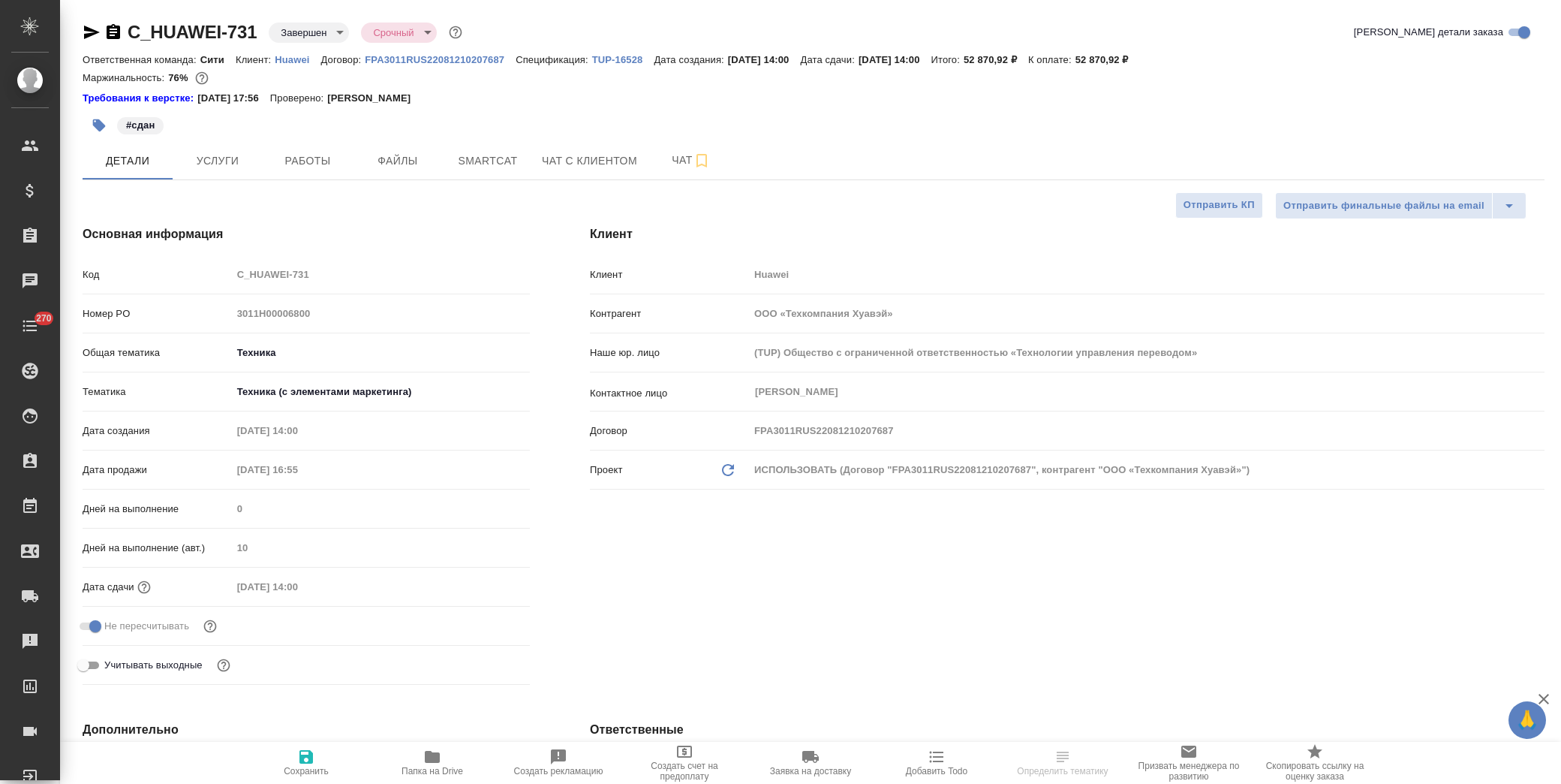
type textarea "x"
select select "RU"
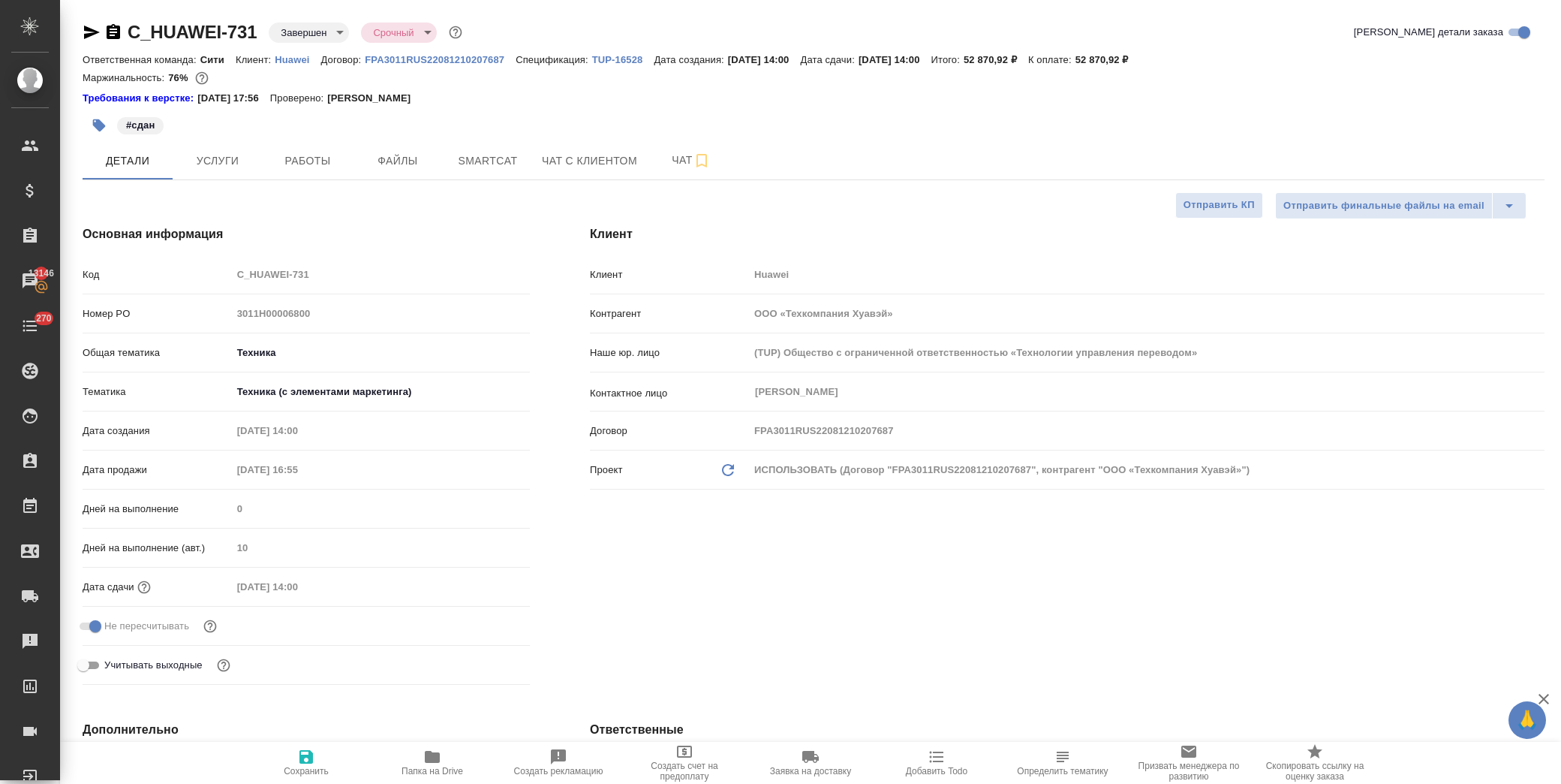
type textarea "x"
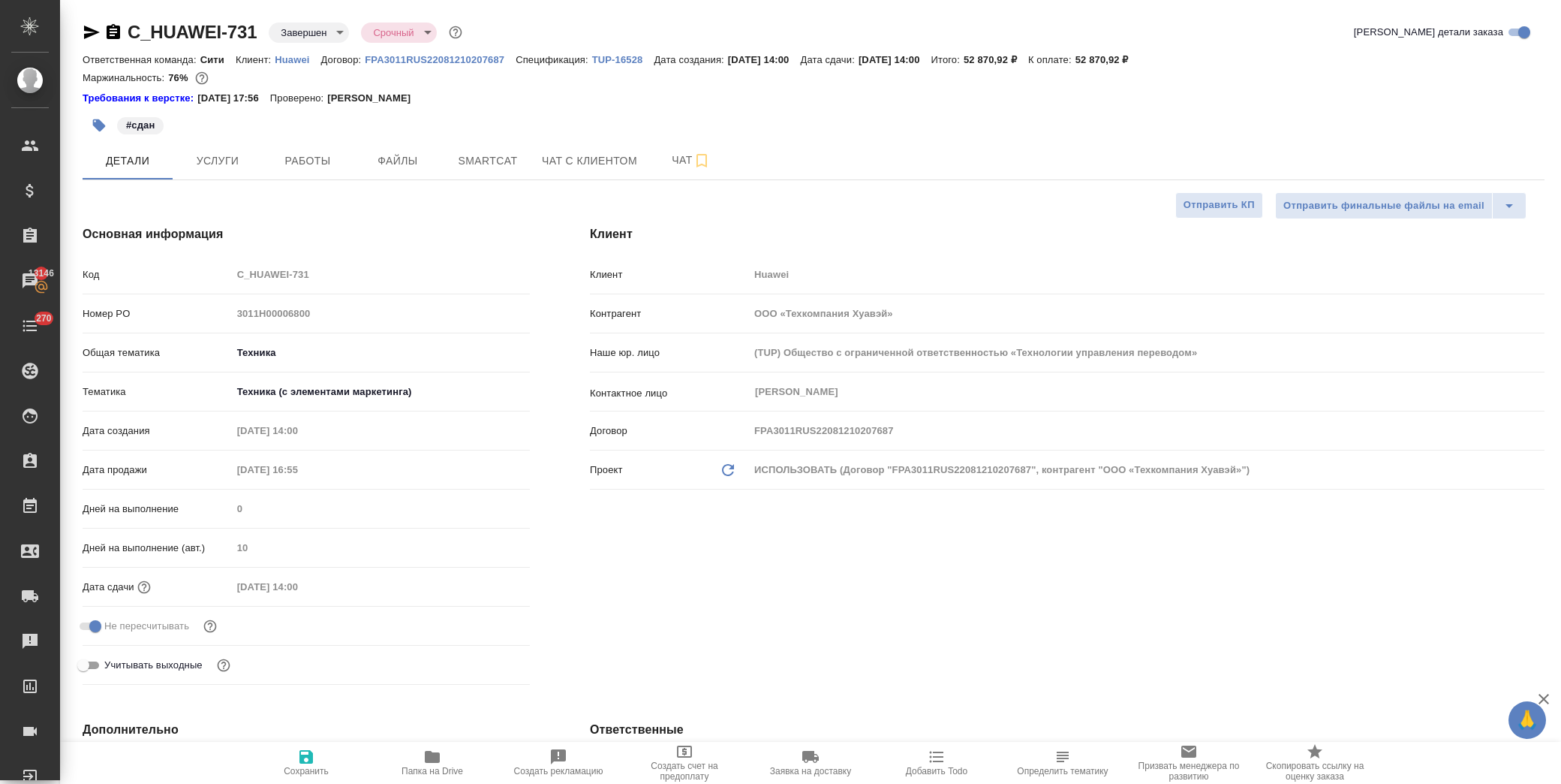
type textarea "x"
drag, startPoint x: 265, startPoint y: 29, endPoint x: 128, endPoint y: 30, distance: 137.0
click at [128, 30] on div "C_HUAWEI-731 Завершен closed Срочный urgent" at bounding box center [274, 32] width 383 height 24
type textarea "x"
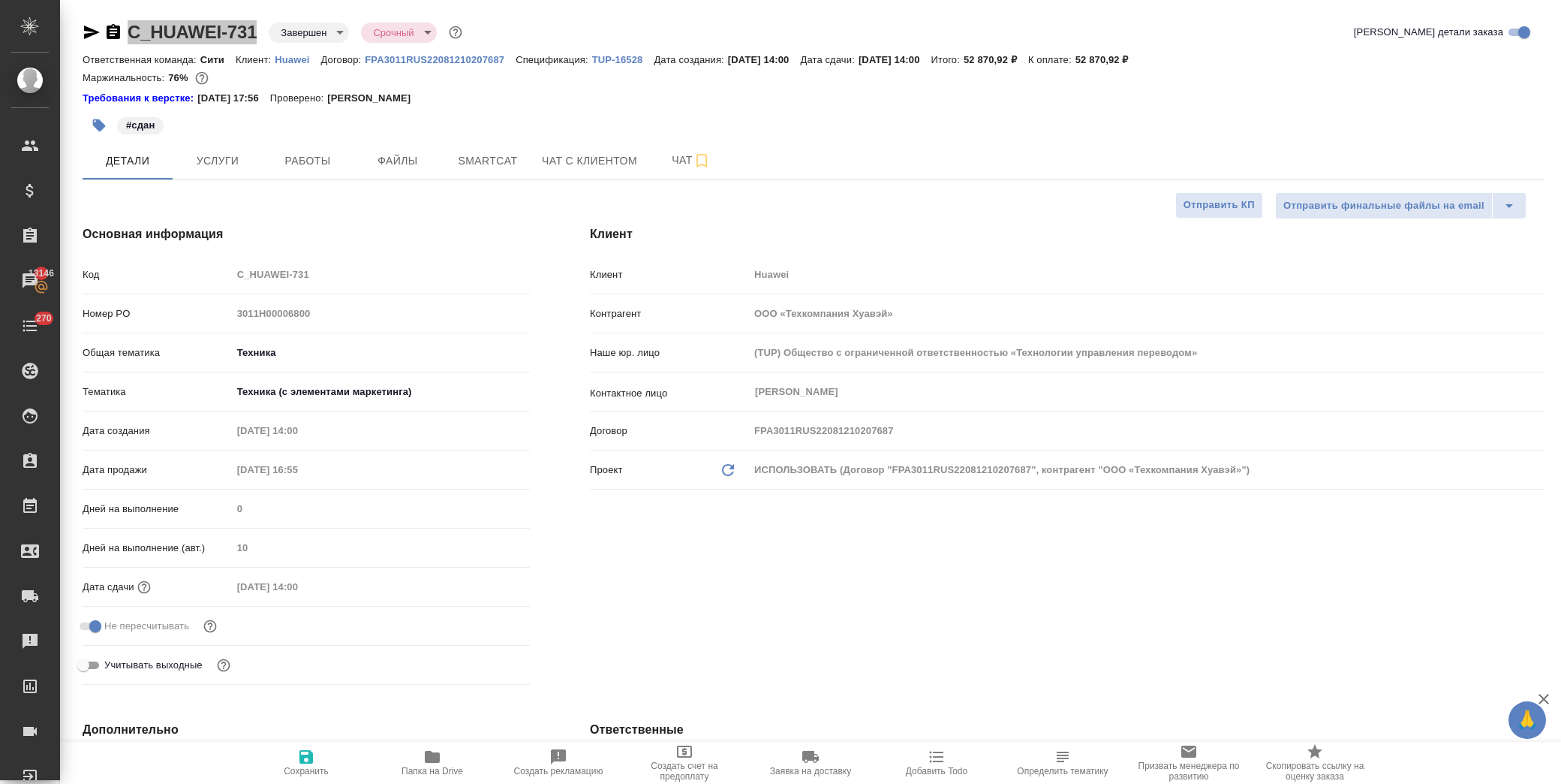
type textarea "x"
